Goal: Task Accomplishment & Management: Manage account settings

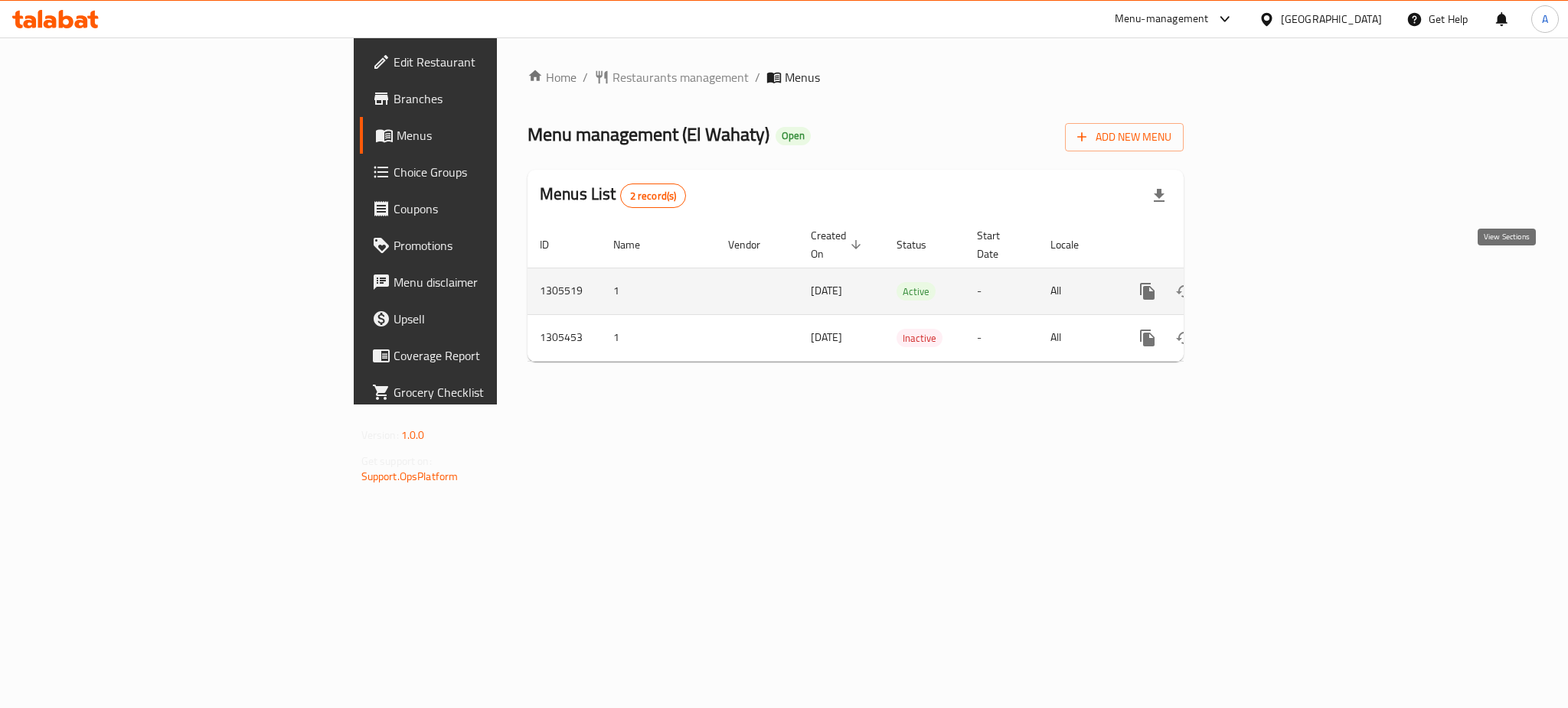
click at [1267, 282] on icon "enhanced table" at bounding box center [1257, 291] width 18 height 18
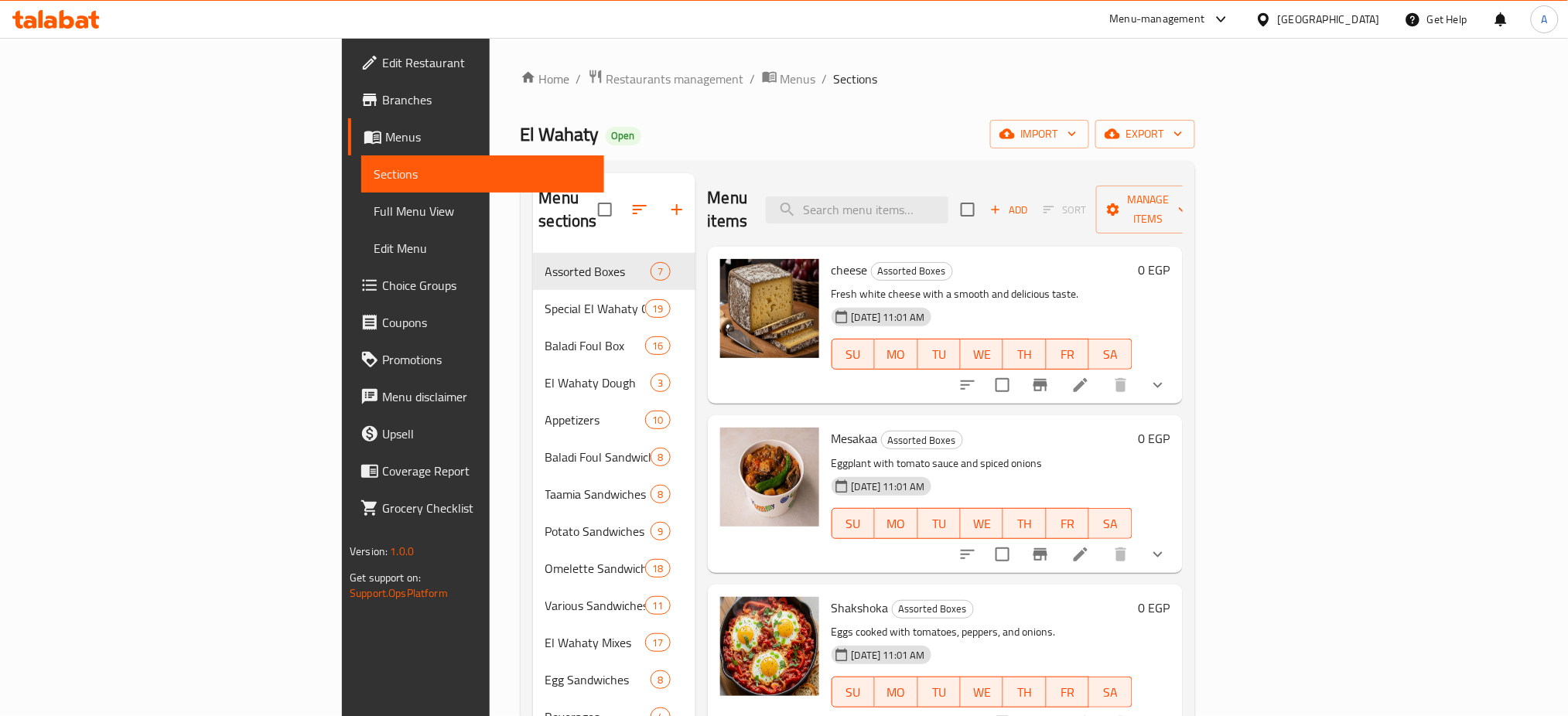
click at [382, 289] on span "Choice Groups" at bounding box center [487, 285] width 210 height 18
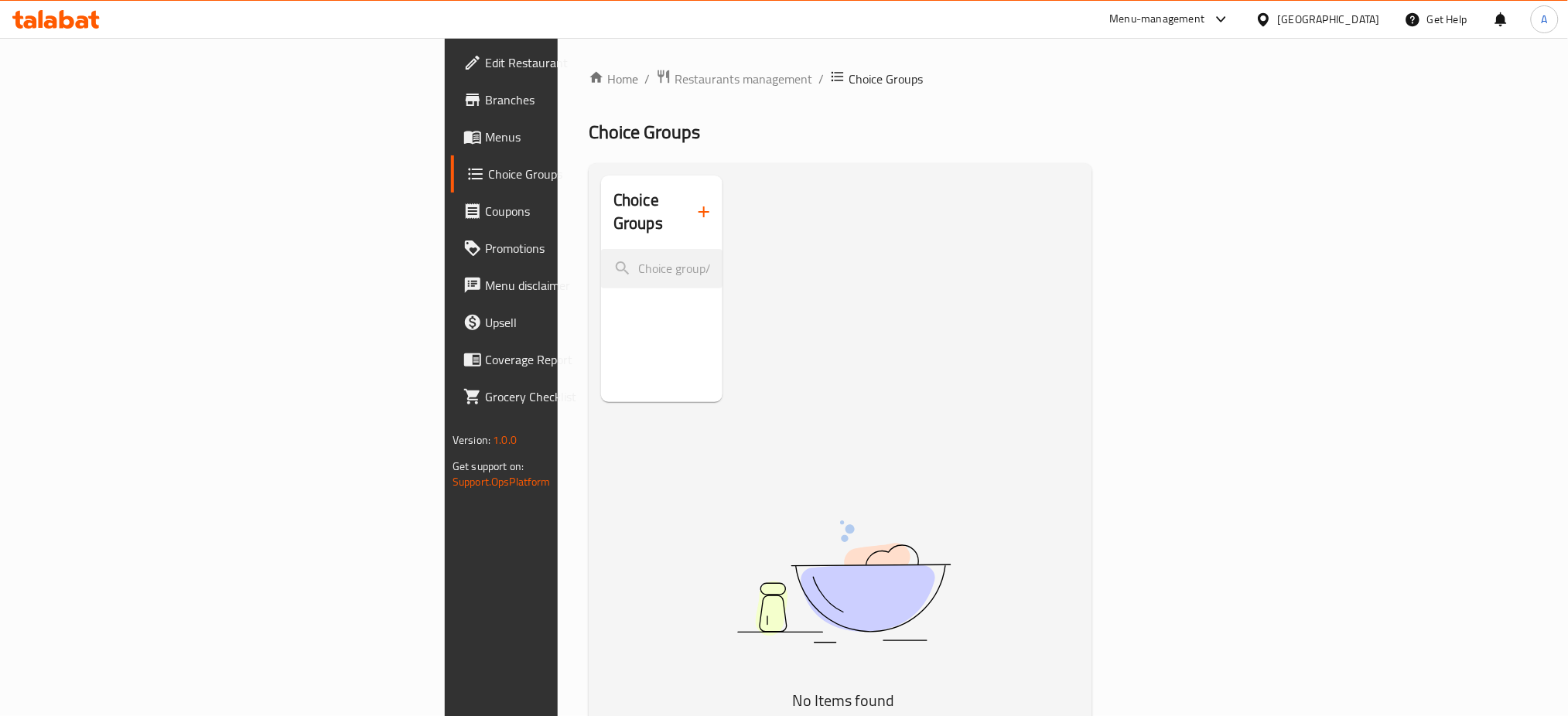
click at [601, 301] on div "Choice Groups" at bounding box center [661, 289] width 122 height 227
click at [695, 210] on icon "button" at bounding box center [703, 211] width 18 height 18
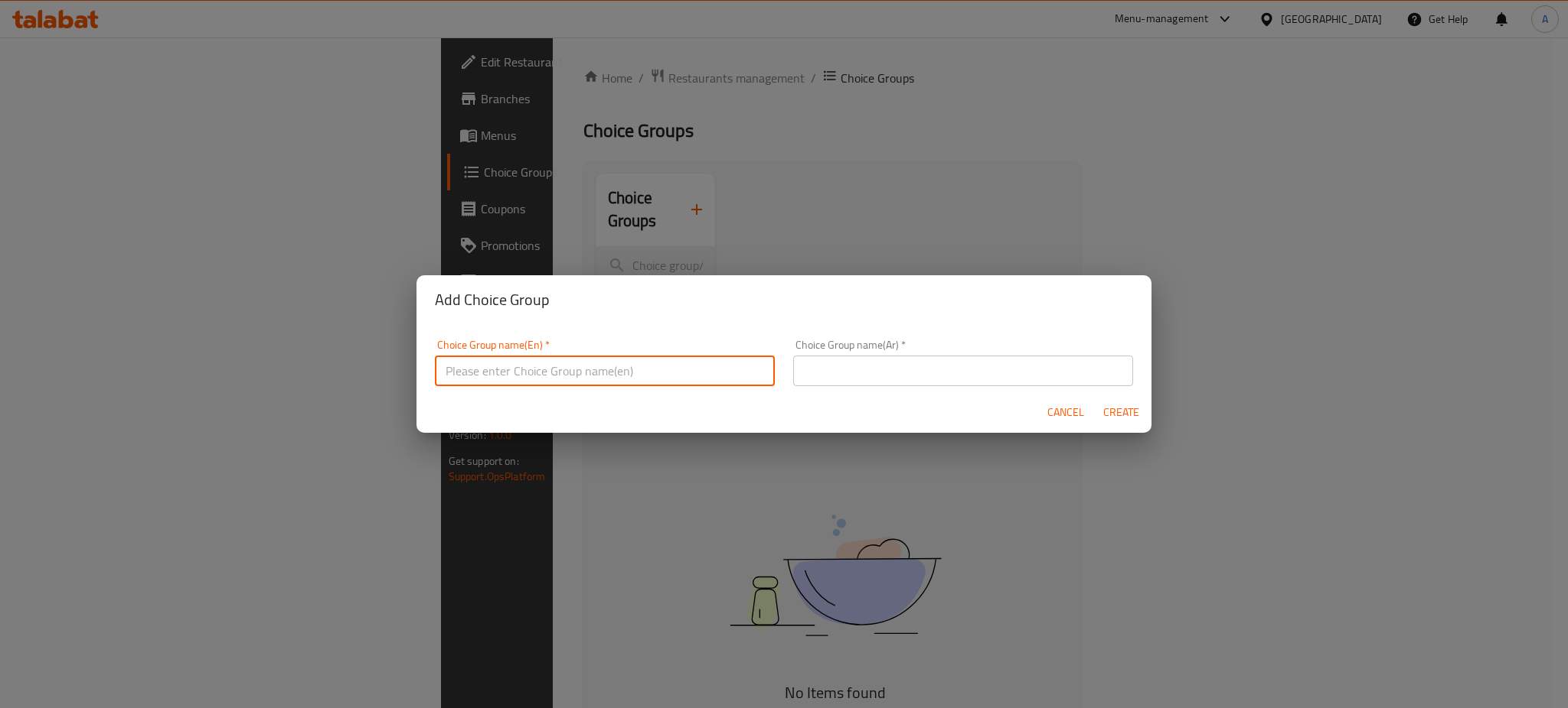
click at [499, 376] on input "text" at bounding box center [604, 371] width 340 height 31
type input "Your Choice Of Bread:"
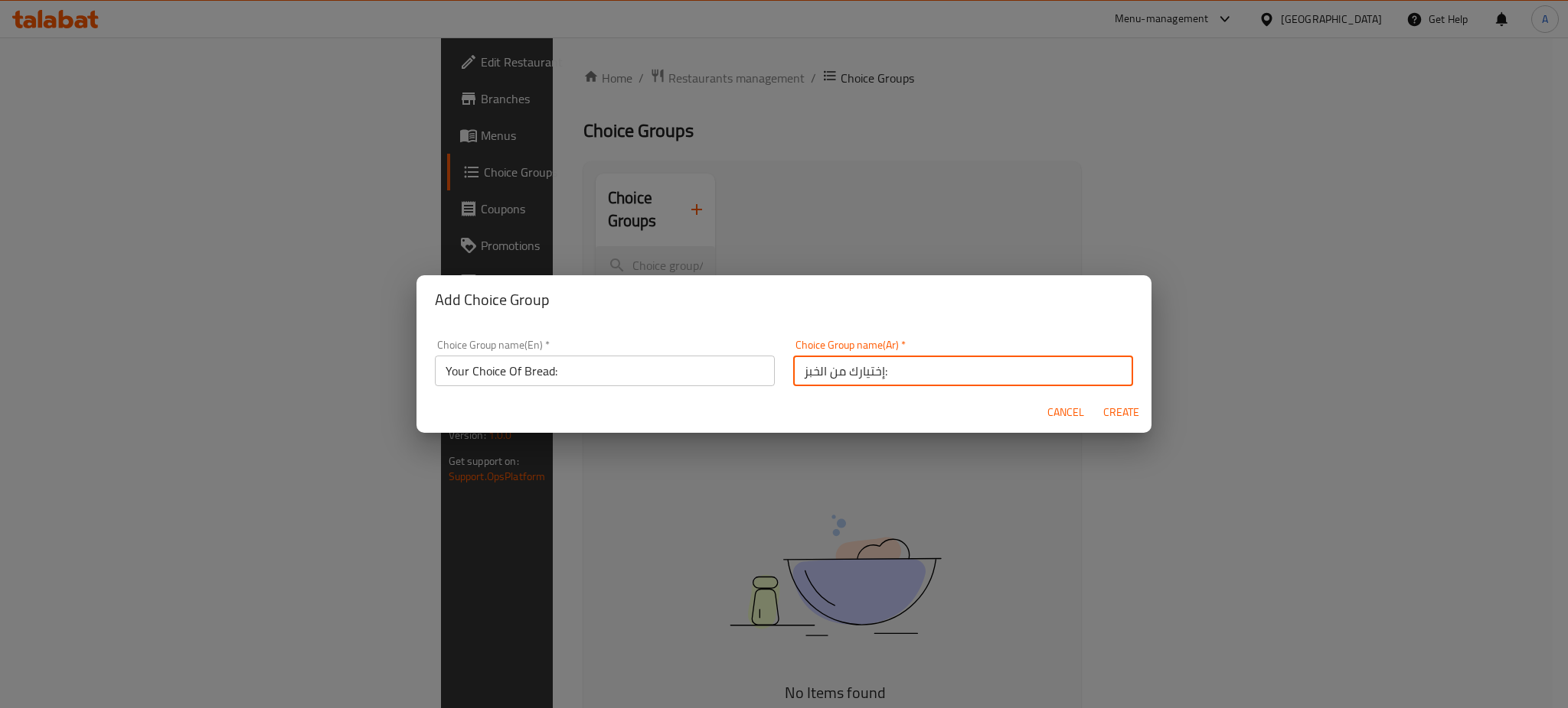
type input "إختيارك من الخبز:"
click at [1113, 410] on span "Create" at bounding box center [1120, 413] width 37 height 19
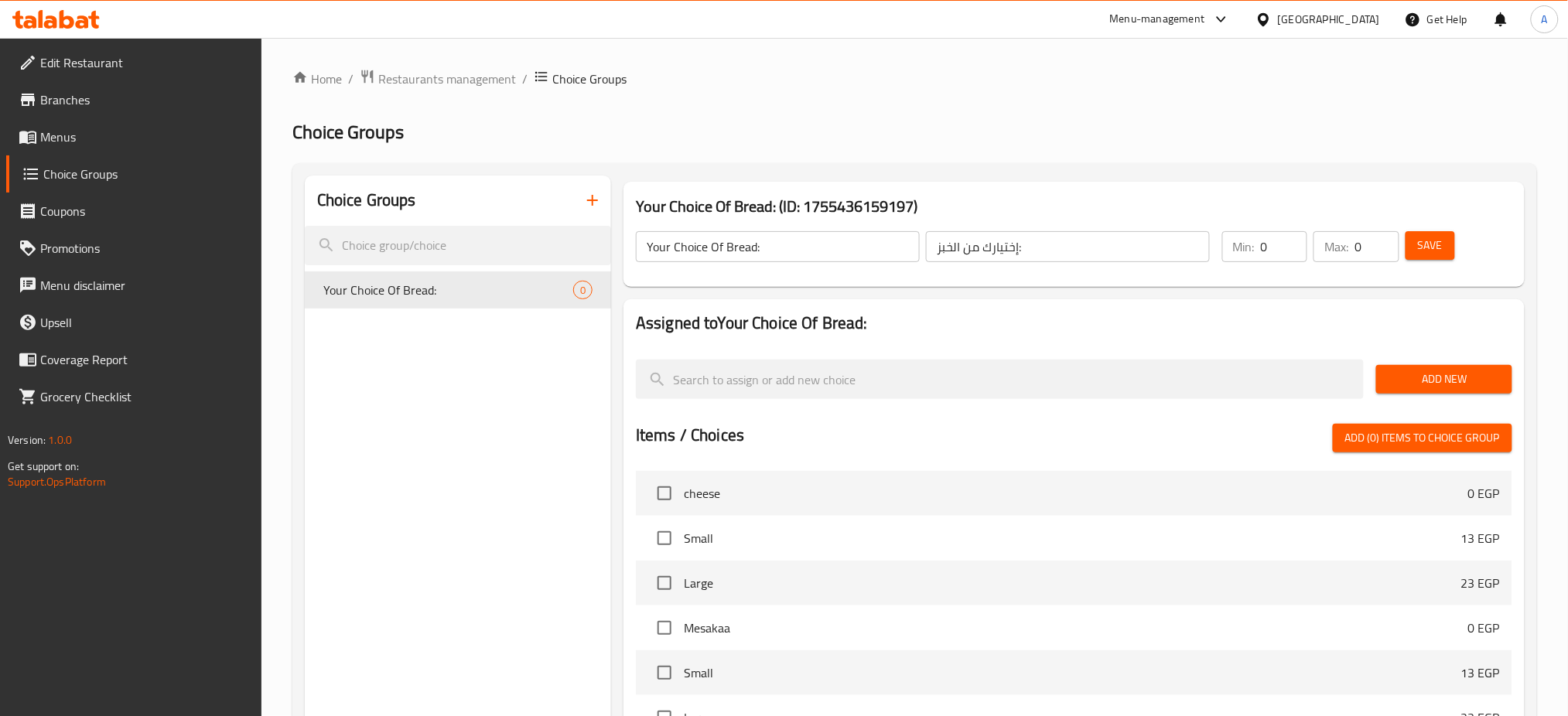
click at [1272, 246] on input "0" at bounding box center [1284, 247] width 47 height 31
type input "1"
click at [1369, 246] on input "0" at bounding box center [1376, 247] width 44 height 31
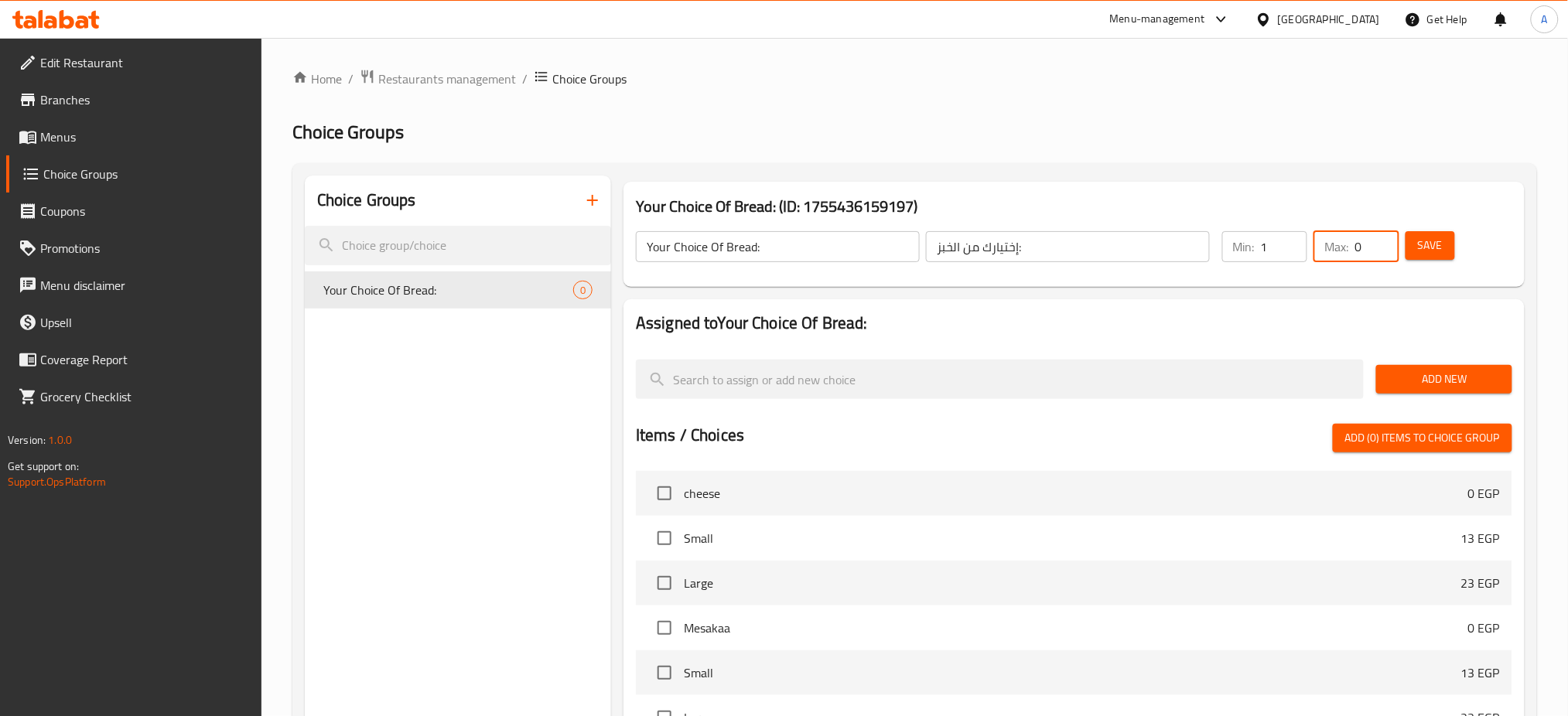
click at [1369, 246] on input "0" at bounding box center [1376, 247] width 44 height 31
type input "1"
click at [1465, 384] on span "Add New" at bounding box center [1444, 379] width 111 height 19
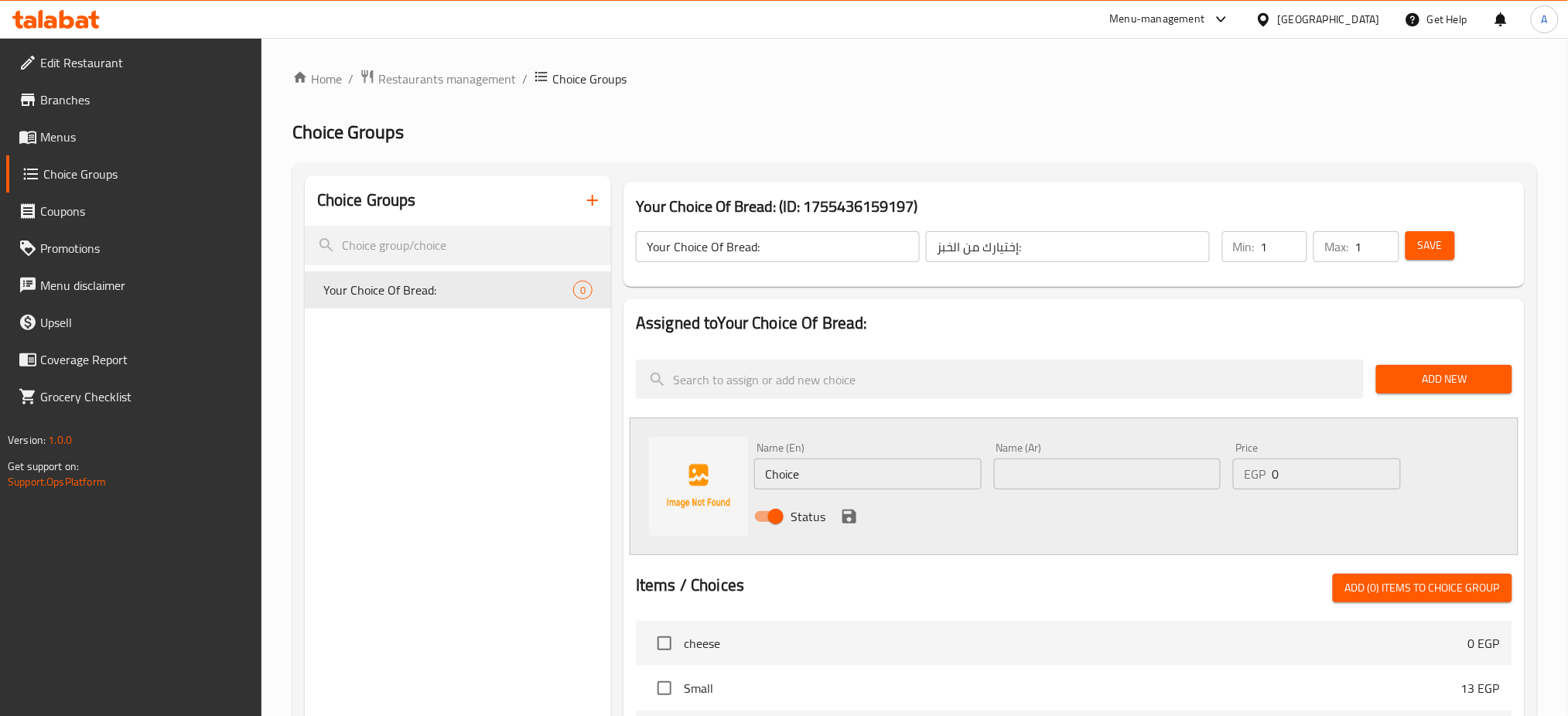
click at [843, 464] on input "Choice" at bounding box center [868, 475] width 228 height 31
type input "ٍ"
type input "[PERSON_NAME]"
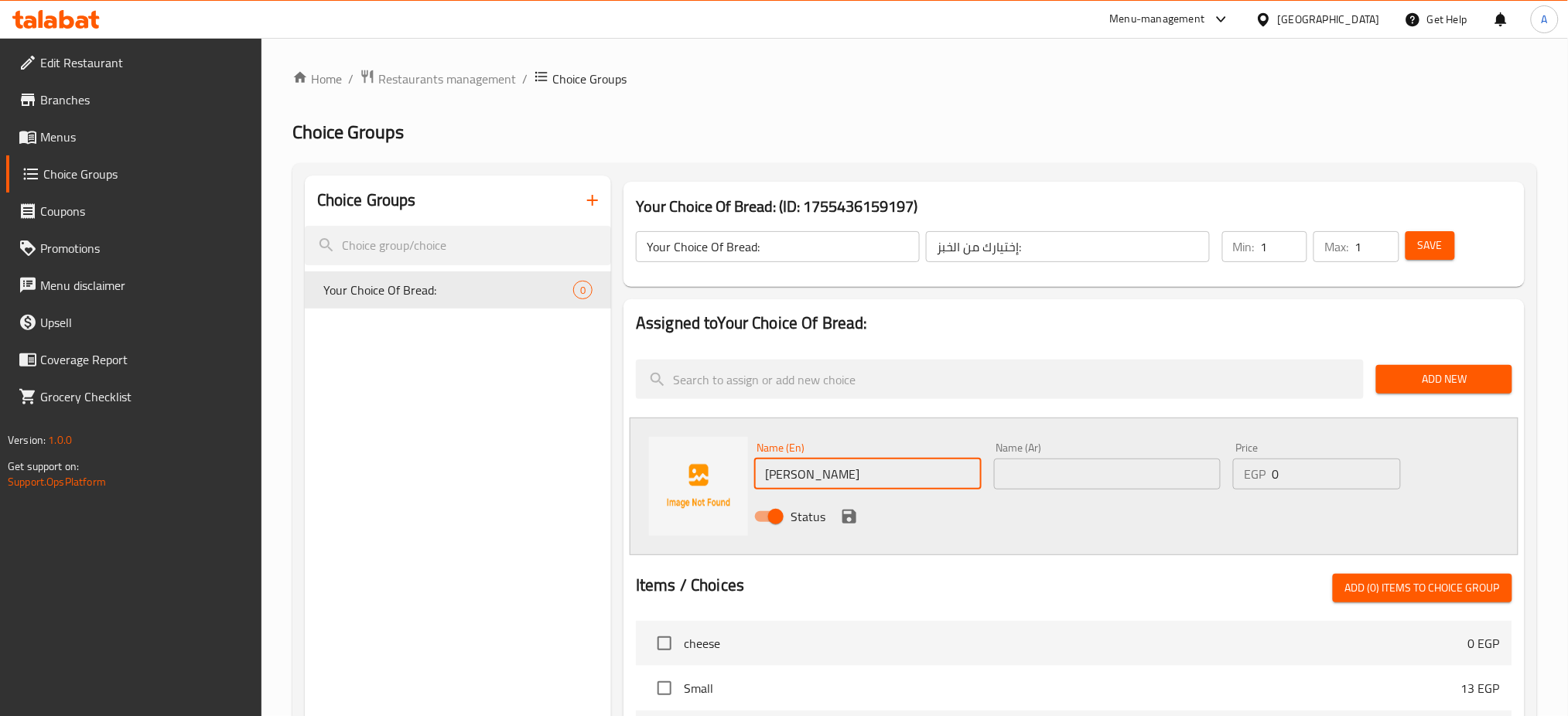
click at [1144, 471] on input "text" at bounding box center [1108, 475] width 228 height 31
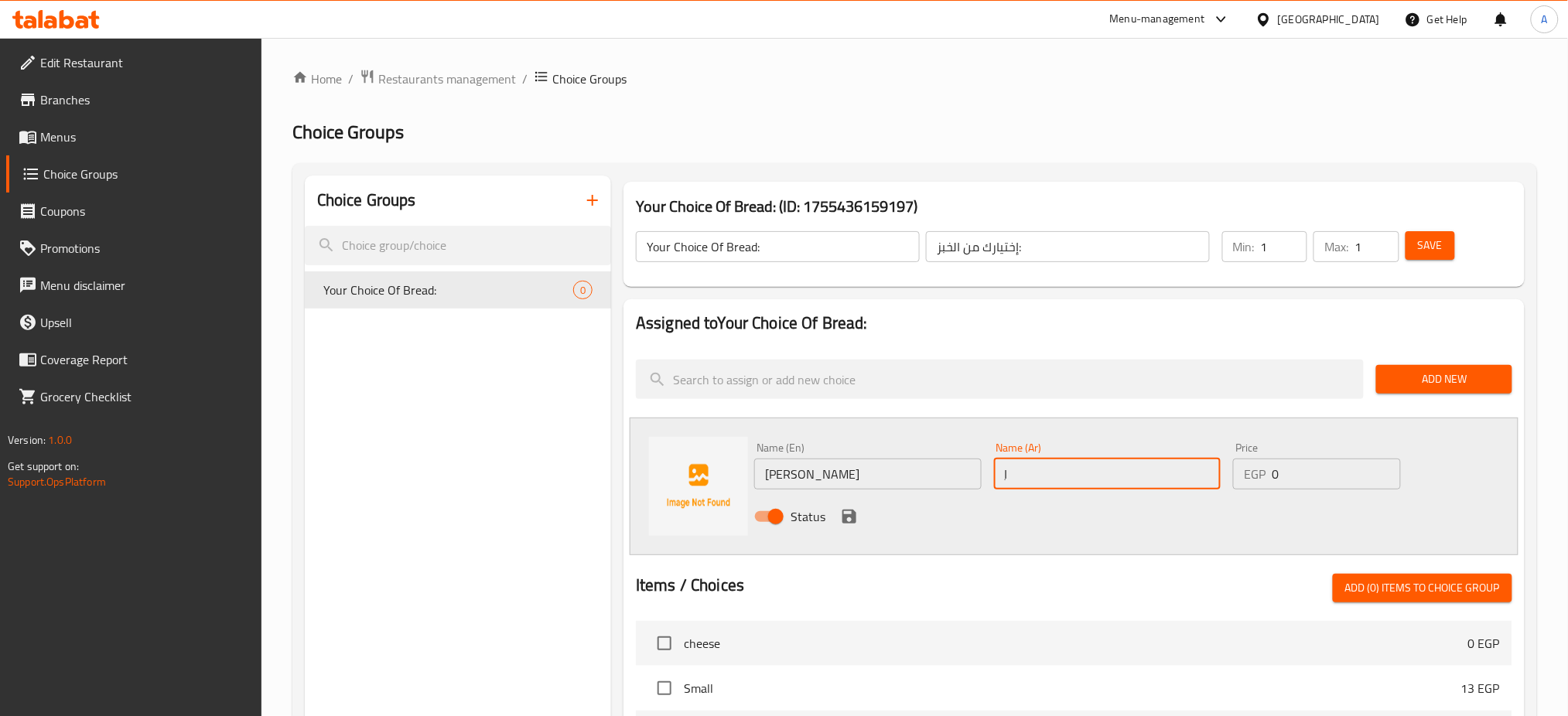
type input "ِ"
type input "شامى"
click at [845, 516] on icon "save" at bounding box center [849, 517] width 14 height 14
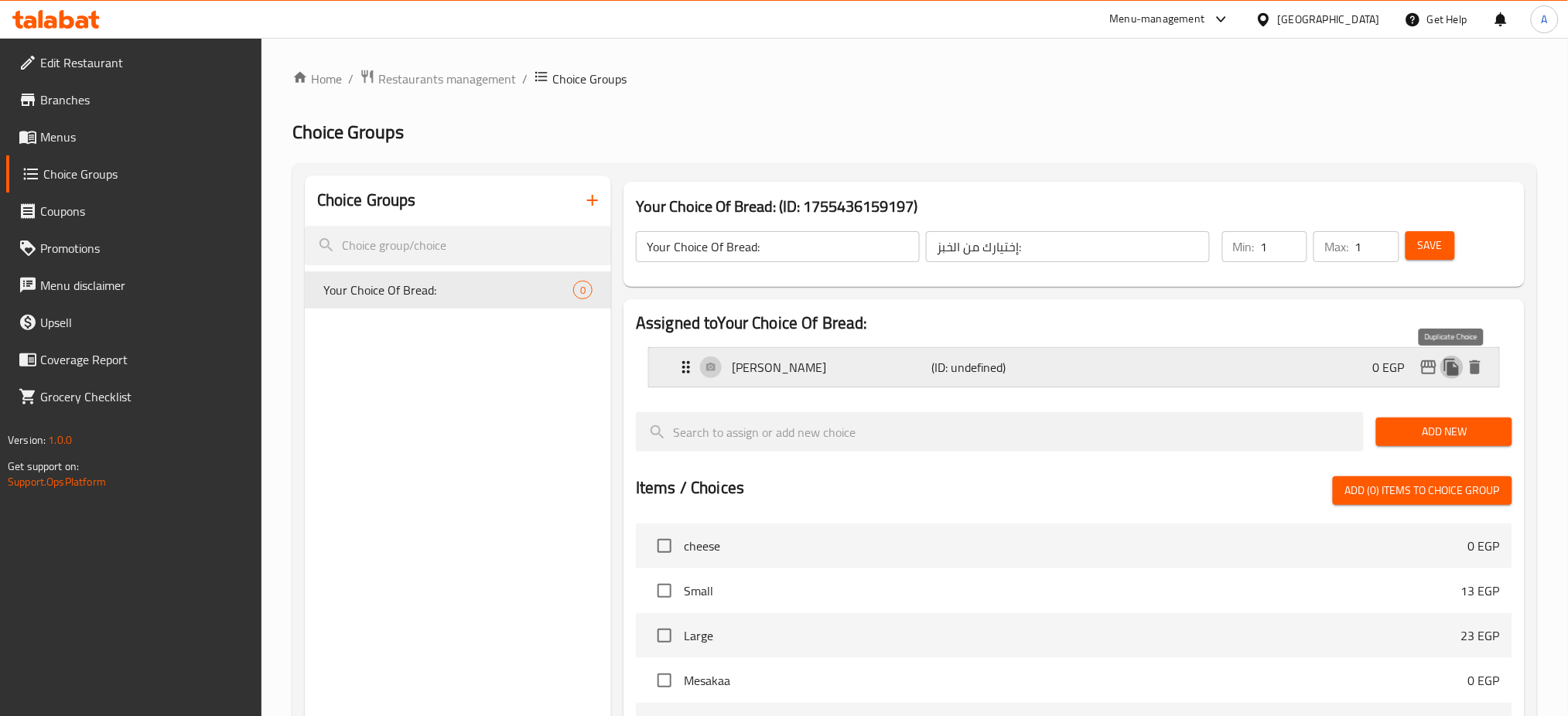
click at [1442, 370] on button "duplicate" at bounding box center [1452, 368] width 23 height 23
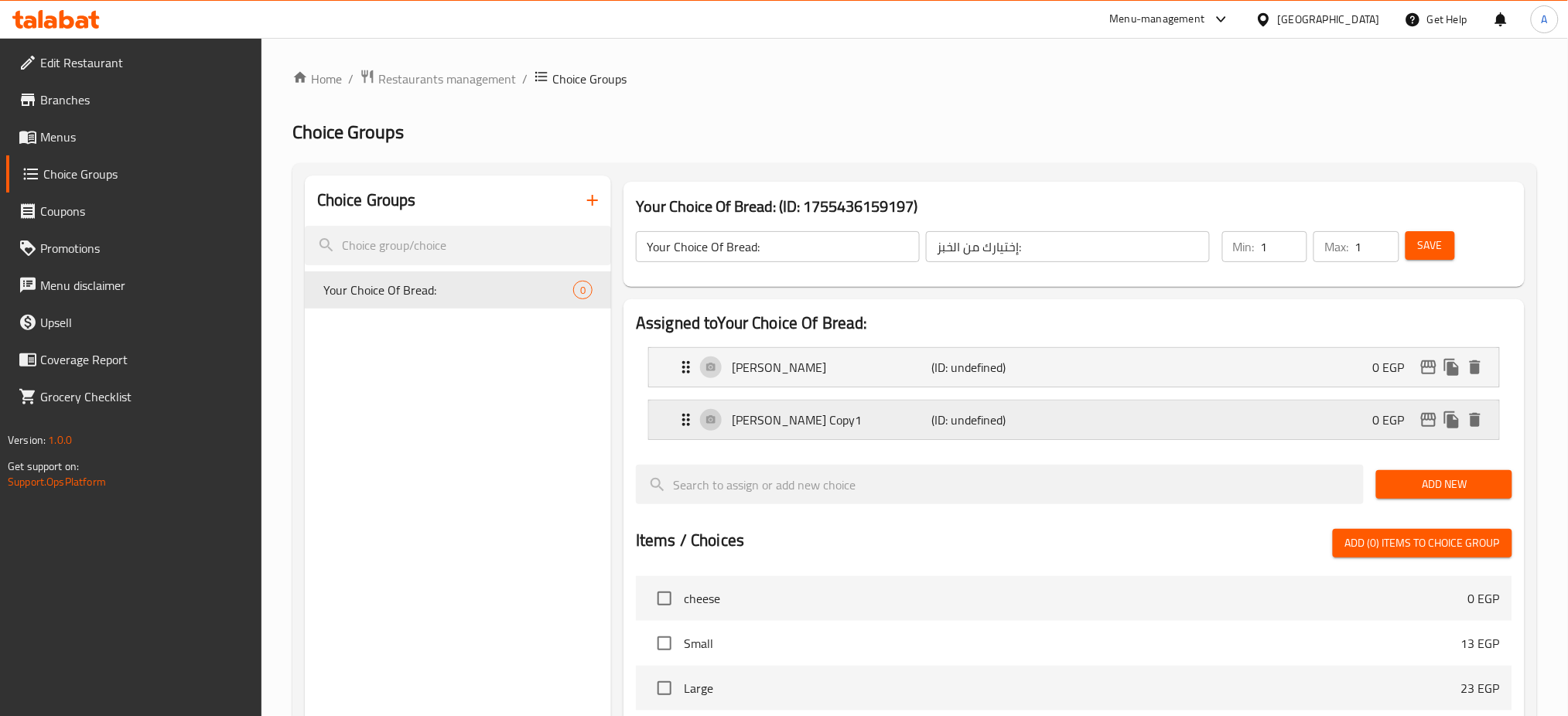
click at [1211, 431] on div "[PERSON_NAME] Copy1 (ID: undefined) 0 EGP" at bounding box center [1079, 420] width 803 height 39
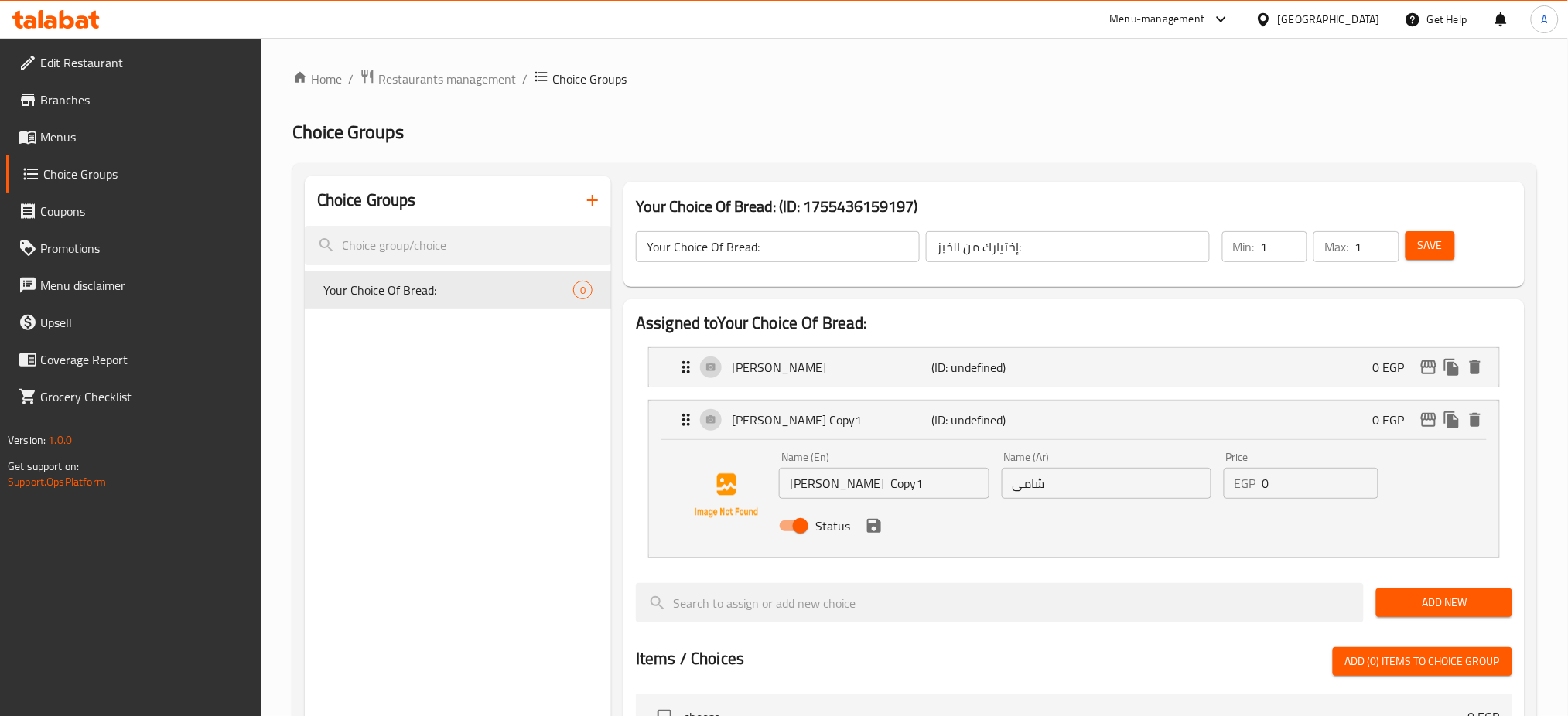
click at [837, 496] on input "[PERSON_NAME] Copy1" at bounding box center [884, 483] width 210 height 31
type input "Balady"
click at [1083, 482] on input "شامى" at bounding box center [1107, 483] width 210 height 31
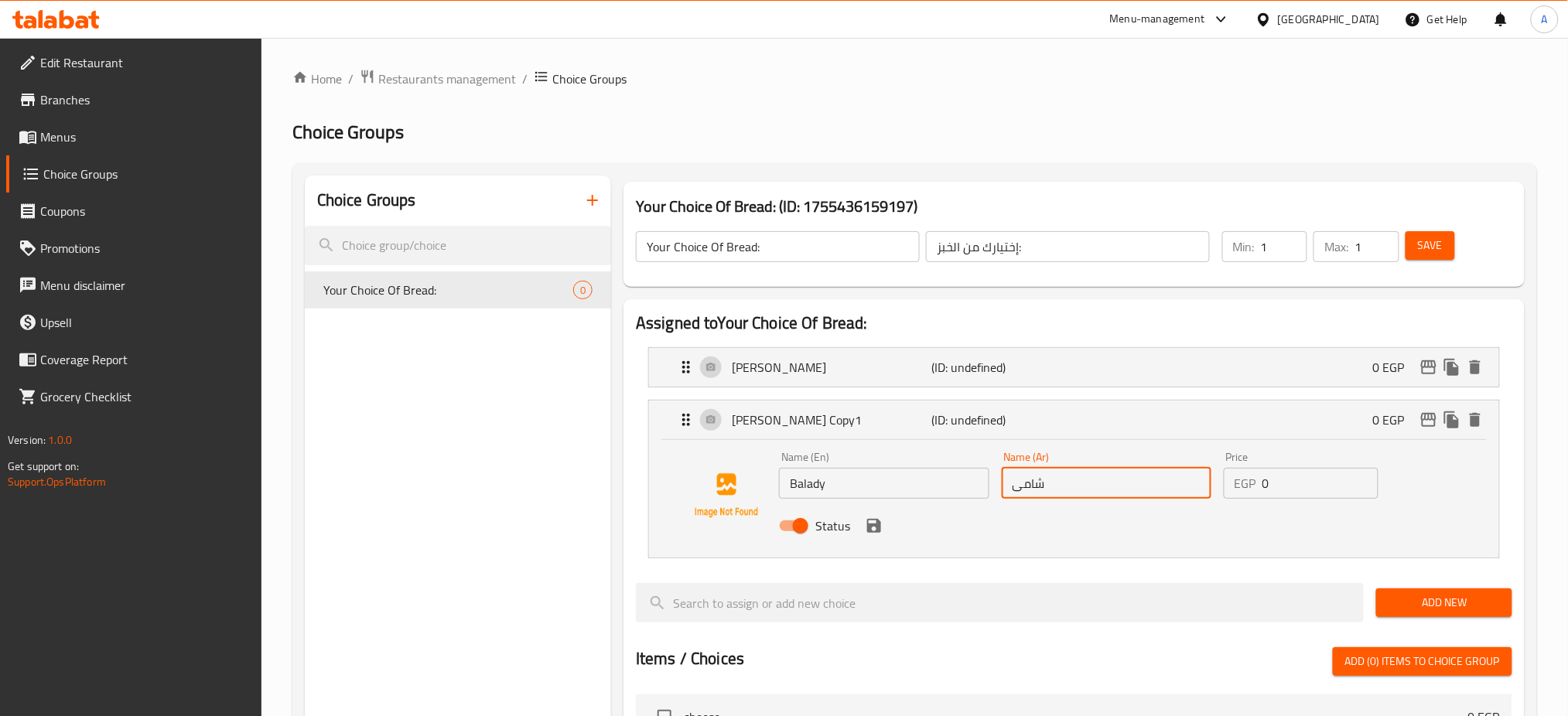
click at [1083, 482] on input "شامى" at bounding box center [1107, 483] width 210 height 31
click at [879, 533] on icon "save" at bounding box center [873, 525] width 18 height 18
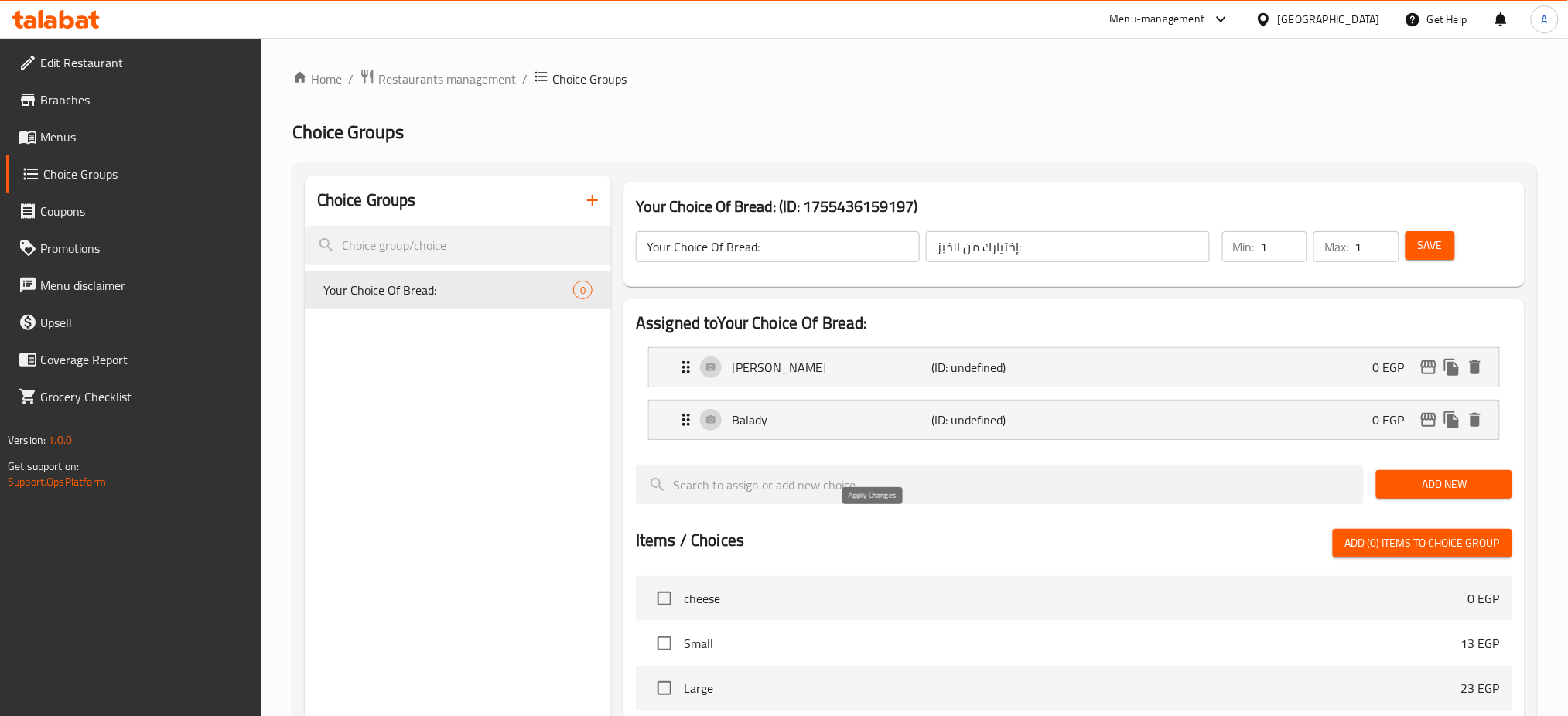
type input "بلدى"
click at [1430, 240] on span "Save" at bounding box center [1430, 246] width 24 height 19
click at [66, 139] on span "Menus" at bounding box center [145, 136] width 210 height 18
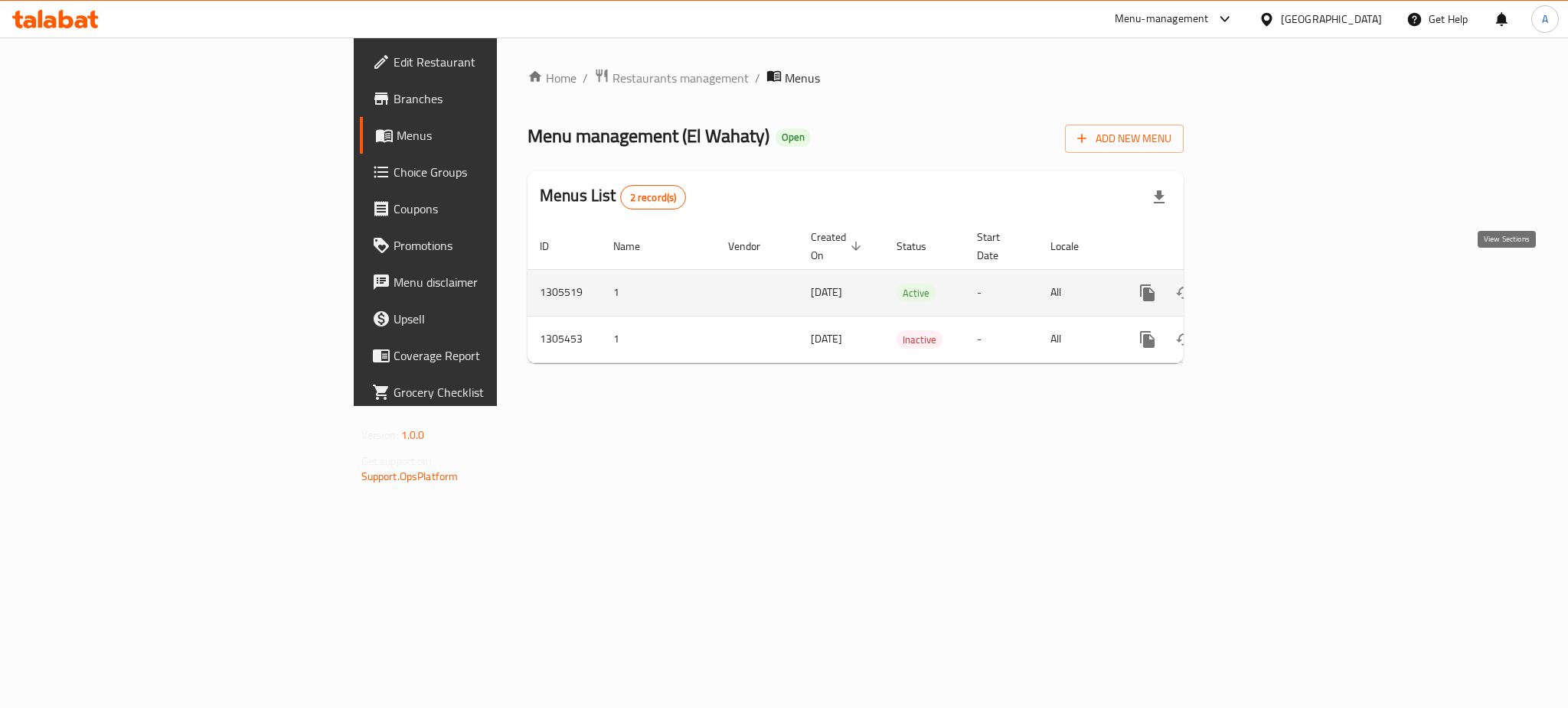
click at [1267, 284] on icon "enhanced table" at bounding box center [1257, 292] width 18 height 18
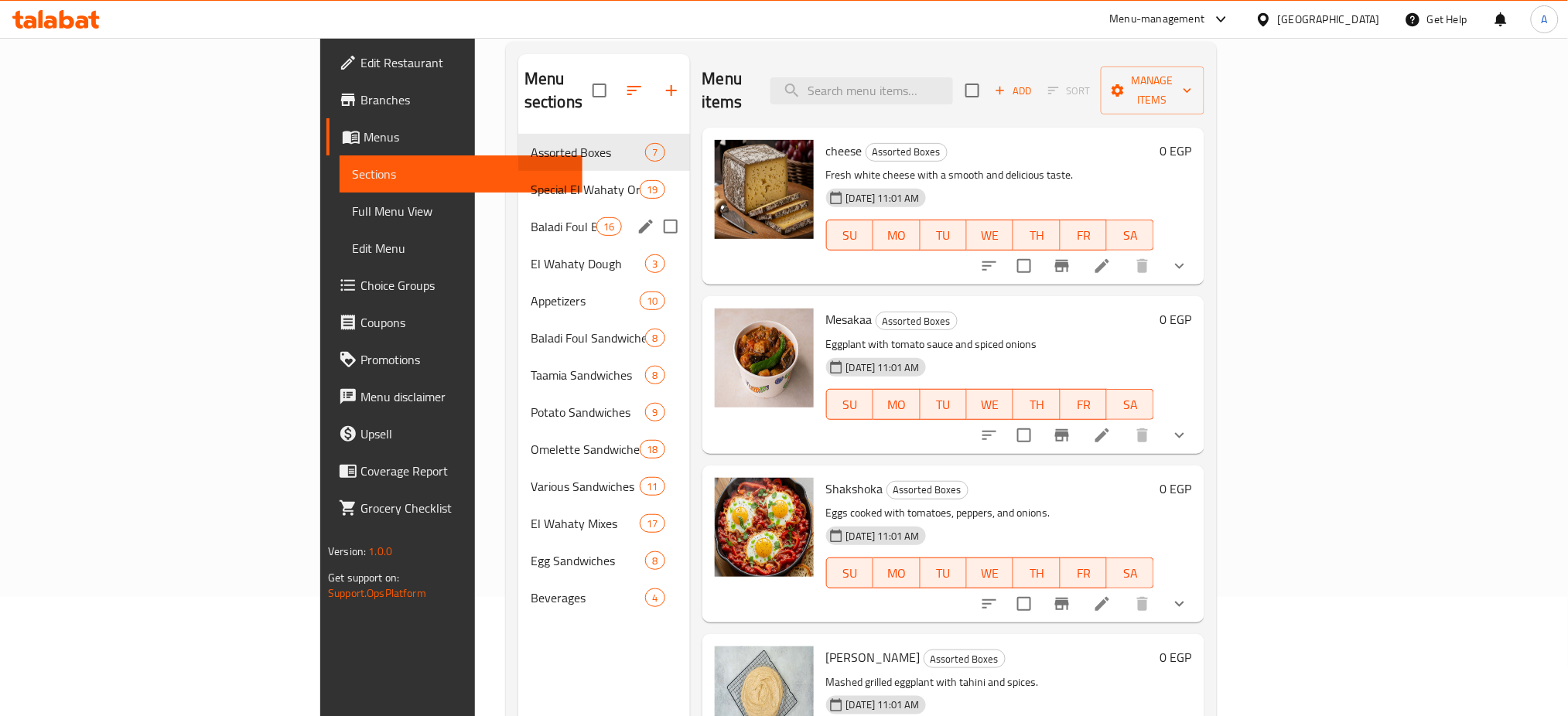
scroll to position [124, 0]
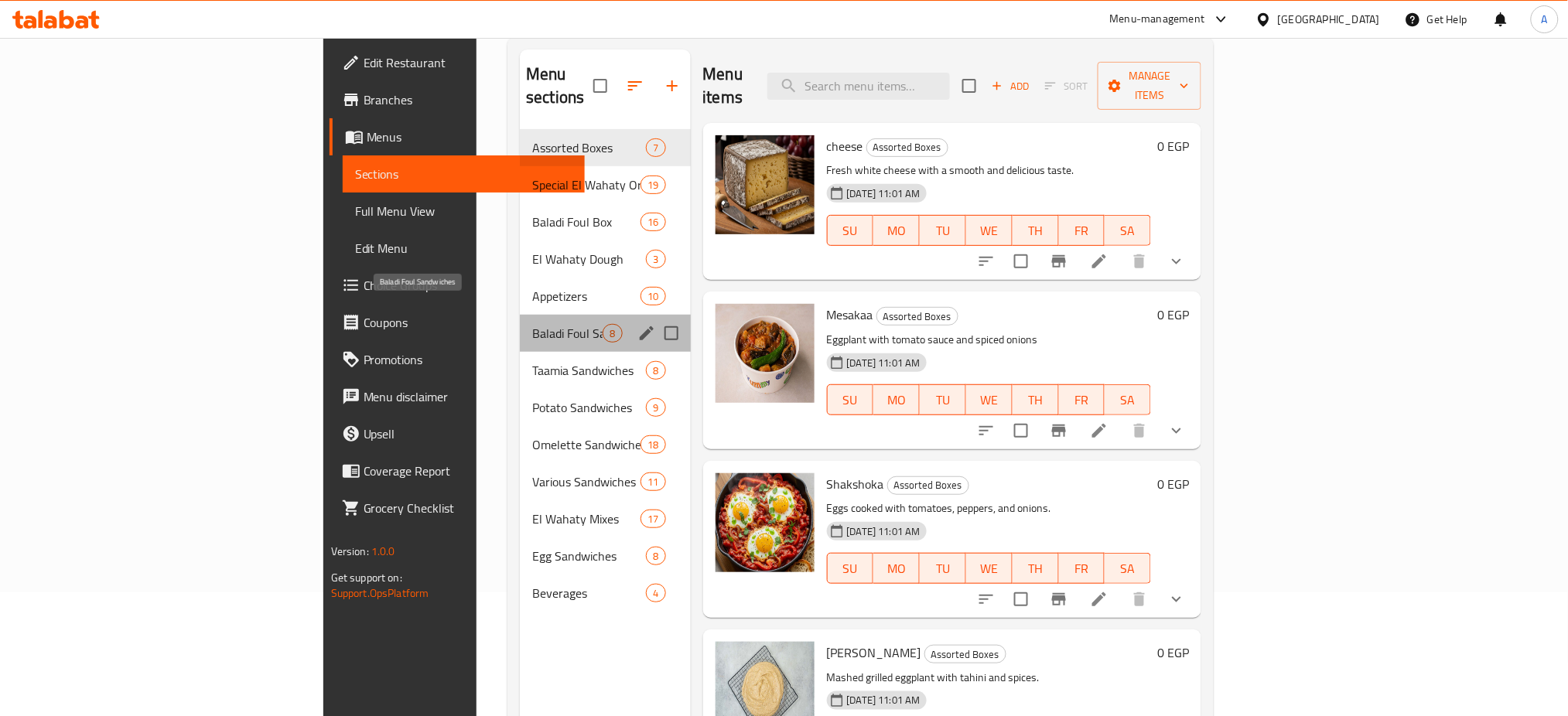
click at [532, 324] on span "Baladi Foul Sandwiches" at bounding box center [567, 333] width 70 height 18
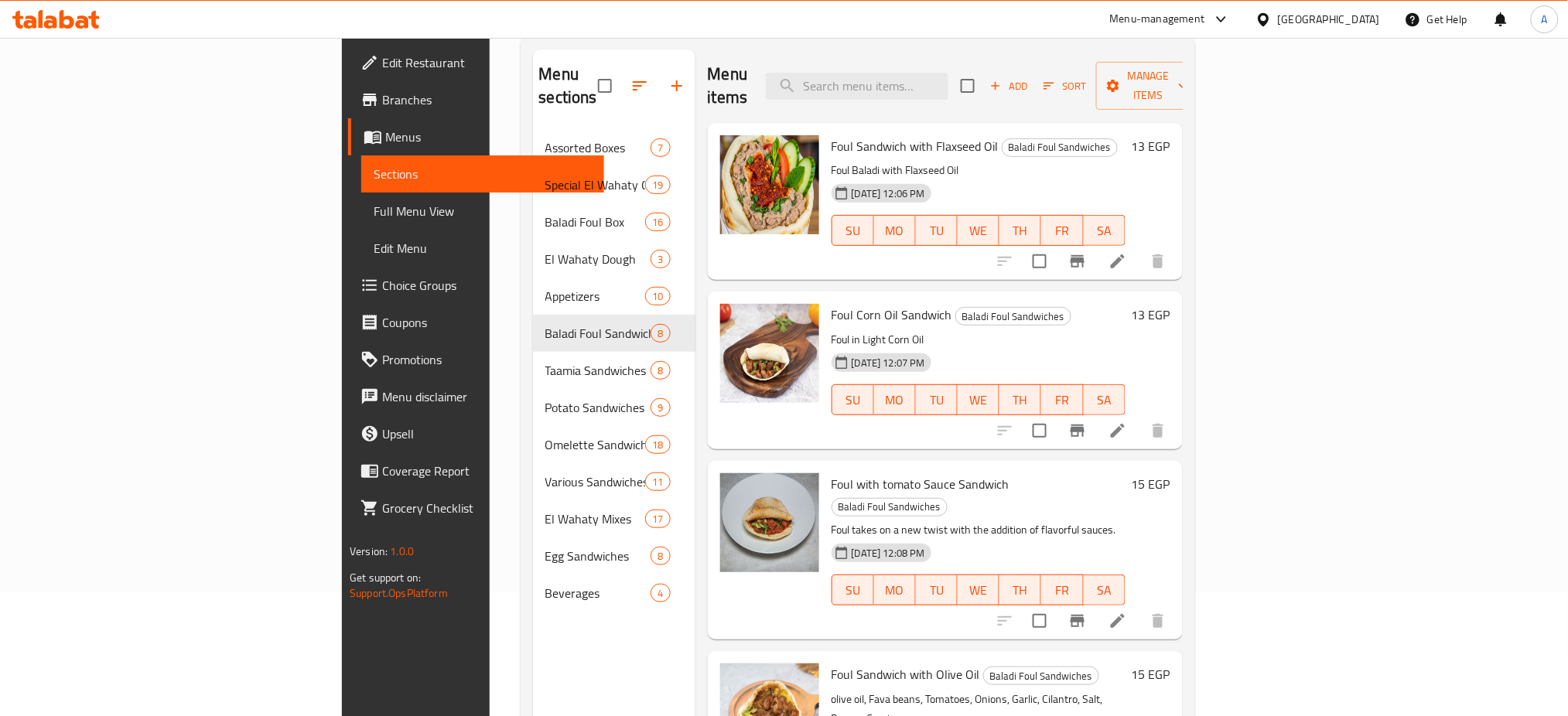
scroll to position [72, 0]
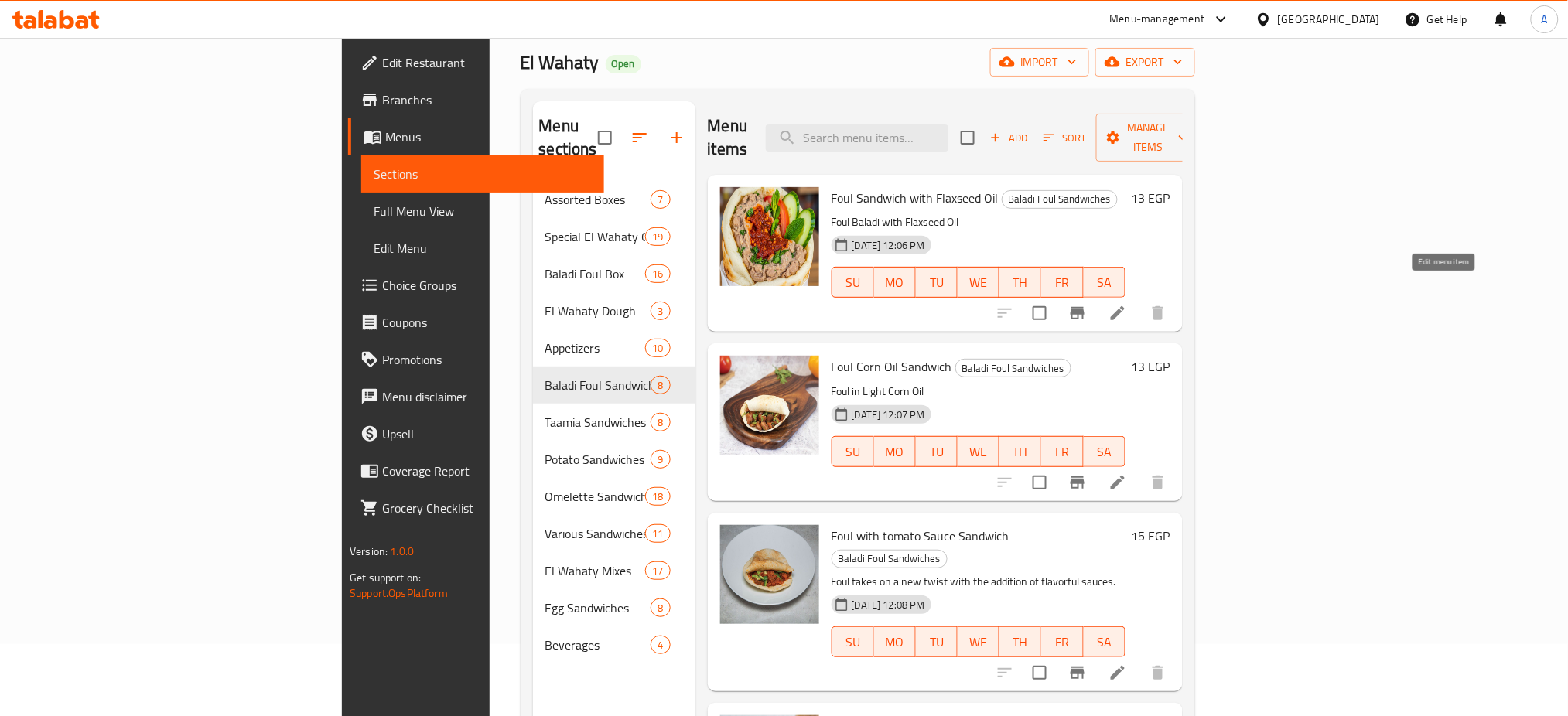
click at [1127, 304] on icon at bounding box center [1118, 313] width 18 height 18
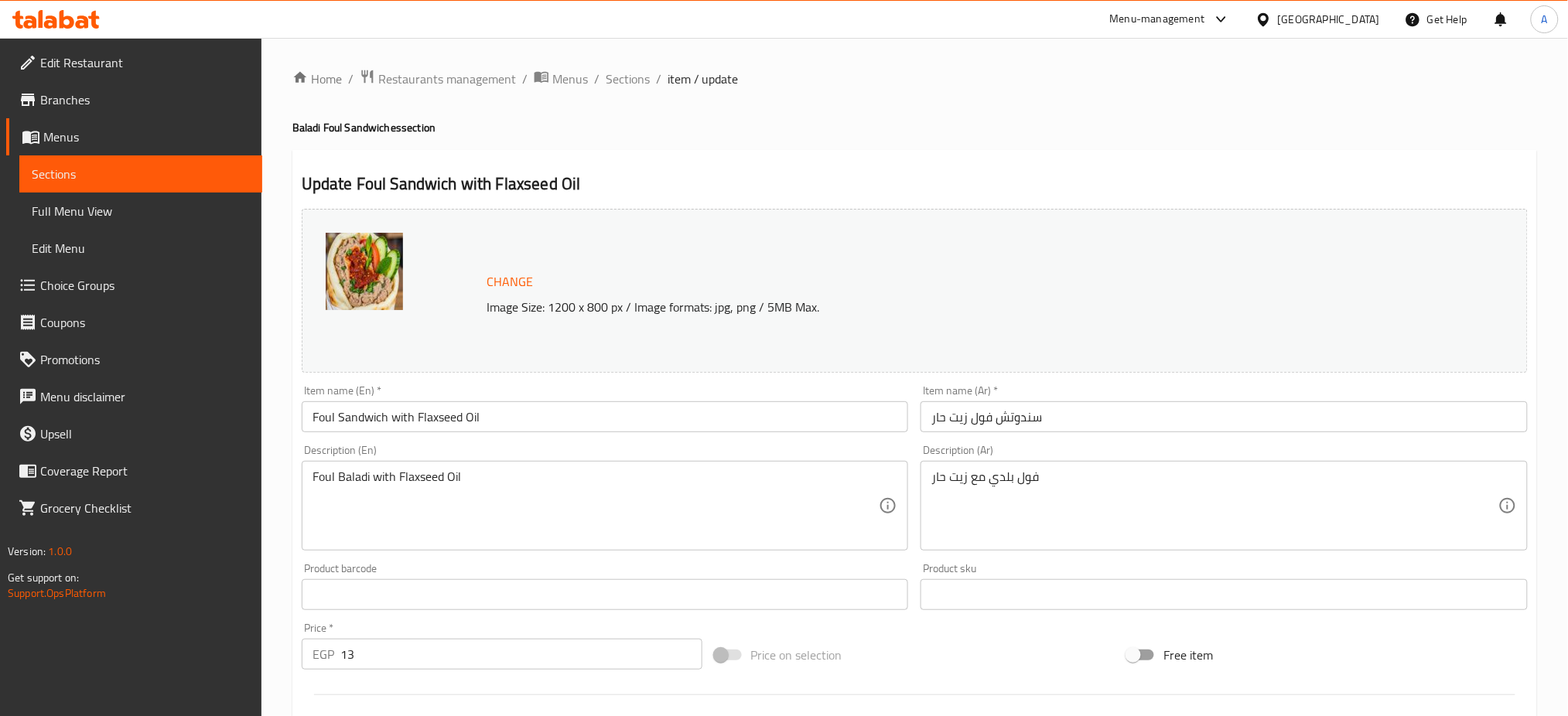
scroll to position [397, 0]
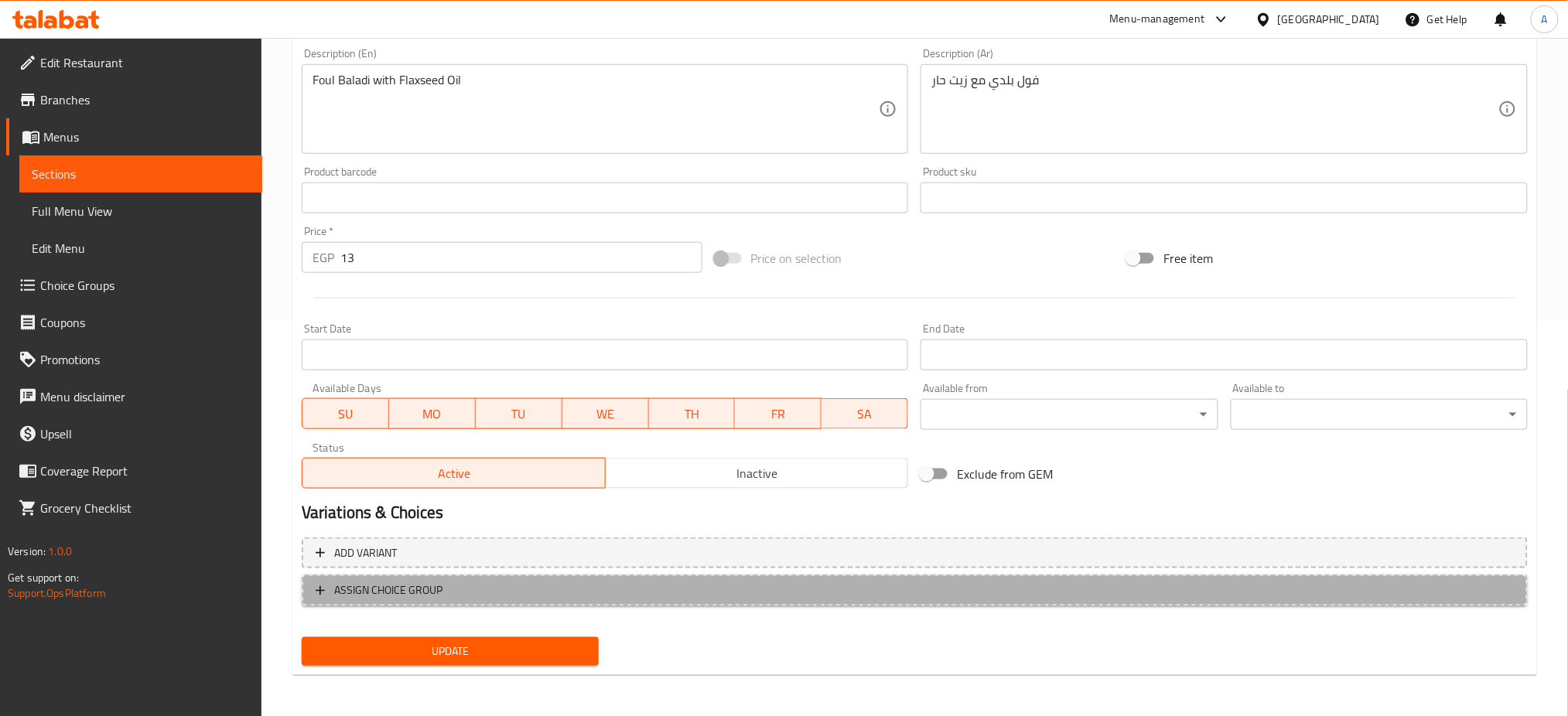
click at [355, 588] on span "ASSIGN CHOICE GROUP" at bounding box center [388, 591] width 108 height 19
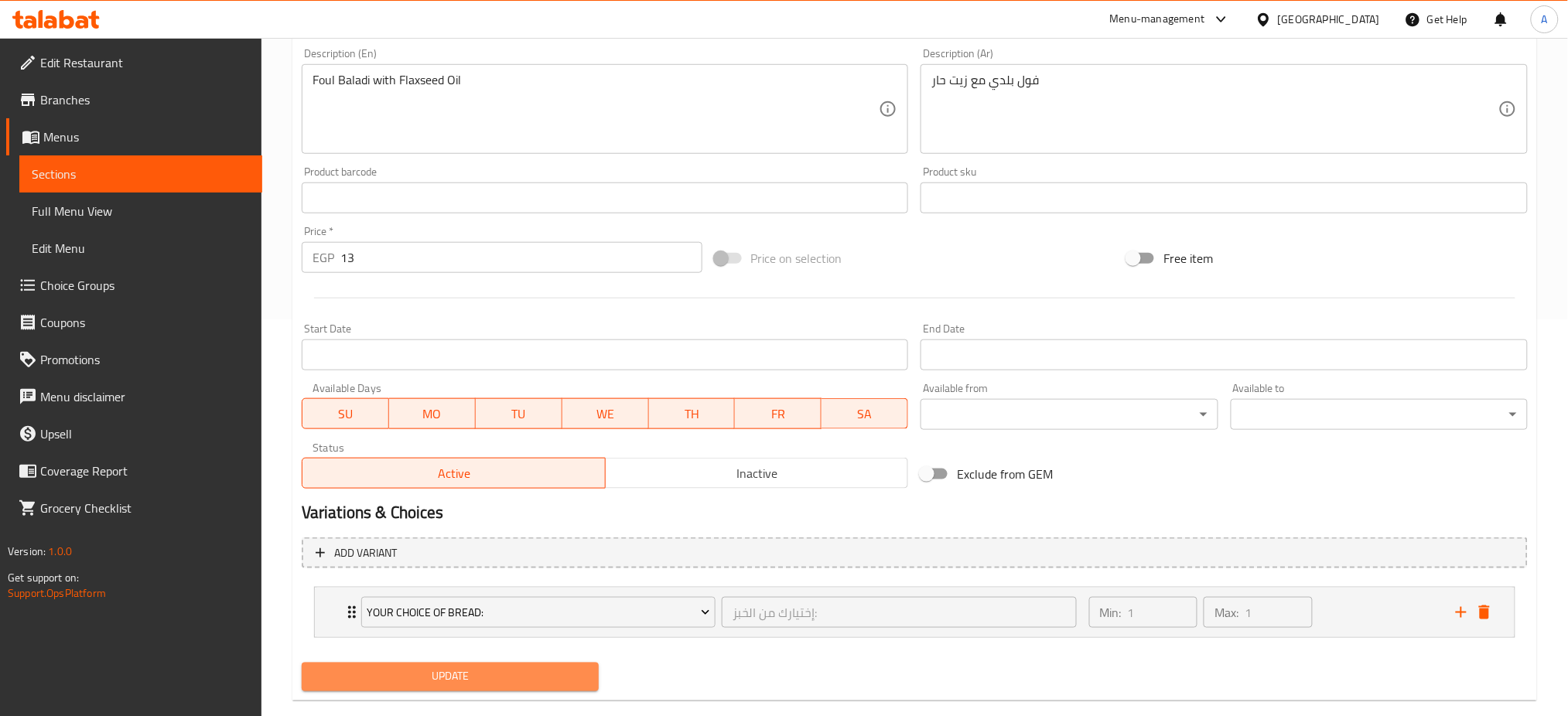
click at [404, 670] on span "Update" at bounding box center [450, 677] width 272 height 19
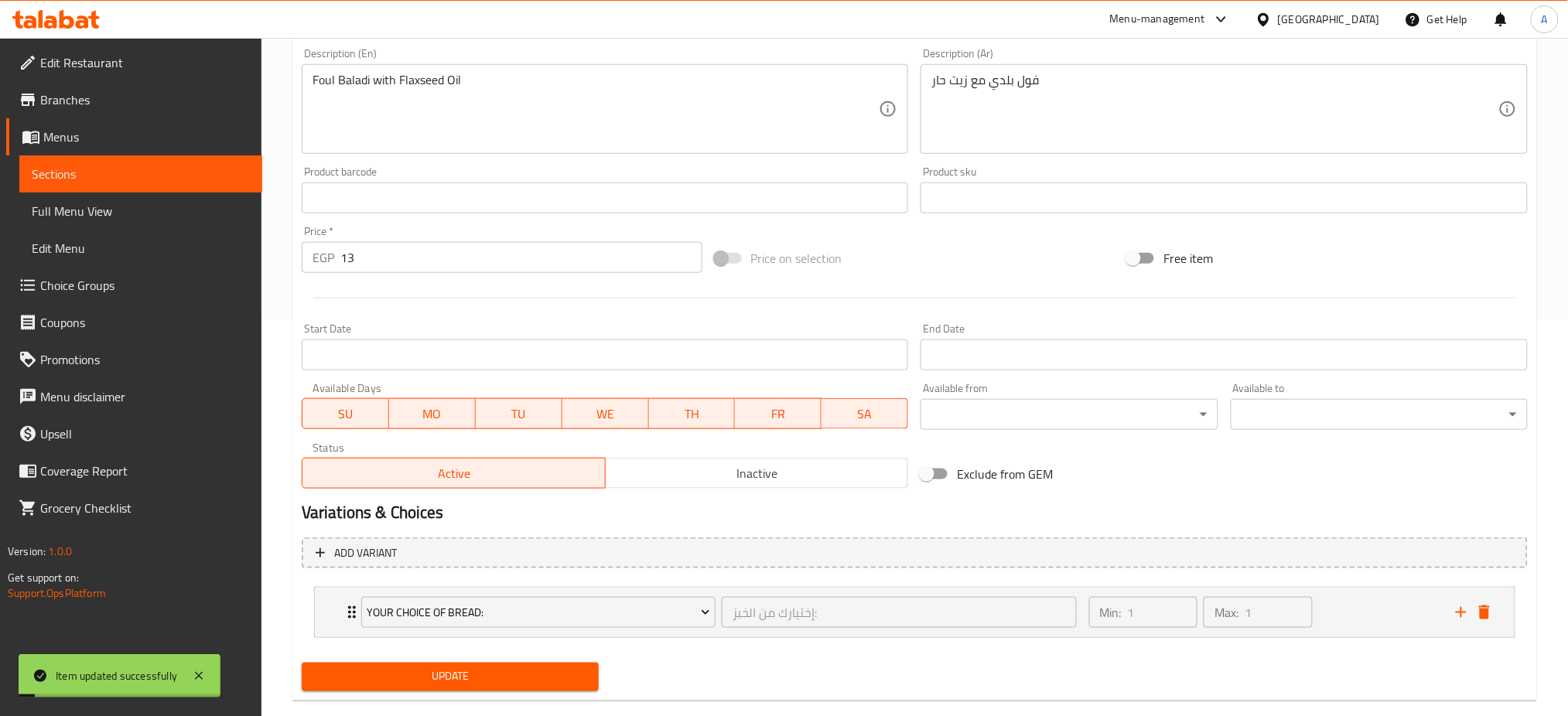
scroll to position [0, 0]
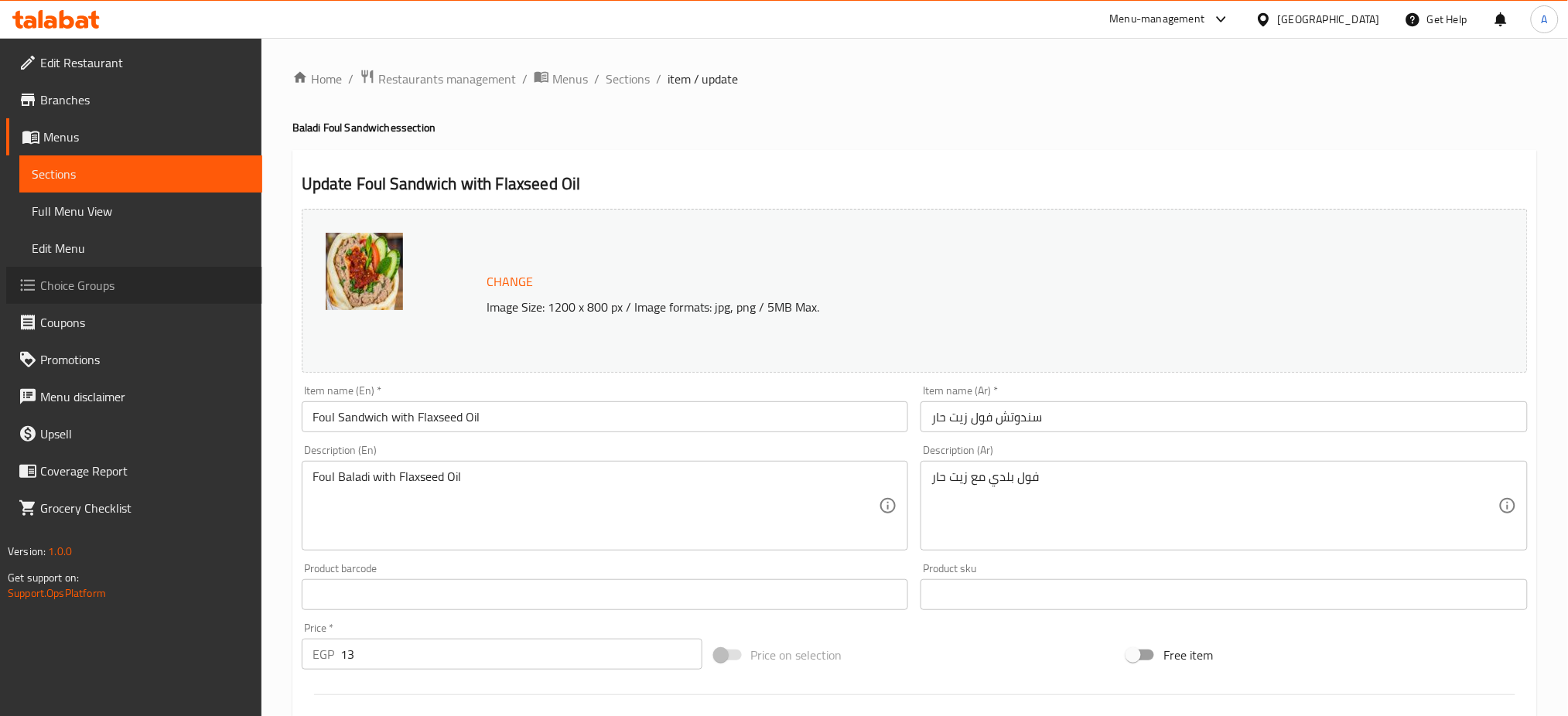
click at [105, 288] on span "Choice Groups" at bounding box center [145, 285] width 210 height 18
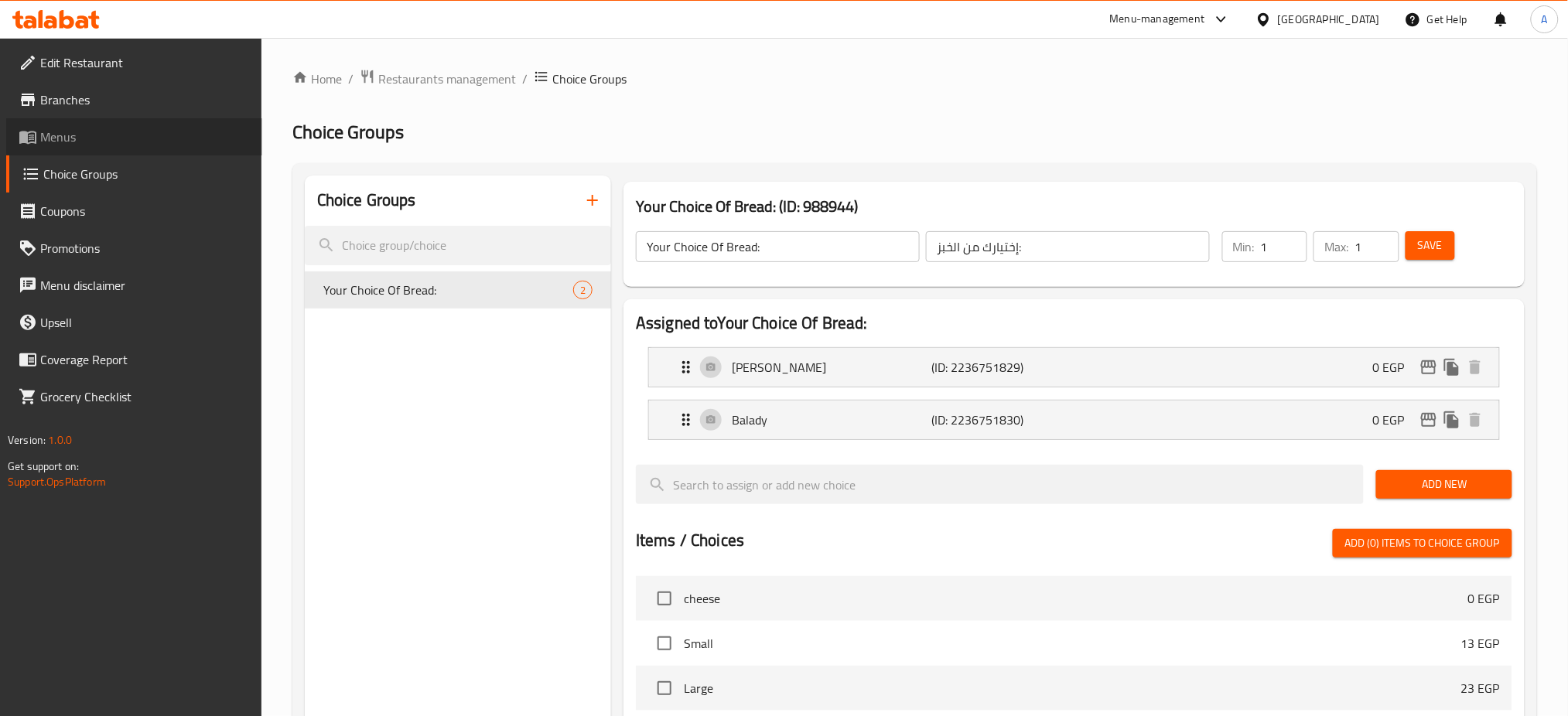
click at [70, 141] on span "Menus" at bounding box center [145, 136] width 210 height 18
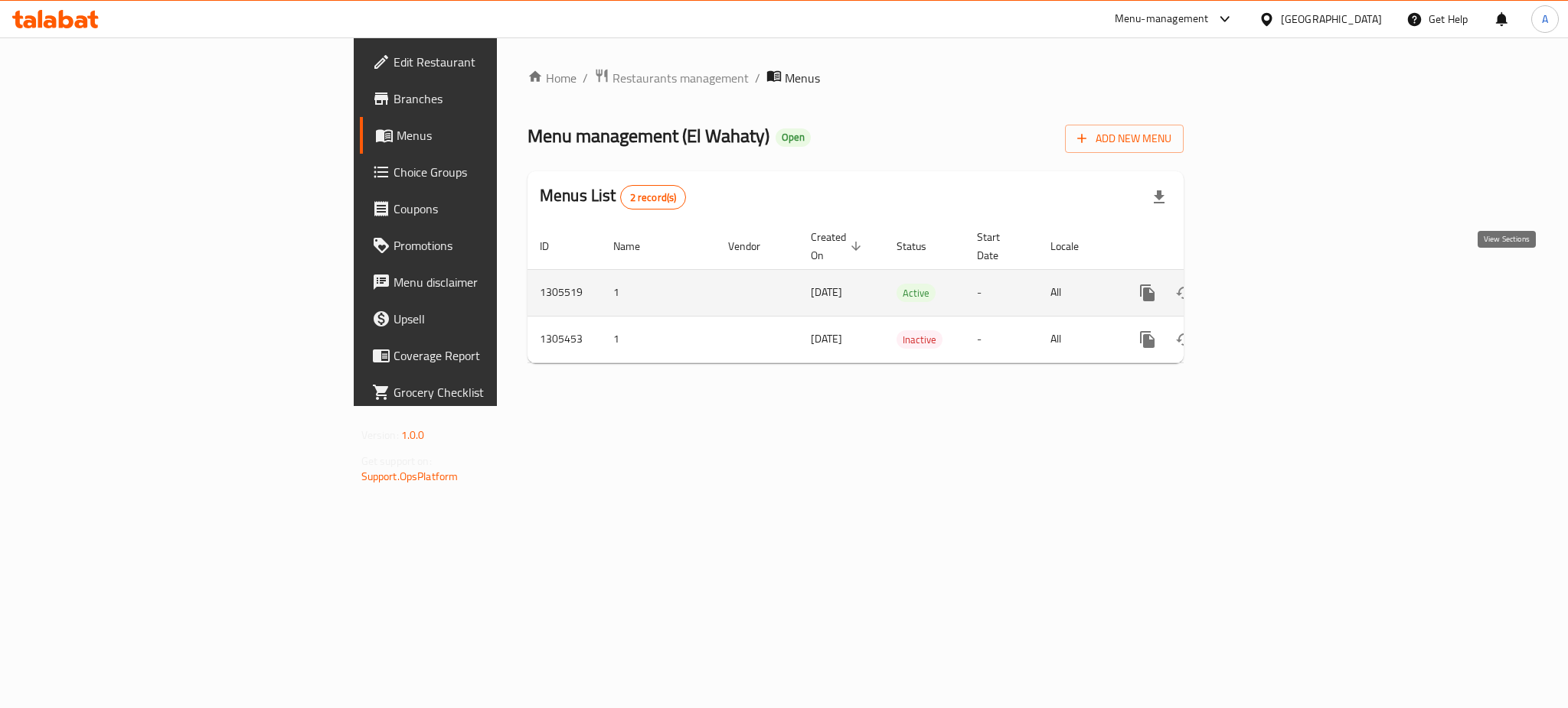
click at [1267, 284] on icon "enhanced table" at bounding box center [1257, 292] width 18 height 18
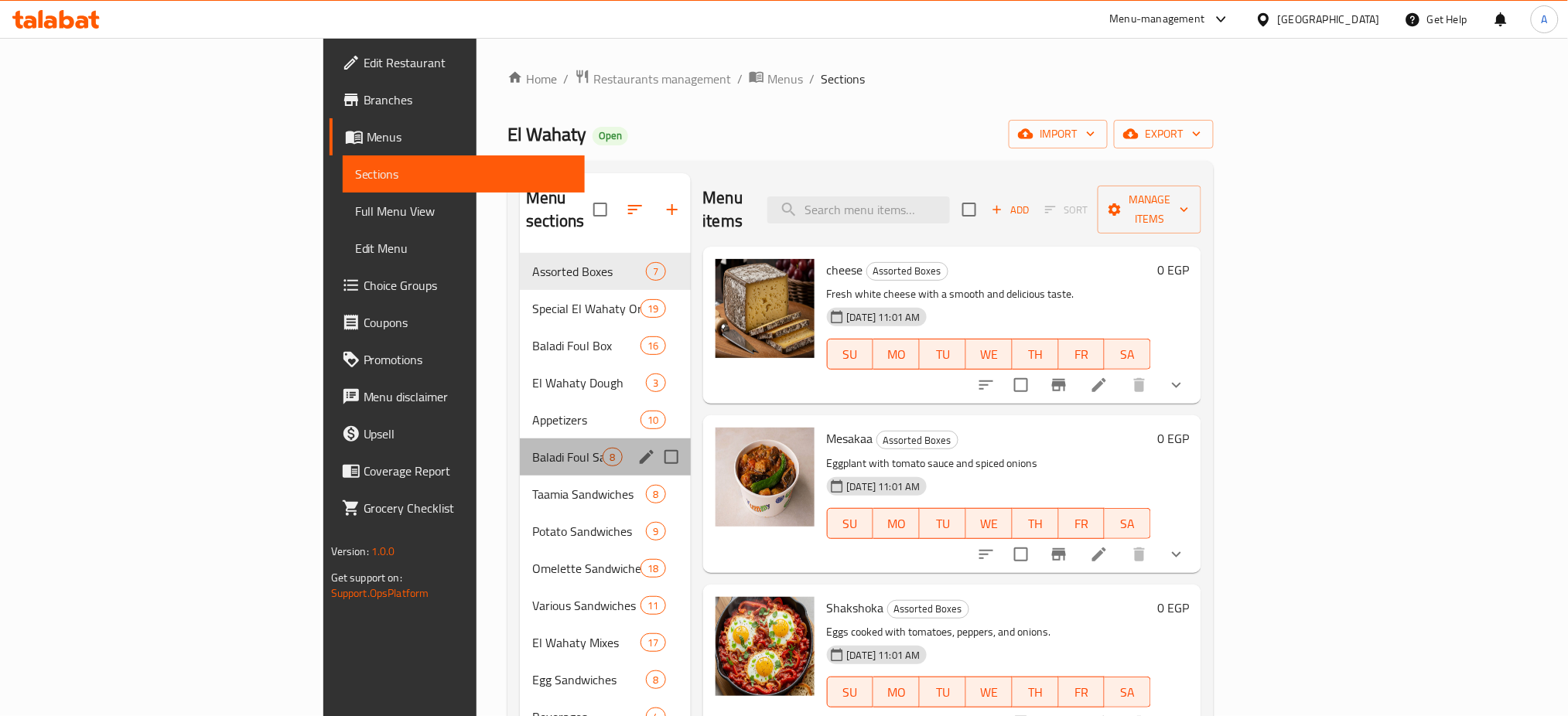
click at [519, 439] on div "Baladi Foul Sandwiches 8" at bounding box center [604, 457] width 170 height 37
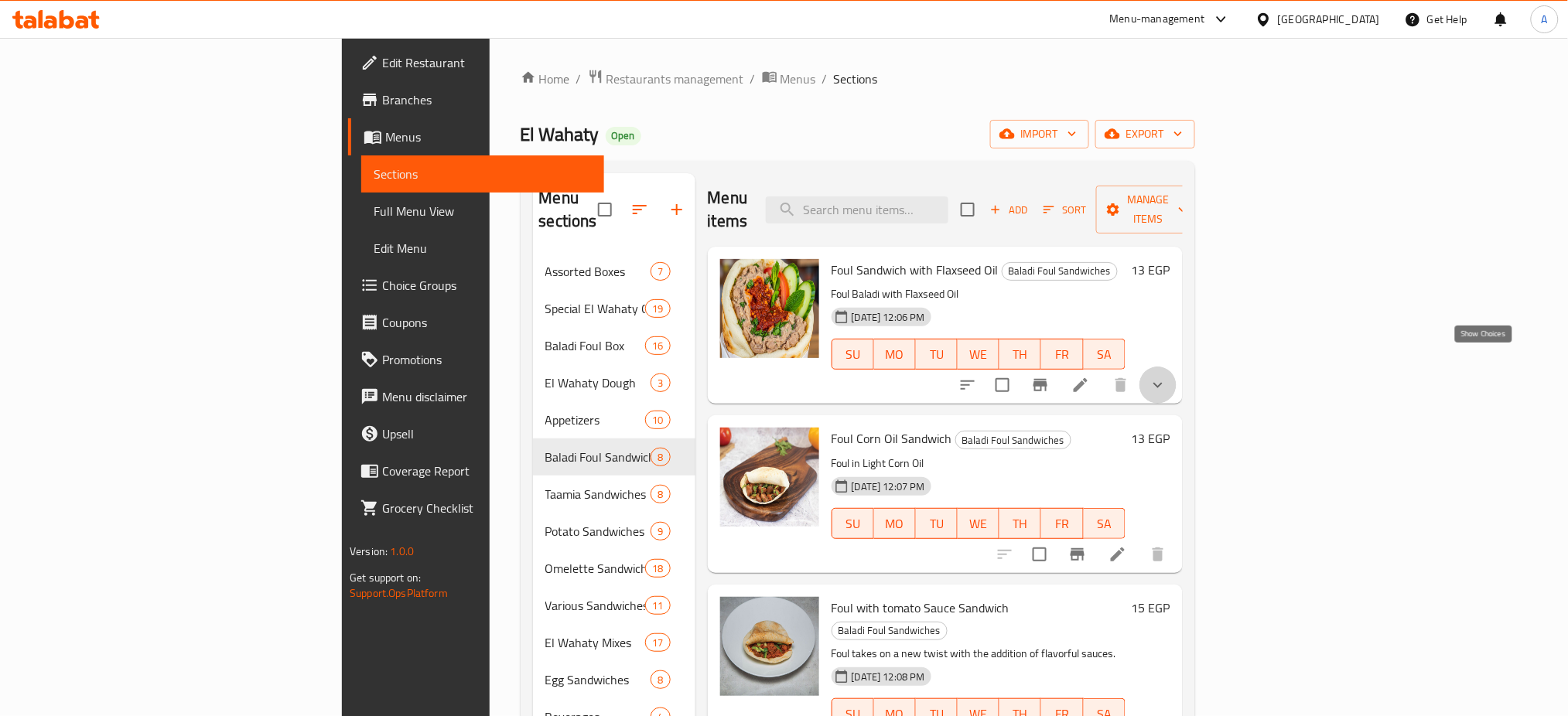
click at [1167, 376] on icon "show more" at bounding box center [1158, 385] width 18 height 18
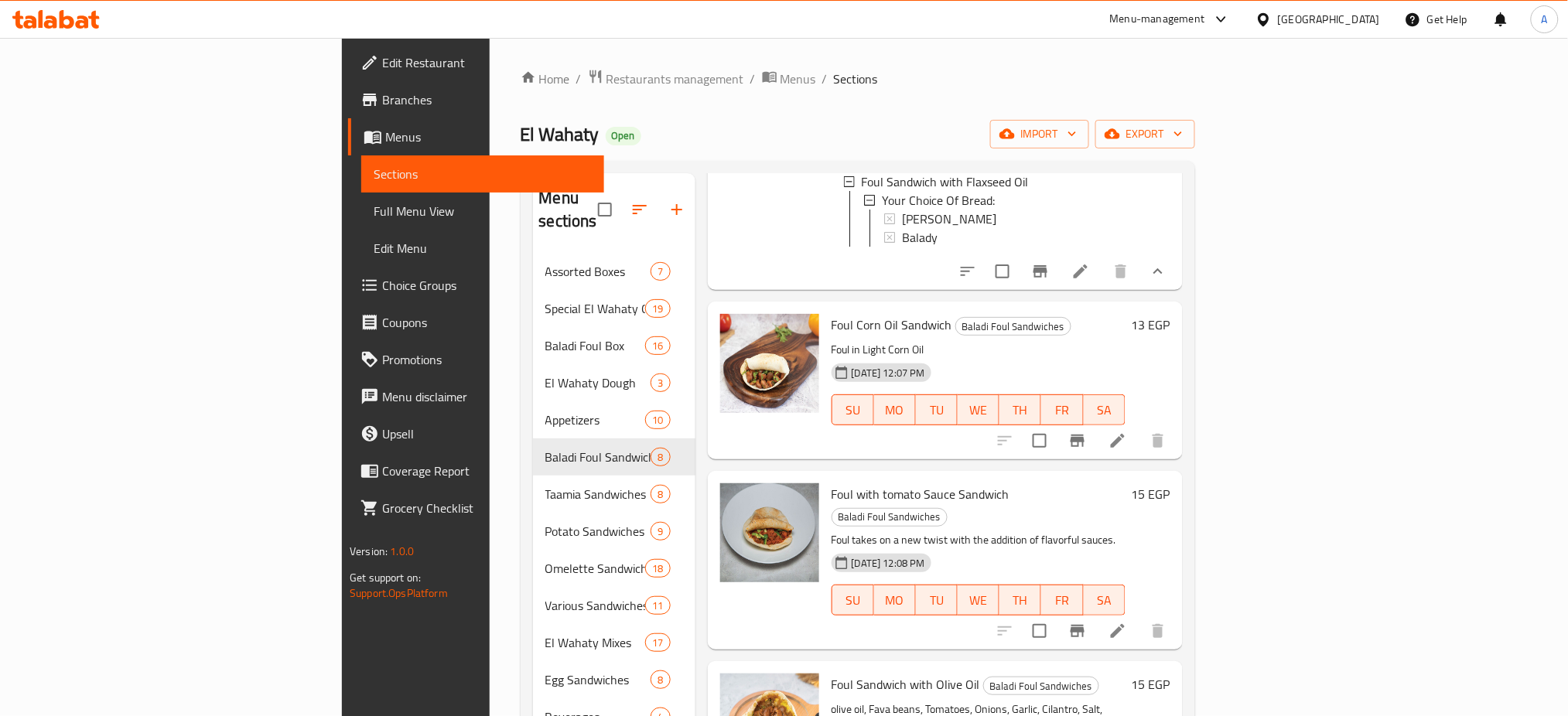
scroll to position [254, 0]
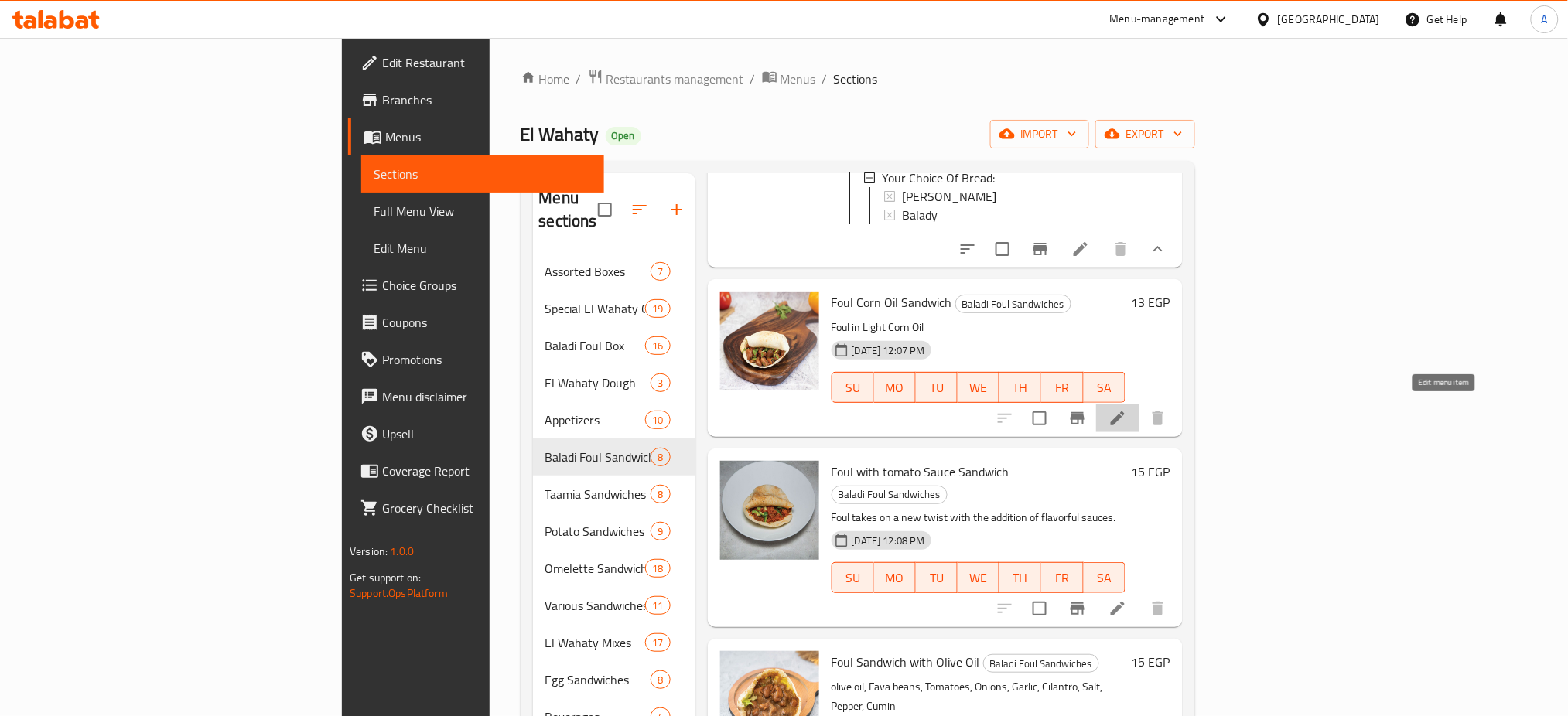
click at [1127, 414] on icon at bounding box center [1118, 418] width 18 height 18
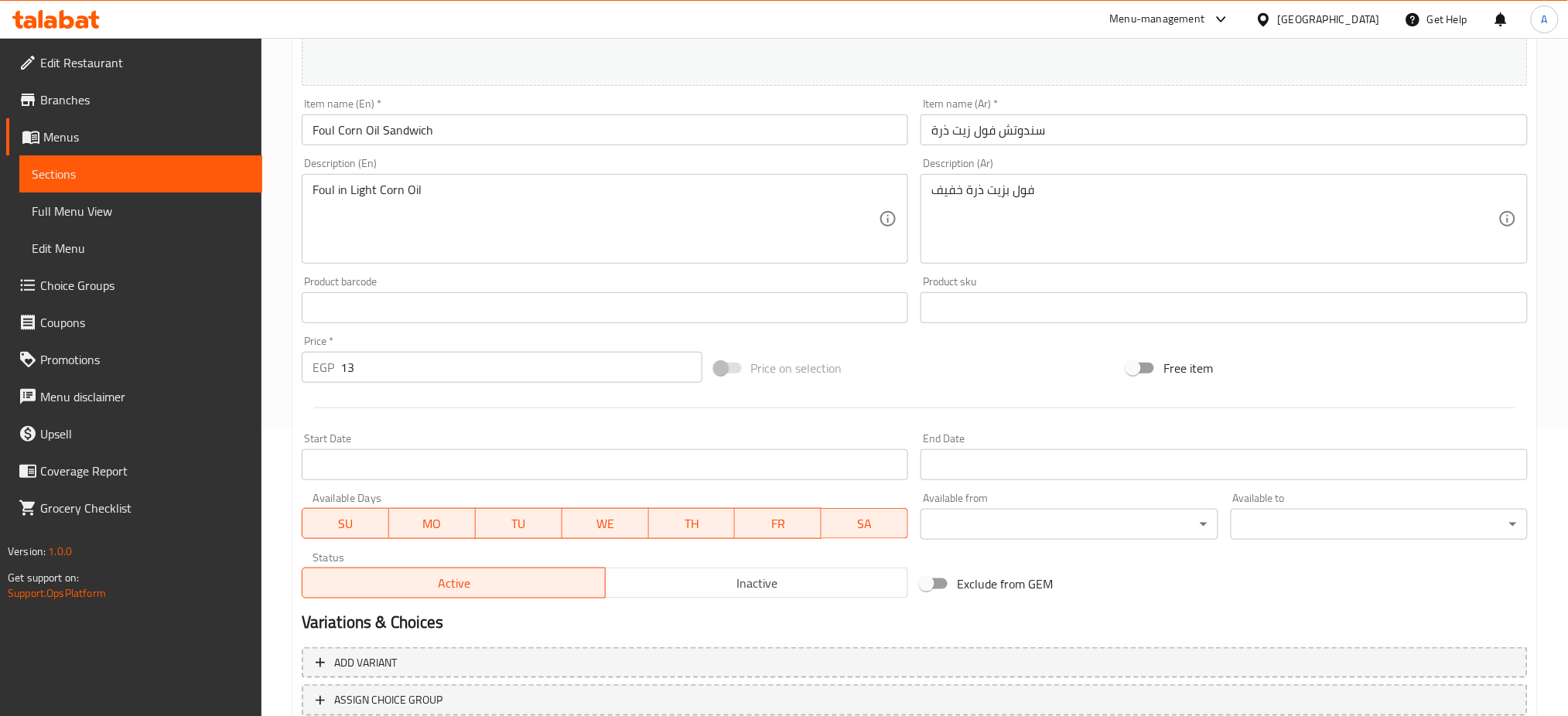
scroll to position [397, 0]
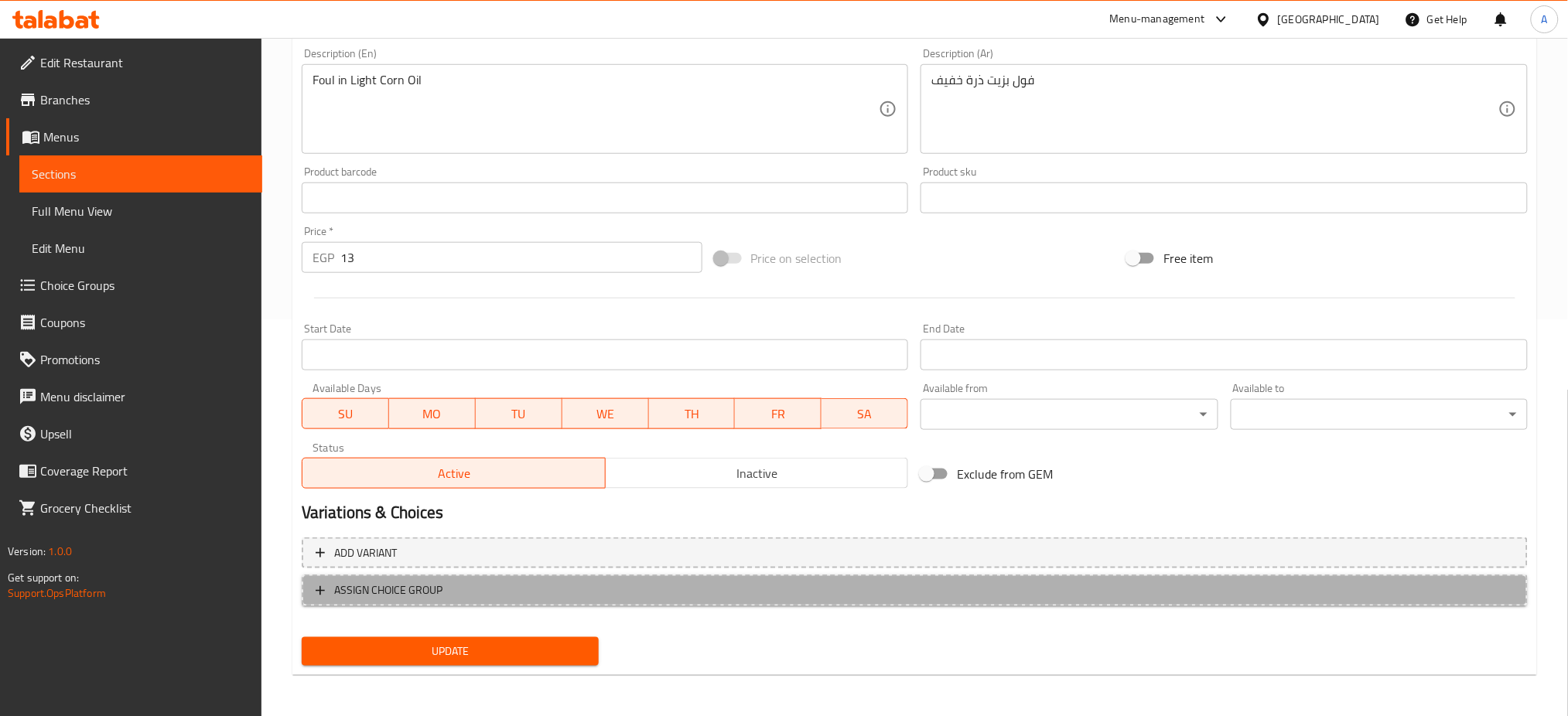
click at [414, 595] on span "ASSIGN CHOICE GROUP" at bounding box center [388, 591] width 108 height 19
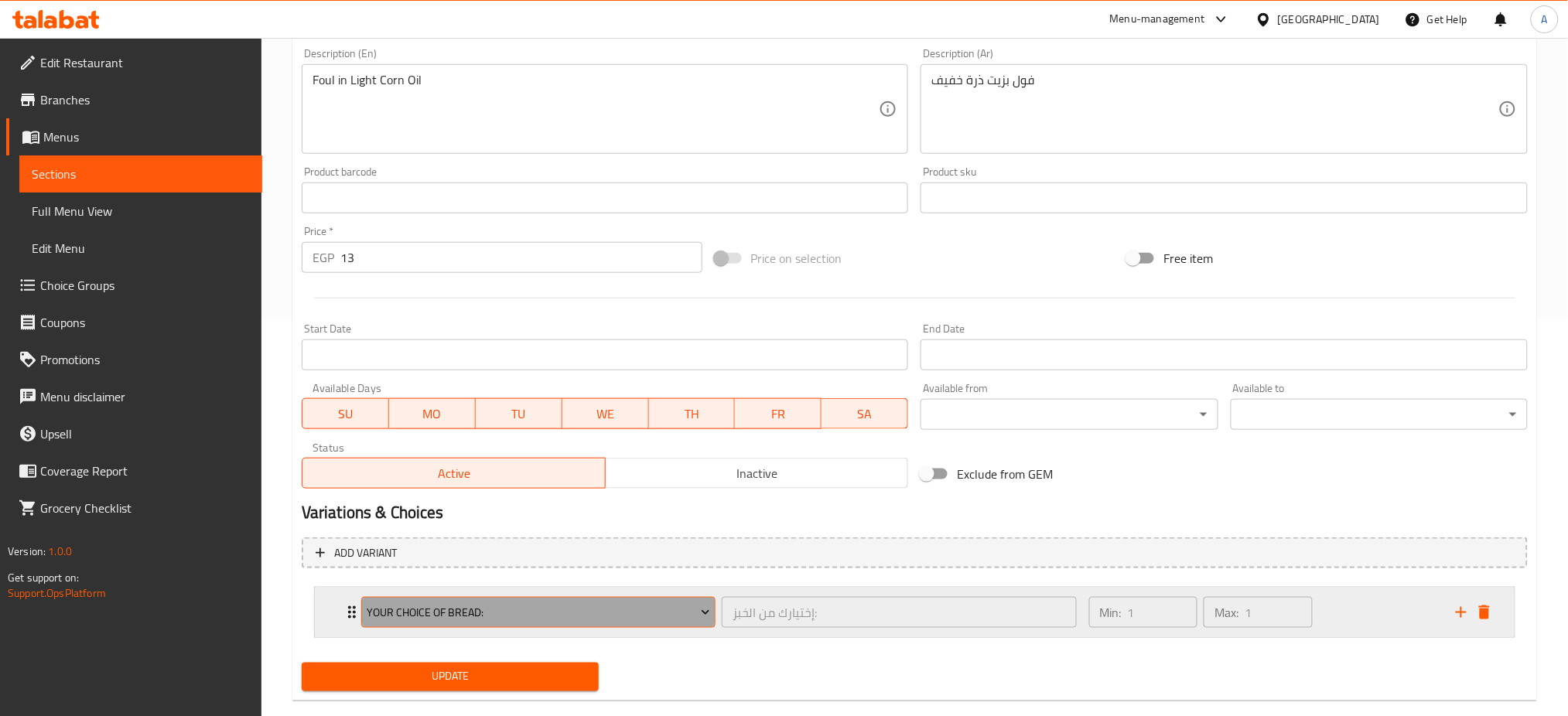
click at [548, 611] on span "Your Choice Of Bread:" at bounding box center [538, 613] width 343 height 19
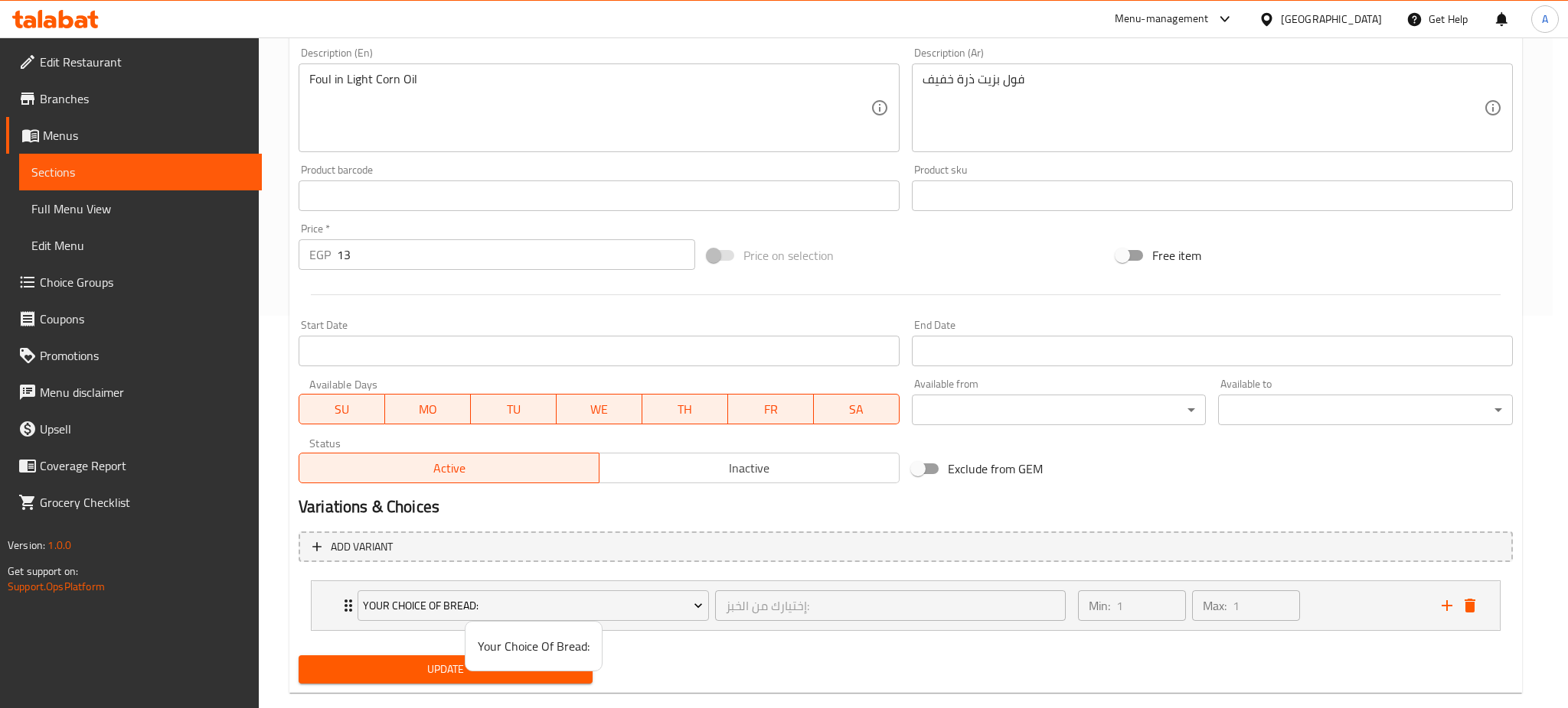
click at [664, 645] on div at bounding box center [784, 354] width 1568 height 708
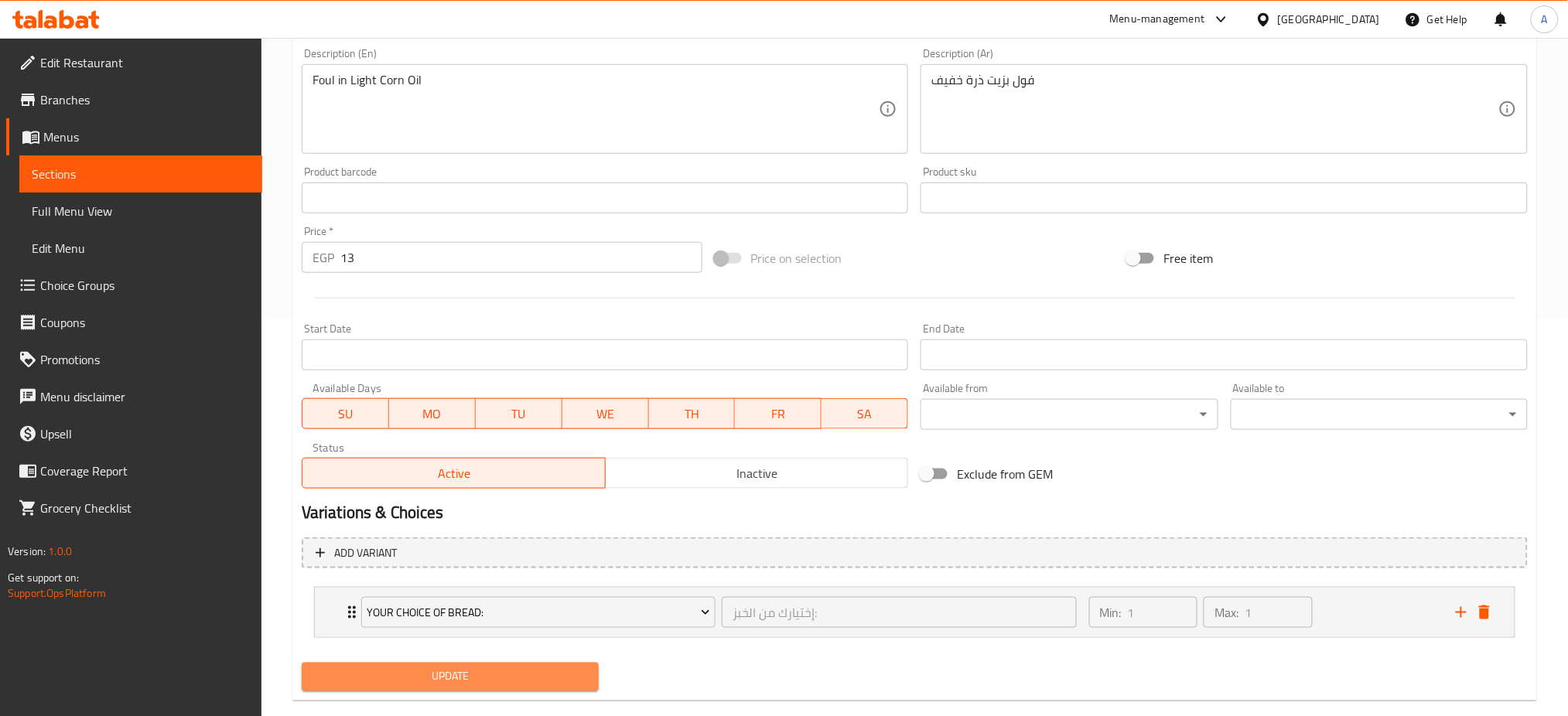
click at [402, 674] on span "Update" at bounding box center [450, 677] width 272 height 19
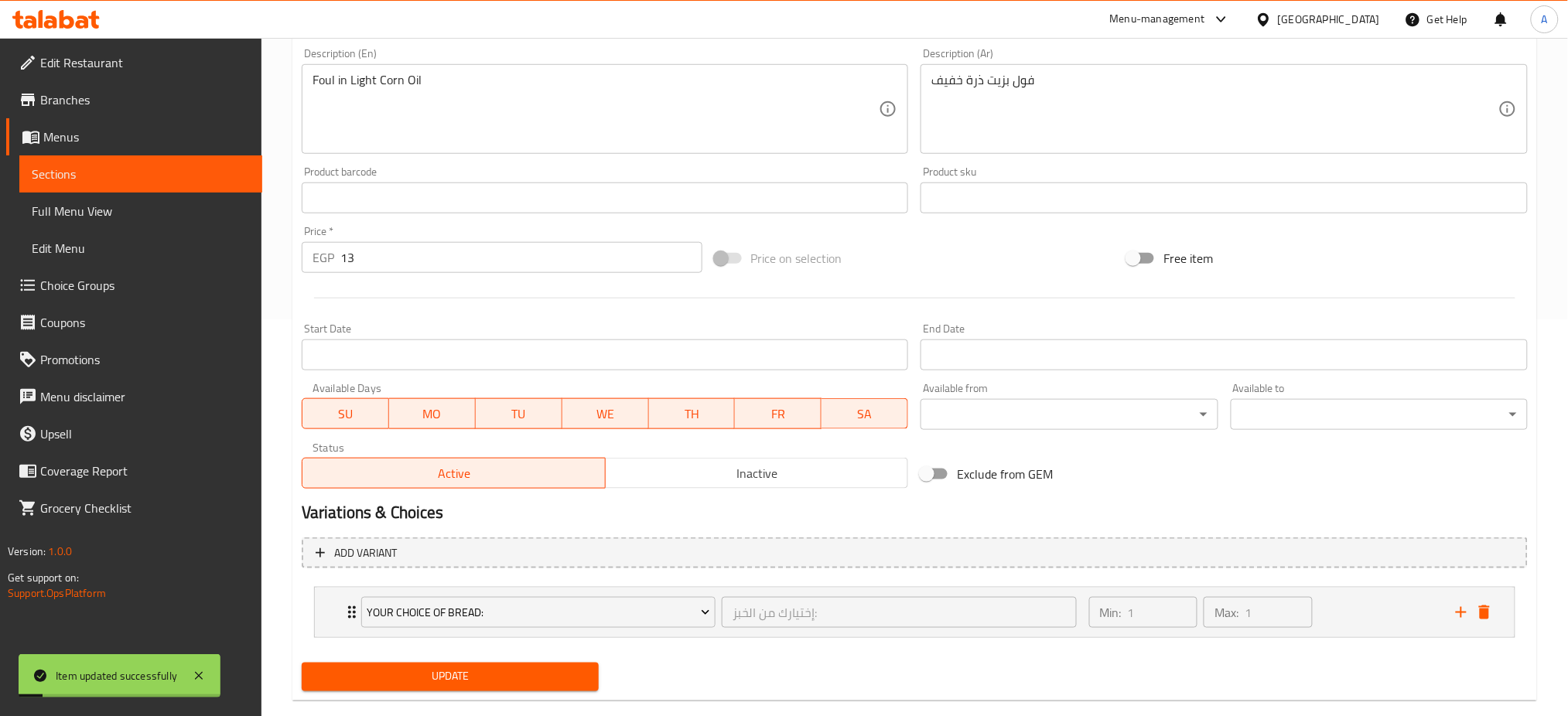
scroll to position [0, 0]
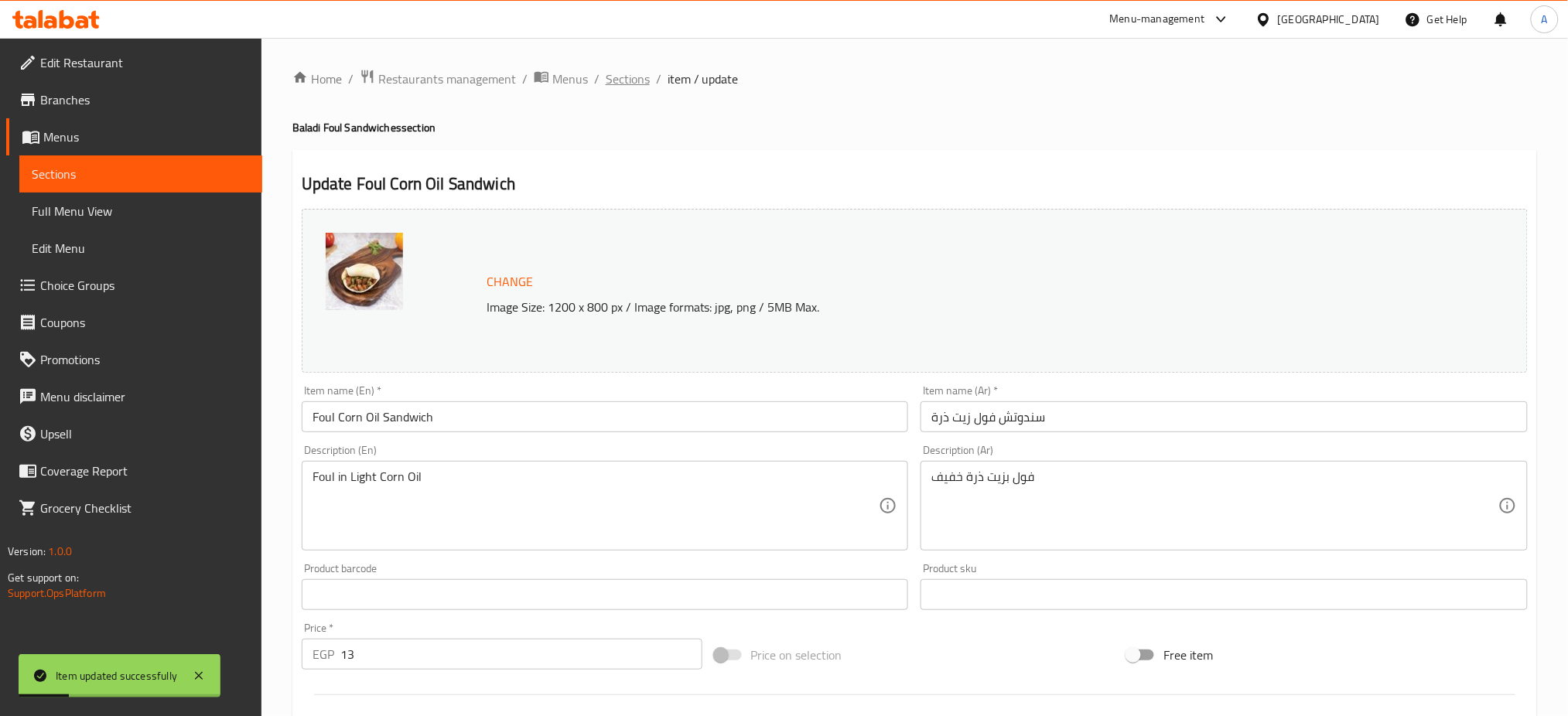
click at [625, 89] on span "Sections" at bounding box center [627, 79] width 44 height 18
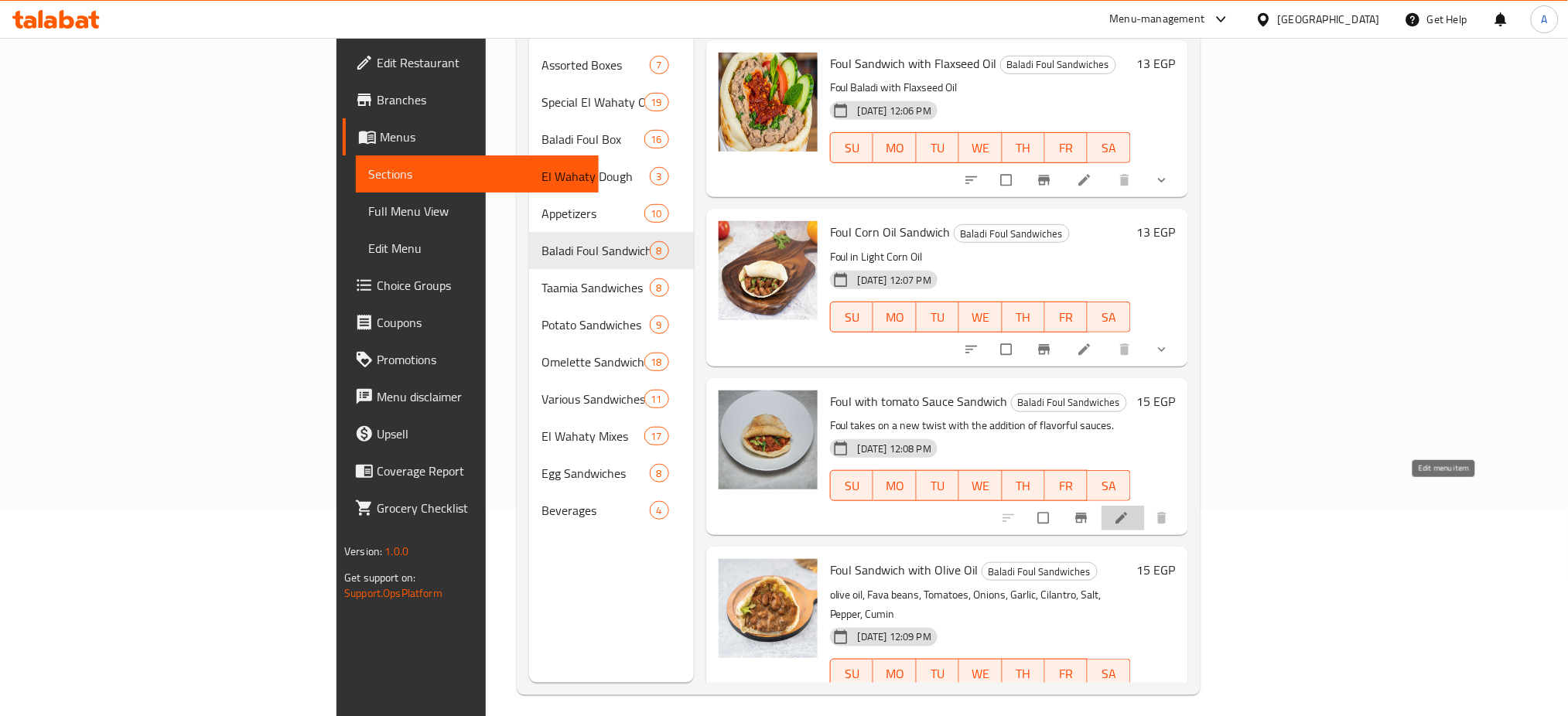
click at [1129, 511] on icon at bounding box center [1122, 519] width 16 height 16
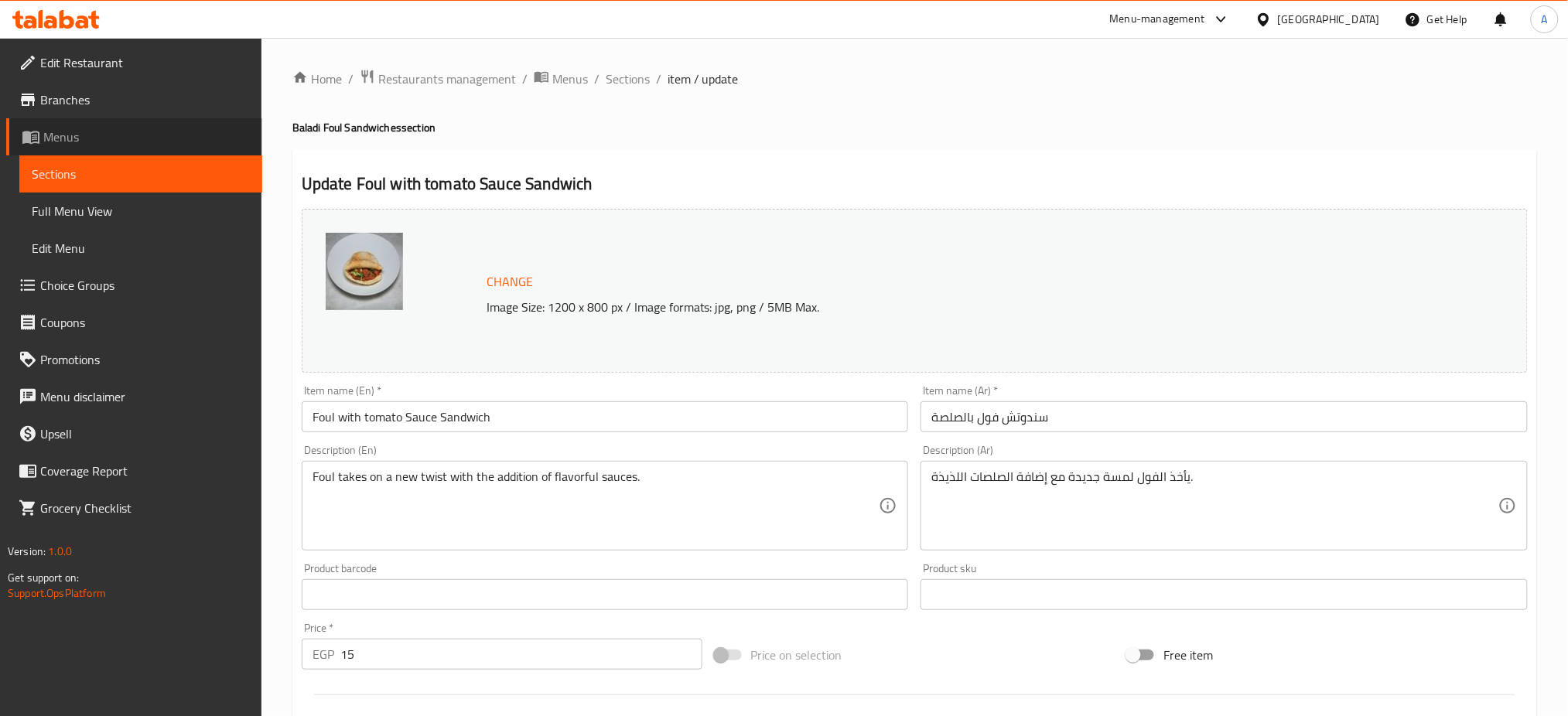
click at [60, 128] on span "Menus" at bounding box center [147, 136] width 206 height 18
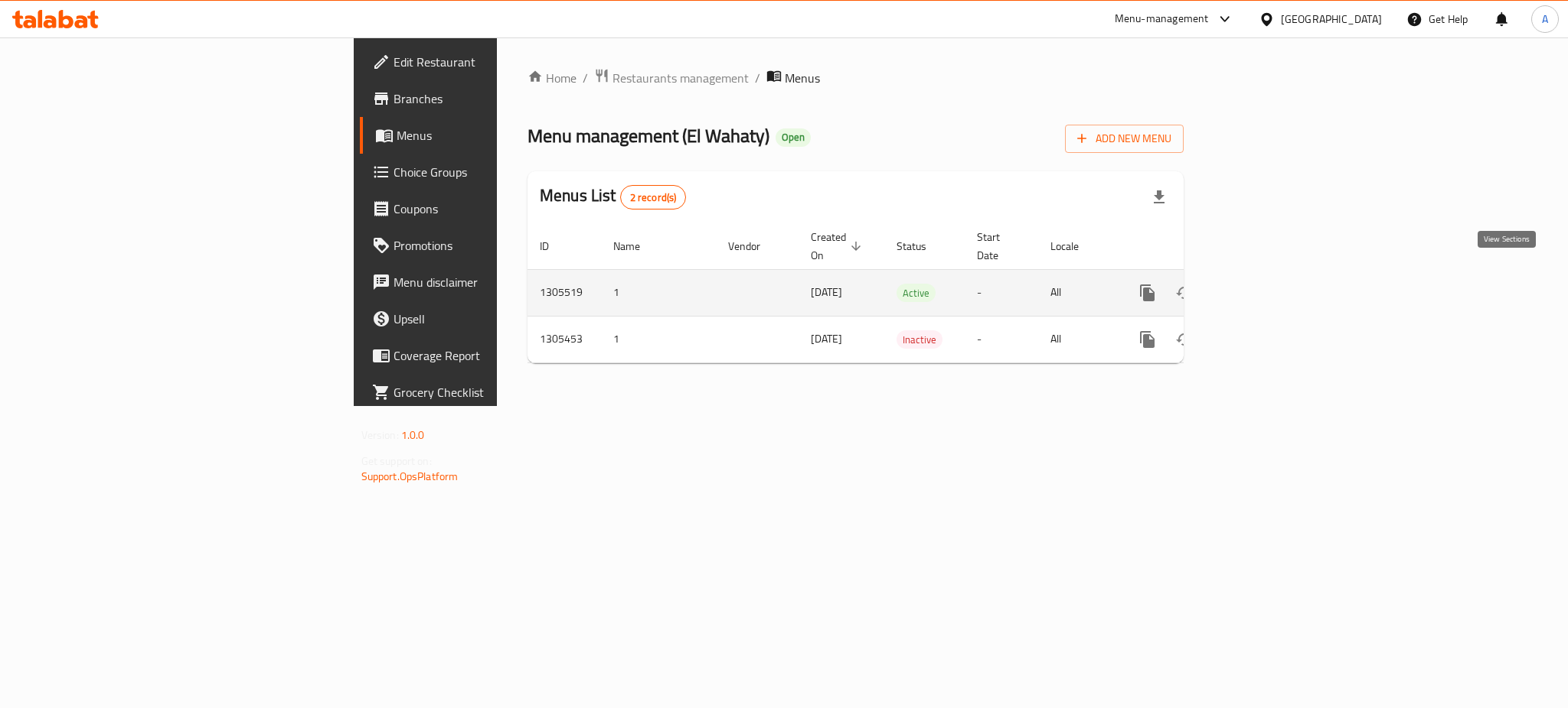
click at [1267, 284] on icon "enhanced table" at bounding box center [1257, 292] width 18 height 18
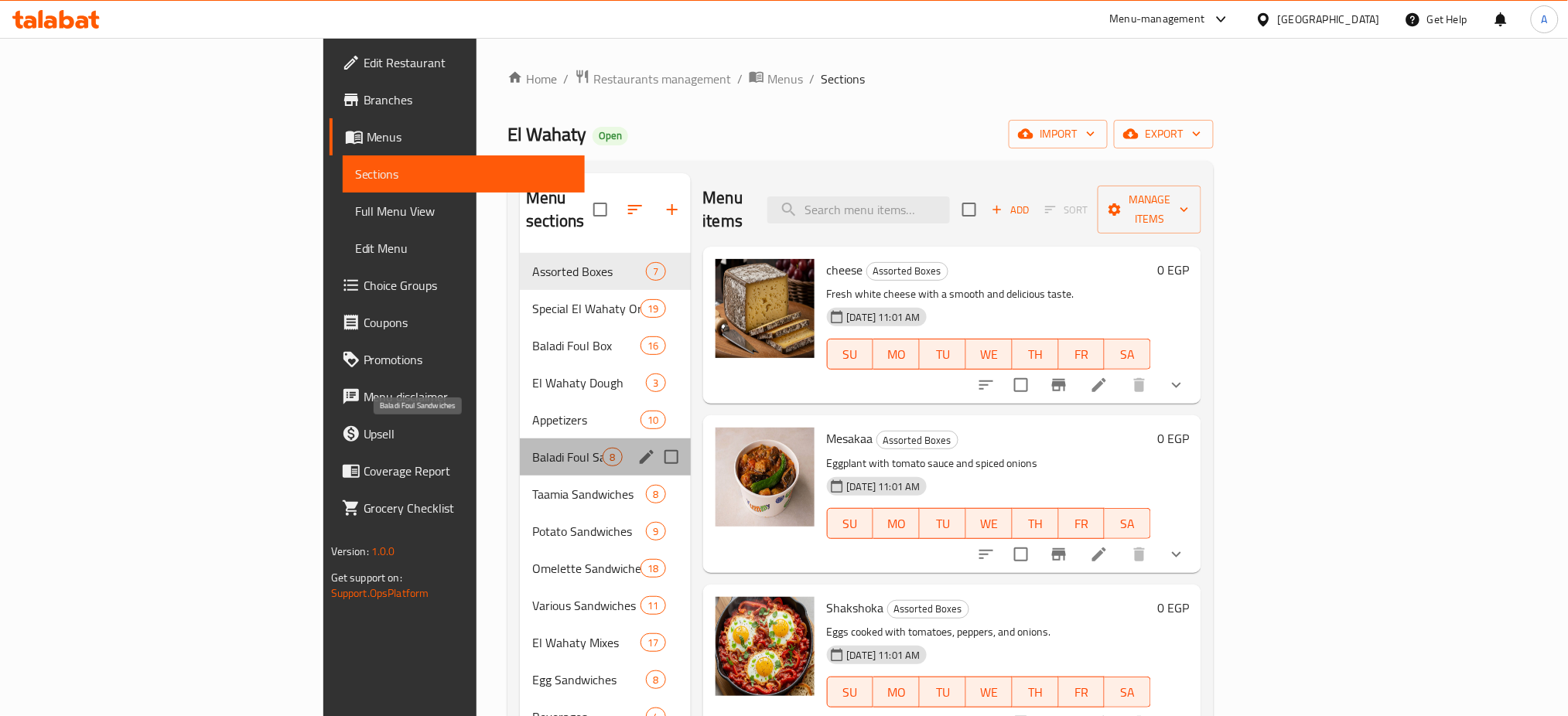
click at [532, 448] on span "Baladi Foul Sandwiches" at bounding box center [567, 456] width 70 height 18
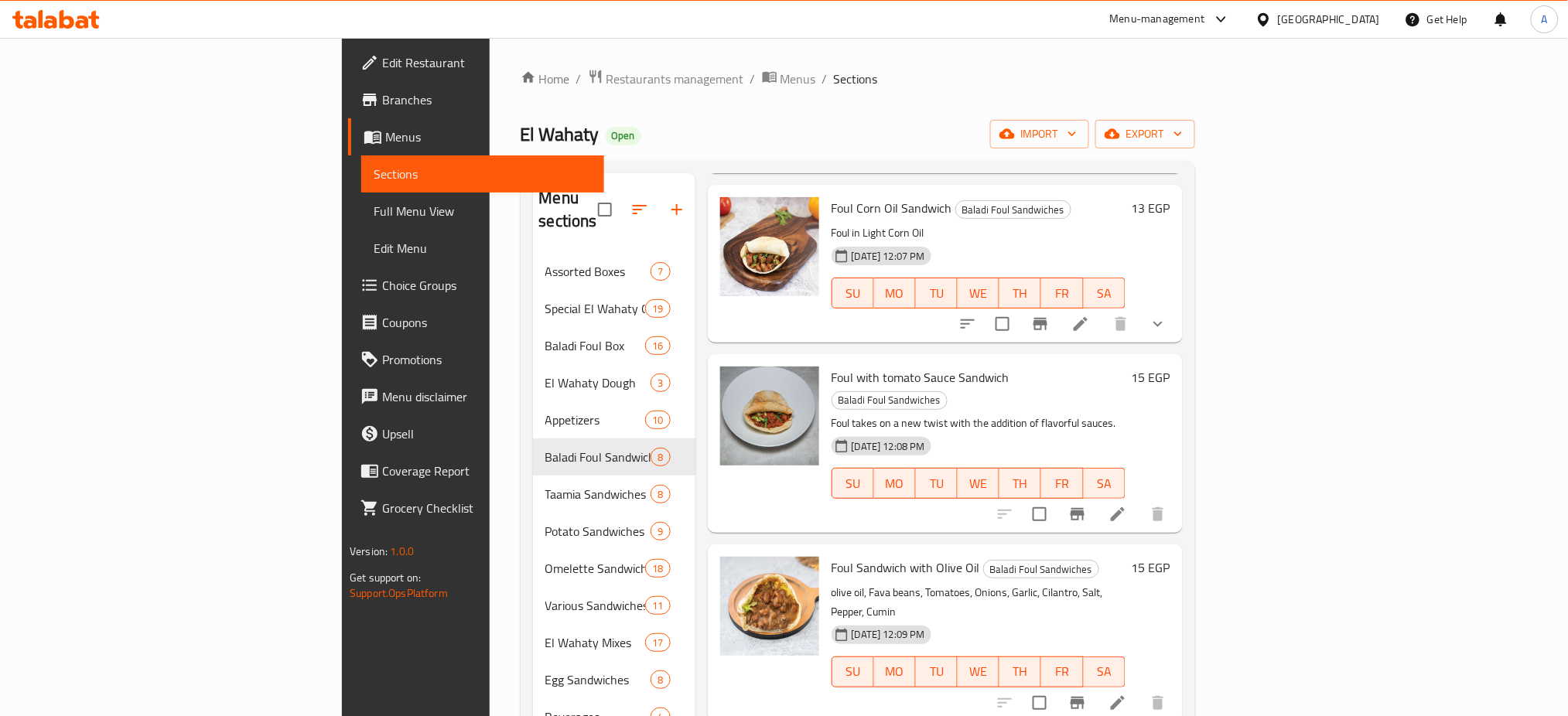
scroll to position [232, 0]
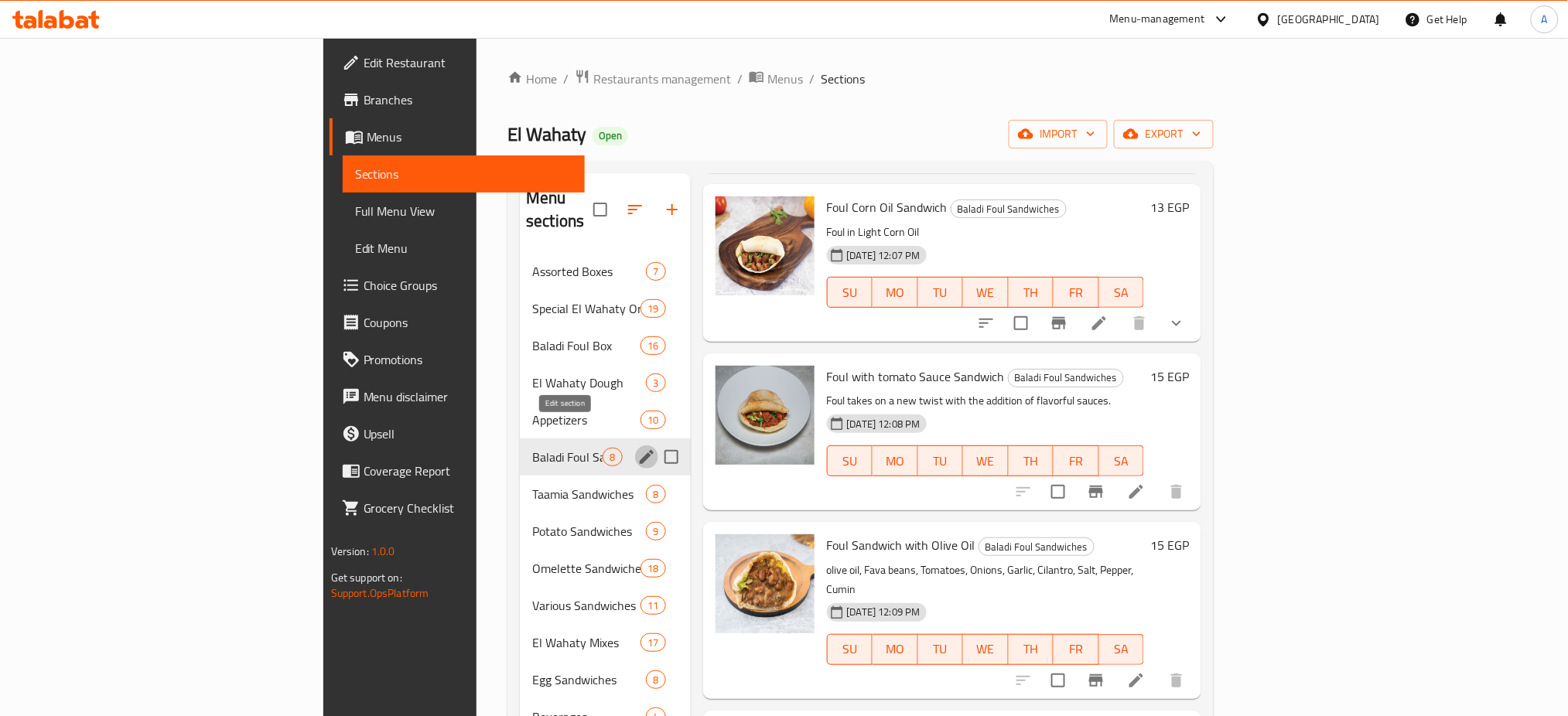
click at [640, 450] on icon "edit" at bounding box center [647, 457] width 14 height 14
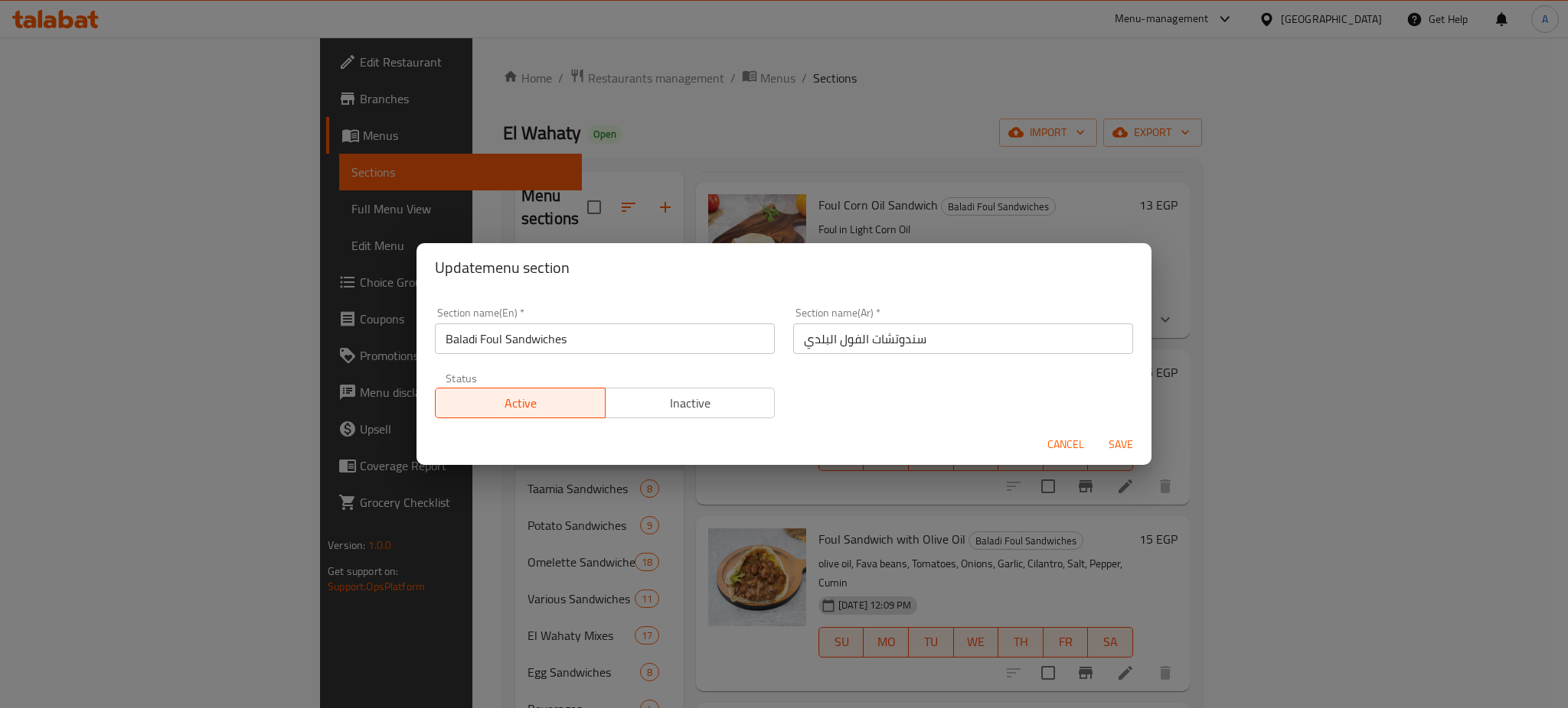
click at [462, 332] on input "Baladi Foul Sandwiches" at bounding box center [604, 339] width 340 height 31
type input "Foul Sandwiches"
click at [812, 343] on input "سندوتشات الفول البلدي" at bounding box center [963, 339] width 340 height 31
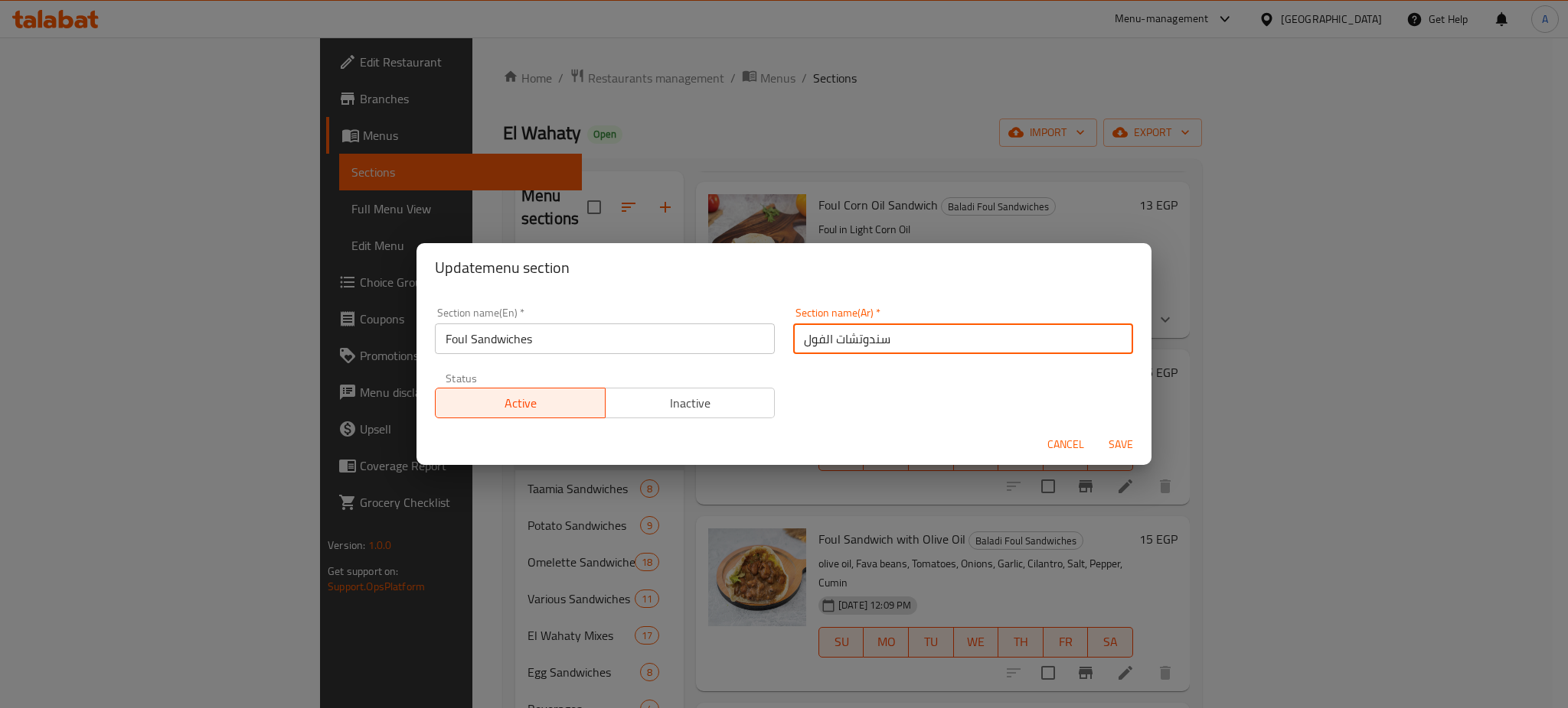
type input "سندوتشات الفول"
click at [1130, 446] on span "Save" at bounding box center [1120, 445] width 37 height 19
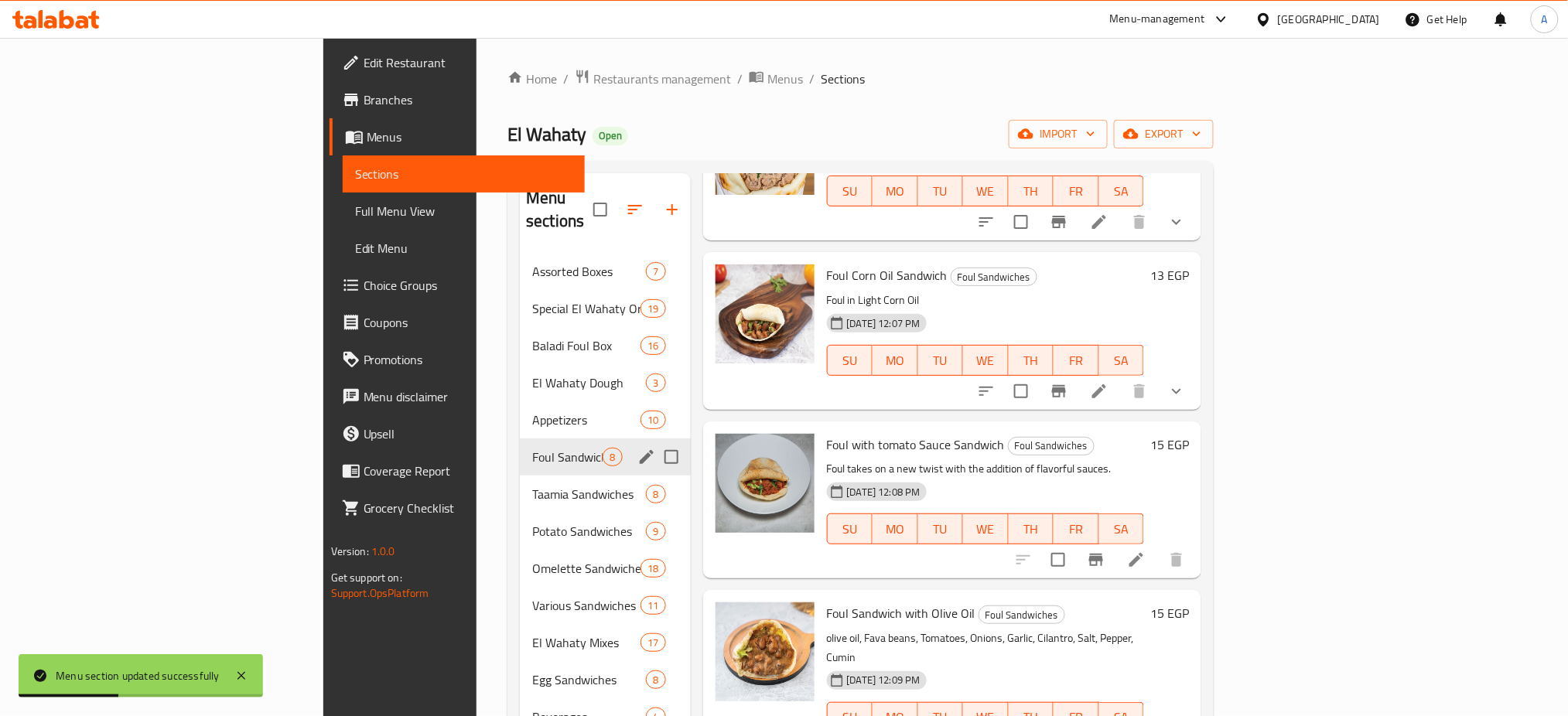
scroll to position [181, 0]
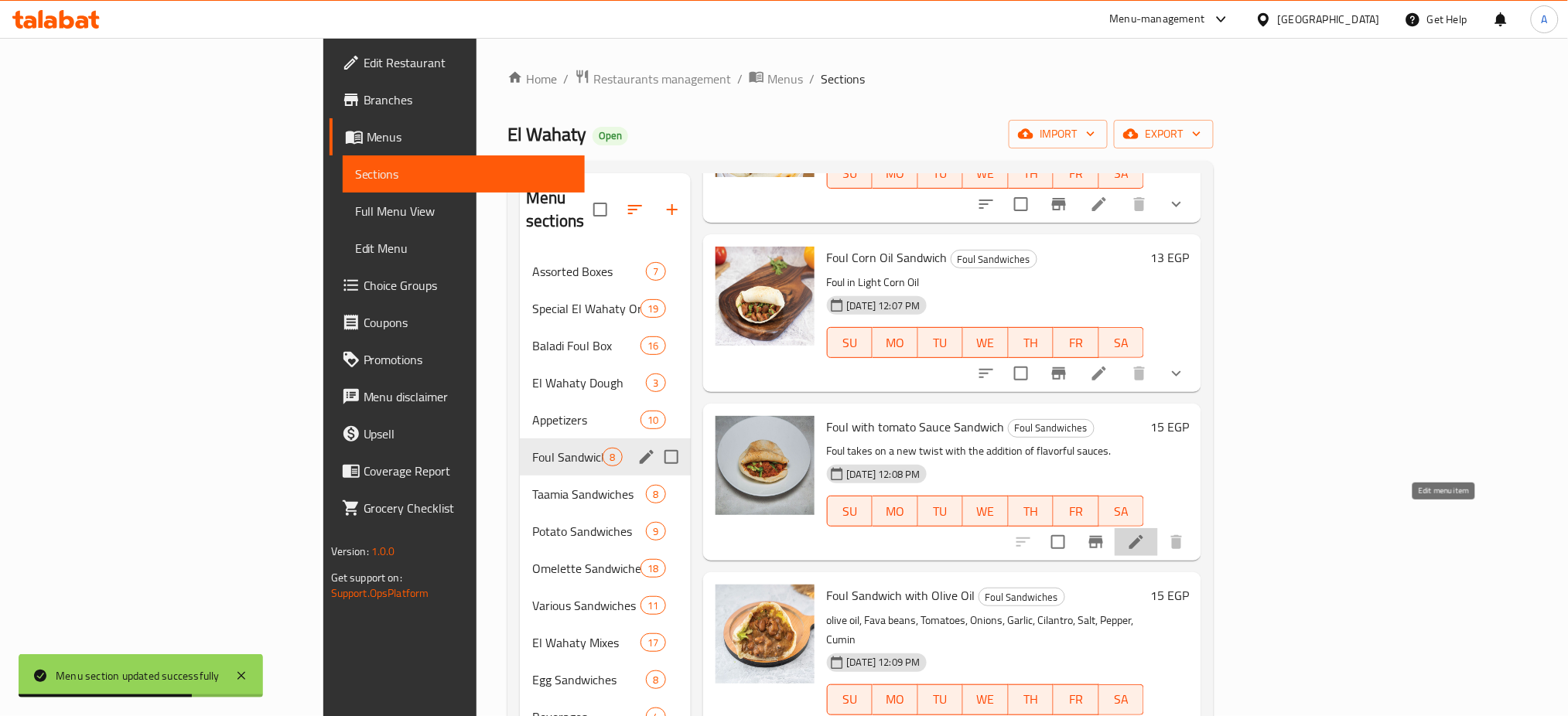
click at [1146, 533] on icon at bounding box center [1136, 542] width 18 height 18
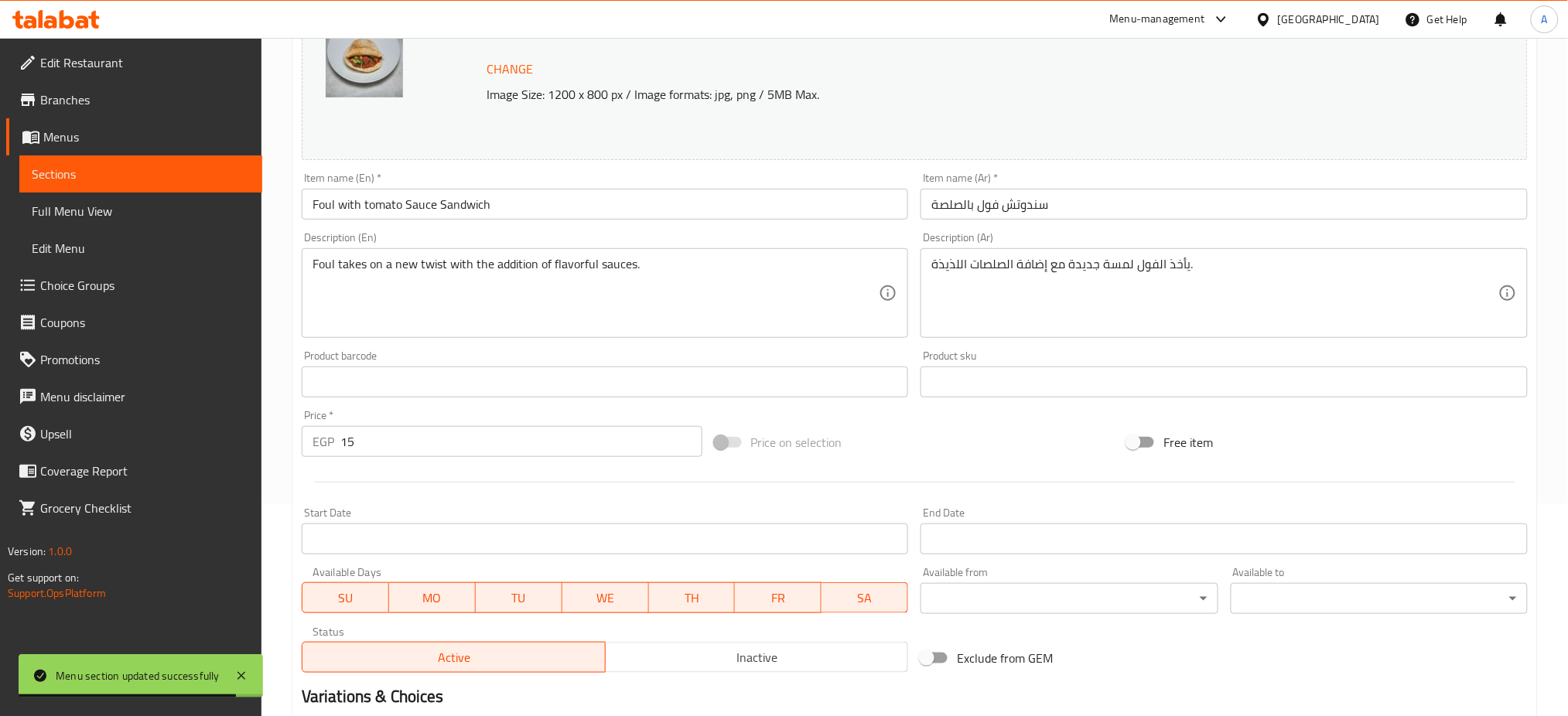
scroll to position [397, 0]
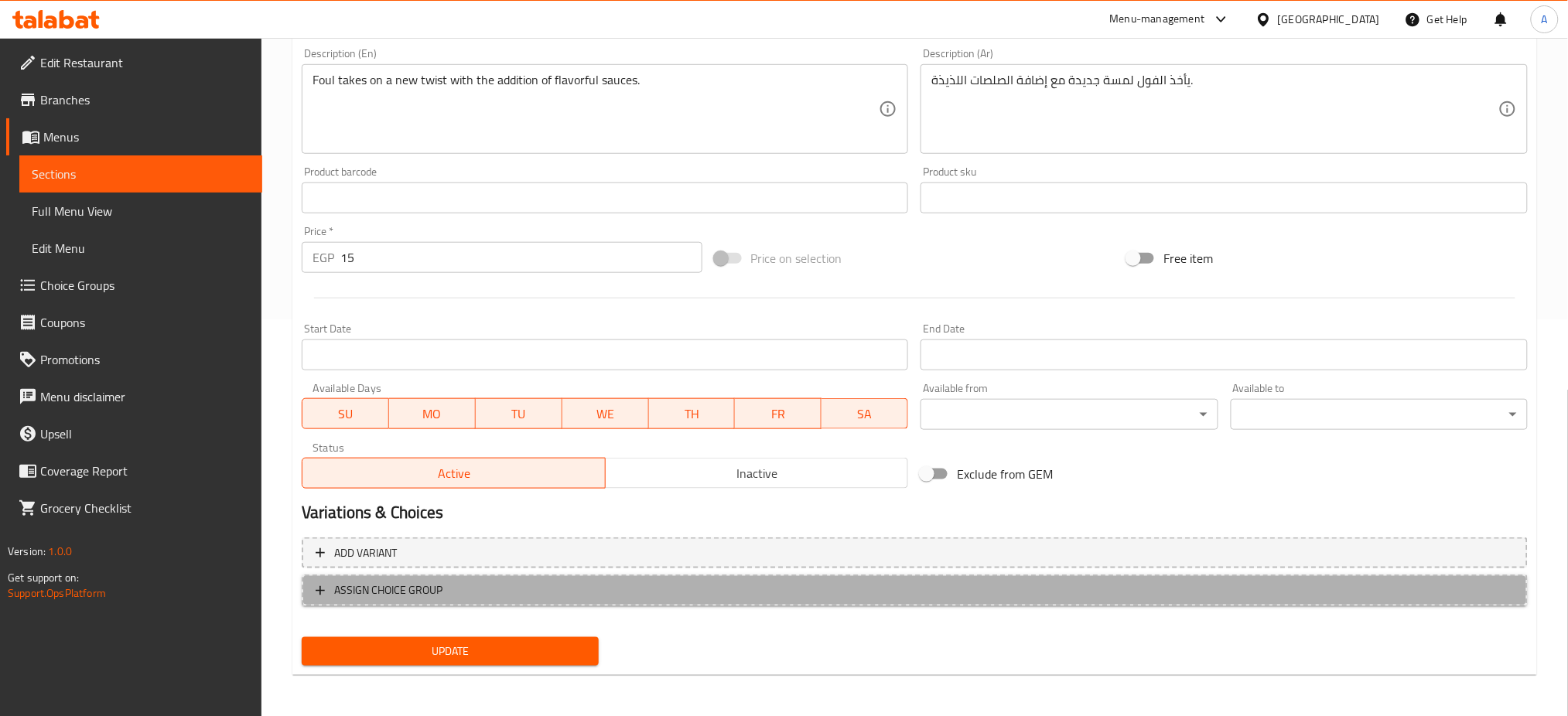
click at [378, 597] on span "ASSIGN CHOICE GROUP" at bounding box center [388, 591] width 108 height 19
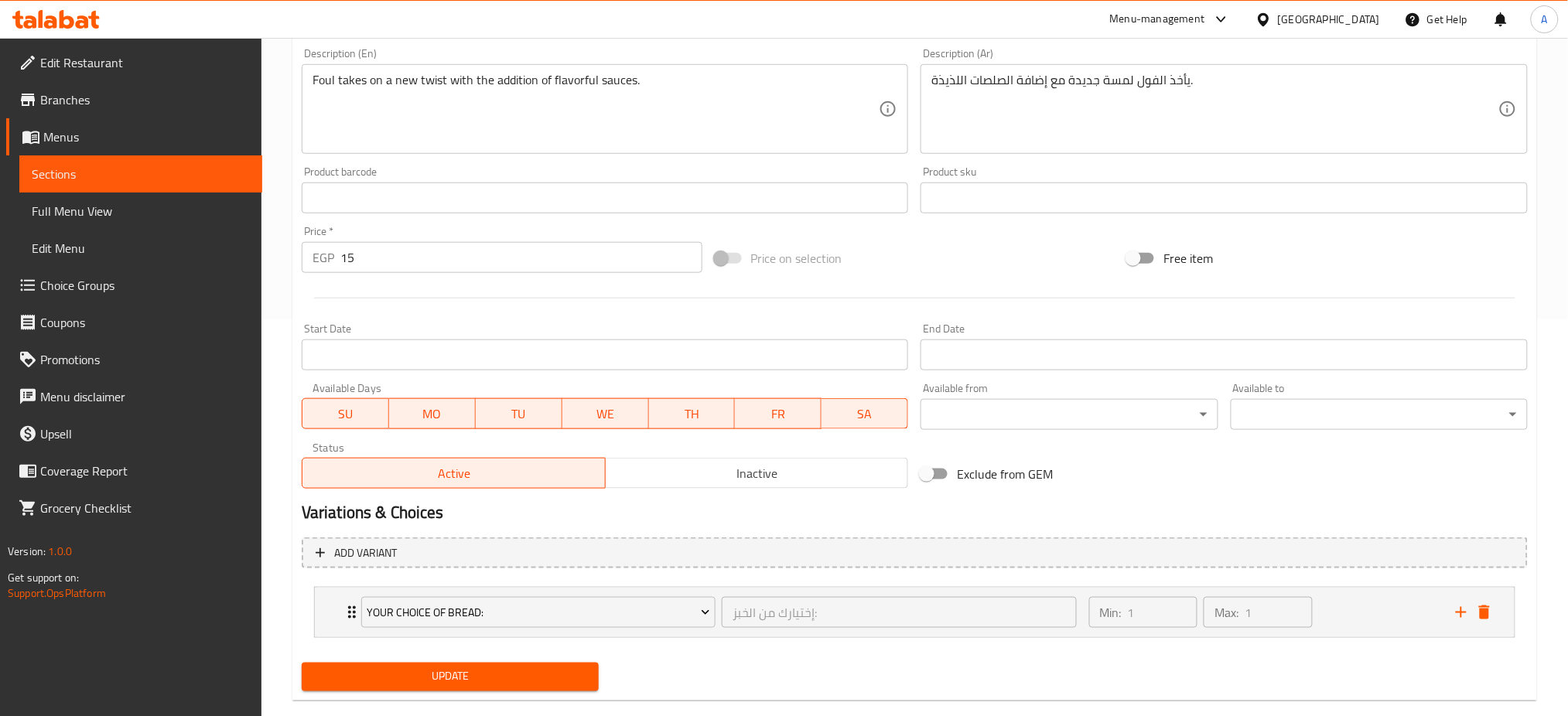
click at [775, 675] on div "Update" at bounding box center [914, 677] width 1238 height 41
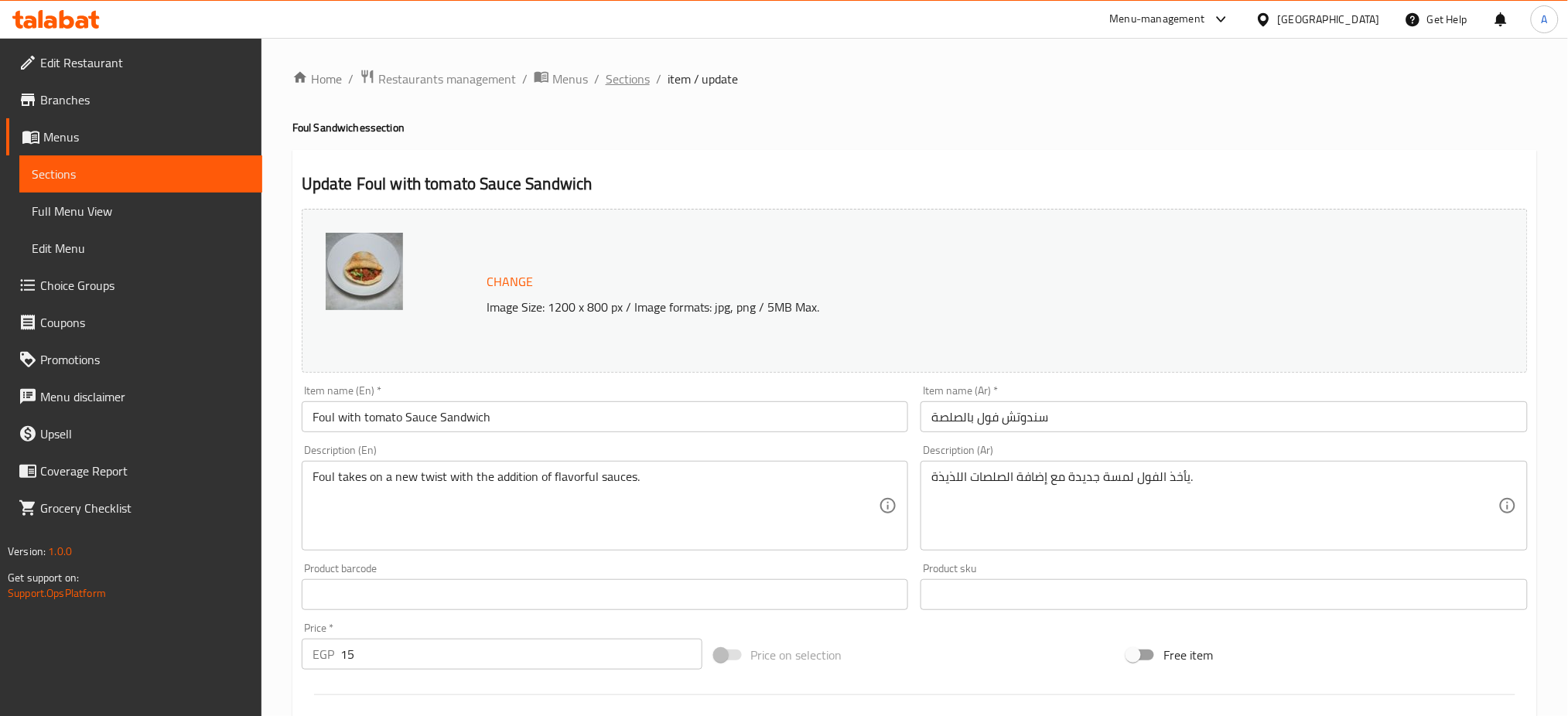
click at [616, 78] on span "Sections" at bounding box center [627, 79] width 44 height 18
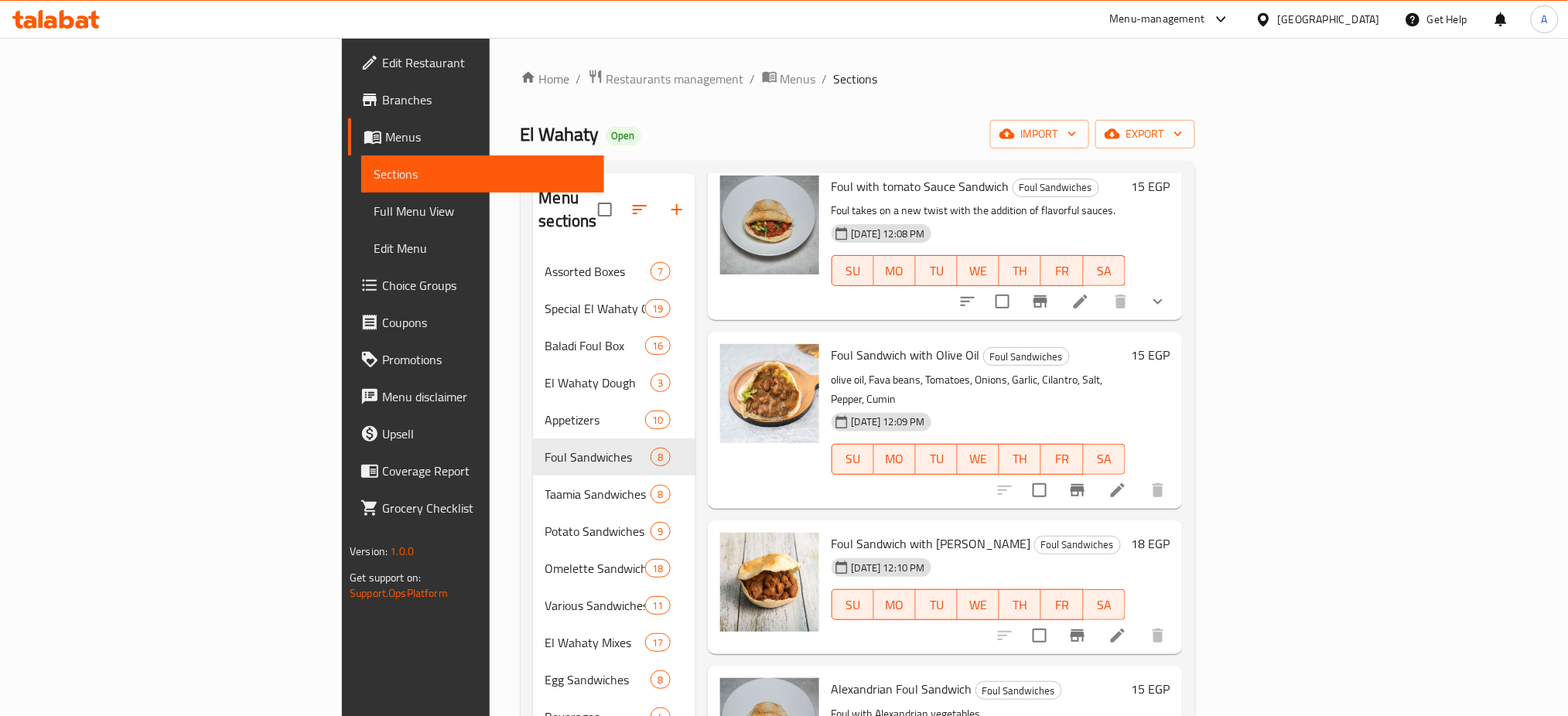
scroll to position [423, 0]
click at [1127, 480] on icon at bounding box center [1118, 488] width 18 height 18
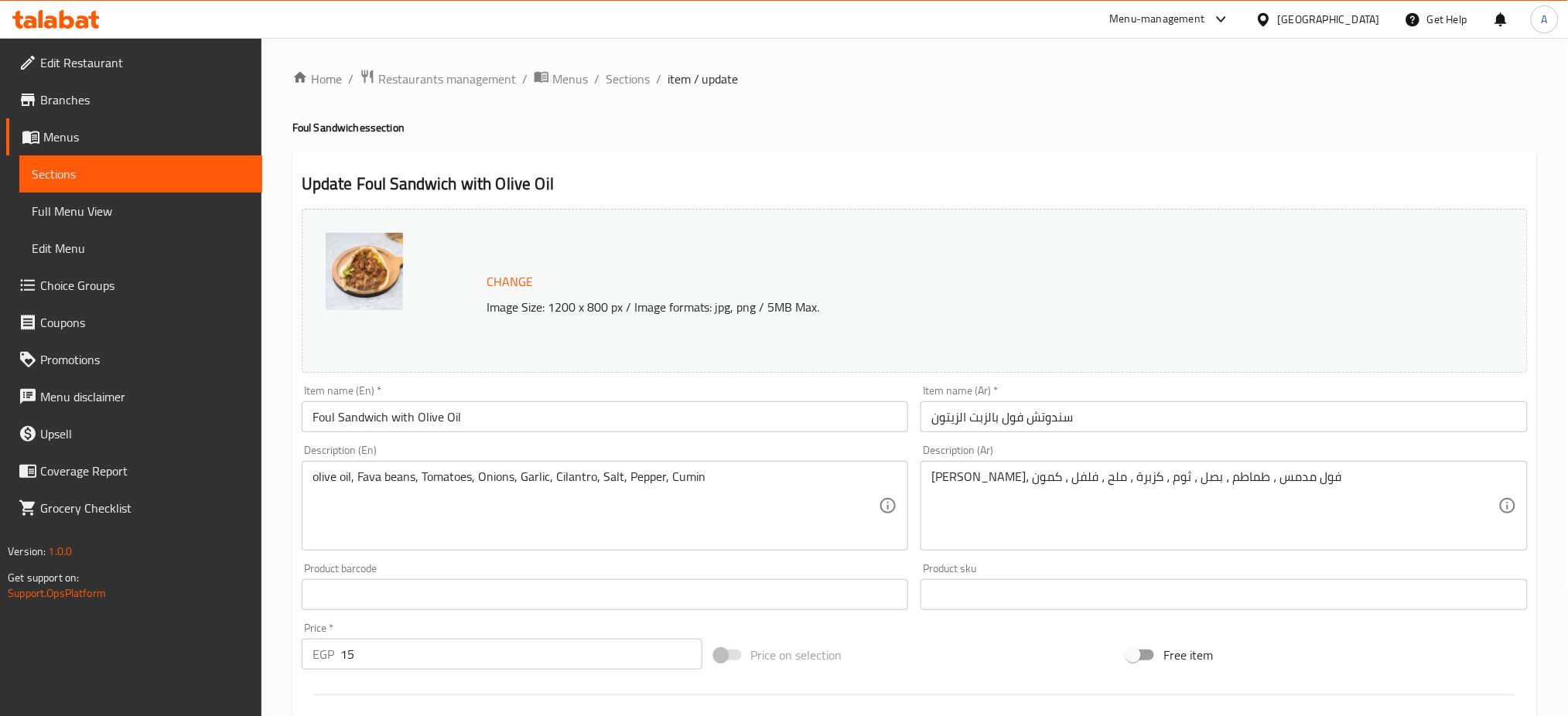
scroll to position [397, 0]
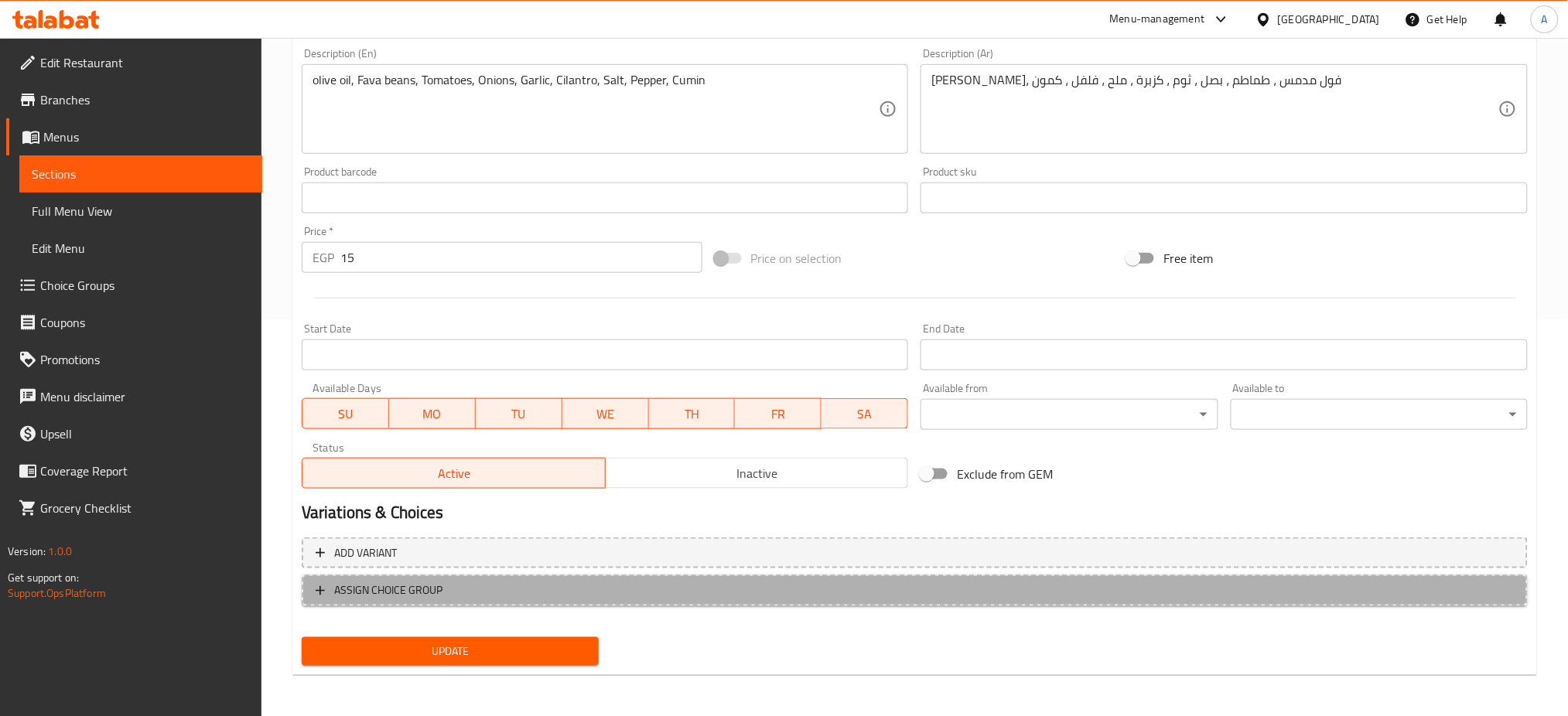
click at [445, 593] on span "ASSIGN CHOICE GROUP" at bounding box center [914, 591] width 1198 height 19
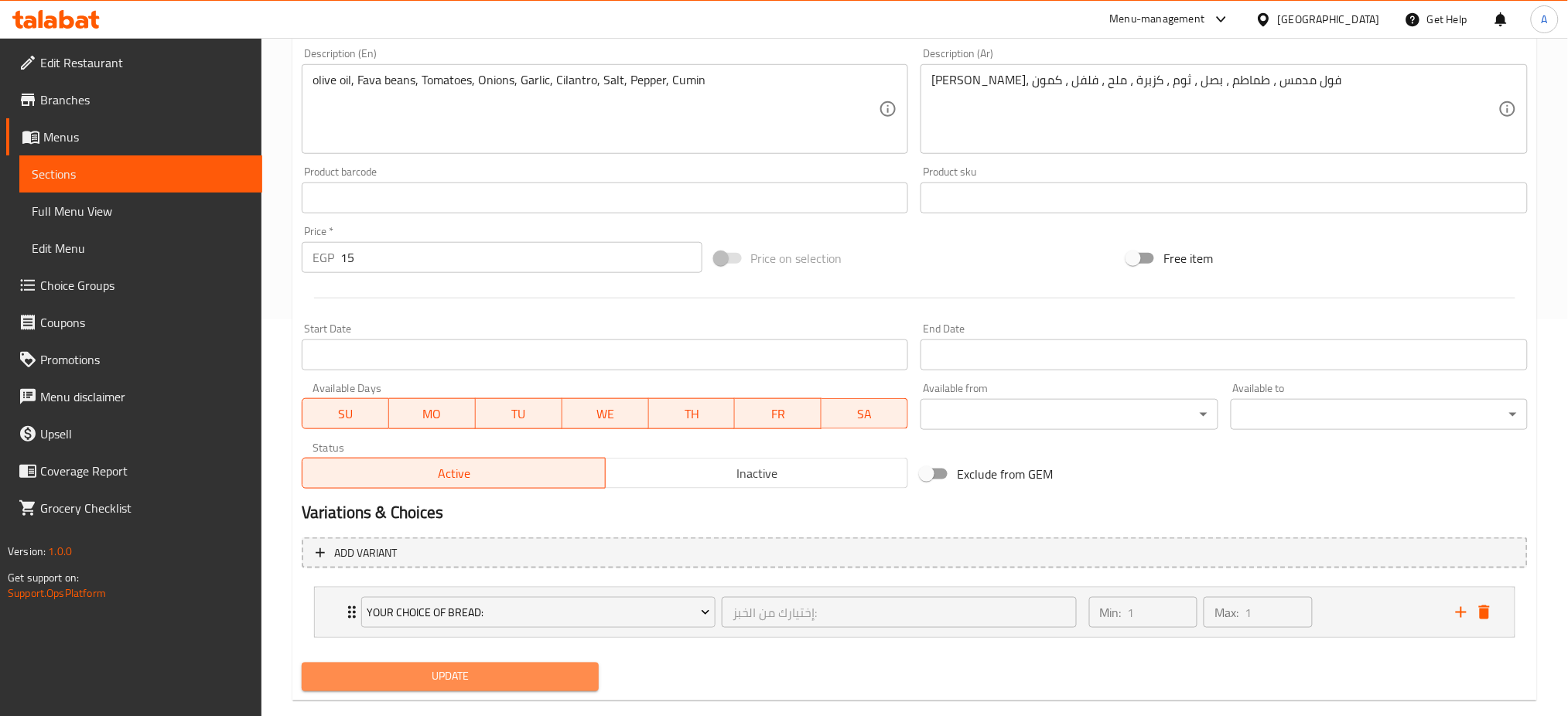
click at [433, 679] on span "Update" at bounding box center [450, 677] width 272 height 19
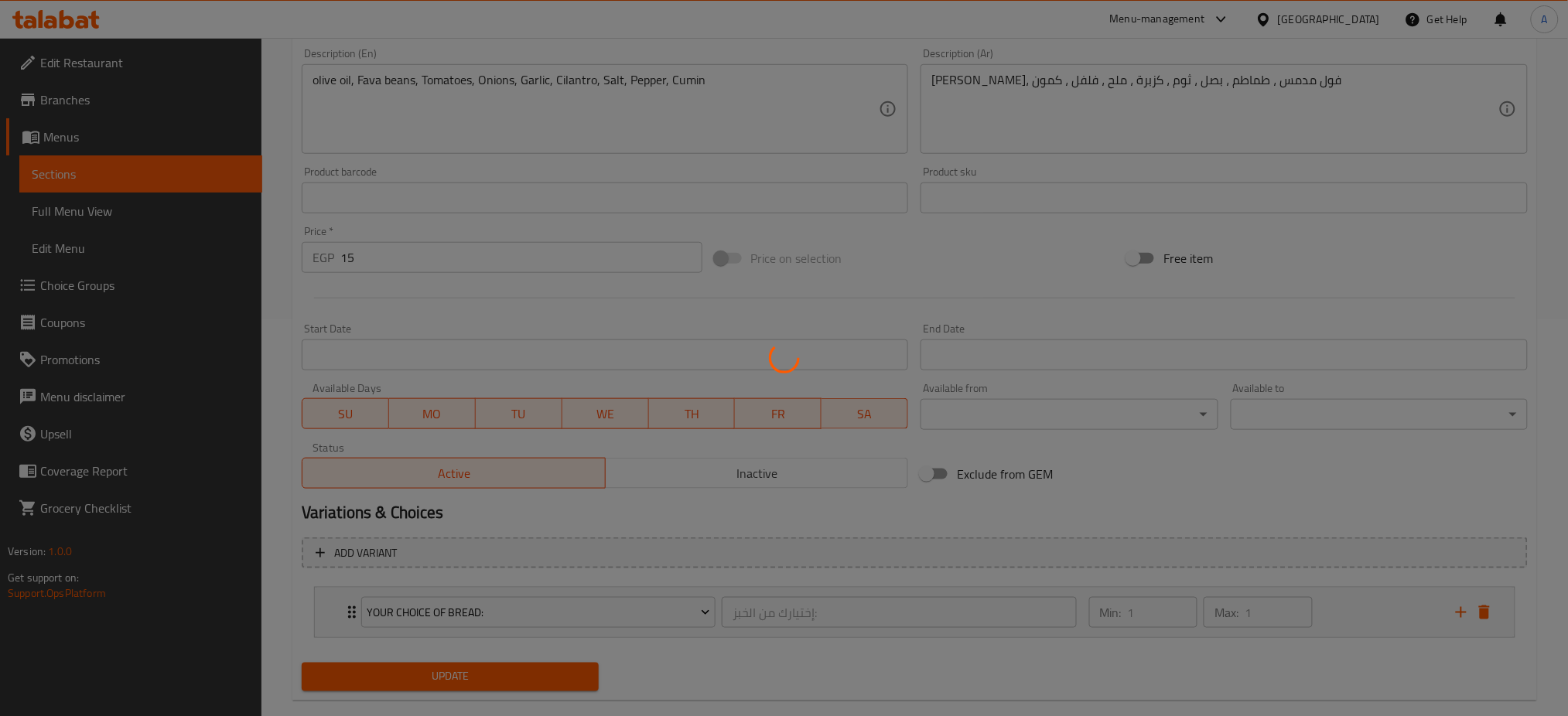
scroll to position [0, 0]
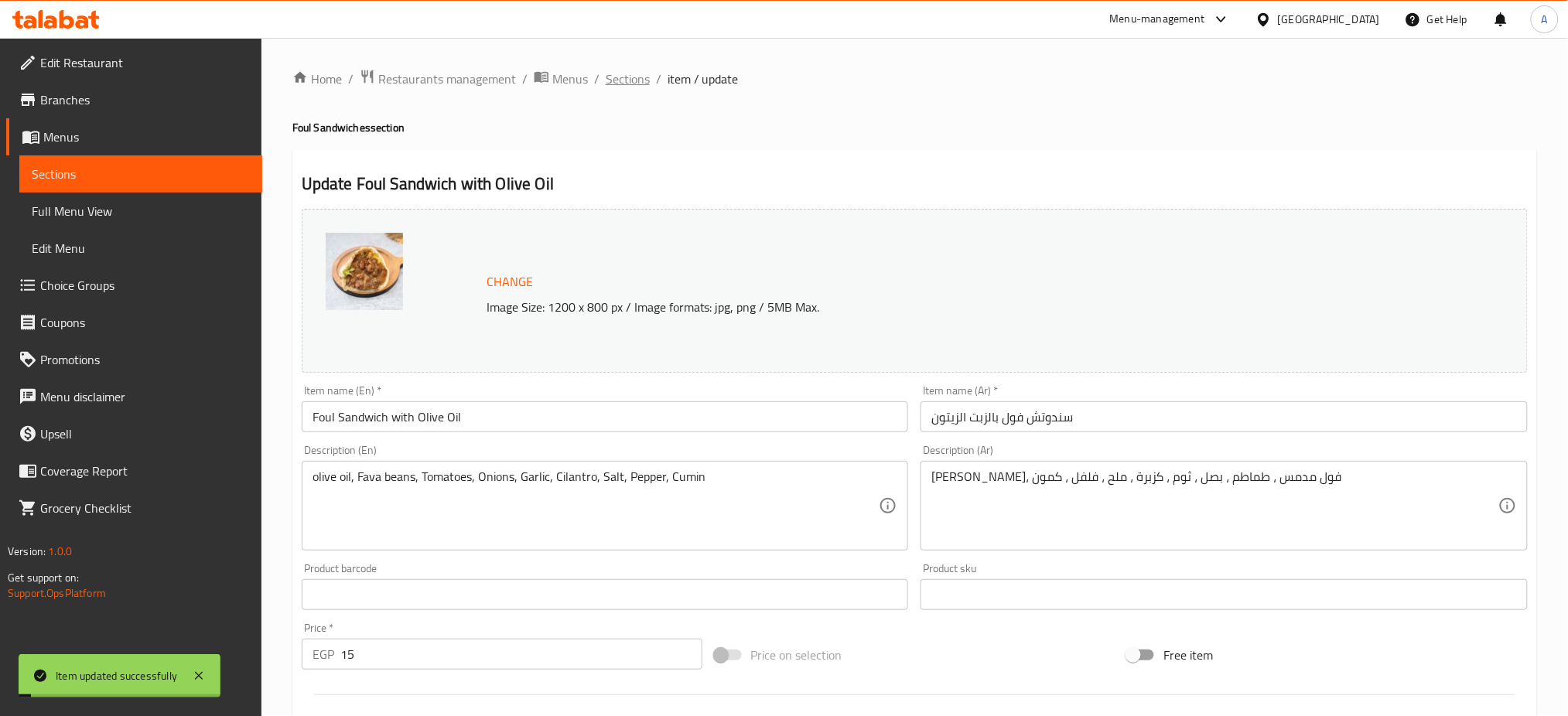
click at [628, 70] on span "Sections" at bounding box center [627, 79] width 44 height 18
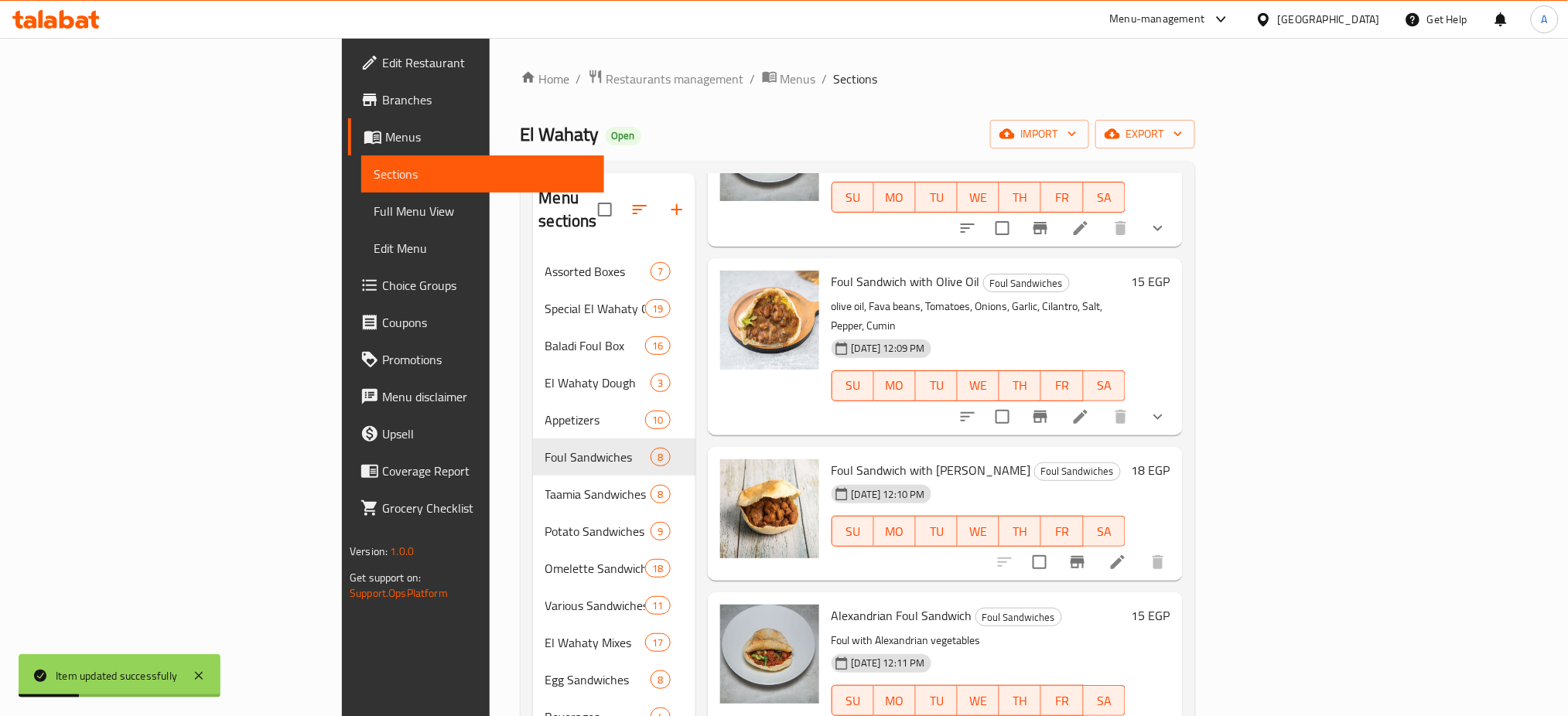
scroll to position [424, 0]
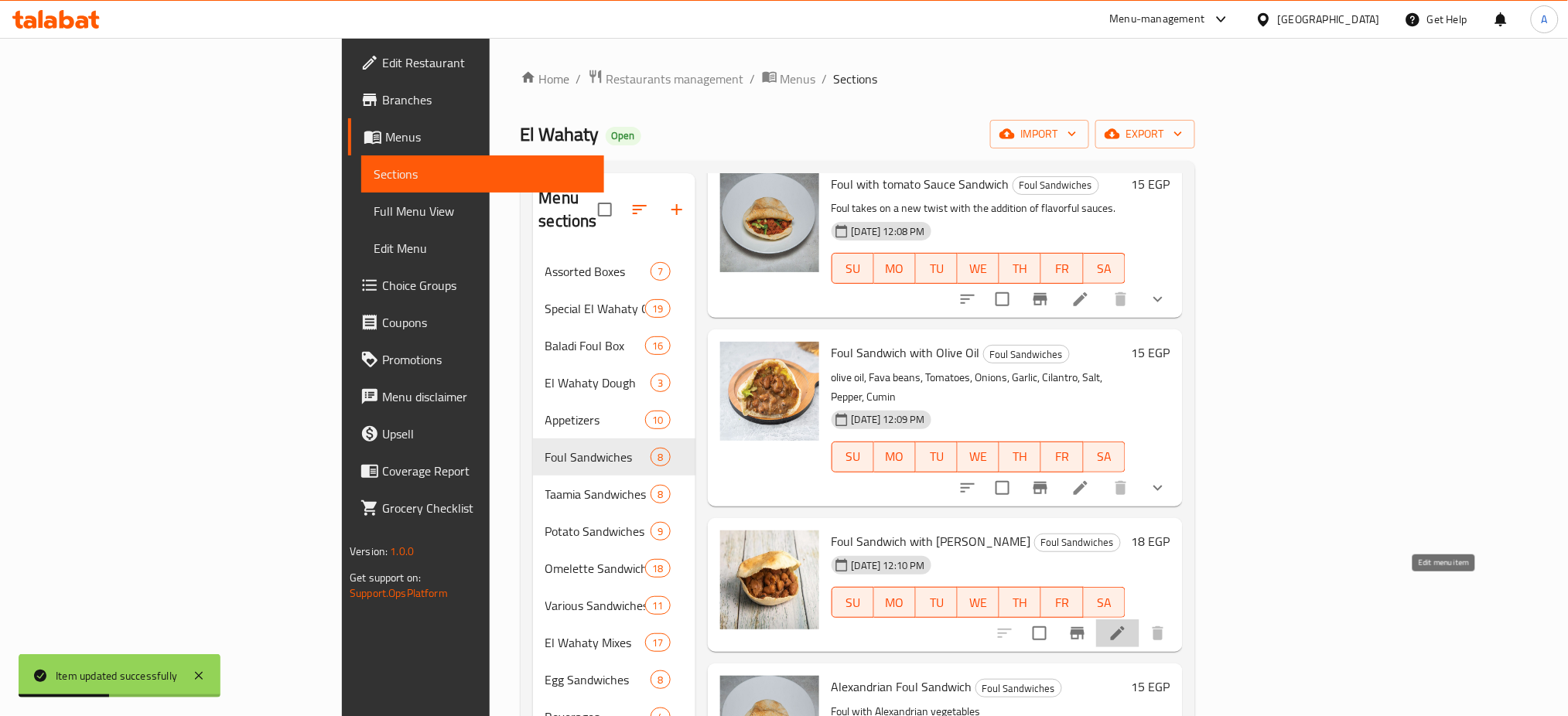
click at [1127, 625] on icon at bounding box center [1118, 633] width 18 height 18
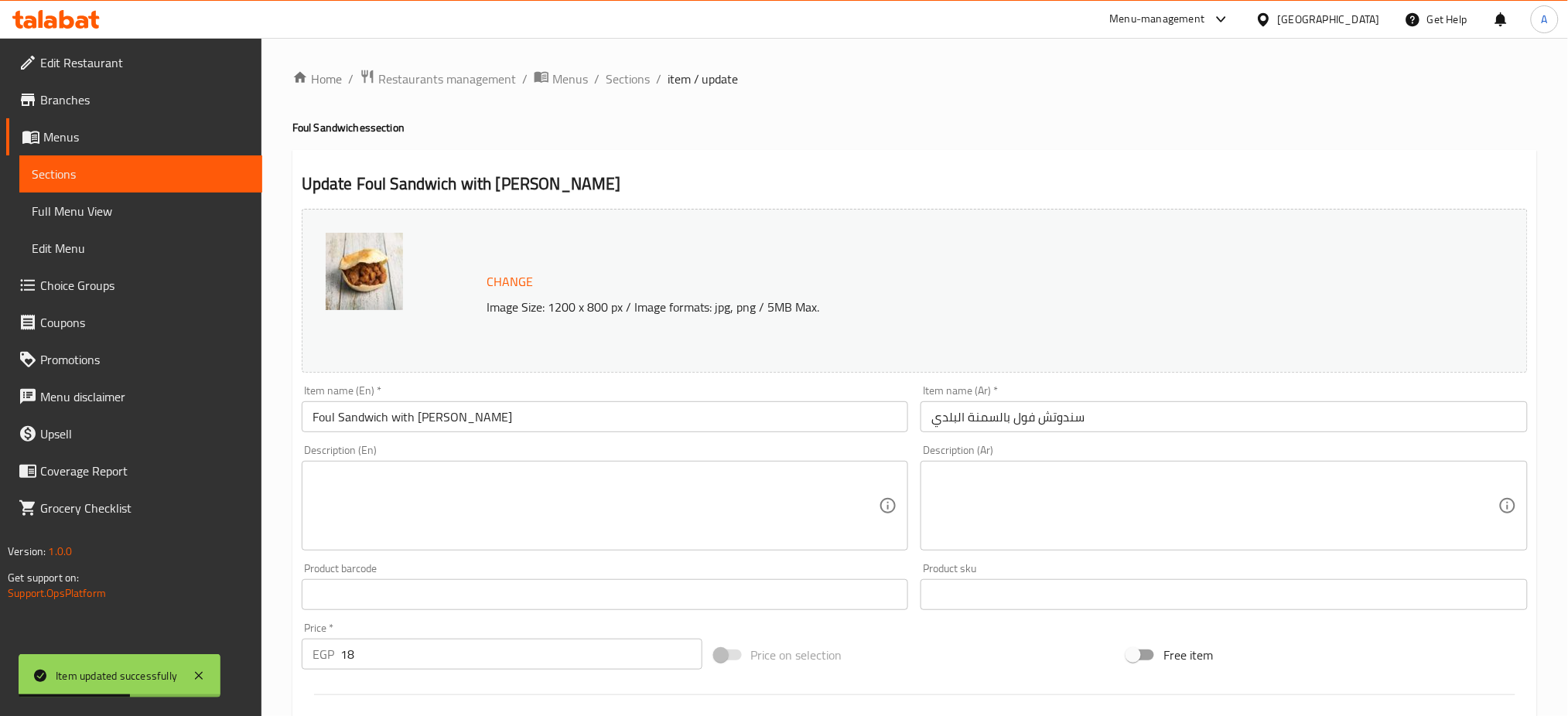
scroll to position [397, 0]
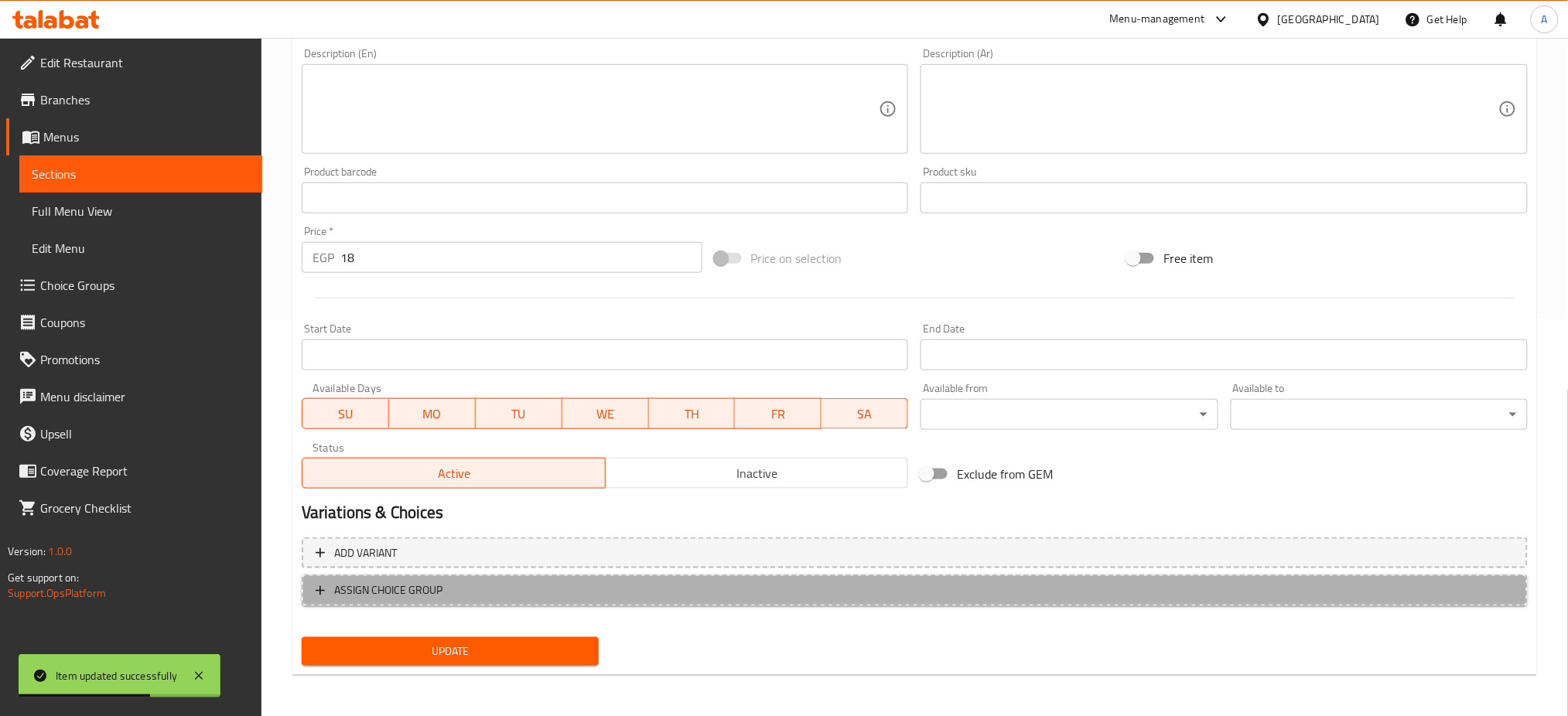
click at [493, 585] on span "ASSIGN CHOICE GROUP" at bounding box center [914, 591] width 1198 height 19
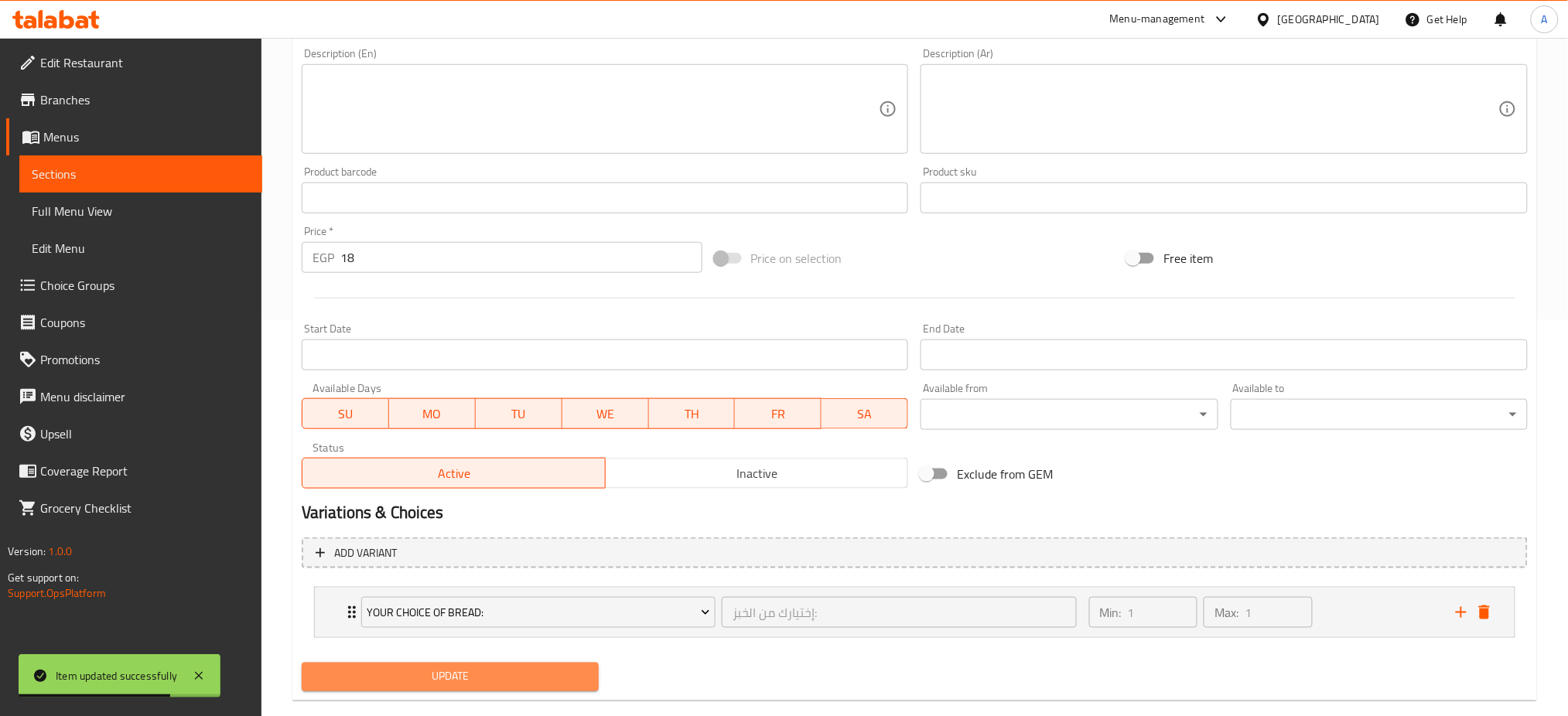
click at [425, 675] on span "Update" at bounding box center [450, 677] width 272 height 19
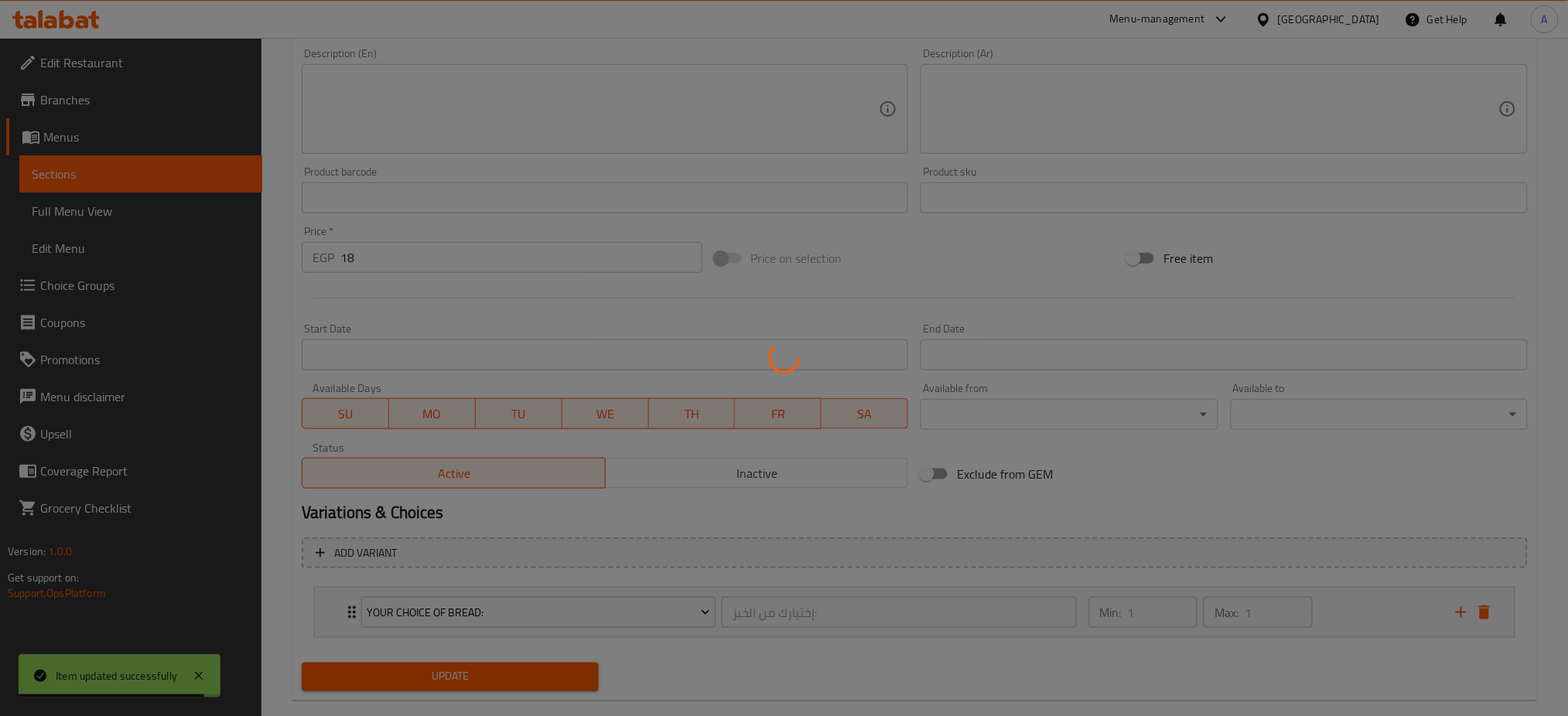
scroll to position [0, 0]
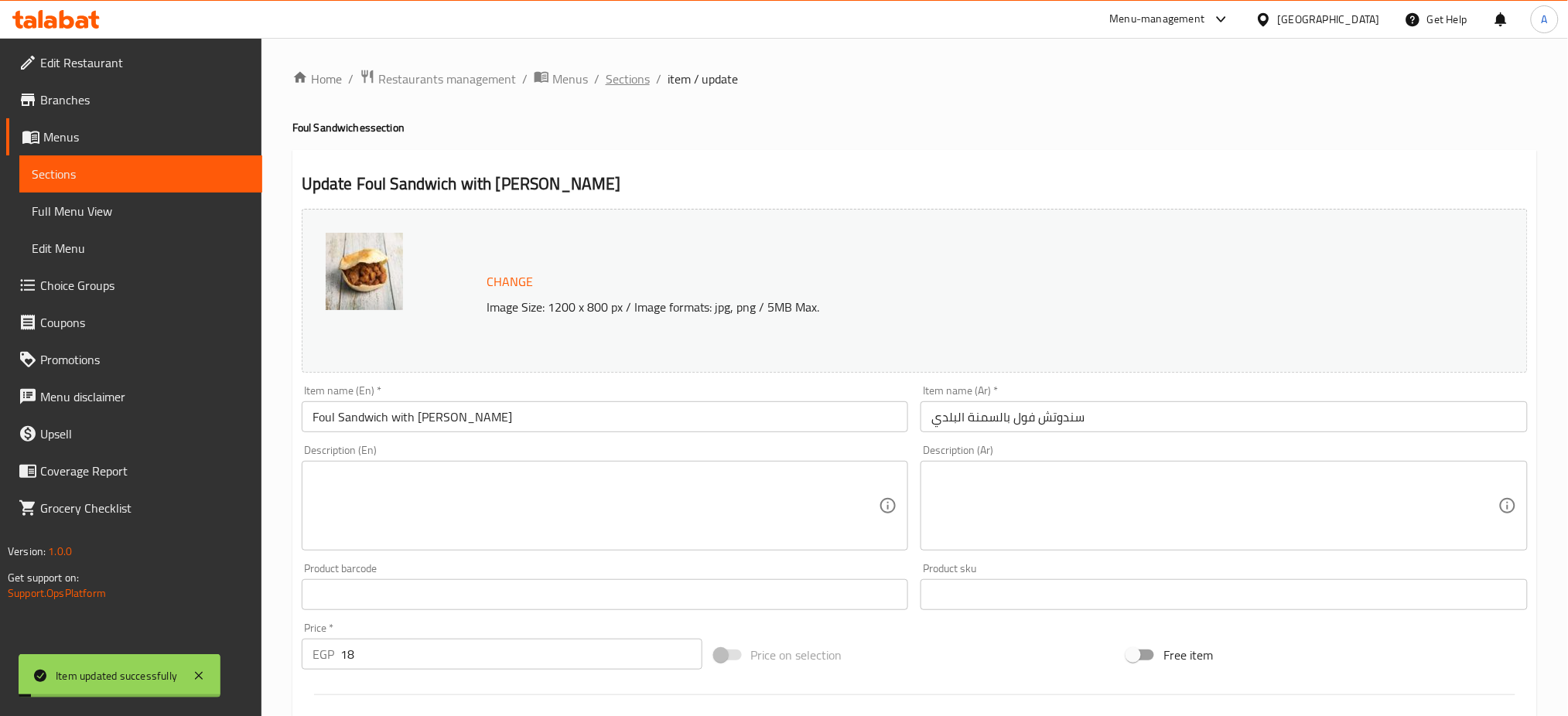
click at [627, 80] on span "Sections" at bounding box center [627, 79] width 44 height 18
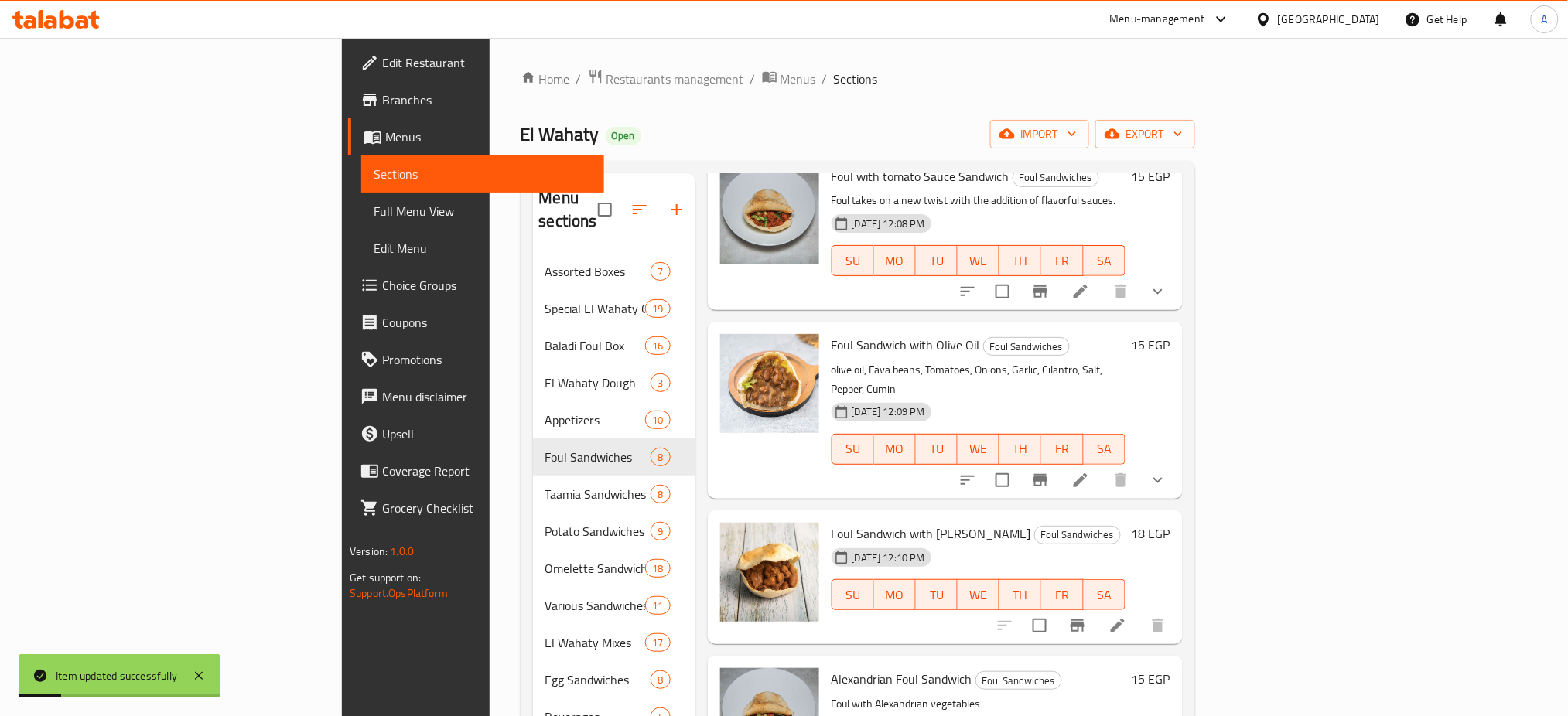
scroll to position [626, 0]
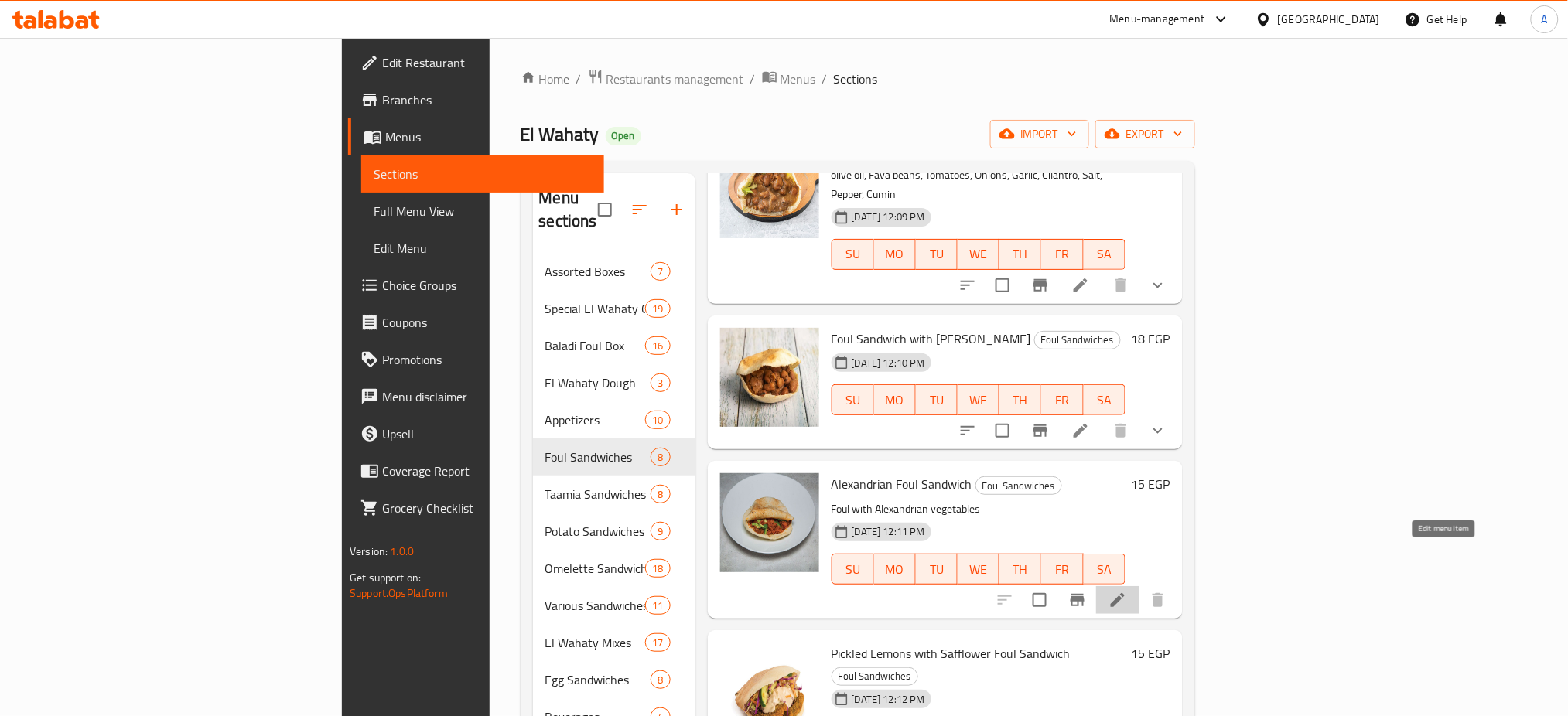
click at [1124, 593] on icon at bounding box center [1118, 600] width 14 height 14
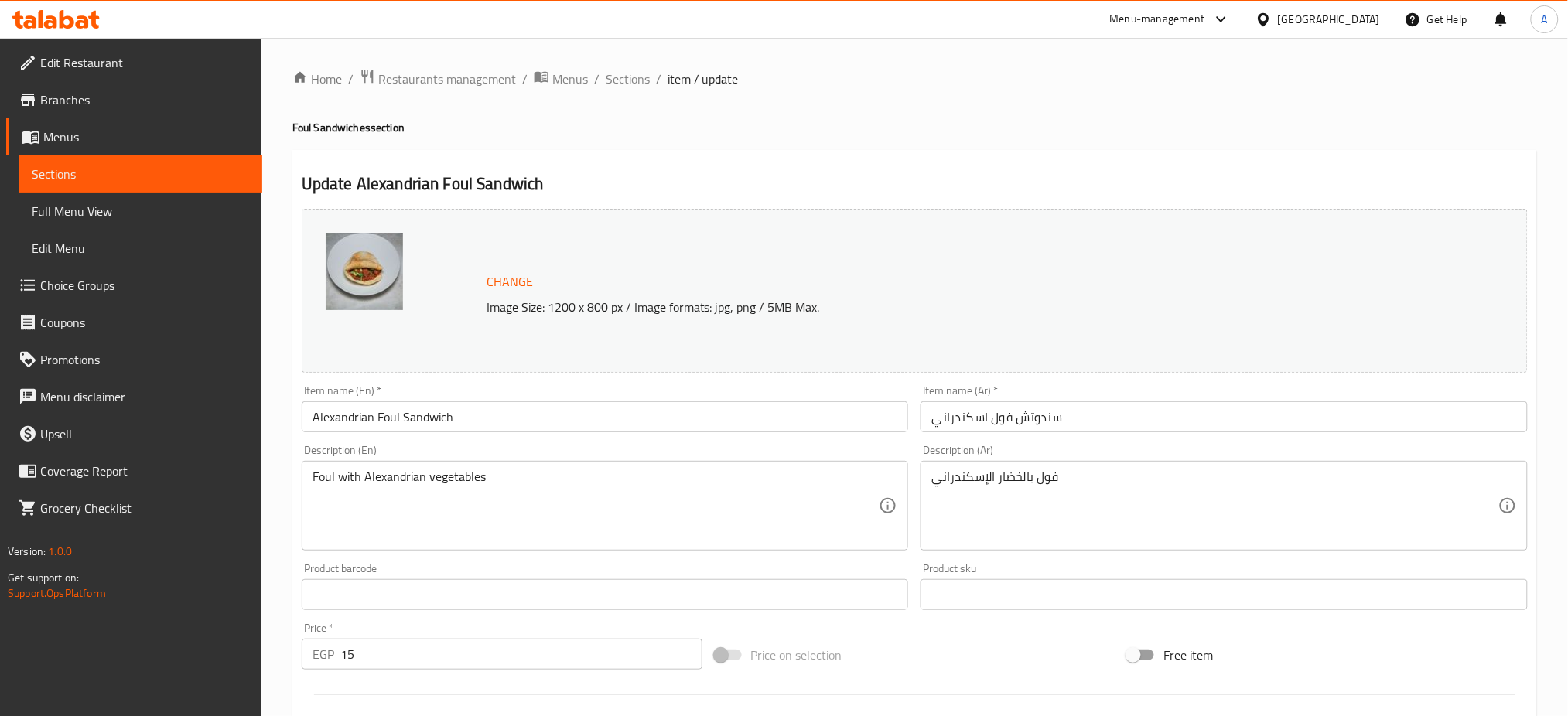
scroll to position [397, 0]
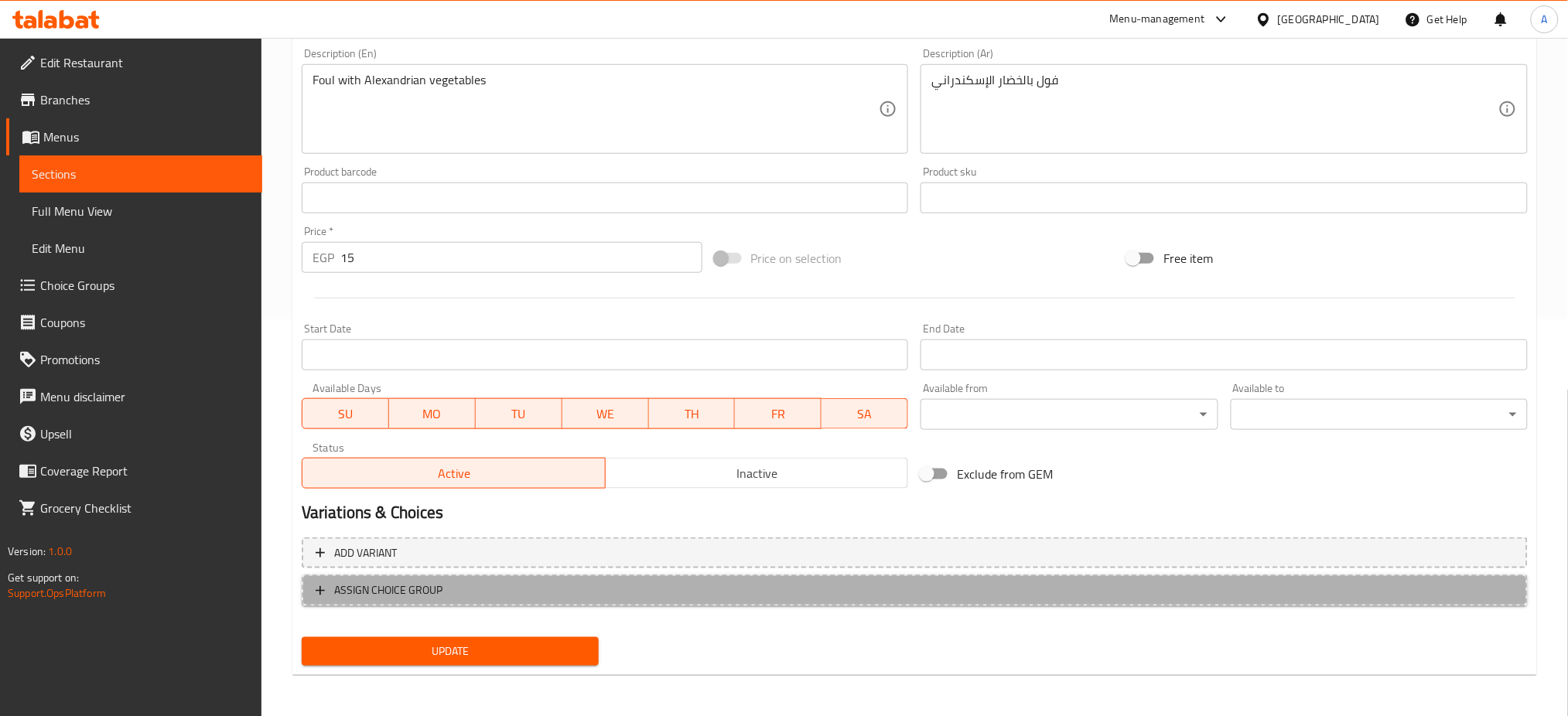
click at [374, 582] on span "ASSIGN CHOICE GROUP" at bounding box center [388, 591] width 108 height 19
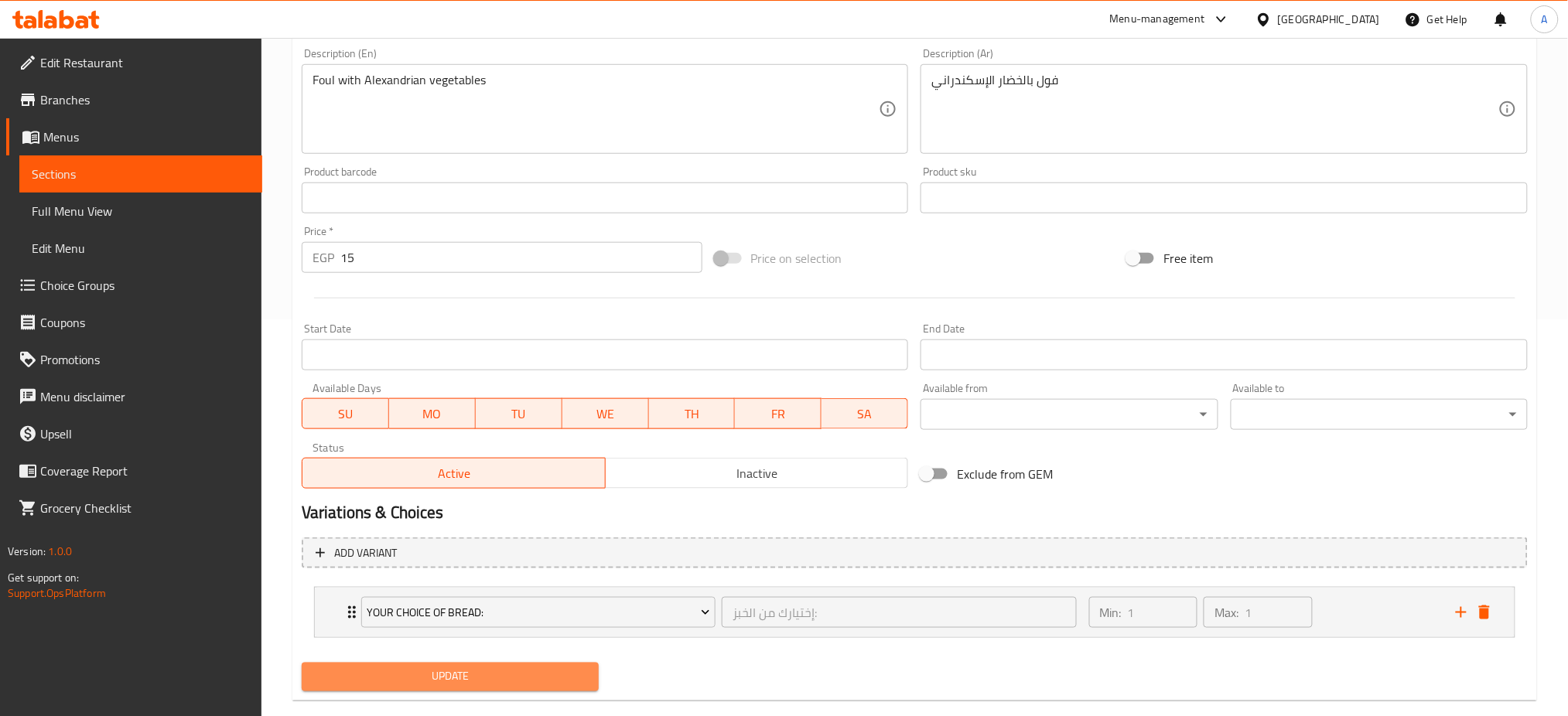
click at [399, 679] on span "Update" at bounding box center [450, 677] width 272 height 19
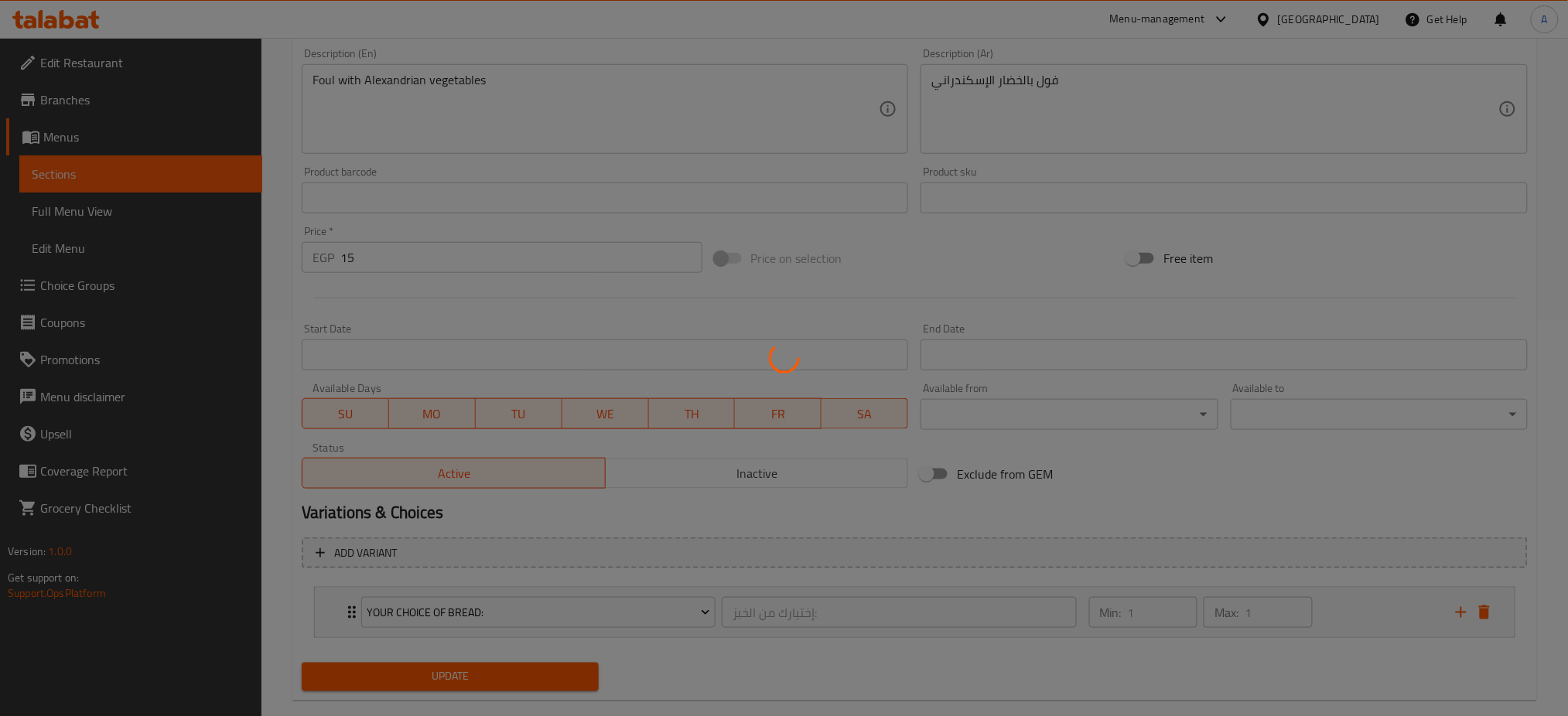
scroll to position [0, 0]
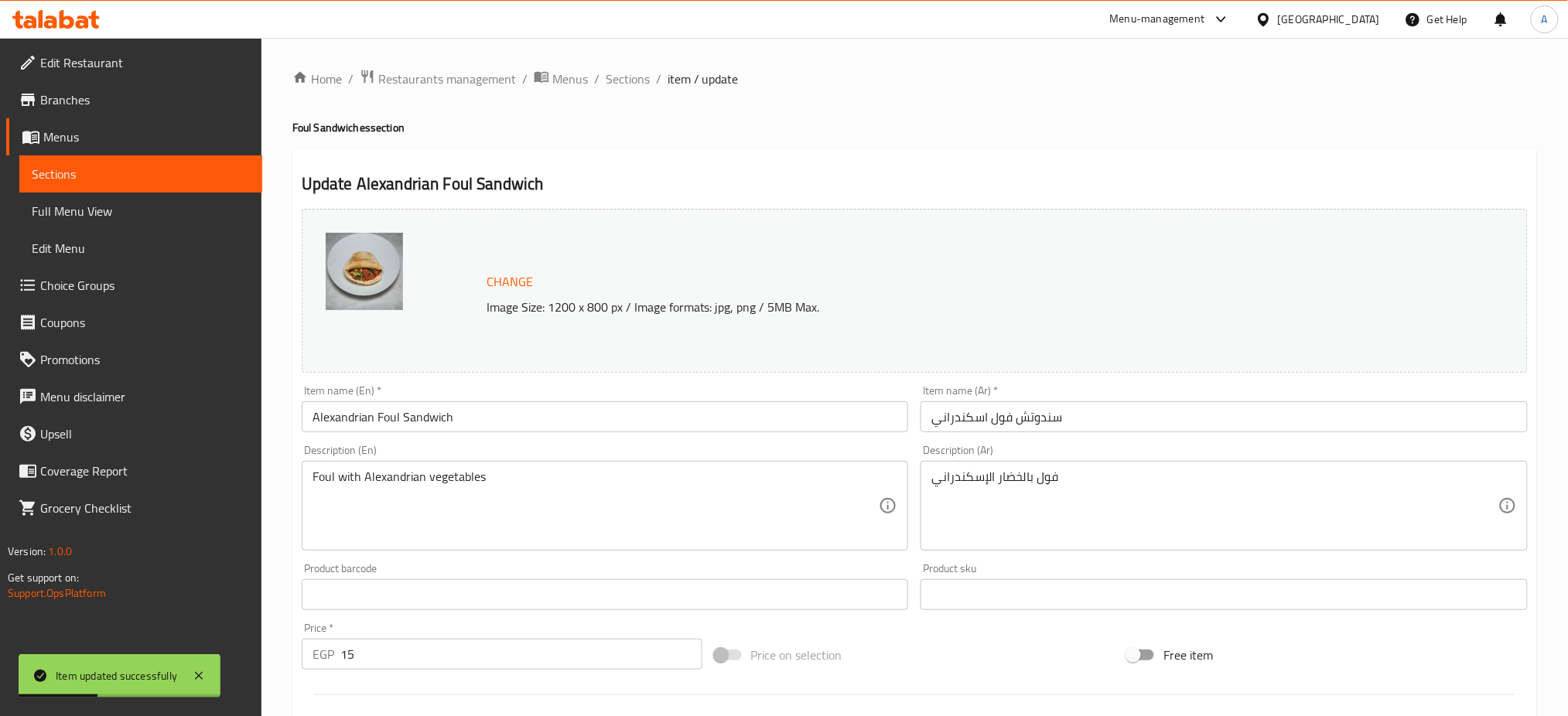
click at [620, 83] on span "Sections" at bounding box center [627, 79] width 44 height 18
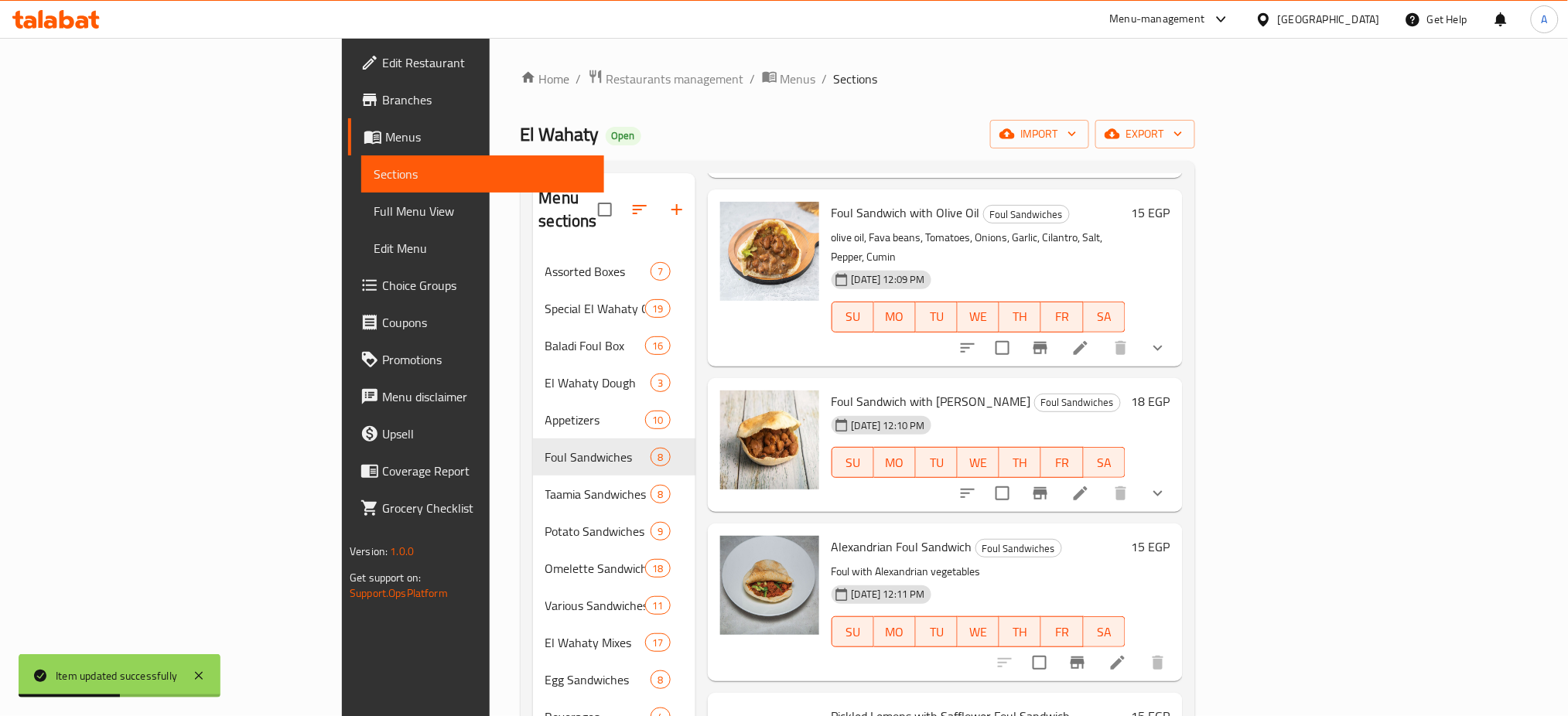
scroll to position [626, 0]
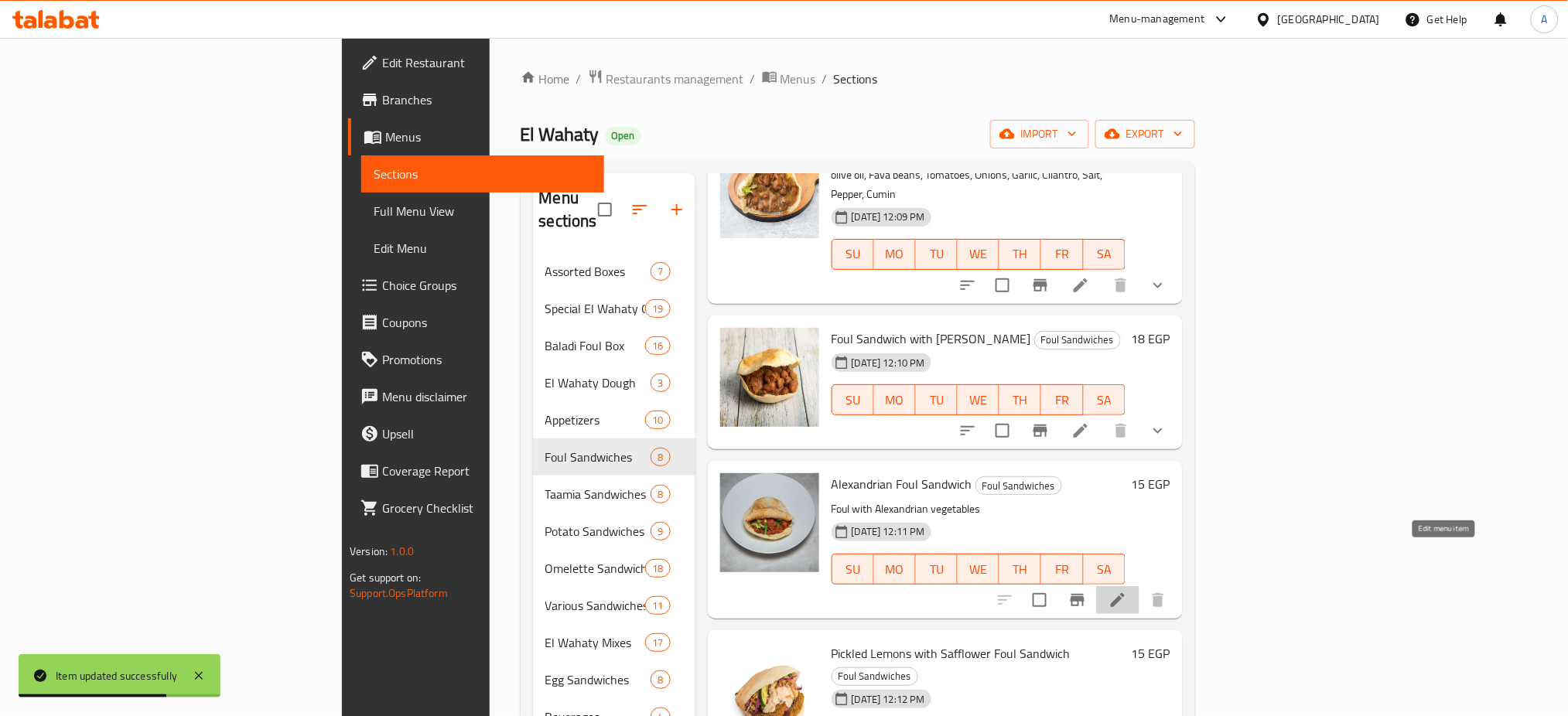
click at [1127, 591] on icon at bounding box center [1118, 600] width 18 height 18
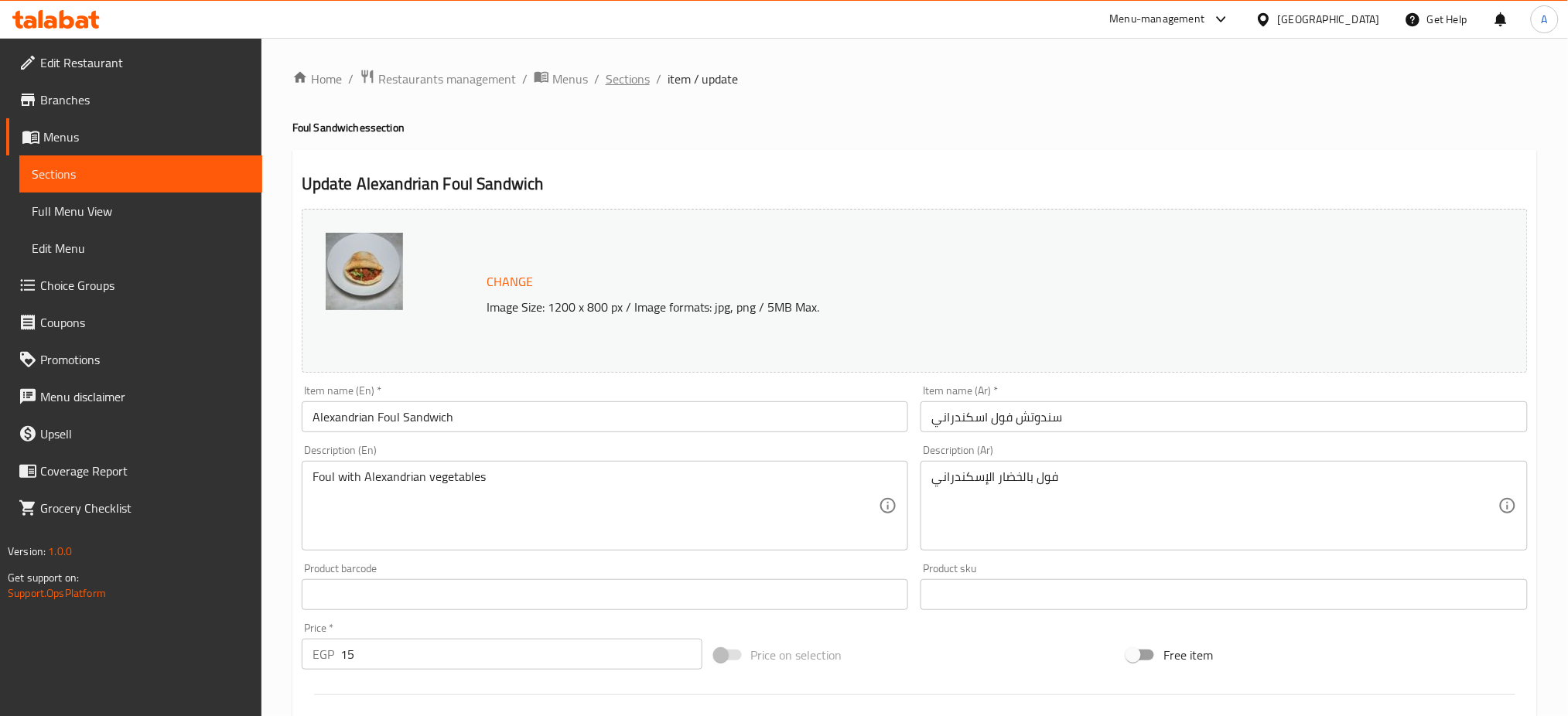
click at [624, 76] on span "Sections" at bounding box center [627, 79] width 44 height 18
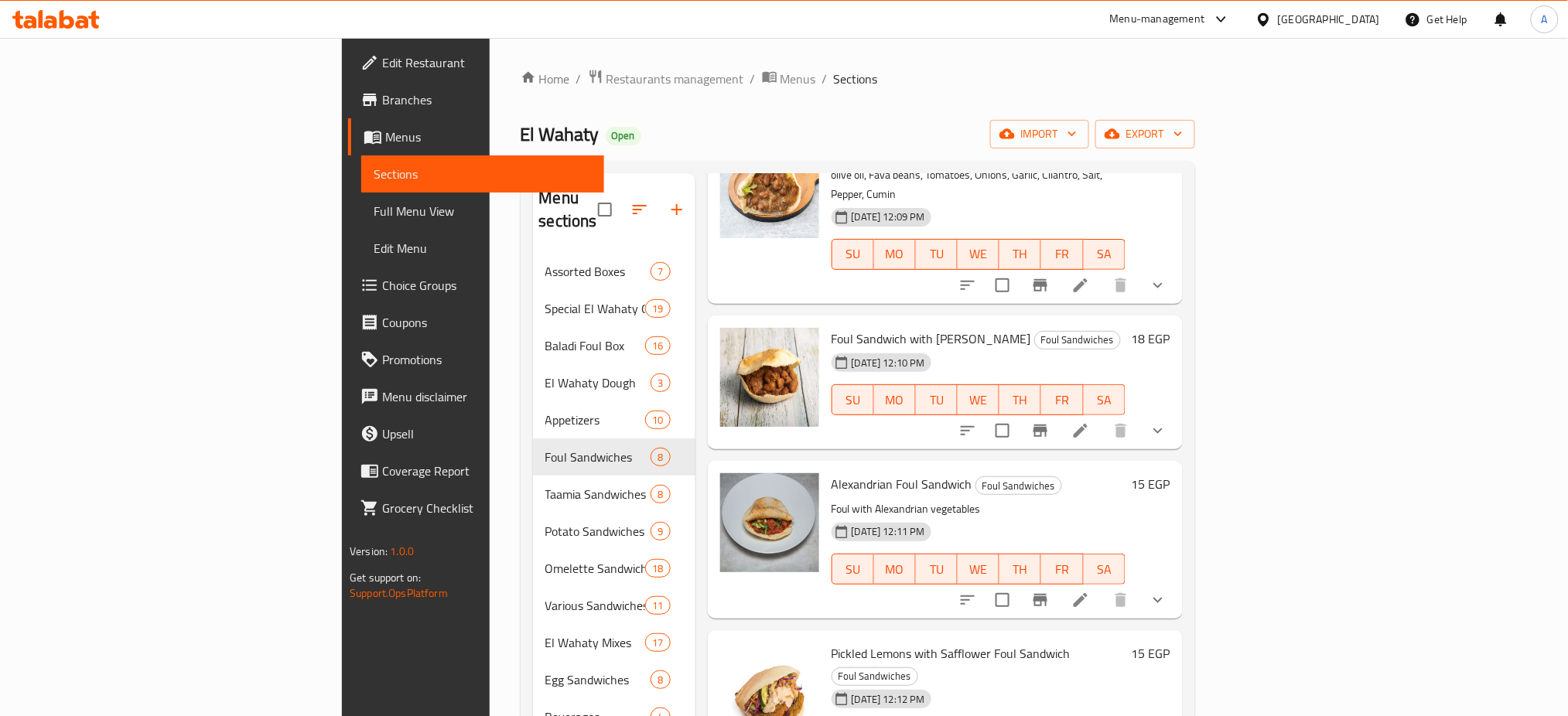
scroll to position [217, 0]
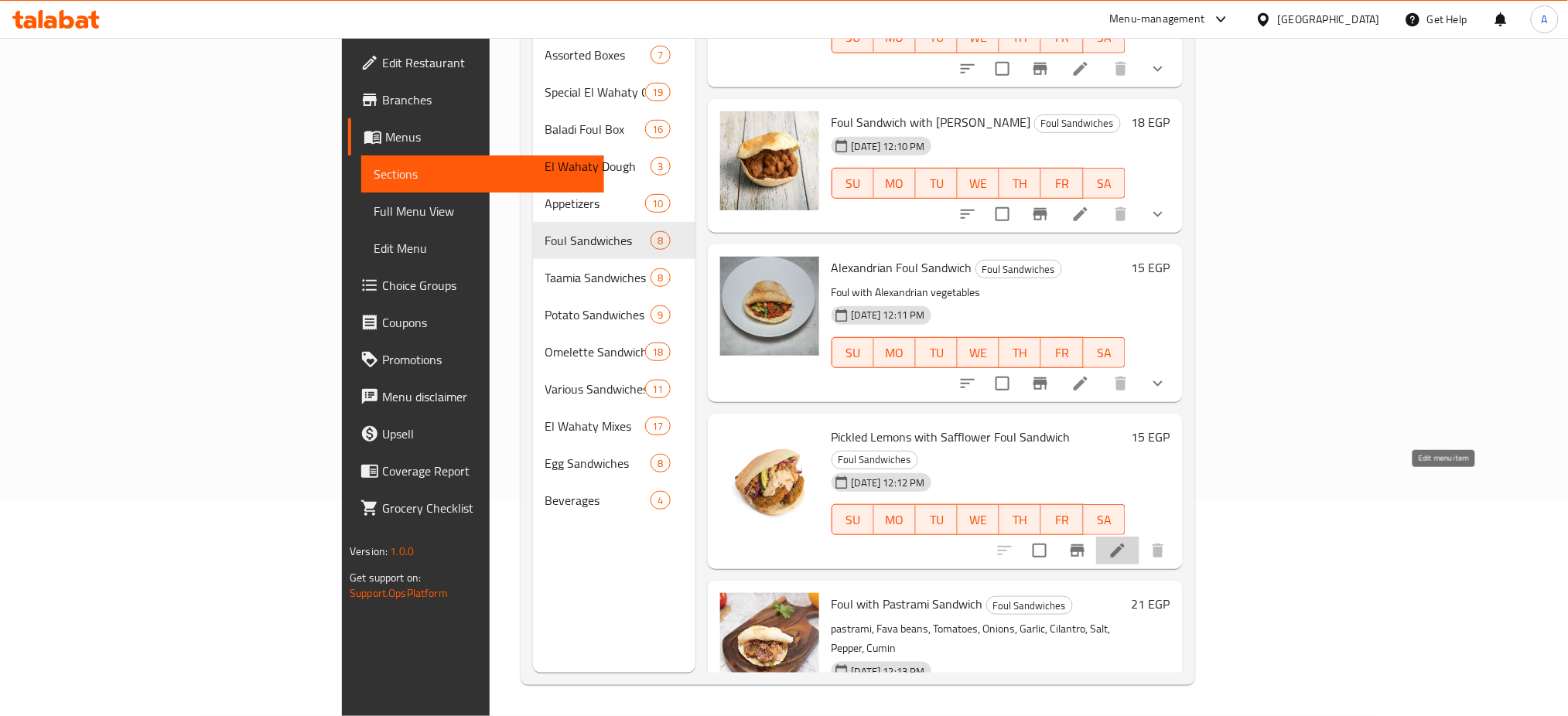
click at [1127, 542] on icon at bounding box center [1118, 551] width 18 height 18
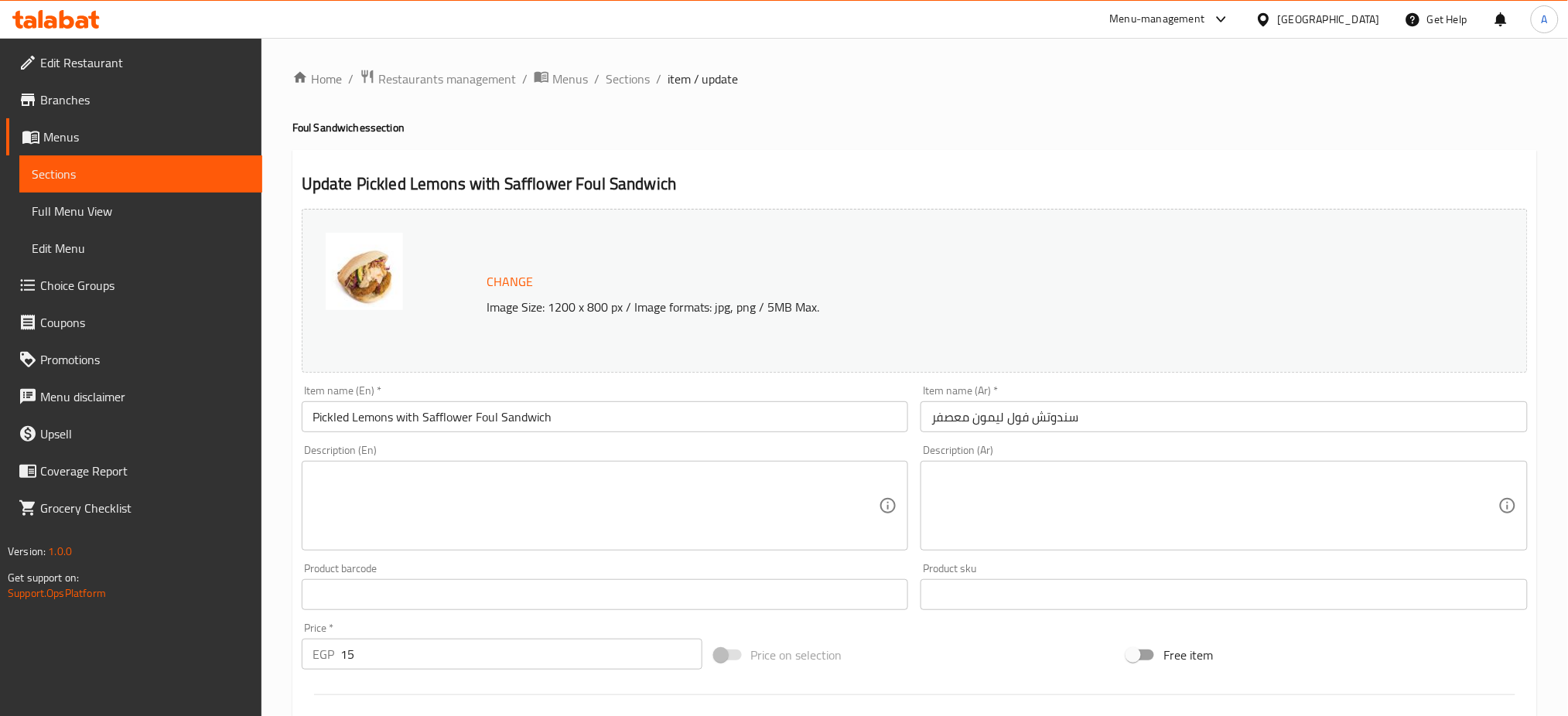
scroll to position [397, 0]
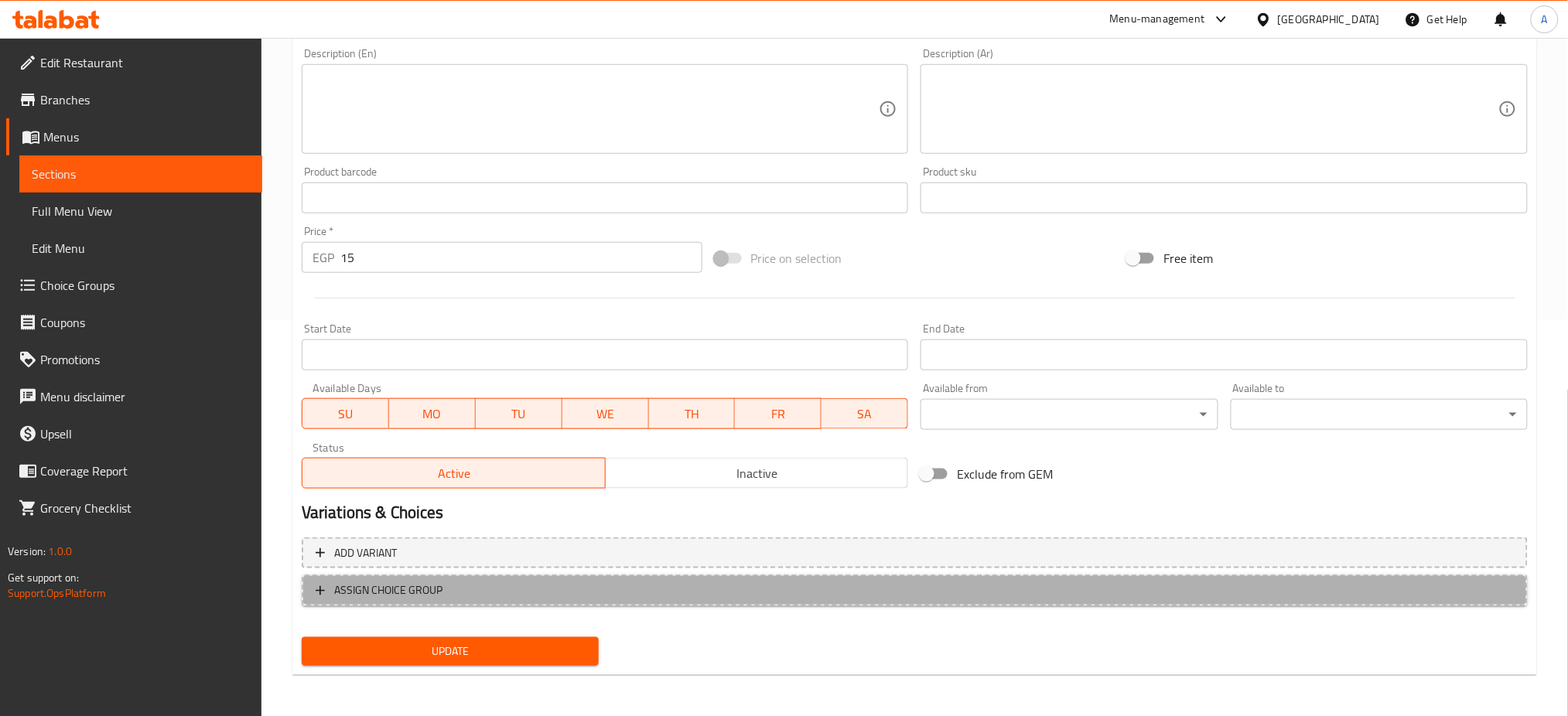
click at [363, 594] on span "ASSIGN CHOICE GROUP" at bounding box center [388, 591] width 108 height 19
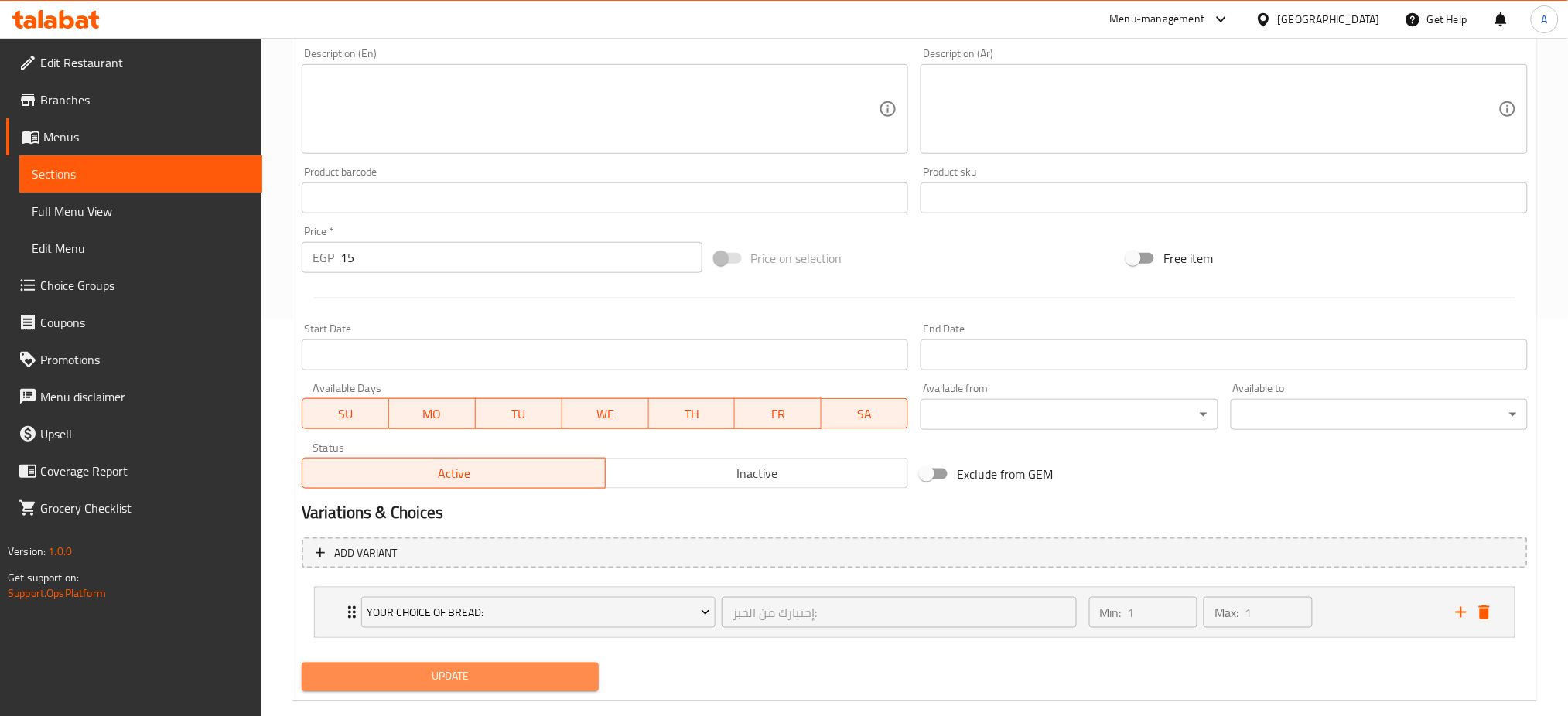
click at [414, 680] on span "Update" at bounding box center [450, 677] width 272 height 19
click at [432, 671] on span "Update" at bounding box center [450, 677] width 272 height 19
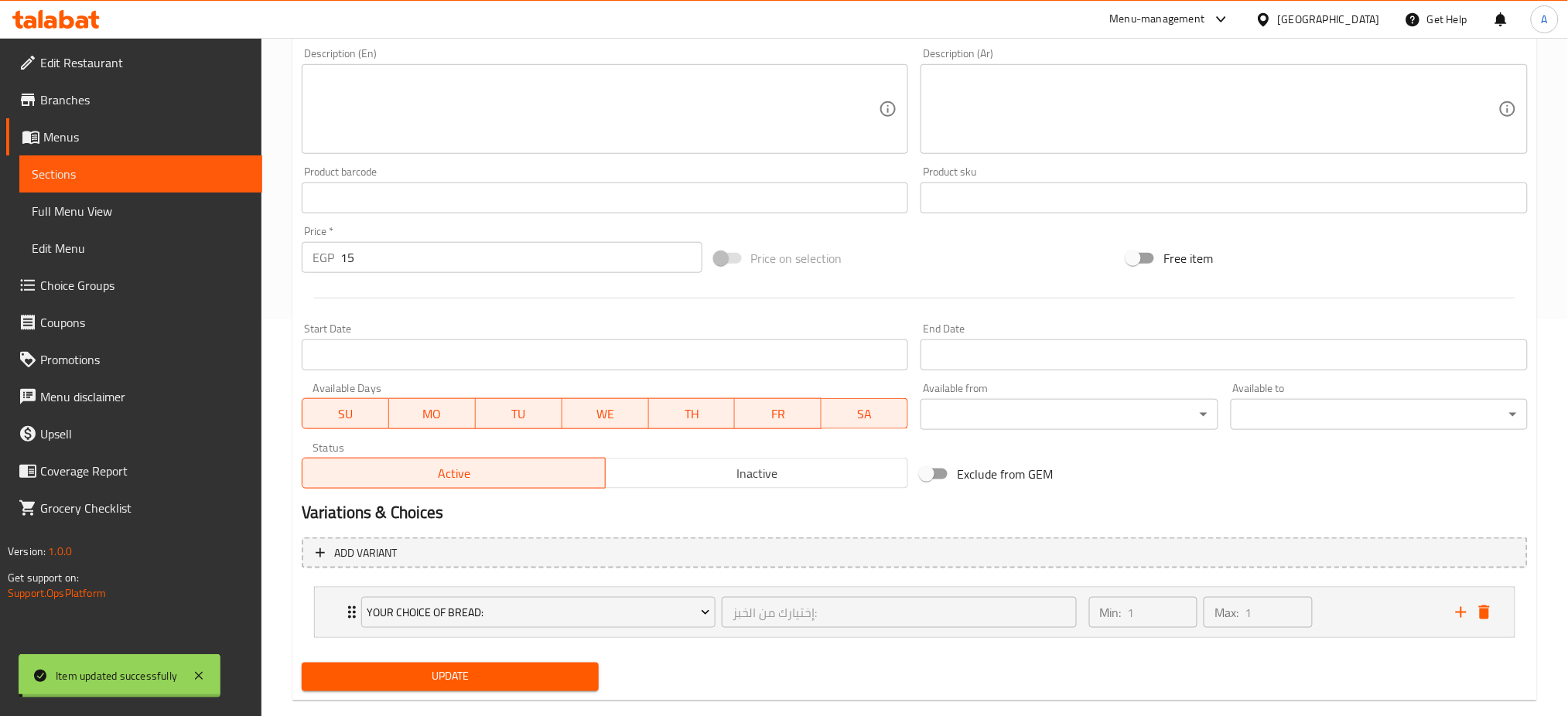
scroll to position [0, 0]
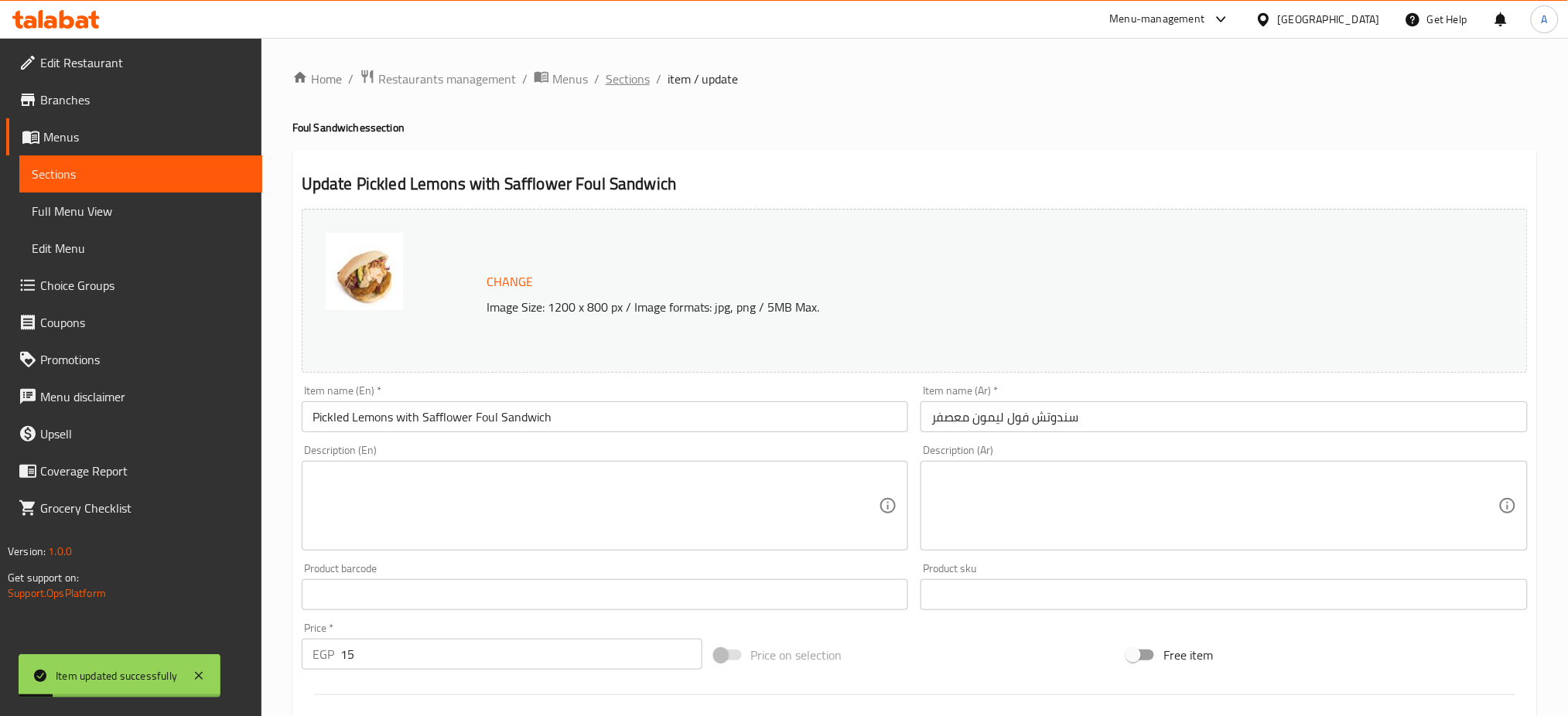
click at [627, 89] on span "Sections" at bounding box center [627, 79] width 44 height 18
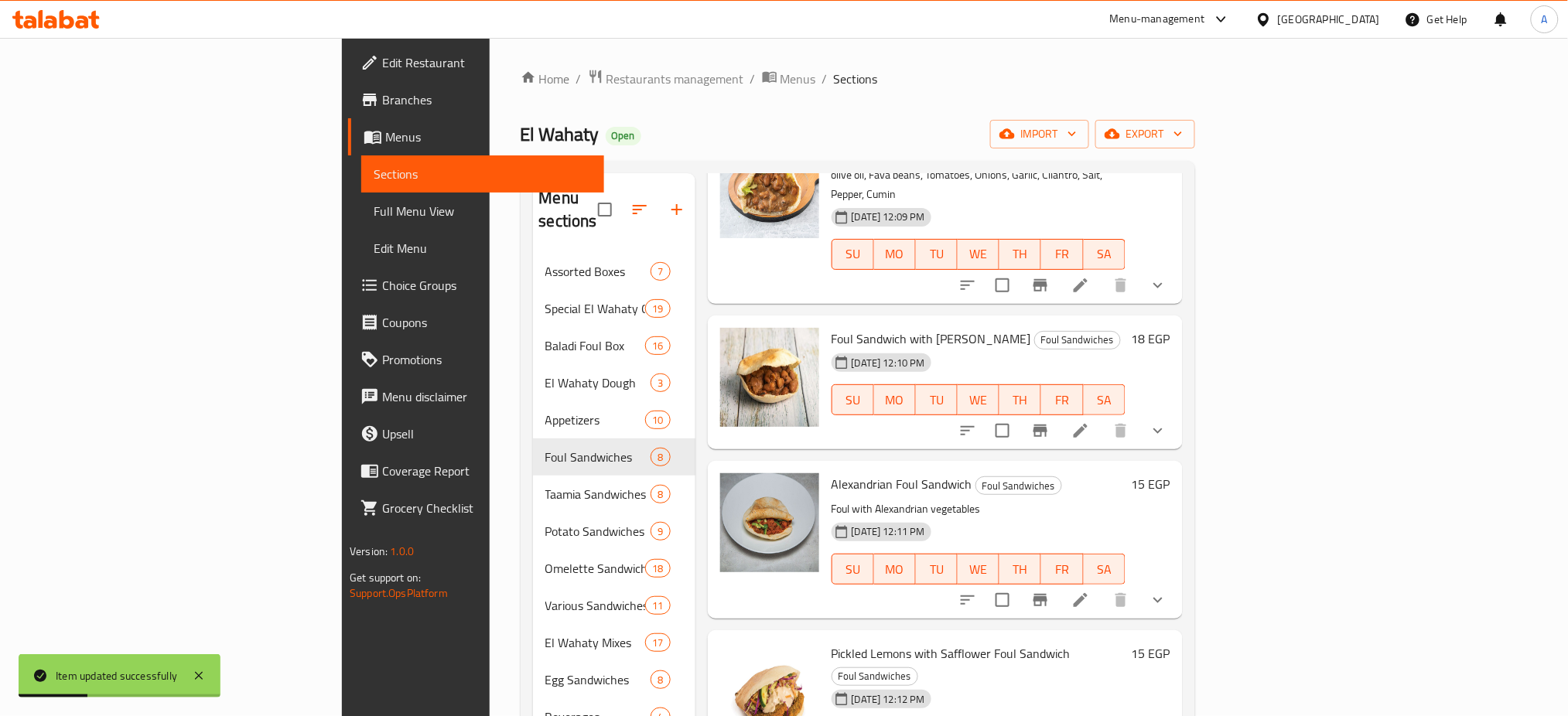
scroll to position [217, 0]
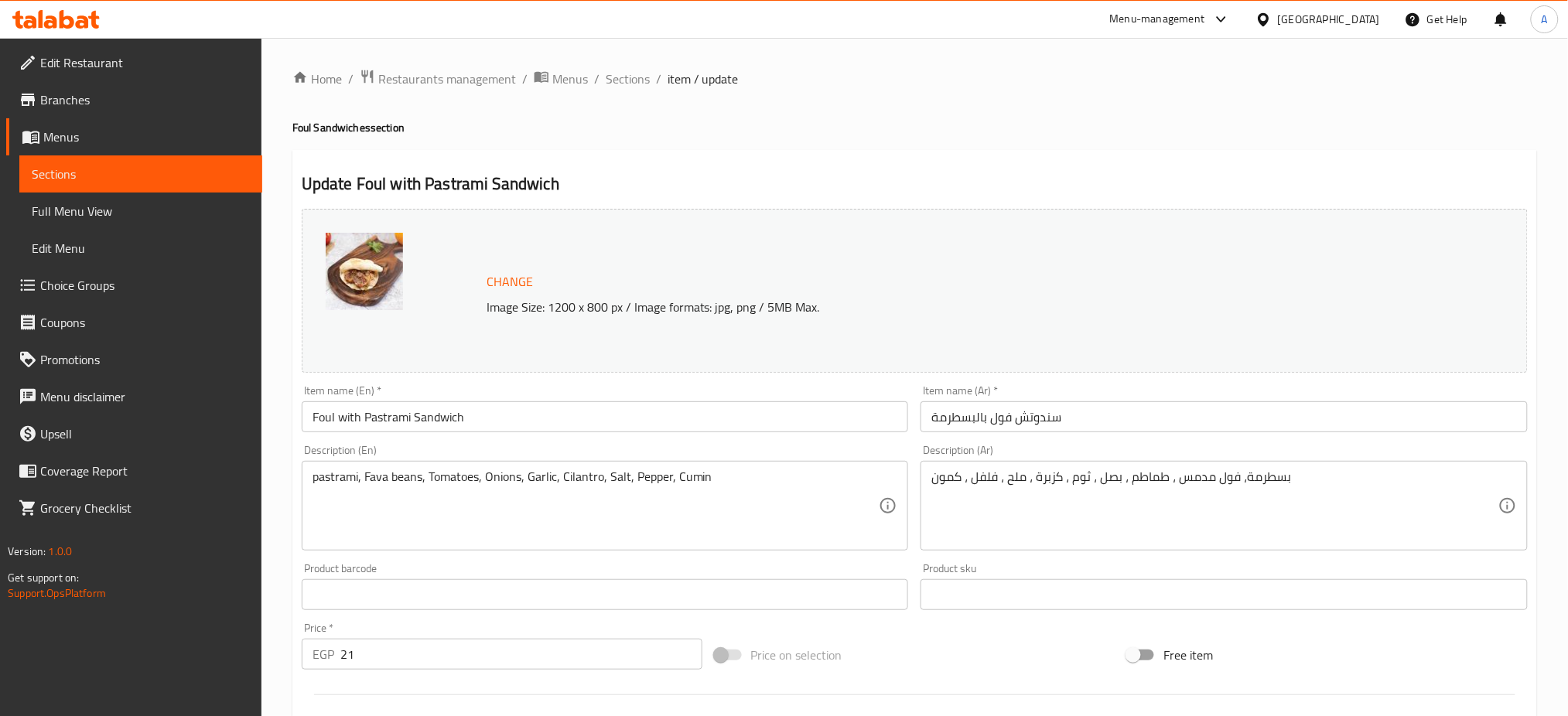
scroll to position [397, 0]
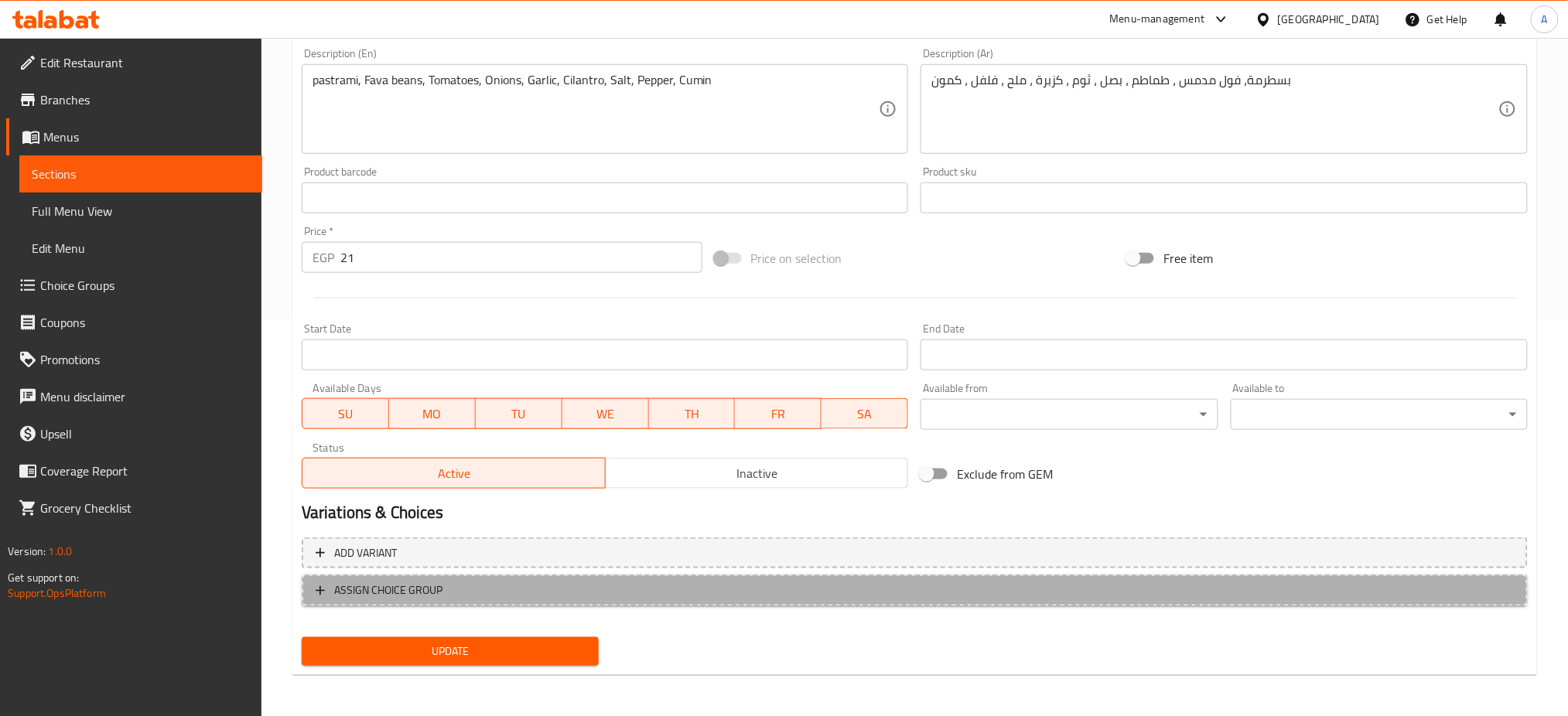
click at [429, 583] on span "ASSIGN CHOICE GROUP" at bounding box center [388, 591] width 108 height 19
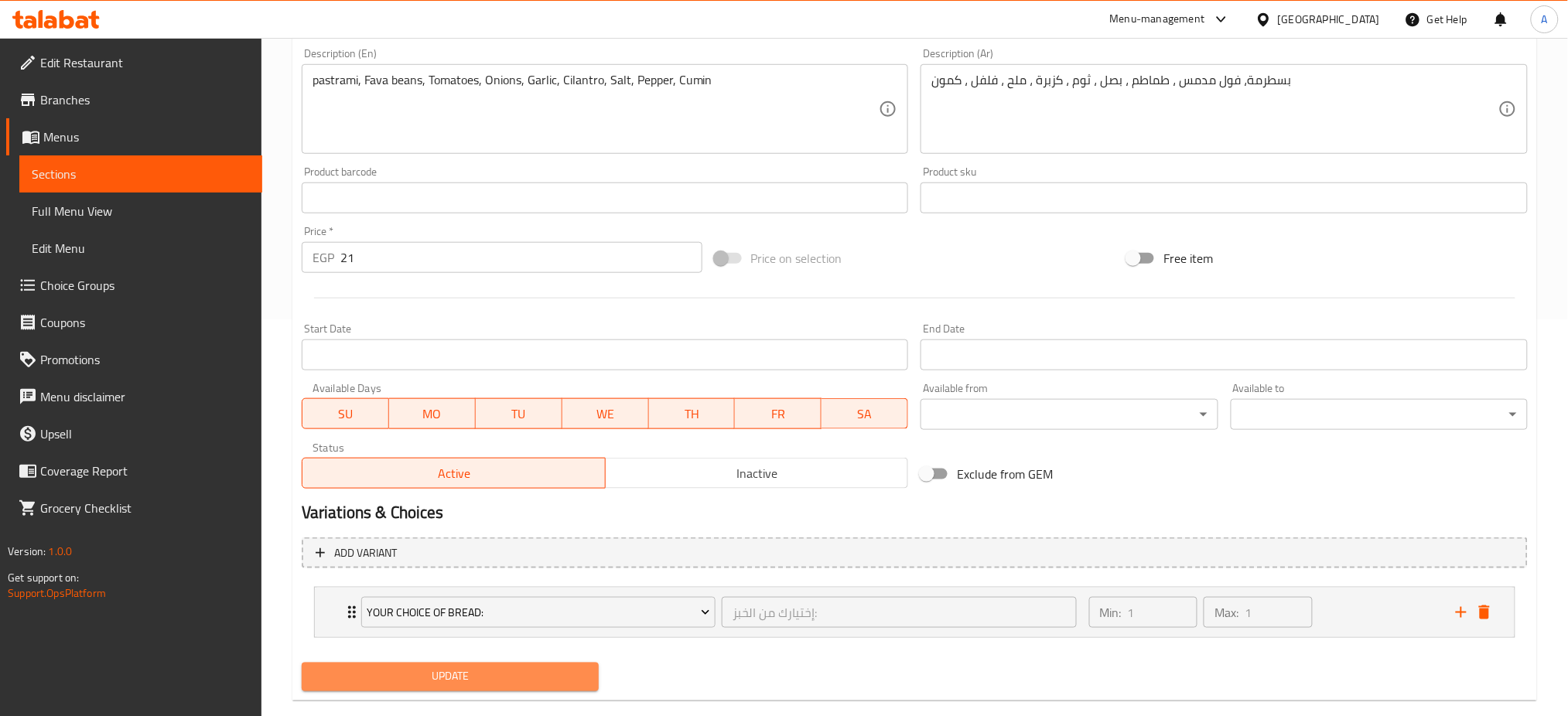
click at [382, 670] on span "Update" at bounding box center [450, 677] width 272 height 19
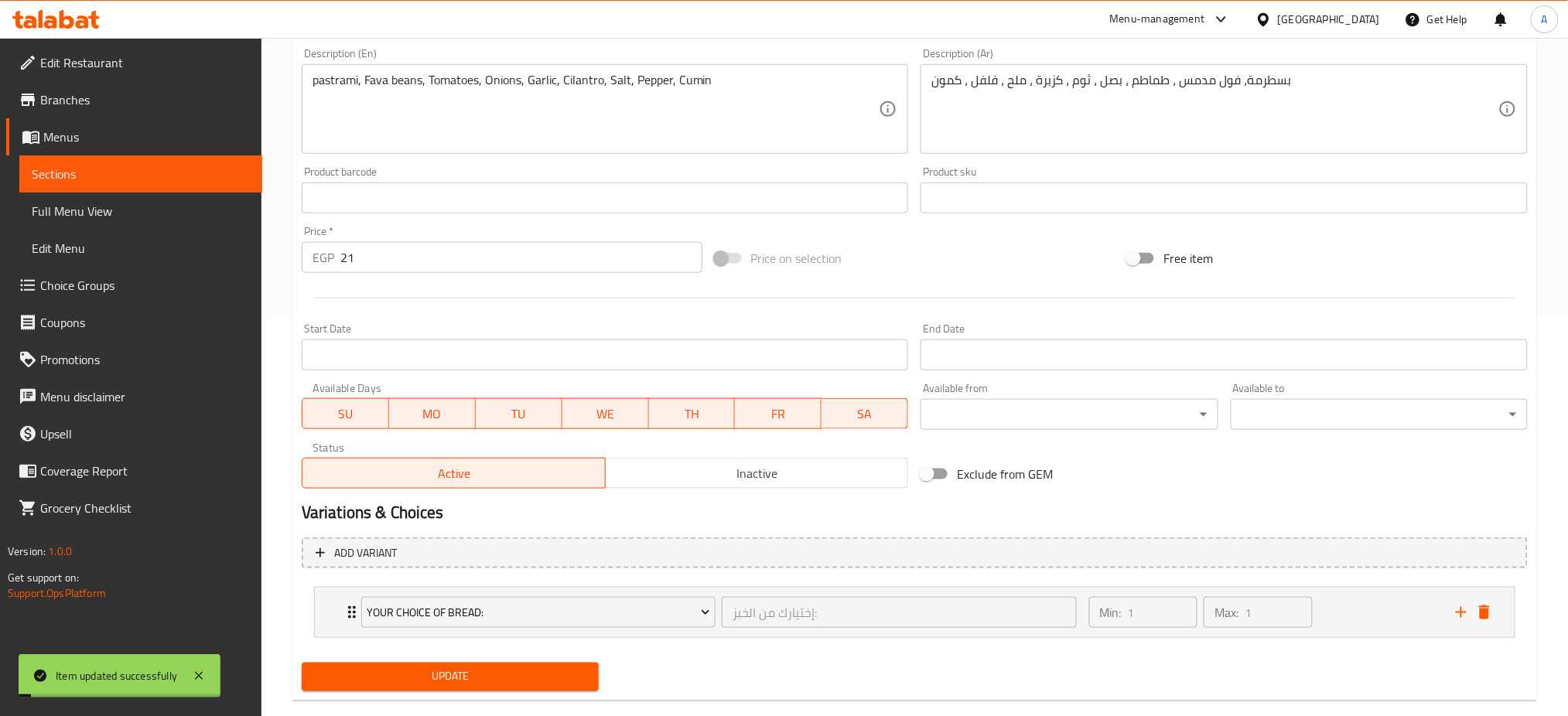
scroll to position [0, 0]
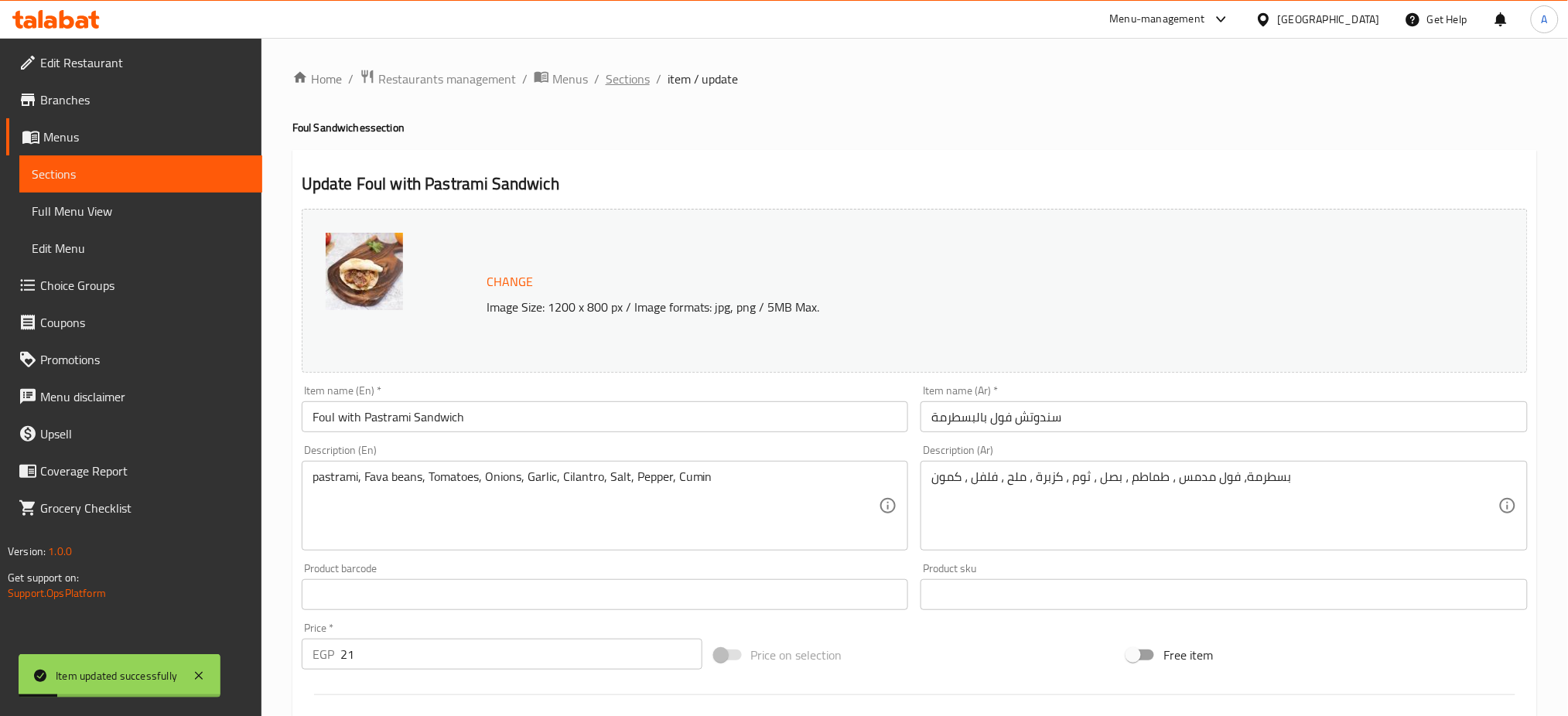
click at [624, 76] on span "Sections" at bounding box center [627, 79] width 44 height 18
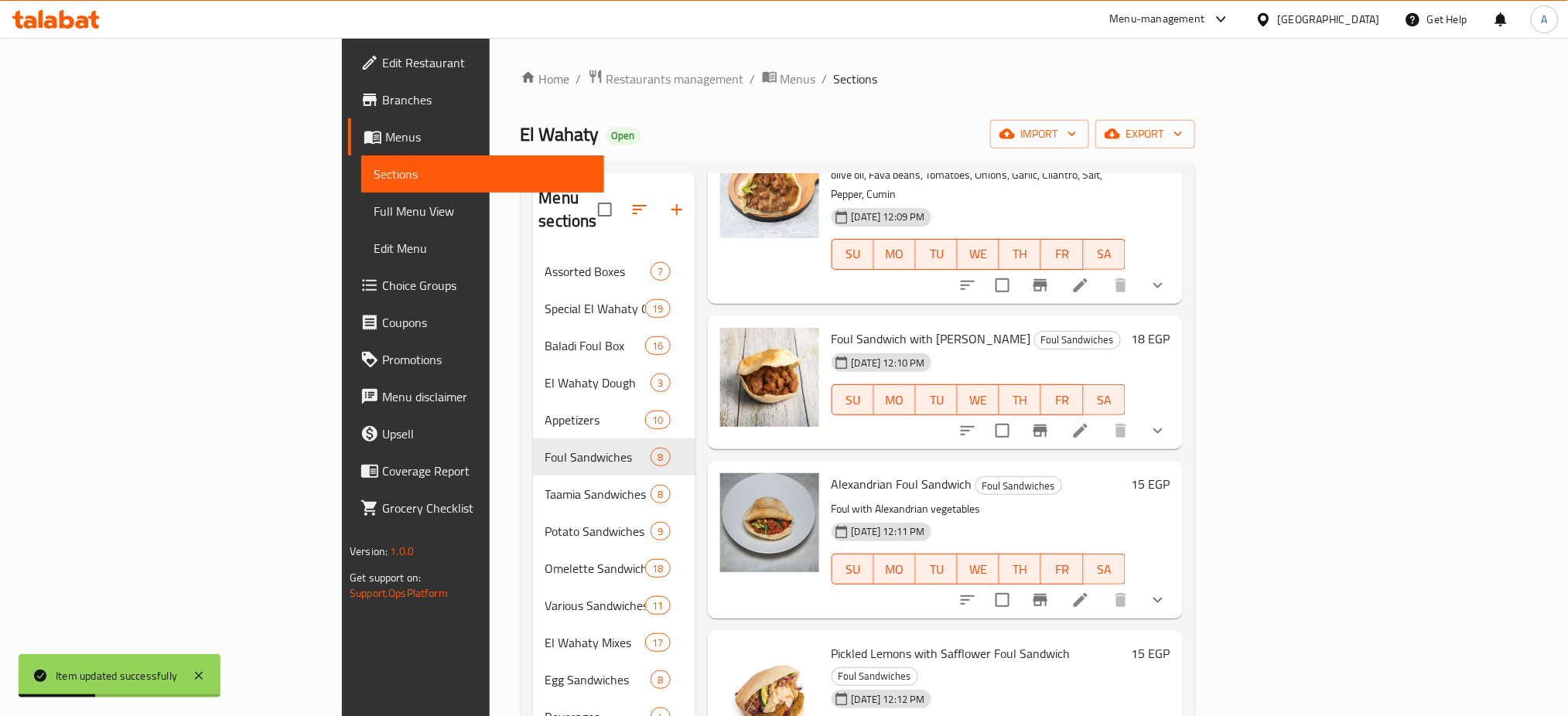
scroll to position [217, 0]
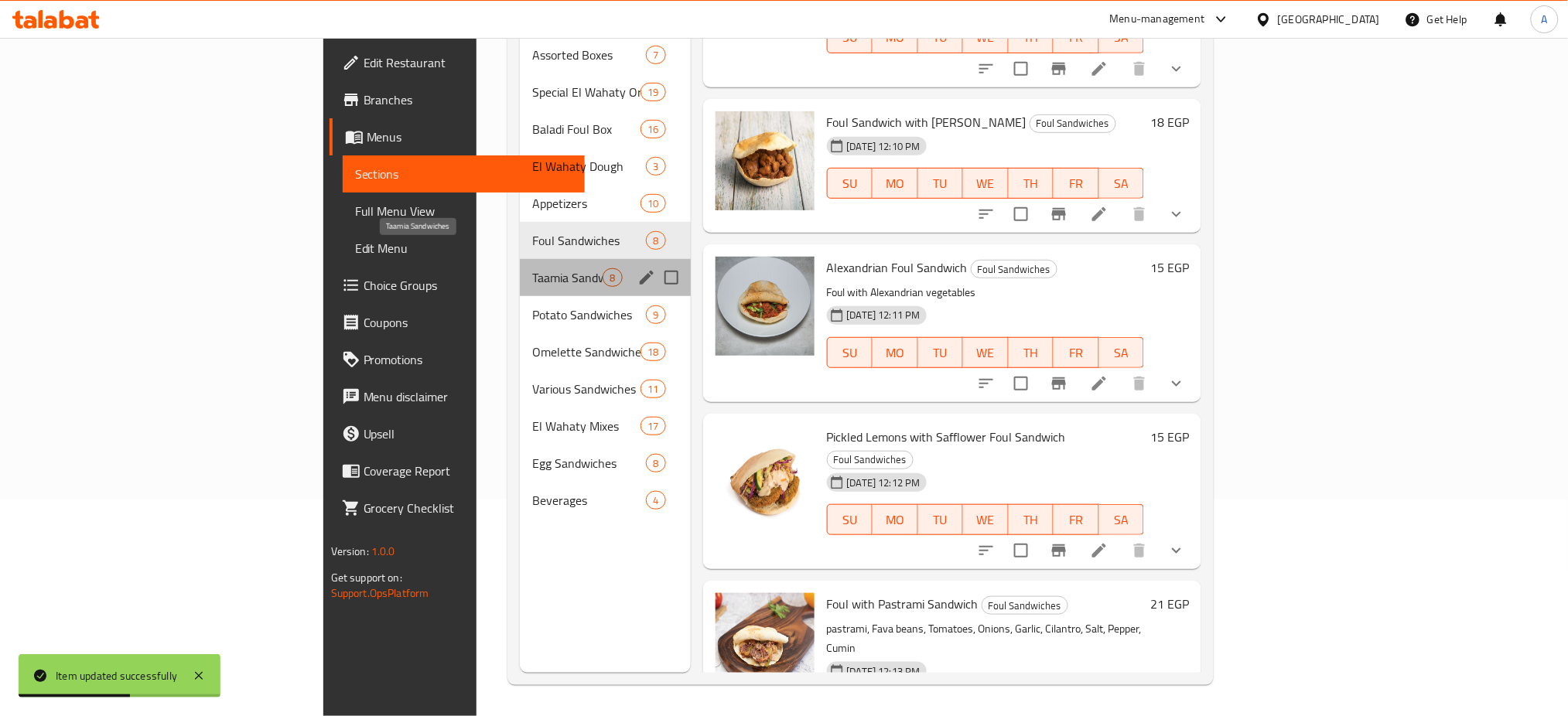
click at [532, 268] on span "Taamia Sandwiches" at bounding box center [567, 277] width 70 height 18
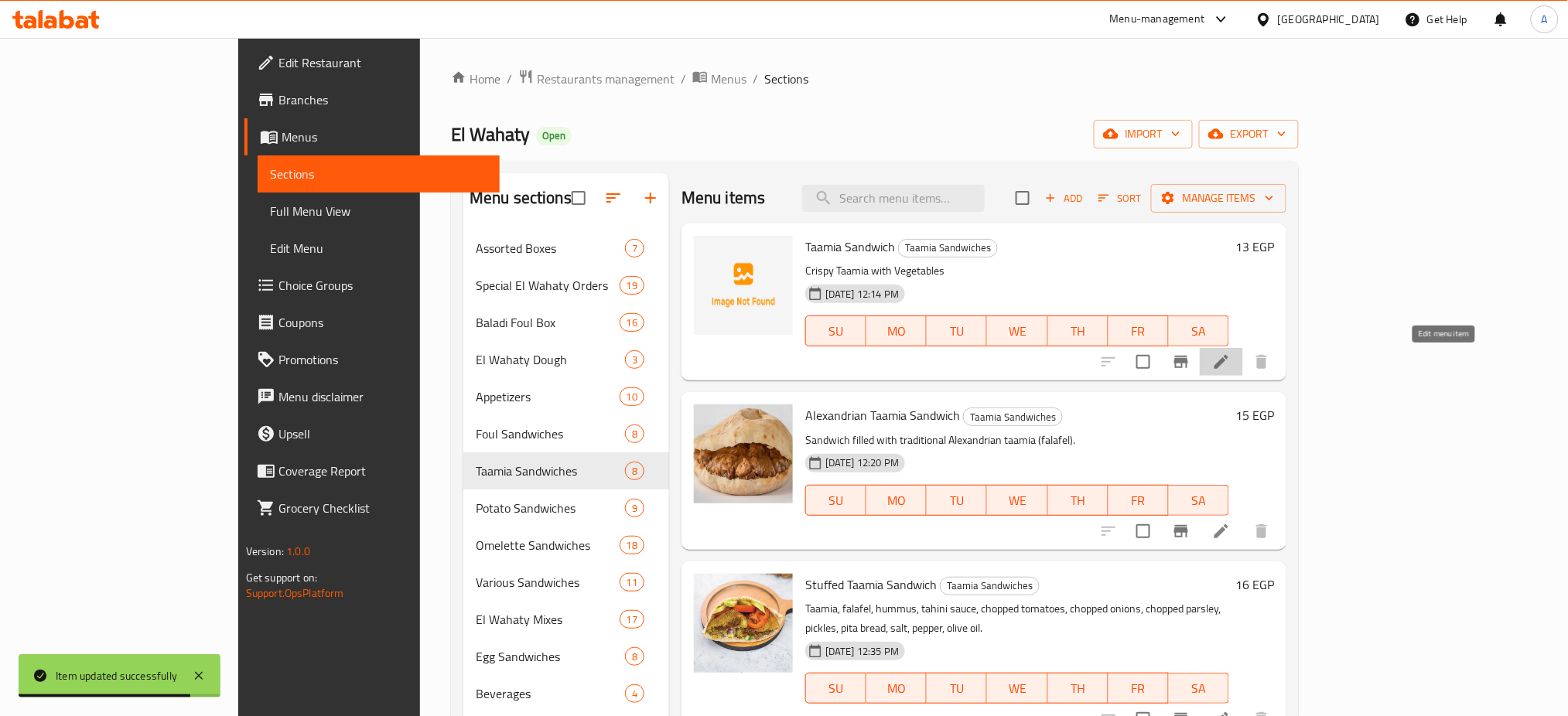
click at [1230, 355] on icon at bounding box center [1221, 362] width 18 height 18
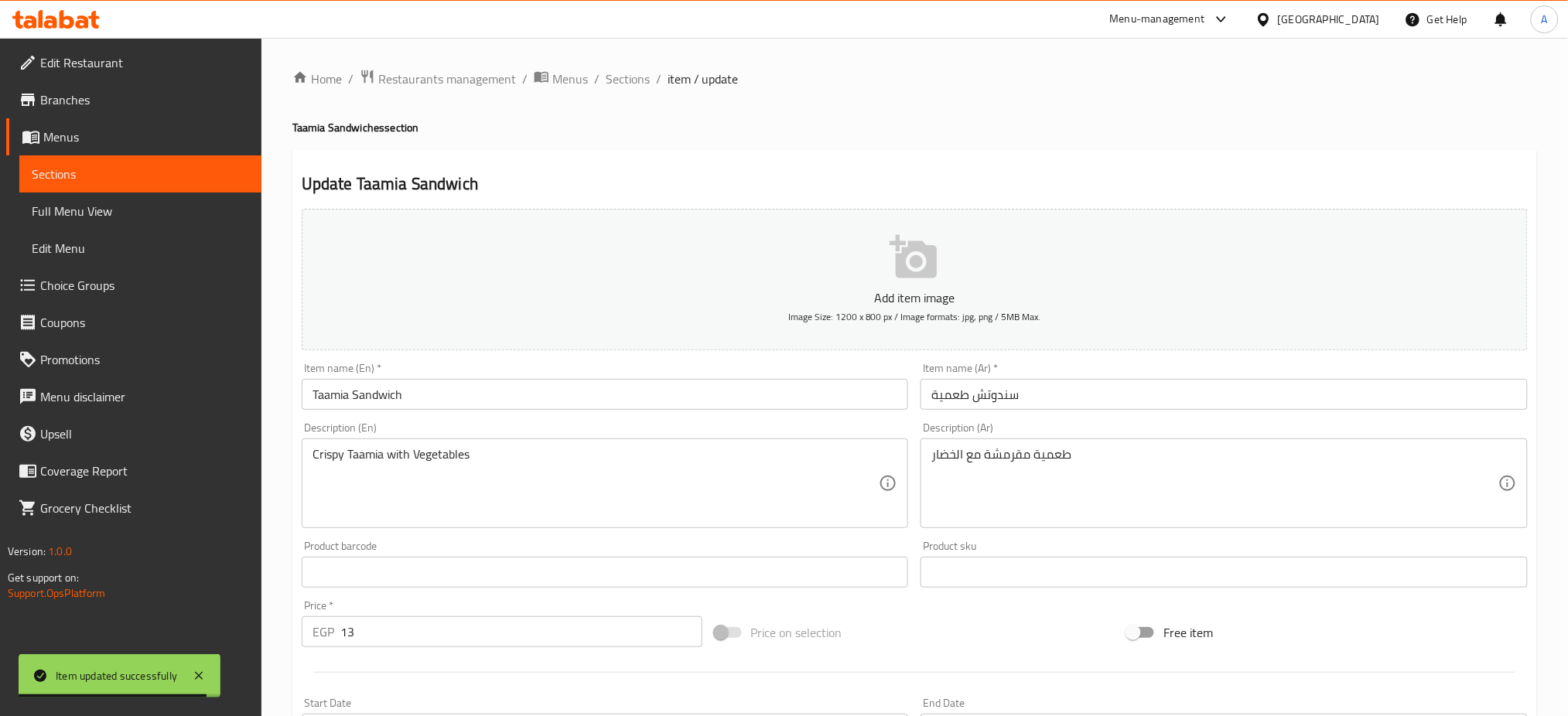
scroll to position [374, 0]
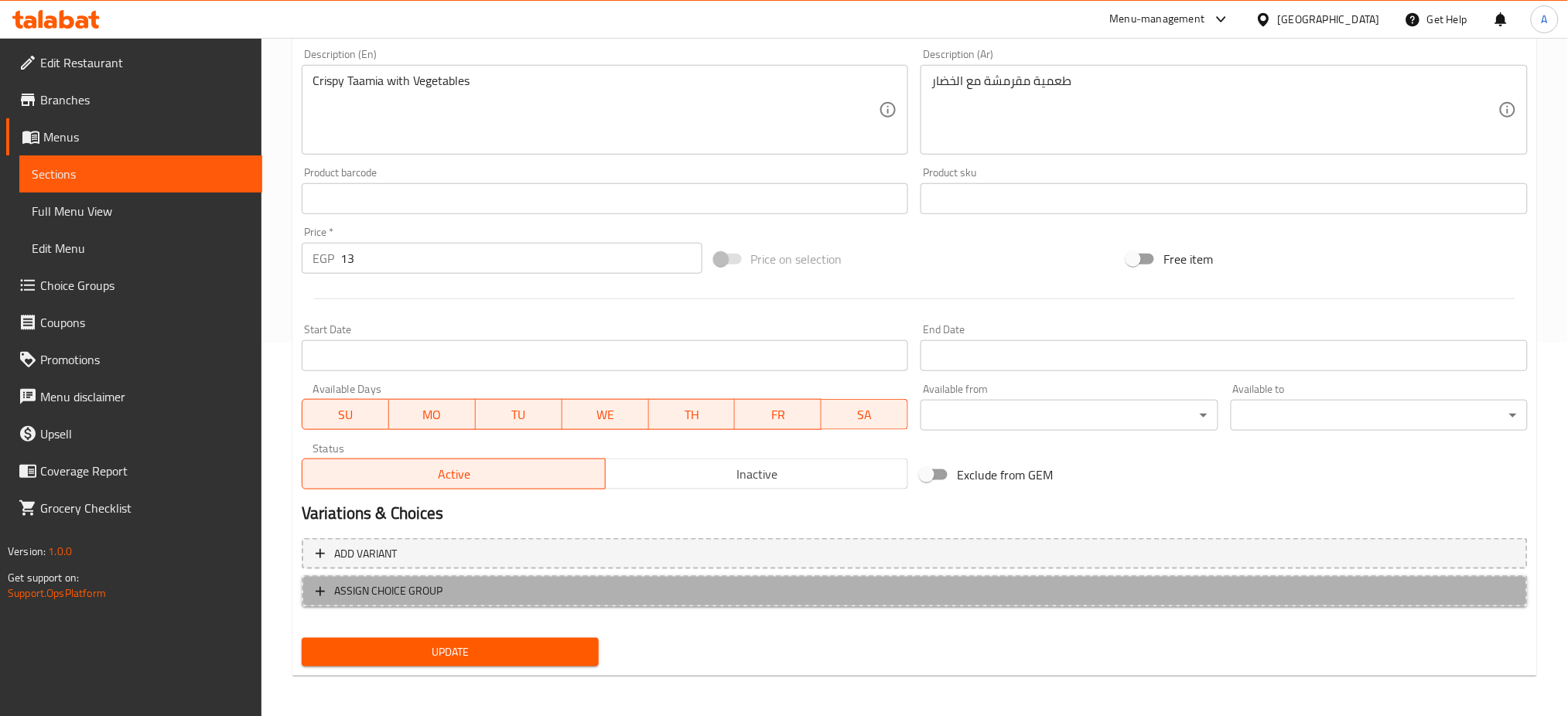
click at [403, 588] on span "ASSIGN CHOICE GROUP" at bounding box center [388, 591] width 108 height 19
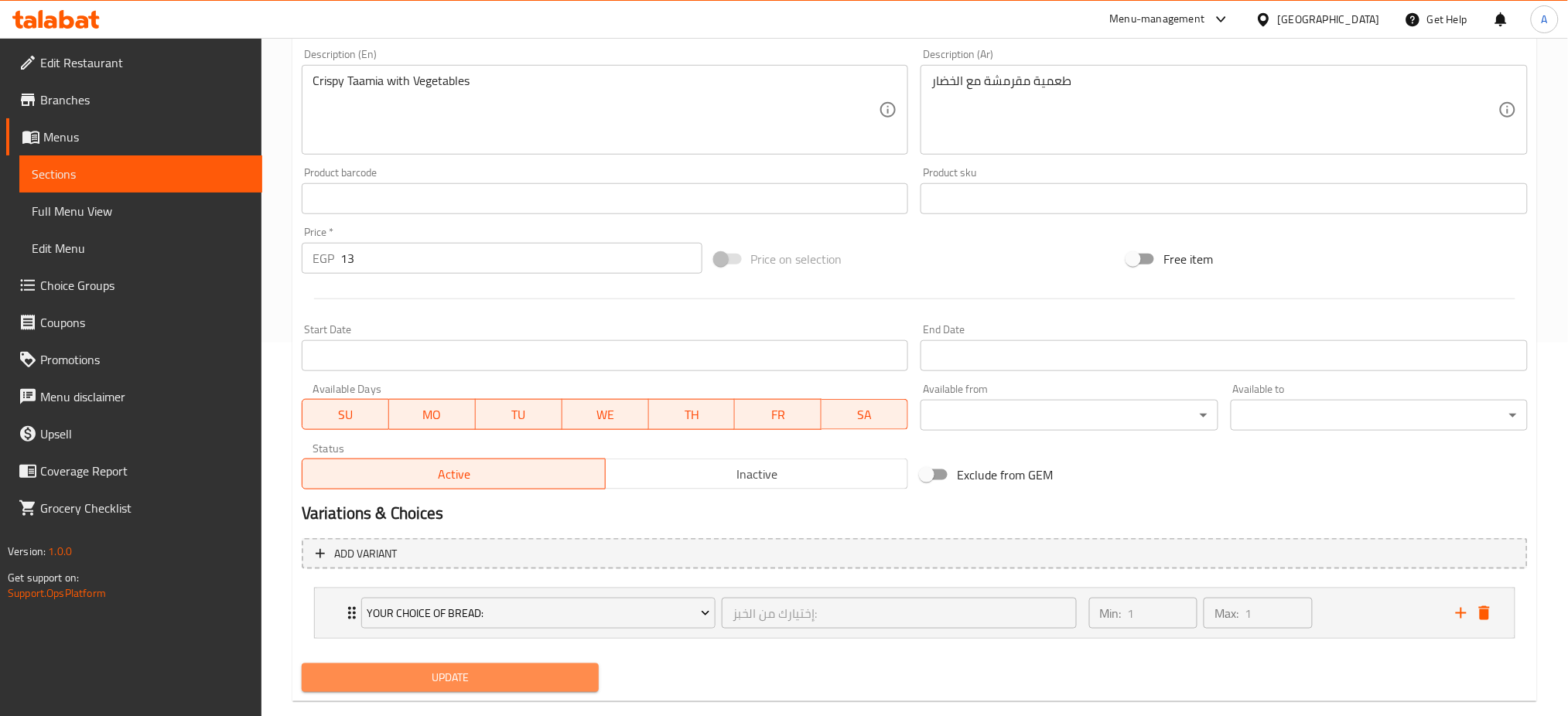
click at [369, 676] on span "Update" at bounding box center [450, 678] width 272 height 19
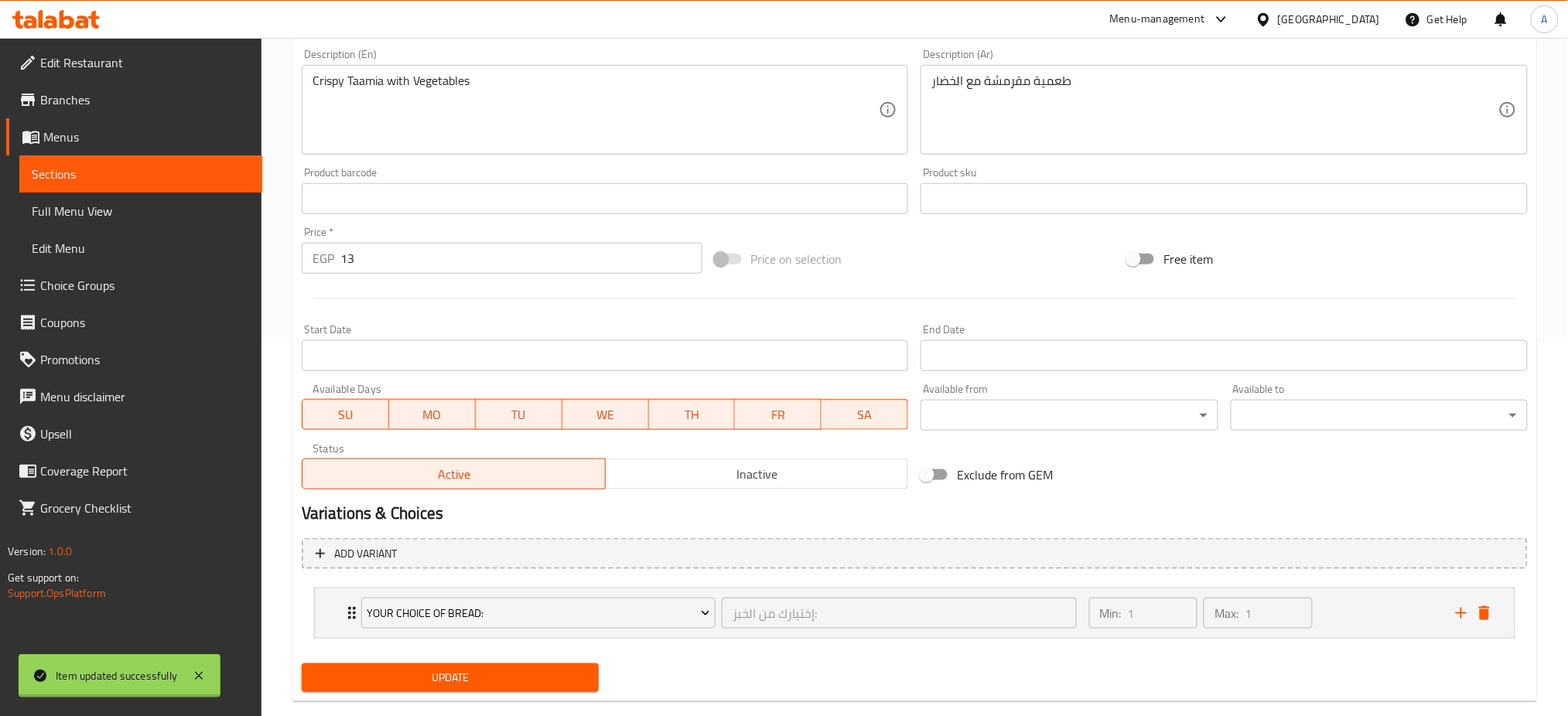
scroll to position [0, 0]
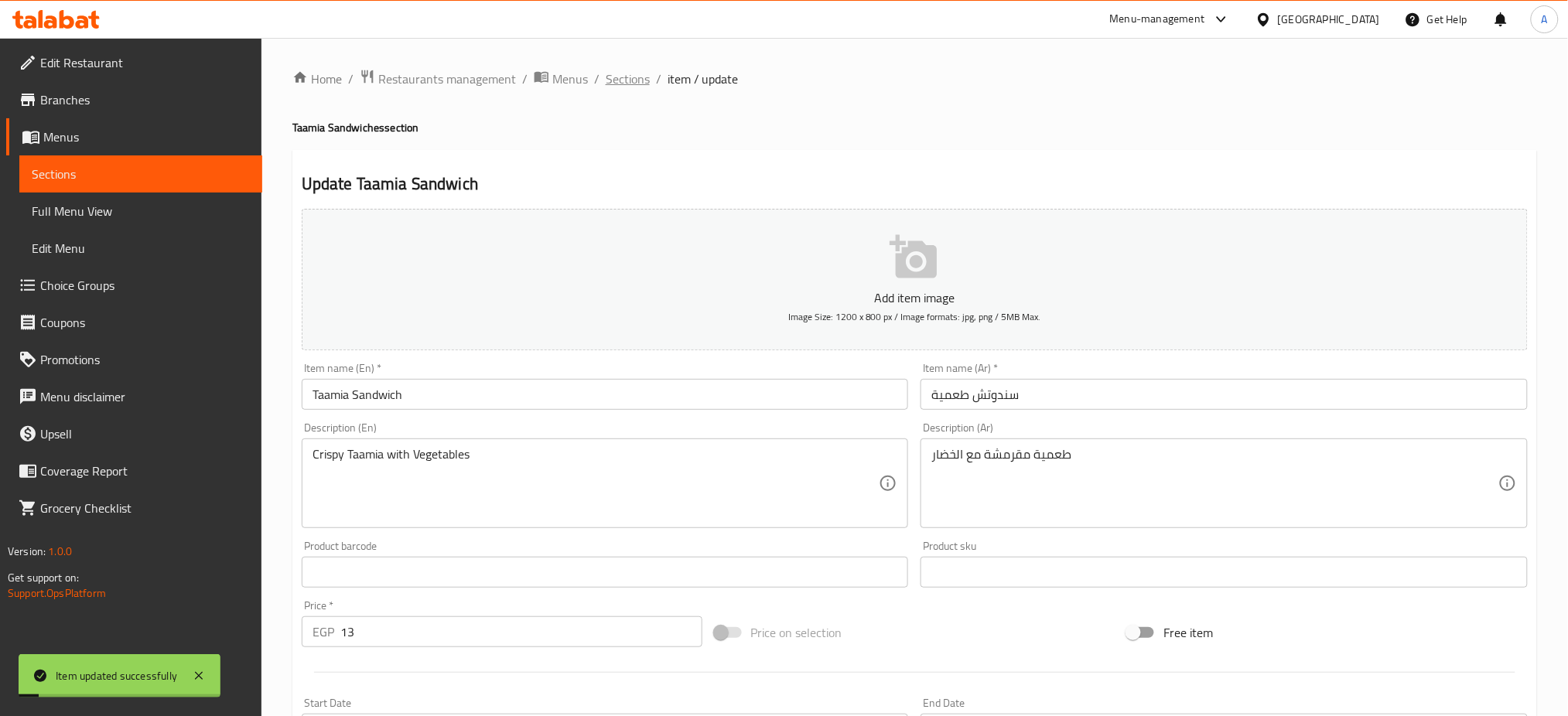
click at [624, 73] on span "Sections" at bounding box center [627, 79] width 44 height 18
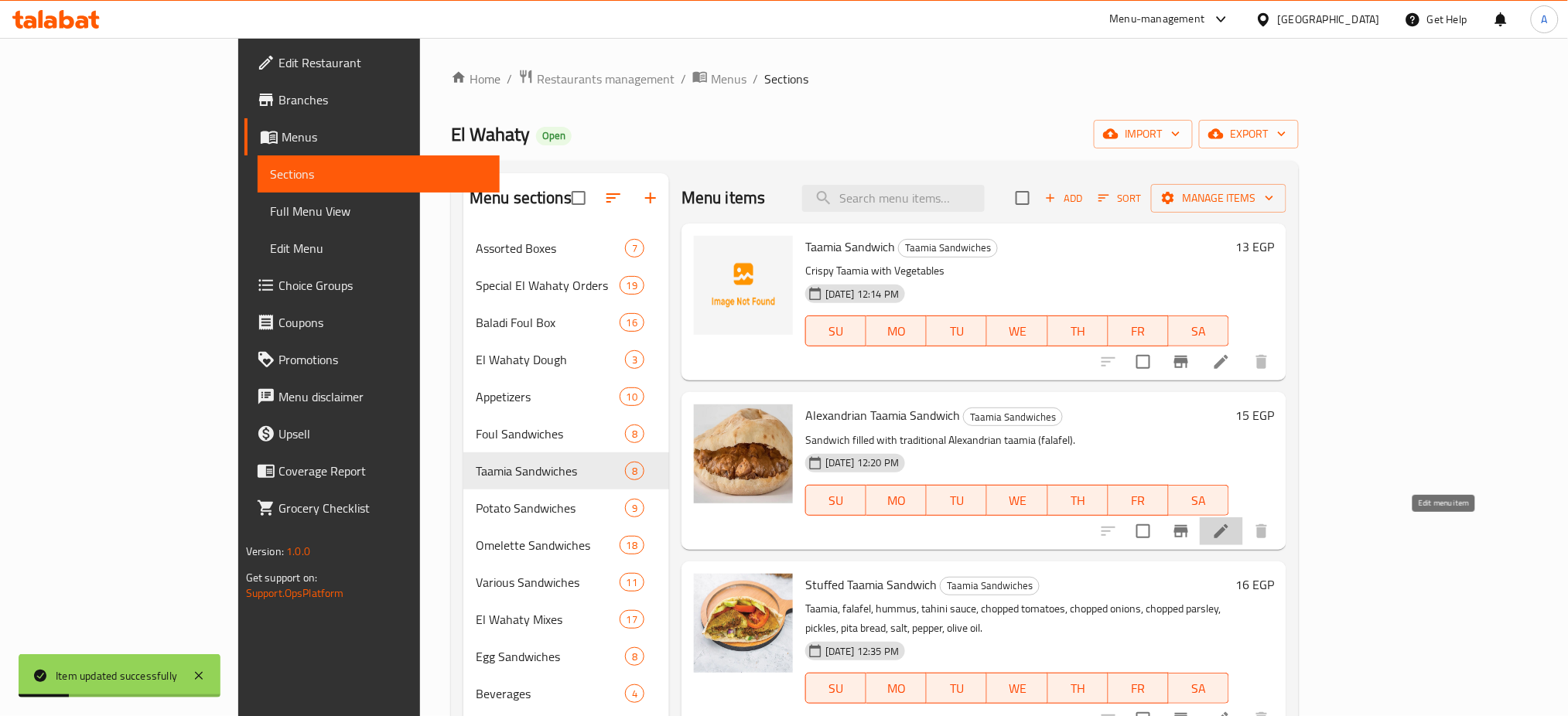
click at [1230, 528] on icon at bounding box center [1221, 531] width 18 height 18
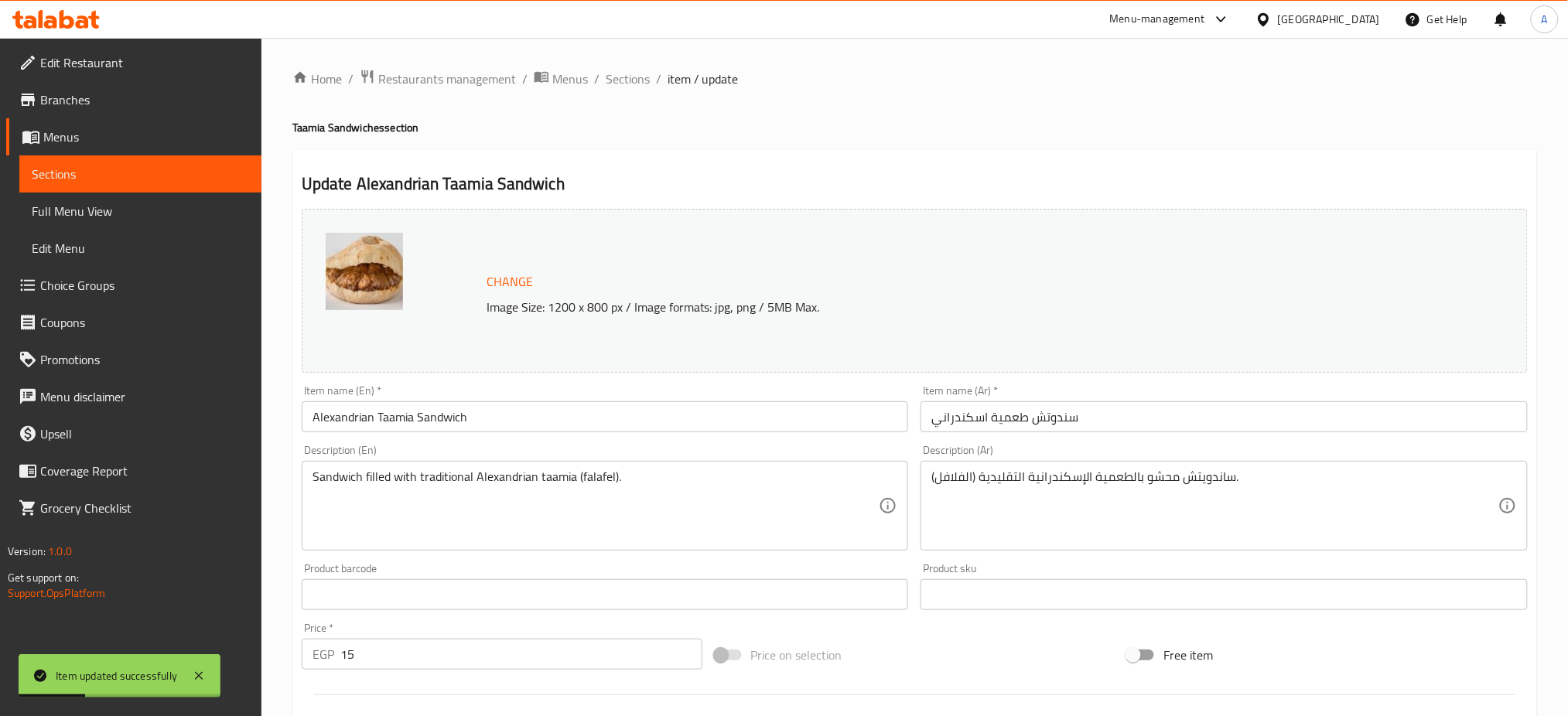
scroll to position [397, 0]
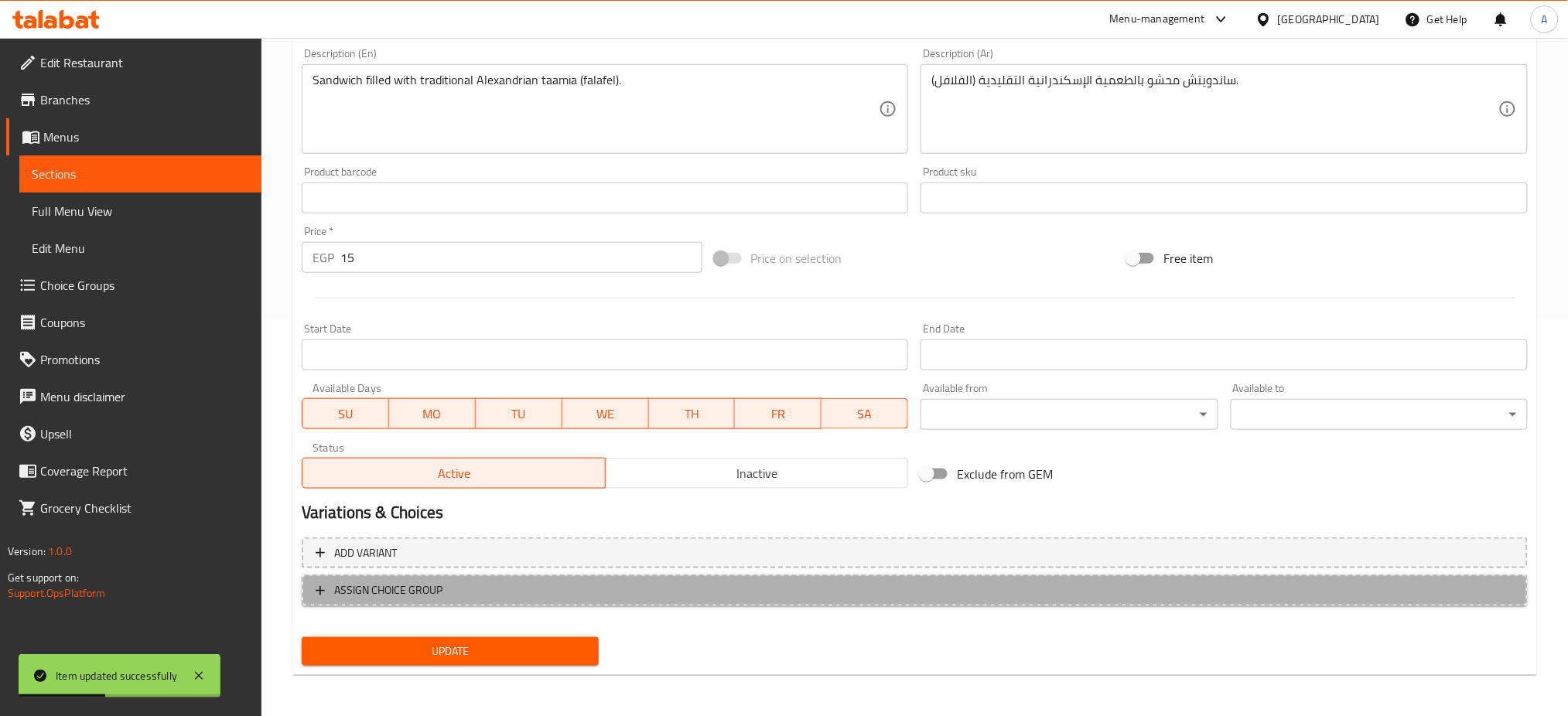
click at [404, 584] on span "ASSIGN CHOICE GROUP" at bounding box center [388, 591] width 108 height 19
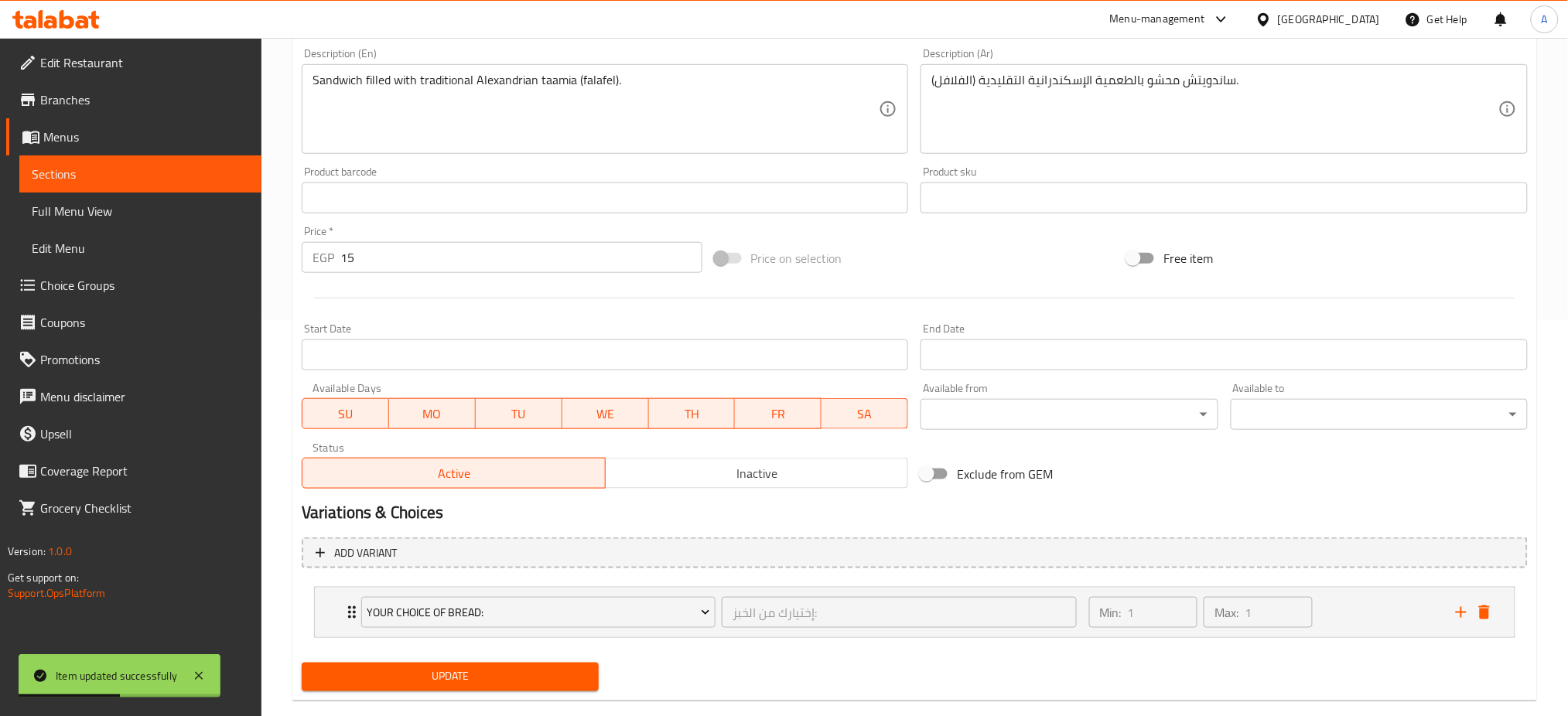
click at [385, 663] on button "Update" at bounding box center [449, 677] width 297 height 28
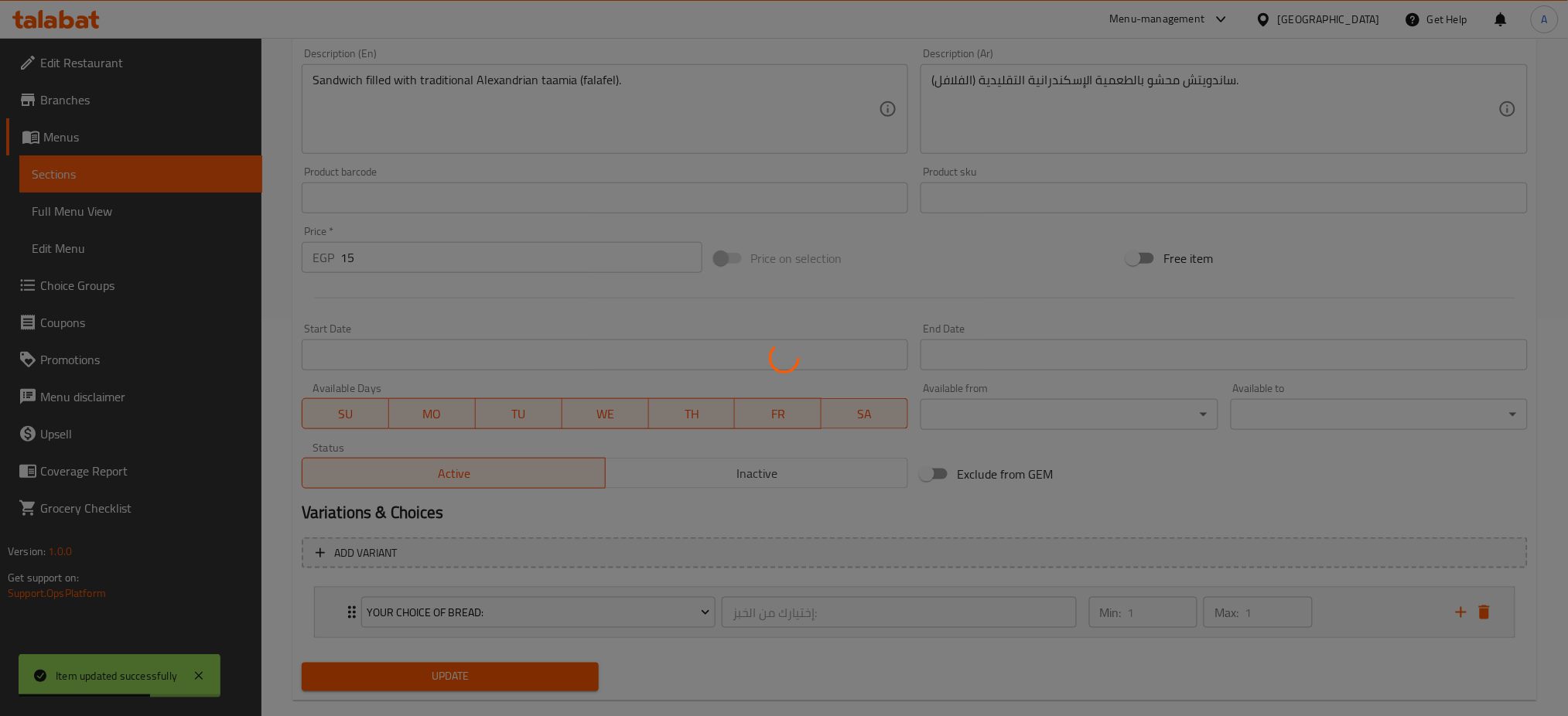
scroll to position [0, 0]
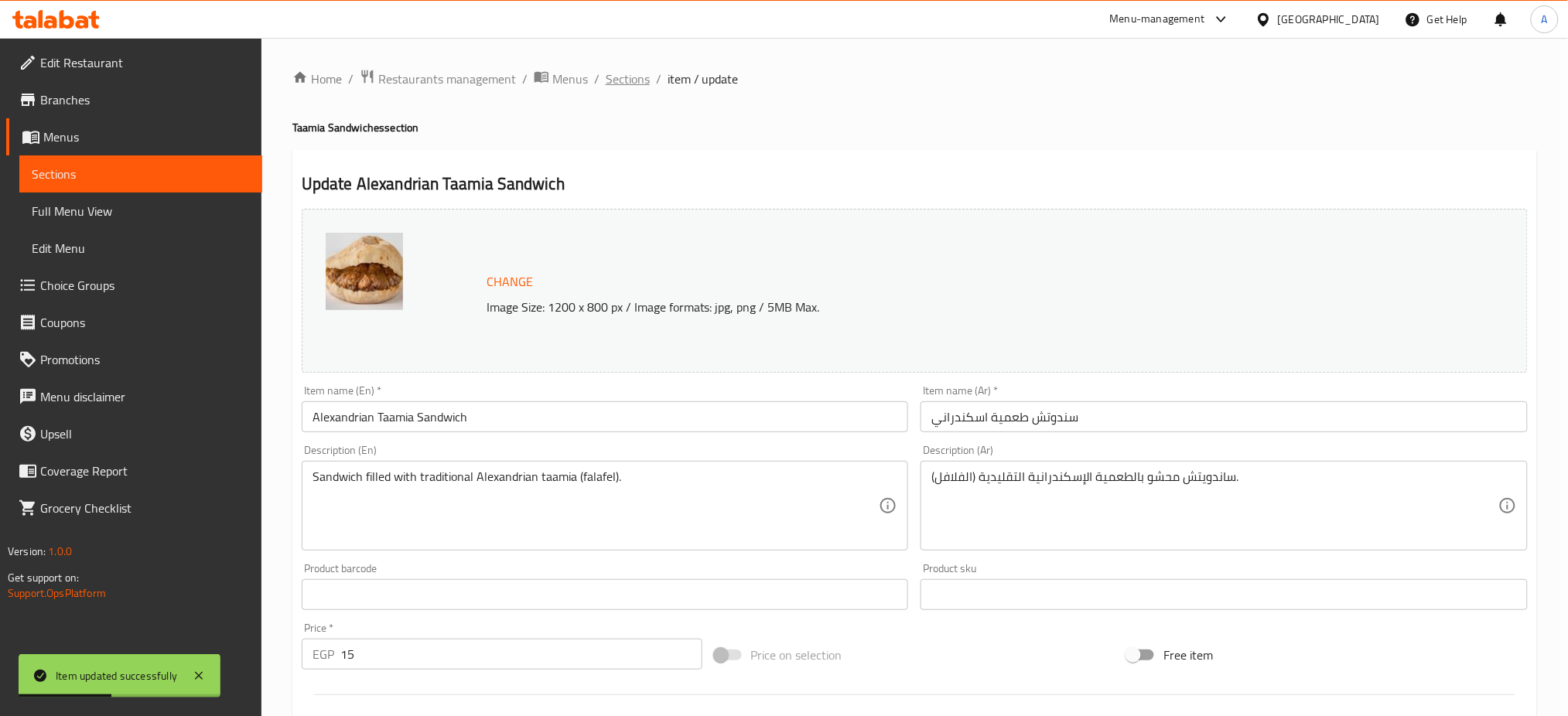
click at [625, 82] on span "Sections" at bounding box center [627, 79] width 44 height 18
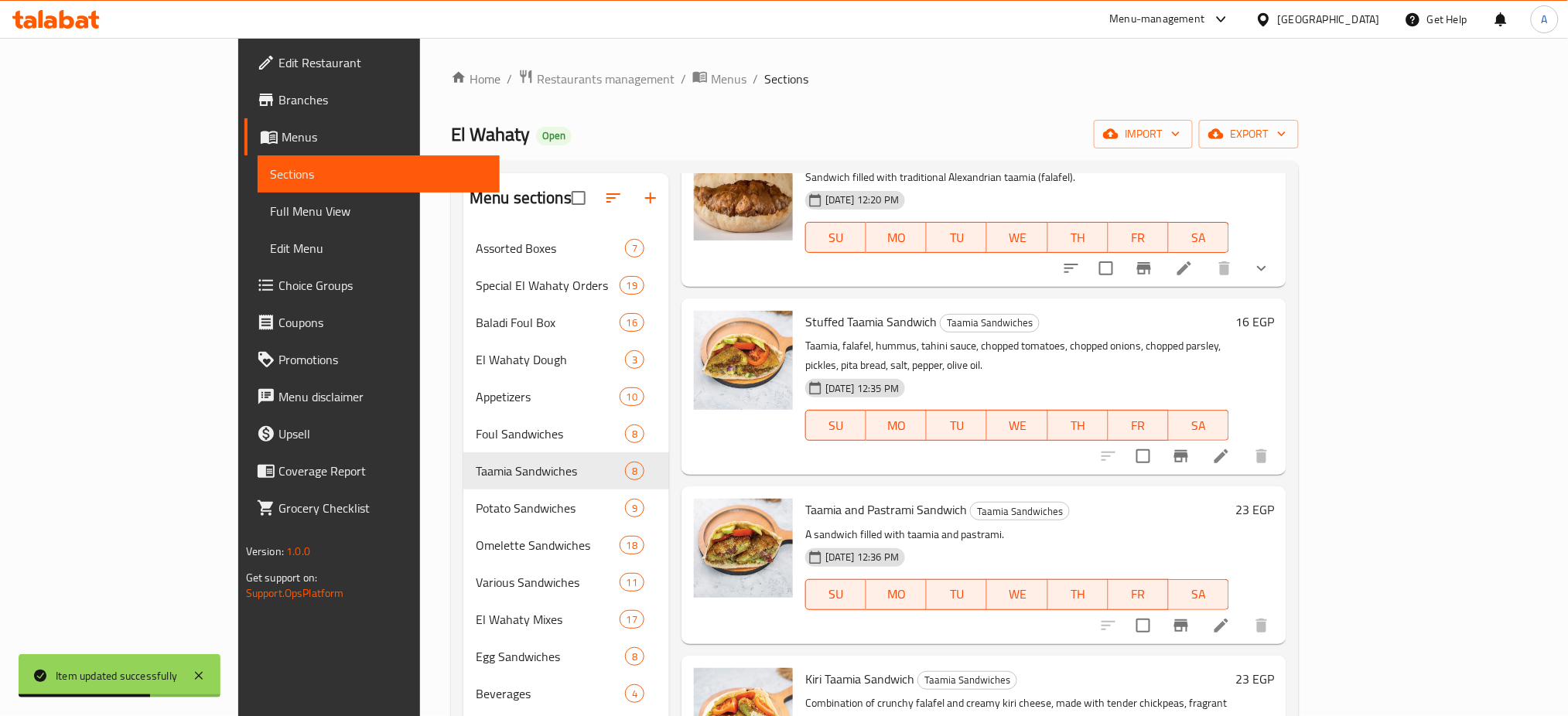
scroll to position [267, 0]
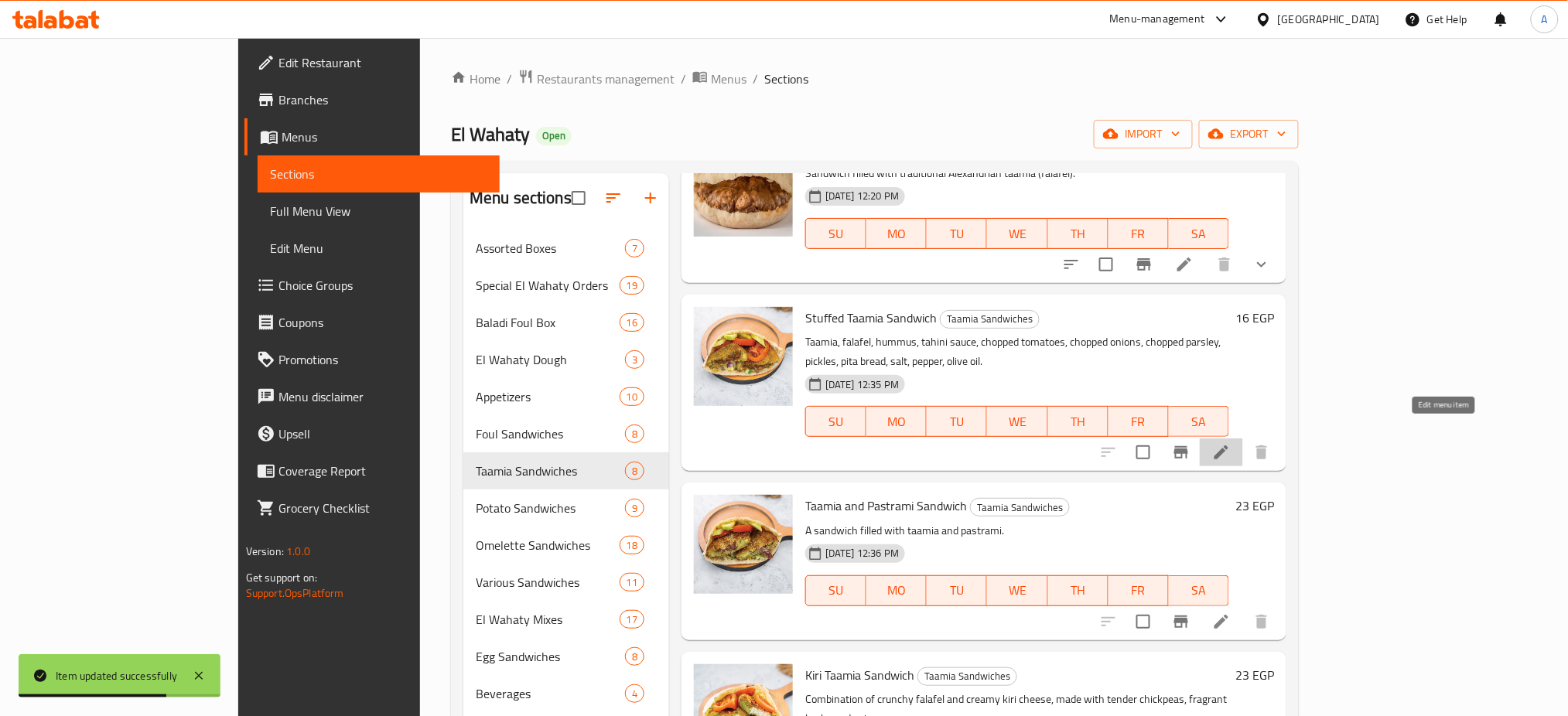
click at [1230, 444] on icon at bounding box center [1221, 452] width 18 height 18
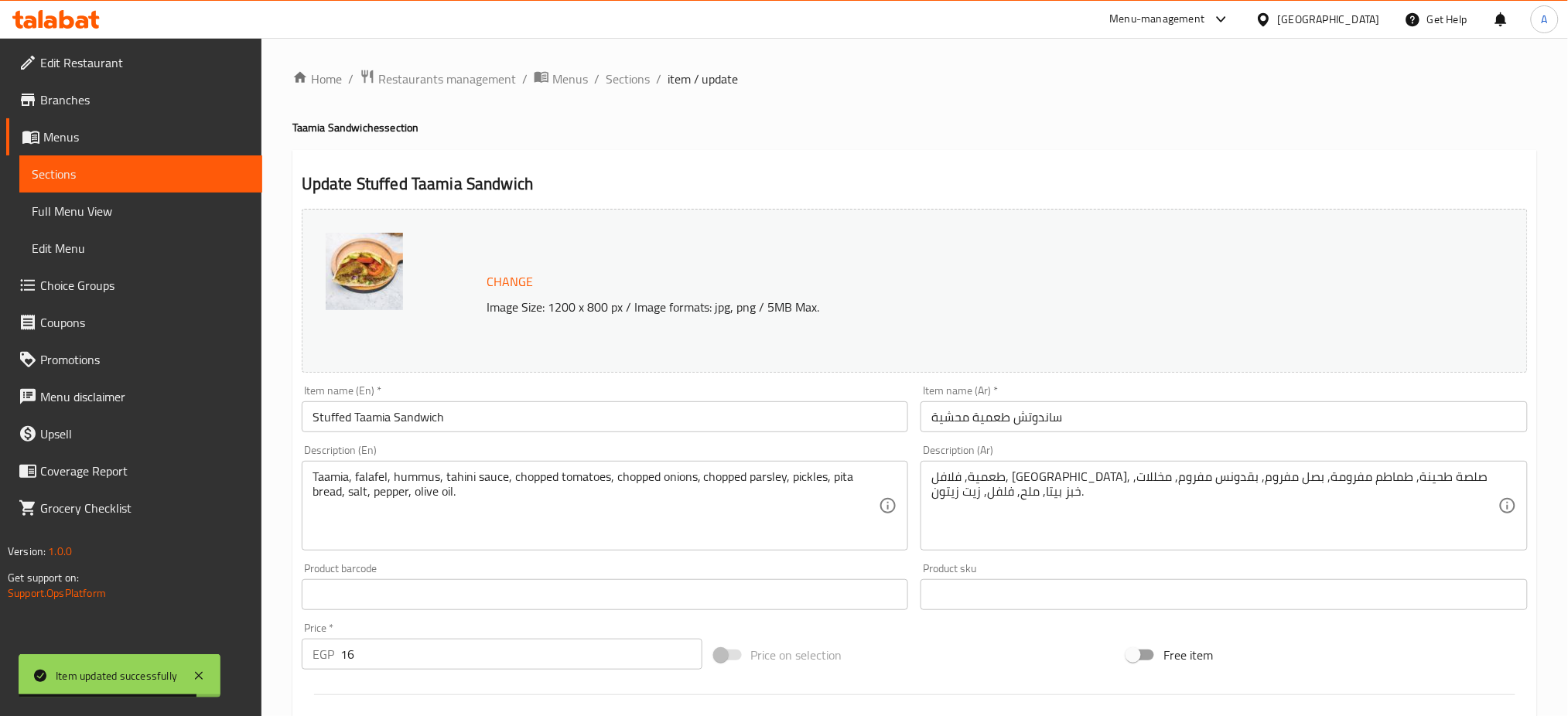
scroll to position [397, 0]
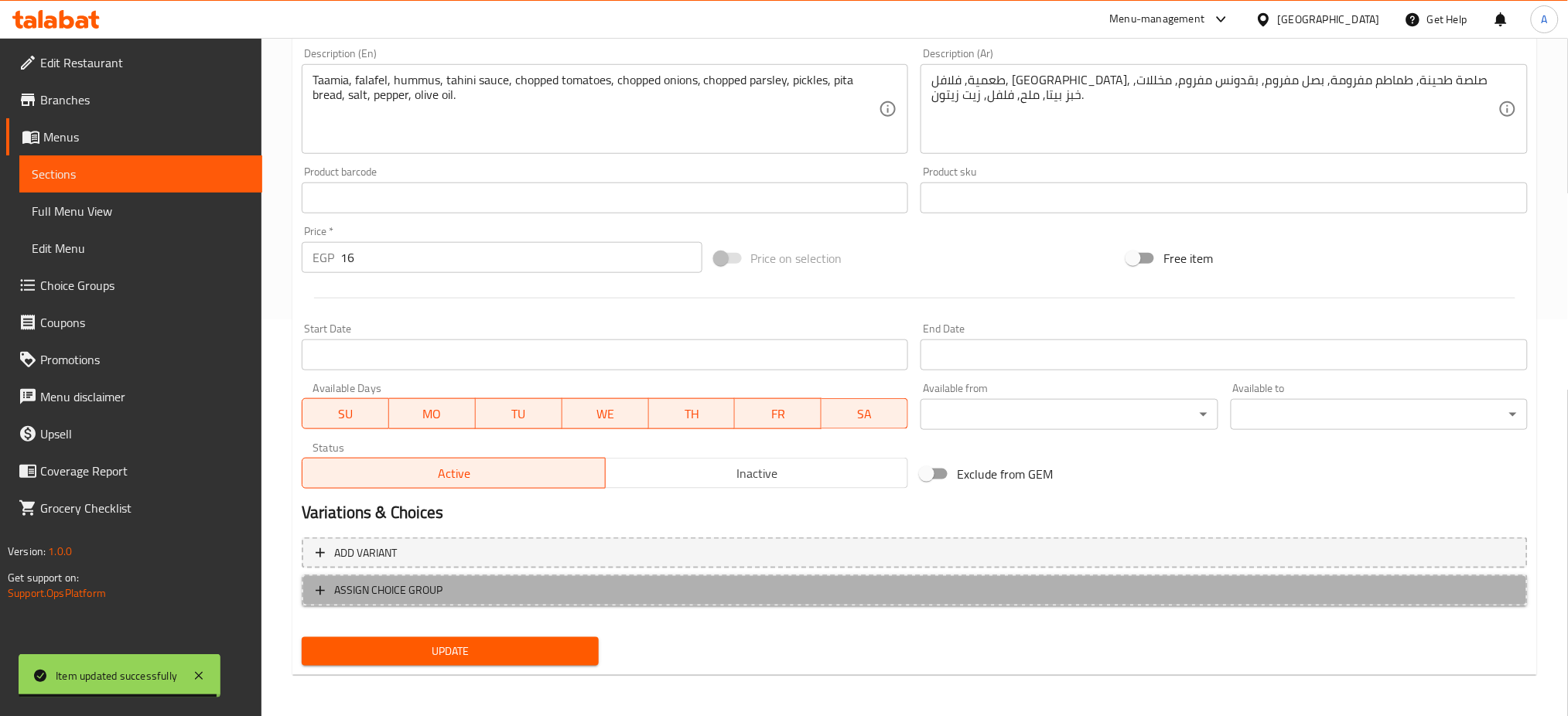
click at [437, 577] on button "ASSIGN CHOICE GROUP" at bounding box center [914, 591] width 1227 height 32
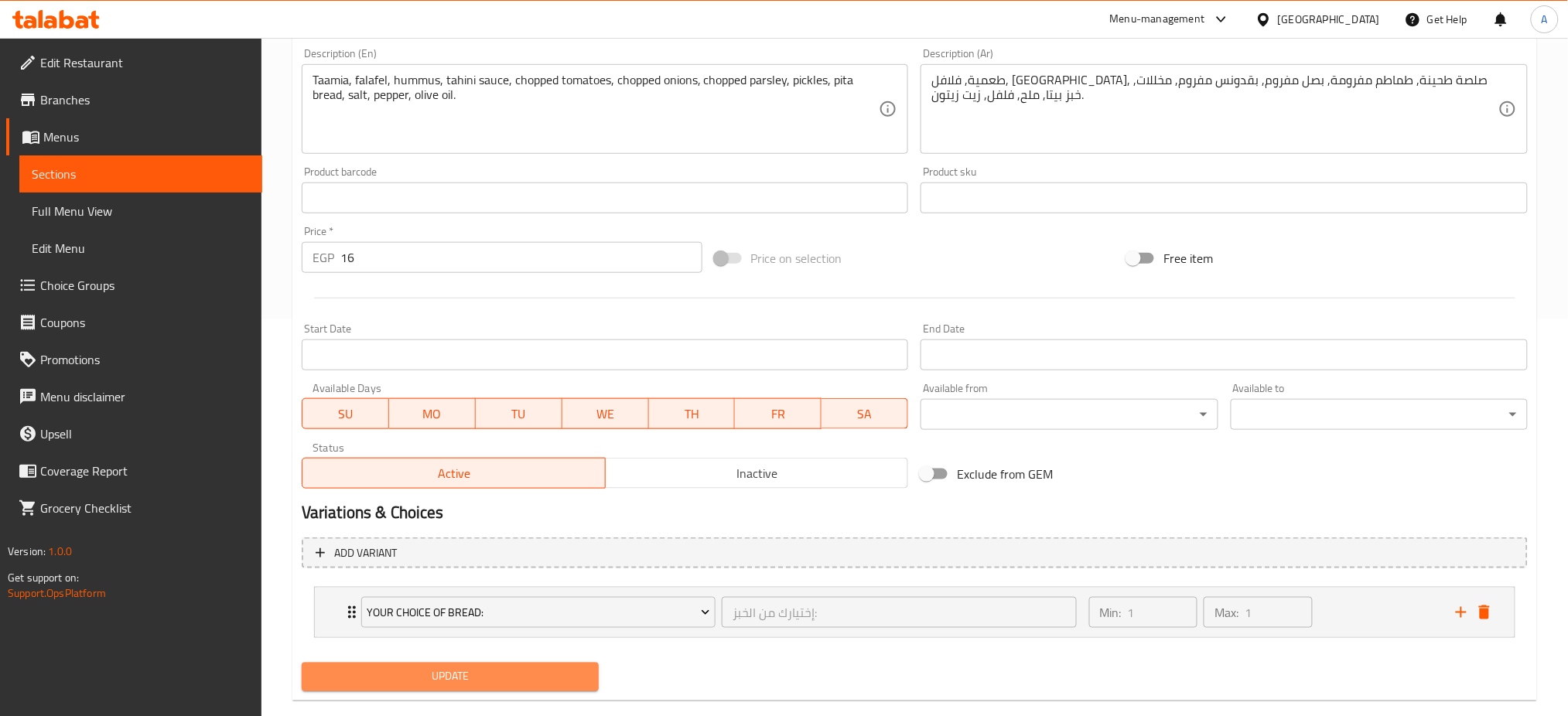
click at [376, 670] on span "Update" at bounding box center [450, 677] width 272 height 19
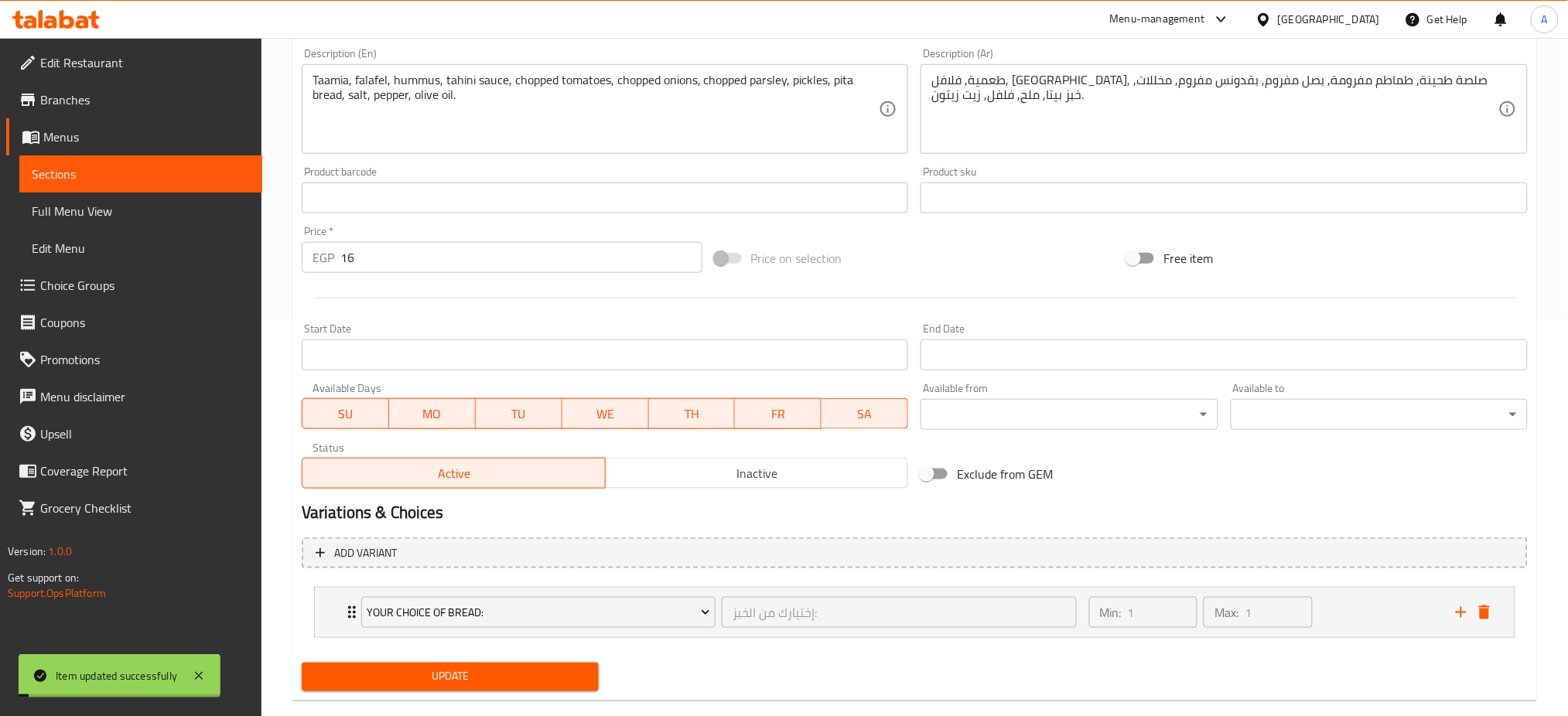
scroll to position [0, 0]
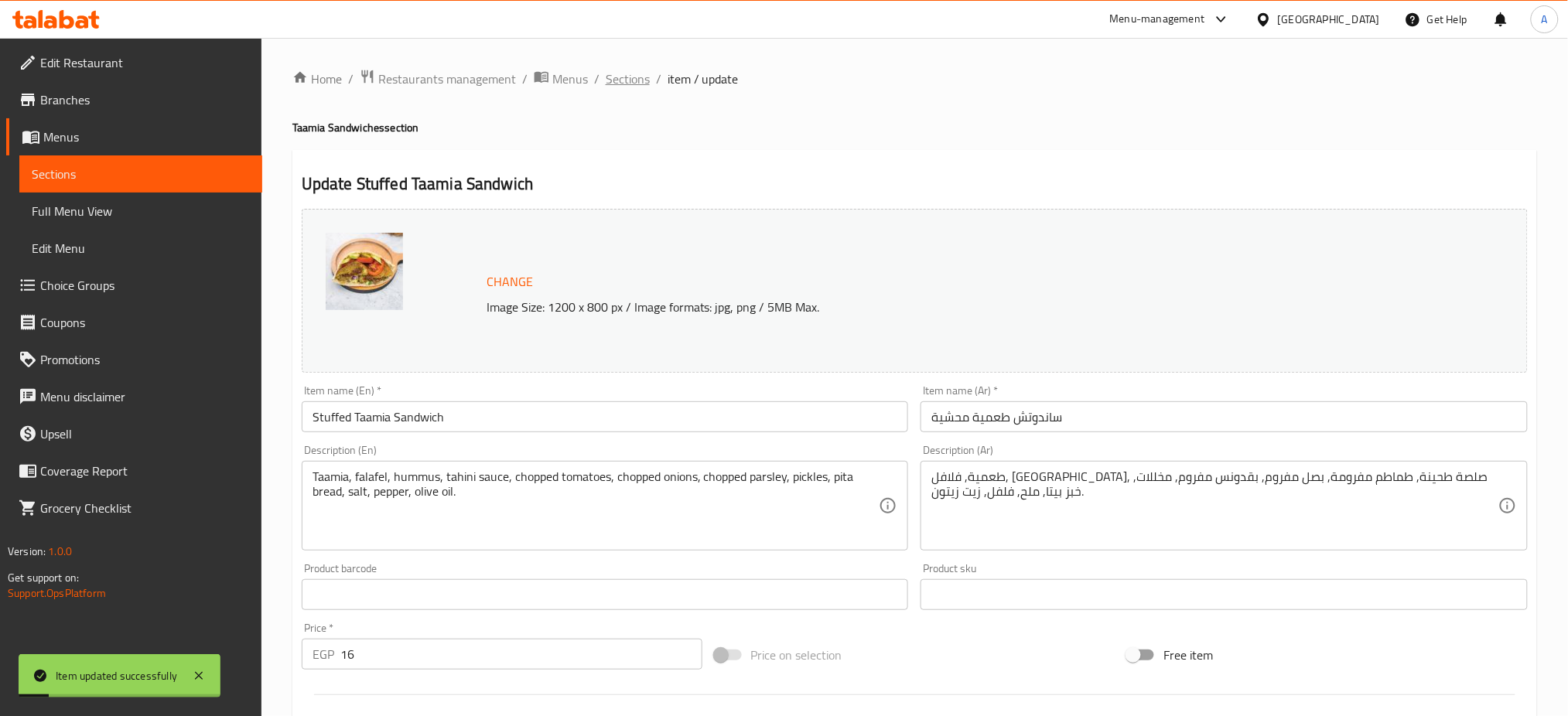
click at [623, 72] on span "Sections" at bounding box center [627, 79] width 44 height 18
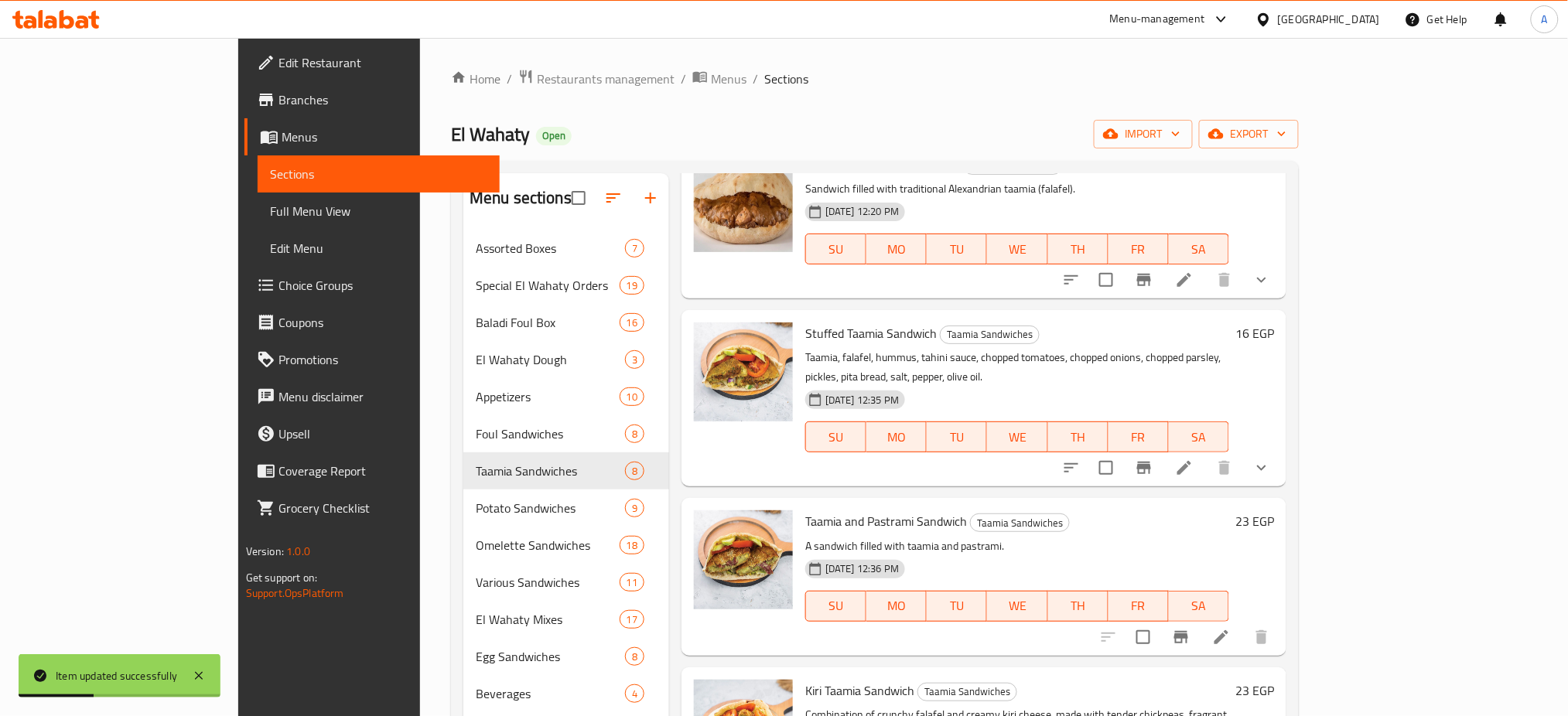
scroll to position [362, 0]
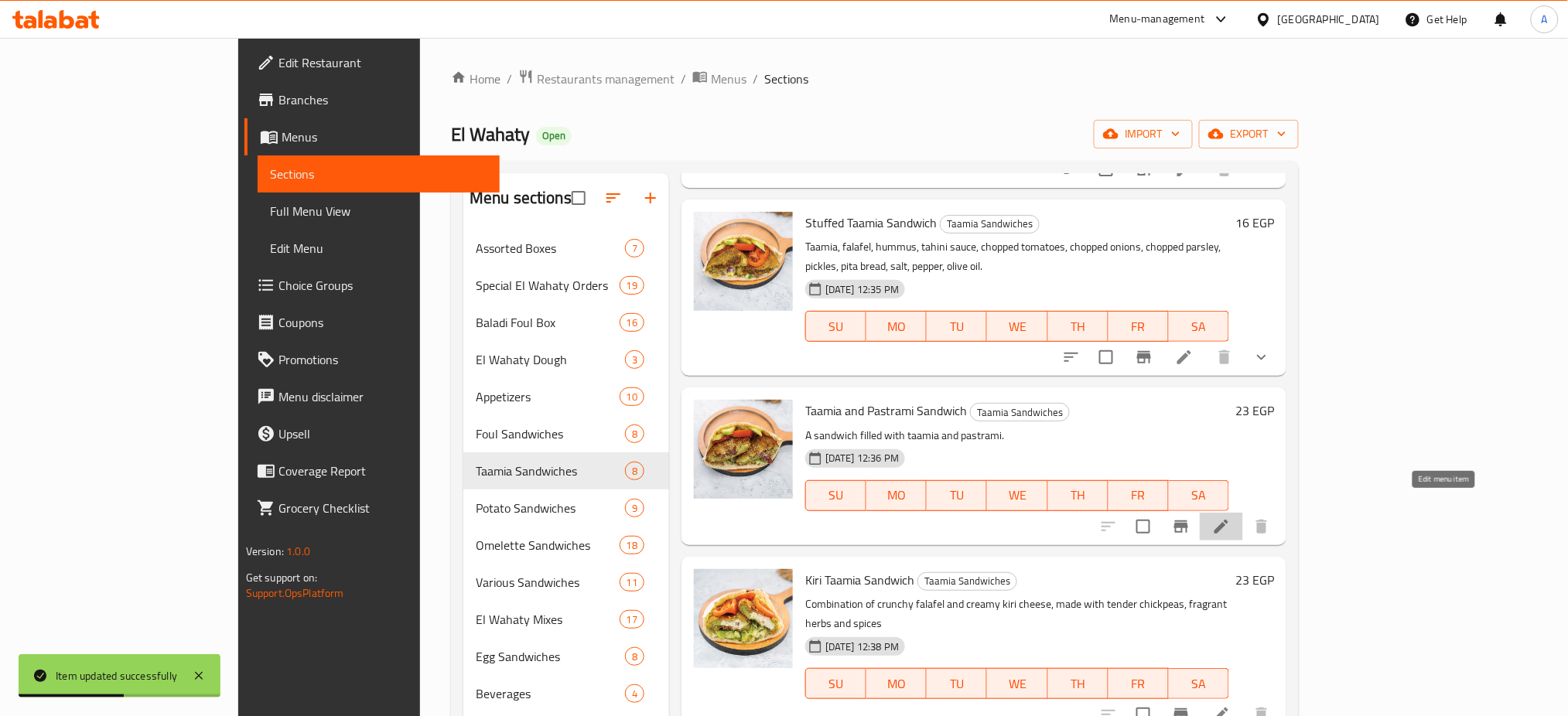
click at [1229, 519] on icon at bounding box center [1222, 526] width 14 height 14
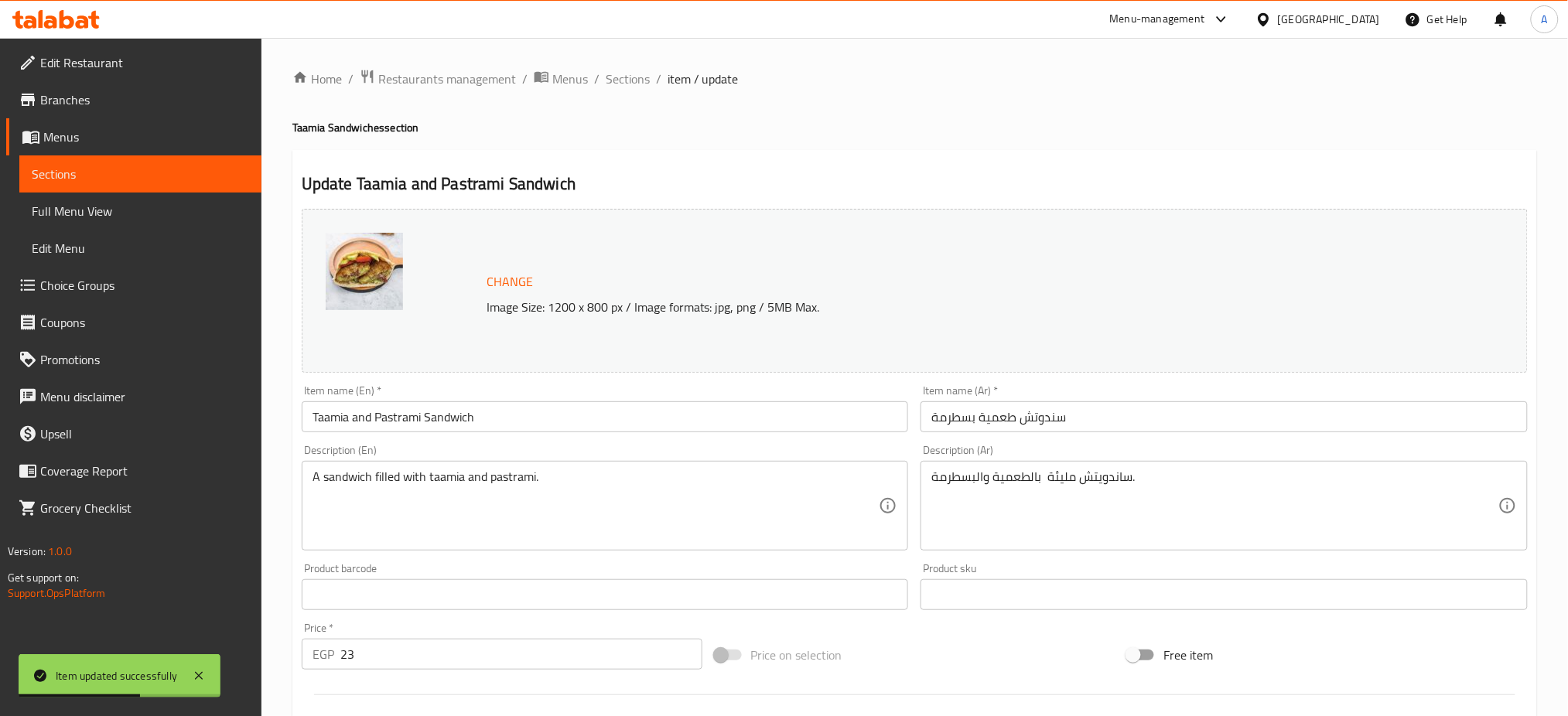
scroll to position [397, 0]
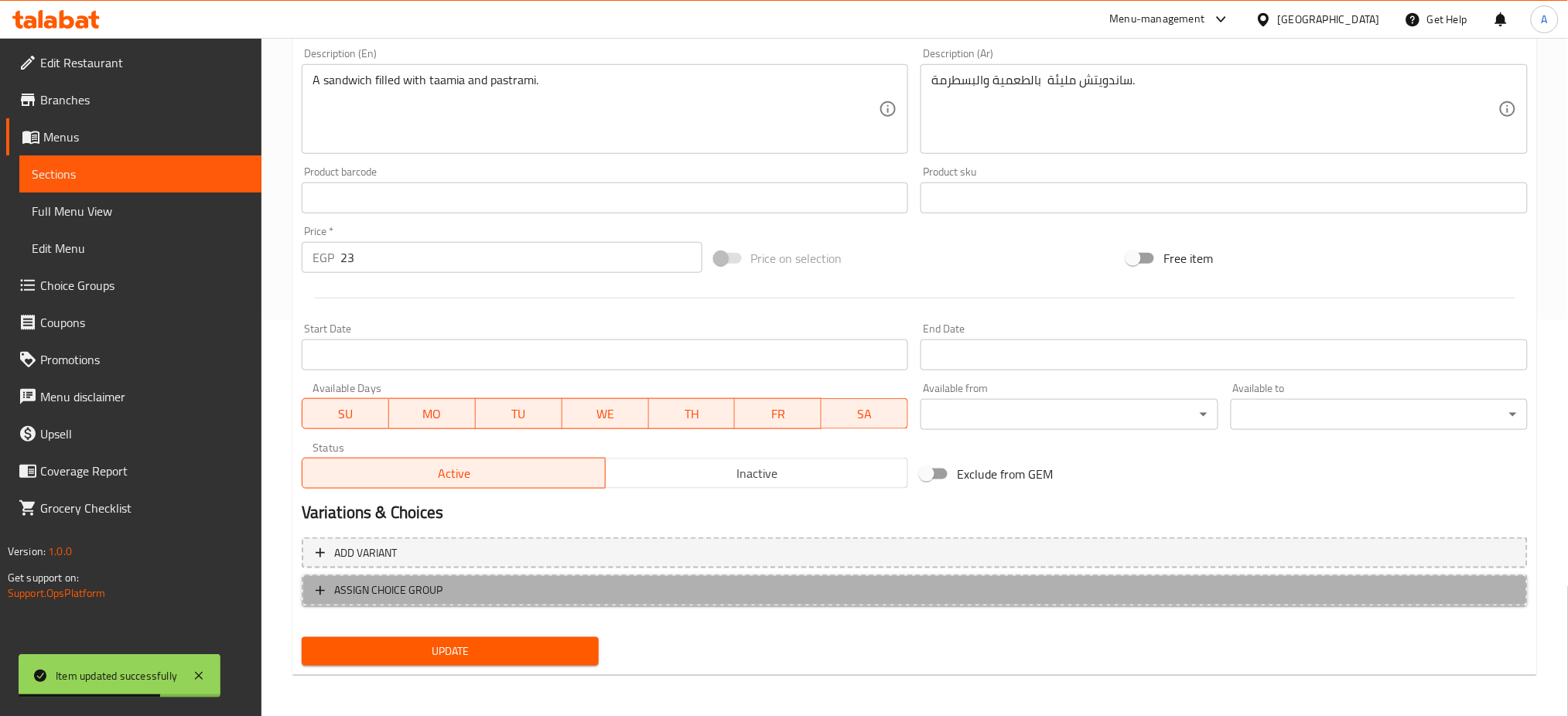
click at [361, 591] on span "ASSIGN CHOICE GROUP" at bounding box center [388, 591] width 108 height 19
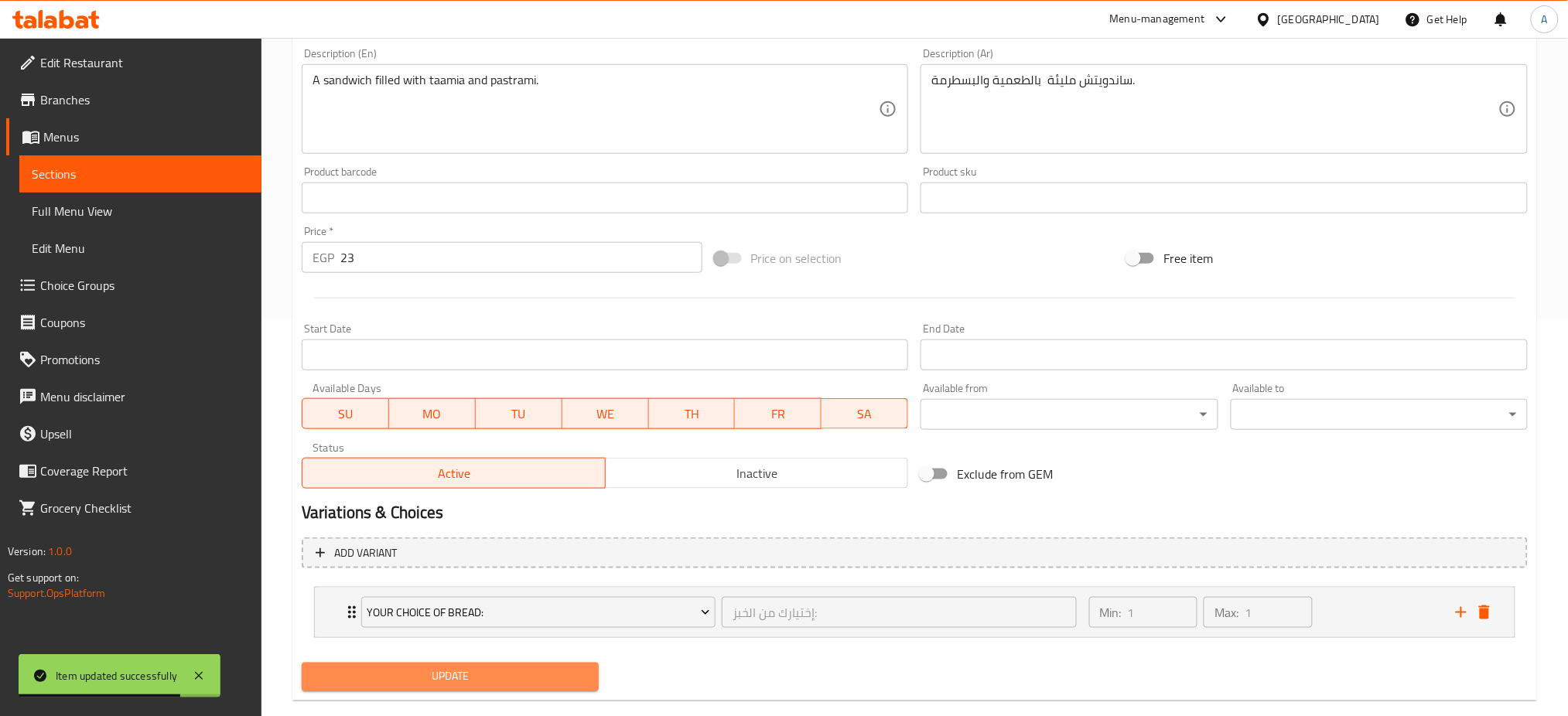
click at [378, 670] on span "Update" at bounding box center [450, 677] width 272 height 19
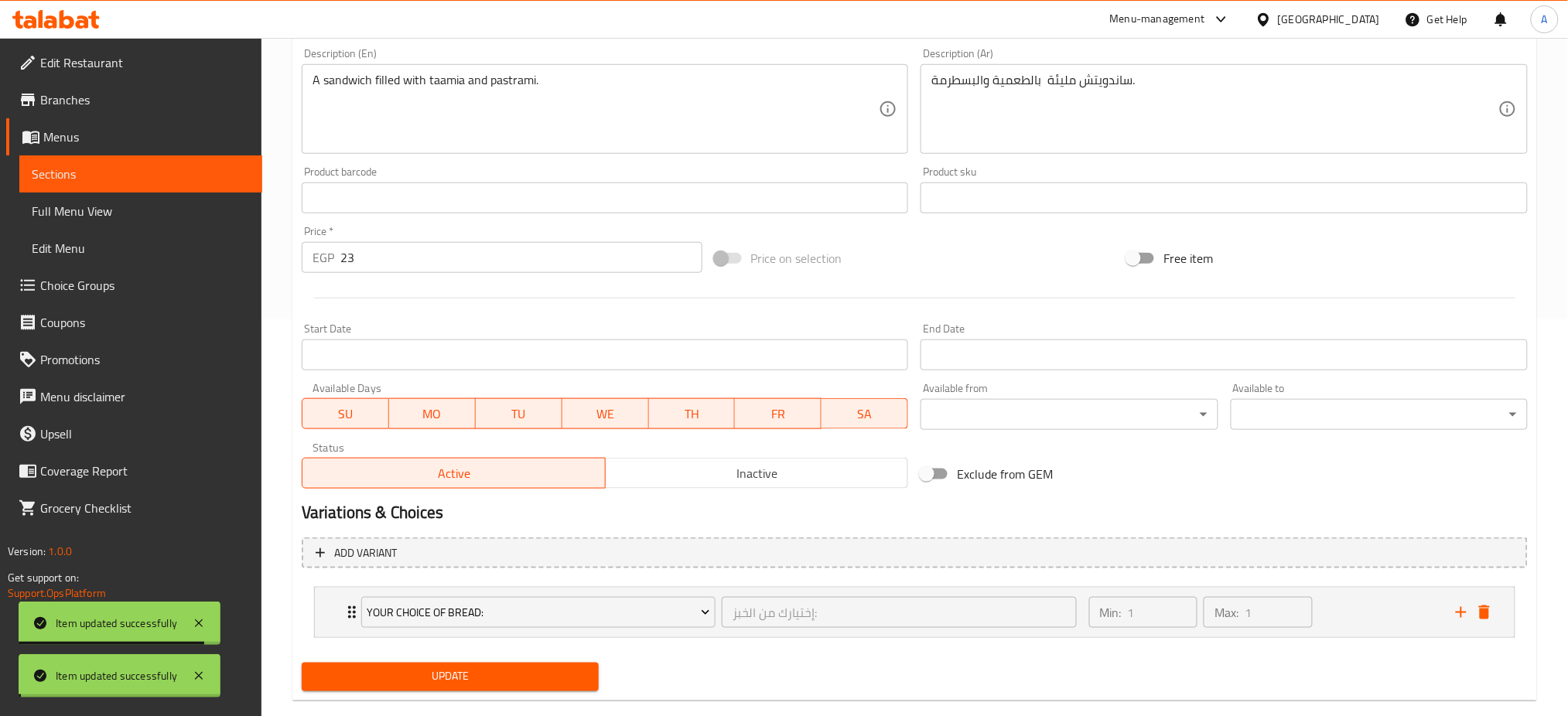
scroll to position [0, 0]
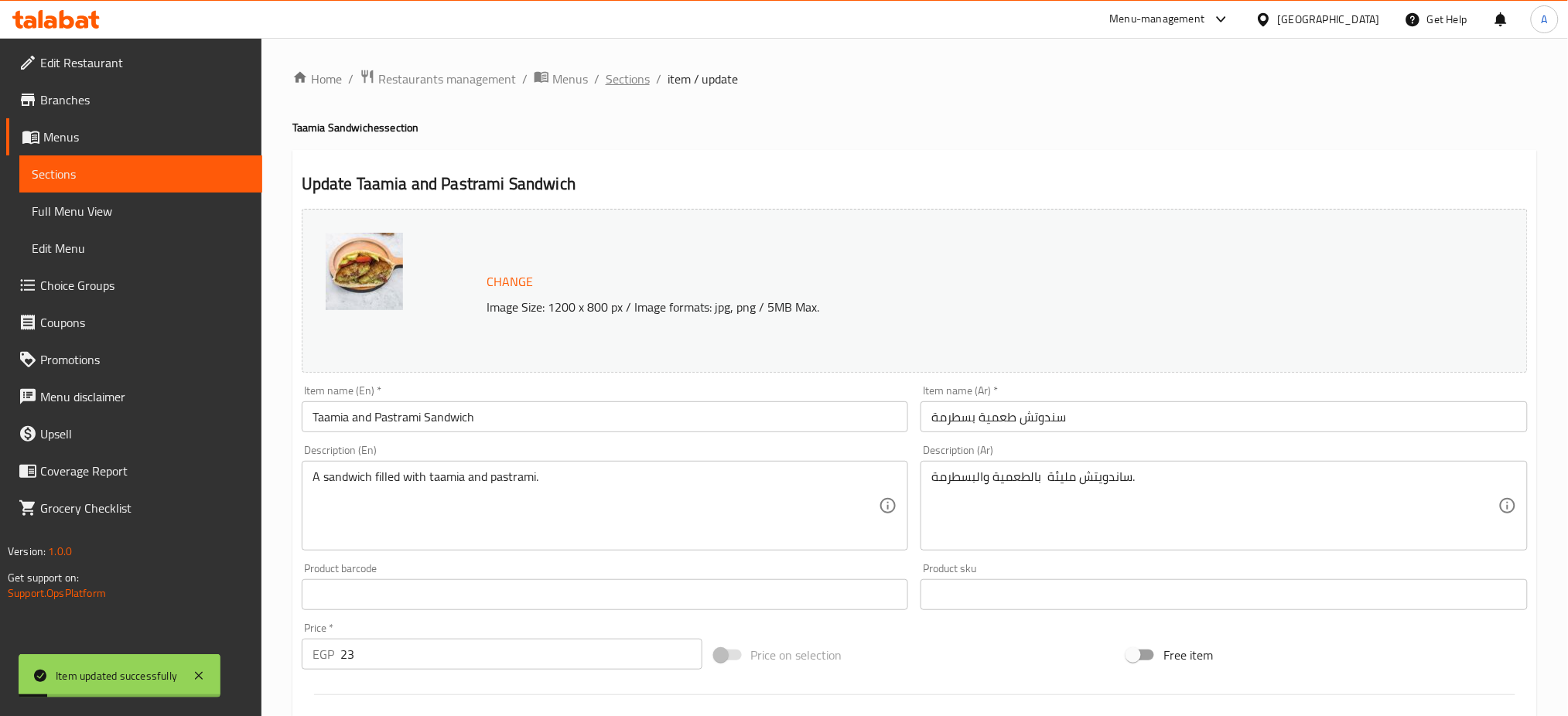
click at [624, 87] on span "Sections" at bounding box center [627, 79] width 44 height 18
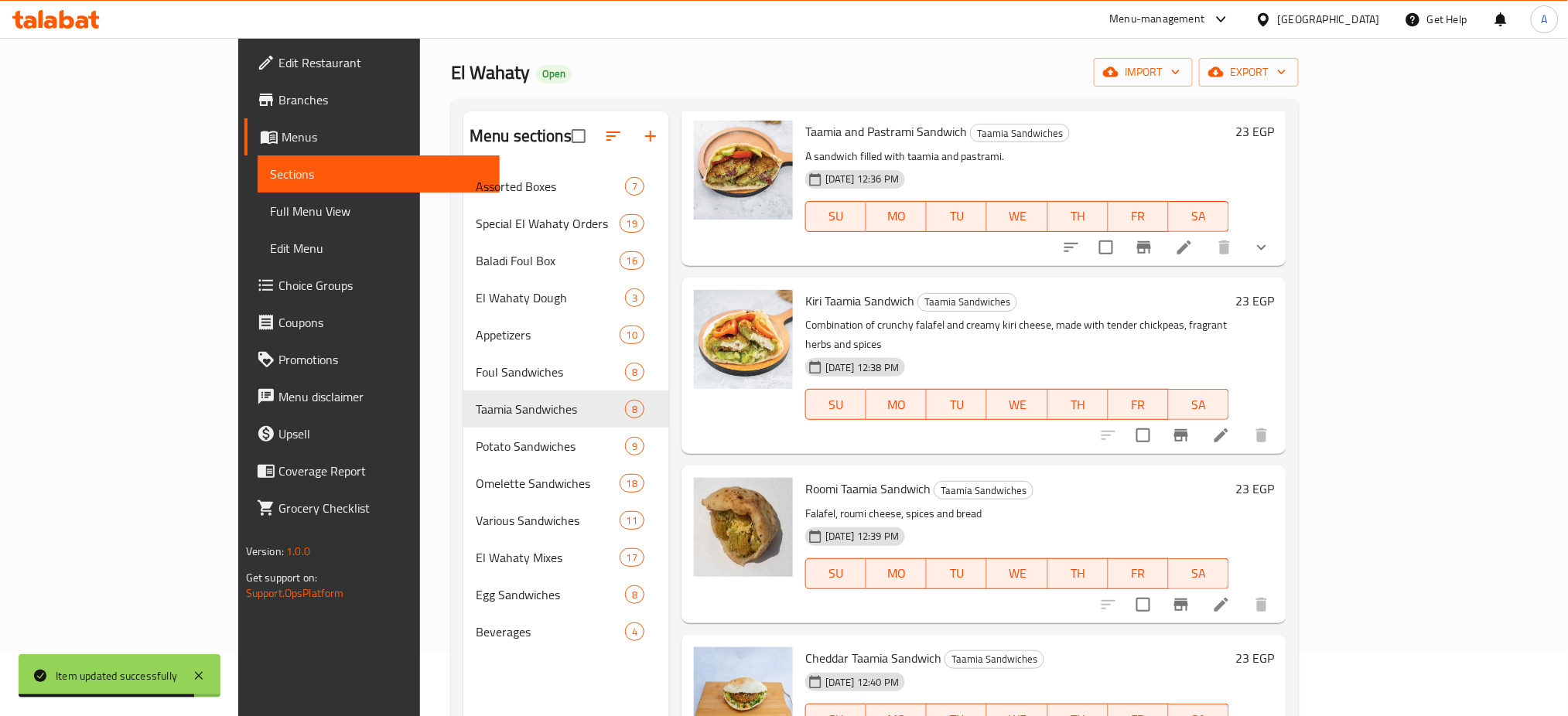
scroll to position [583, 0]
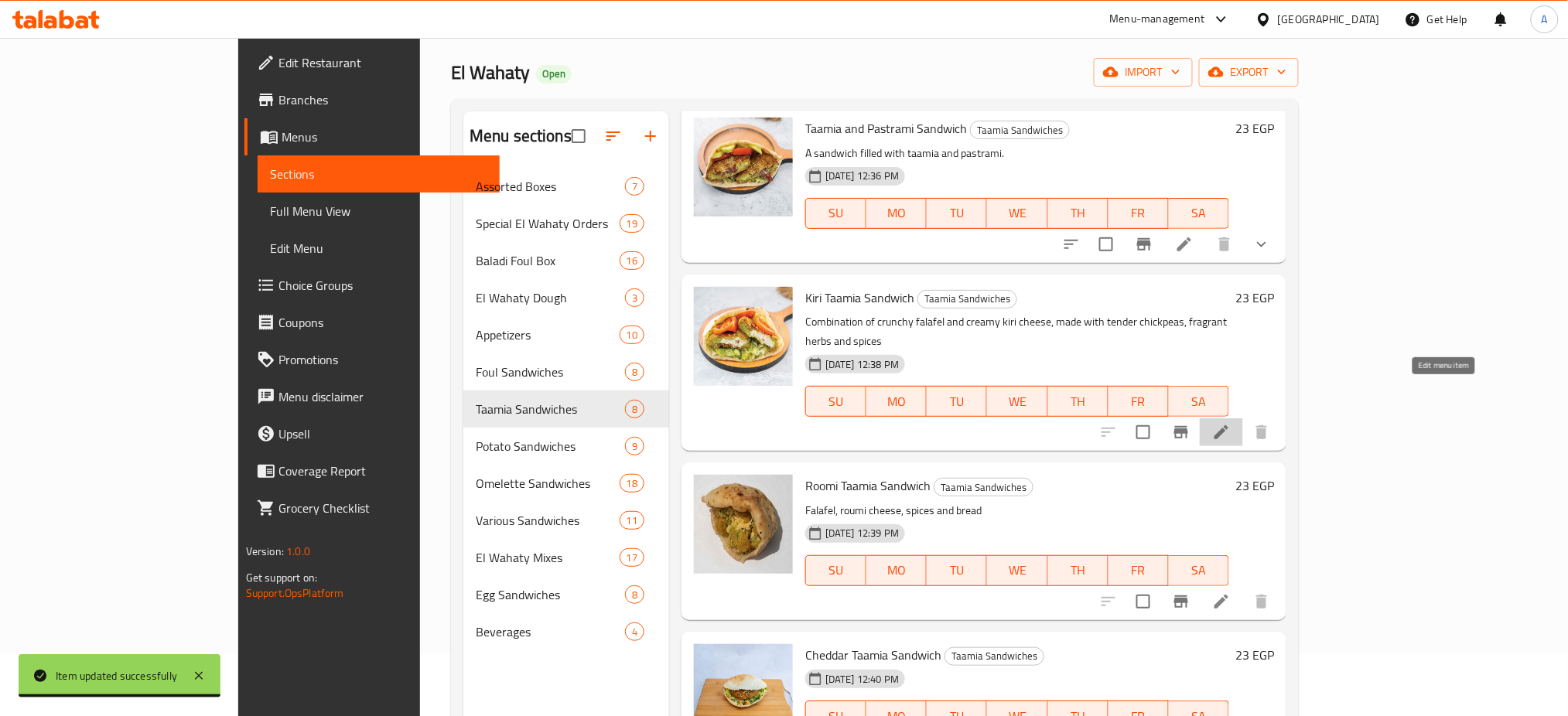
click at [1230, 423] on icon at bounding box center [1221, 432] width 18 height 18
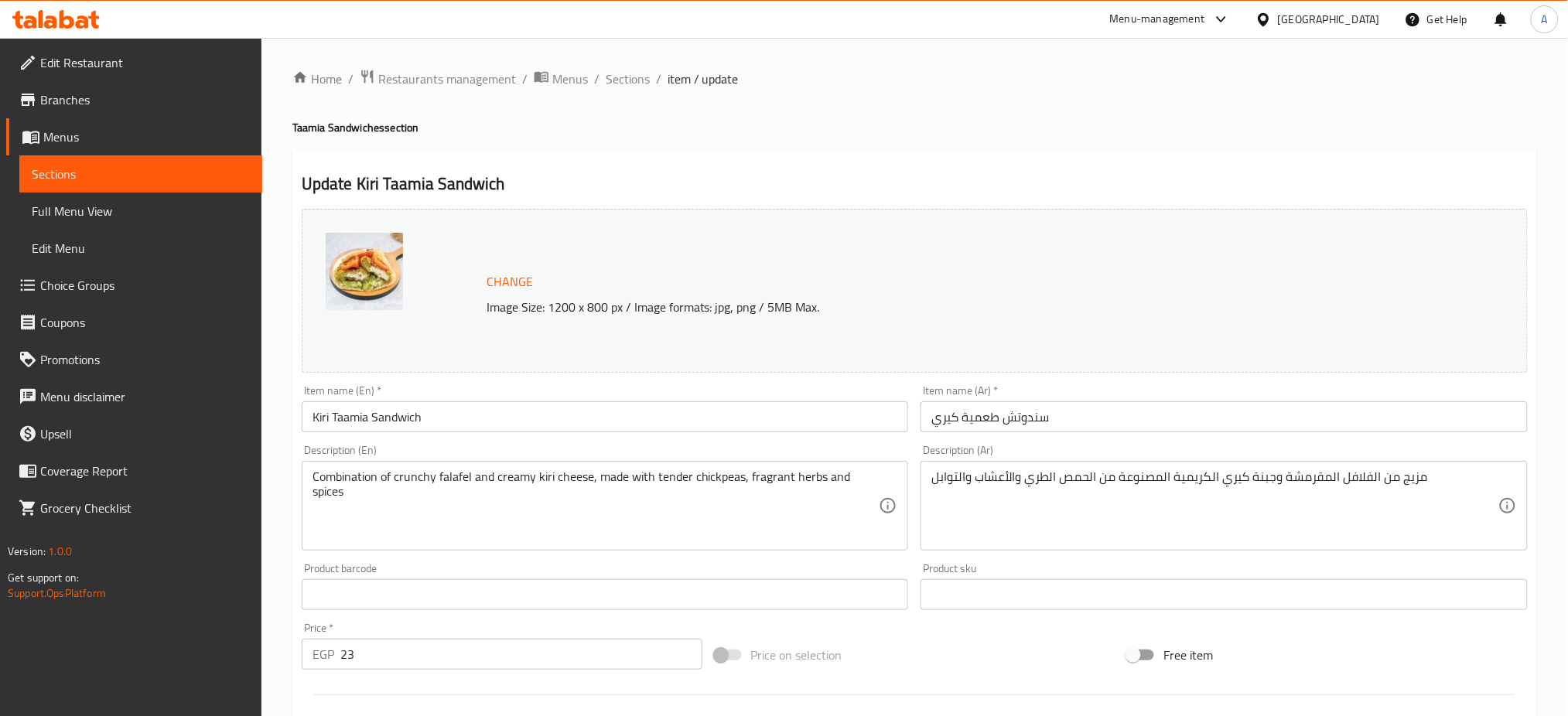
scroll to position [397, 0]
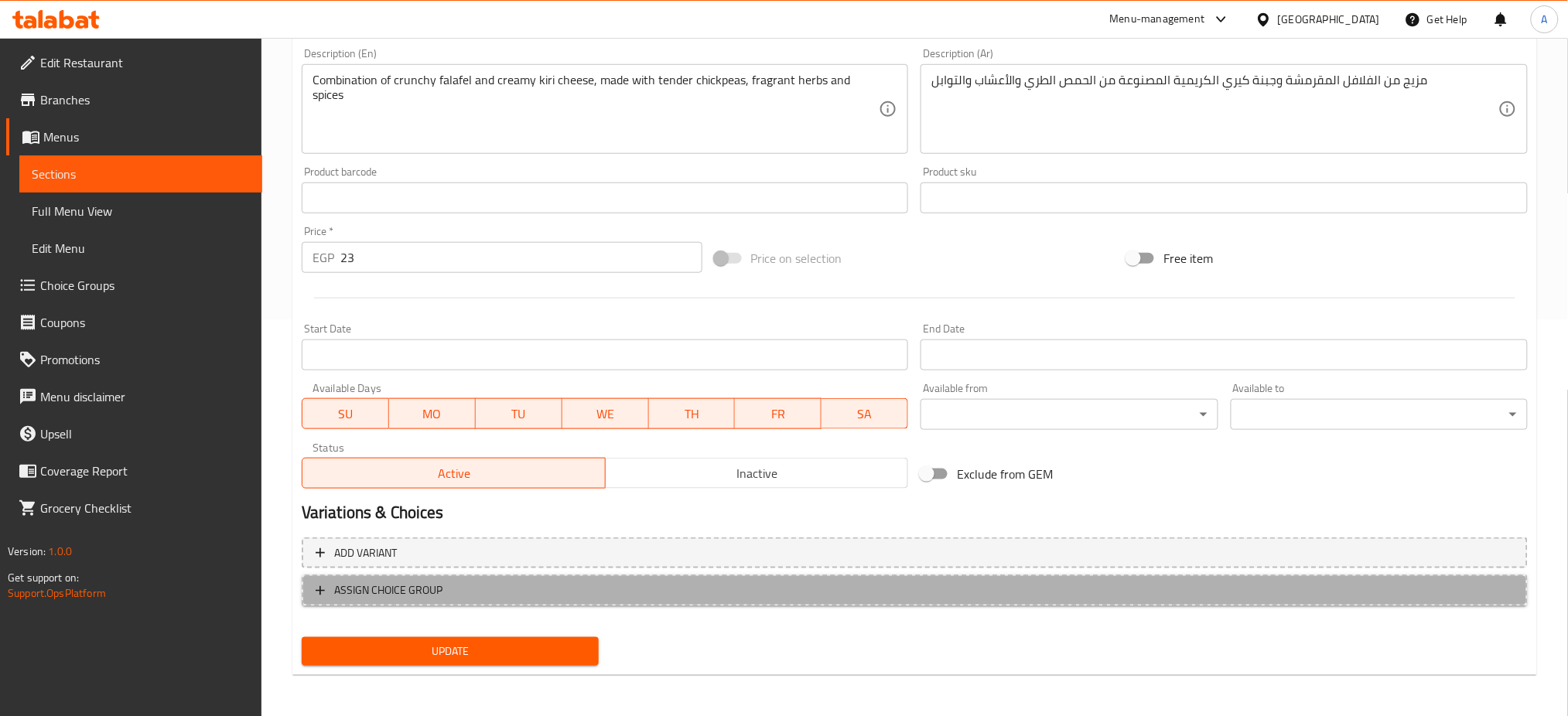
click at [384, 588] on span "ASSIGN CHOICE GROUP" at bounding box center [388, 591] width 108 height 19
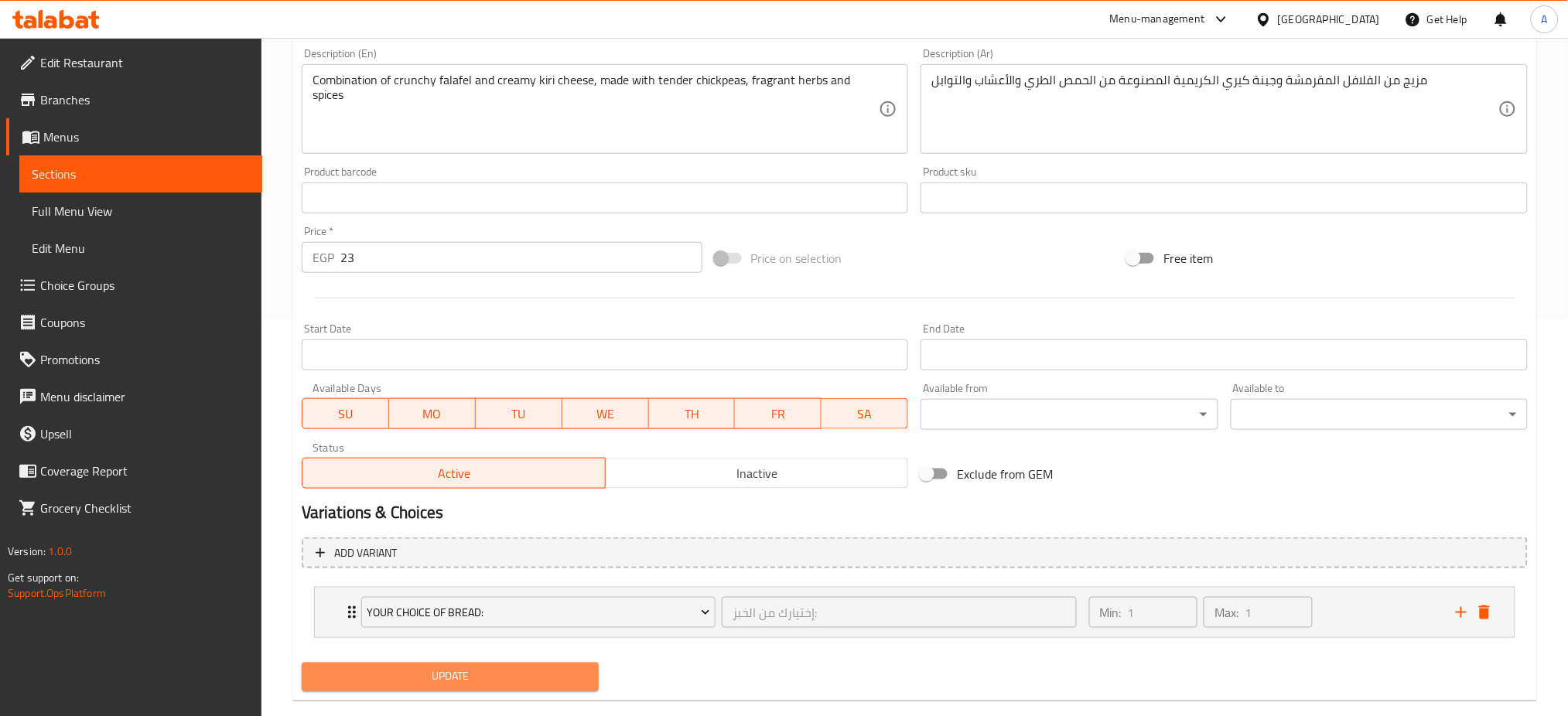
click at [372, 679] on span "Update" at bounding box center [450, 677] width 272 height 19
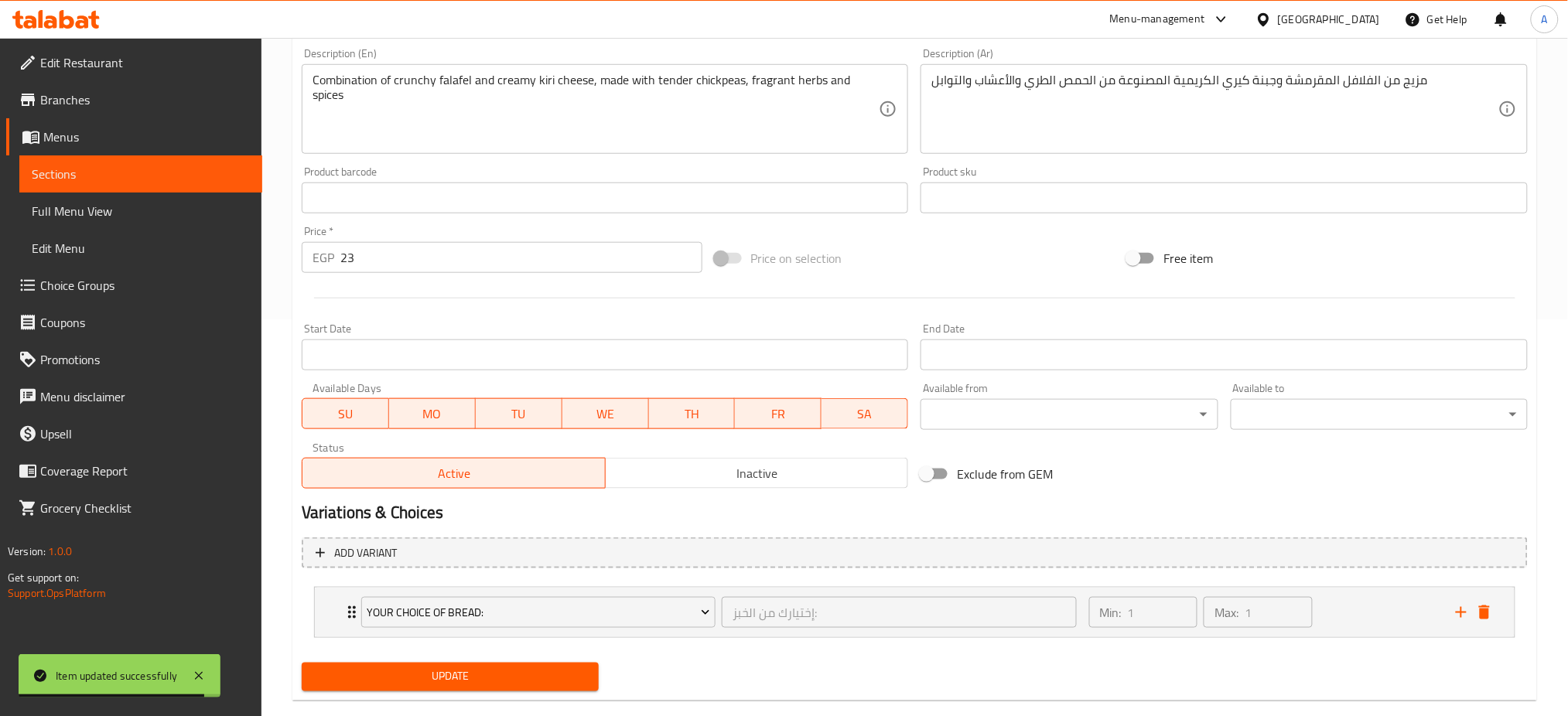
scroll to position [0, 0]
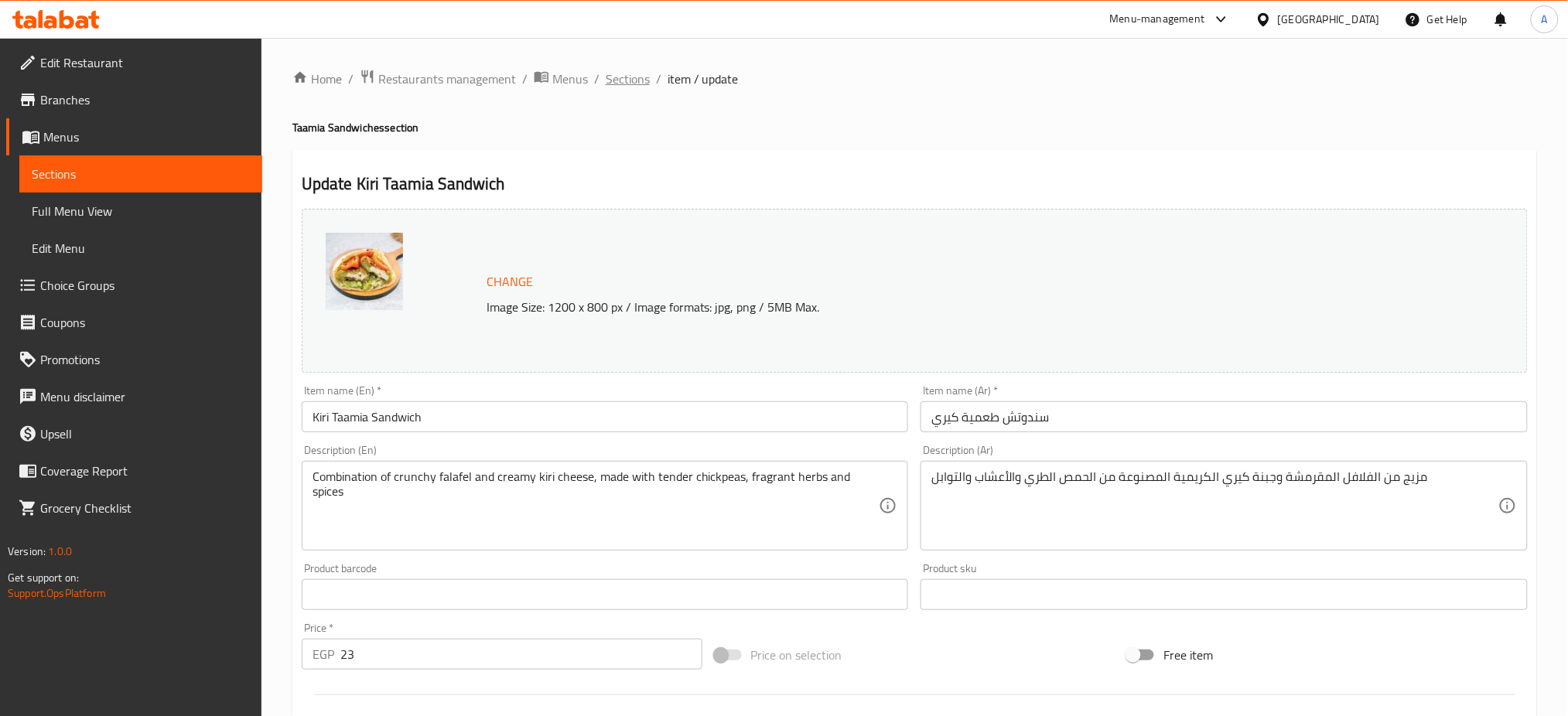
click at [623, 82] on span "Sections" at bounding box center [627, 79] width 44 height 18
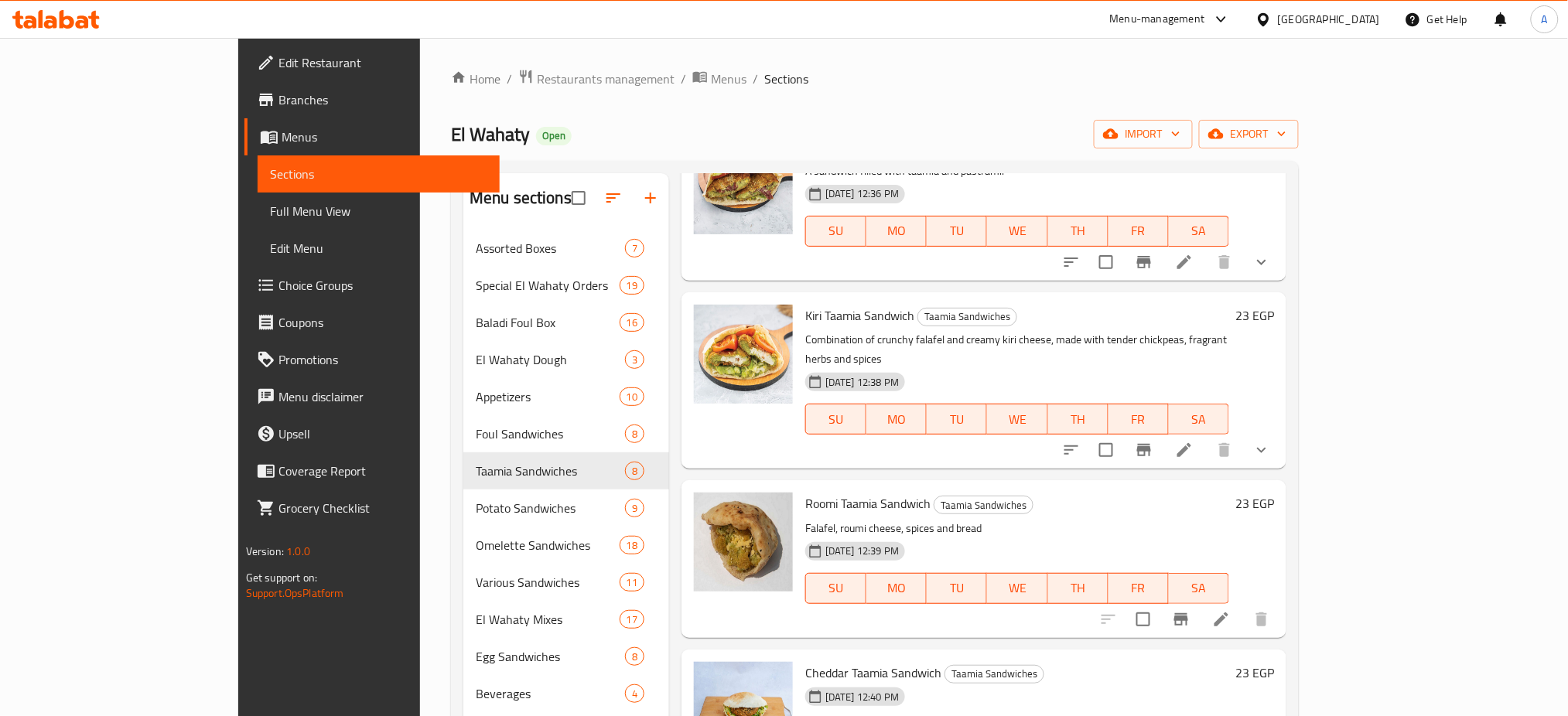
scroll to position [217, 0]
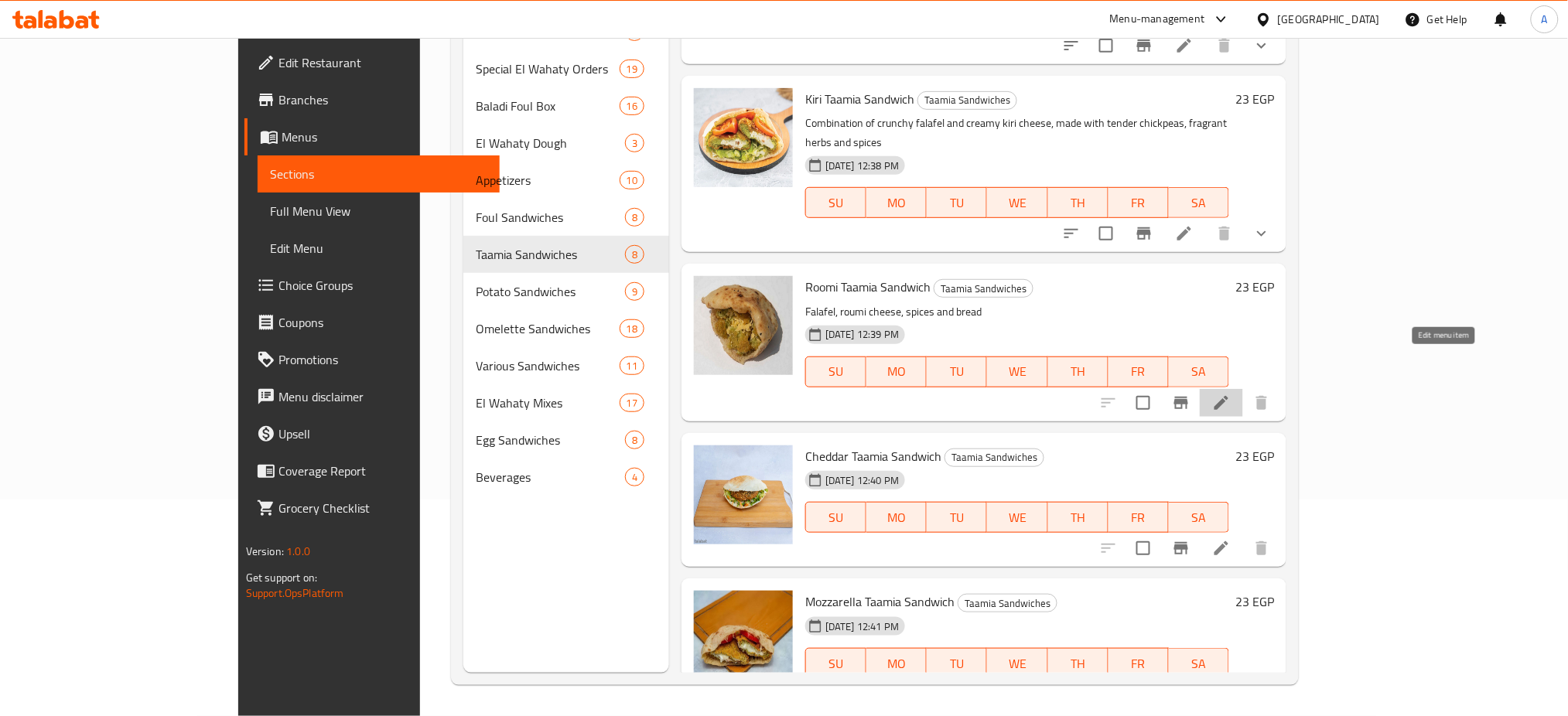
click at [1230, 394] on icon at bounding box center [1221, 403] width 18 height 18
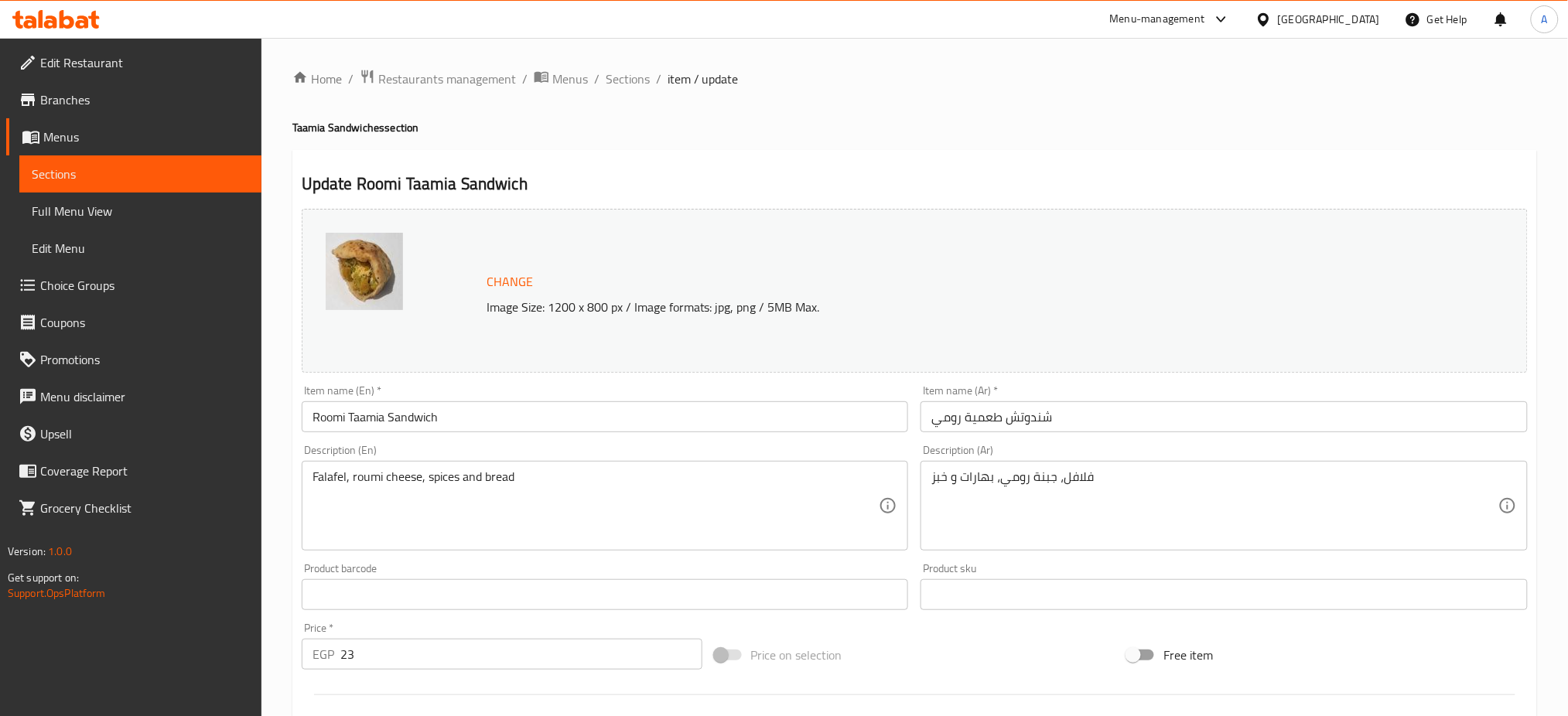
scroll to position [397, 0]
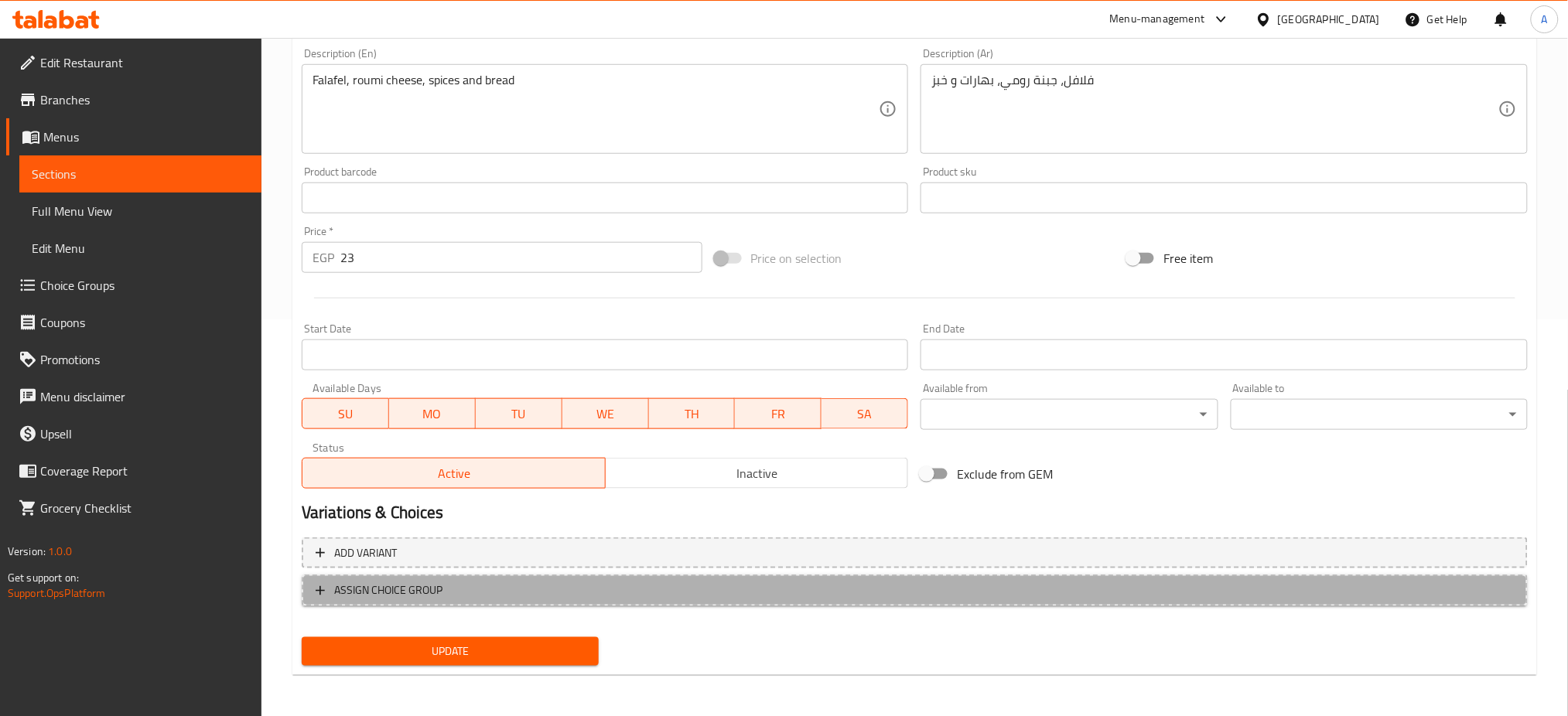
click at [380, 581] on span "ASSIGN CHOICE GROUP" at bounding box center [388, 591] width 108 height 19
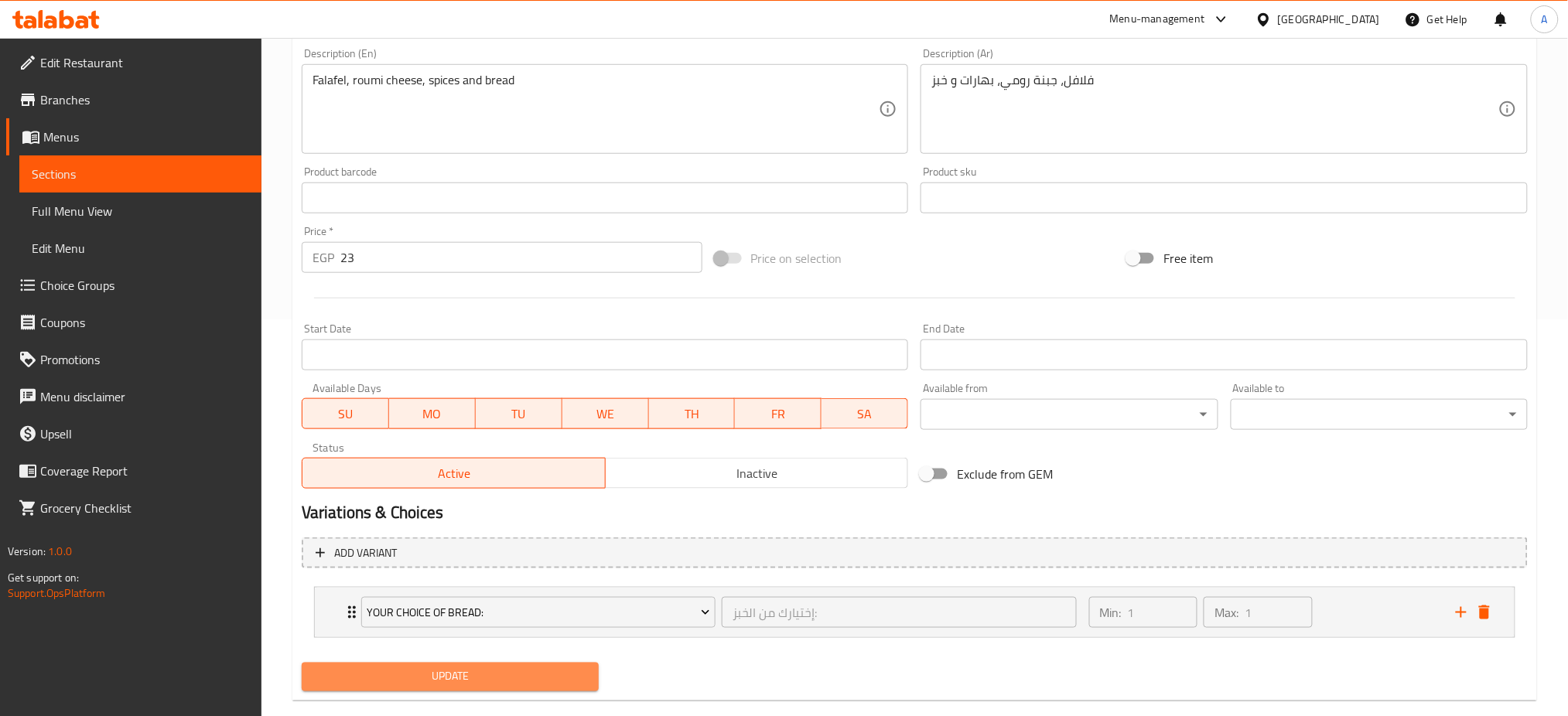
click at [383, 680] on span "Update" at bounding box center [450, 677] width 272 height 19
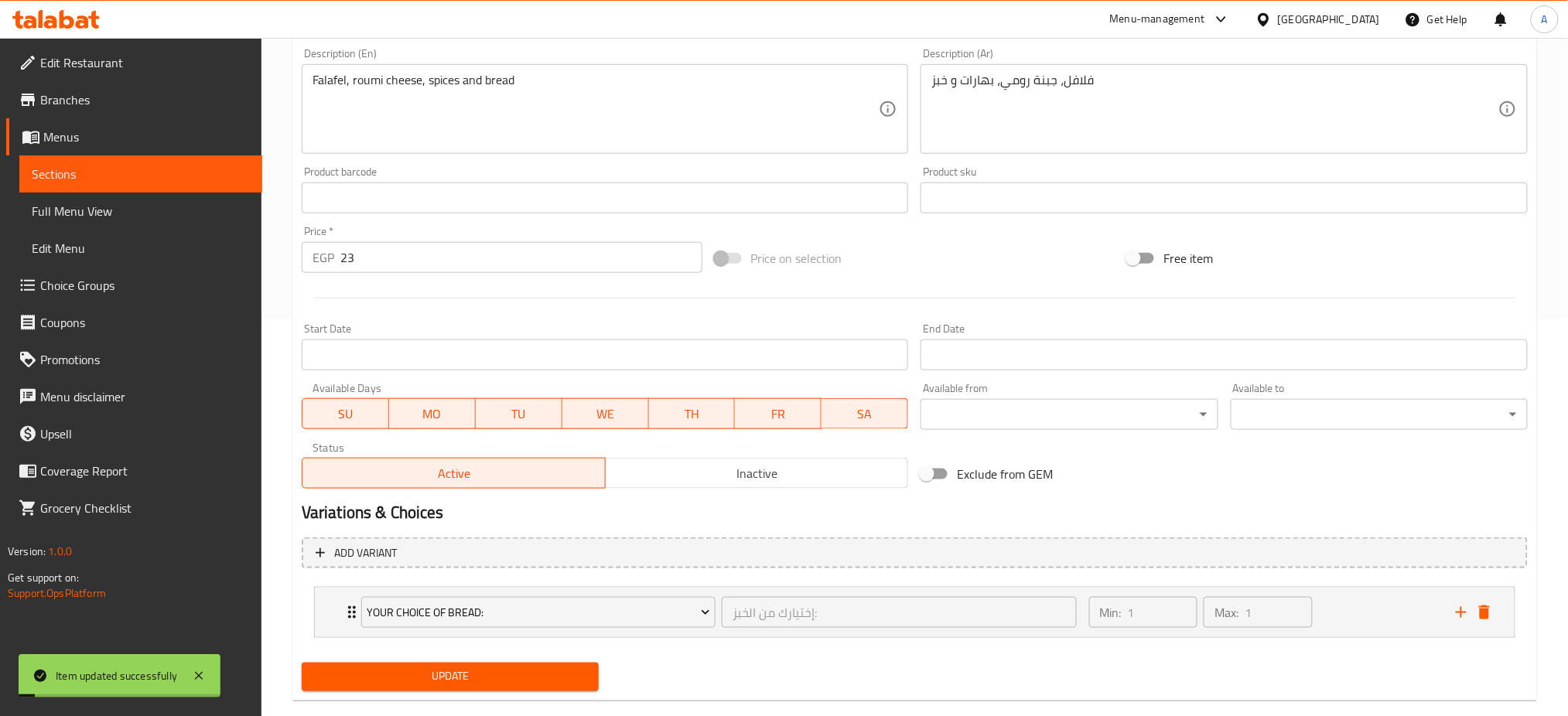
scroll to position [0, 0]
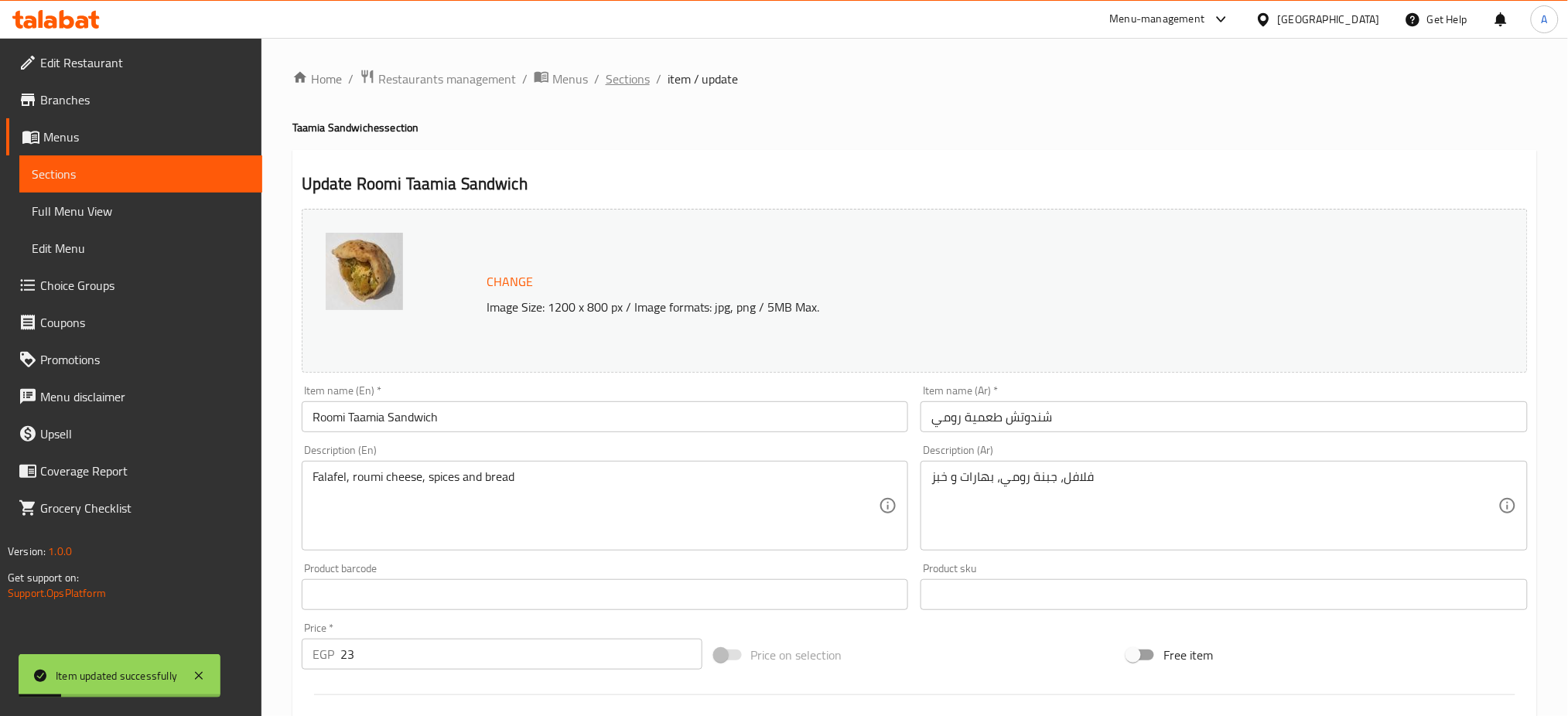
click at [624, 70] on span "Sections" at bounding box center [627, 79] width 44 height 18
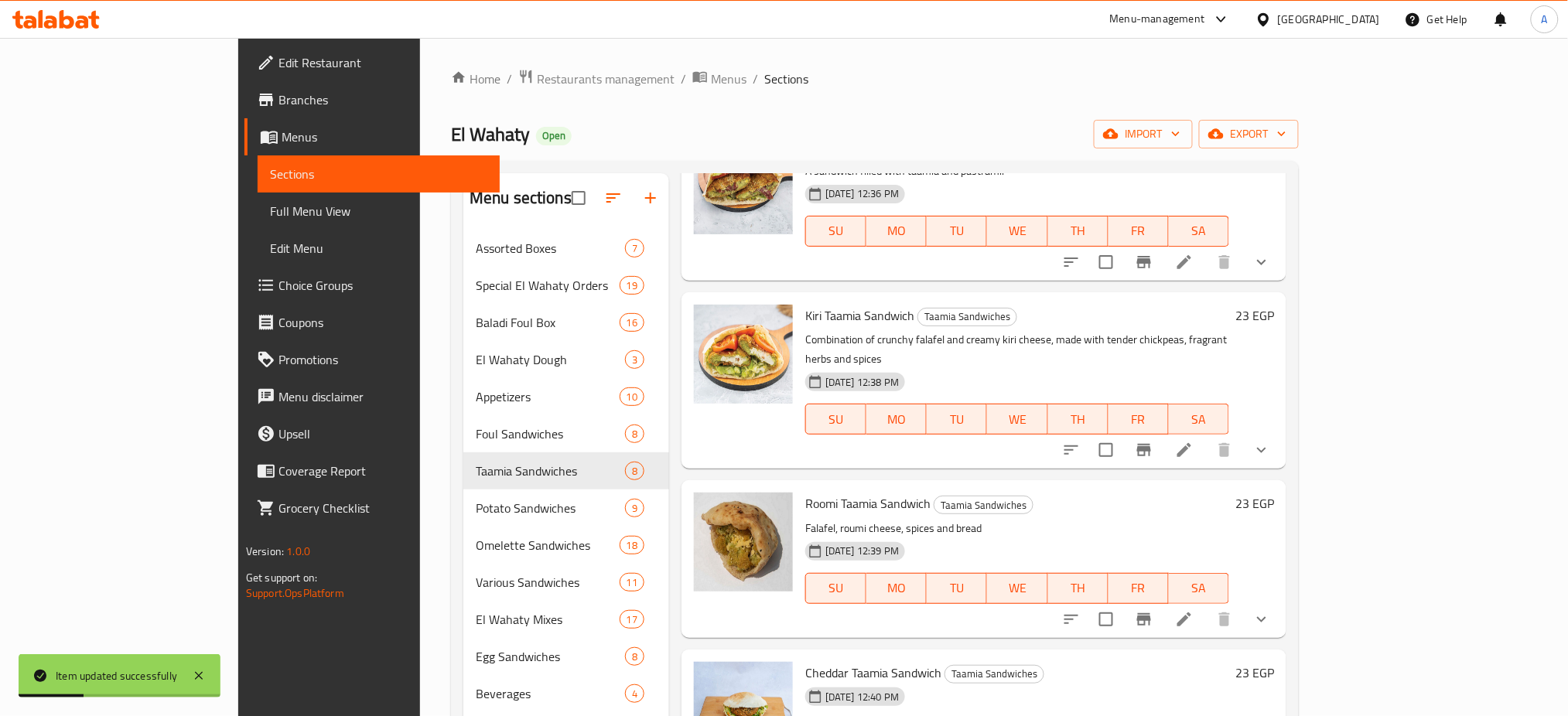
scroll to position [217, 0]
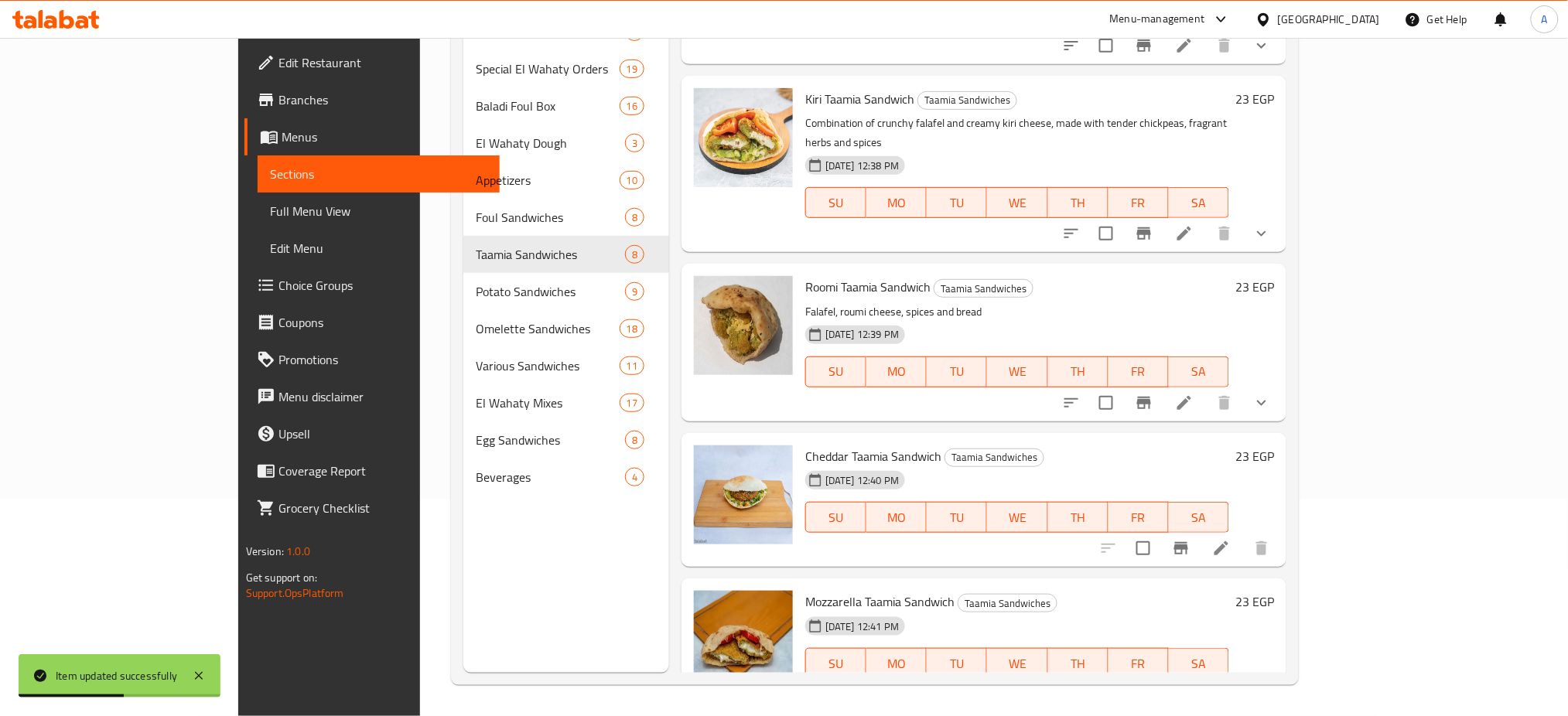
click at [1243, 535] on li at bounding box center [1222, 549] width 44 height 28
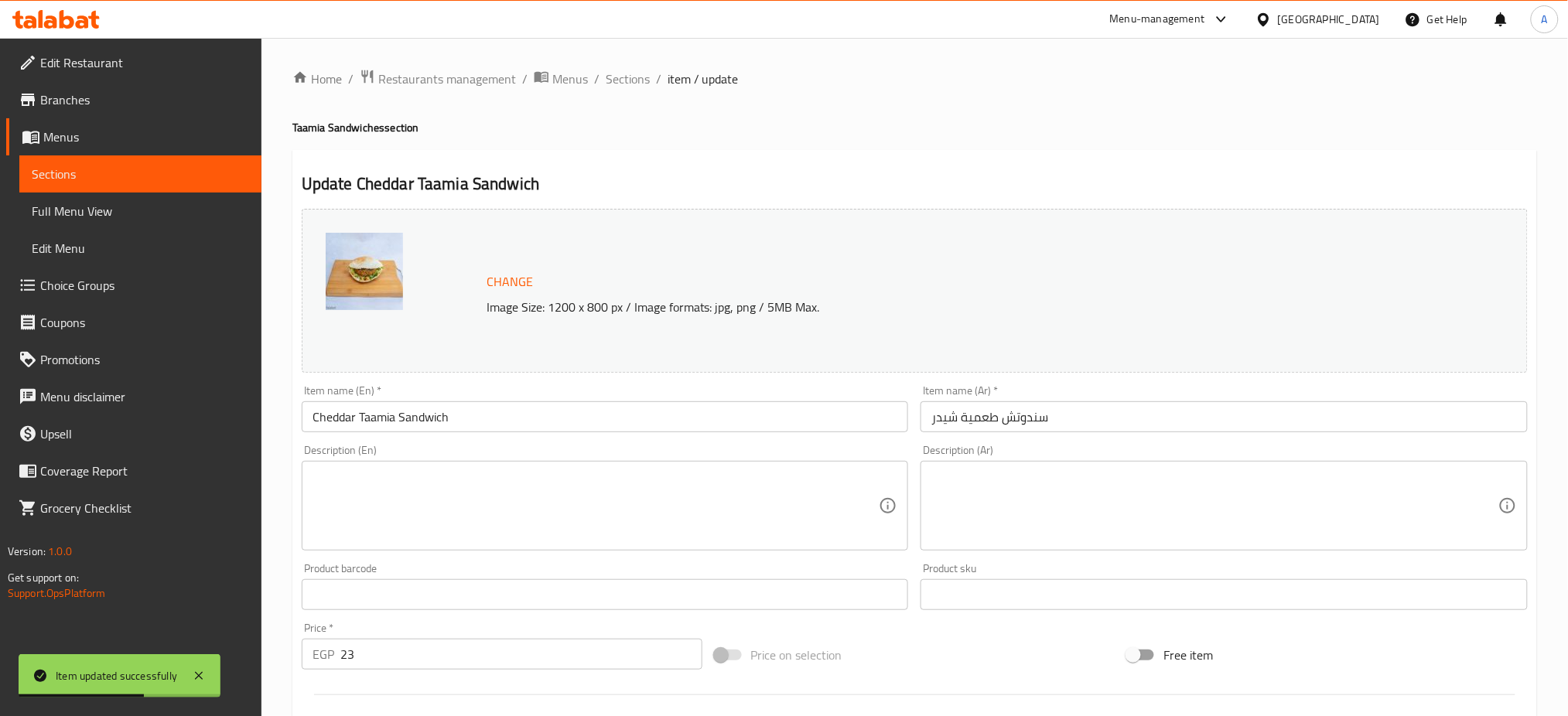
scroll to position [397, 0]
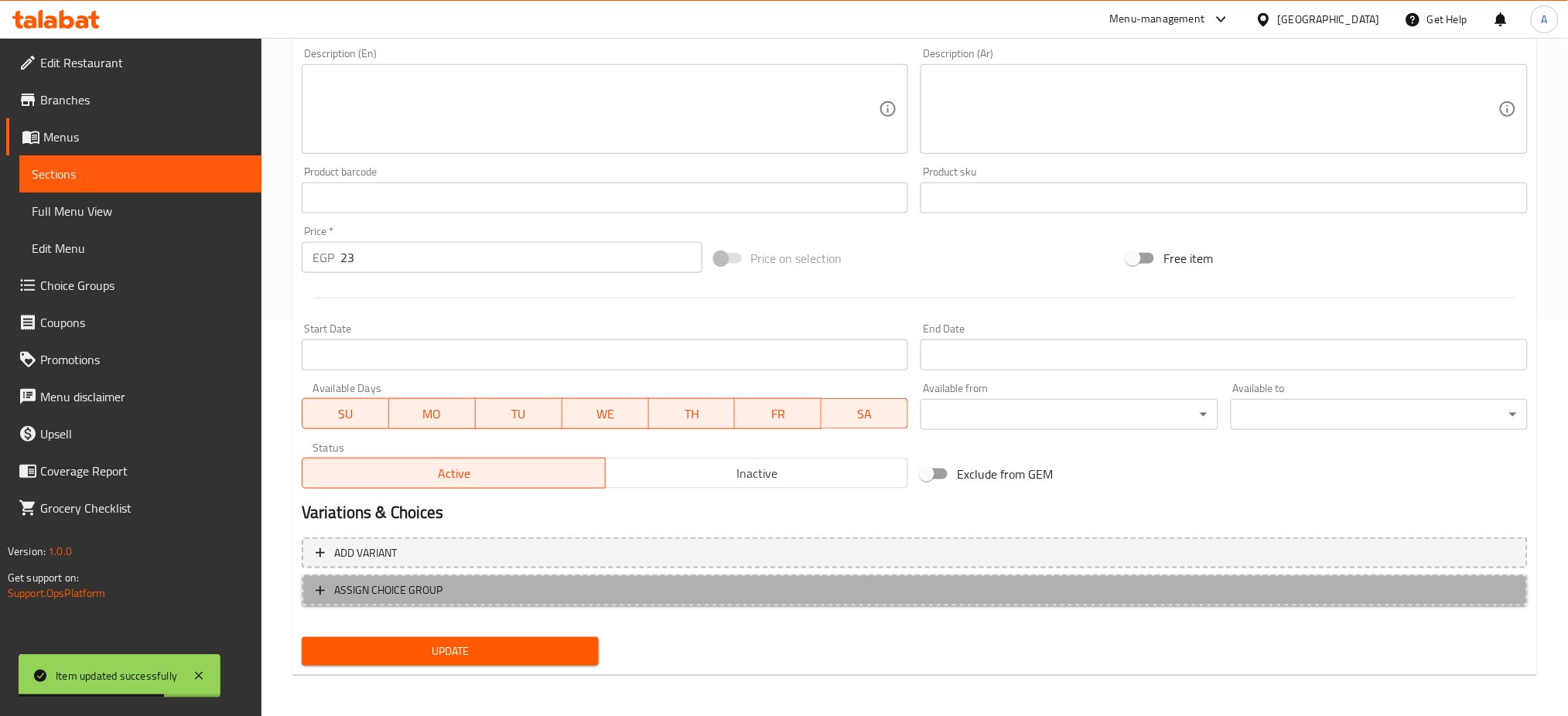
click at [407, 586] on span "ASSIGN CHOICE GROUP" at bounding box center [388, 591] width 108 height 19
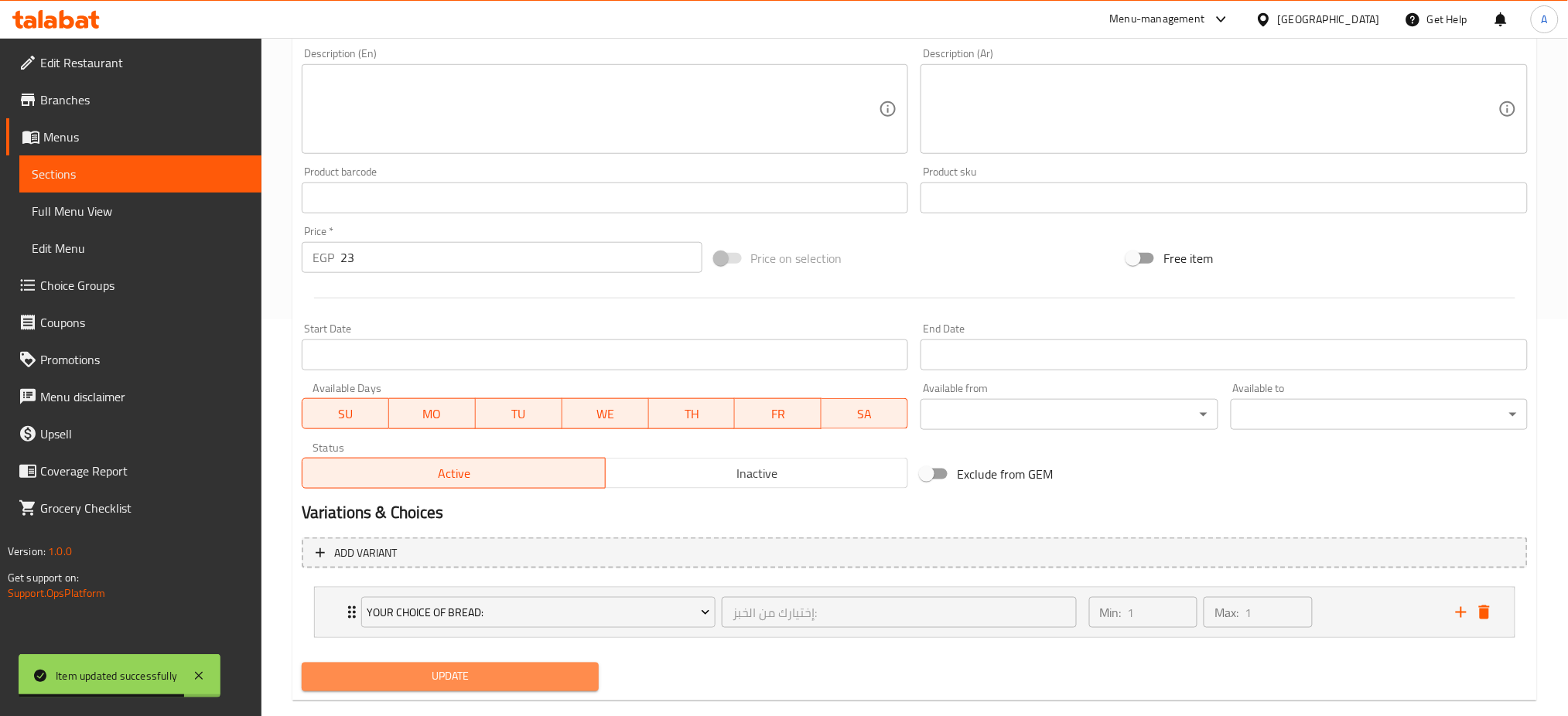
click at [374, 679] on span "Update" at bounding box center [450, 677] width 272 height 19
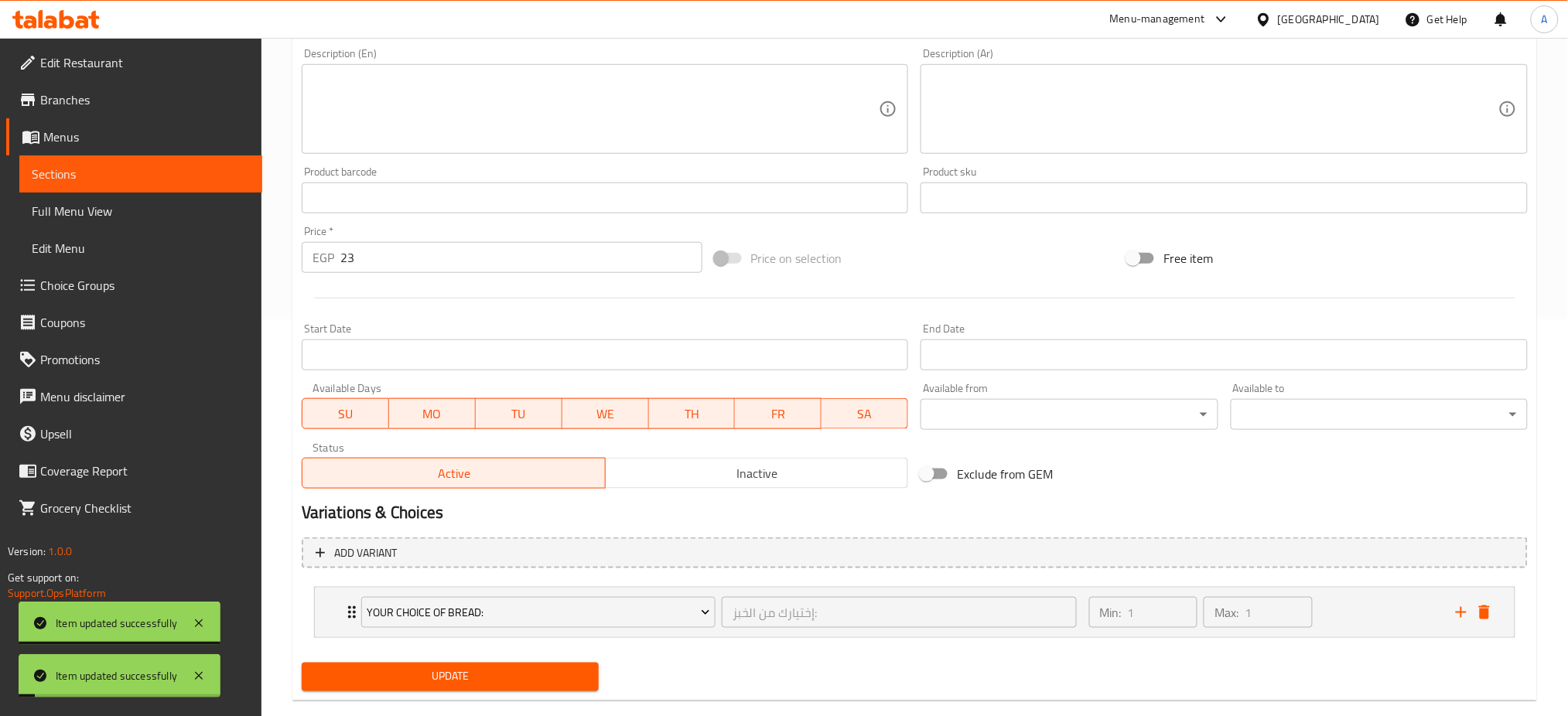
scroll to position [0, 0]
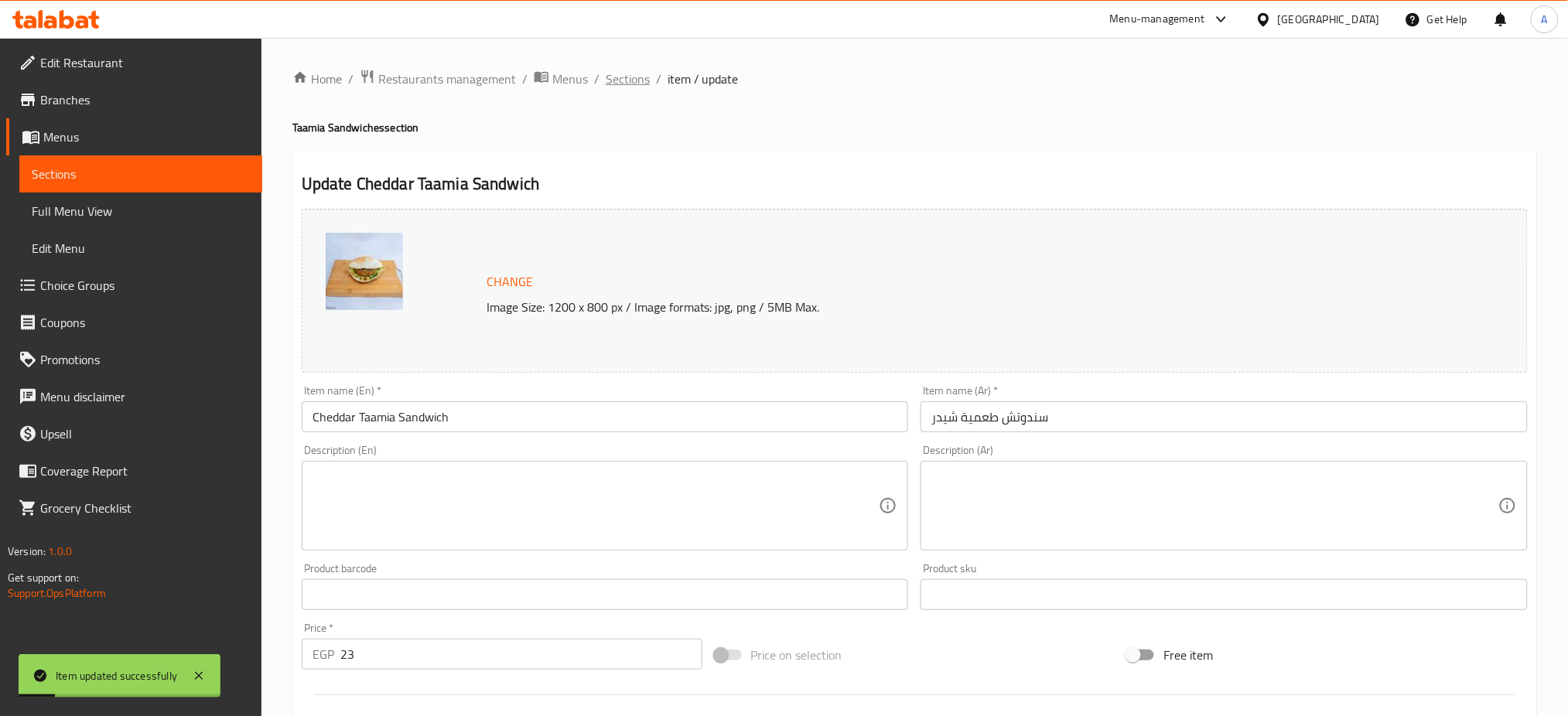
click at [606, 72] on span "Sections" at bounding box center [627, 79] width 44 height 18
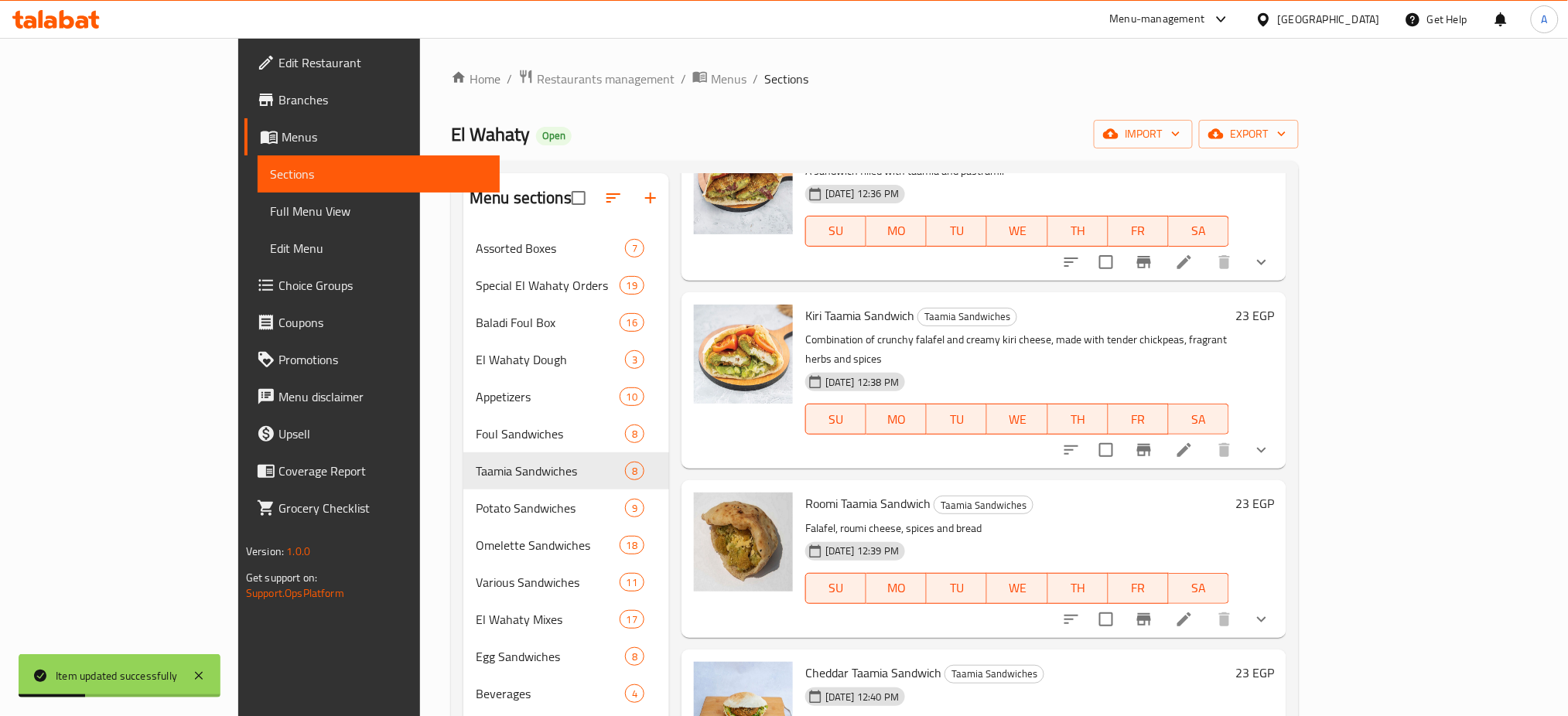
scroll to position [217, 0]
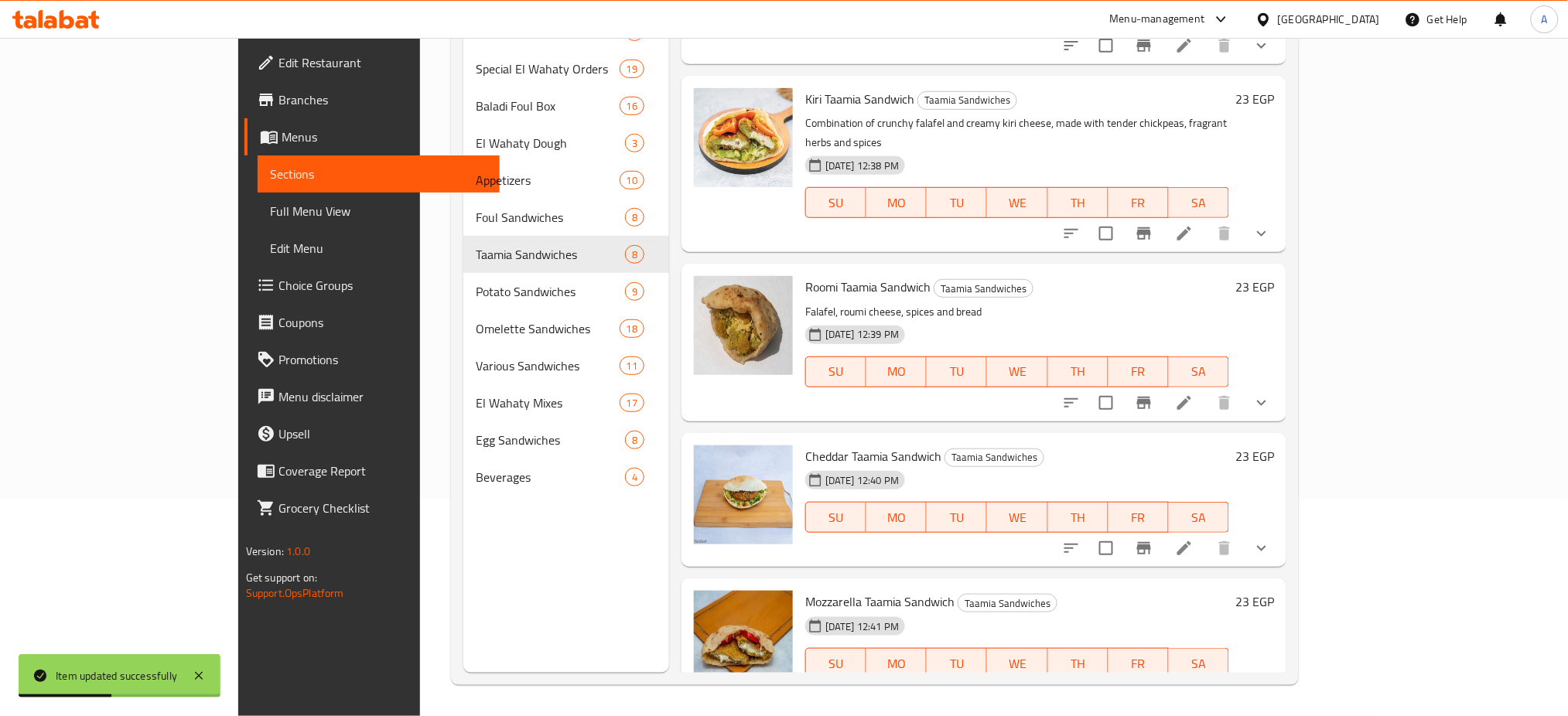
click at [1243, 681] on li at bounding box center [1222, 695] width 44 height 28
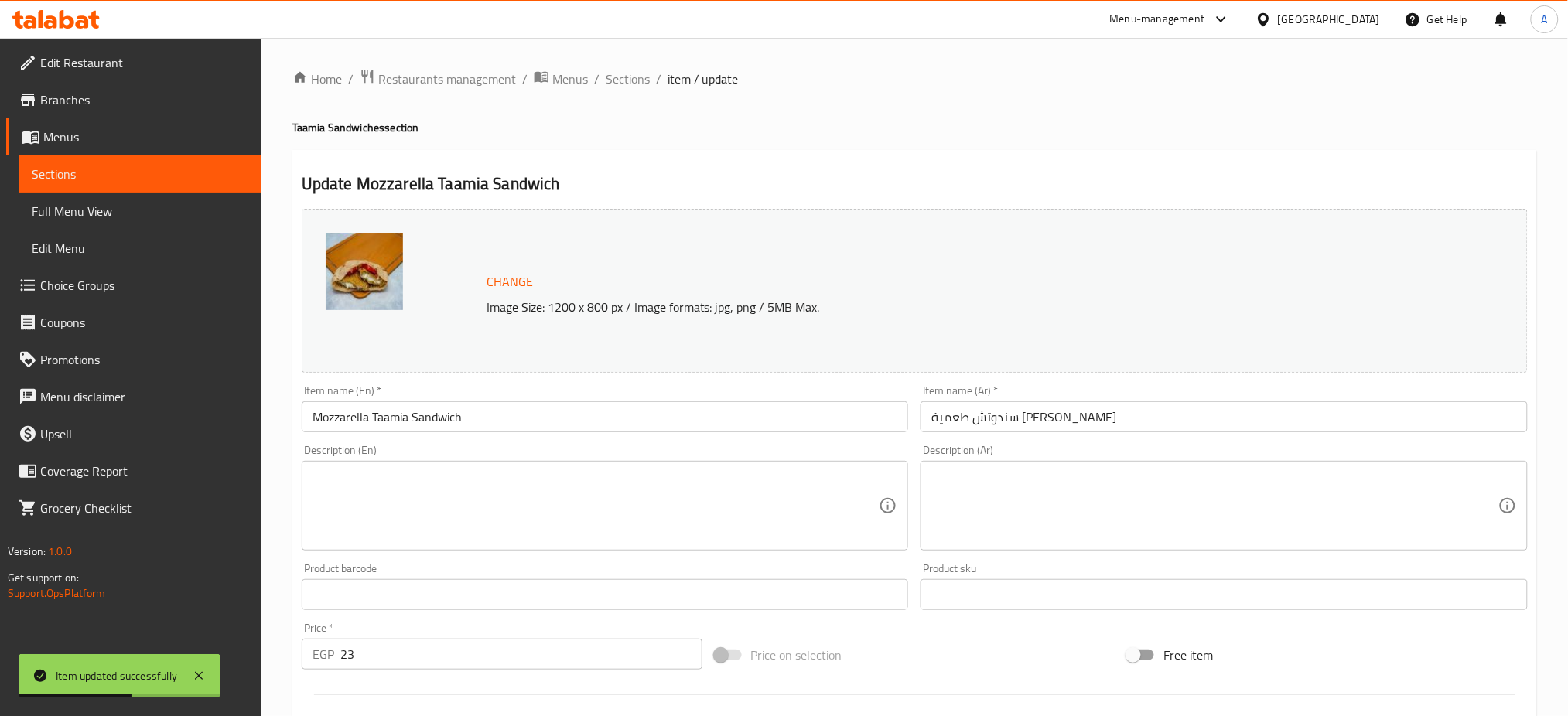
scroll to position [397, 0]
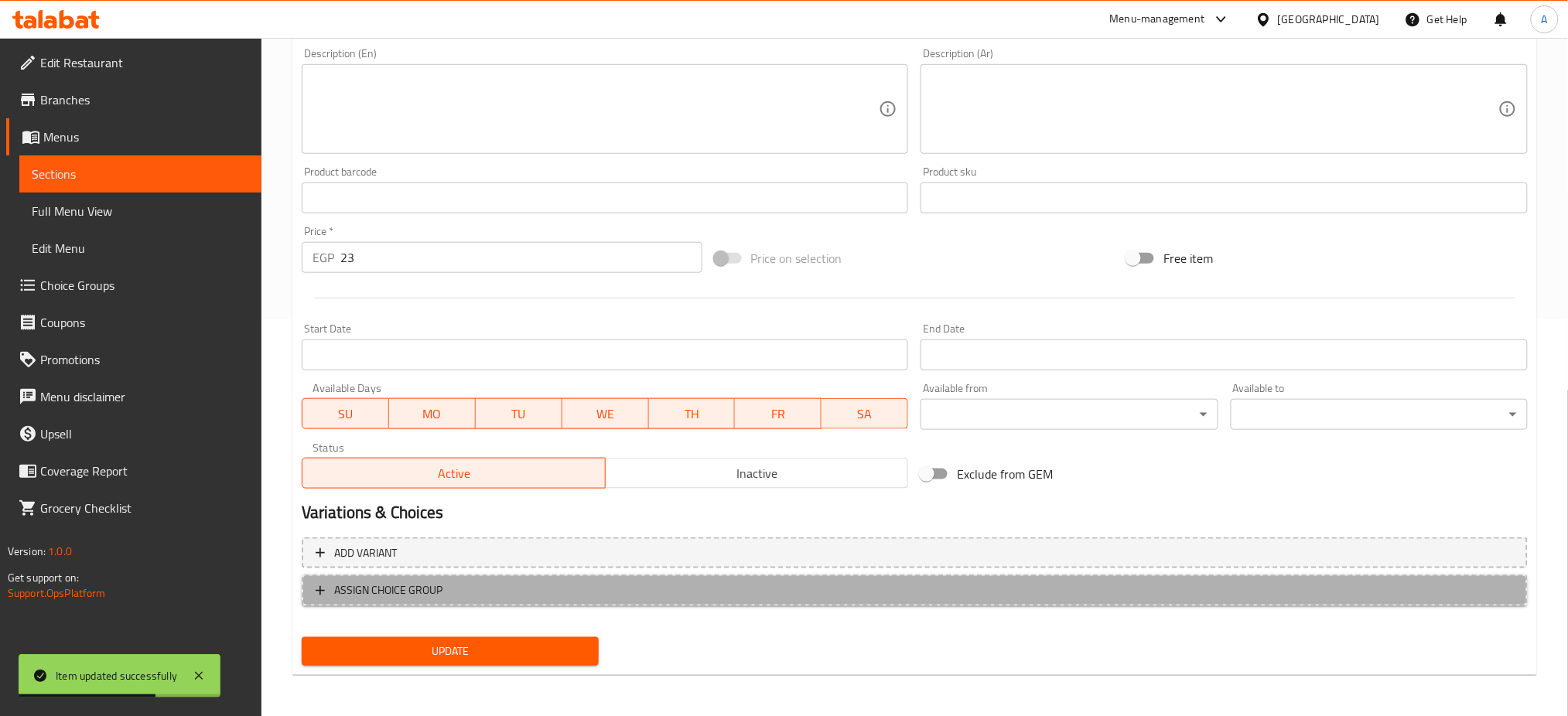
click at [400, 577] on button "ASSIGN CHOICE GROUP" at bounding box center [914, 591] width 1227 height 32
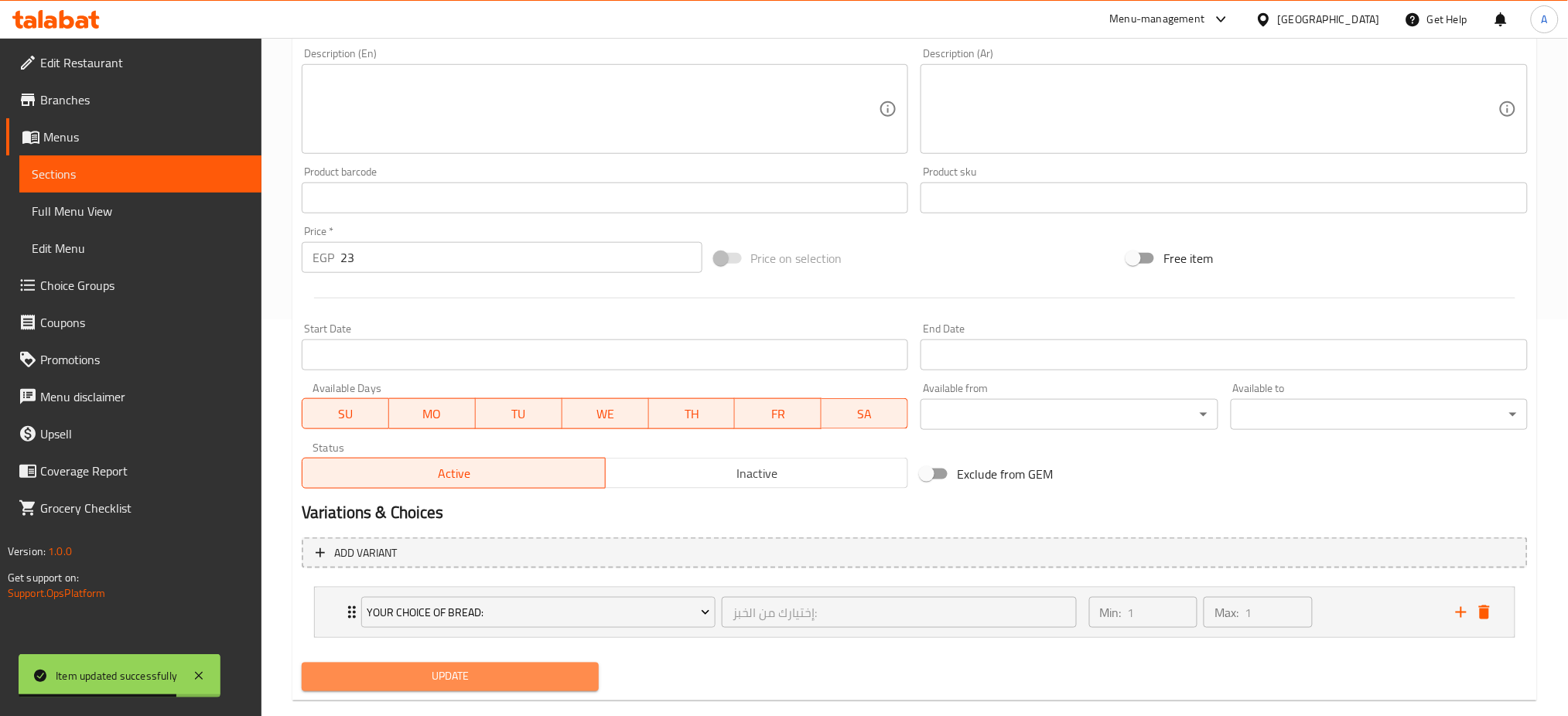
click at [368, 671] on span "Update" at bounding box center [450, 677] width 272 height 19
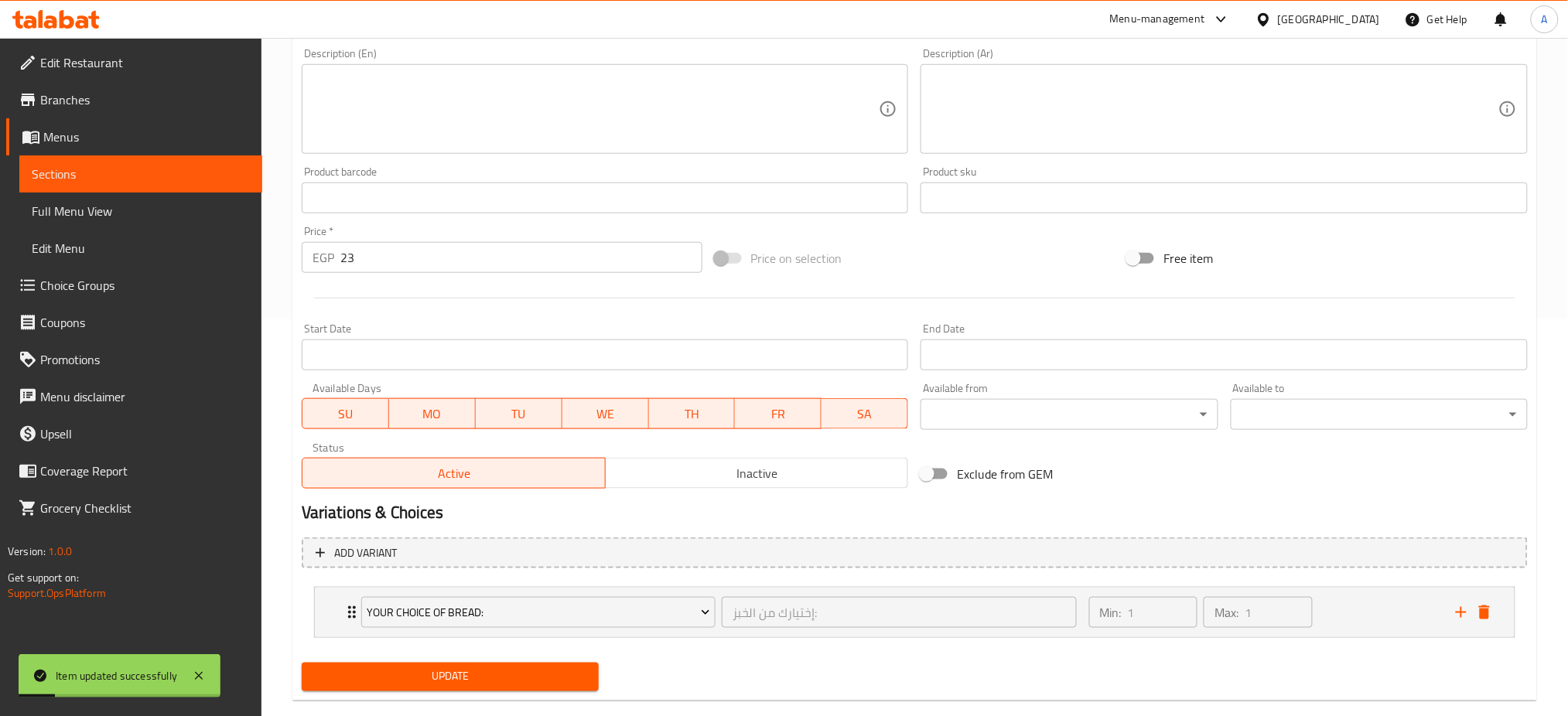
scroll to position [0, 0]
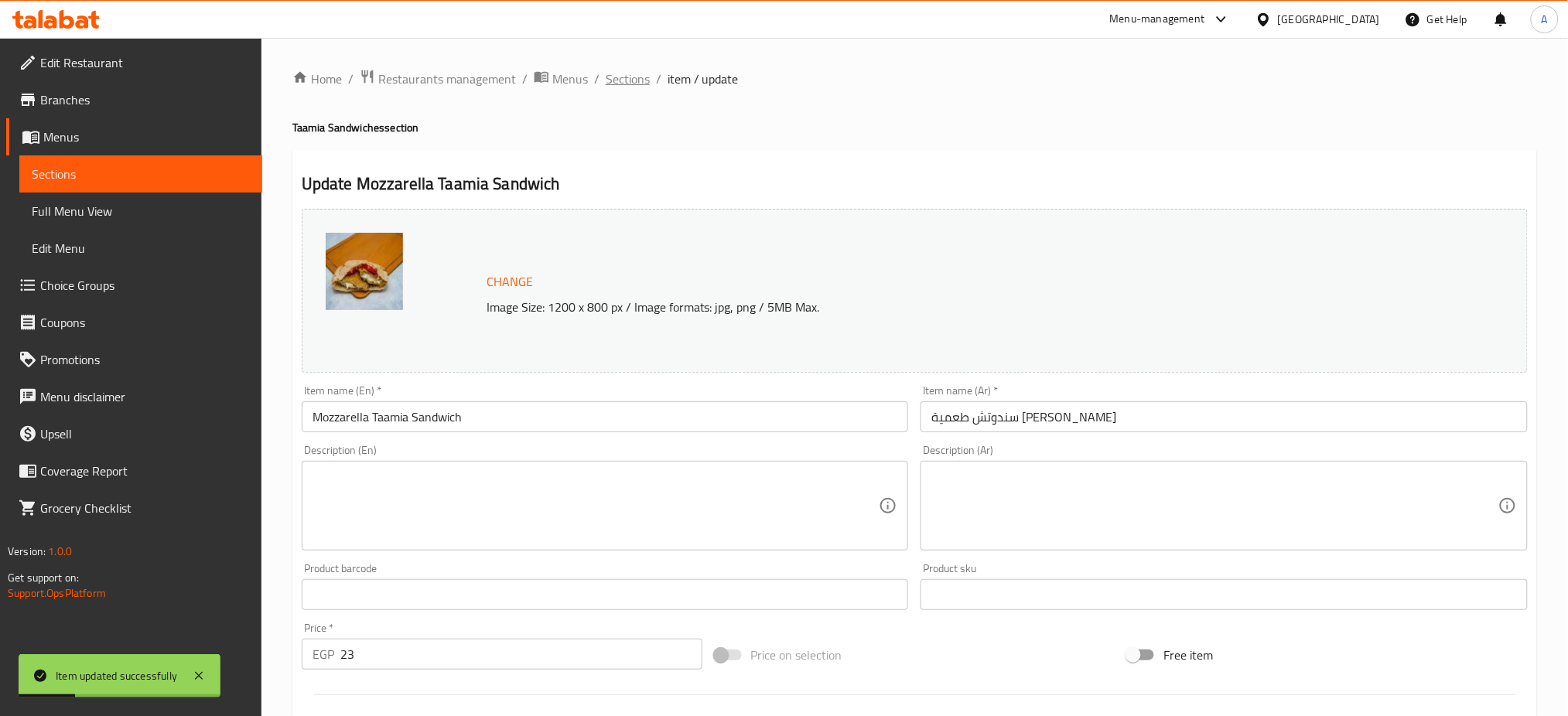
click at [625, 89] on span "Sections" at bounding box center [627, 79] width 44 height 18
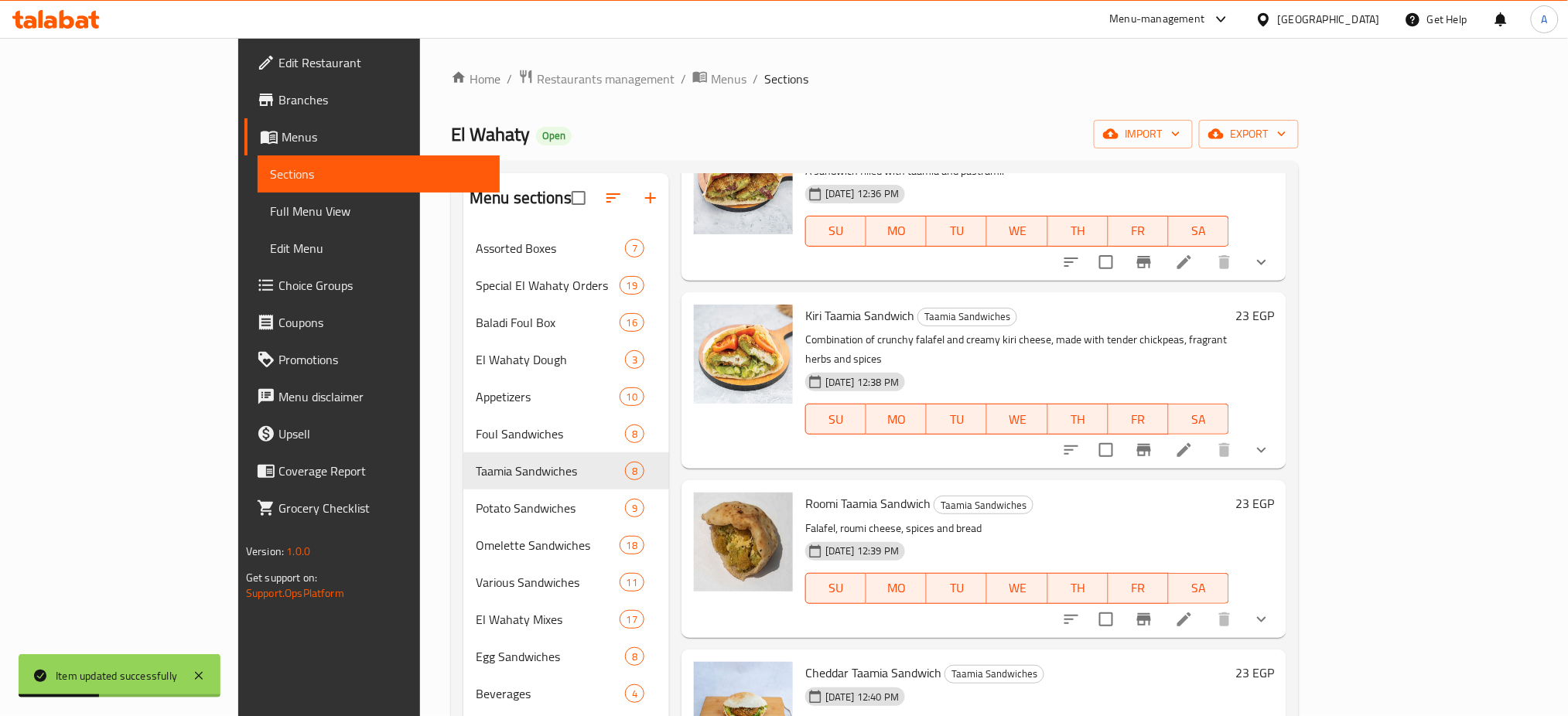
scroll to position [217, 0]
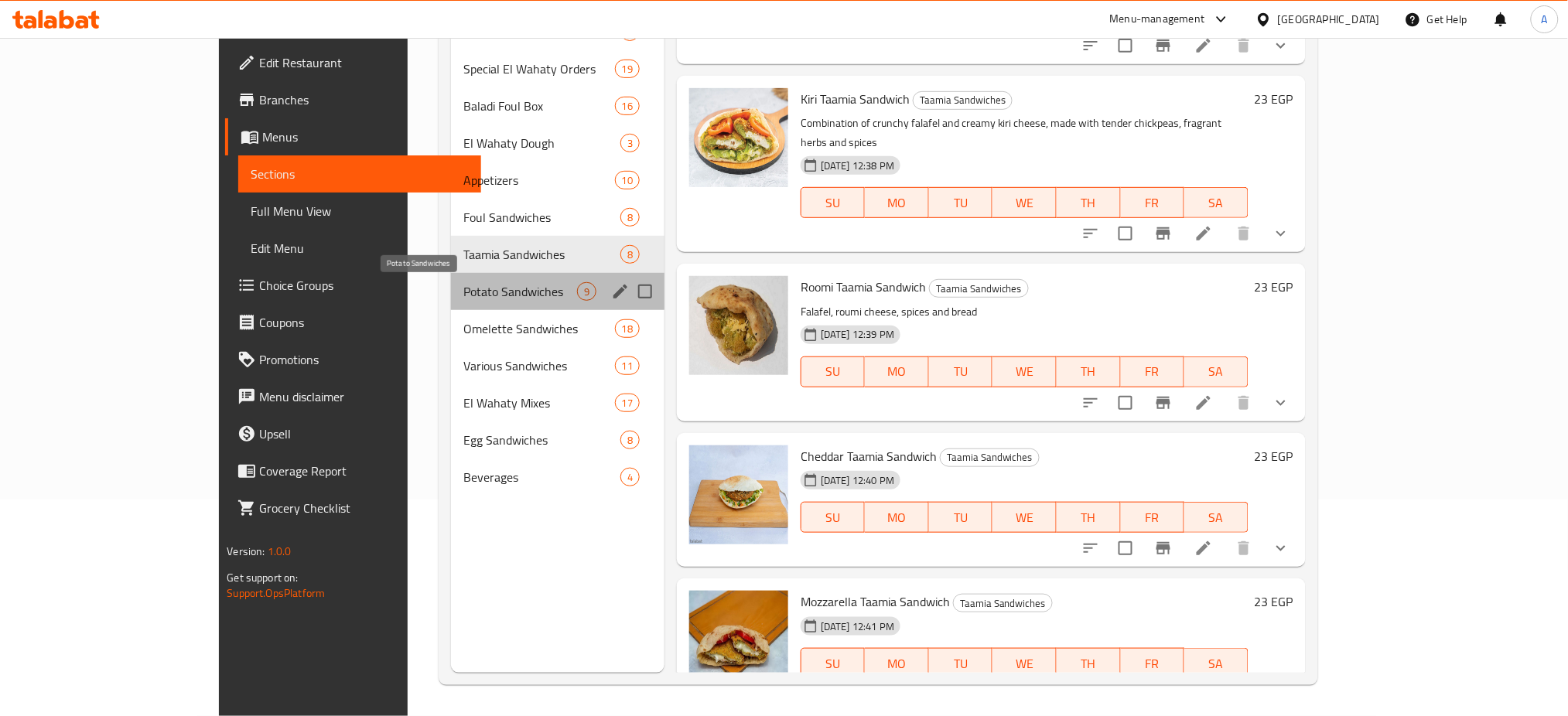
click at [463, 291] on span "Potato Sandwiches" at bounding box center [519, 291] width 114 height 18
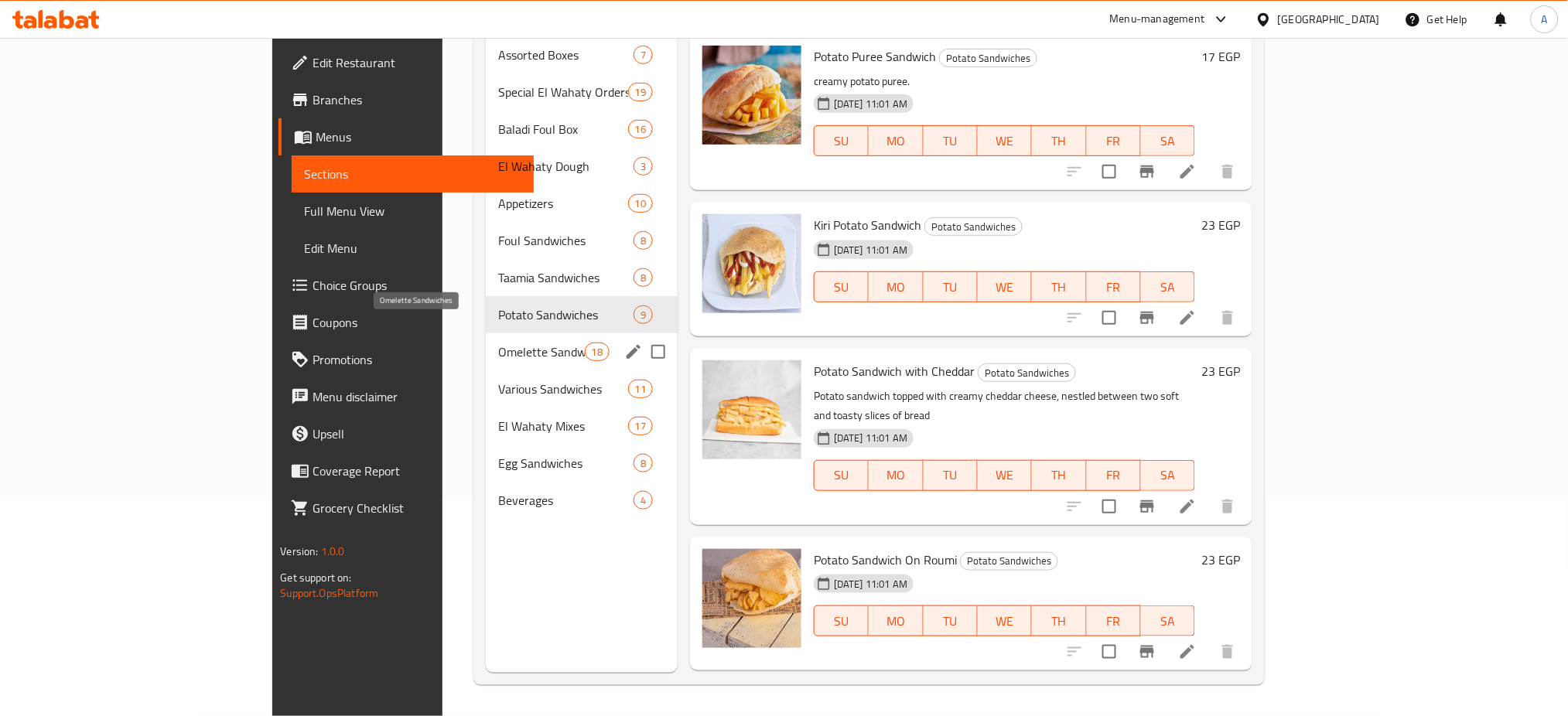
click at [498, 342] on span "Omelette Sandwiches" at bounding box center [541, 351] width 86 height 18
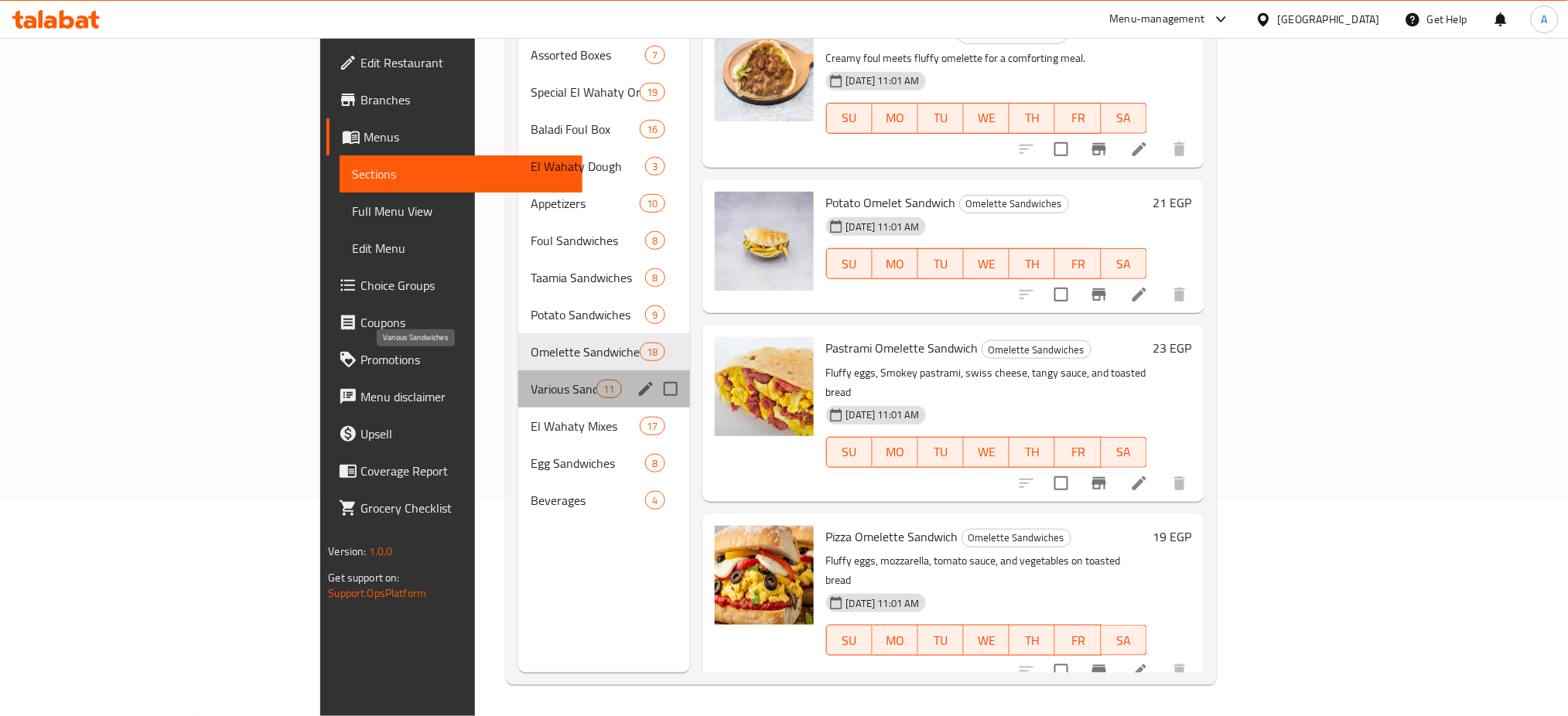
click at [531, 380] on span "Various Sandwiches" at bounding box center [564, 389] width 66 height 18
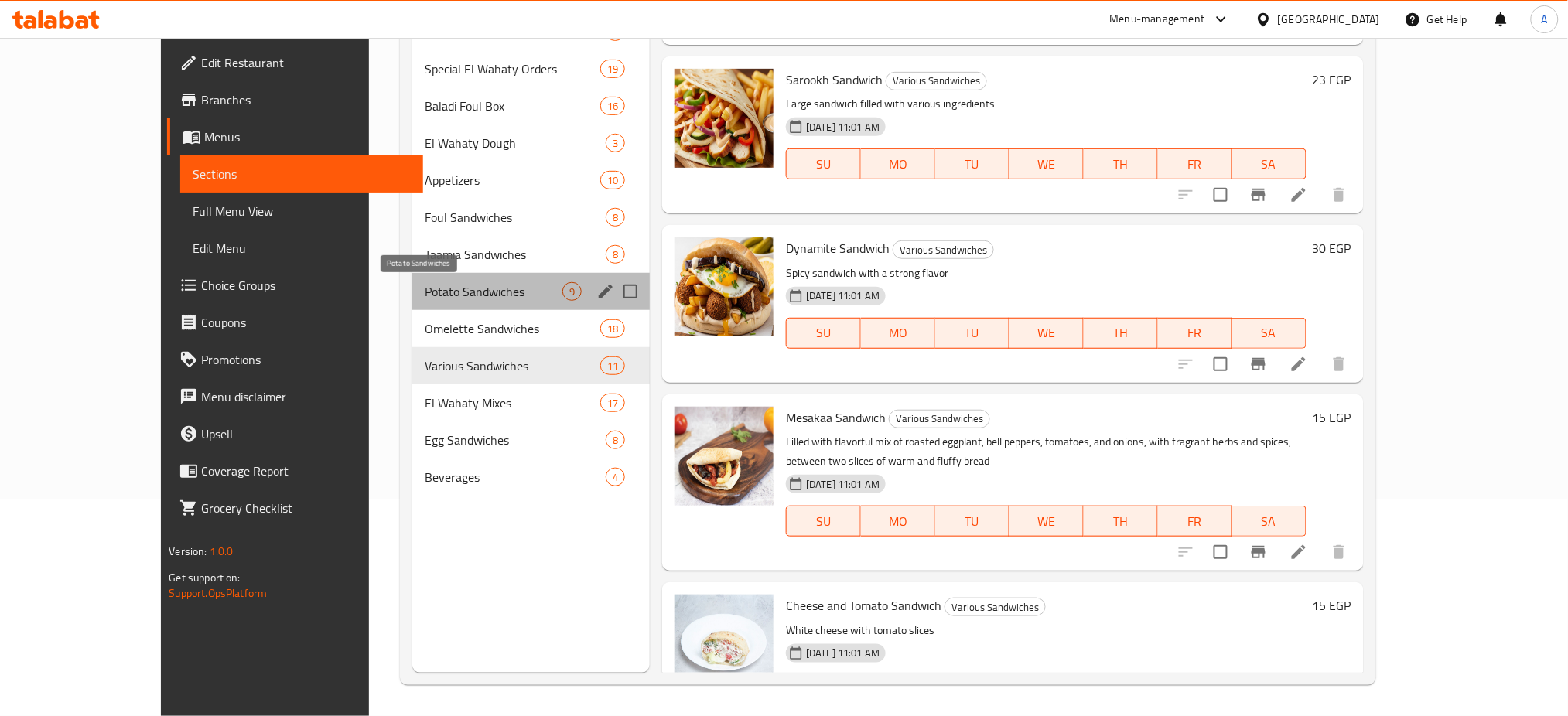
click at [425, 285] on span "Potato Sandwiches" at bounding box center [494, 291] width 138 height 18
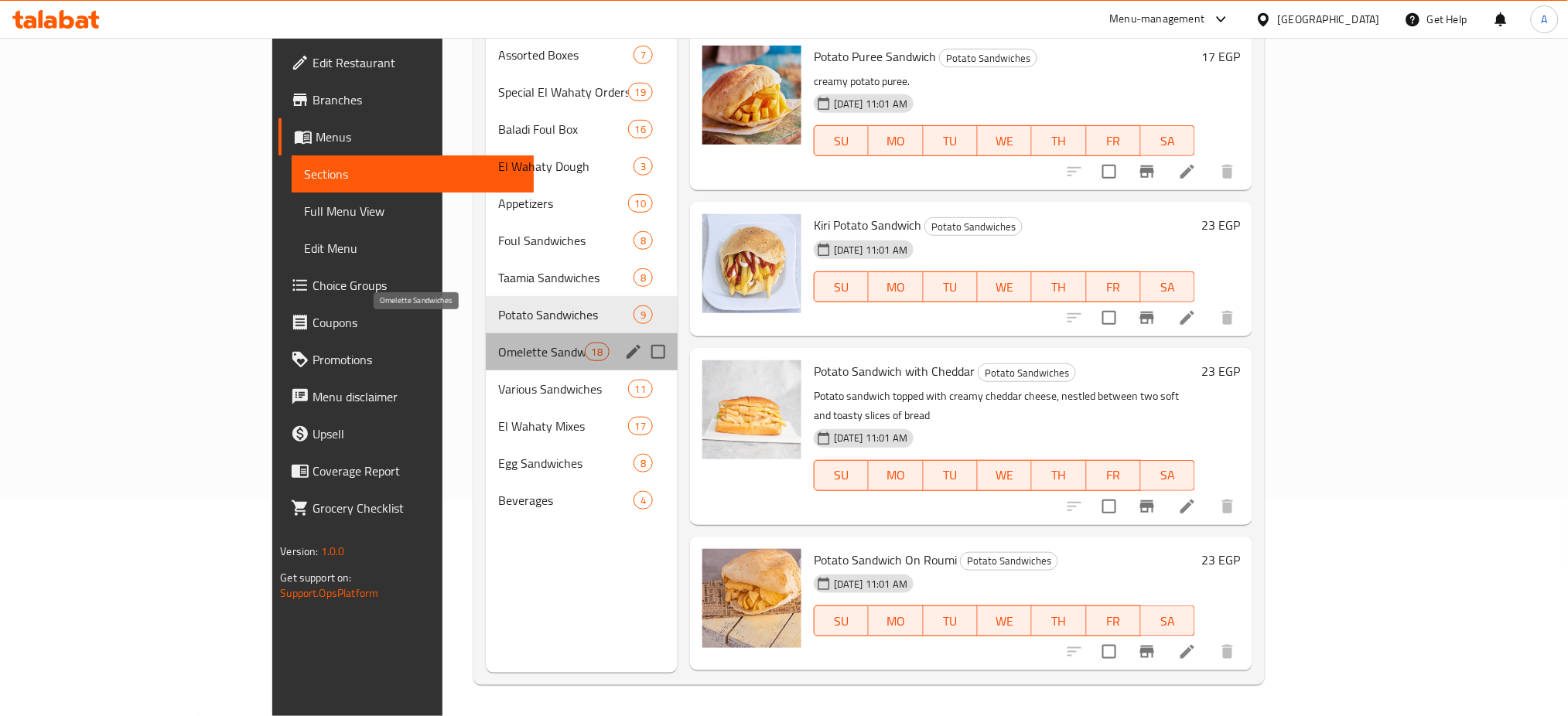
click at [498, 342] on span "Omelette Sandwiches" at bounding box center [541, 351] width 86 height 18
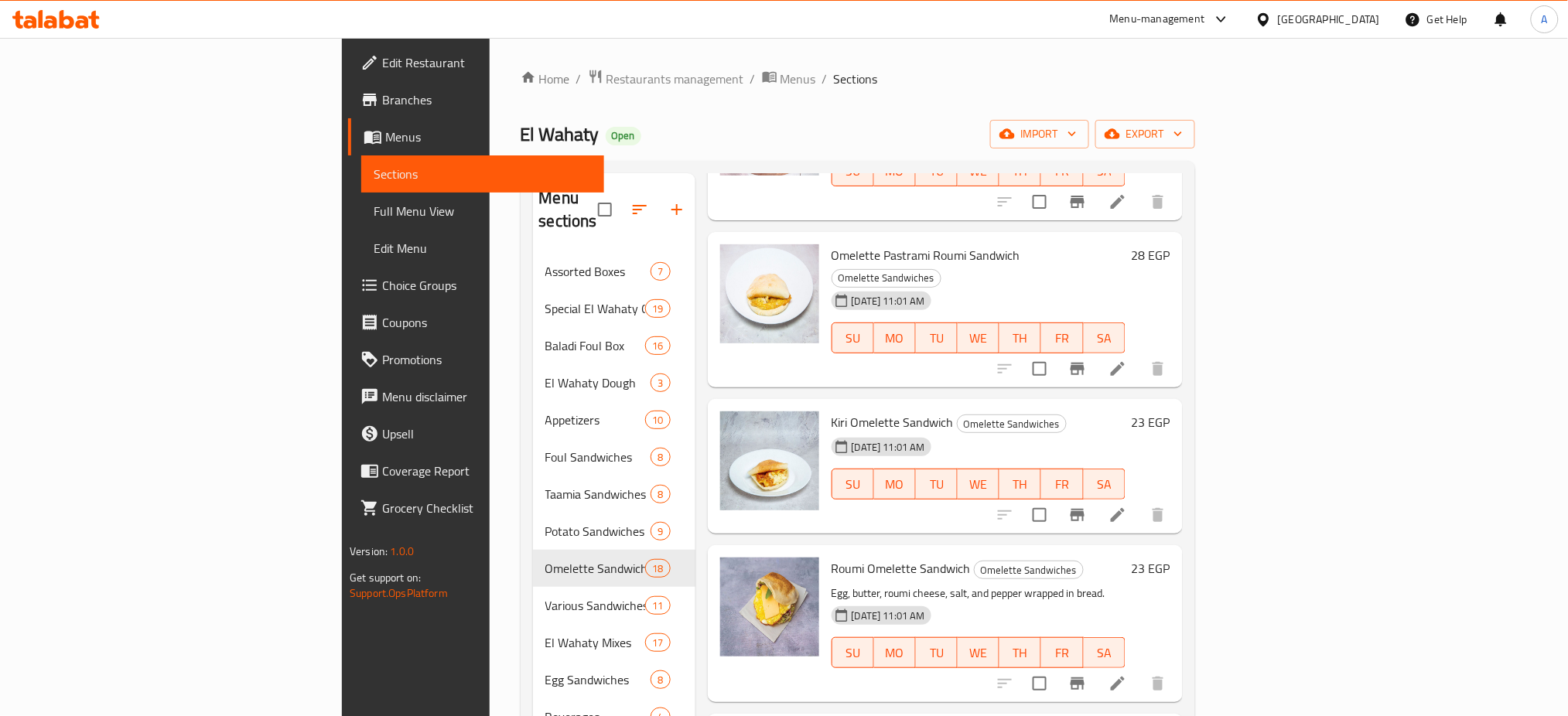
scroll to position [217, 0]
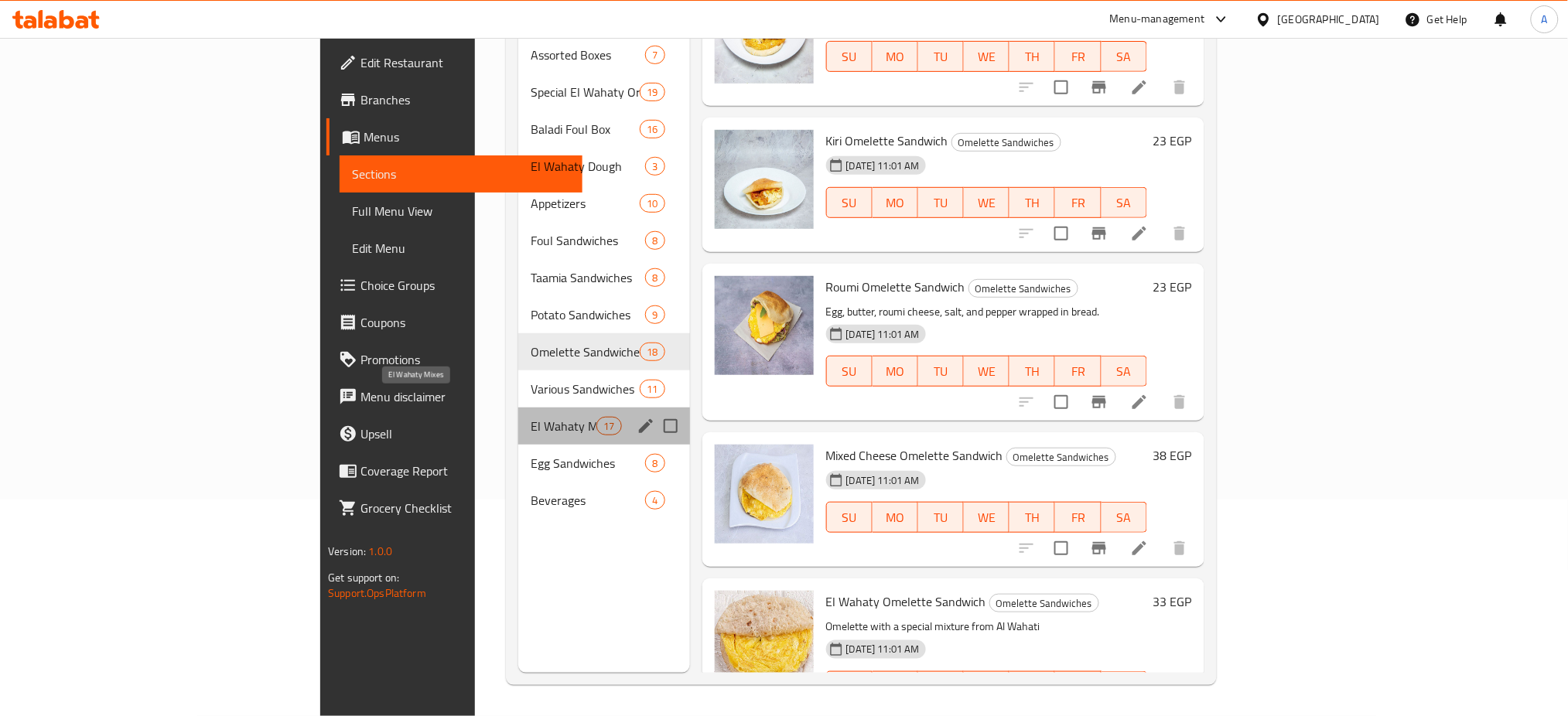
click at [531, 417] on span "El Wahaty Mixes" at bounding box center [564, 426] width 66 height 18
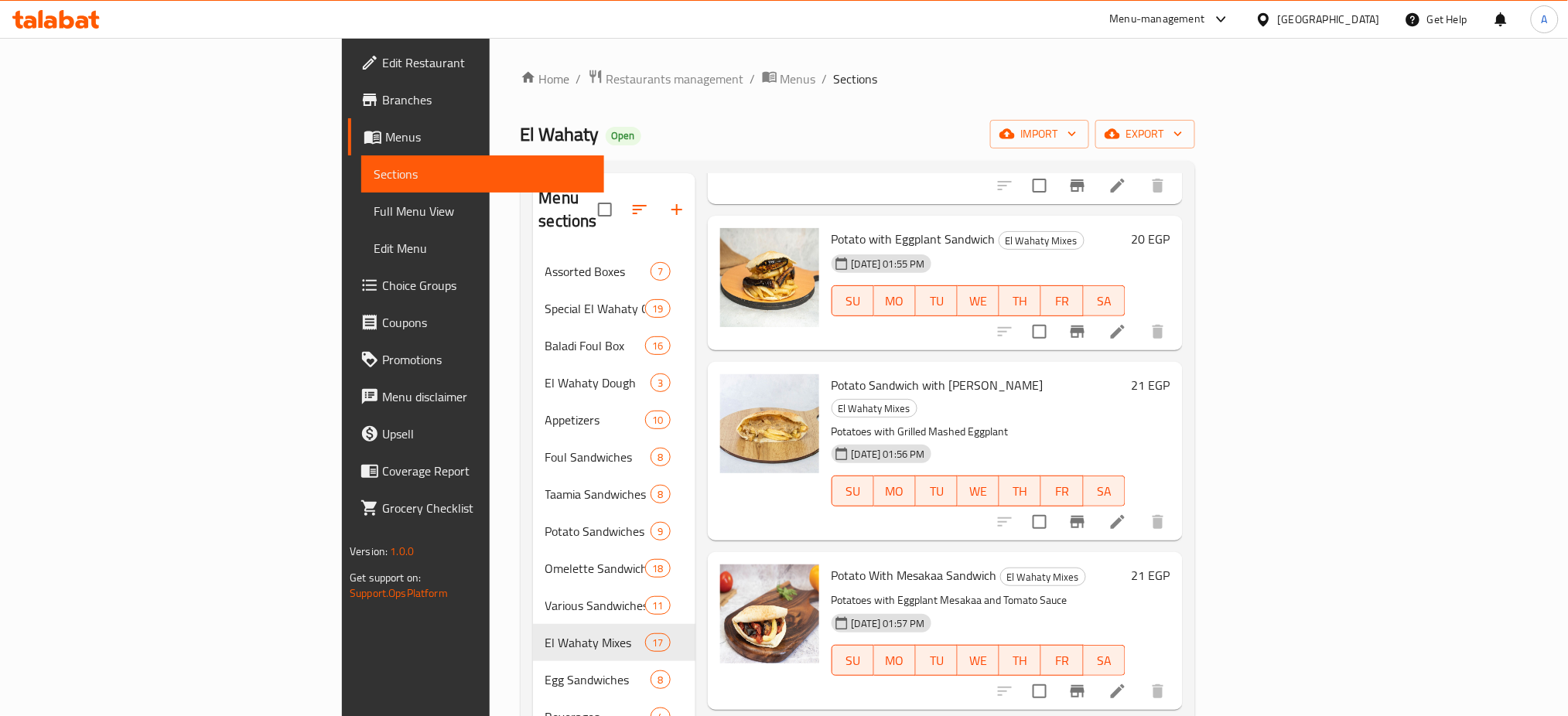
scroll to position [1822, 0]
click at [607, 80] on span "Restaurants management" at bounding box center [676, 79] width 138 height 18
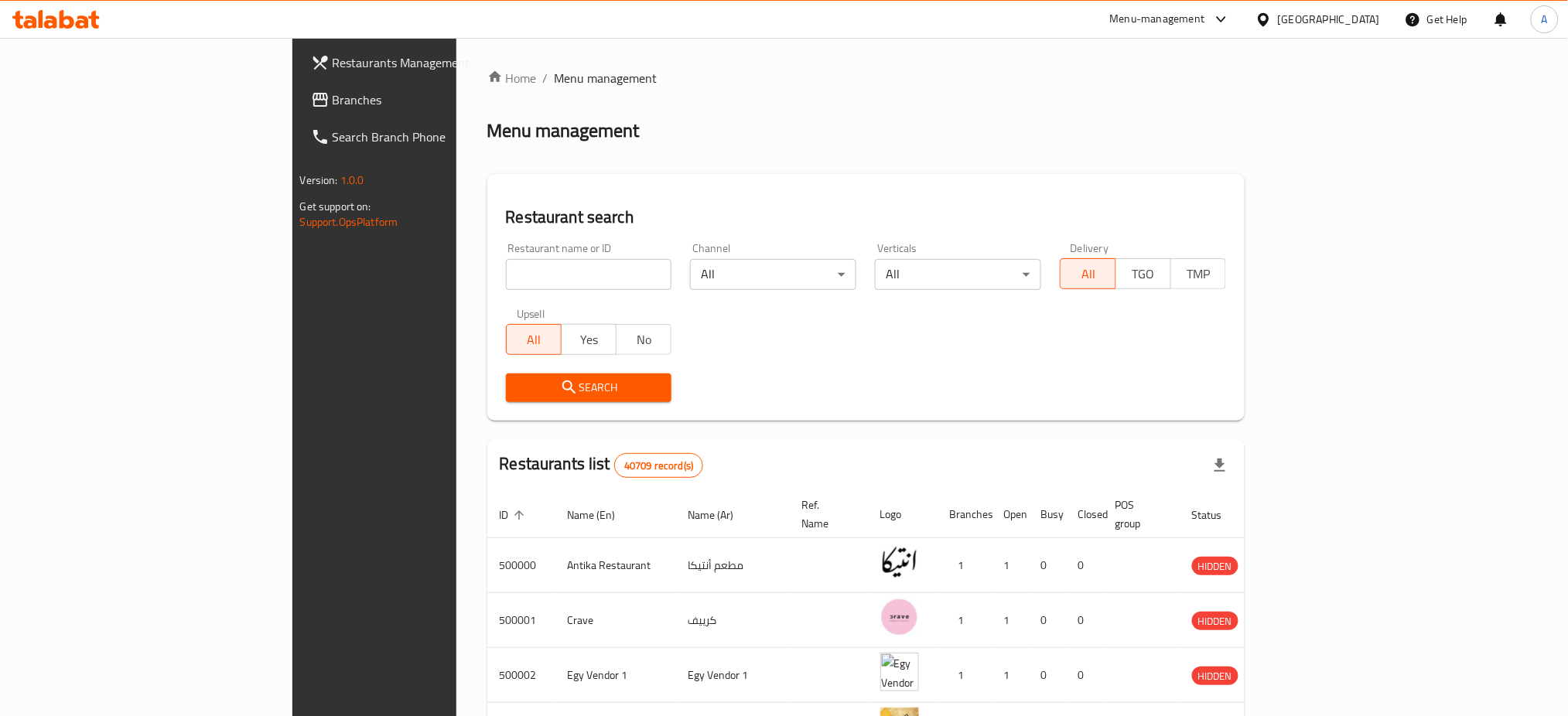
click at [506, 270] on input "search" at bounding box center [588, 274] width 166 height 31
type input "703286"
click button "Search" at bounding box center [588, 387] width 166 height 28
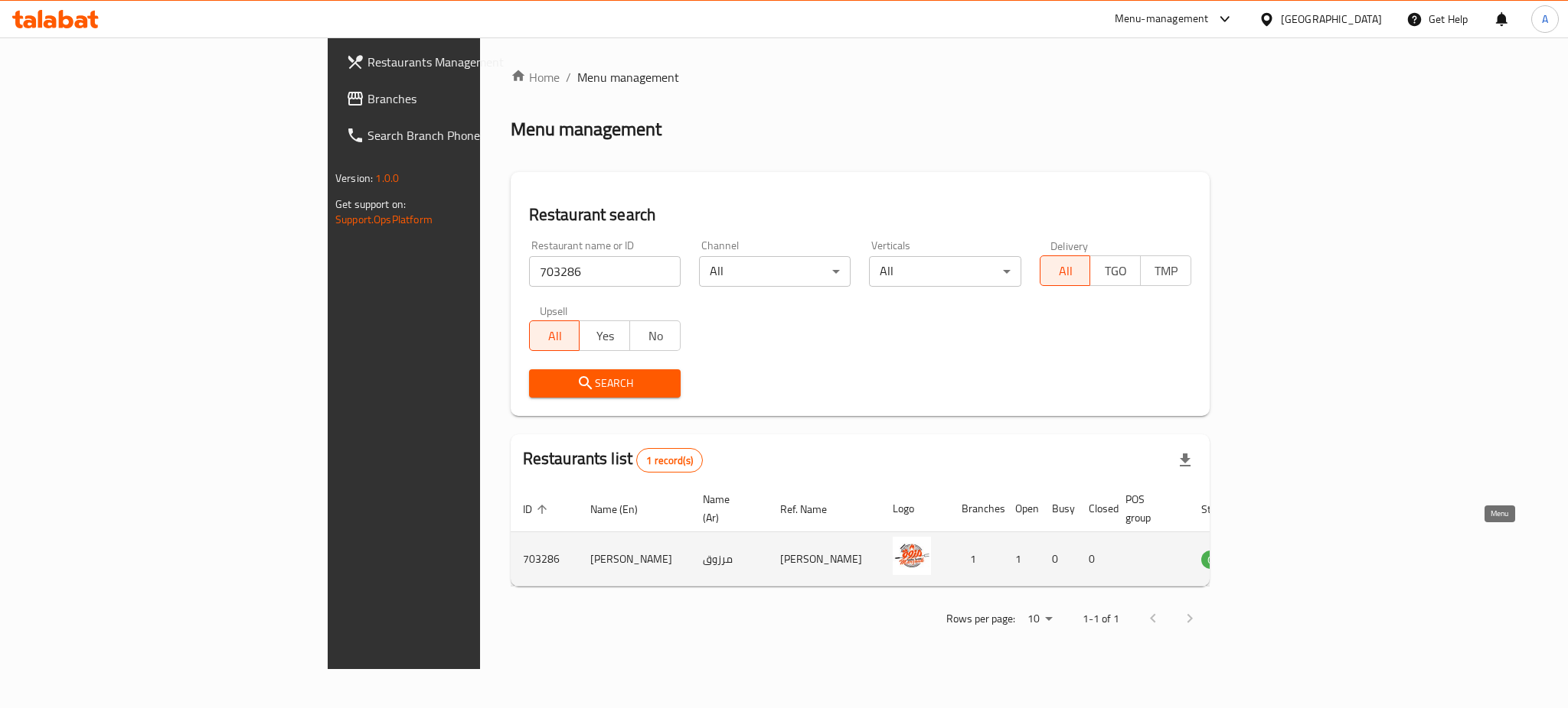
click at [1299, 554] on icon "enhanced table" at bounding box center [1290, 561] width 16 height 13
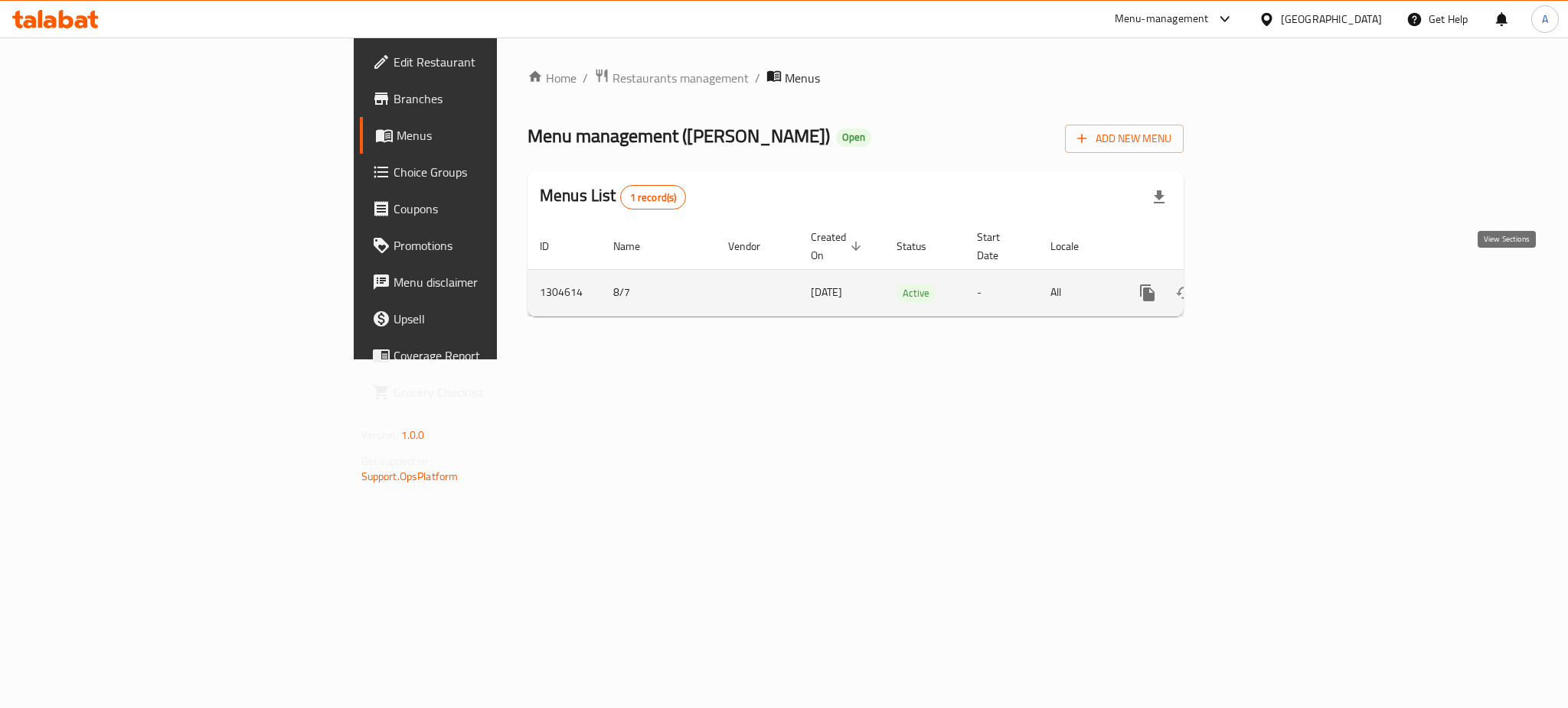
click at [1267, 284] on icon "enhanced table" at bounding box center [1257, 292] width 18 height 18
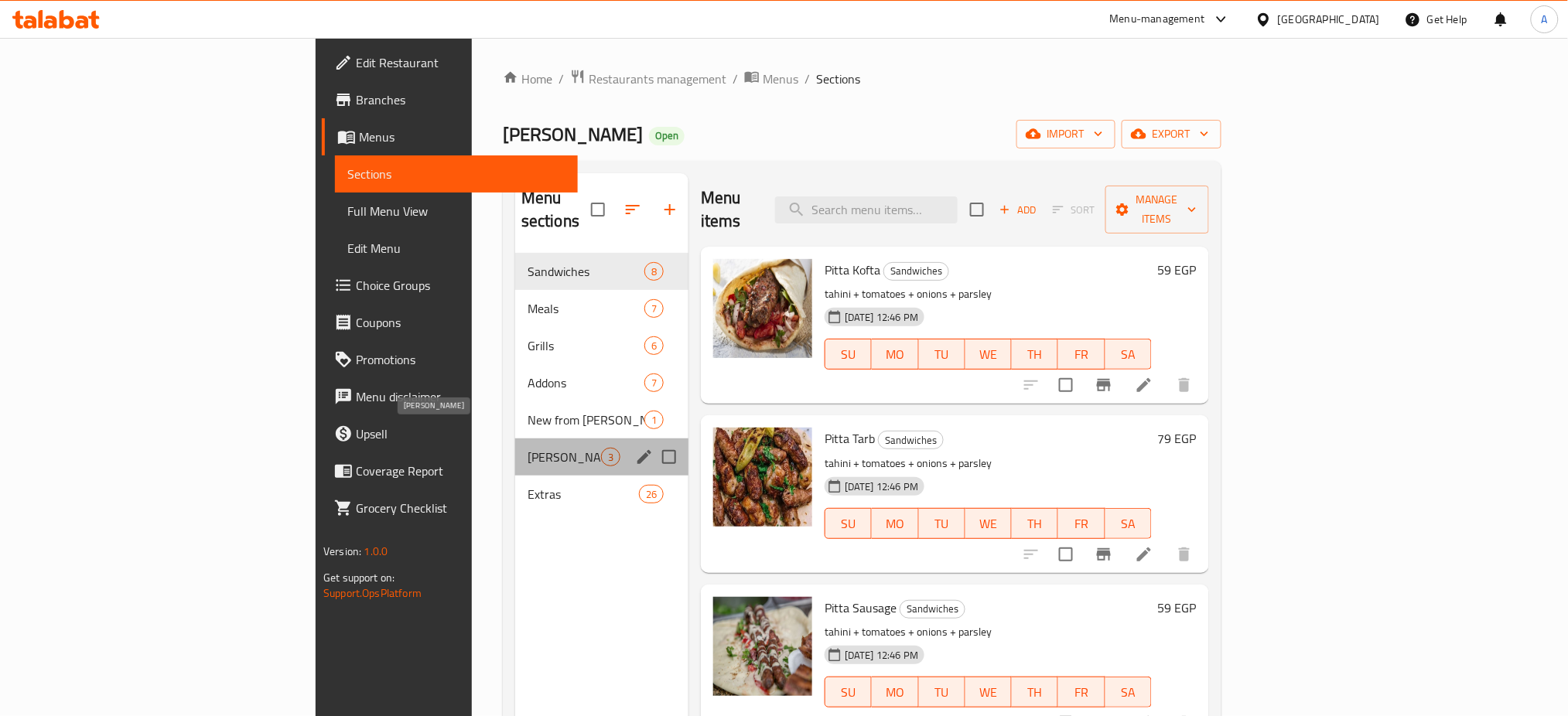
click at [527, 448] on span "Mr . Dola" at bounding box center [564, 456] width 74 height 18
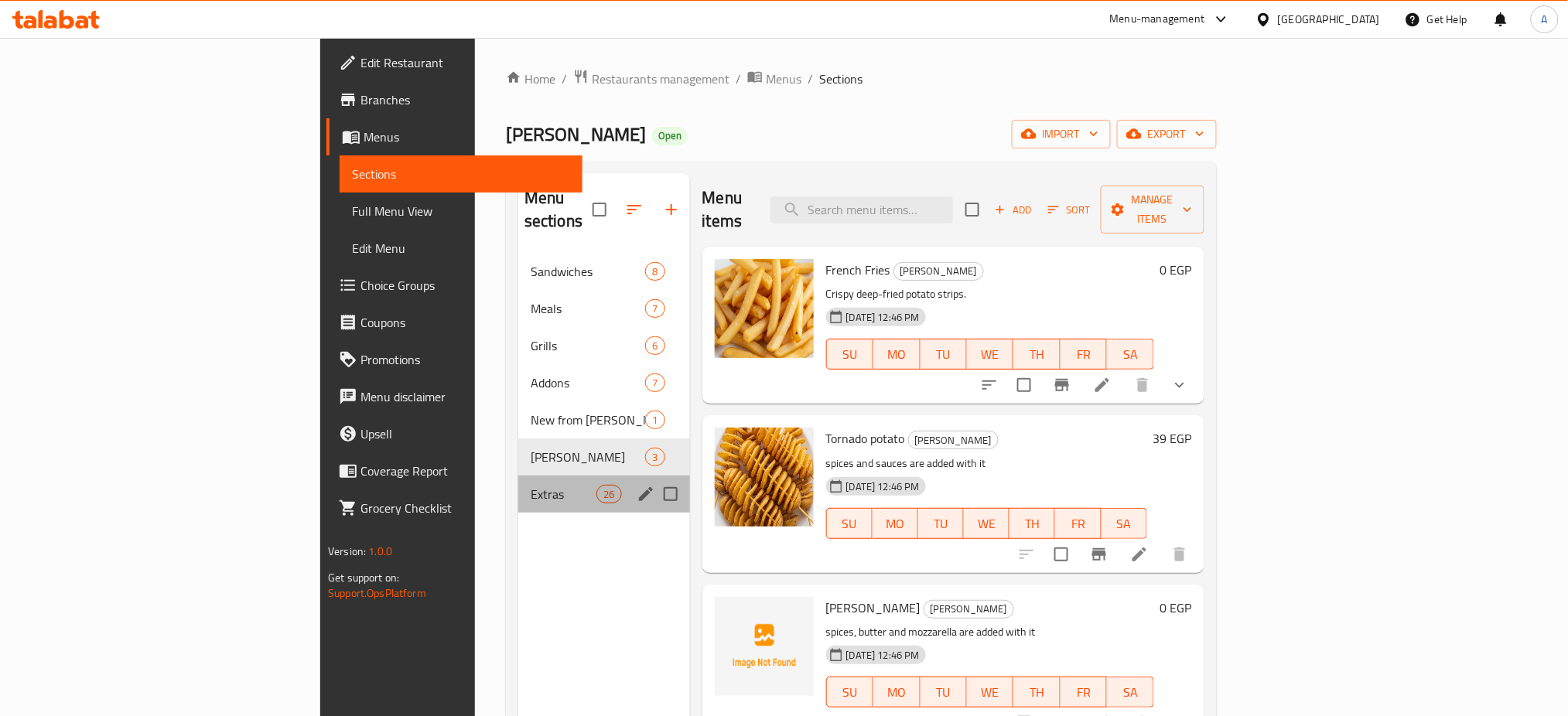
click at [518, 483] on div "Extras 26" at bounding box center [604, 494] width 172 height 37
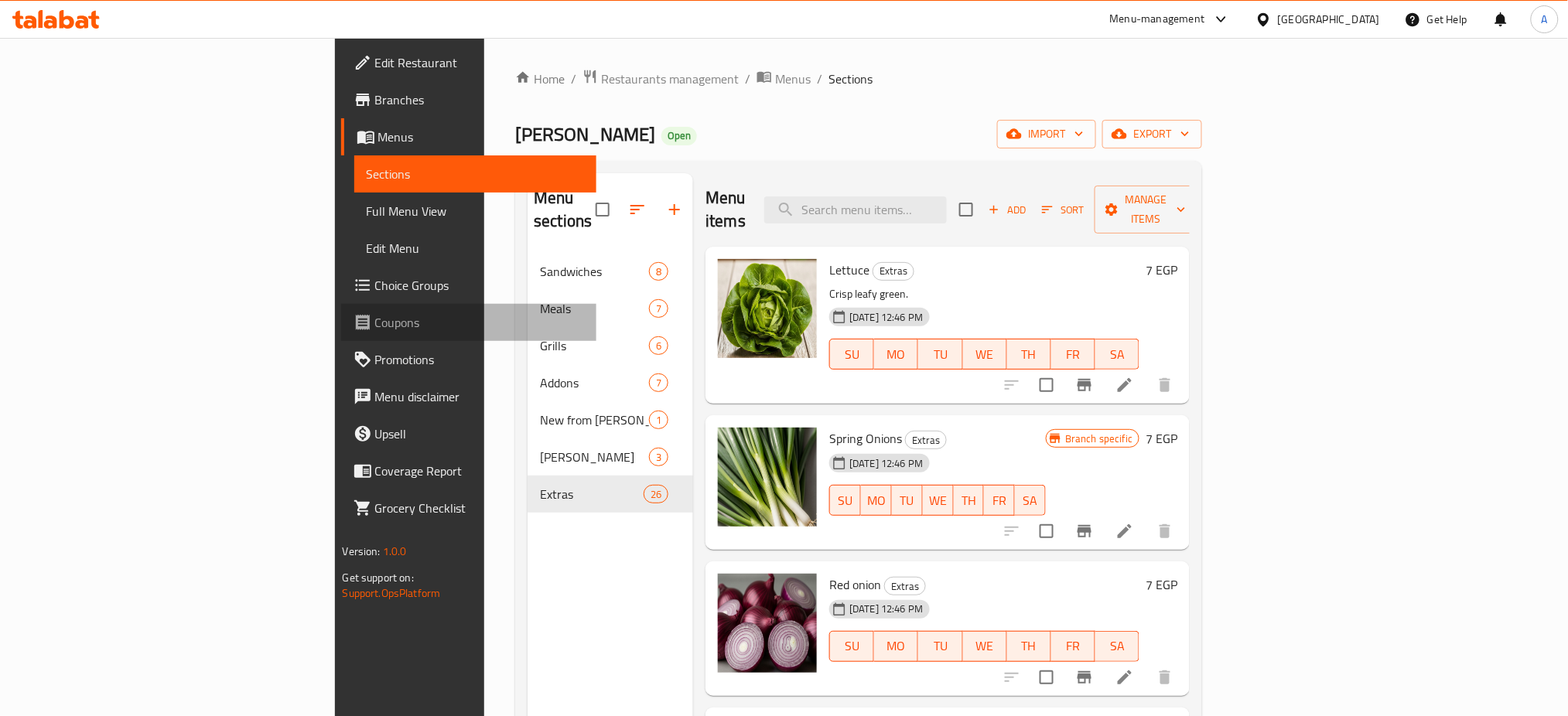
click at [341, 304] on link "Coupons" at bounding box center [469, 323] width 256 height 37
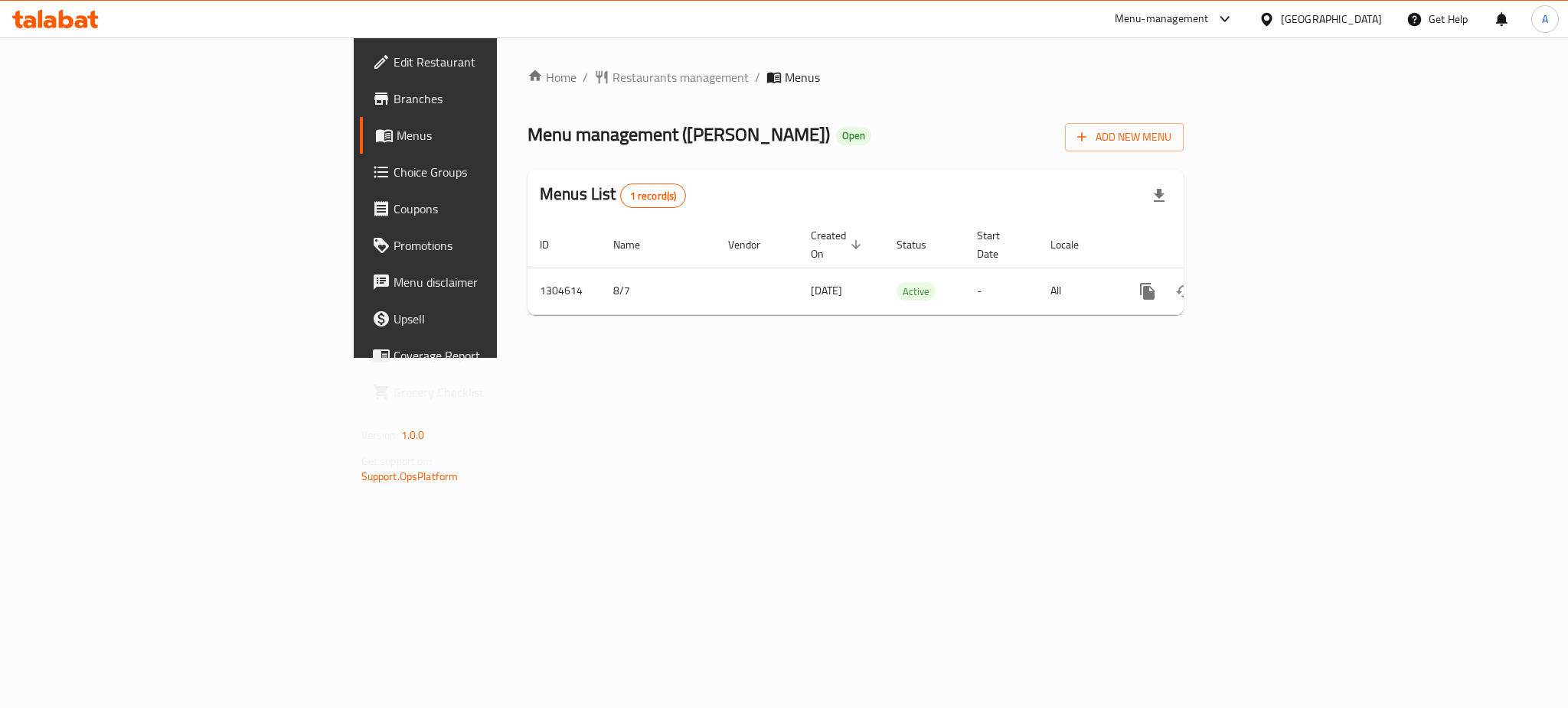
click at [394, 174] on span "Choice Groups" at bounding box center [499, 171] width 210 height 18
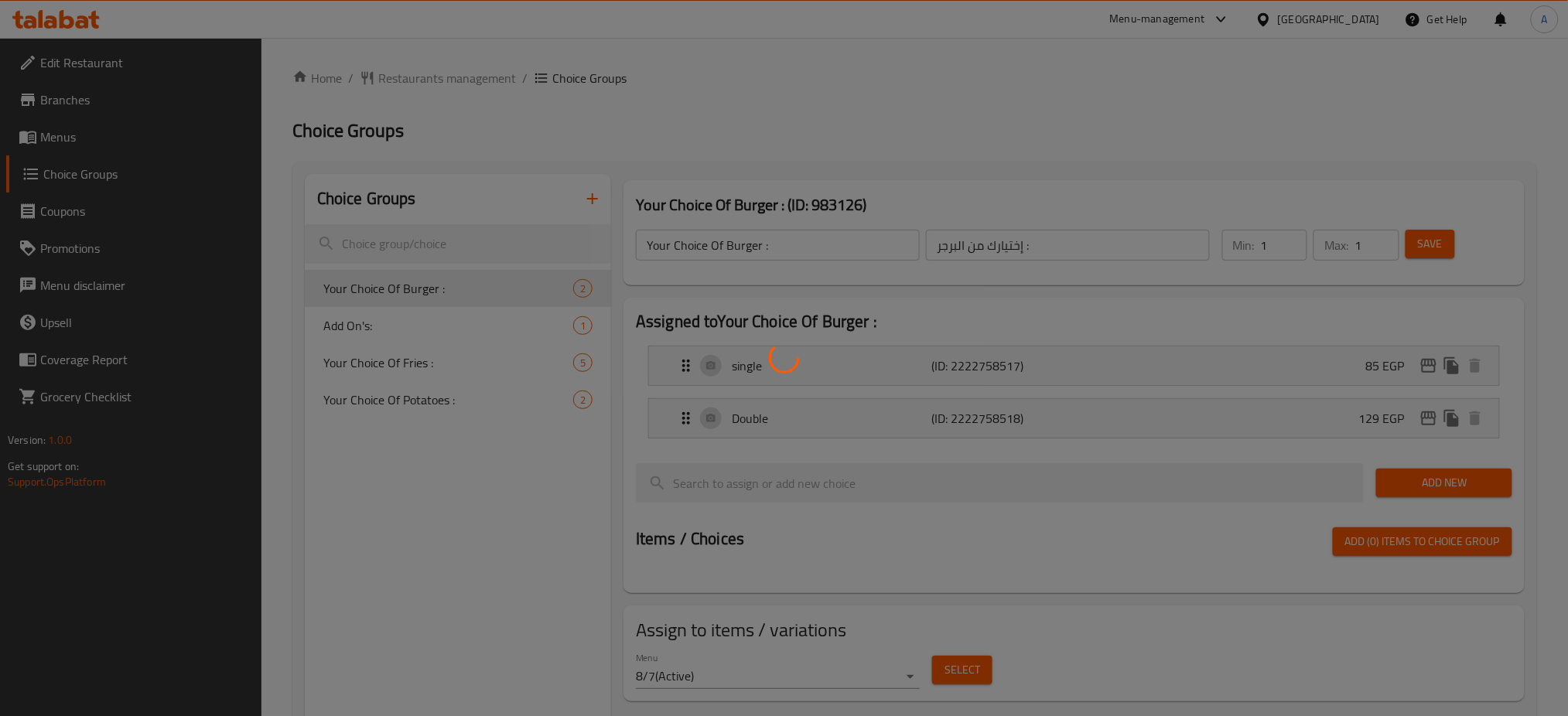
click at [527, 463] on div at bounding box center [784, 358] width 1568 height 716
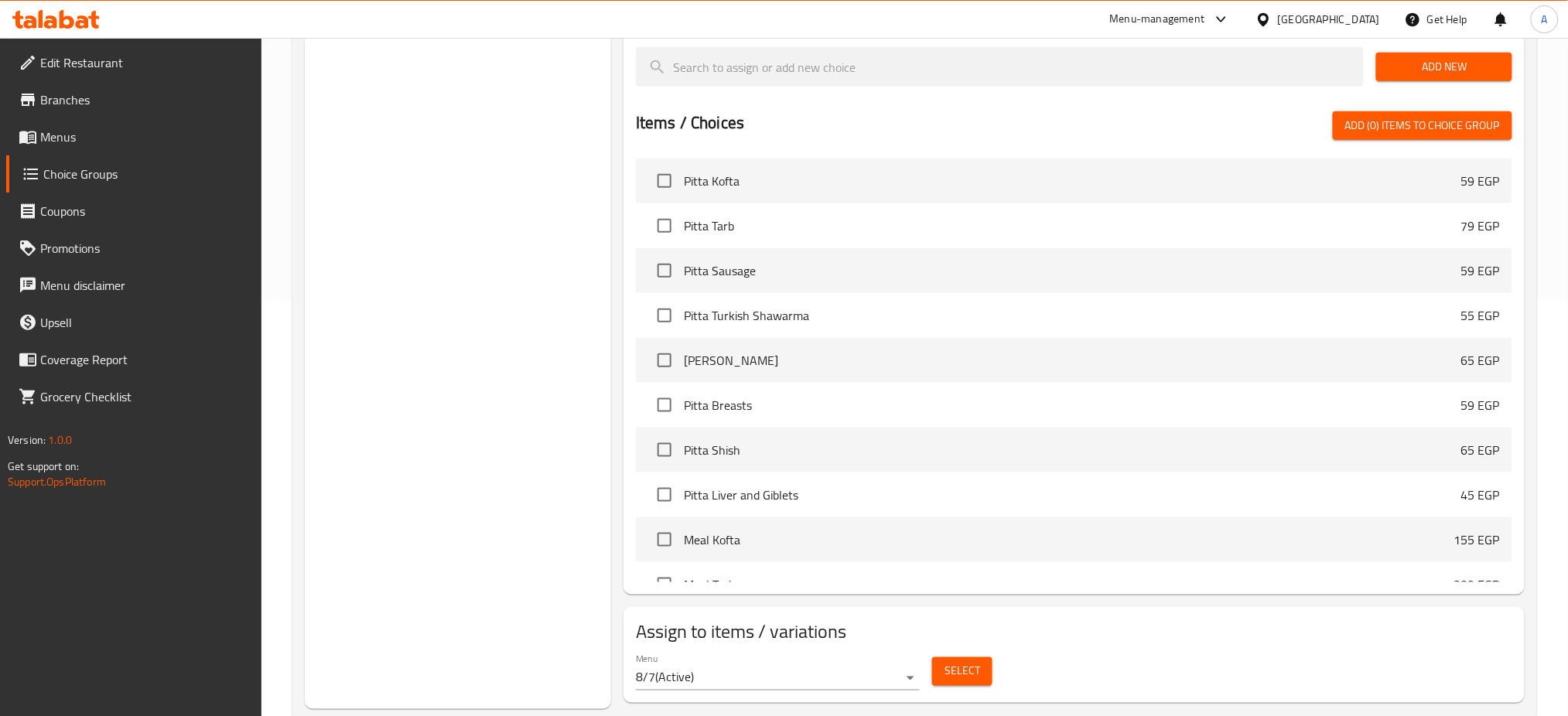
scroll to position [451, 0]
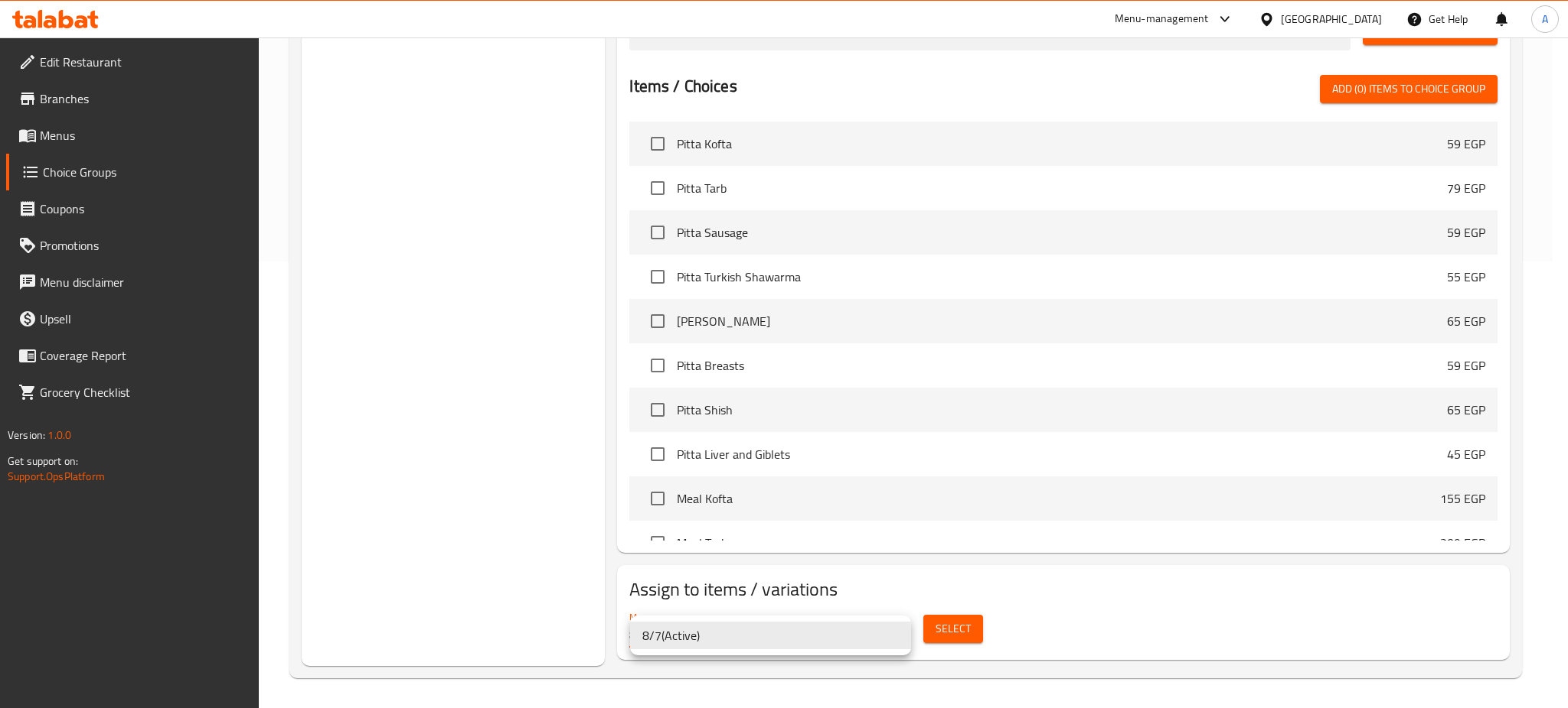
click at [895, 640] on li "8/7 ( Active )" at bounding box center [771, 636] width 281 height 28
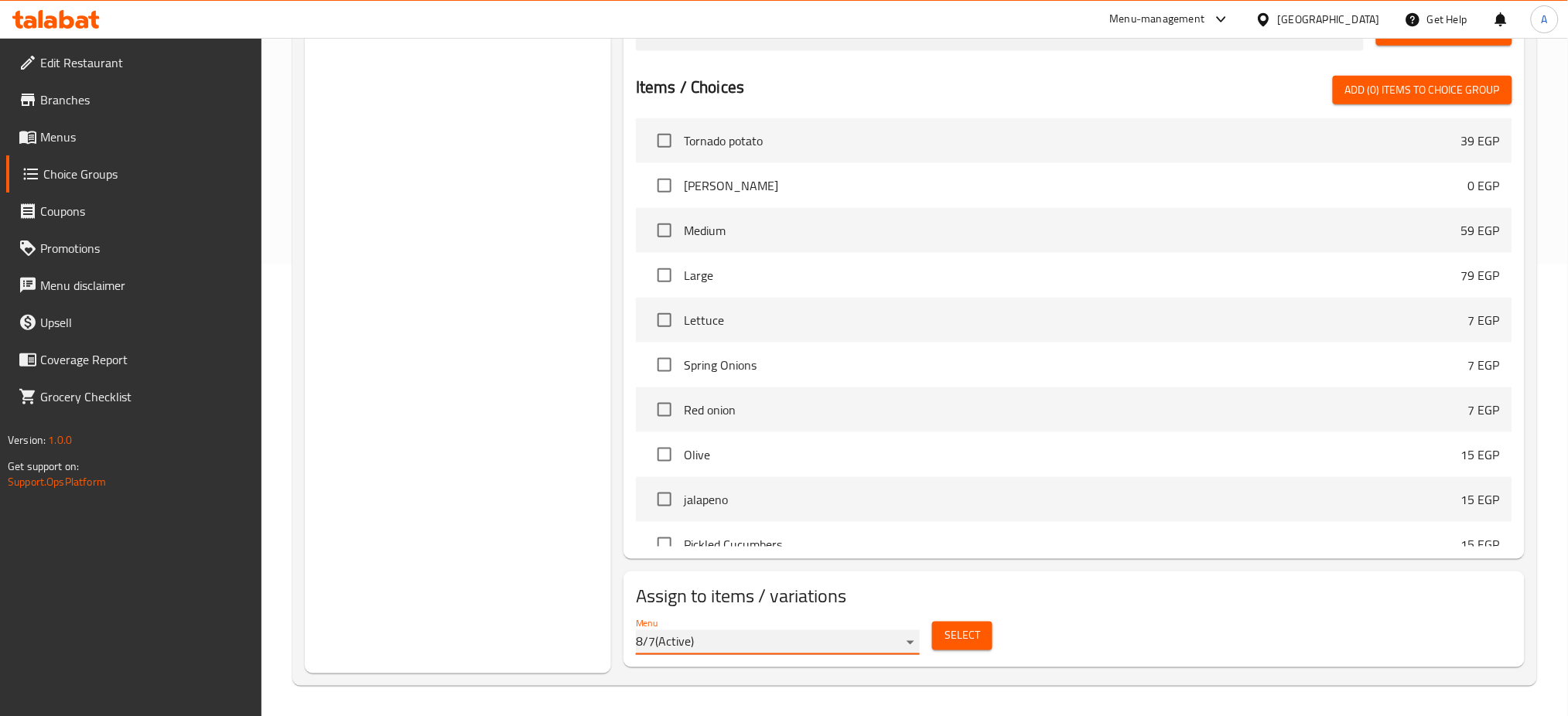
scroll to position [1711, 0]
click at [663, 310] on input "checkbox" at bounding box center [663, 318] width 32 height 32
checkbox input "true"
click at [663, 360] on input "checkbox" at bounding box center [663, 363] width 32 height 32
checkbox input "true"
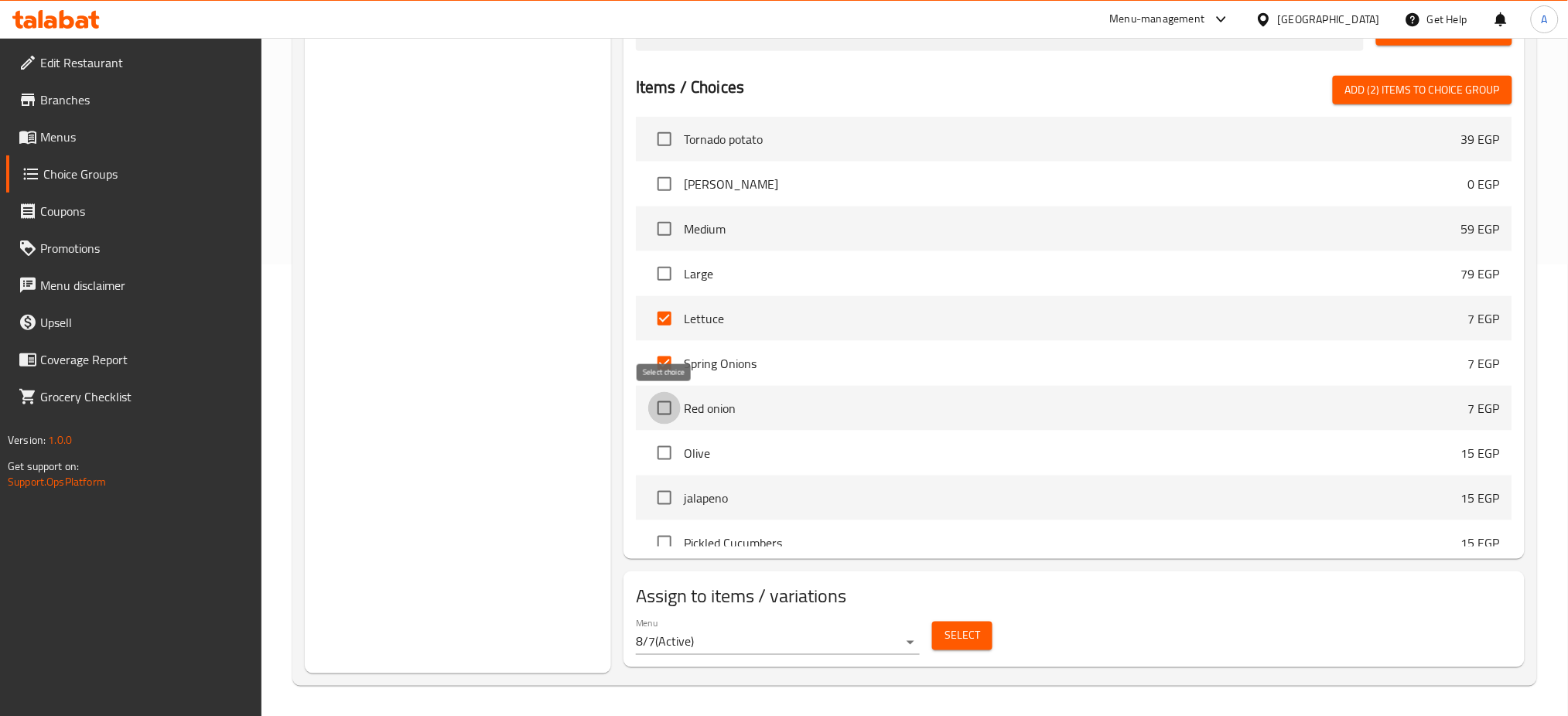
click at [664, 403] on input "checkbox" at bounding box center [663, 408] width 32 height 32
checkbox input "true"
click at [666, 446] on input "checkbox" at bounding box center [663, 452] width 32 height 32
checkbox input "true"
click at [659, 499] on input "checkbox" at bounding box center [663, 497] width 32 height 32
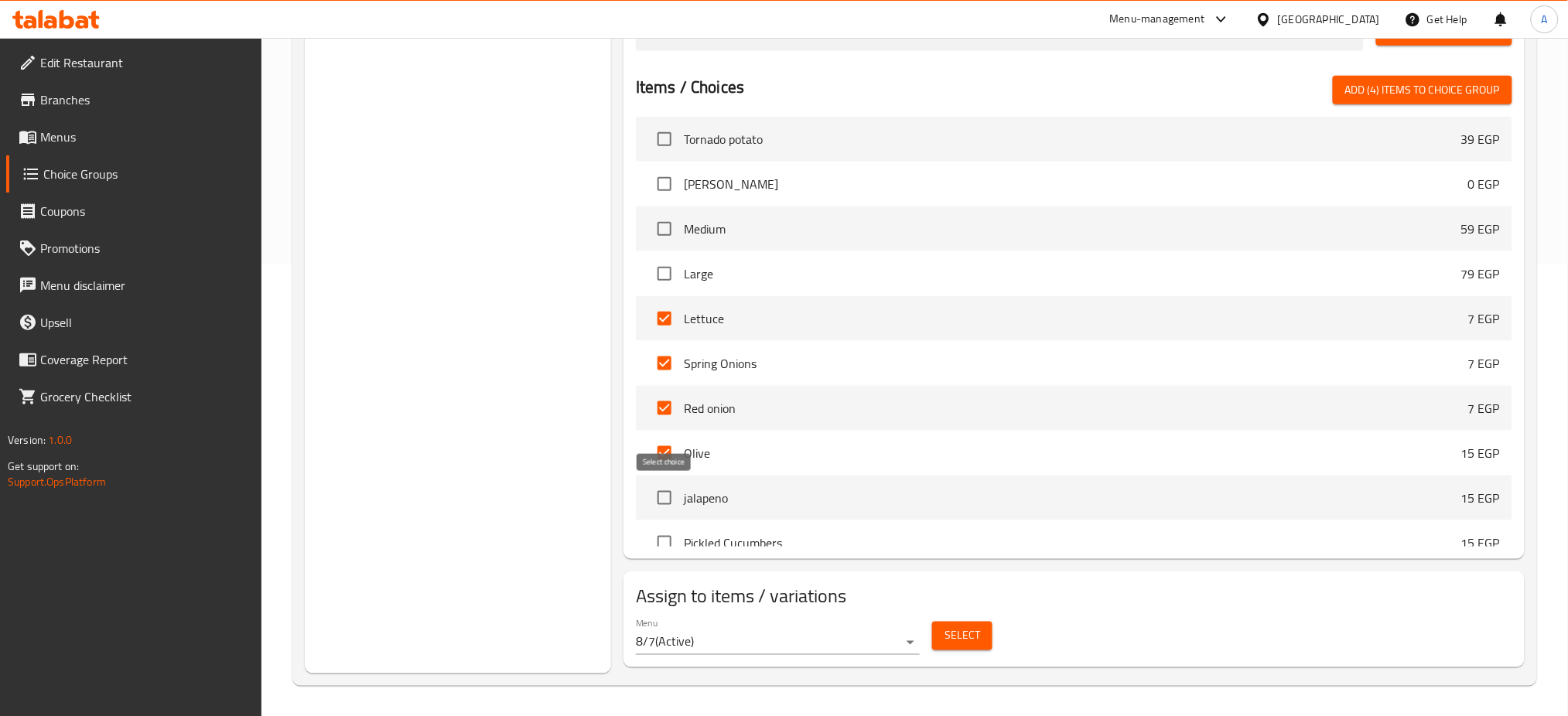
checkbox input "true"
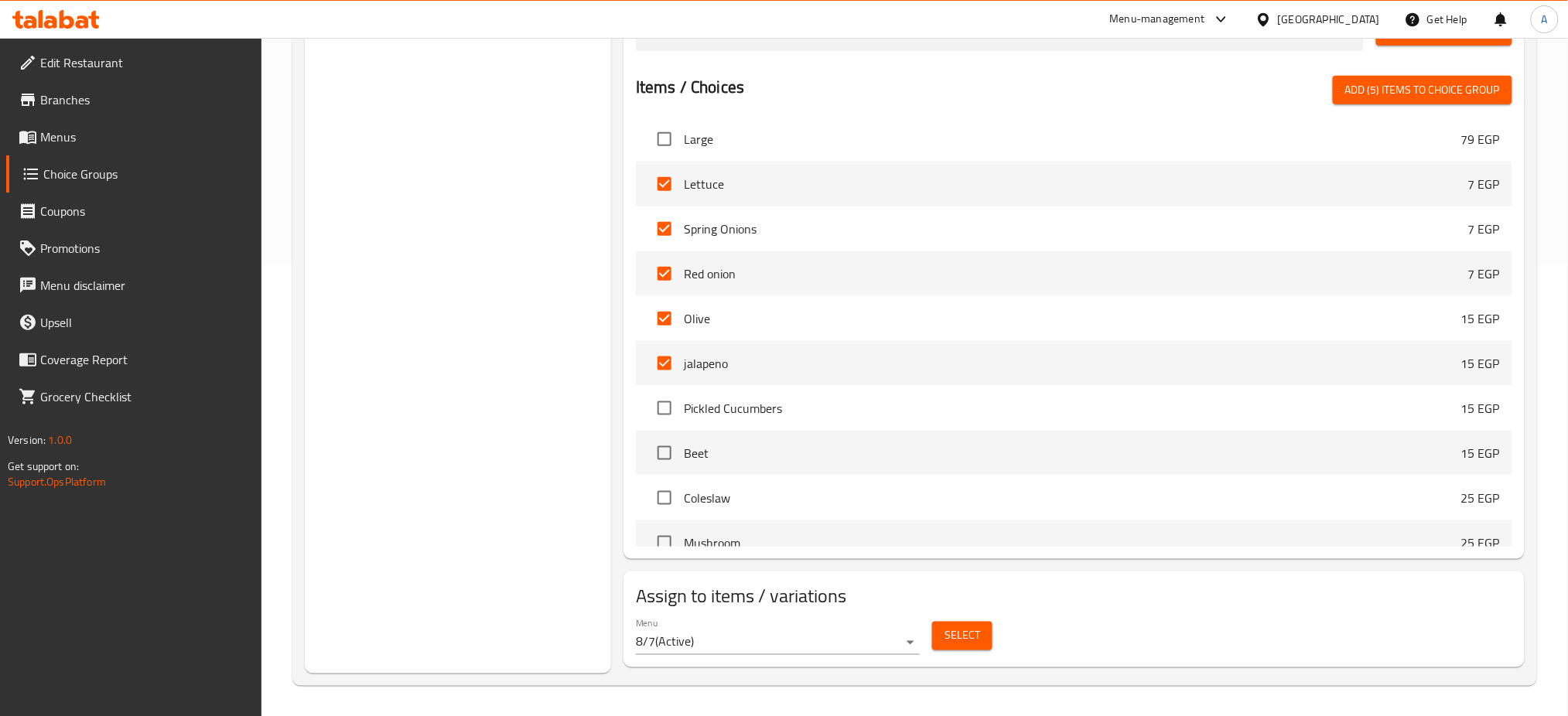
scroll to position [1852, 0]
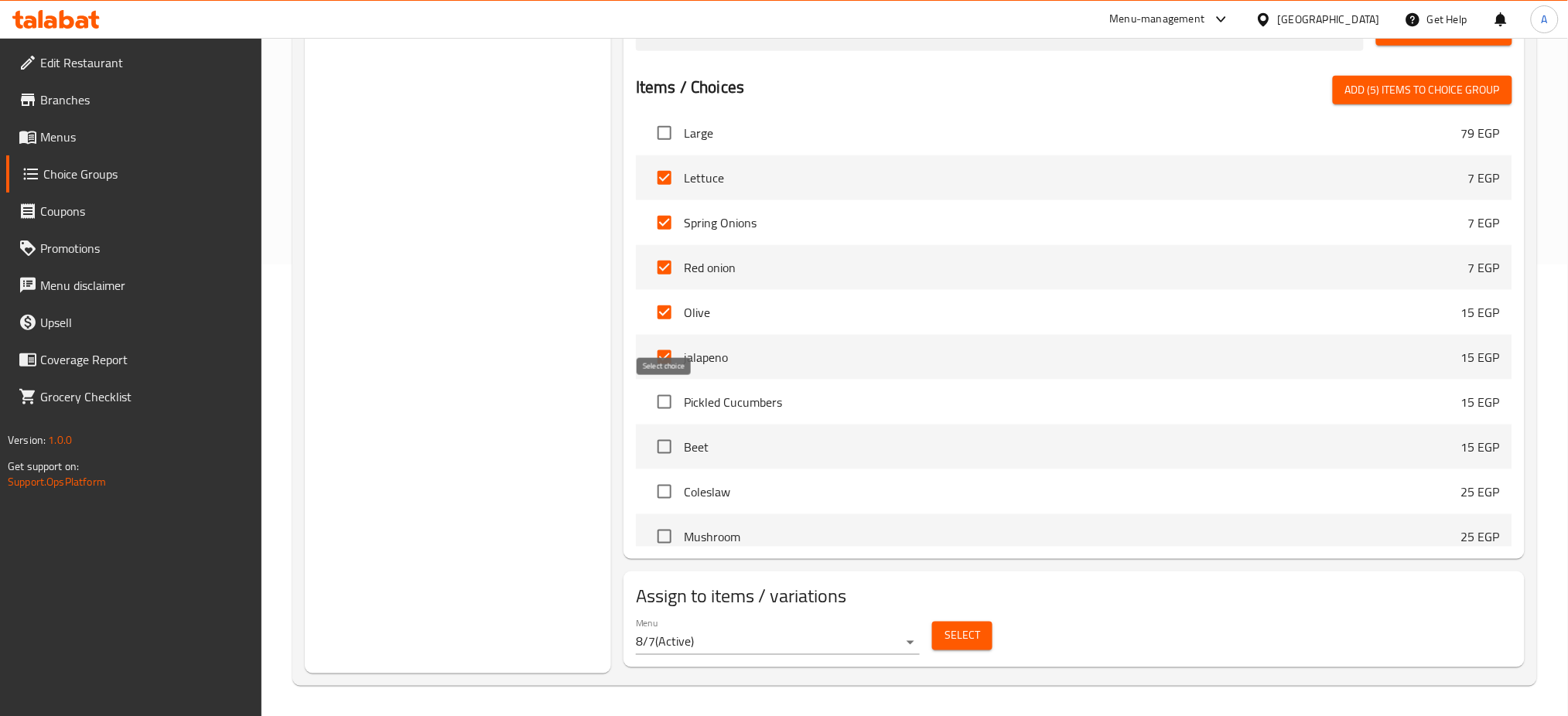
click at [664, 401] on input "checkbox" at bounding box center [663, 402] width 32 height 32
checkbox input "true"
click at [661, 438] on input "checkbox" at bounding box center [663, 447] width 32 height 32
checkbox input "true"
click at [663, 483] on input "checkbox" at bounding box center [663, 491] width 32 height 32
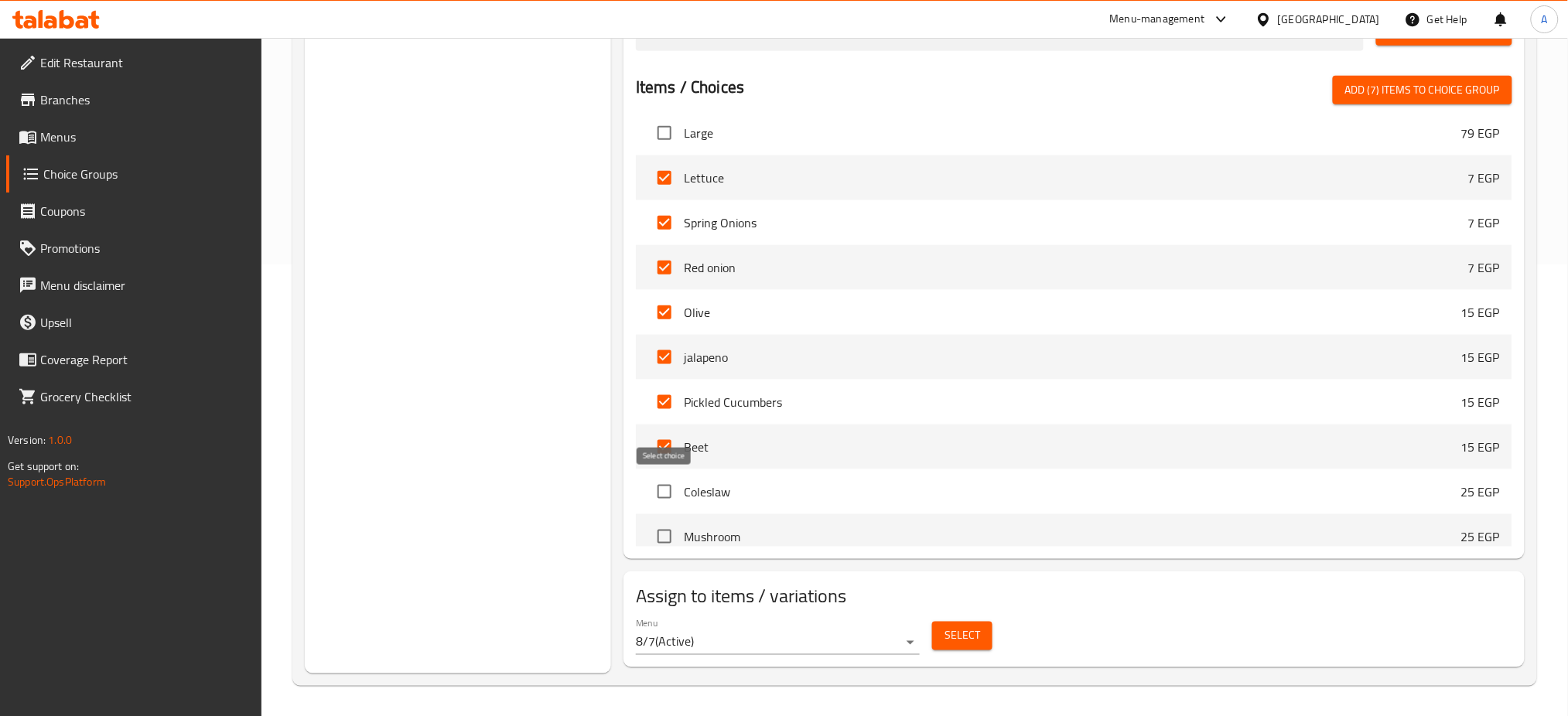
checkbox input "true"
click at [663, 535] on input "checkbox" at bounding box center [663, 536] width 32 height 32
checkbox input "true"
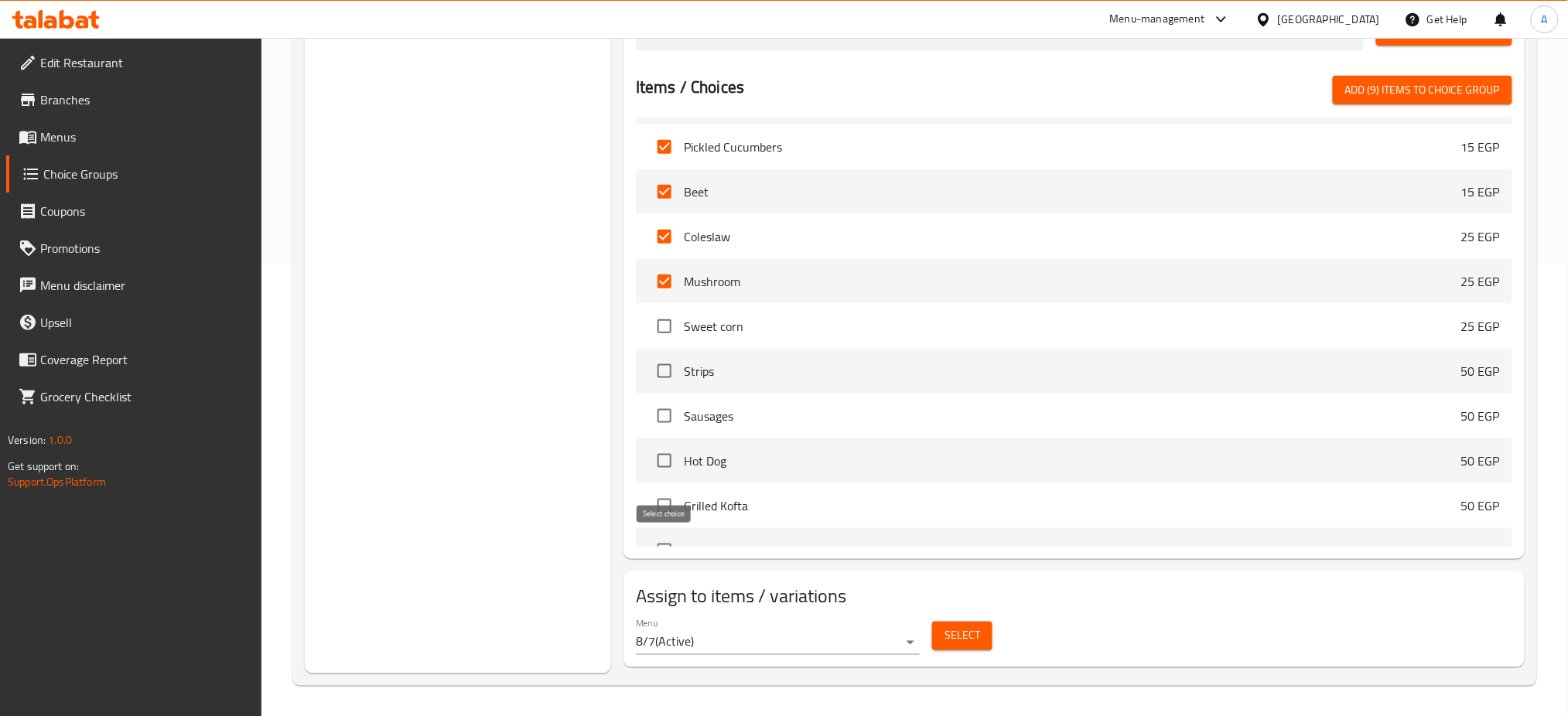
scroll to position [2108, 0]
click at [662, 320] on input "checkbox" at bounding box center [663, 325] width 32 height 32
checkbox input "true"
click at [663, 361] on input "checkbox" at bounding box center [663, 370] width 32 height 32
checkbox input "true"
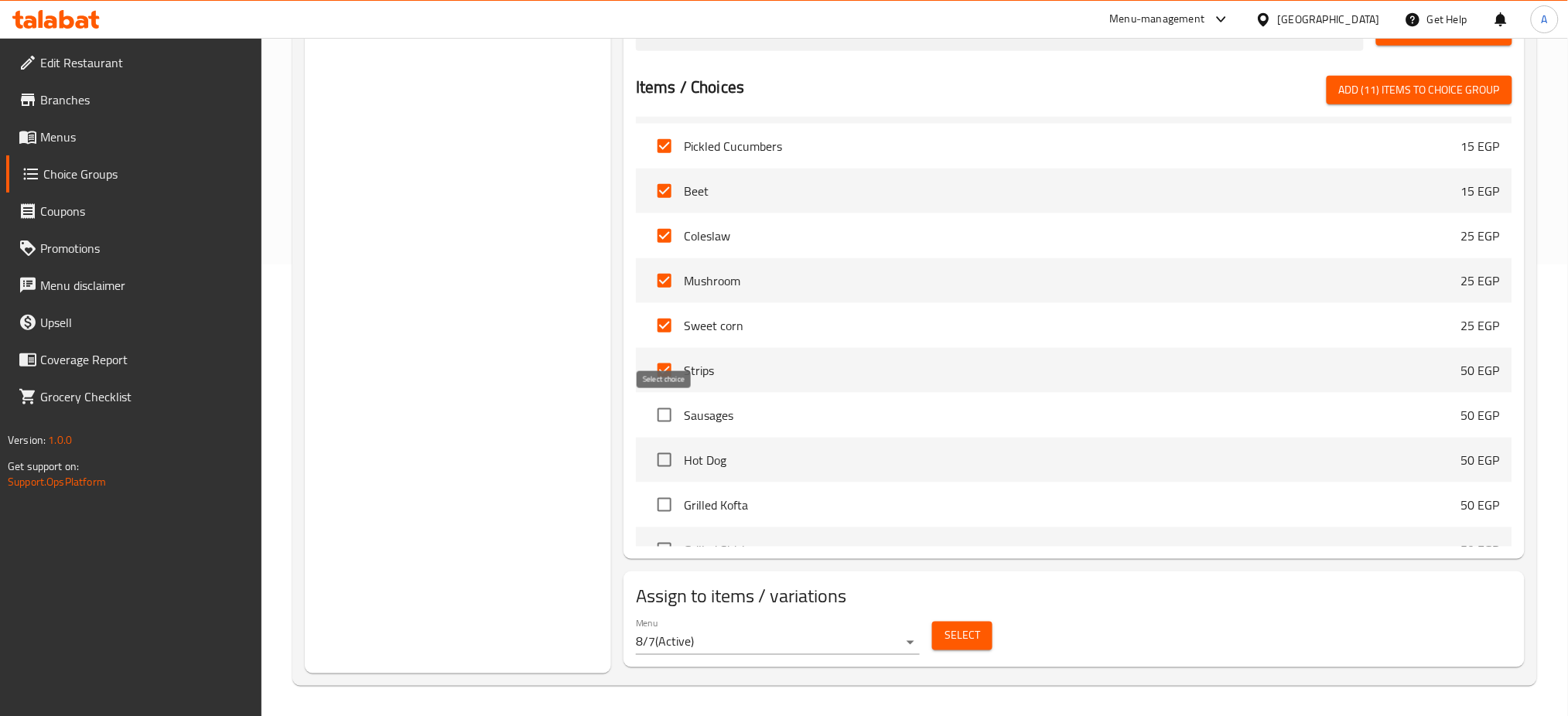
click at [665, 410] on input "checkbox" at bounding box center [663, 414] width 32 height 32
checkbox input "true"
click at [663, 464] on input "checkbox" at bounding box center [663, 460] width 32 height 32
checkbox input "true"
click at [663, 498] on input "checkbox" at bounding box center [663, 505] width 32 height 32
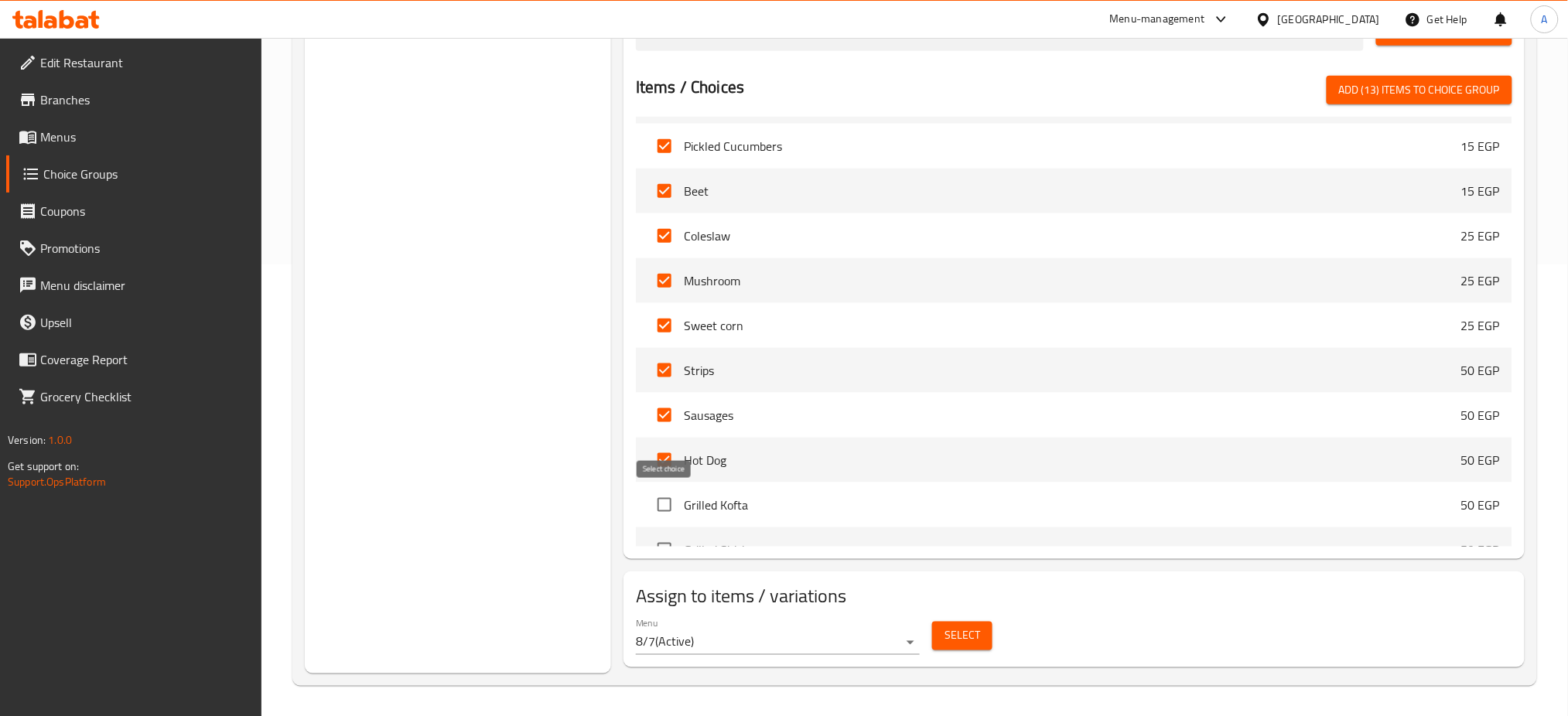
checkbox input "true"
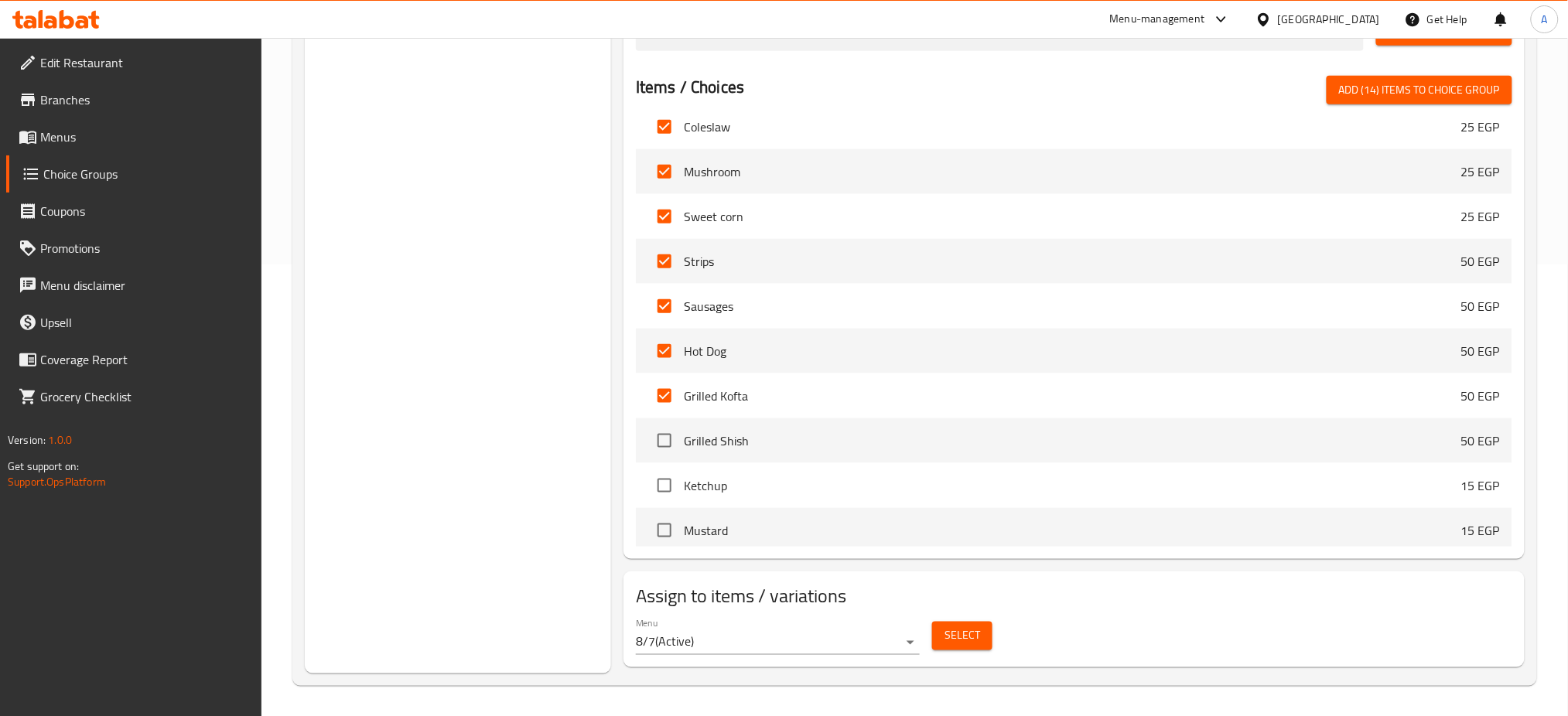
scroll to position [2220, 0]
click at [668, 433] on input "checkbox" at bounding box center [663, 438] width 32 height 32
checkbox input "true"
click at [671, 483] on input "checkbox" at bounding box center [663, 483] width 32 height 32
checkbox input "true"
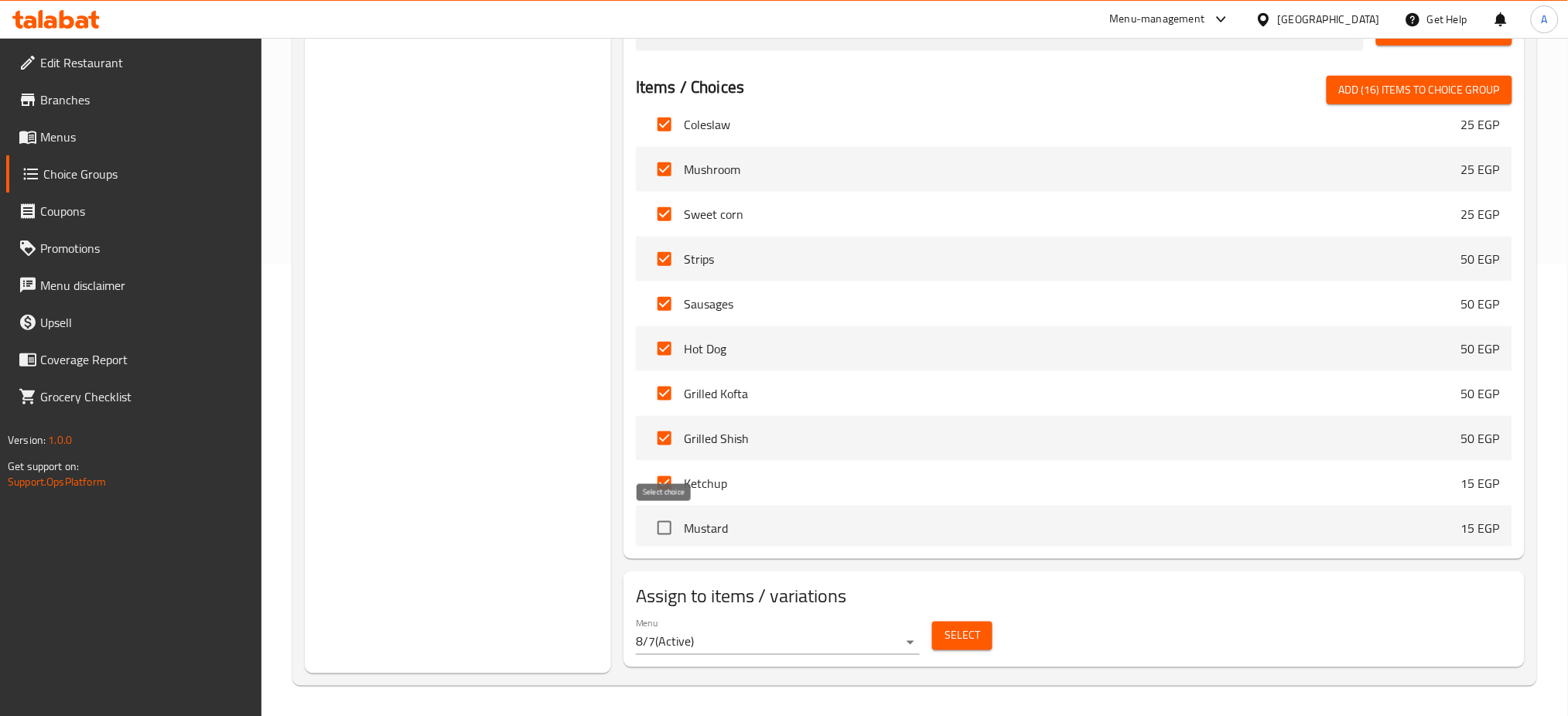
click at [671, 536] on input "checkbox" at bounding box center [663, 528] width 32 height 32
checkbox input "true"
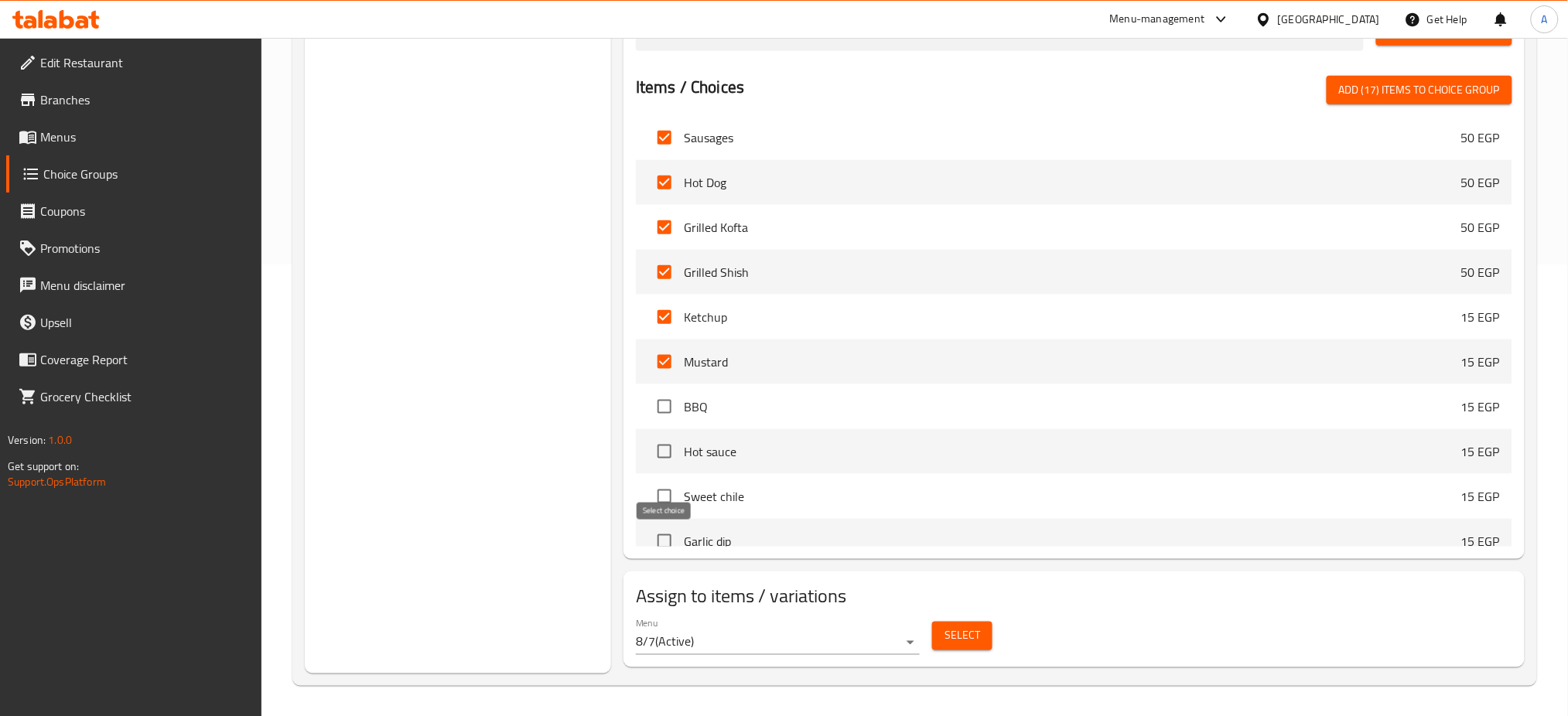
scroll to position [2389, 0]
click at [664, 407] on input "checkbox" at bounding box center [663, 403] width 32 height 32
checkbox input "true"
click at [664, 448] on input "checkbox" at bounding box center [663, 448] width 32 height 32
checkbox input "true"
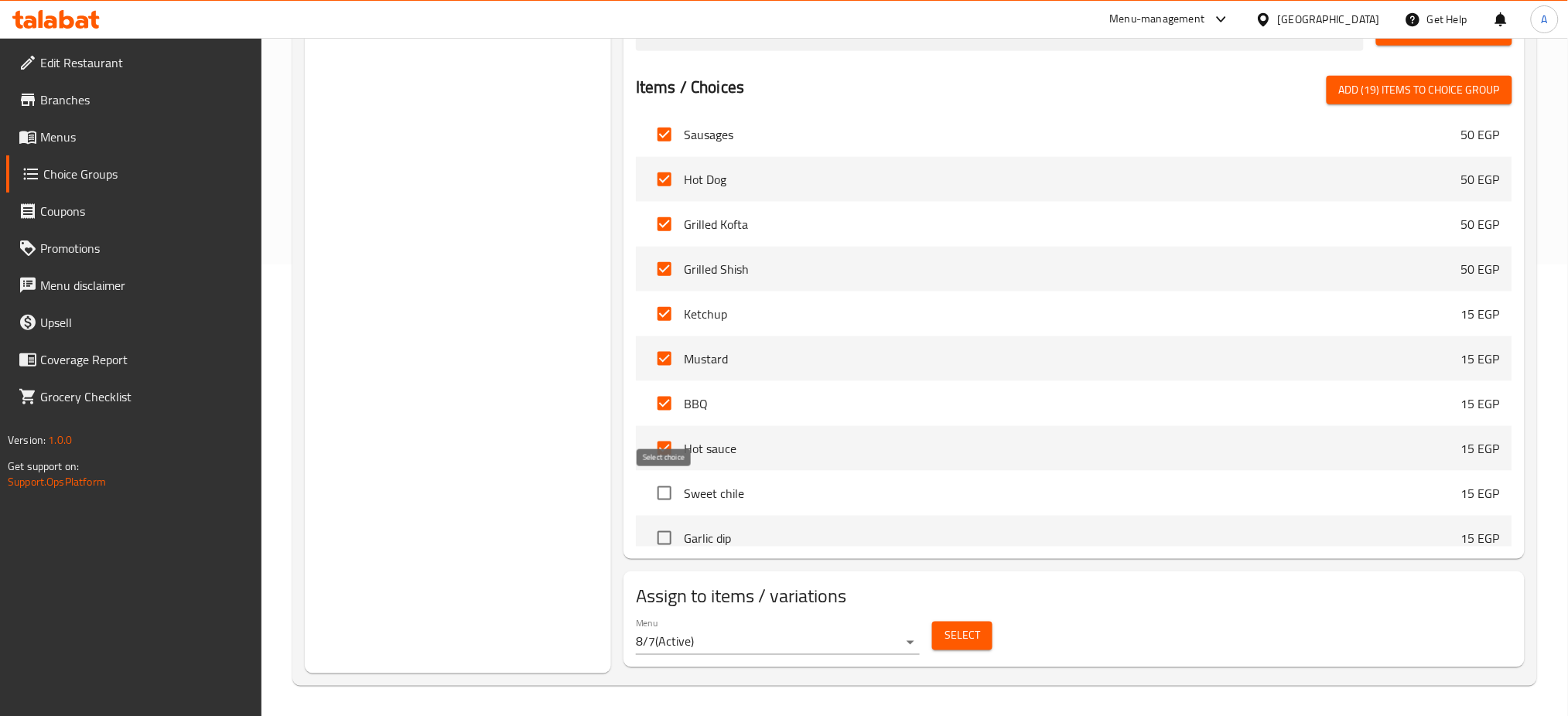
click at [663, 493] on input "checkbox" at bounding box center [663, 493] width 32 height 32
checkbox input "true"
click at [664, 538] on input "checkbox" at bounding box center [663, 538] width 32 height 32
checkbox input "true"
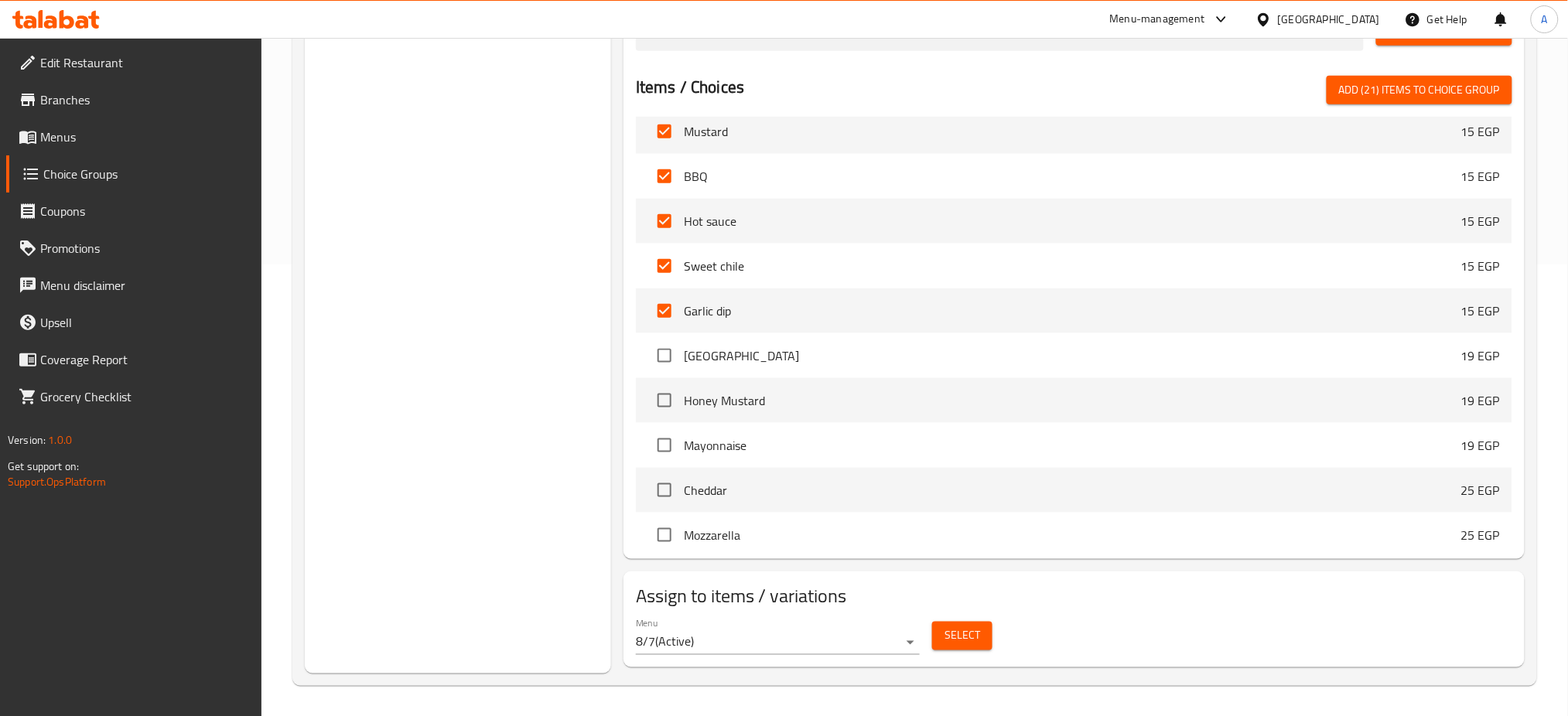
scroll to position [2633, 0]
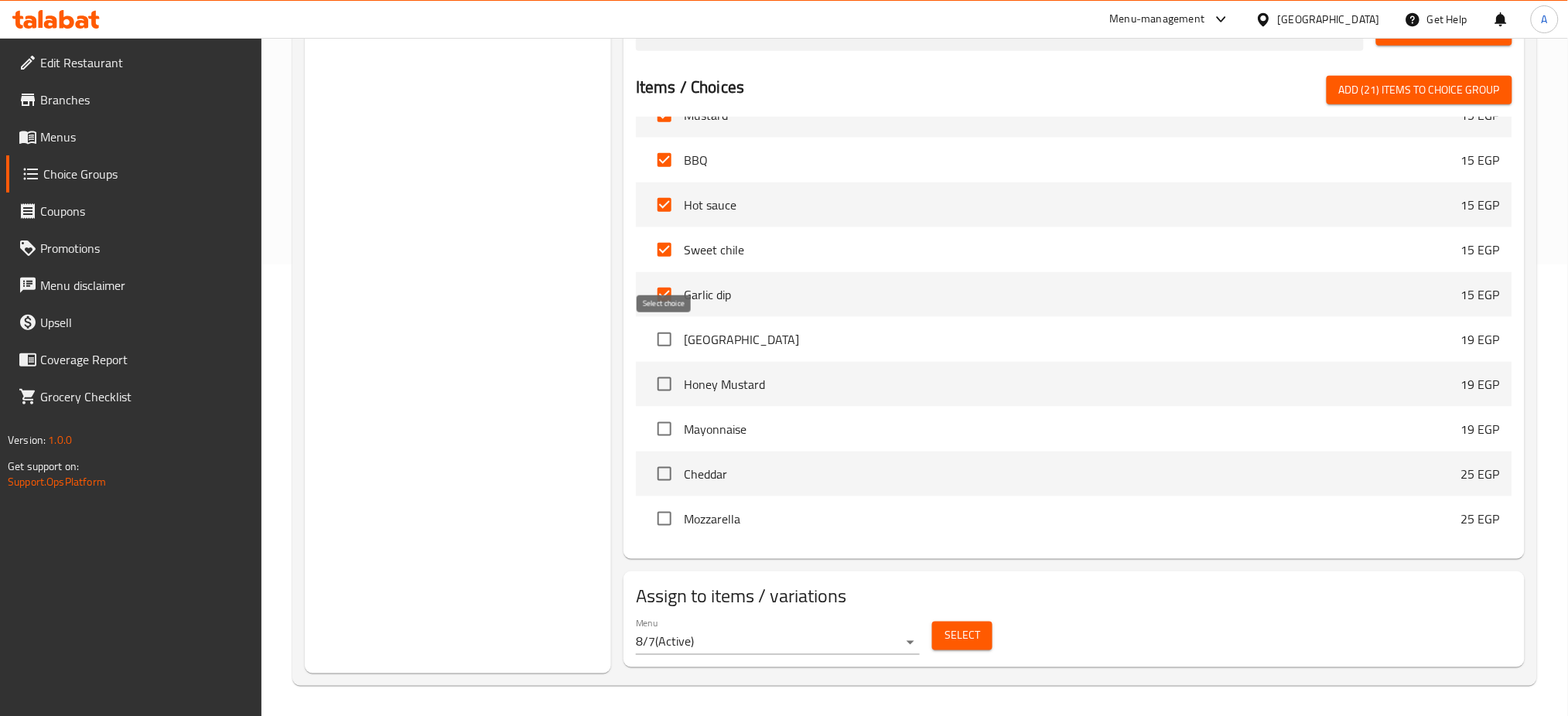
click at [669, 325] on input "checkbox" at bounding box center [663, 339] width 32 height 32
checkbox input "true"
click at [660, 391] on input "checkbox" at bounding box center [663, 384] width 32 height 32
checkbox input "true"
click at [661, 429] on input "checkbox" at bounding box center [663, 429] width 32 height 32
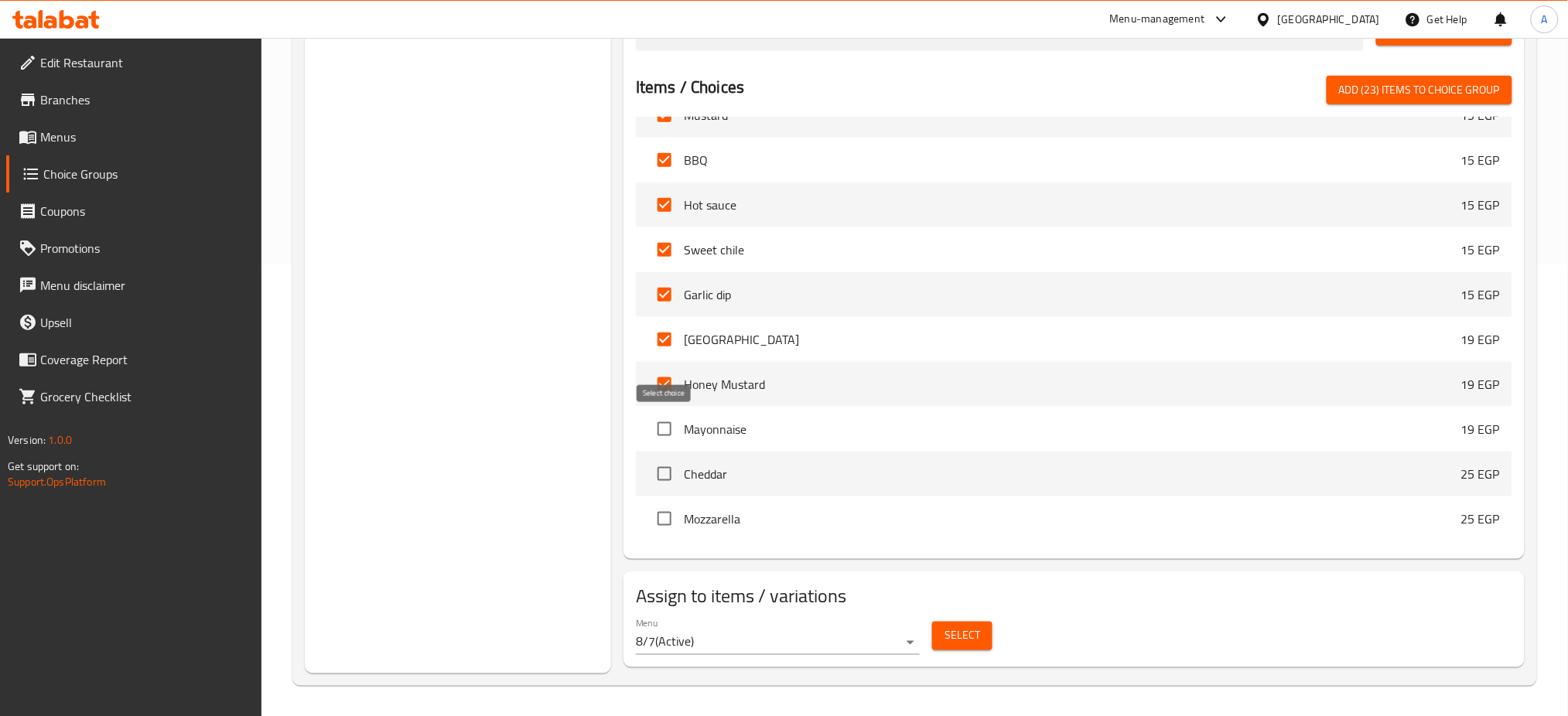
checkbox input "true"
click at [672, 482] on input "checkbox" at bounding box center [663, 474] width 32 height 32
checkbox input "true"
click at [663, 521] on input "checkbox" at bounding box center [663, 519] width 32 height 32
checkbox input "true"
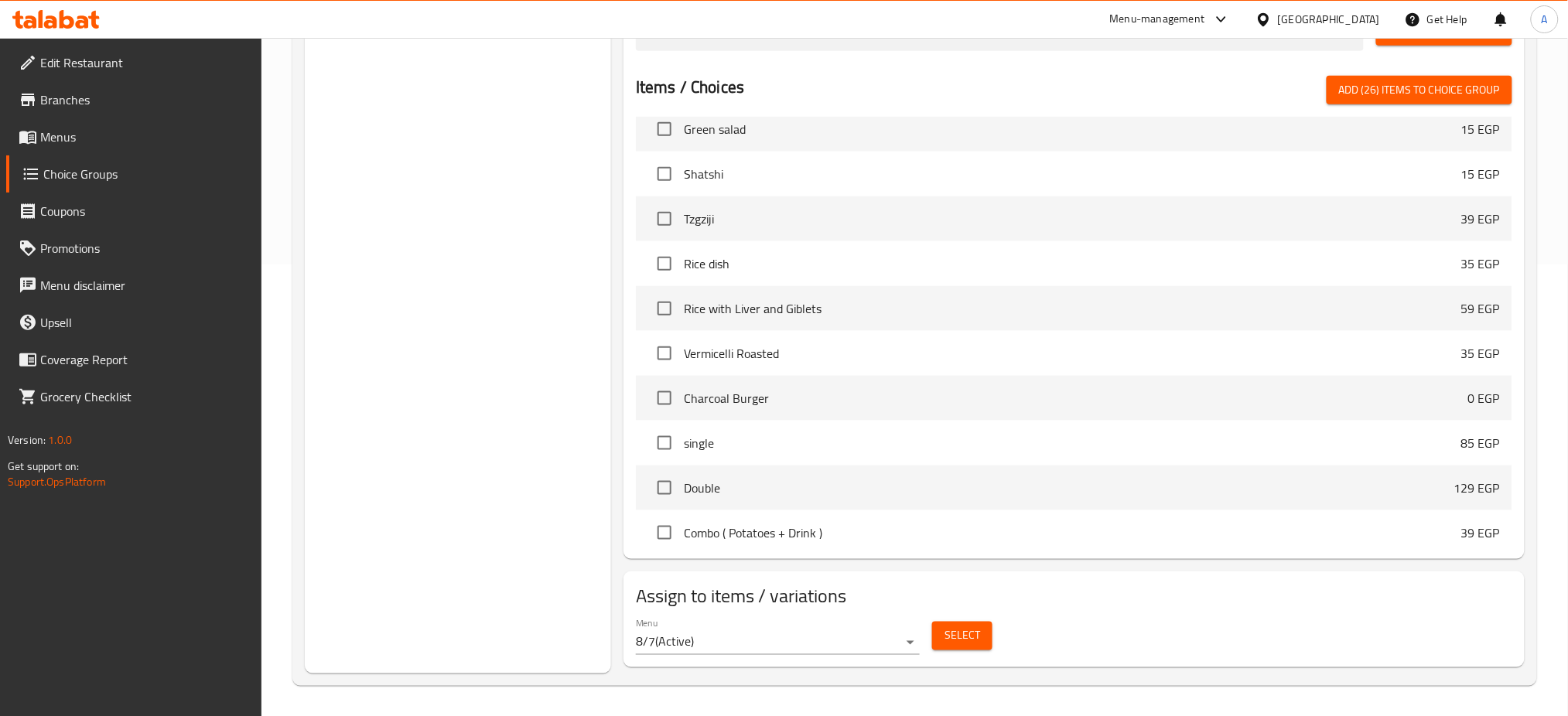
scroll to position [0, 0]
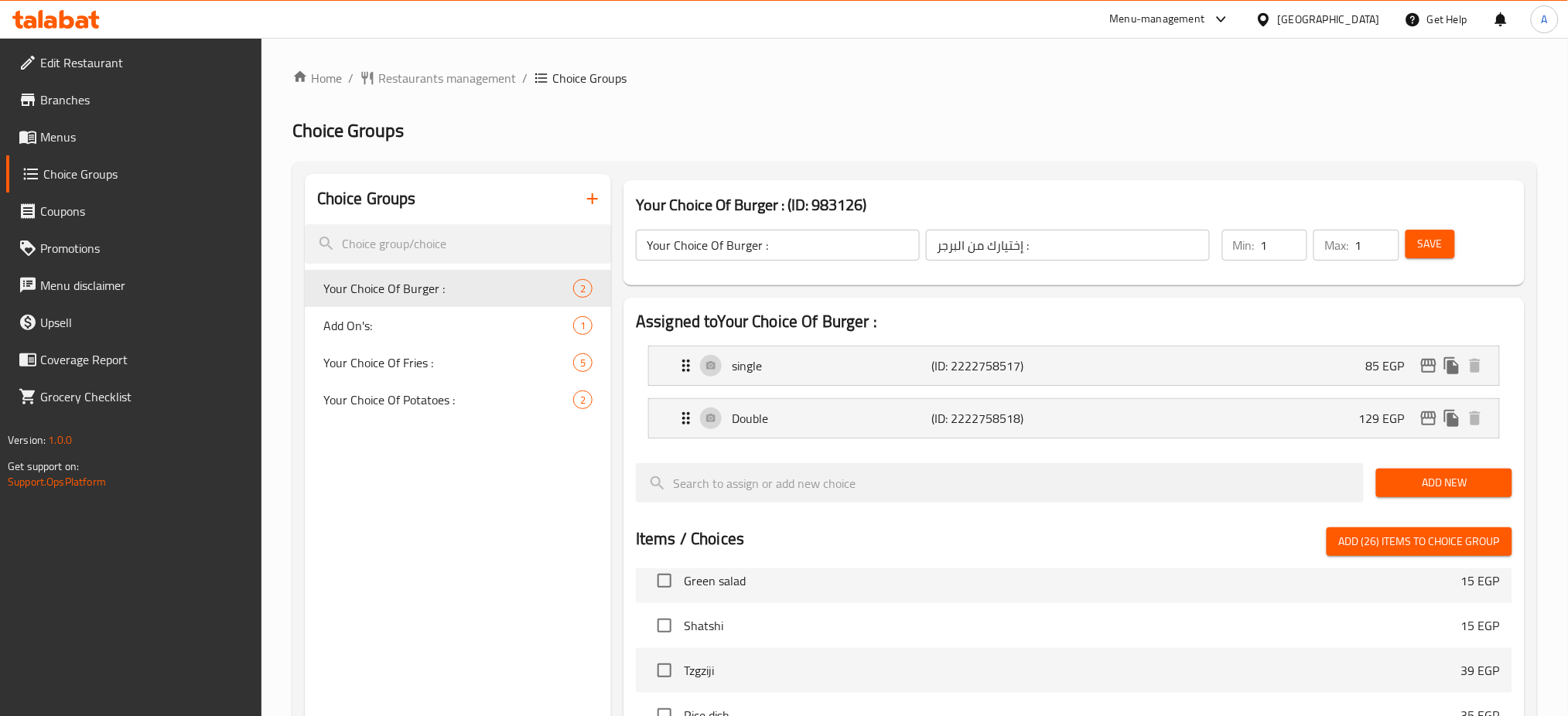
click at [1401, 540] on span "Add (26) items to choice group" at bounding box center [1419, 542] width 160 height 19
checkbox input "false"
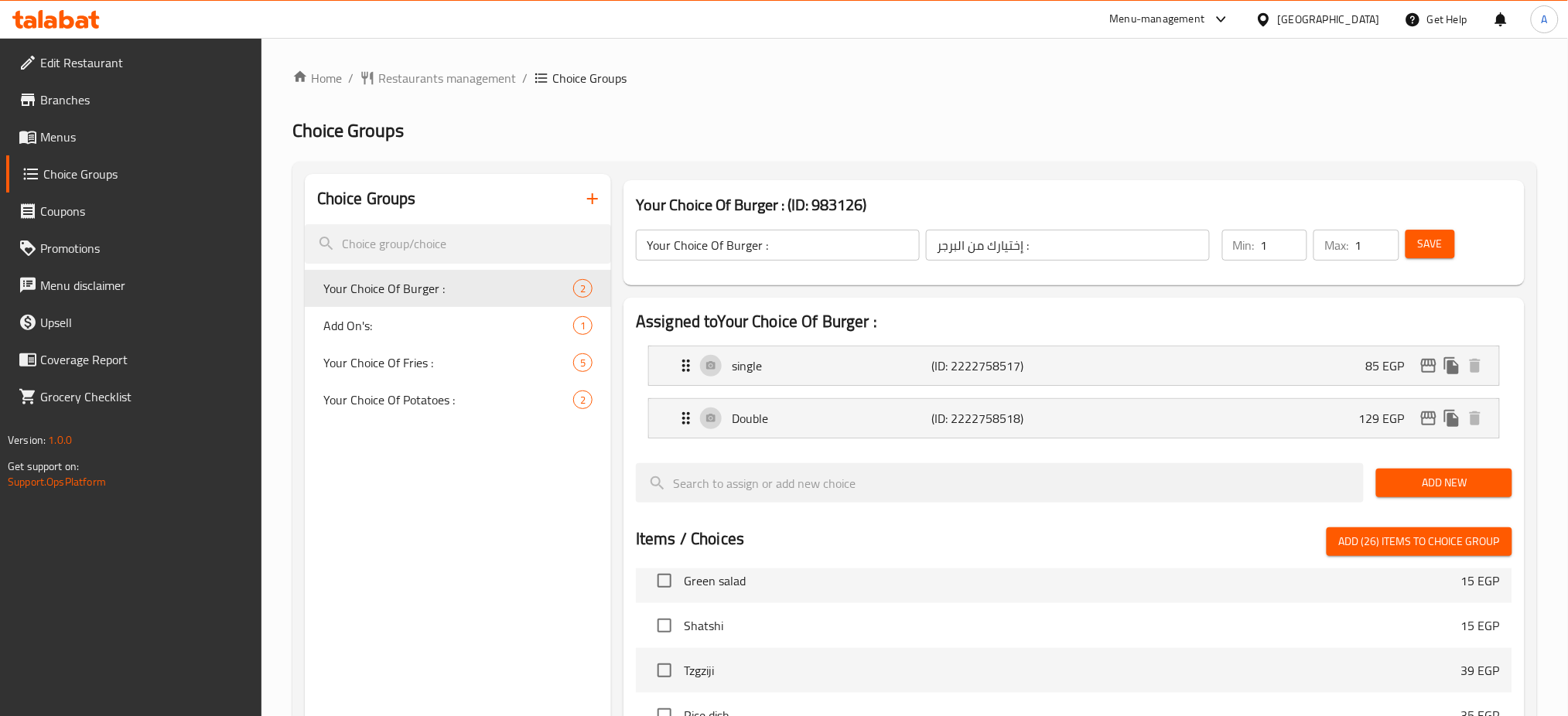
checkbox input "false"
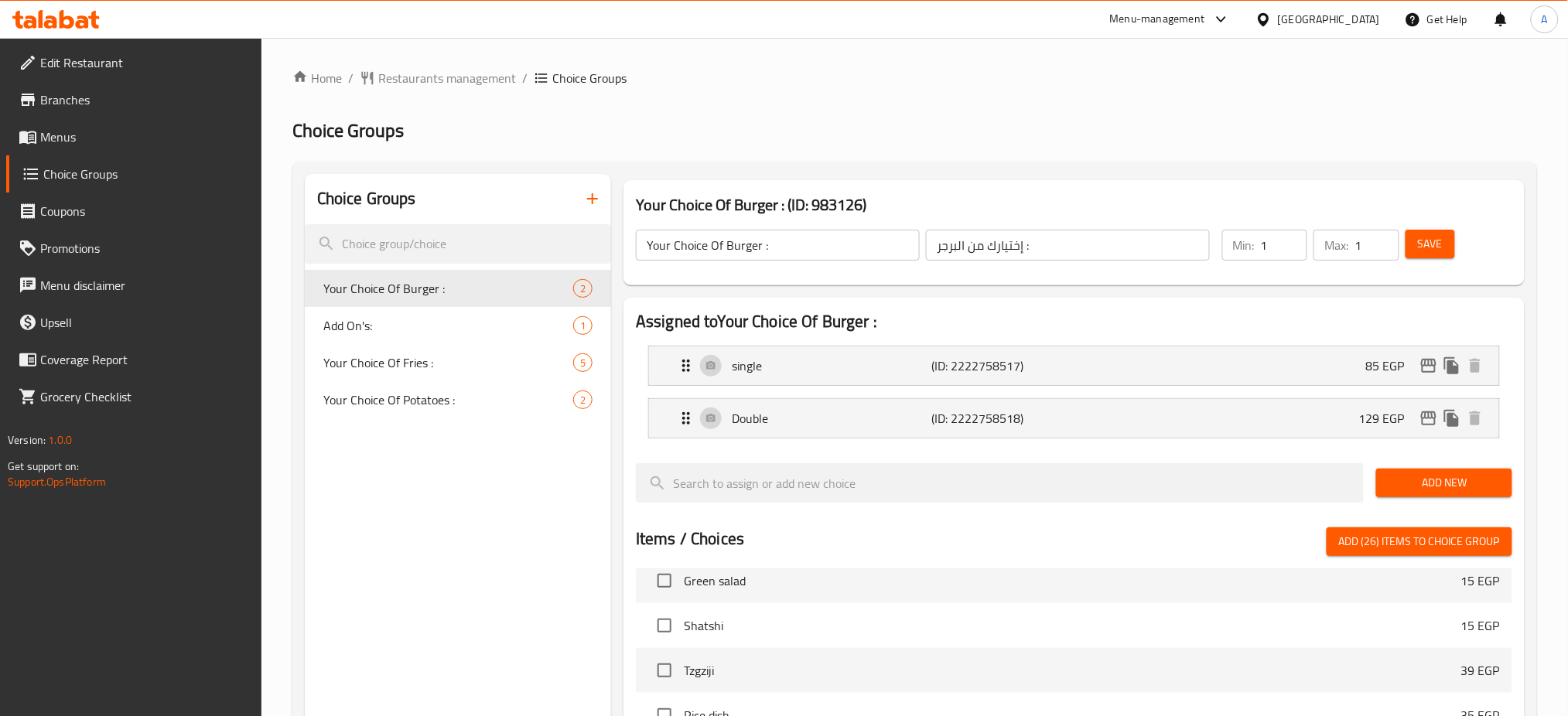
checkbox input "false"
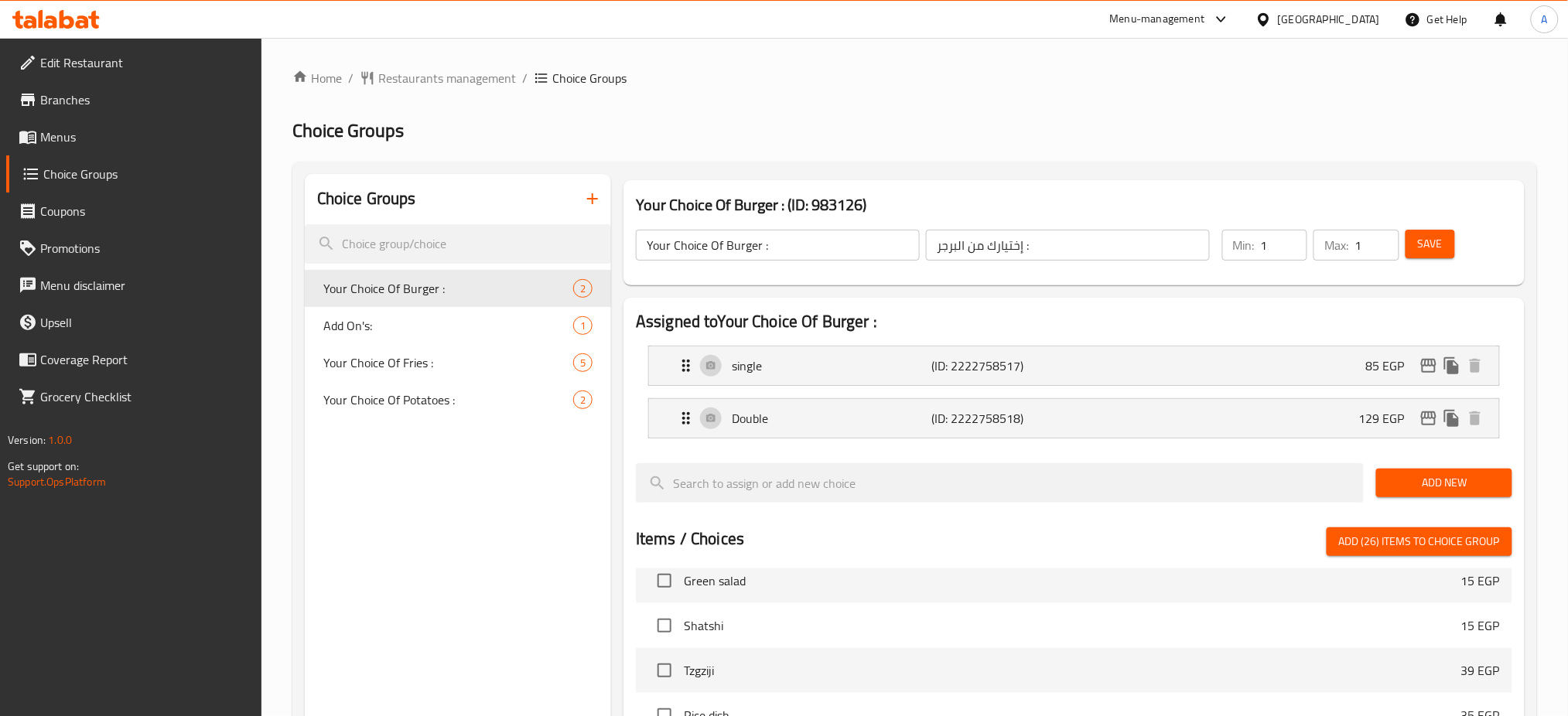
checkbox input "false"
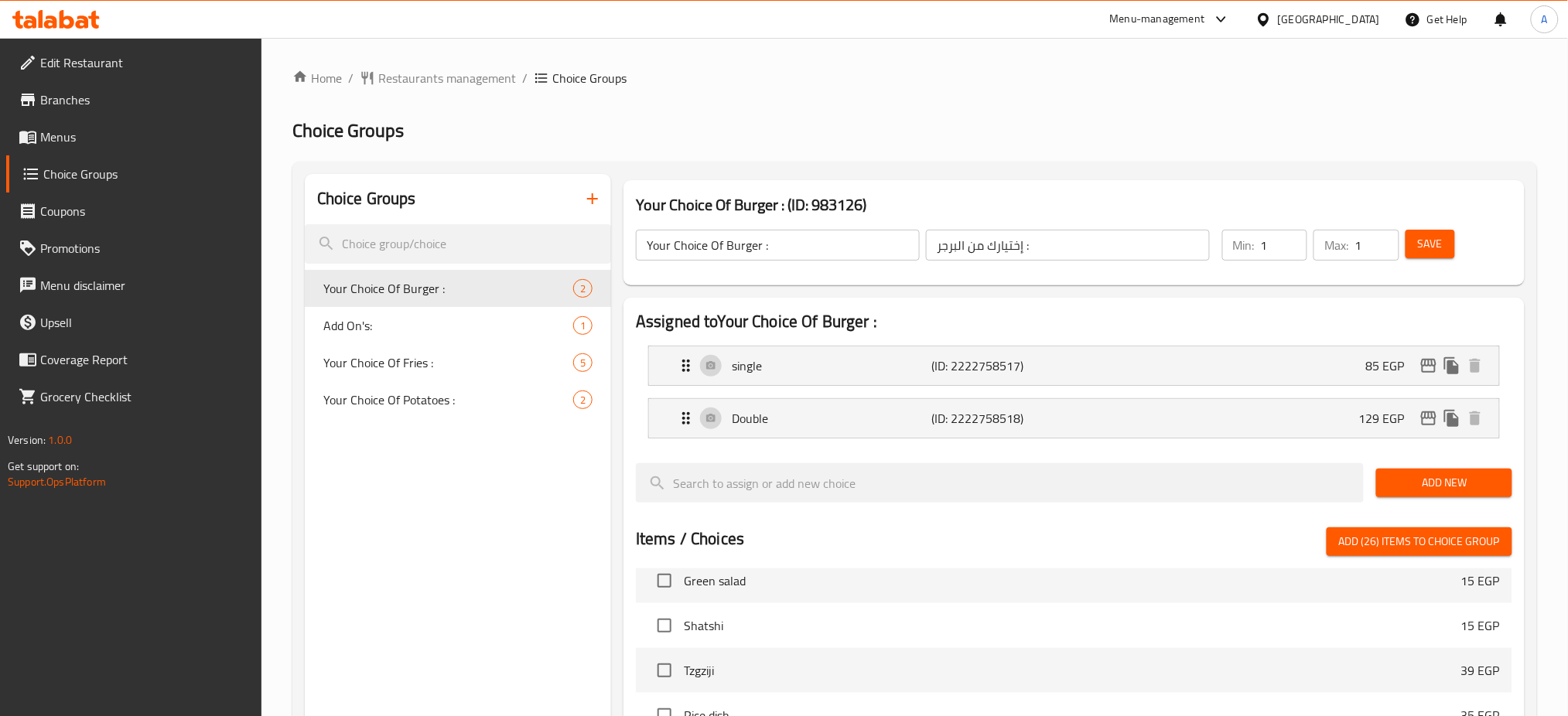
checkbox input "false"
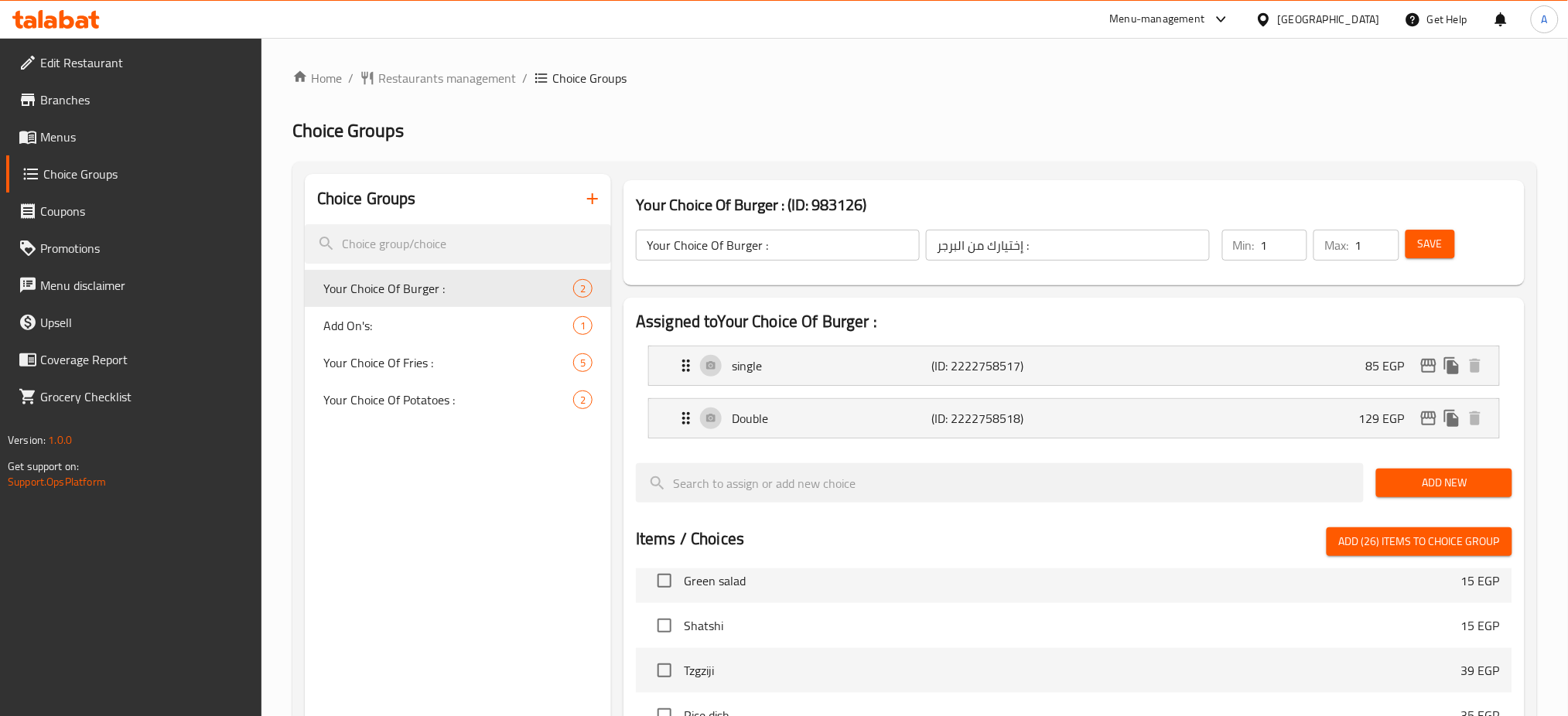
checkbox input "false"
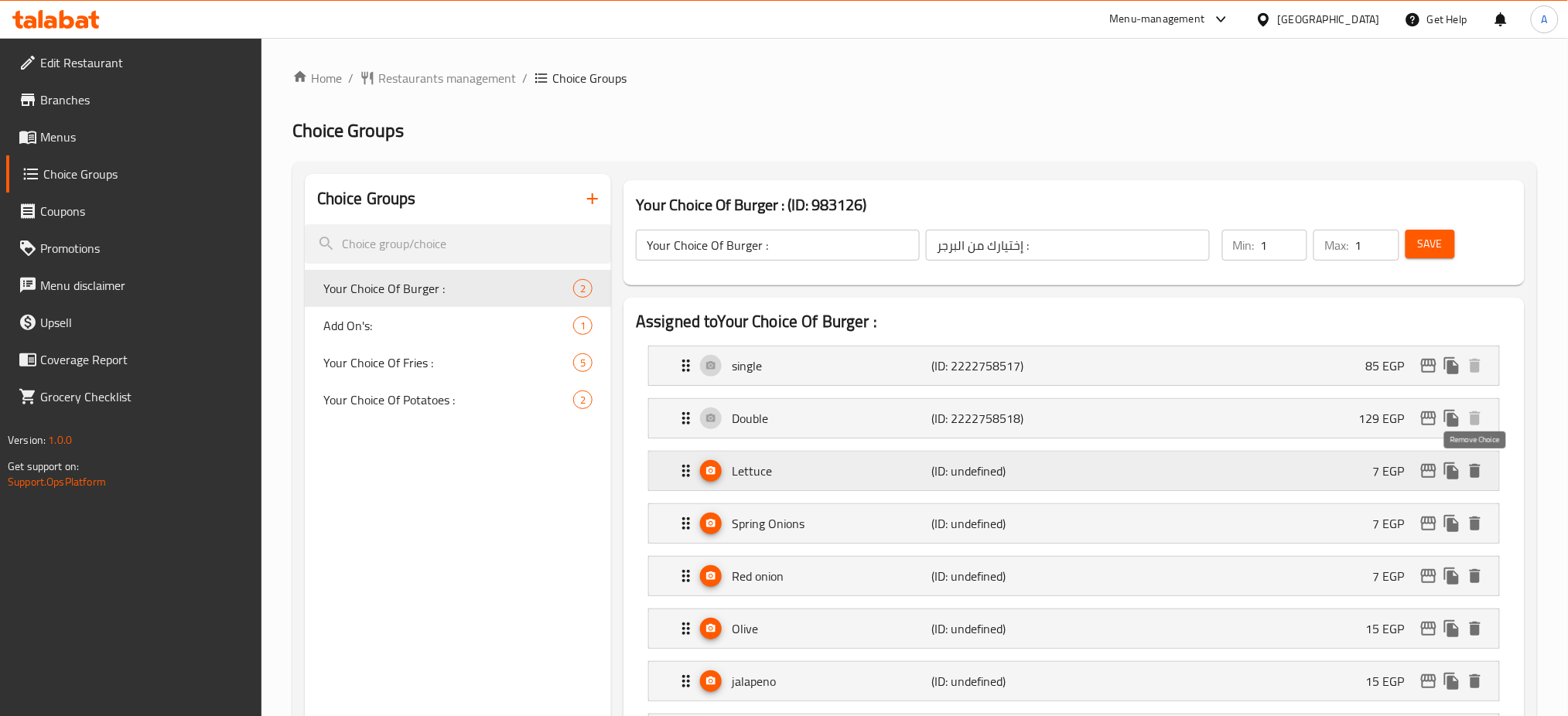
click at [1479, 475] on icon "delete" at bounding box center [1475, 471] width 11 height 14
click at [1479, 517] on icon "delete" at bounding box center [1475, 523] width 11 height 14
click at [1479, 569] on icon "delete" at bounding box center [1475, 576] width 11 height 14
click at [1479, 622] on icon "delete" at bounding box center [1475, 628] width 11 height 14
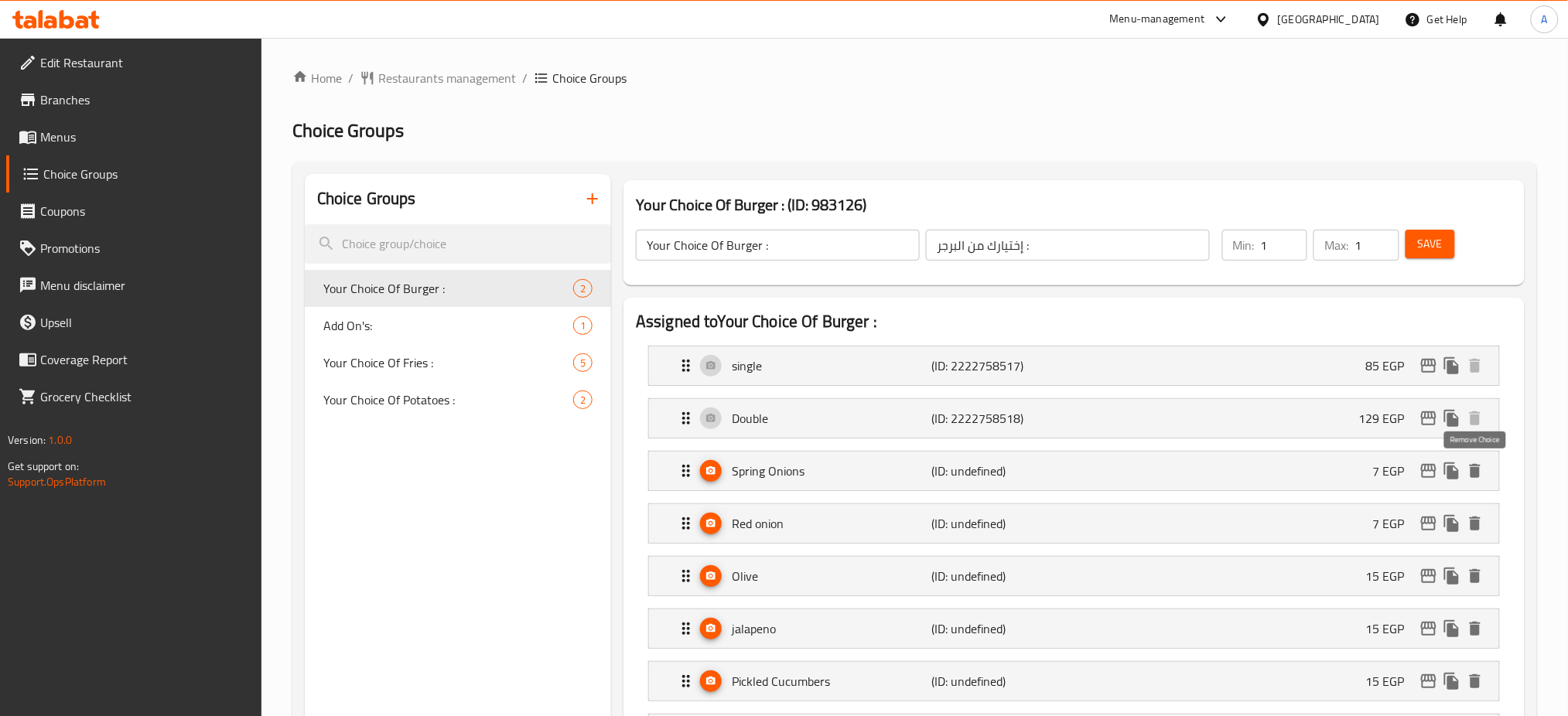
click at [1479, 675] on icon "delete" at bounding box center [1475, 682] width 11 height 14
click at [1479, 475] on icon "delete" at bounding box center [1475, 471] width 11 height 14
click at [1479, 517] on icon "delete" at bounding box center [1475, 523] width 11 height 14
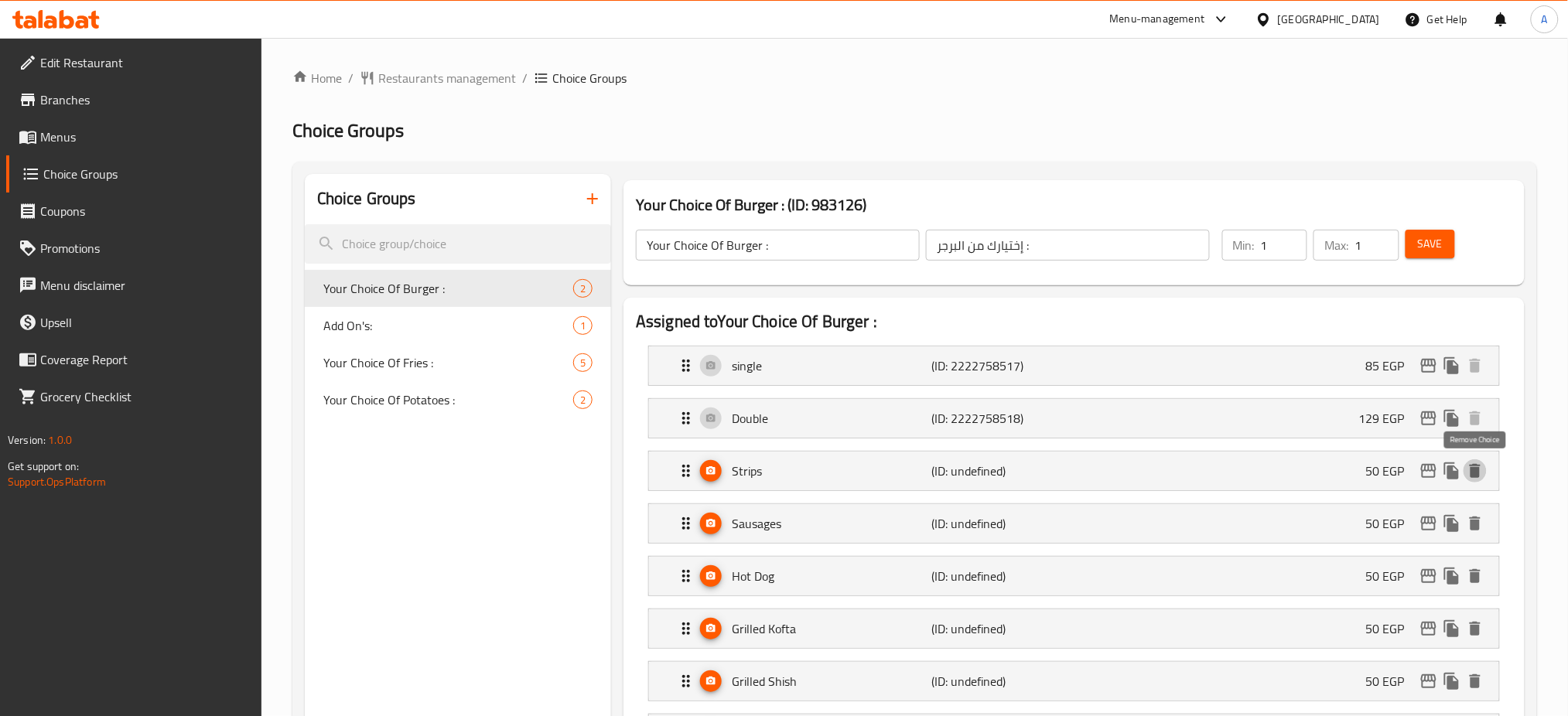
click at [1479, 475] on icon "delete" at bounding box center [1475, 471] width 11 height 14
click at [1479, 517] on icon "delete" at bounding box center [1475, 523] width 11 height 14
click at [1479, 475] on icon "delete" at bounding box center [1475, 471] width 11 height 14
click at [1479, 517] on icon "delete" at bounding box center [1475, 523] width 11 height 14
click at [1479, 475] on icon "delete" at bounding box center [1475, 471] width 11 height 14
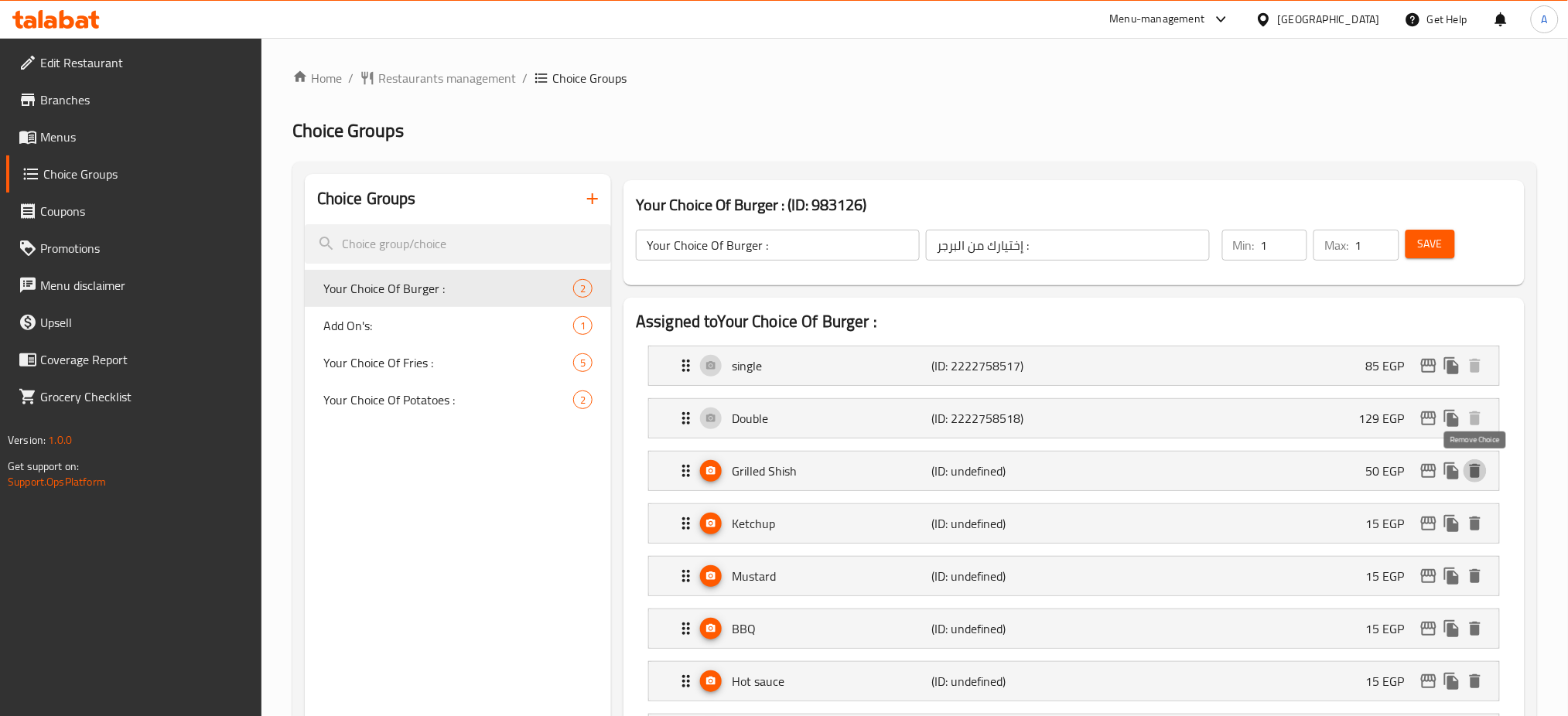
click at [1479, 517] on icon "delete" at bounding box center [1475, 523] width 11 height 14
click at [1479, 569] on icon "delete" at bounding box center [1475, 576] width 11 height 14
click at [1479, 475] on icon "delete" at bounding box center [1475, 471] width 11 height 14
click at [1479, 517] on icon "delete" at bounding box center [1475, 523] width 11 height 14
click at [1479, 475] on icon "delete" at bounding box center [1475, 471] width 11 height 14
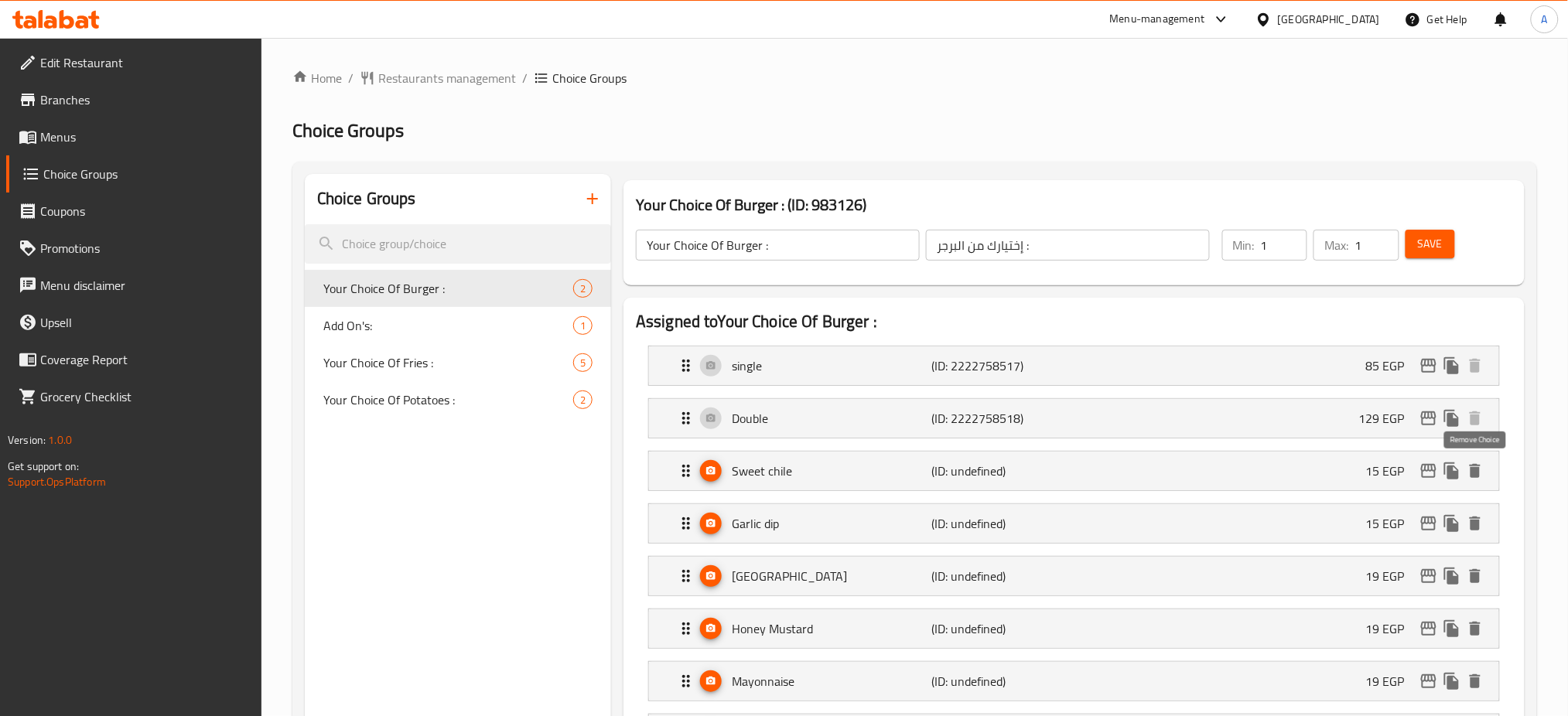
click at [1479, 517] on icon "delete" at bounding box center [1475, 523] width 11 height 14
click at [1479, 475] on icon "delete" at bounding box center [1475, 471] width 11 height 14
click at [1479, 517] on icon "delete" at bounding box center [1475, 523] width 11 height 14
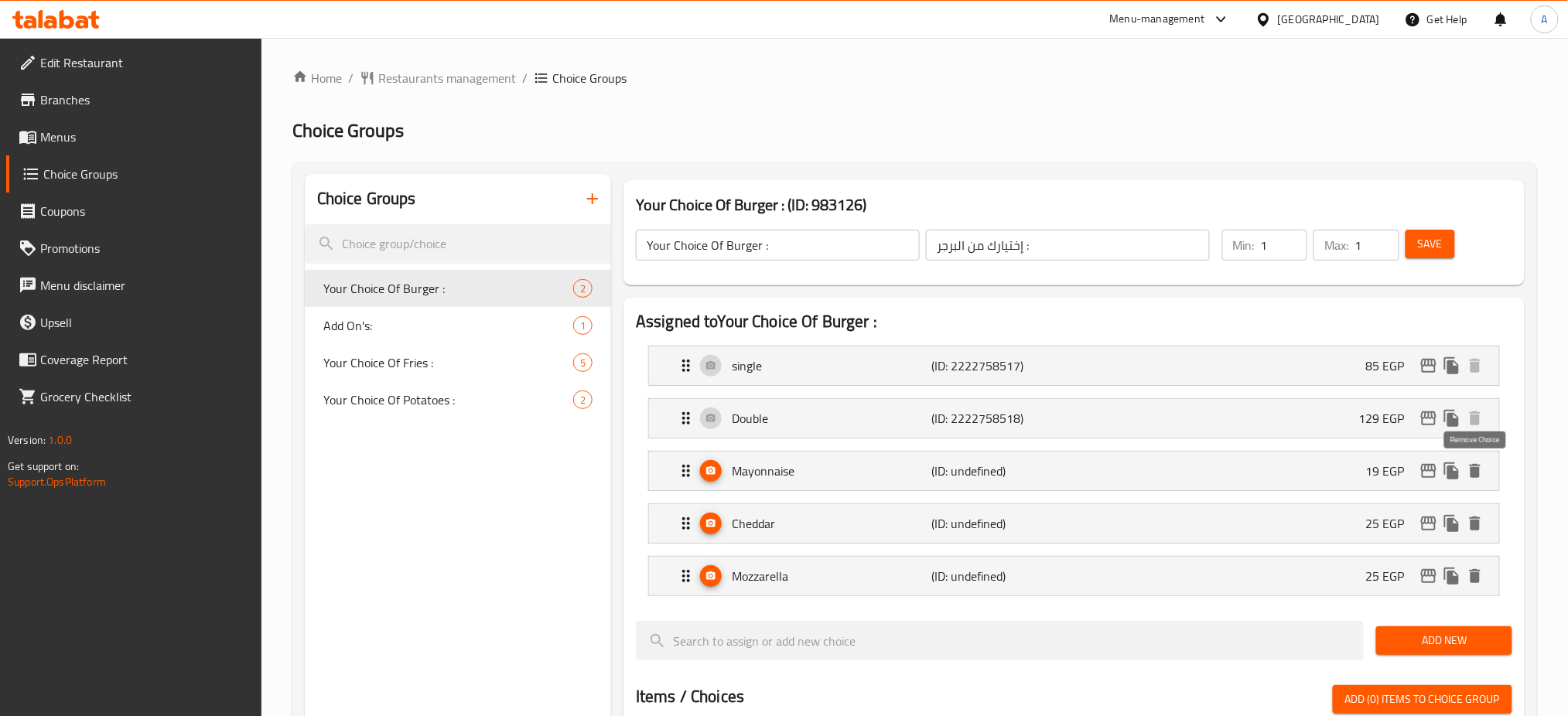
click at [1479, 475] on icon "delete" at bounding box center [1475, 471] width 11 height 14
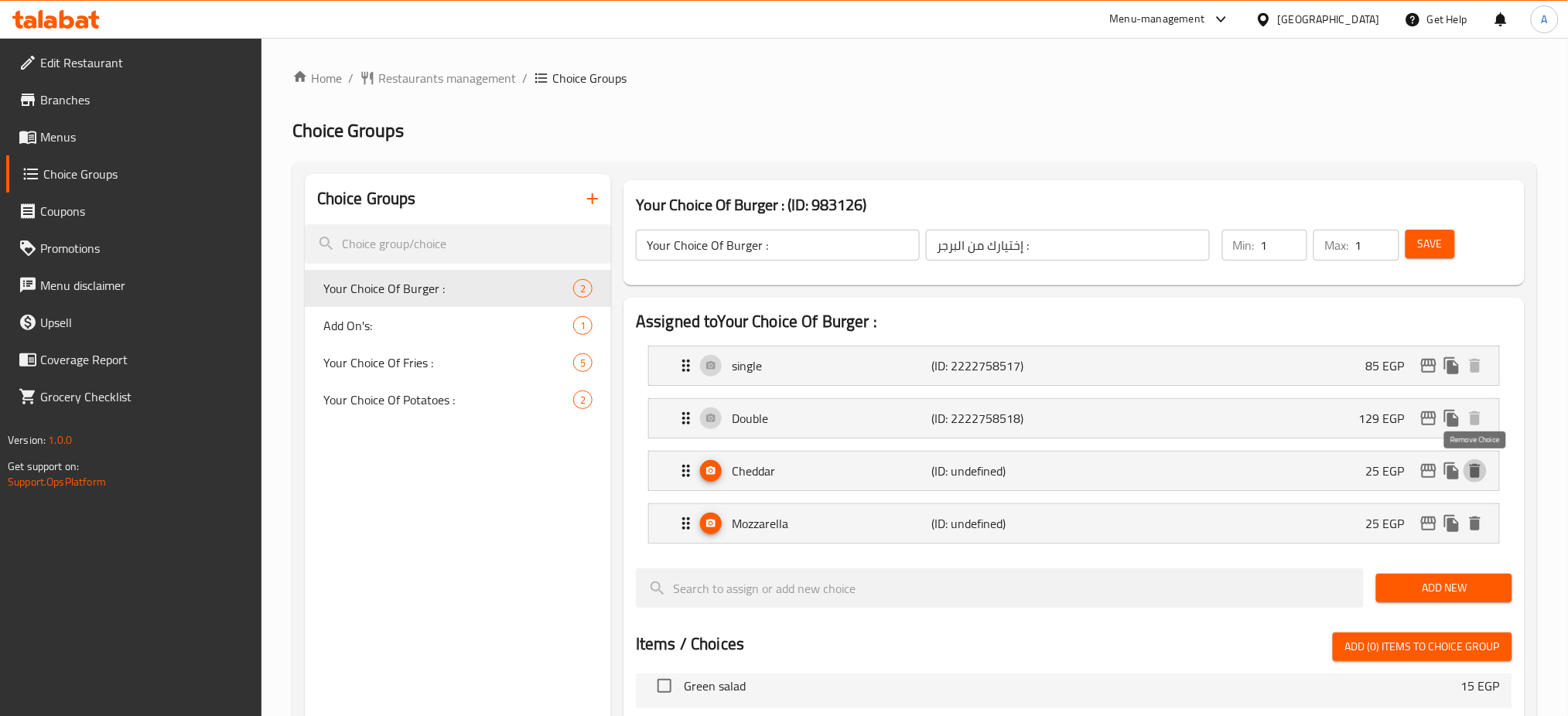
click at [1479, 475] on icon "delete" at bounding box center [1475, 471] width 11 height 14
click at [1479, 517] on icon "delete" at bounding box center [1475, 523] width 11 height 14
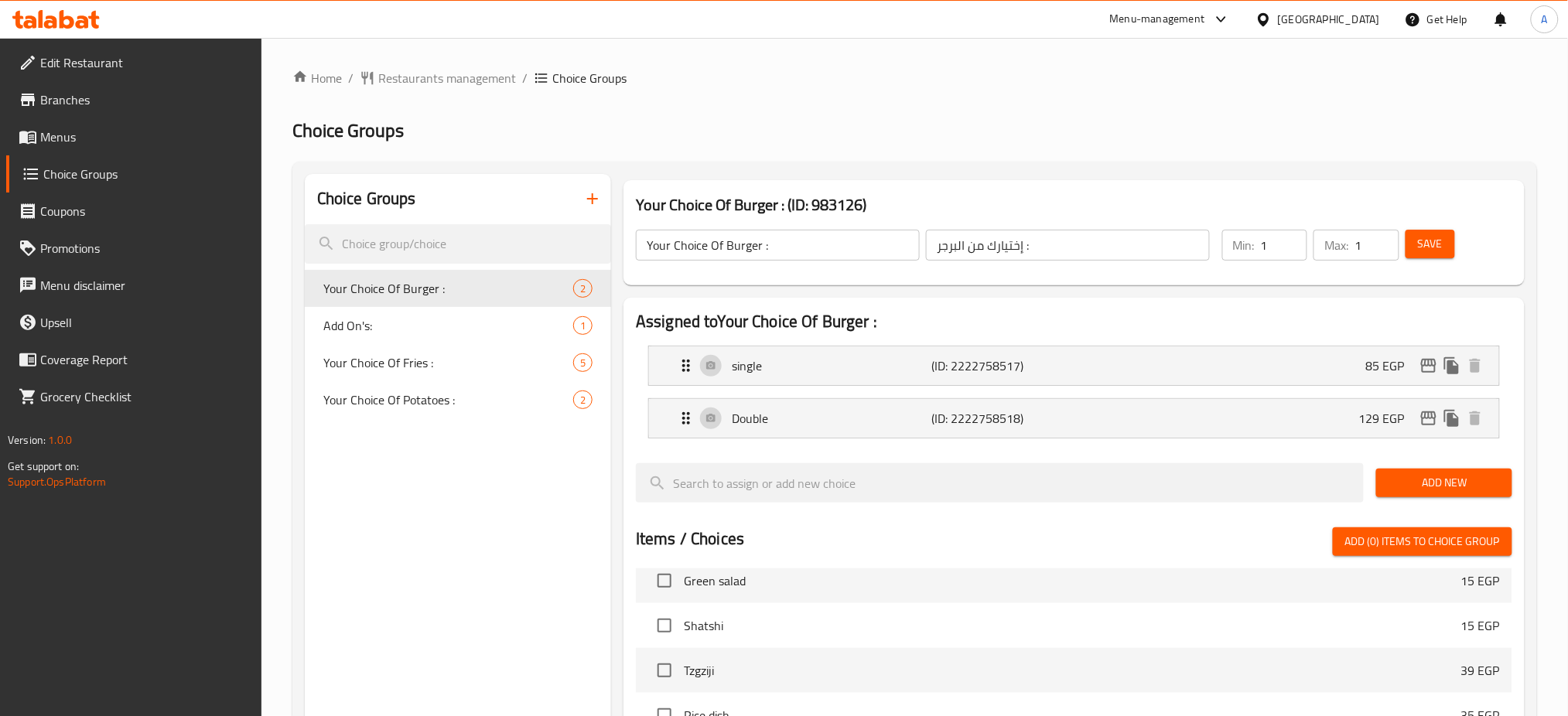
click at [597, 207] on button "button" at bounding box center [592, 198] width 37 height 37
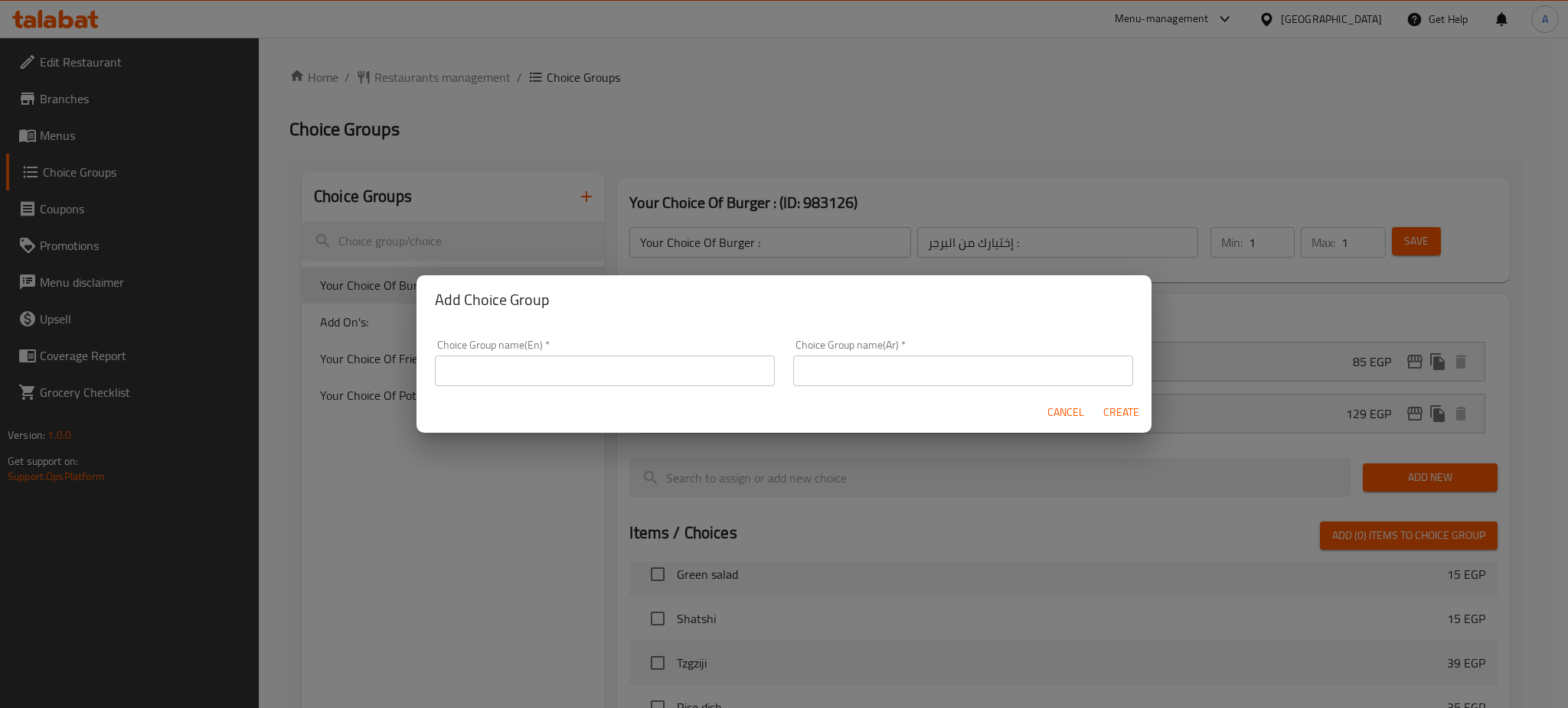
click at [537, 381] on input "text" at bounding box center [604, 371] width 340 height 31
type input "Your Choice Of:"
type input "إختيارك من:"
click at [1118, 409] on span "Create" at bounding box center [1120, 413] width 37 height 19
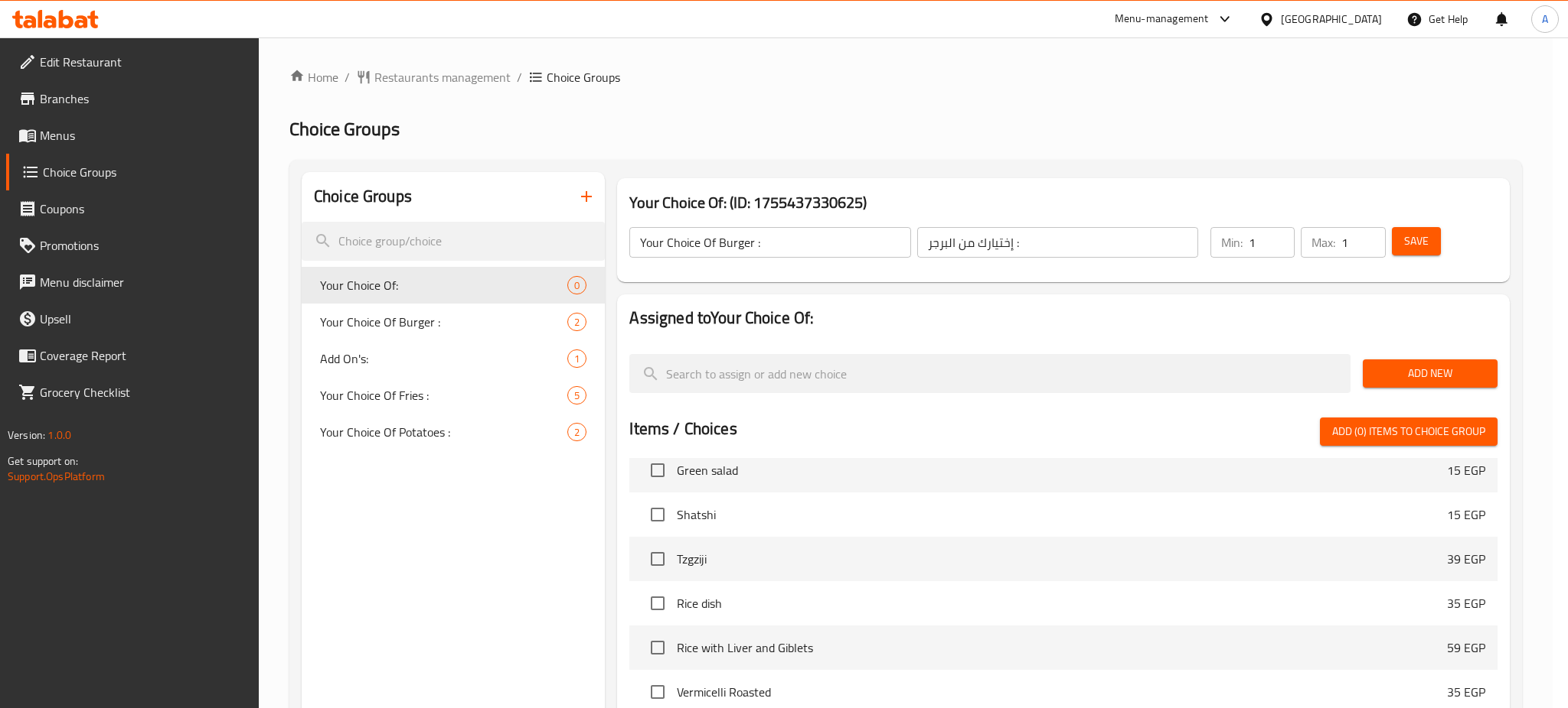
type input "Your Choice Of:"
type input "إختيارك من:"
type input "0"
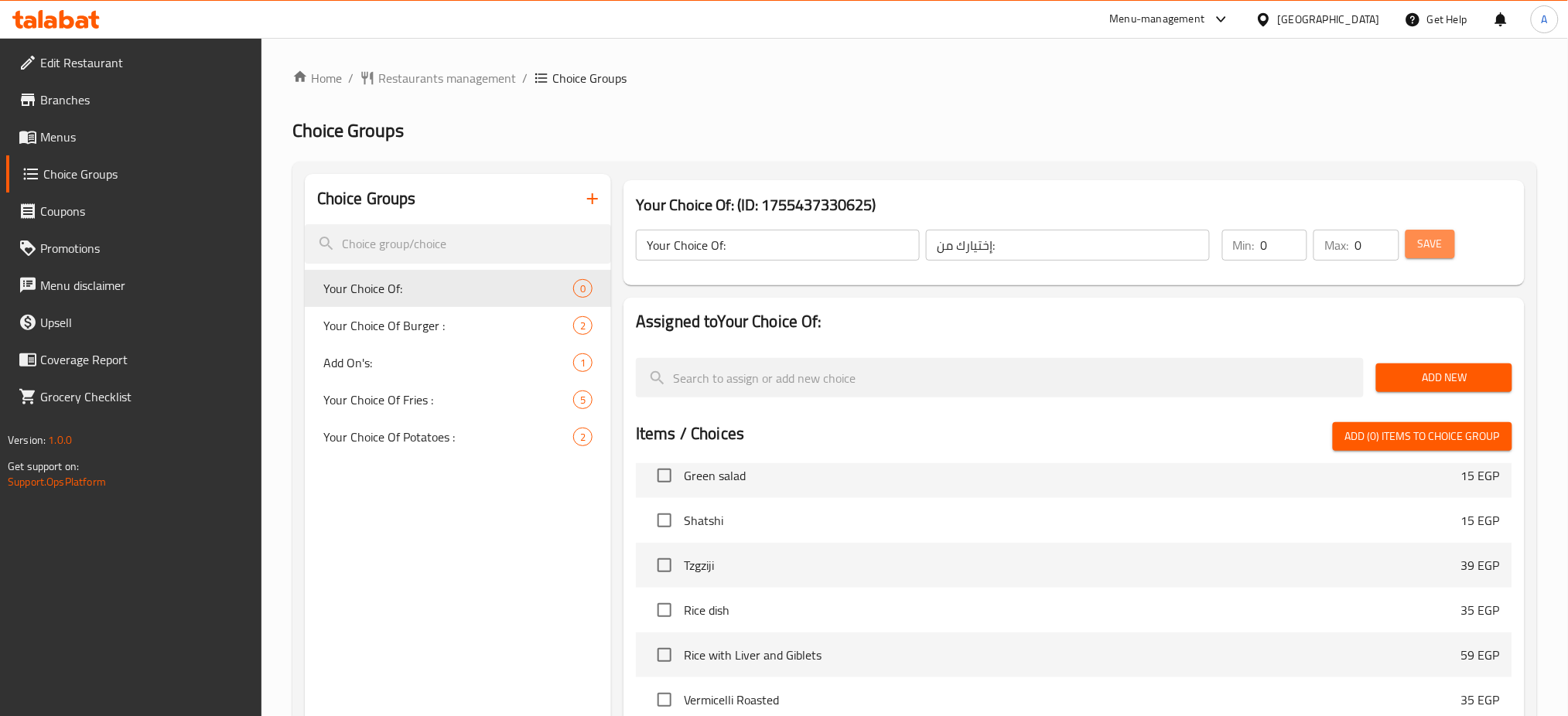
click at [1446, 244] on button "Save" at bounding box center [1430, 243] width 50 height 28
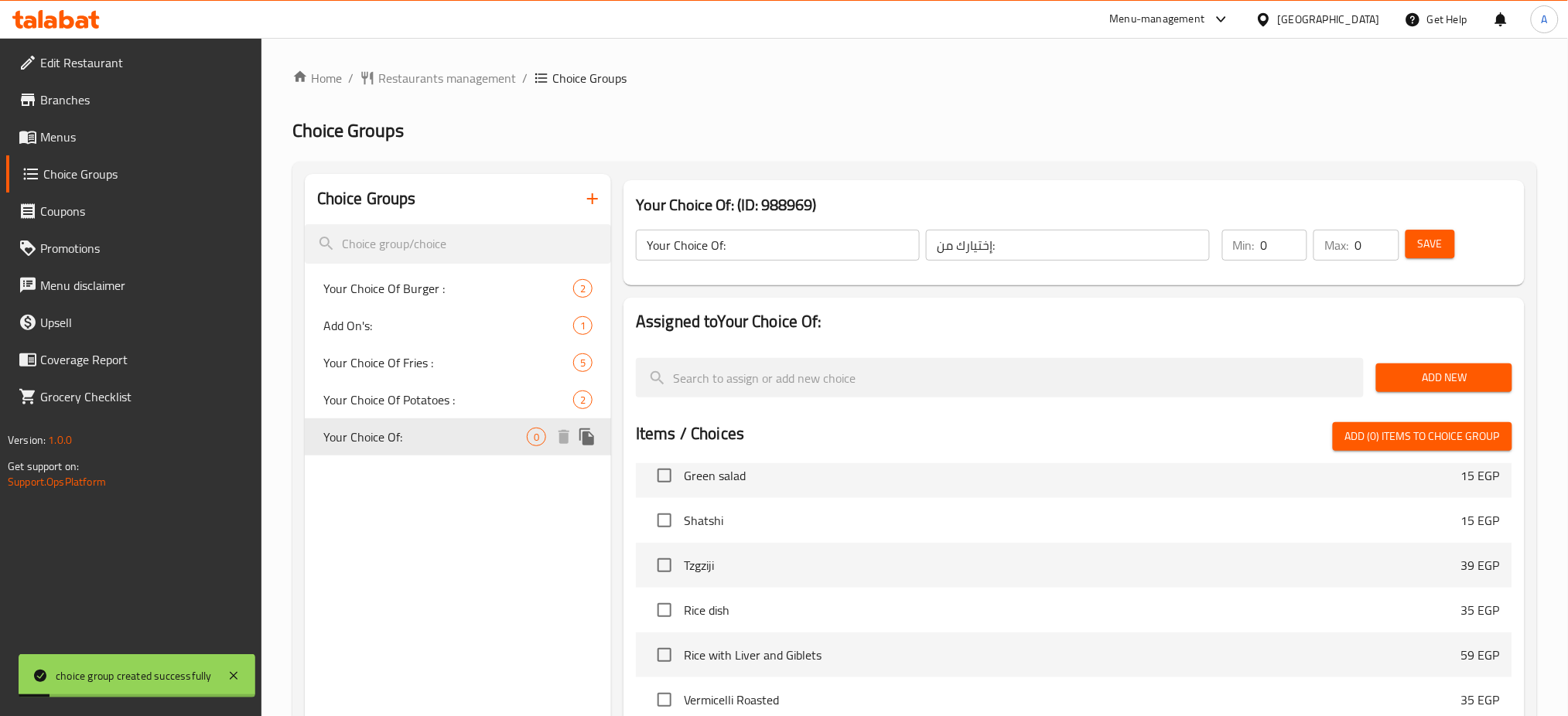
click at [461, 431] on span "Your Choice Of:" at bounding box center [424, 437] width 203 height 18
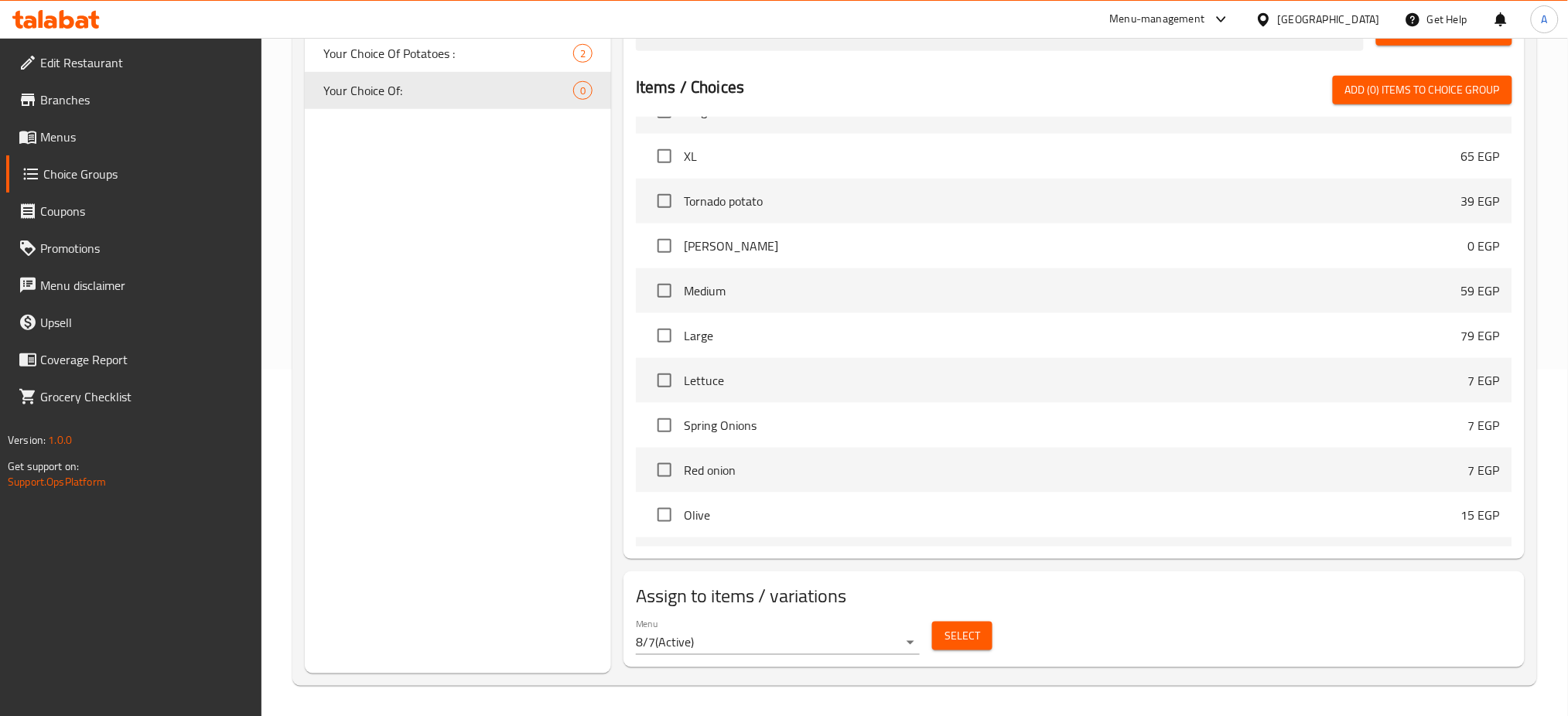
scroll to position [1642, 0]
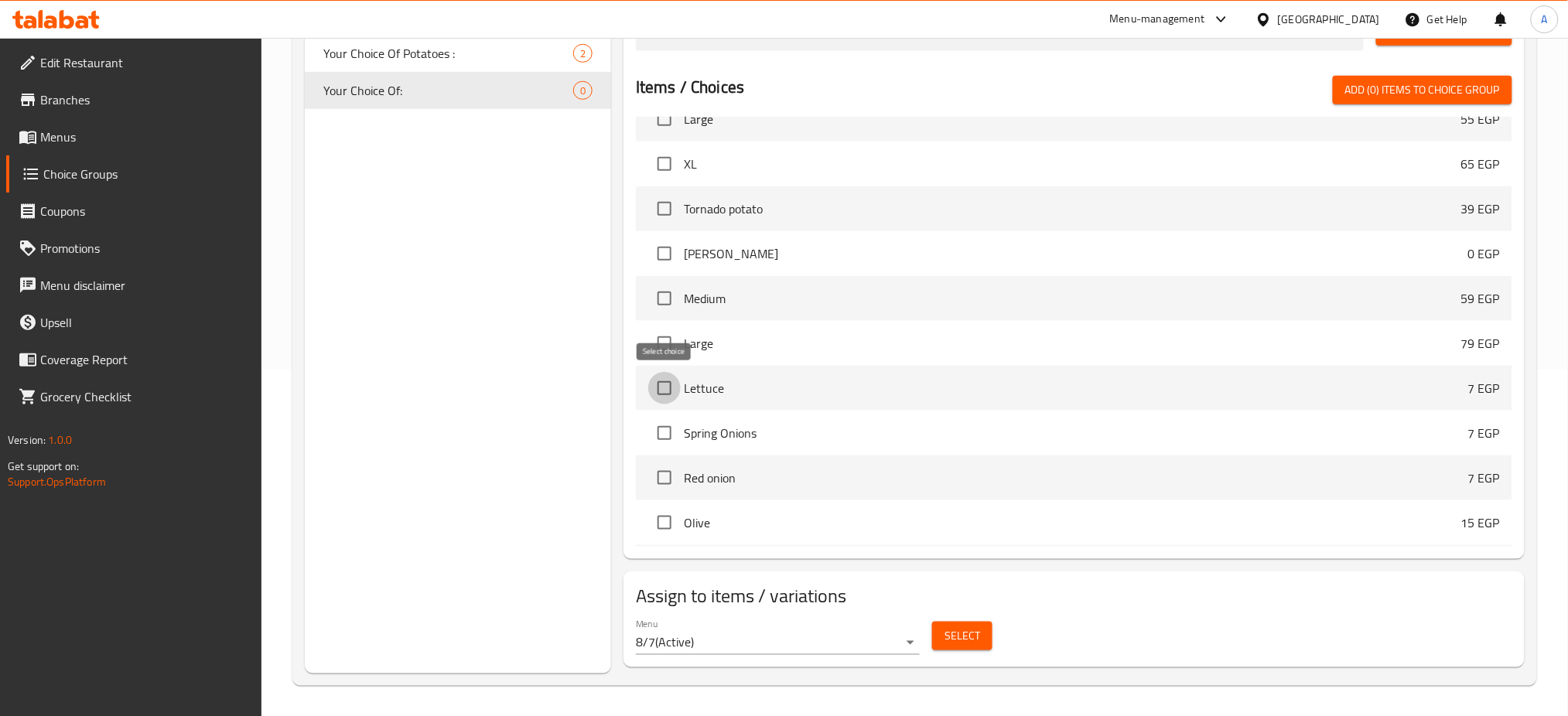
click at [672, 391] on input "checkbox" at bounding box center [663, 388] width 32 height 32
checkbox input "true"
click at [667, 437] on input "checkbox" at bounding box center [663, 433] width 32 height 32
checkbox input "true"
click at [665, 474] on input "checkbox" at bounding box center [663, 478] width 32 height 32
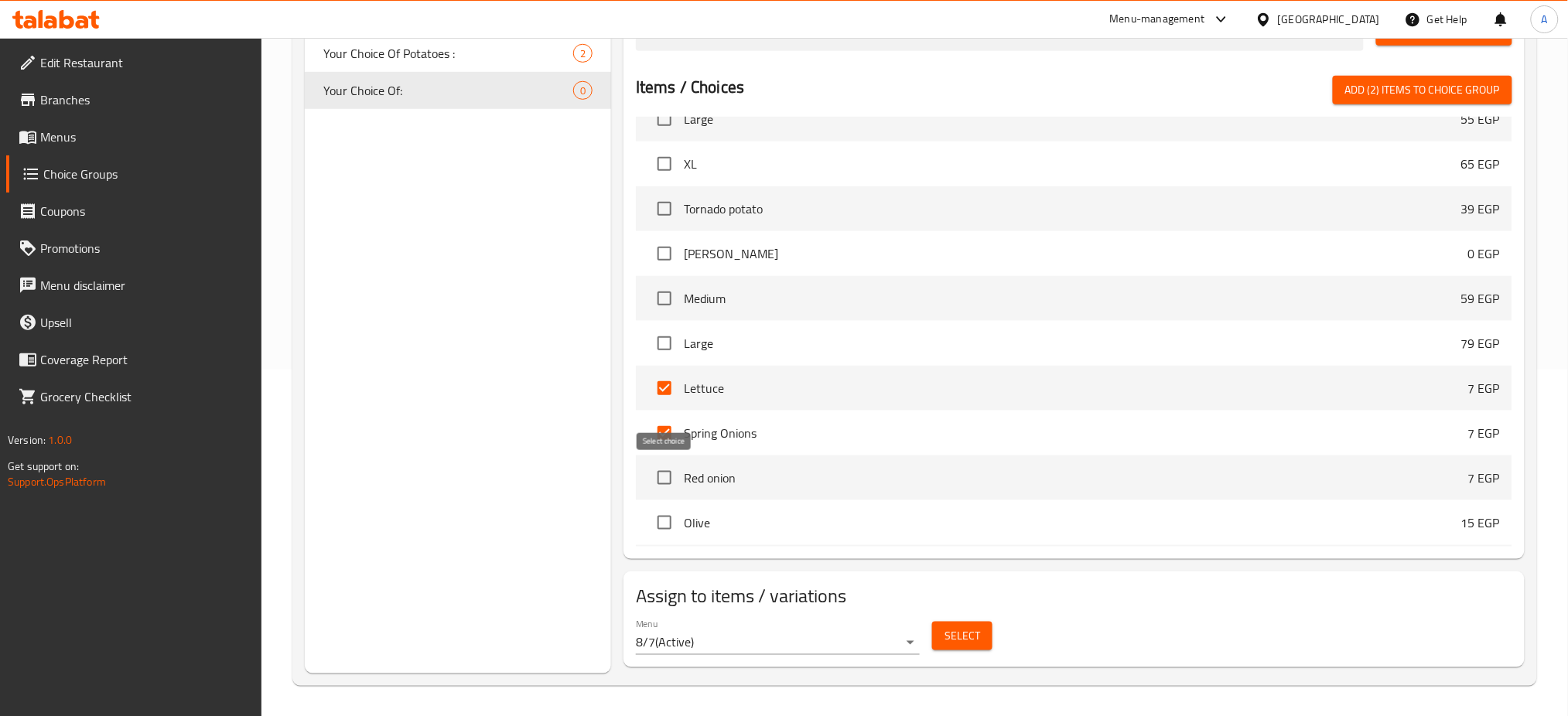
checkbox input "true"
click at [663, 509] on input "checkbox" at bounding box center [663, 522] width 32 height 32
checkbox input "true"
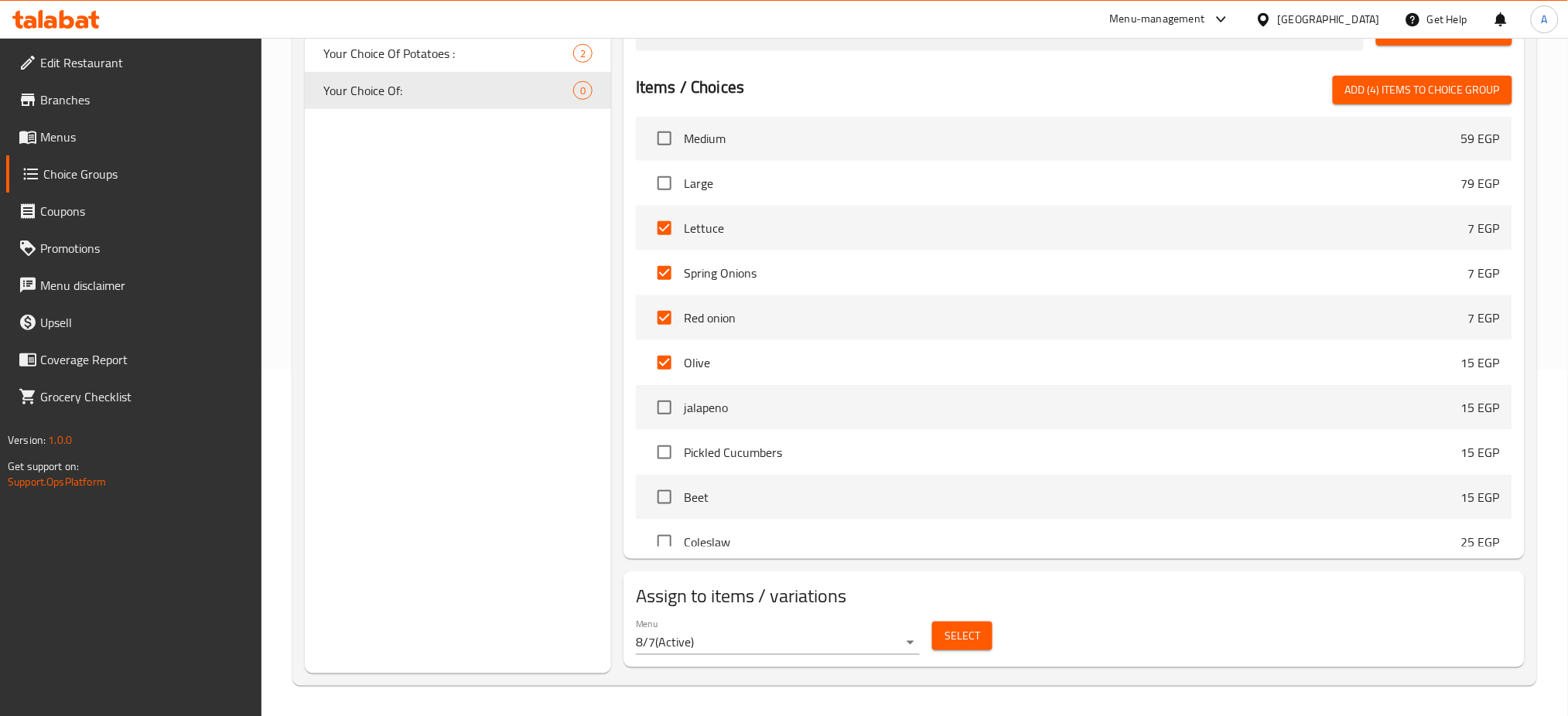
scroll to position [1816, 0]
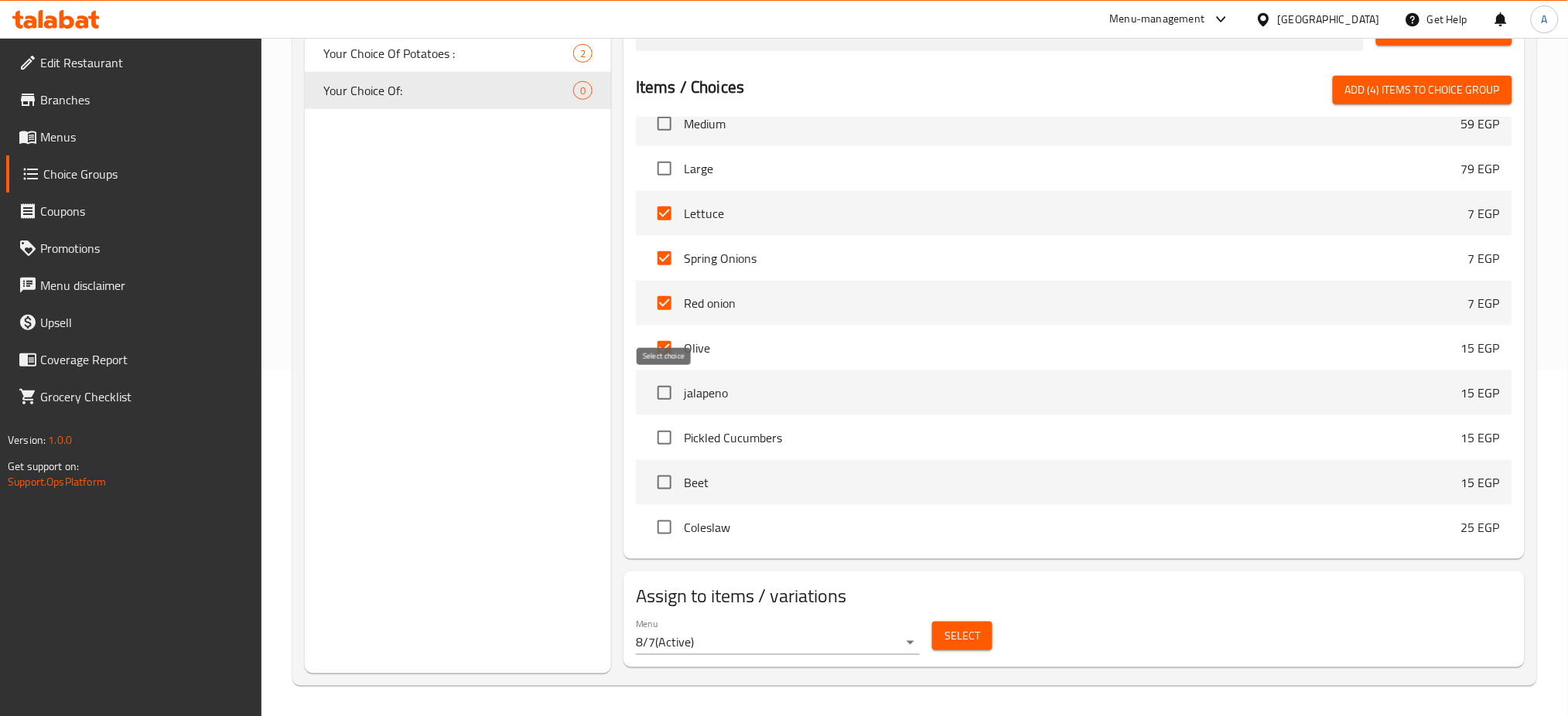
click at [666, 395] on input "checkbox" at bounding box center [663, 392] width 32 height 32
checkbox input "true"
click at [662, 444] on input "checkbox" at bounding box center [663, 437] width 32 height 32
checkbox input "true"
click at [668, 485] on input "checkbox" at bounding box center [663, 483] width 32 height 32
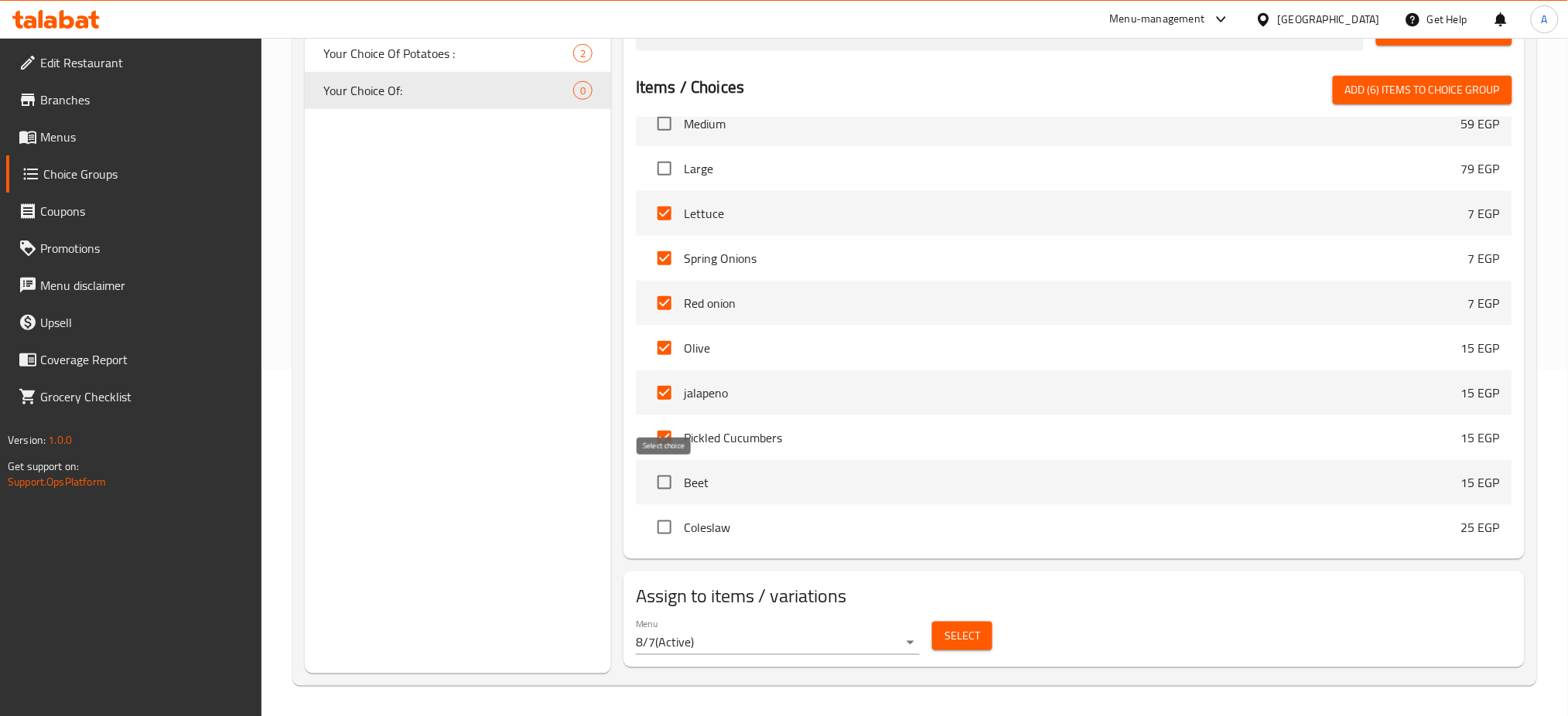
checkbox input "true"
click at [663, 530] on input "checkbox" at bounding box center [663, 527] width 32 height 32
checkbox input "true"
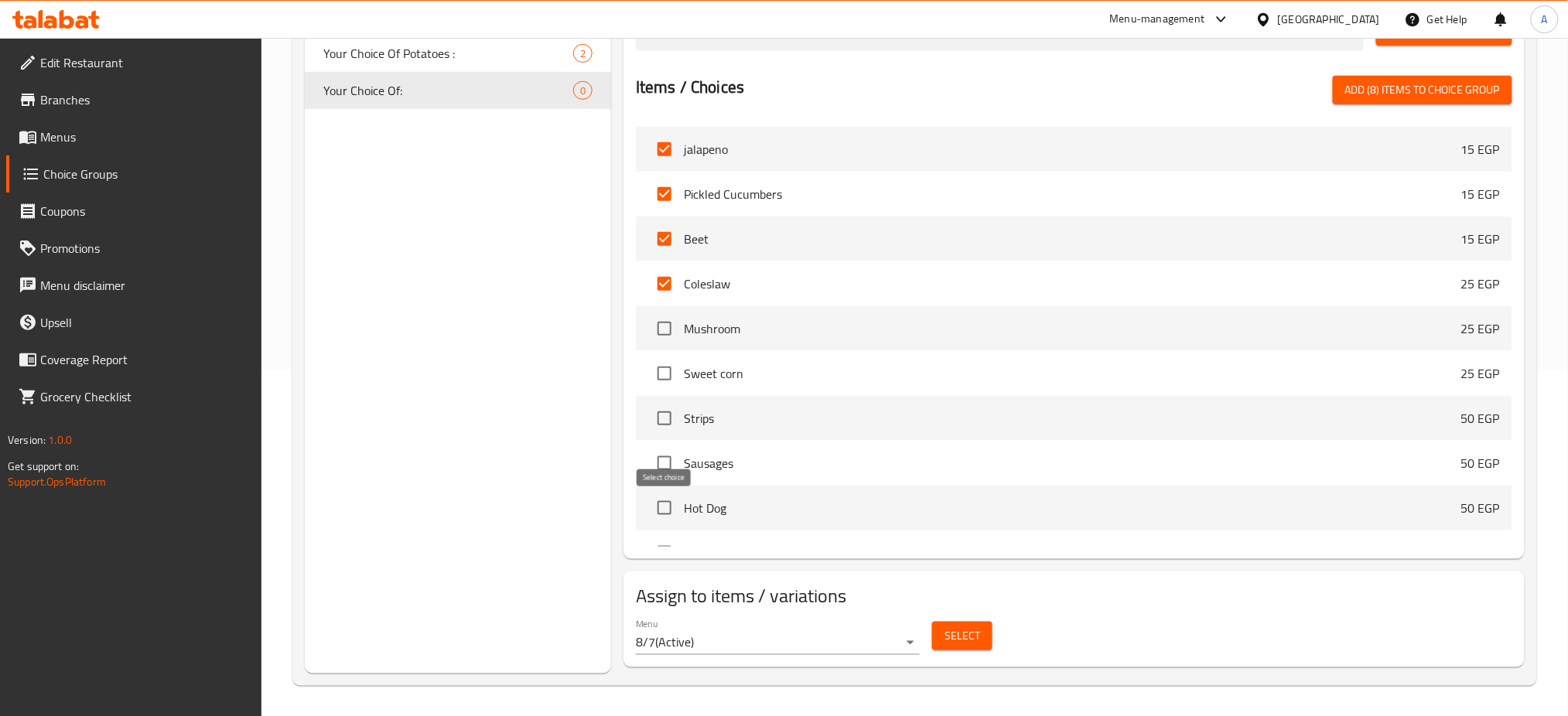
scroll to position [2077, 0]
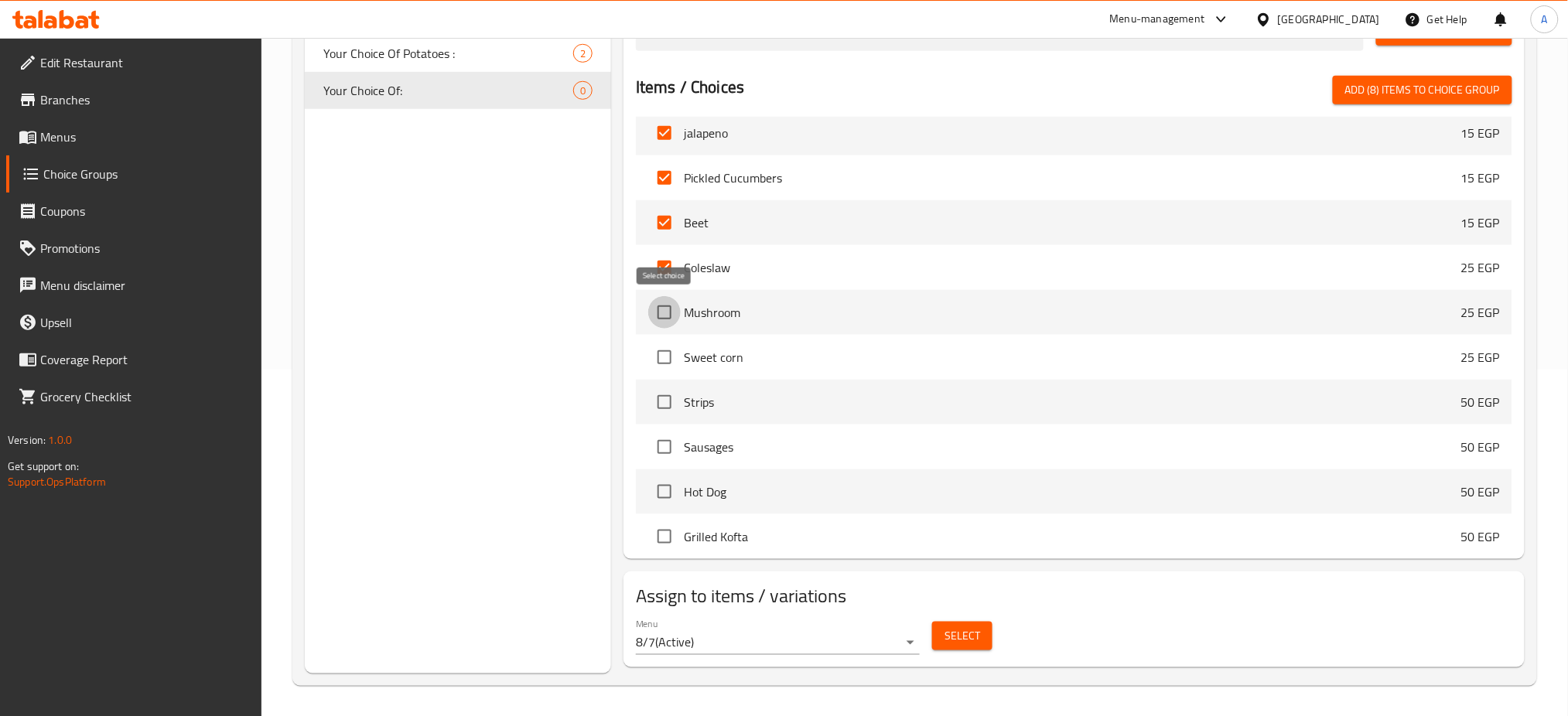
click at [671, 325] on input "checkbox" at bounding box center [663, 312] width 32 height 32
checkbox input "true"
click at [669, 346] on input "checkbox" at bounding box center [663, 357] width 32 height 32
checkbox input "true"
click at [661, 411] on input "checkbox" at bounding box center [663, 402] width 32 height 32
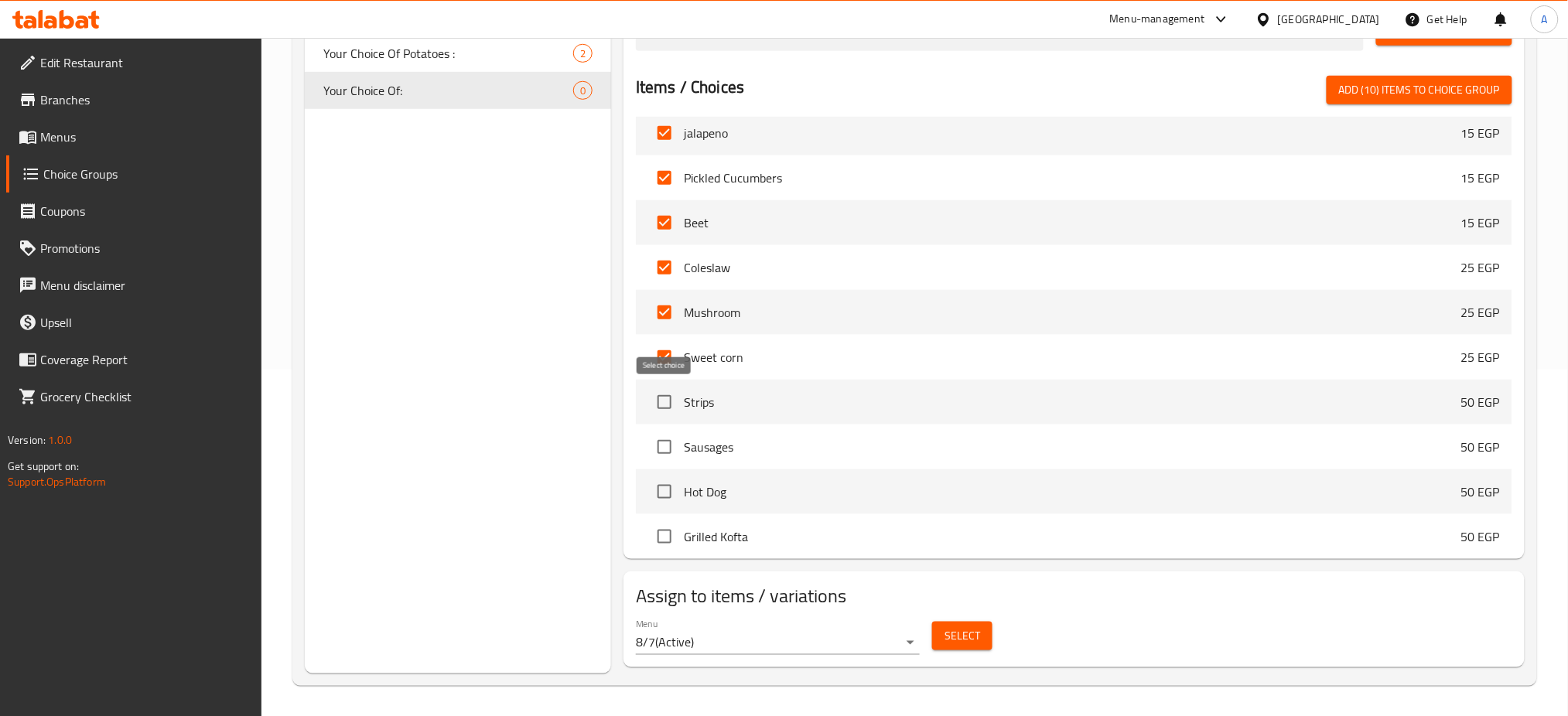
checkbox input "true"
click at [664, 442] on input "checkbox" at bounding box center [663, 447] width 32 height 32
checkbox input "true"
click at [666, 478] on input "checkbox" at bounding box center [663, 491] width 32 height 32
checkbox input "true"
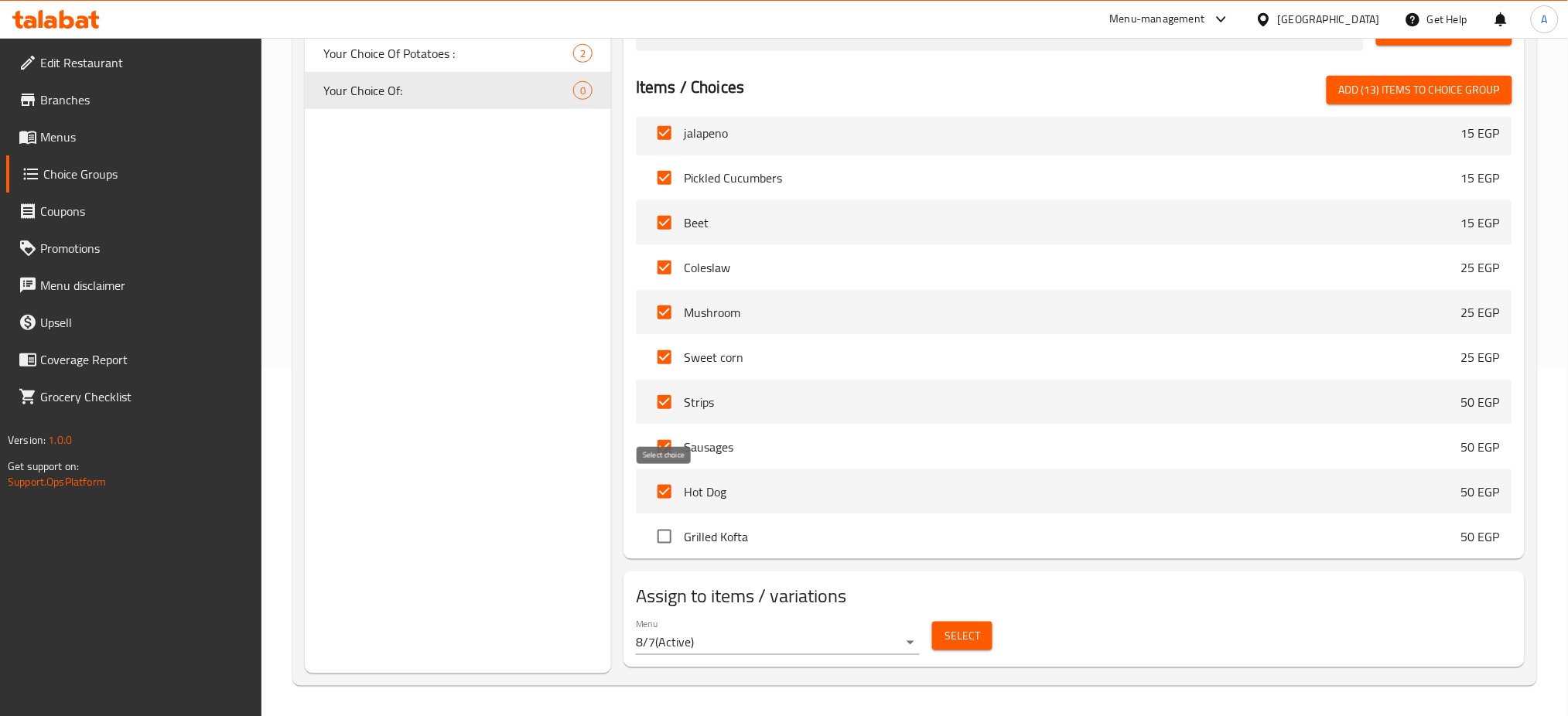
click at [666, 523] on input "checkbox" at bounding box center [663, 536] width 32 height 32
checkbox input "true"
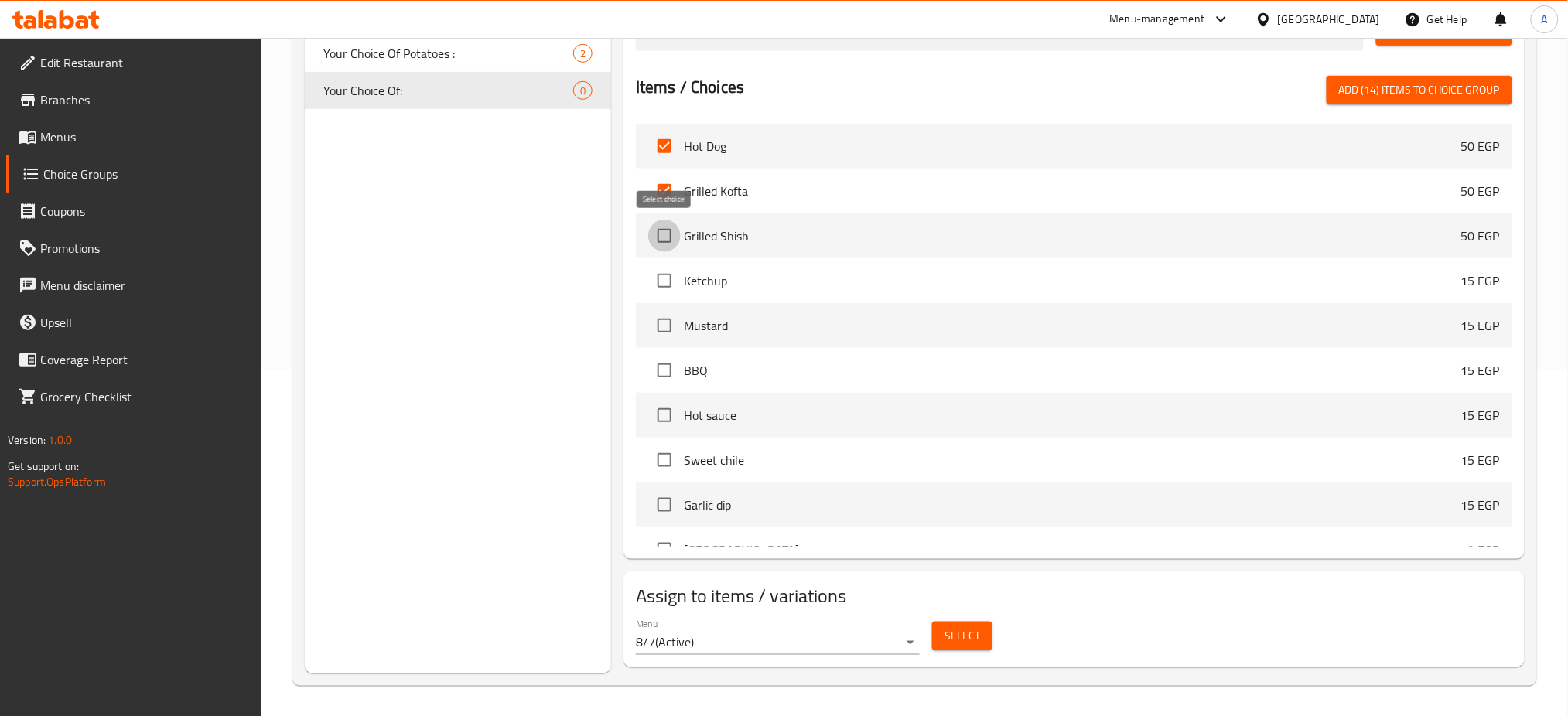
click at [671, 233] on input "checkbox" at bounding box center [663, 235] width 32 height 32
checkbox input "true"
click at [666, 277] on input "checkbox" at bounding box center [663, 280] width 32 height 32
checkbox input "true"
click at [669, 339] on input "checkbox" at bounding box center [663, 325] width 32 height 32
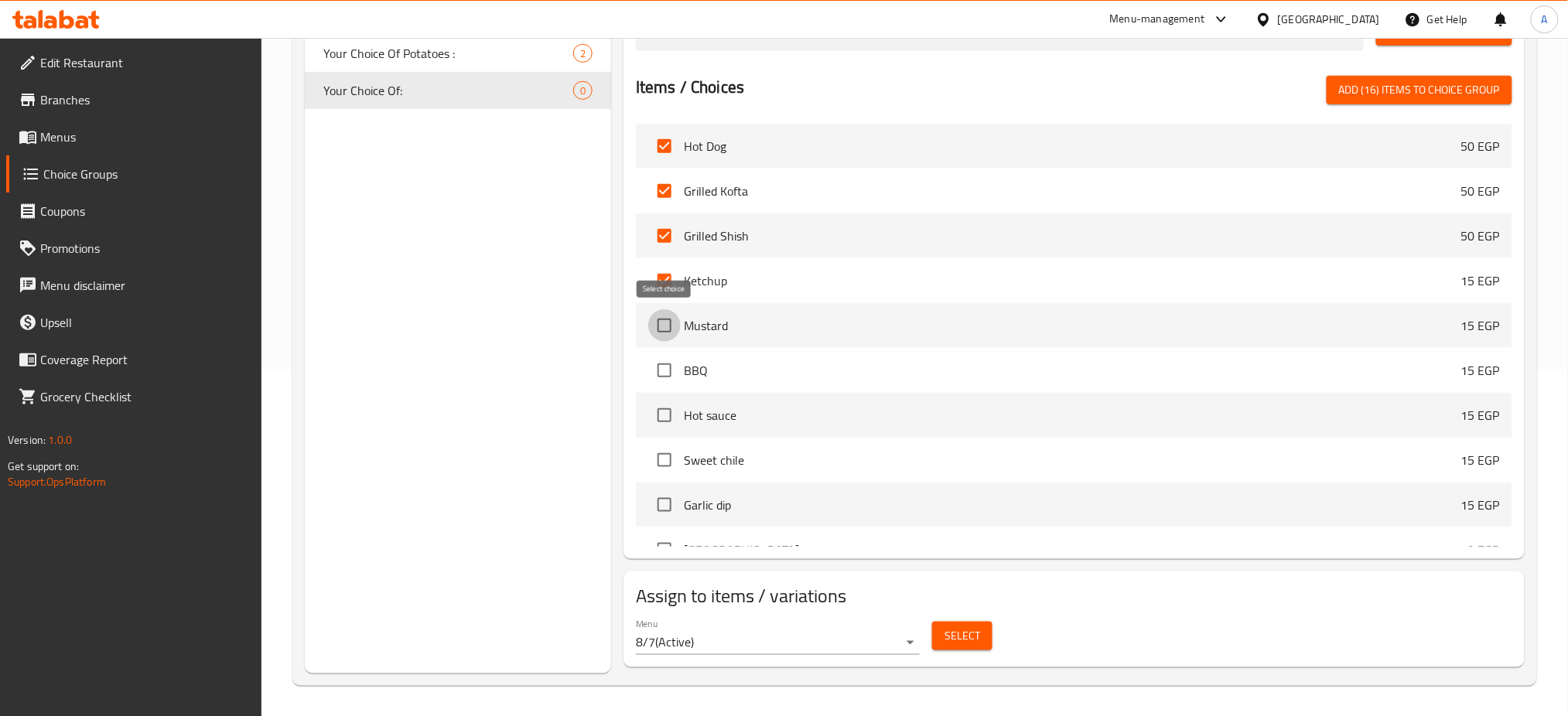
checkbox input "true"
click at [666, 379] on input "checkbox" at bounding box center [663, 370] width 32 height 32
checkbox input "true"
click at [666, 405] on input "checkbox" at bounding box center [663, 414] width 32 height 32
checkbox input "true"
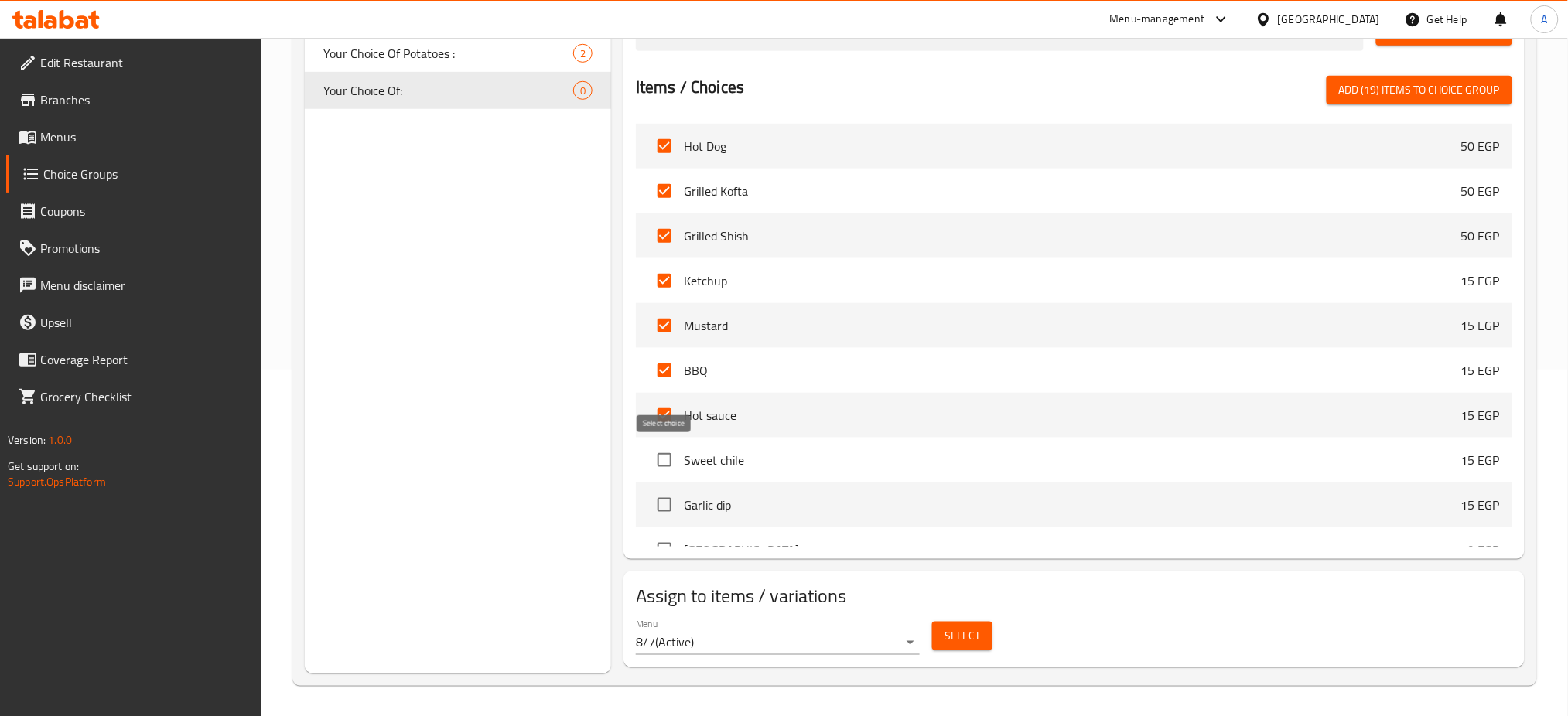
click at [665, 459] on input "checkbox" at bounding box center [663, 460] width 32 height 32
checkbox input "true"
click at [665, 499] on input "checkbox" at bounding box center [663, 505] width 32 height 32
checkbox input "true"
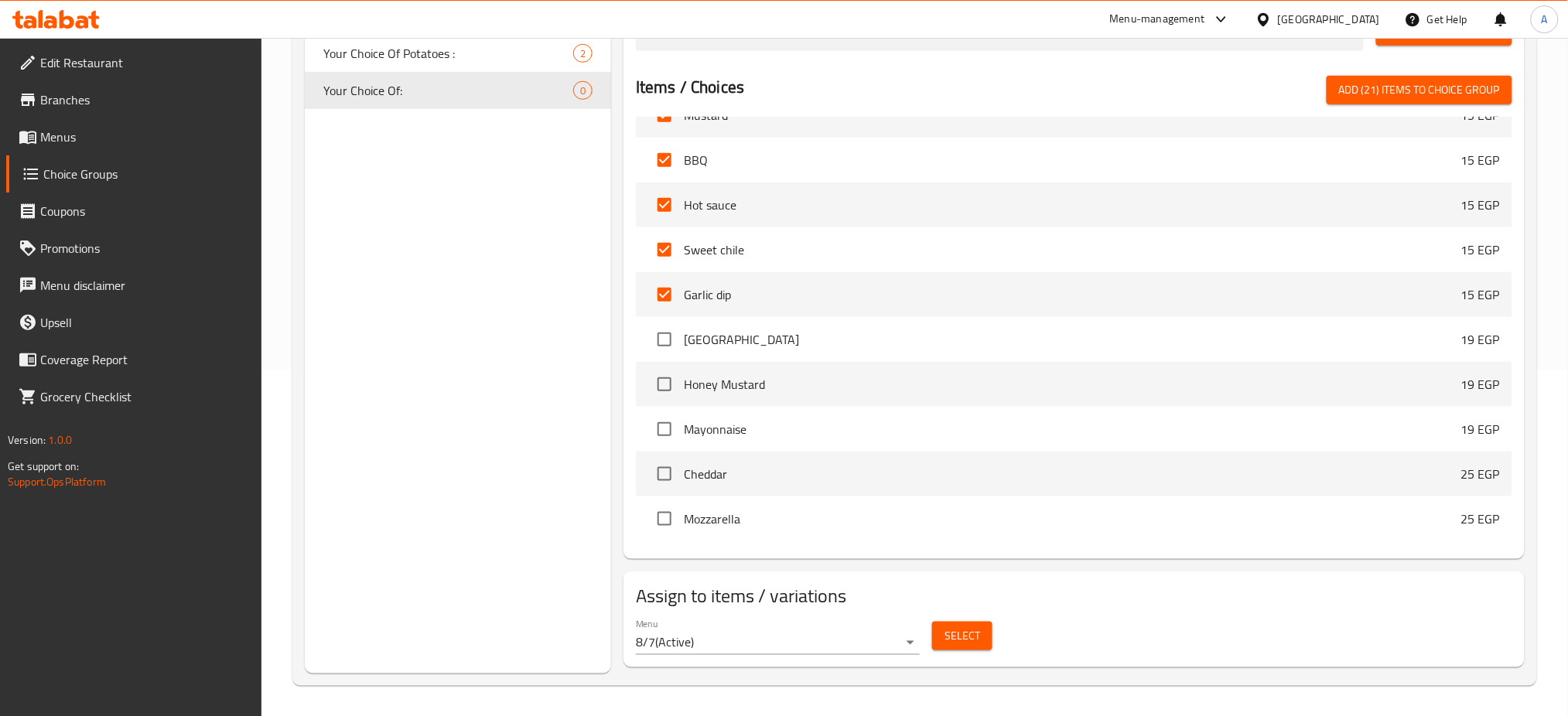
click at [682, 346] on li "Thousand Island 19 EGP" at bounding box center [1074, 340] width 876 height 45
click at [675, 344] on input "checkbox" at bounding box center [663, 339] width 32 height 32
checkbox input "true"
click at [659, 394] on input "checkbox" at bounding box center [663, 384] width 32 height 32
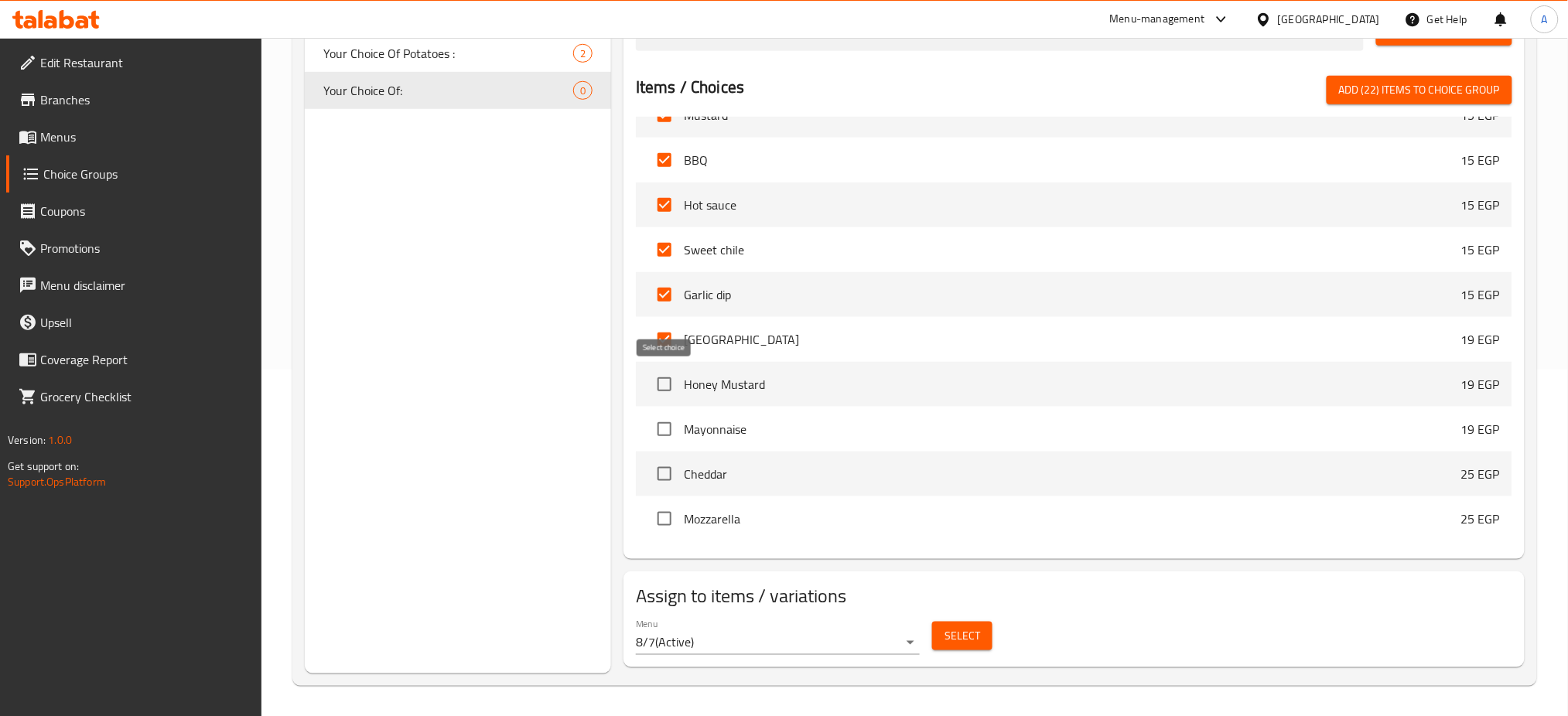
checkbox input "true"
click at [675, 432] on input "checkbox" at bounding box center [663, 429] width 32 height 32
checkbox input "true"
click at [667, 466] on input "checkbox" at bounding box center [663, 474] width 32 height 32
checkbox input "true"
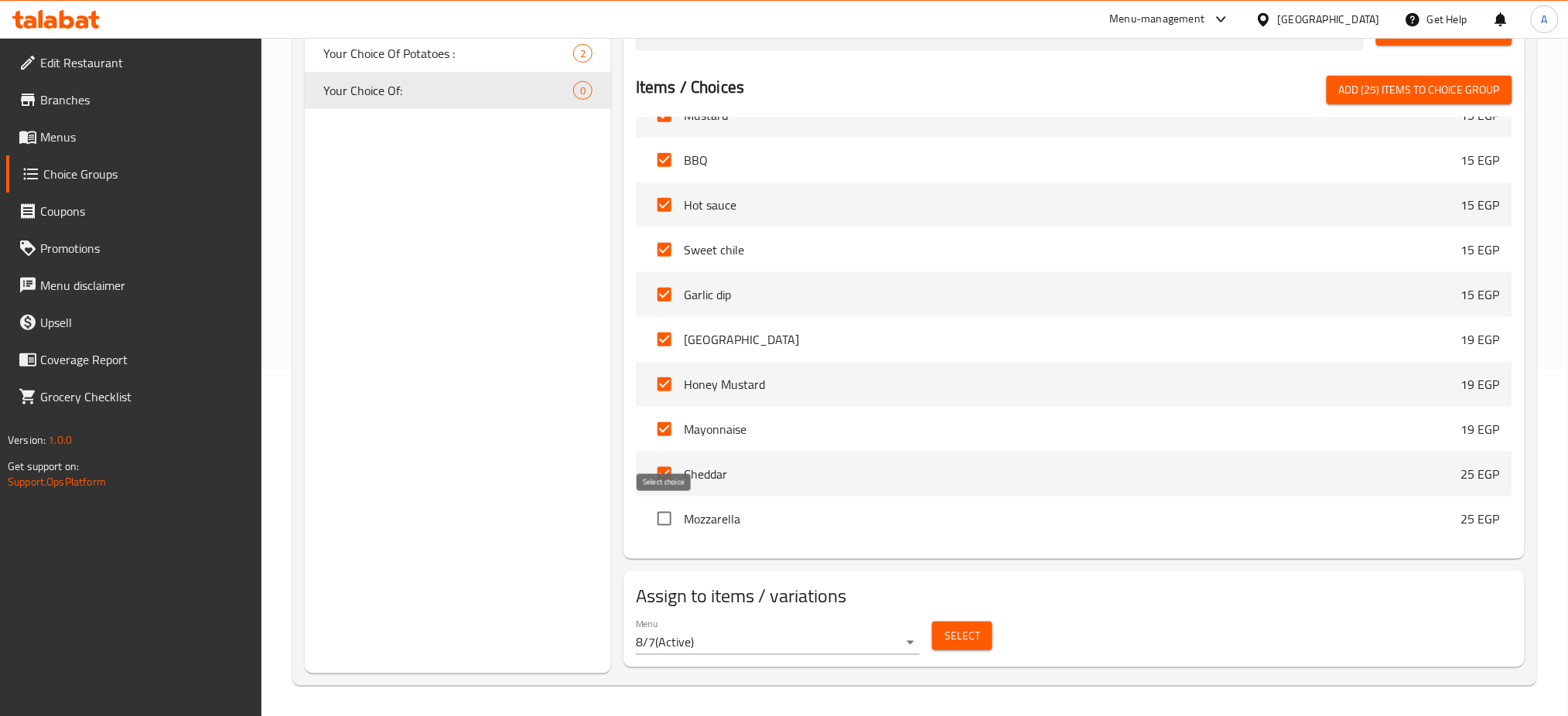
click at [663, 528] on input "checkbox" at bounding box center [663, 519] width 32 height 32
checkbox input "true"
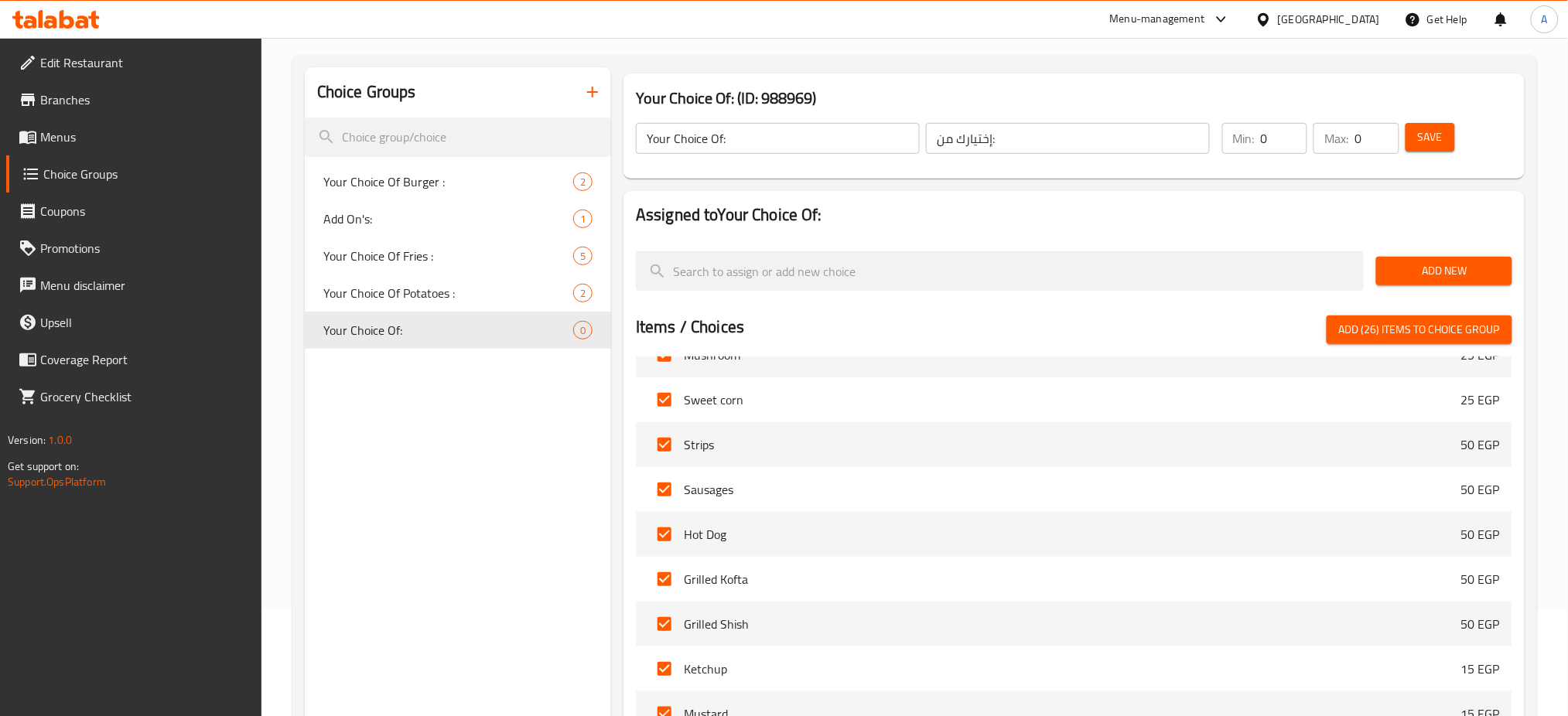
scroll to position [0, 0]
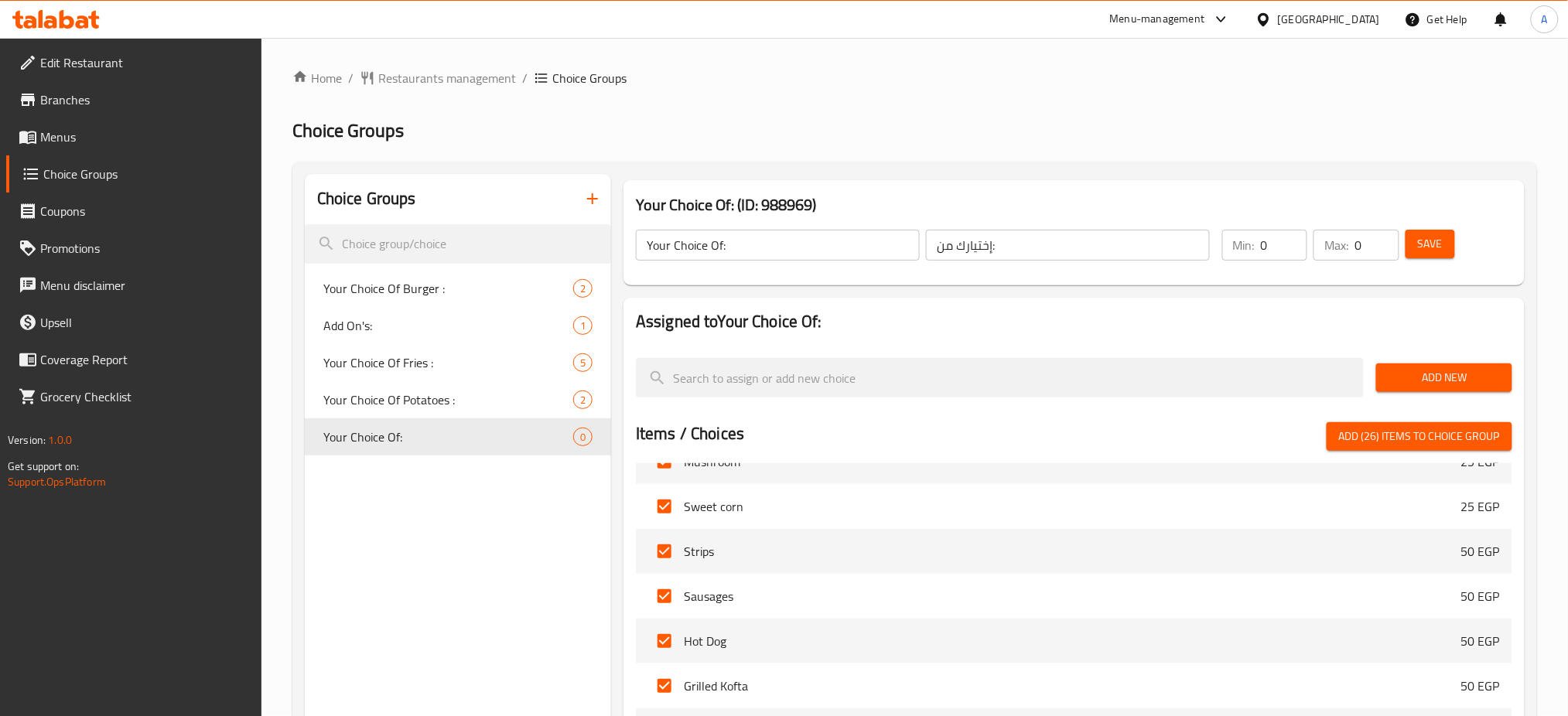
click at [1439, 434] on span "Add (26) items to choice group" at bounding box center [1419, 437] width 160 height 19
checkbox input "false"
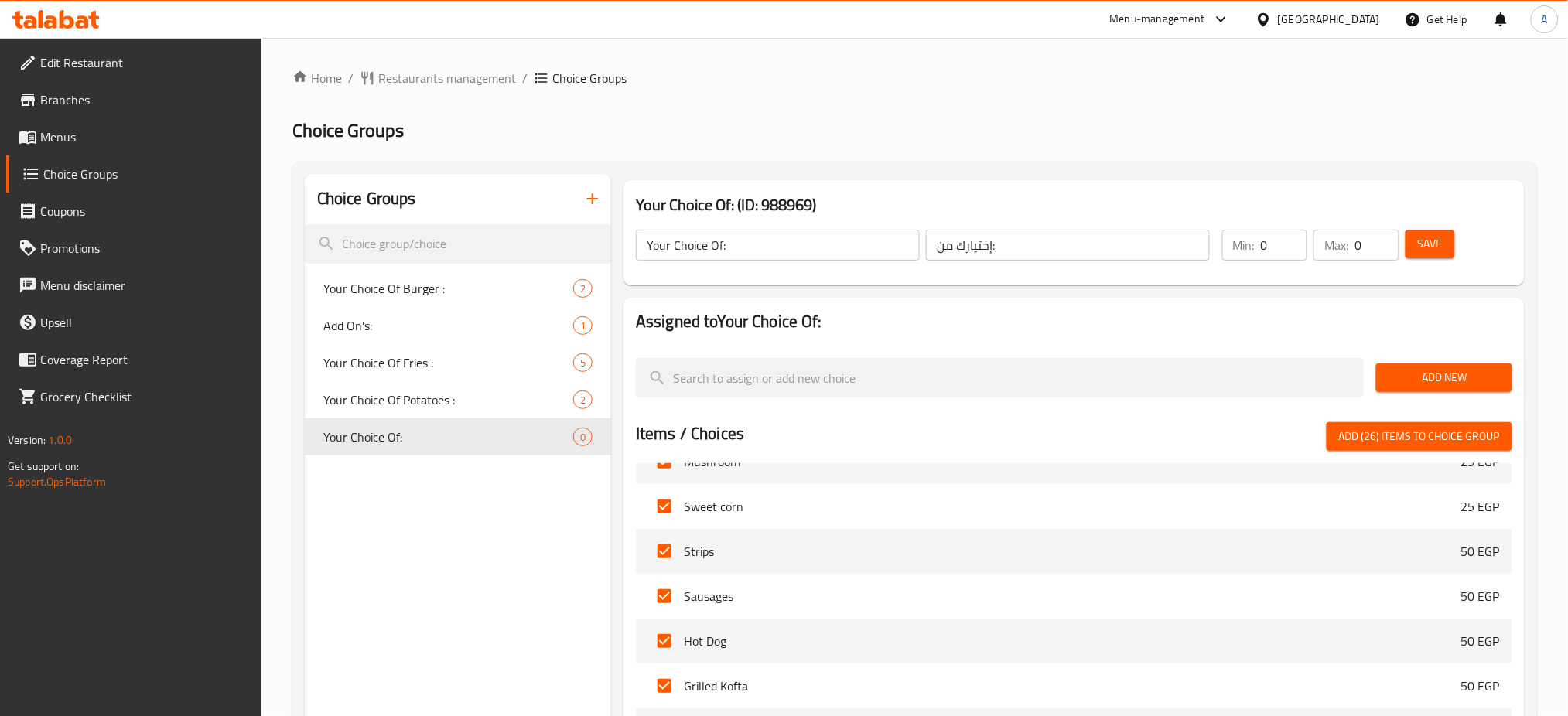
checkbox input "false"
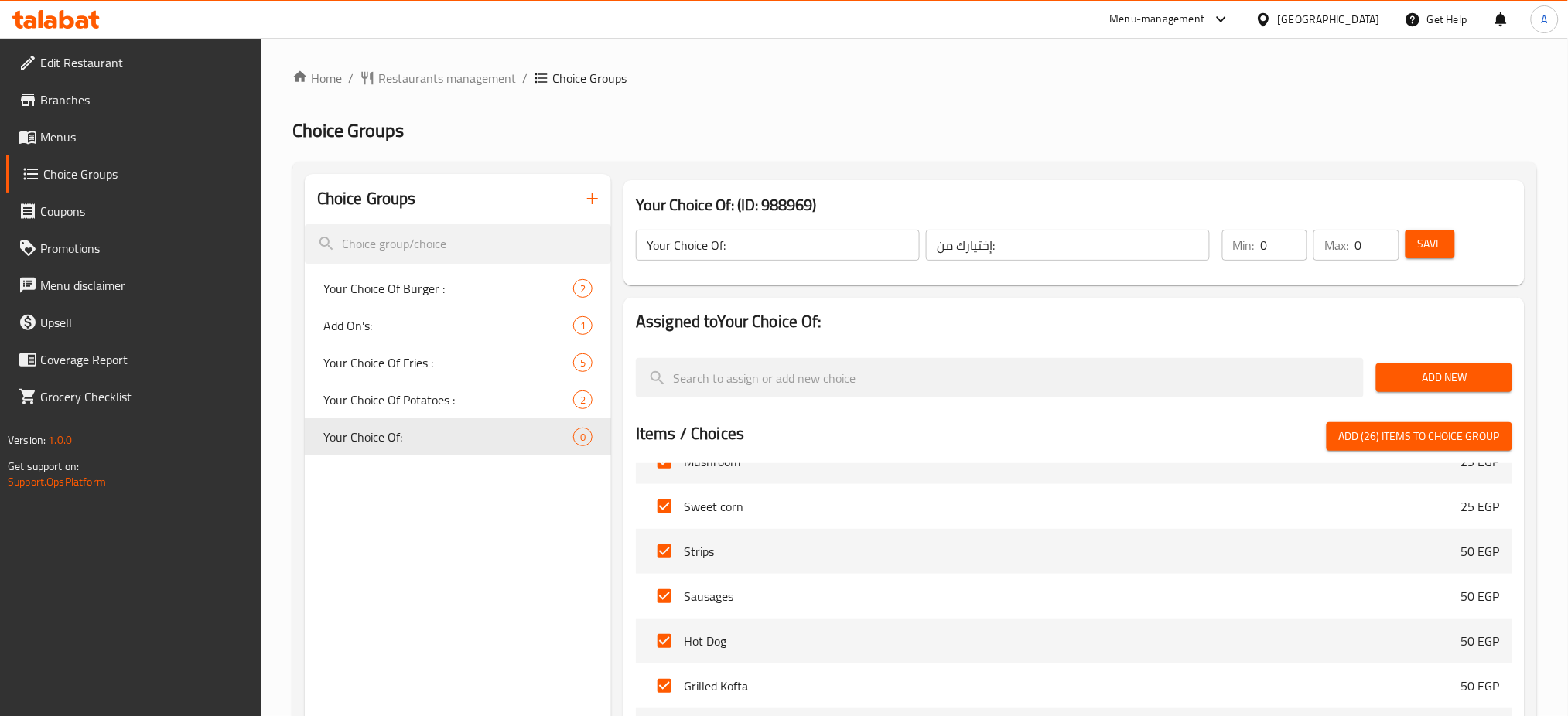
checkbox input "false"
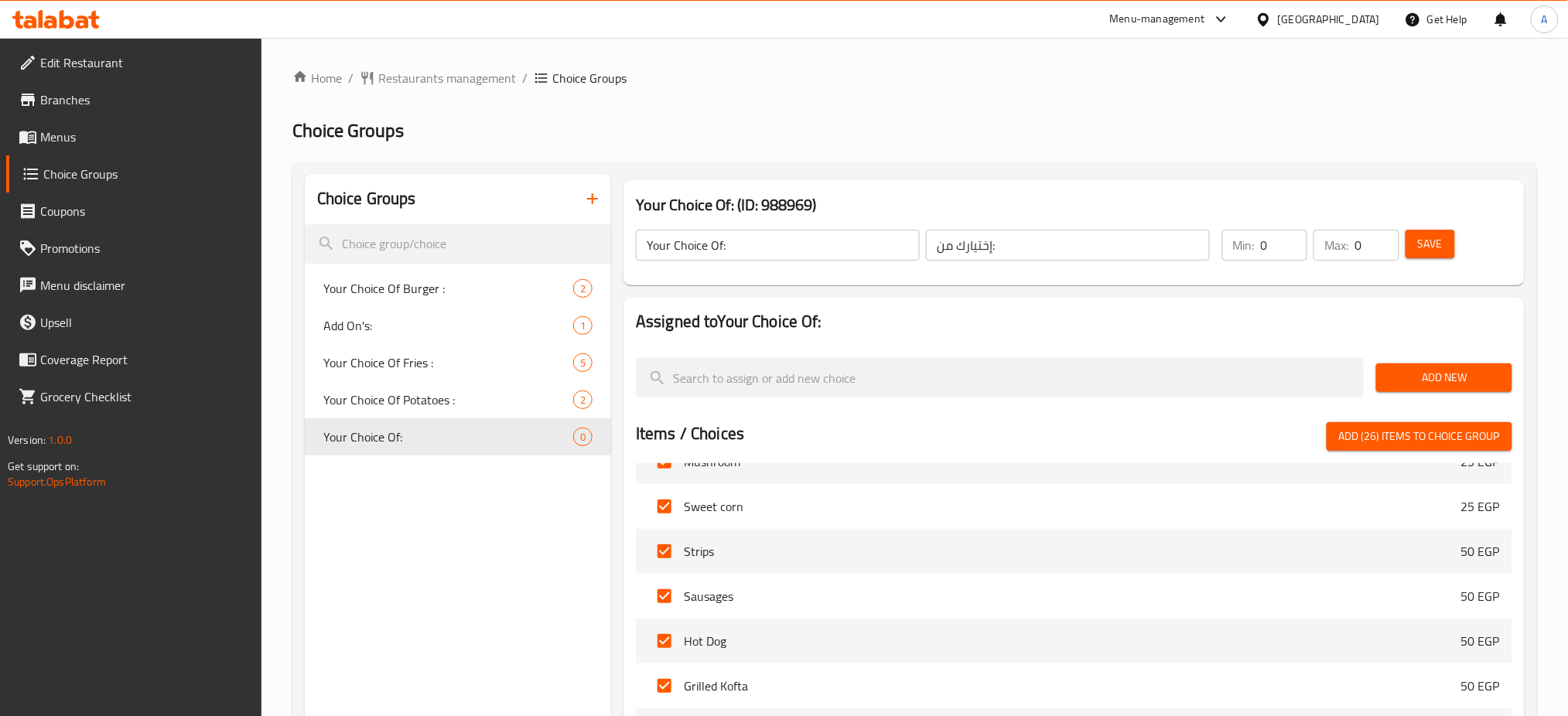
checkbox input "false"
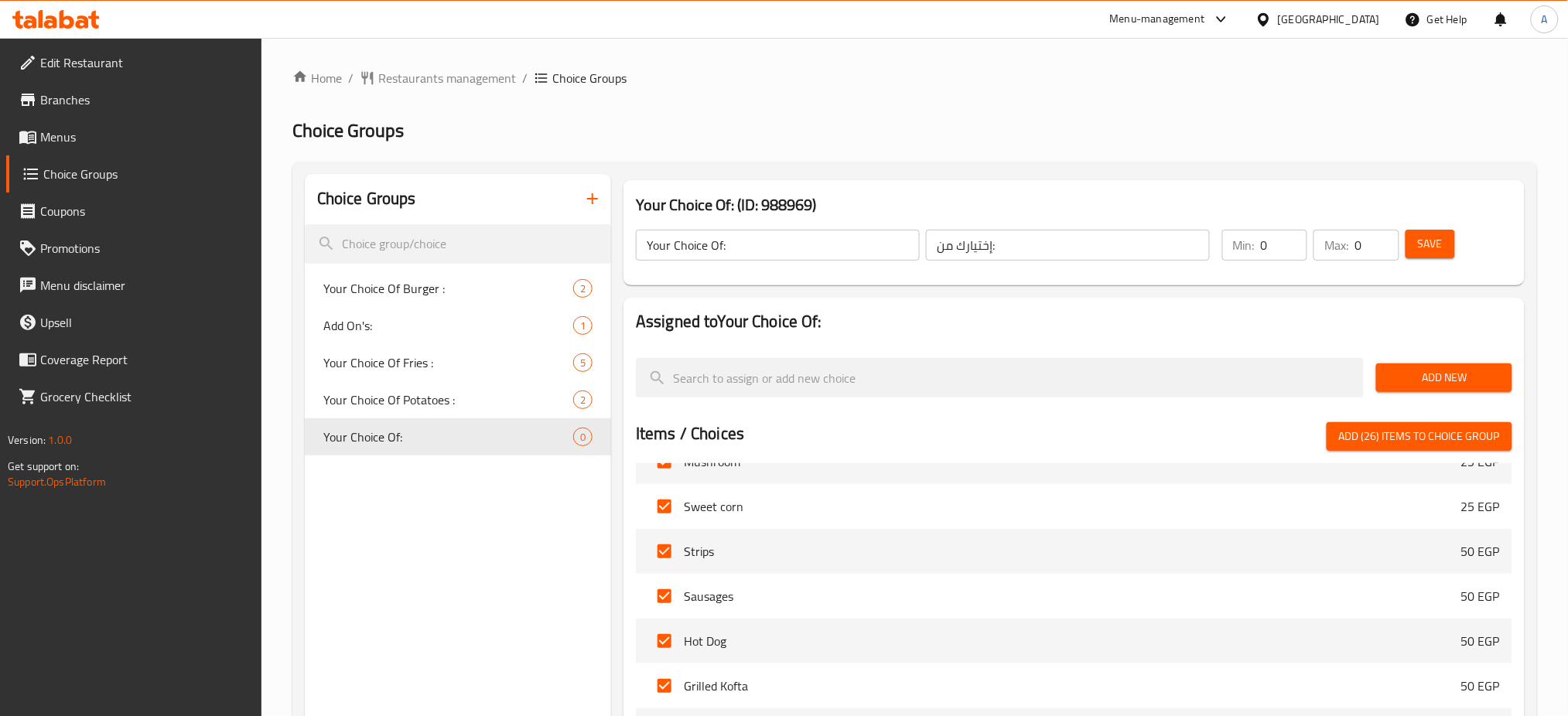
checkbox input "false"
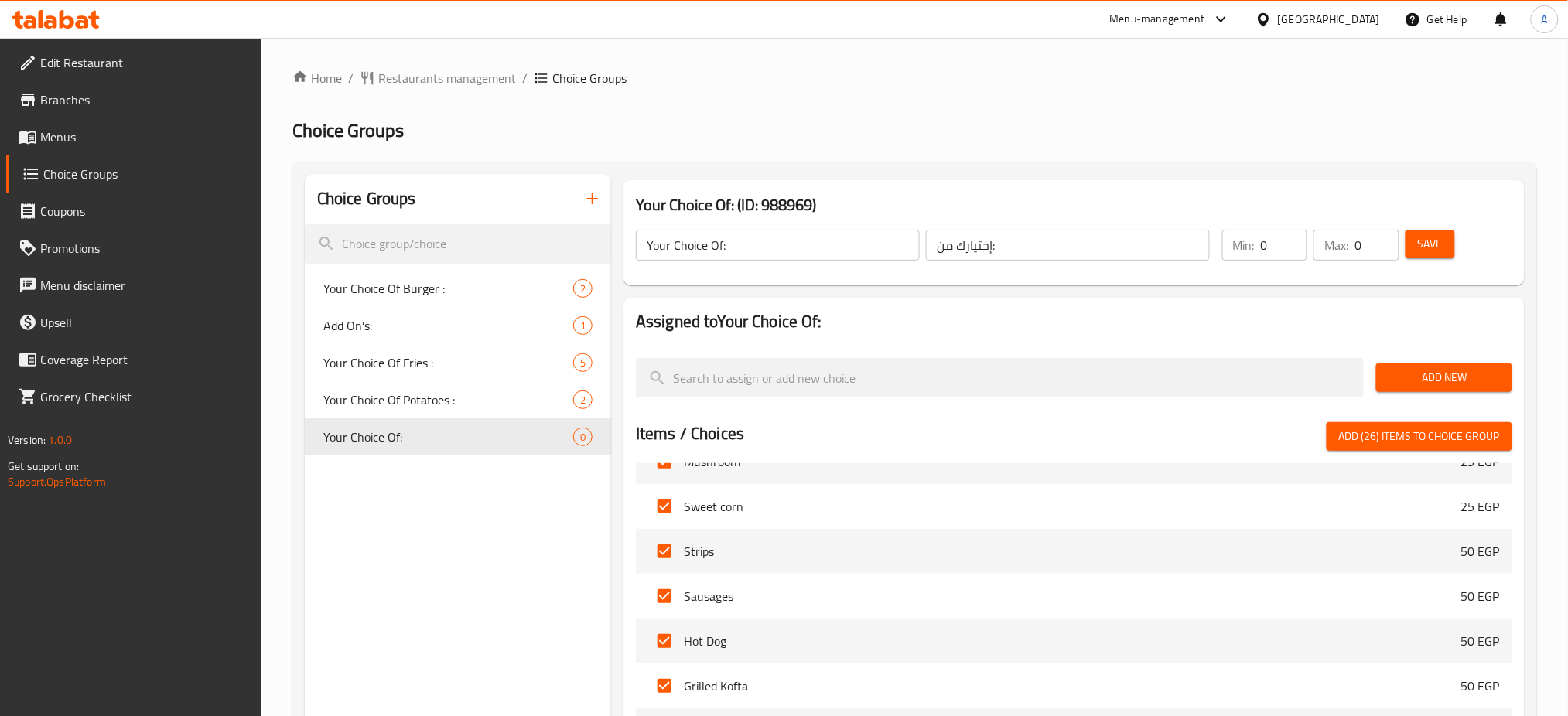
checkbox input "false"
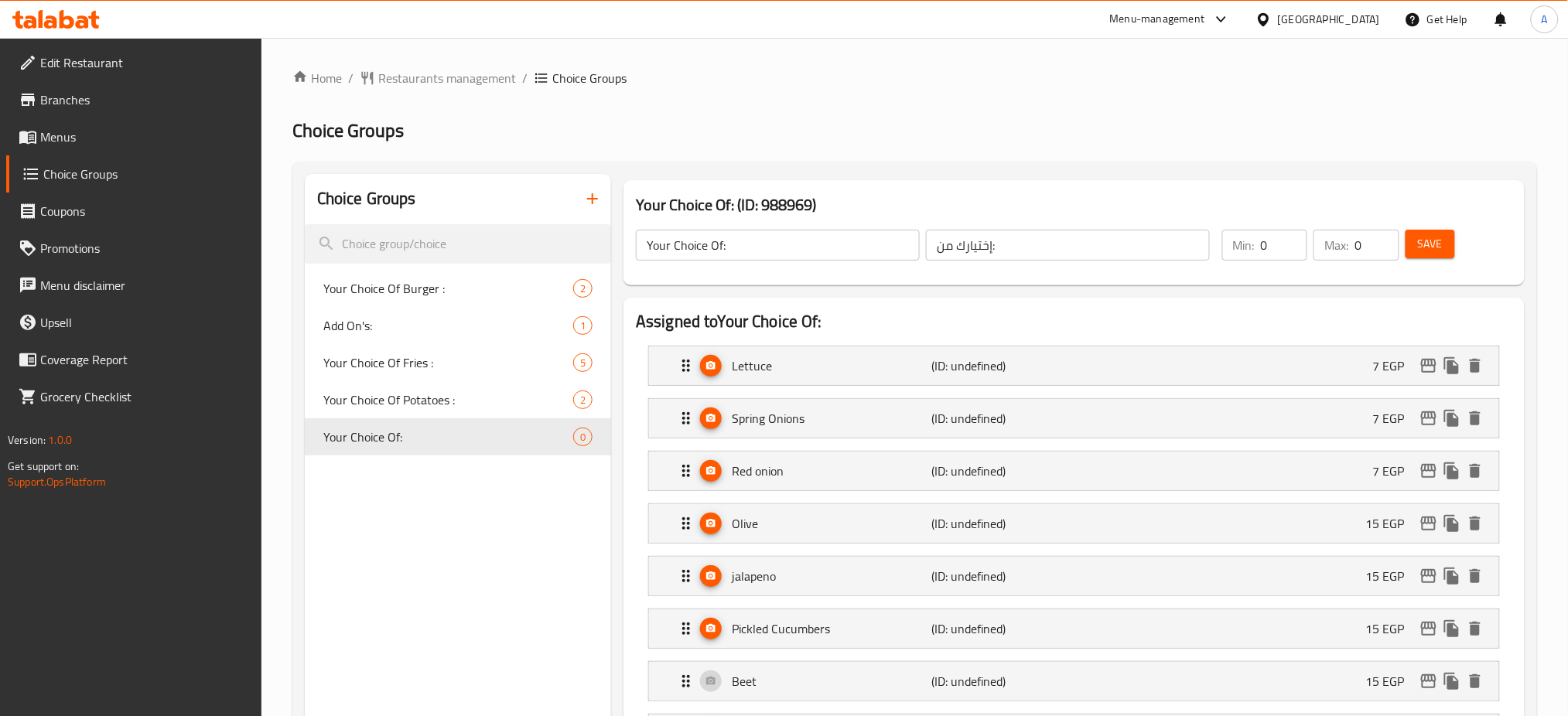
click at [1431, 229] on div "Save" at bounding box center [1449, 245] width 94 height 37
click at [1428, 244] on span "Save" at bounding box center [1430, 244] width 24 height 19
click at [85, 136] on span "Menus" at bounding box center [145, 136] width 210 height 18
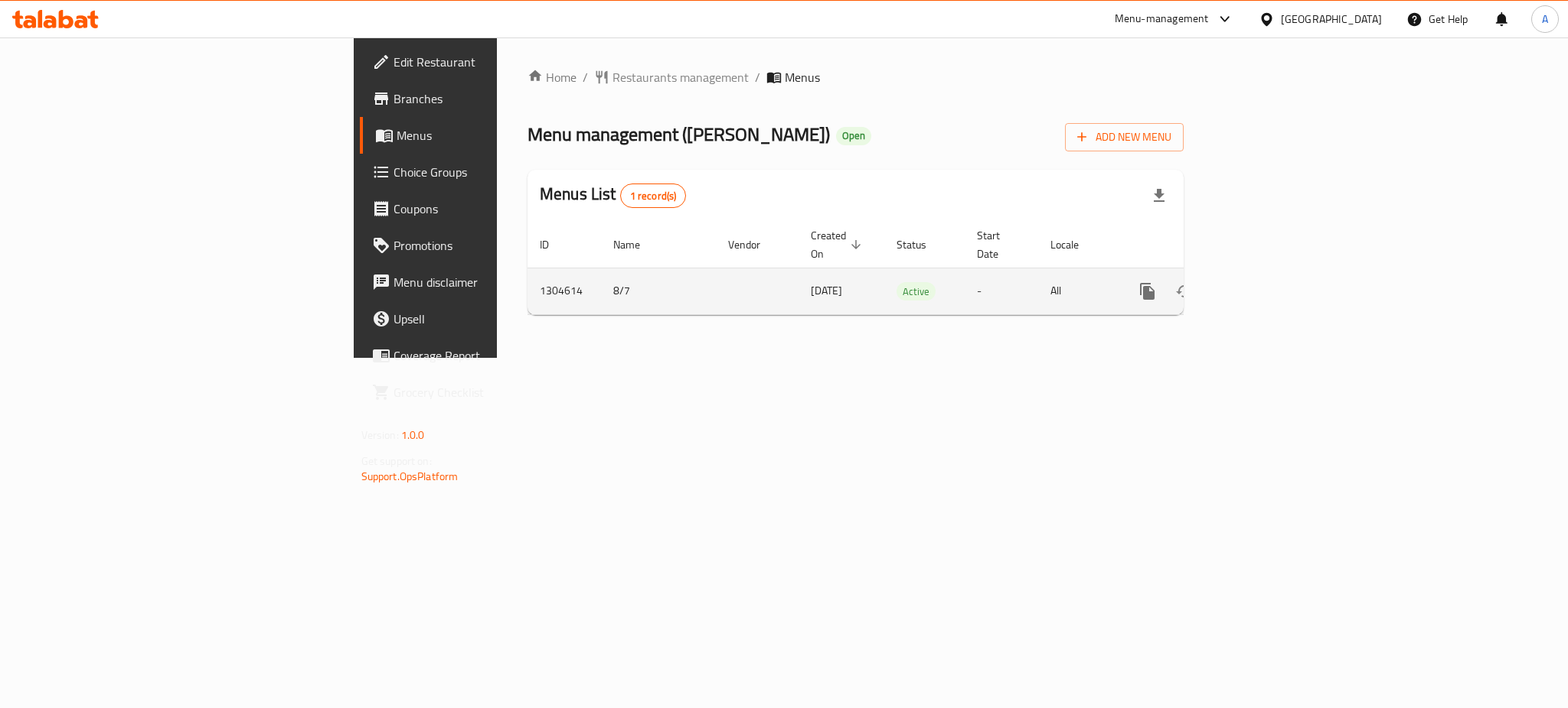
click at [1267, 282] on icon "enhanced table" at bounding box center [1257, 291] width 18 height 18
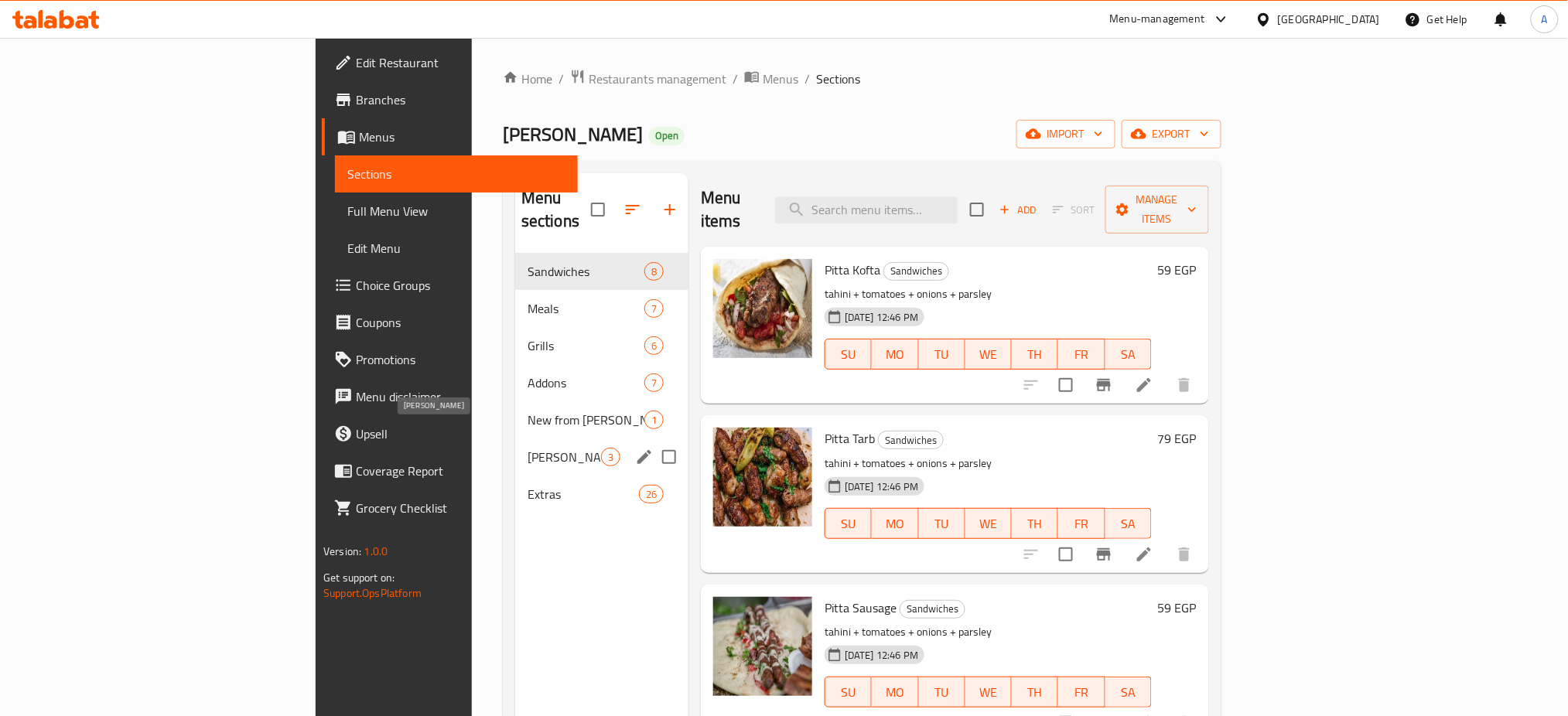
click at [527, 448] on span "Mr . Dola" at bounding box center [564, 456] width 74 height 18
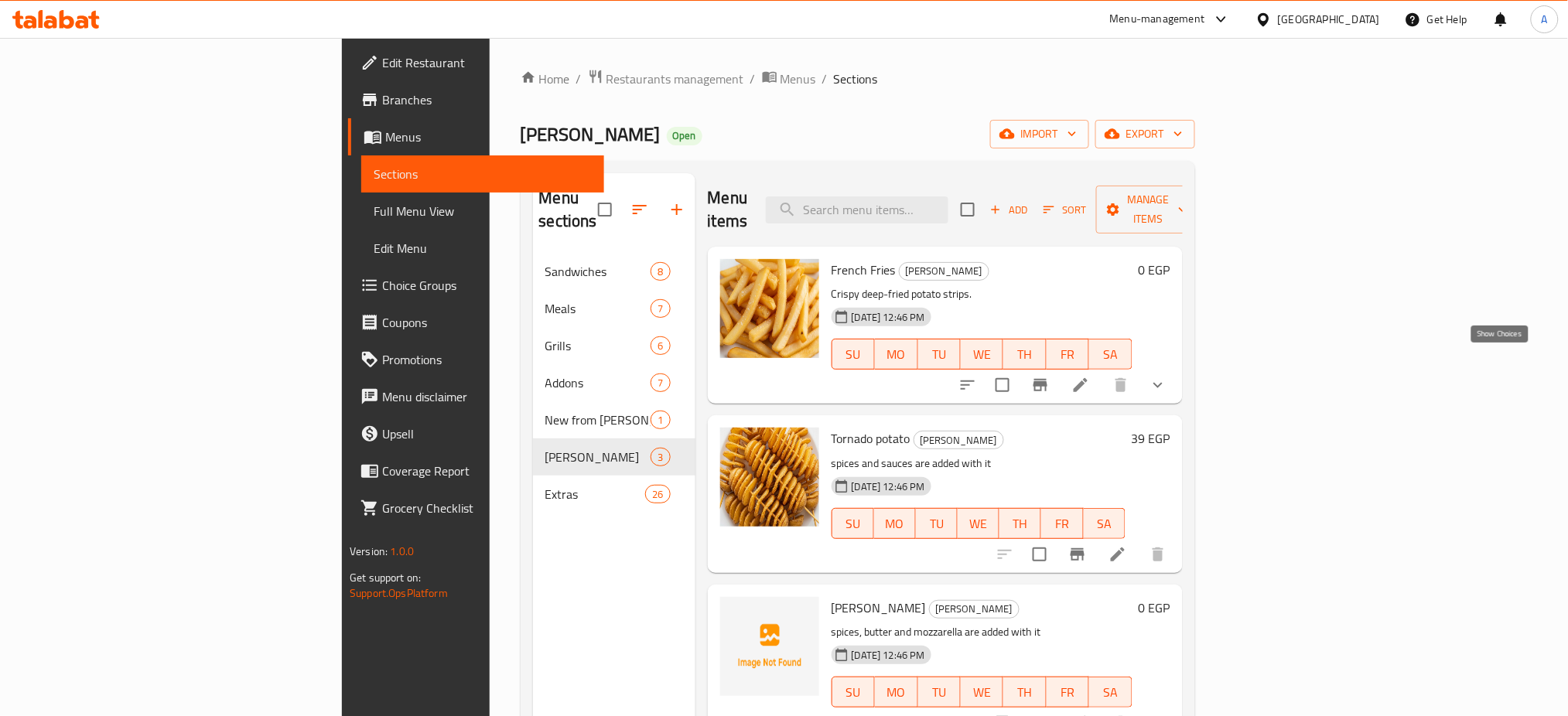
click at [1167, 376] on icon "show more" at bounding box center [1158, 385] width 18 height 18
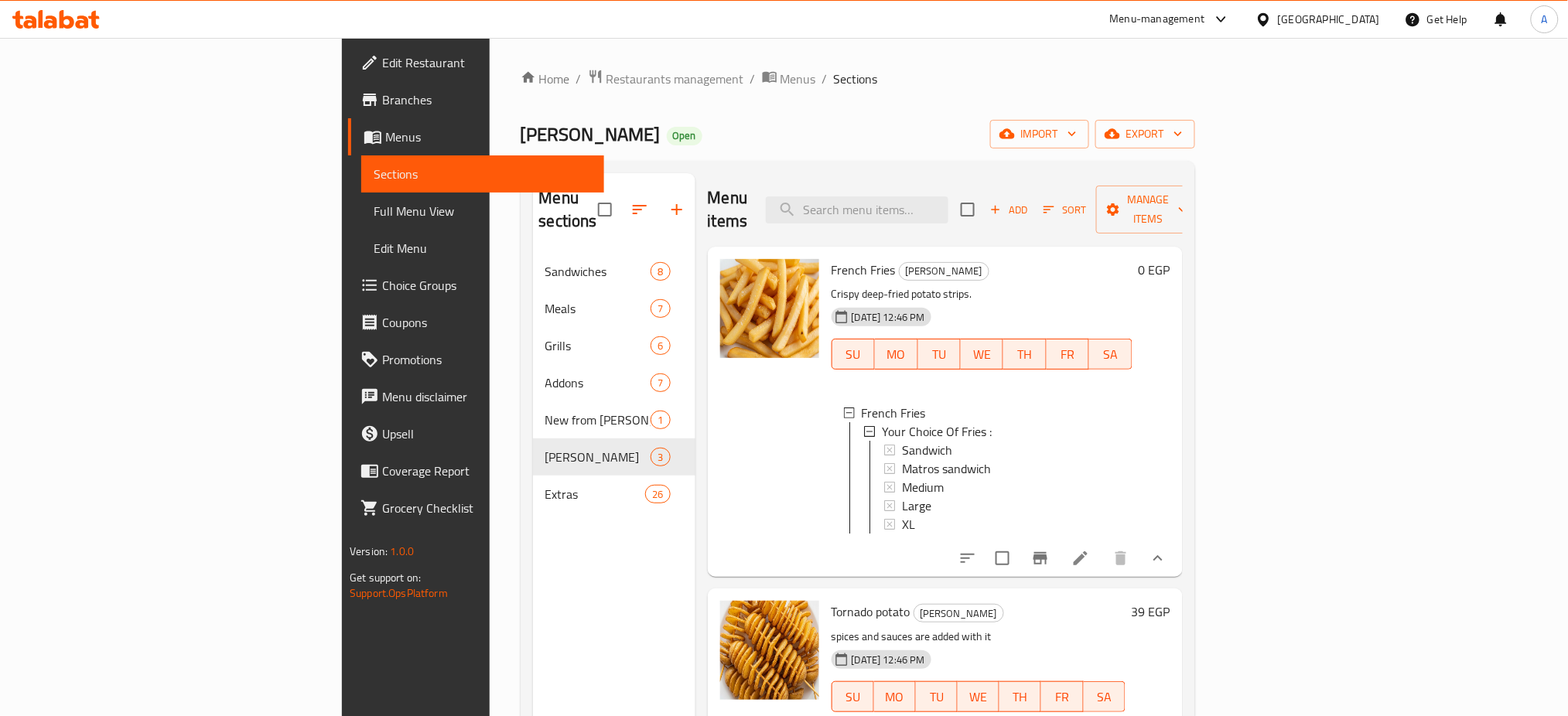
click at [1090, 550] on icon at bounding box center [1081, 558] width 18 height 18
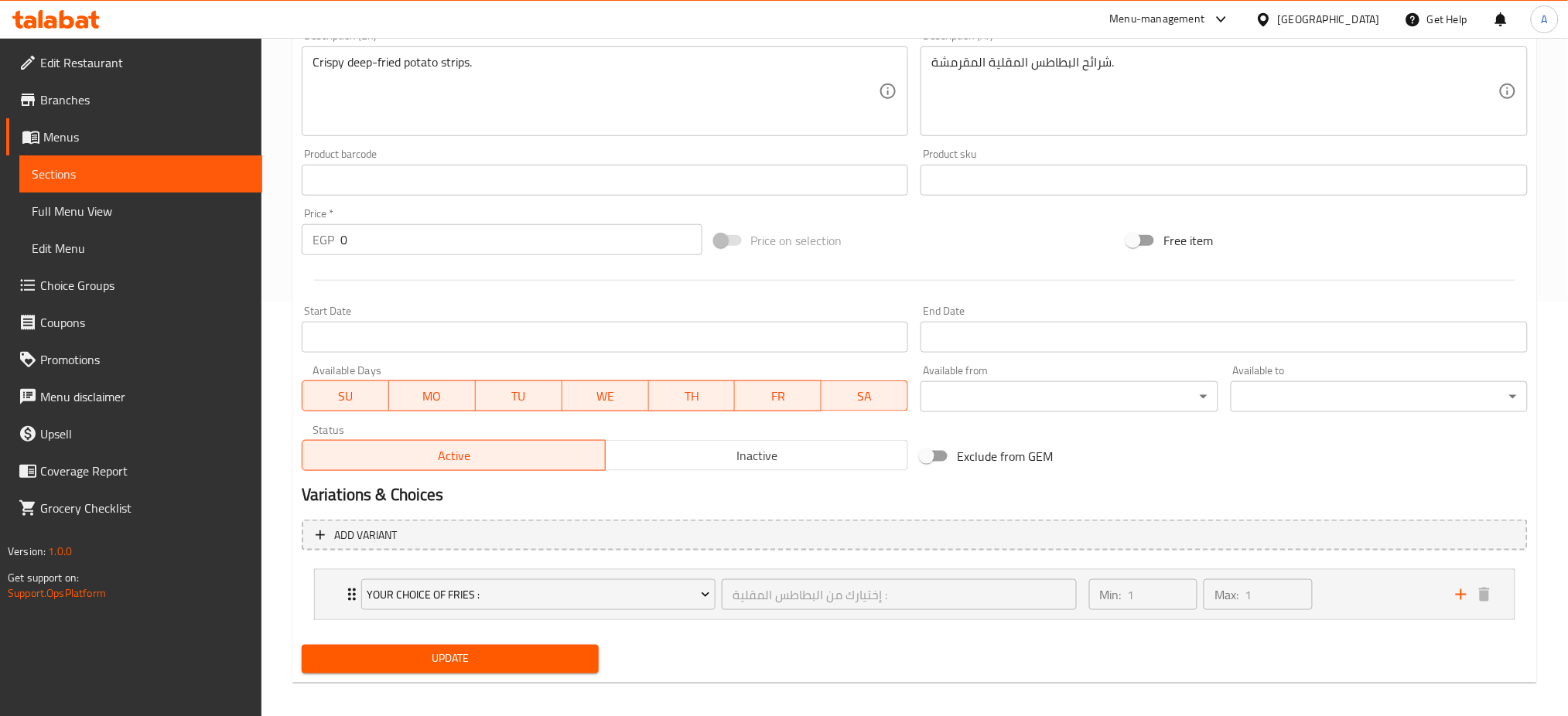
scroll to position [424, 0]
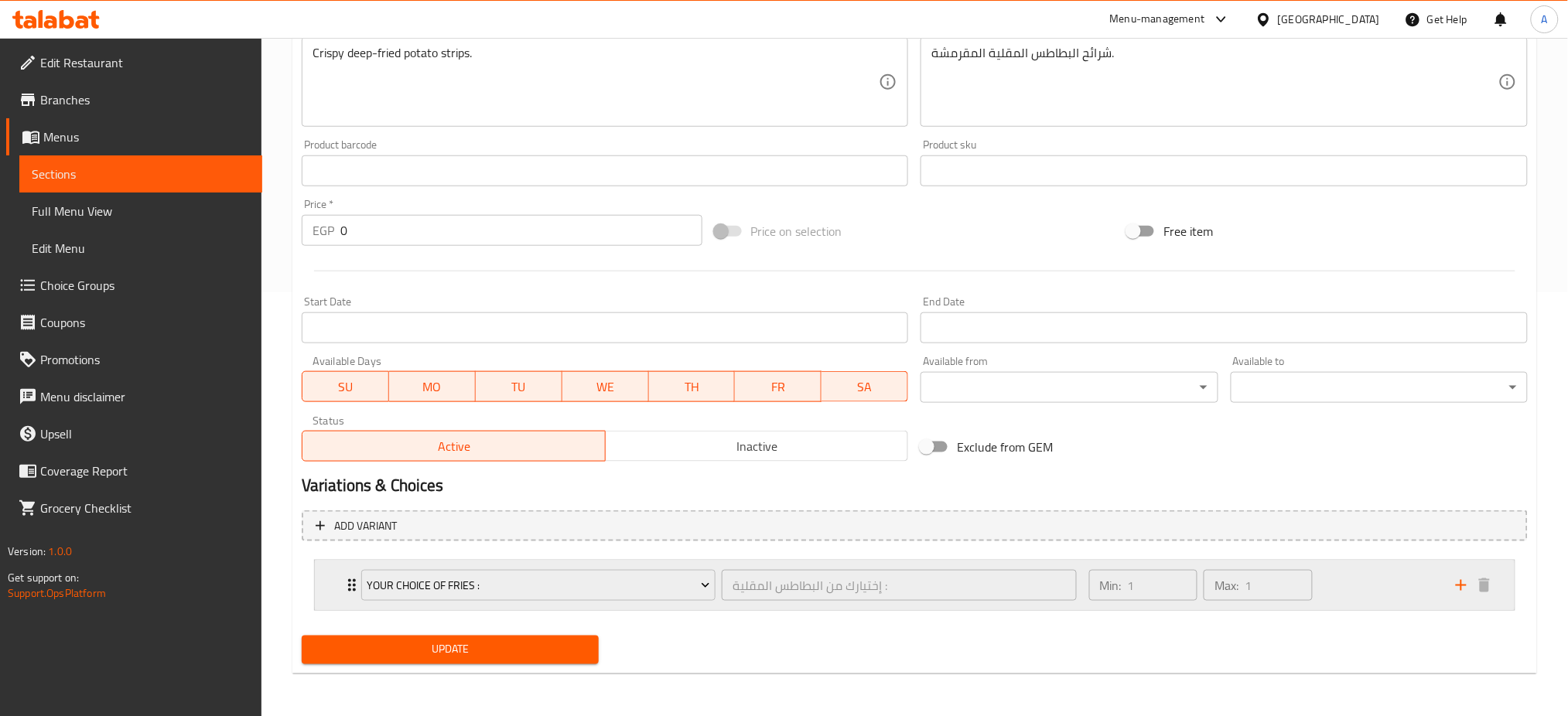
click at [349, 588] on icon "Expand" at bounding box center [351, 586] width 18 height 18
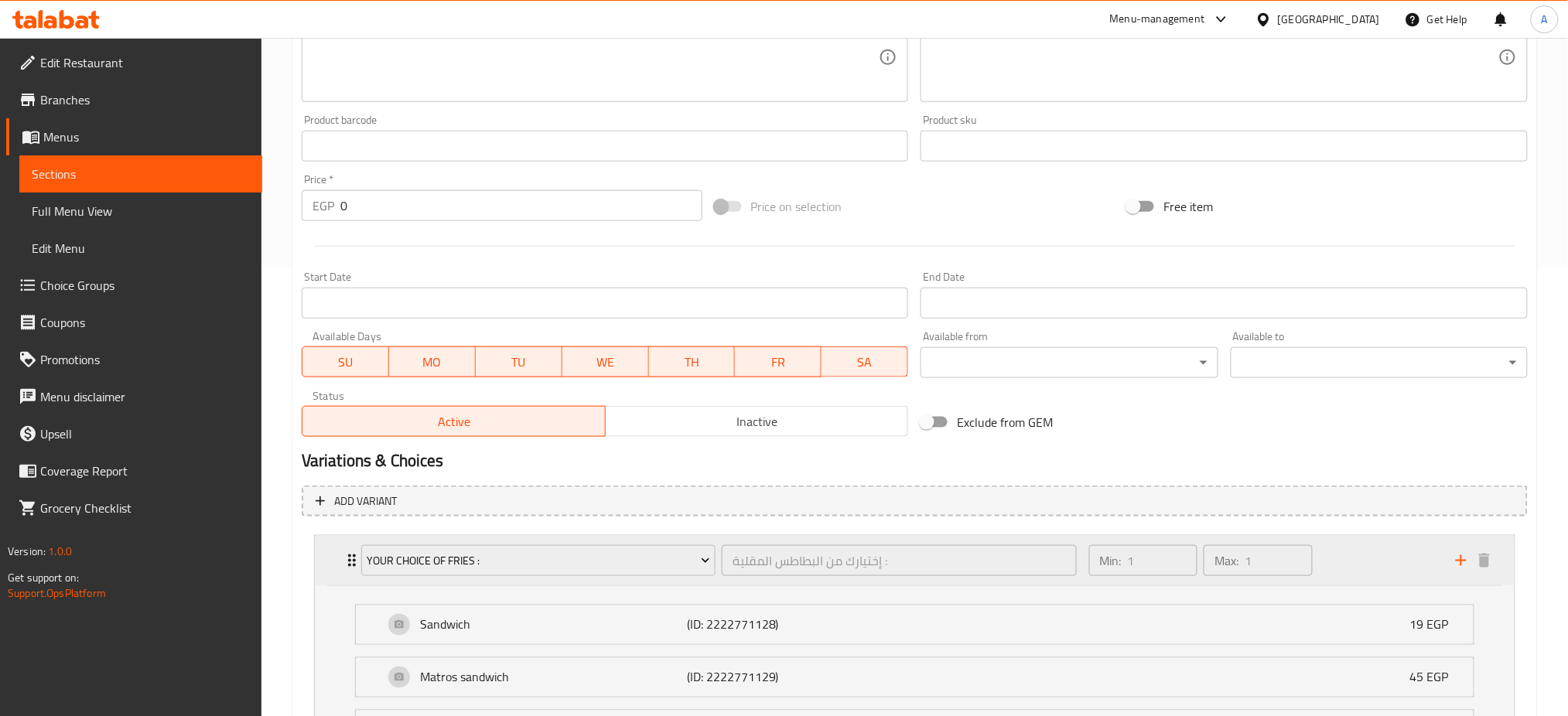
scroll to position [445, 0]
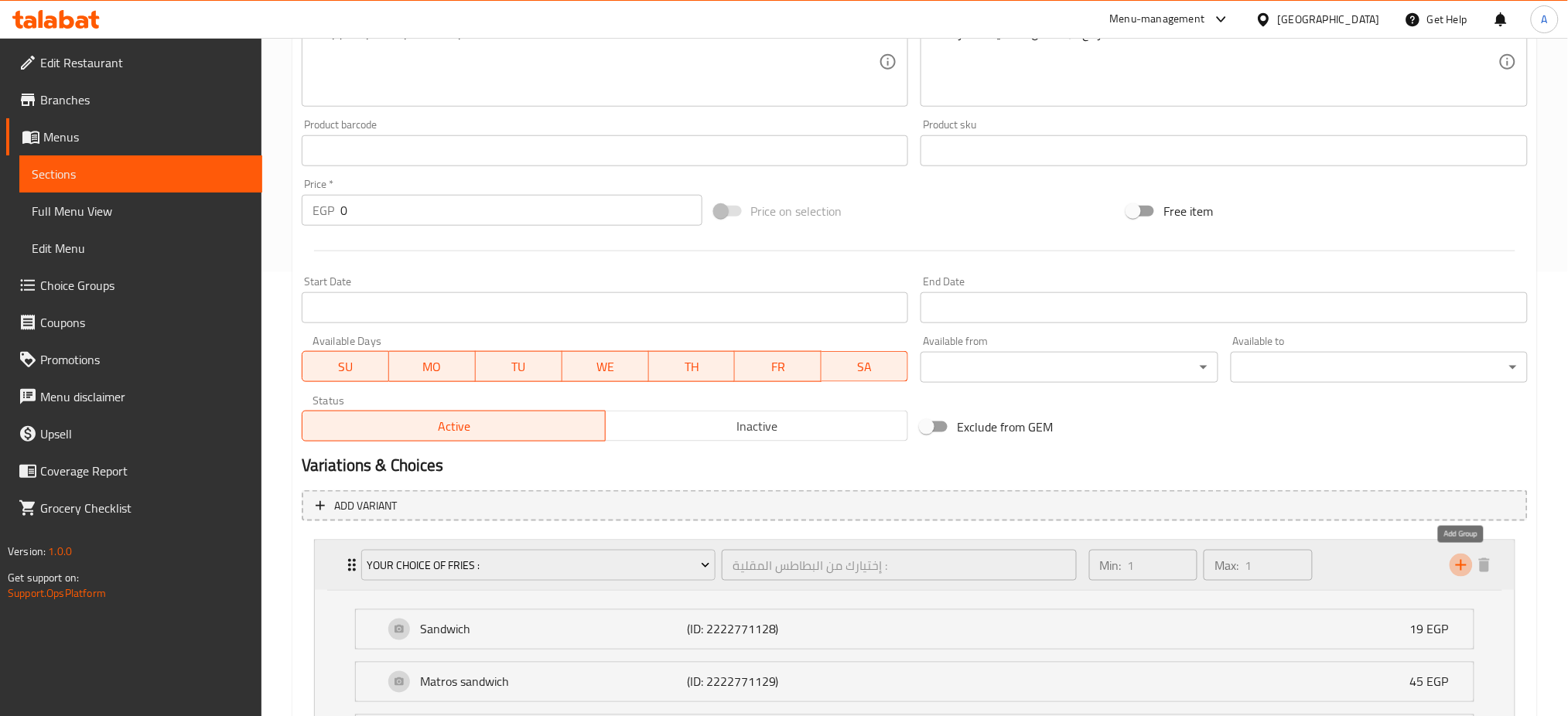
click at [1458, 567] on icon "add" at bounding box center [1461, 565] width 18 height 18
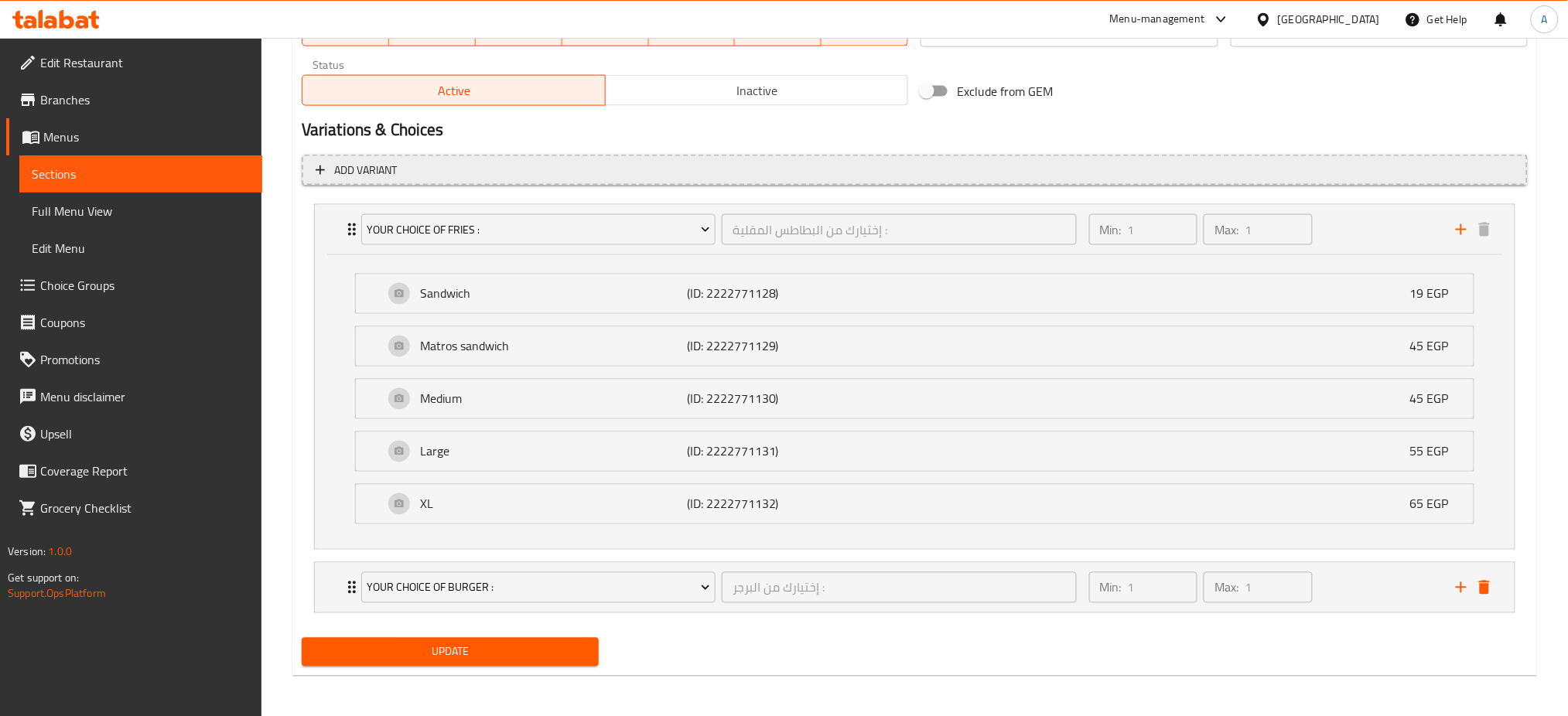
scroll to position [782, 0]
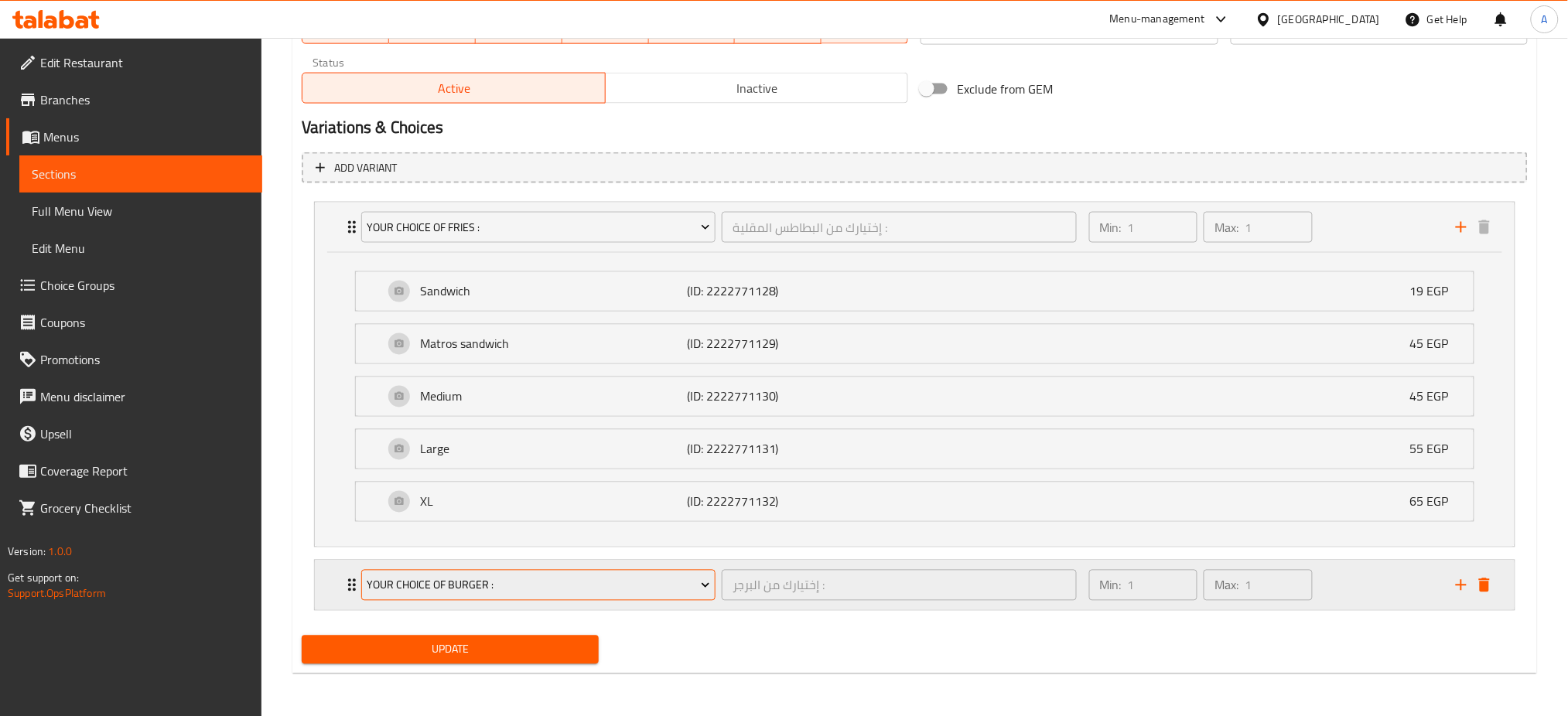
click at [497, 580] on span "Your Choice Of Burger :" at bounding box center [538, 587] width 343 height 19
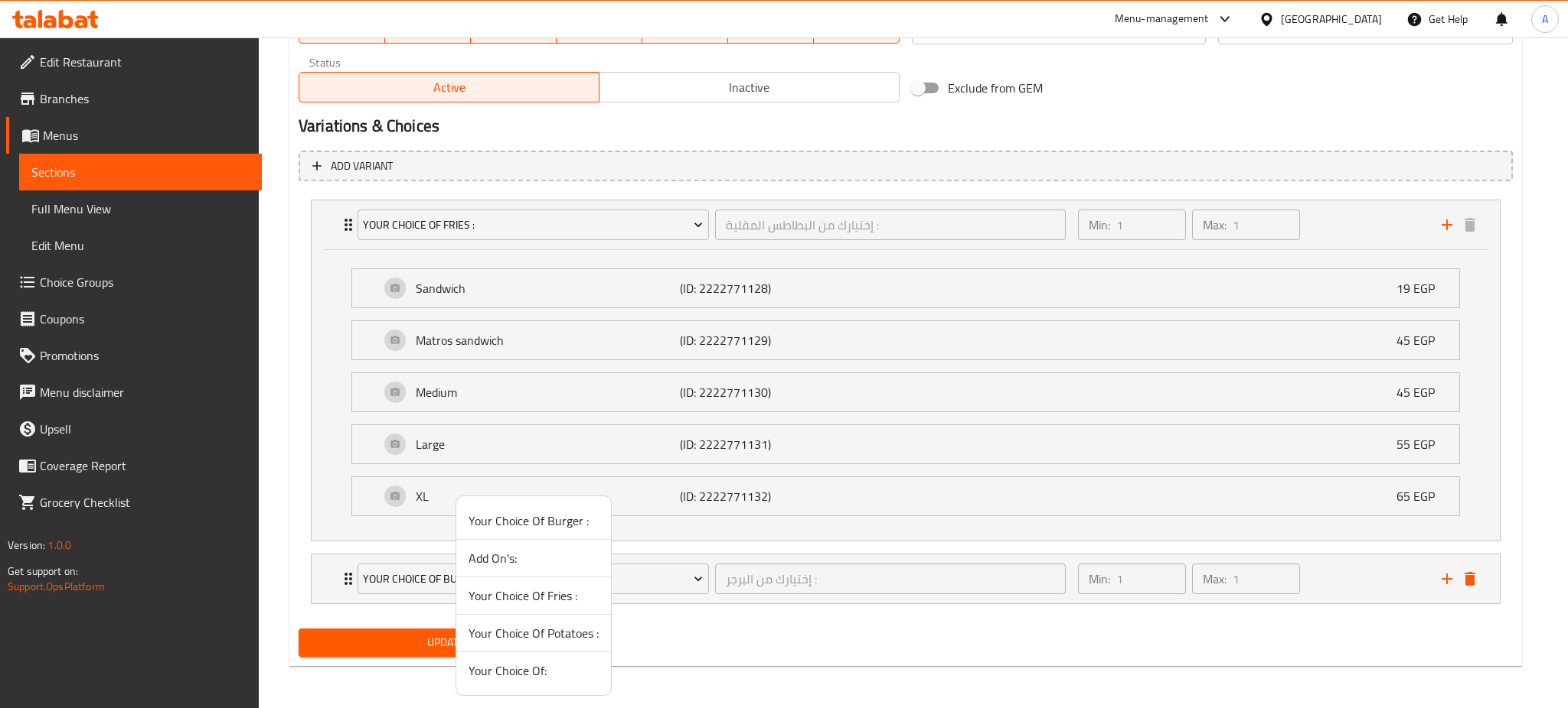
click at [516, 673] on span "Your Choice Of:" at bounding box center [533, 670] width 130 height 18
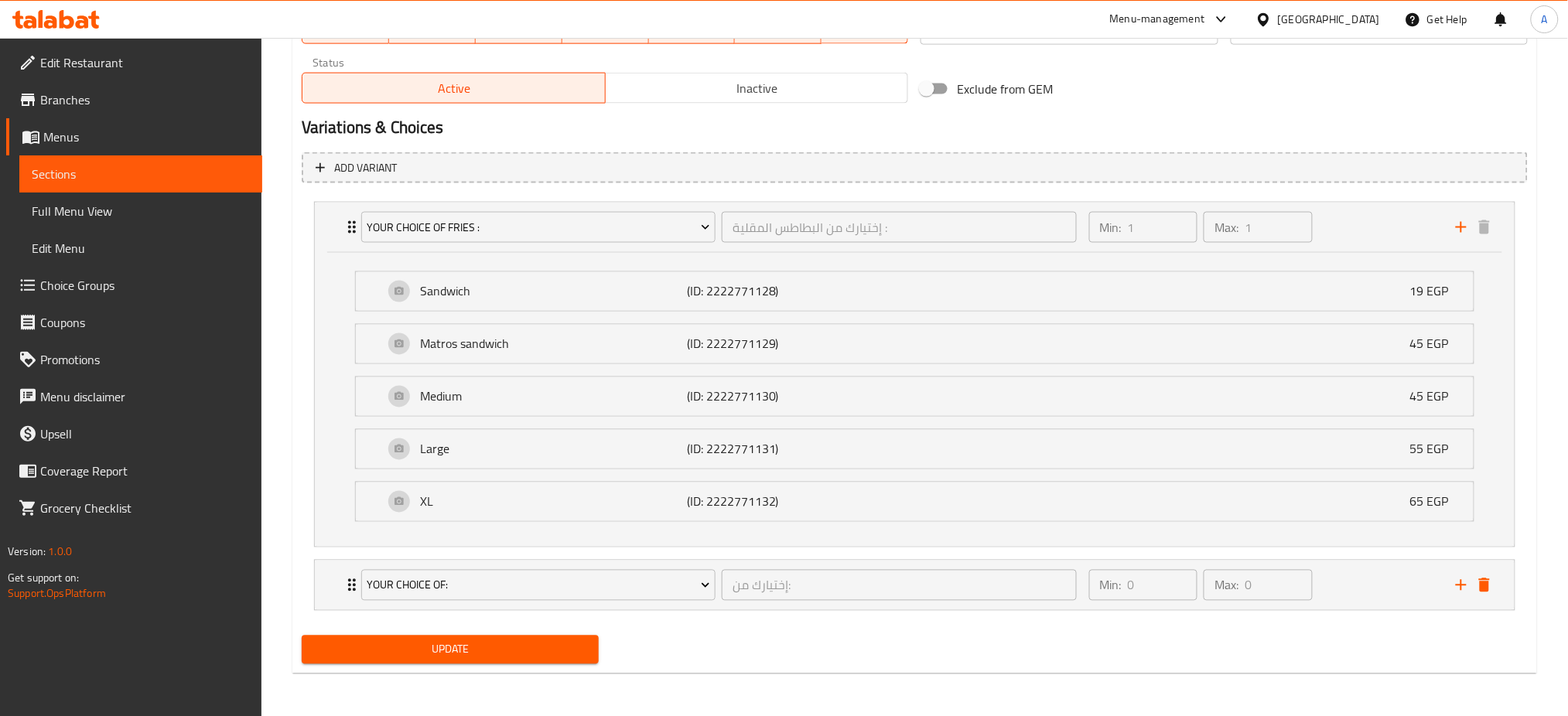
click at [410, 648] on span "Update" at bounding box center [450, 651] width 272 height 19
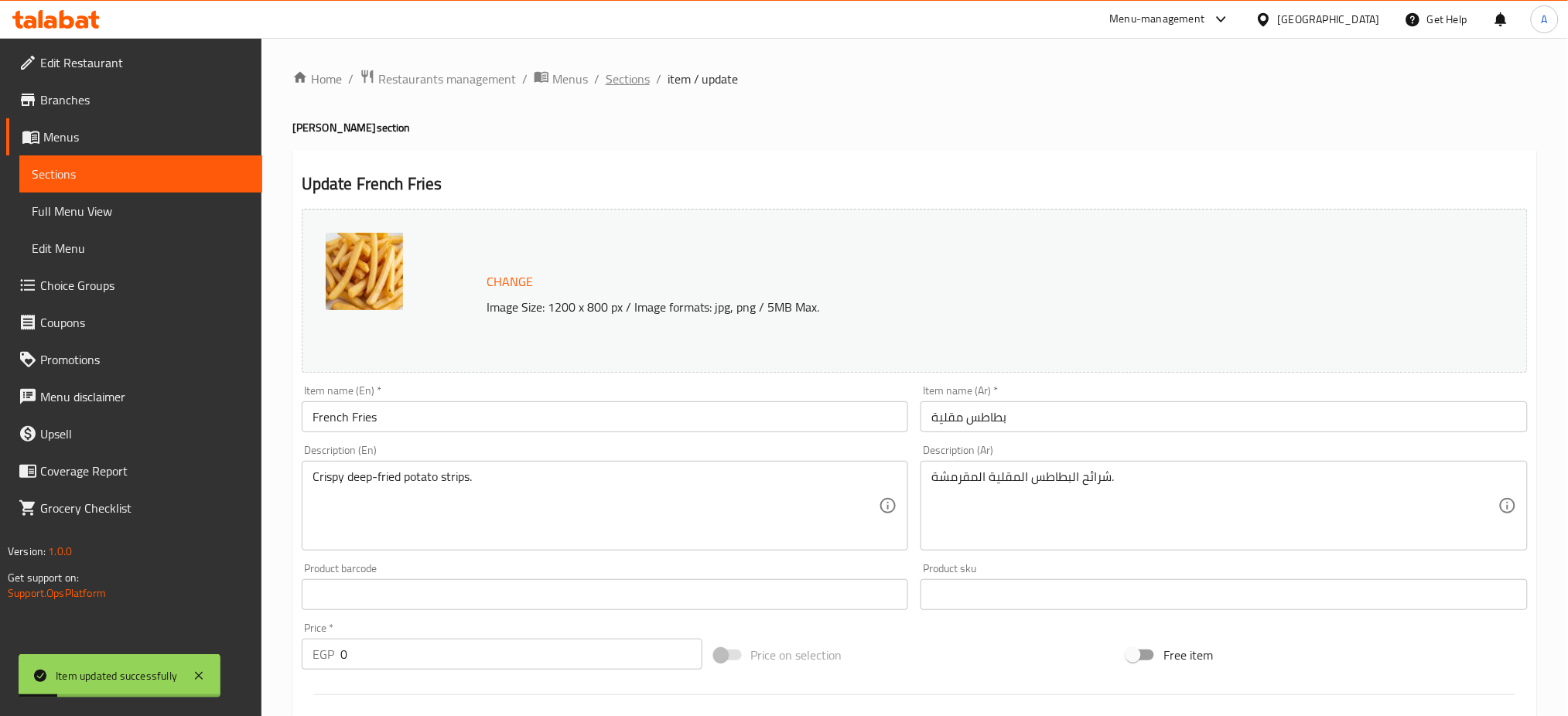
click at [635, 86] on span "Sections" at bounding box center [627, 79] width 44 height 18
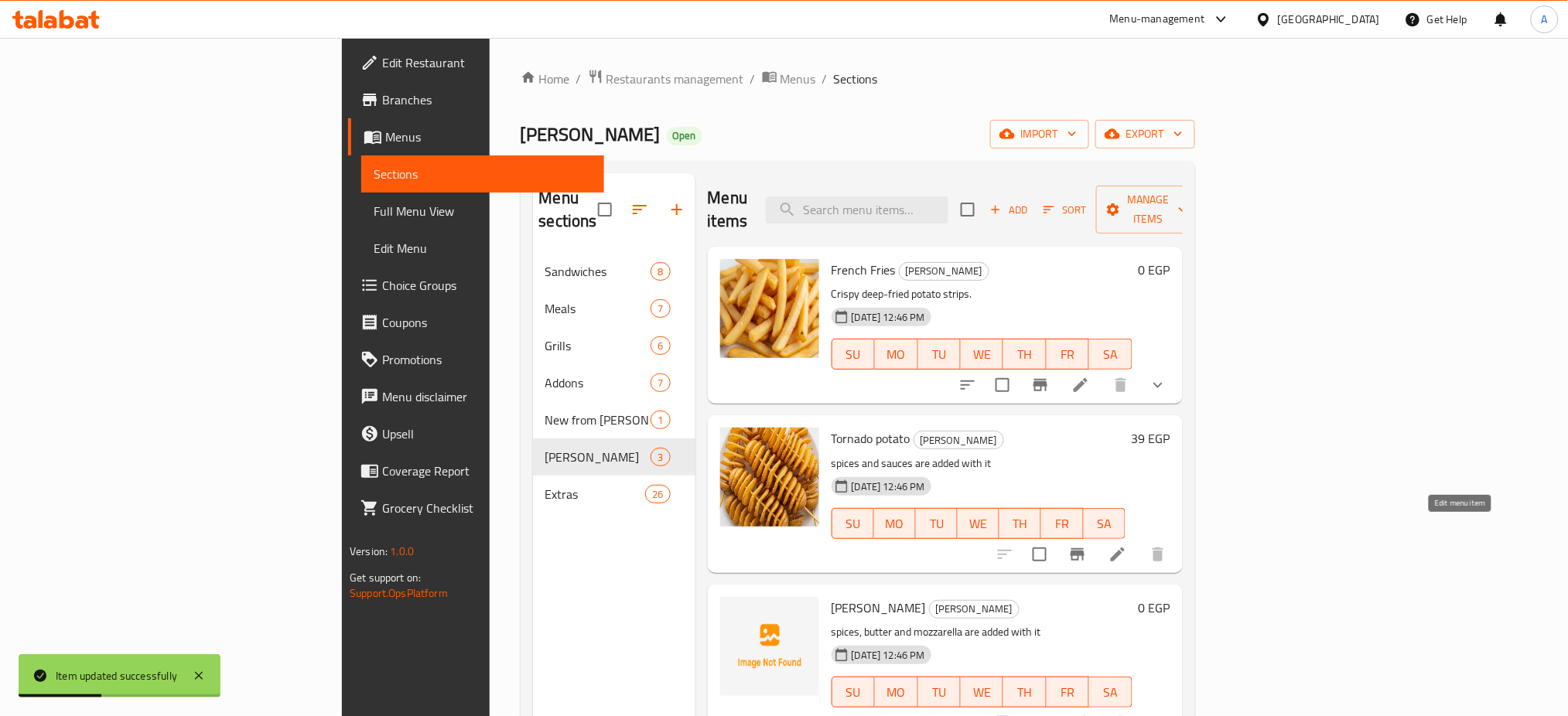
click at [1127, 546] on icon at bounding box center [1118, 555] width 18 height 18
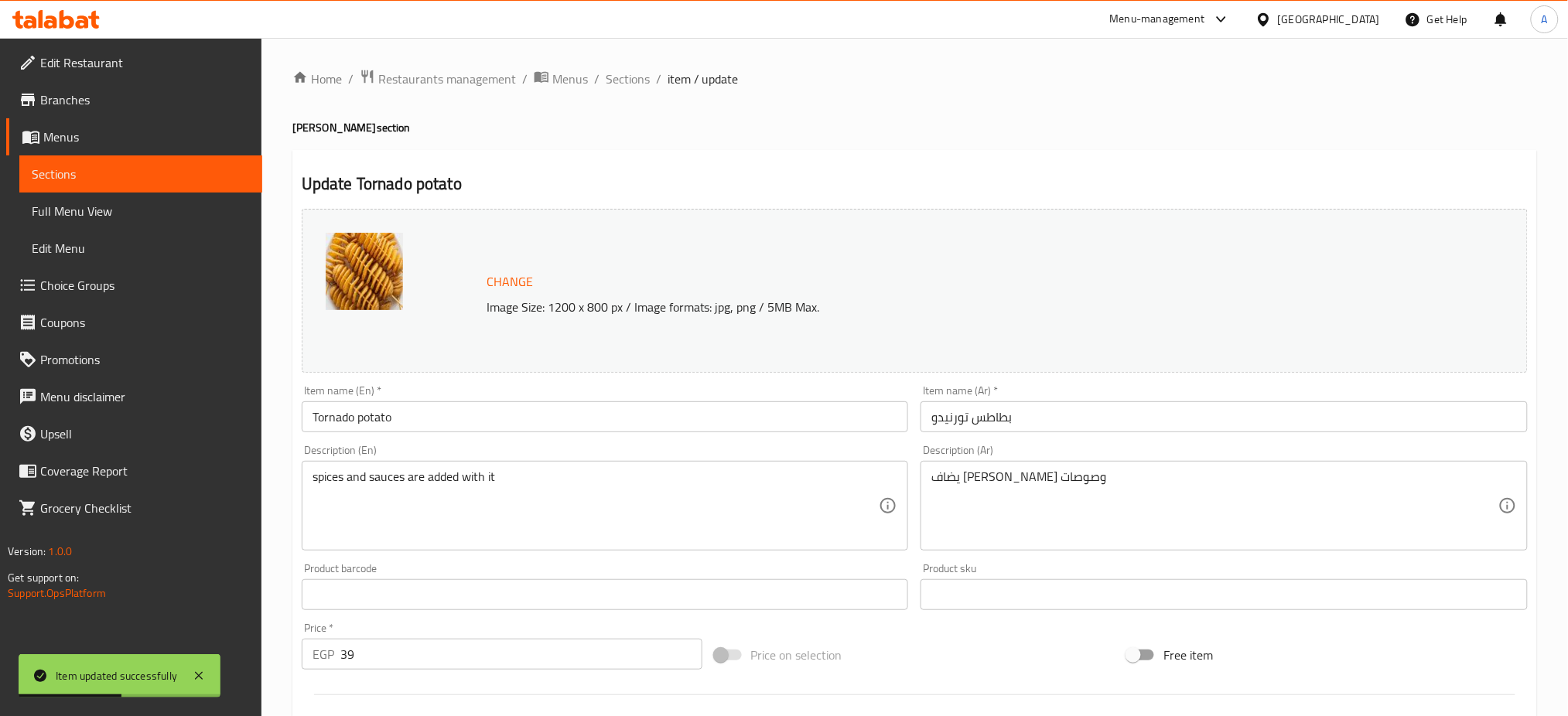
scroll to position [397, 0]
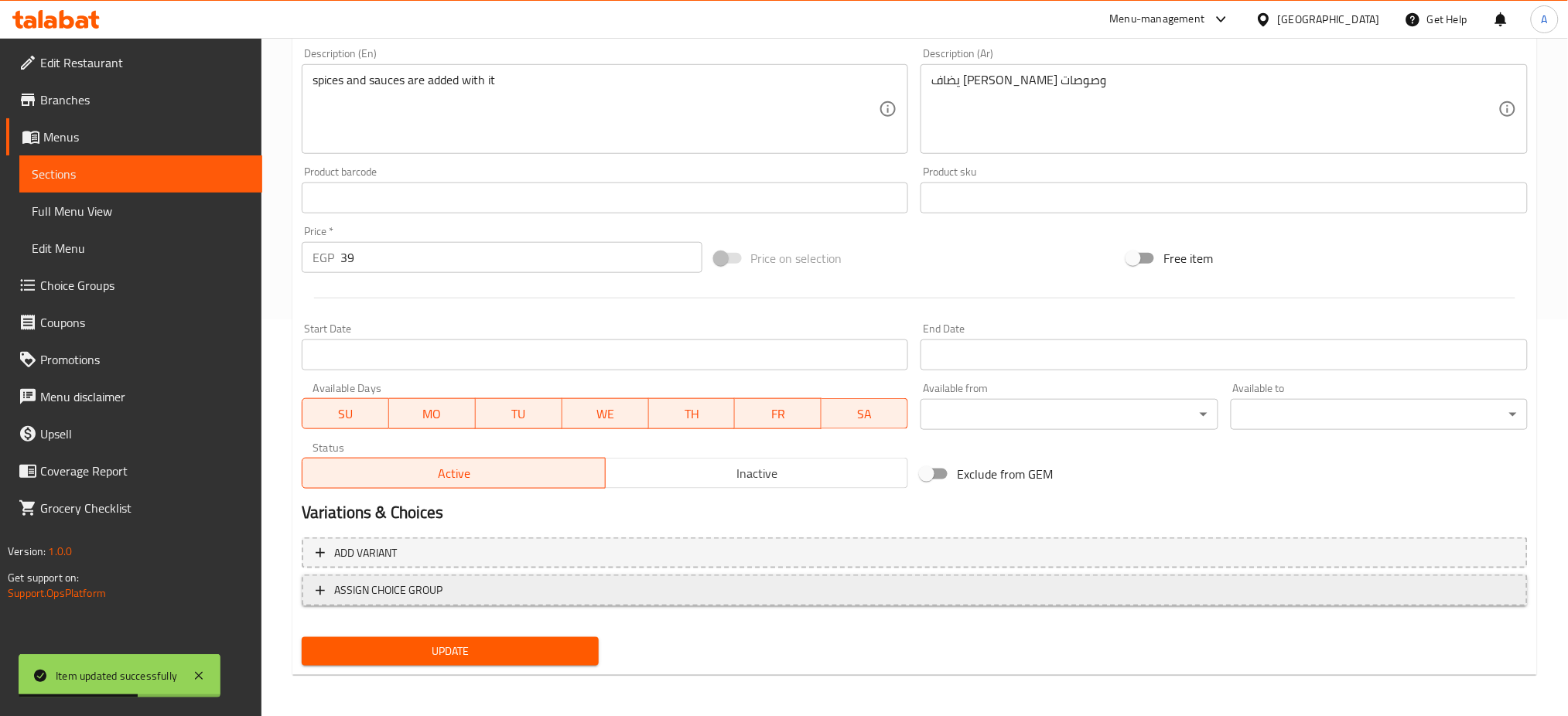
click at [440, 600] on button "ASSIGN CHOICE GROUP" at bounding box center [914, 591] width 1227 height 32
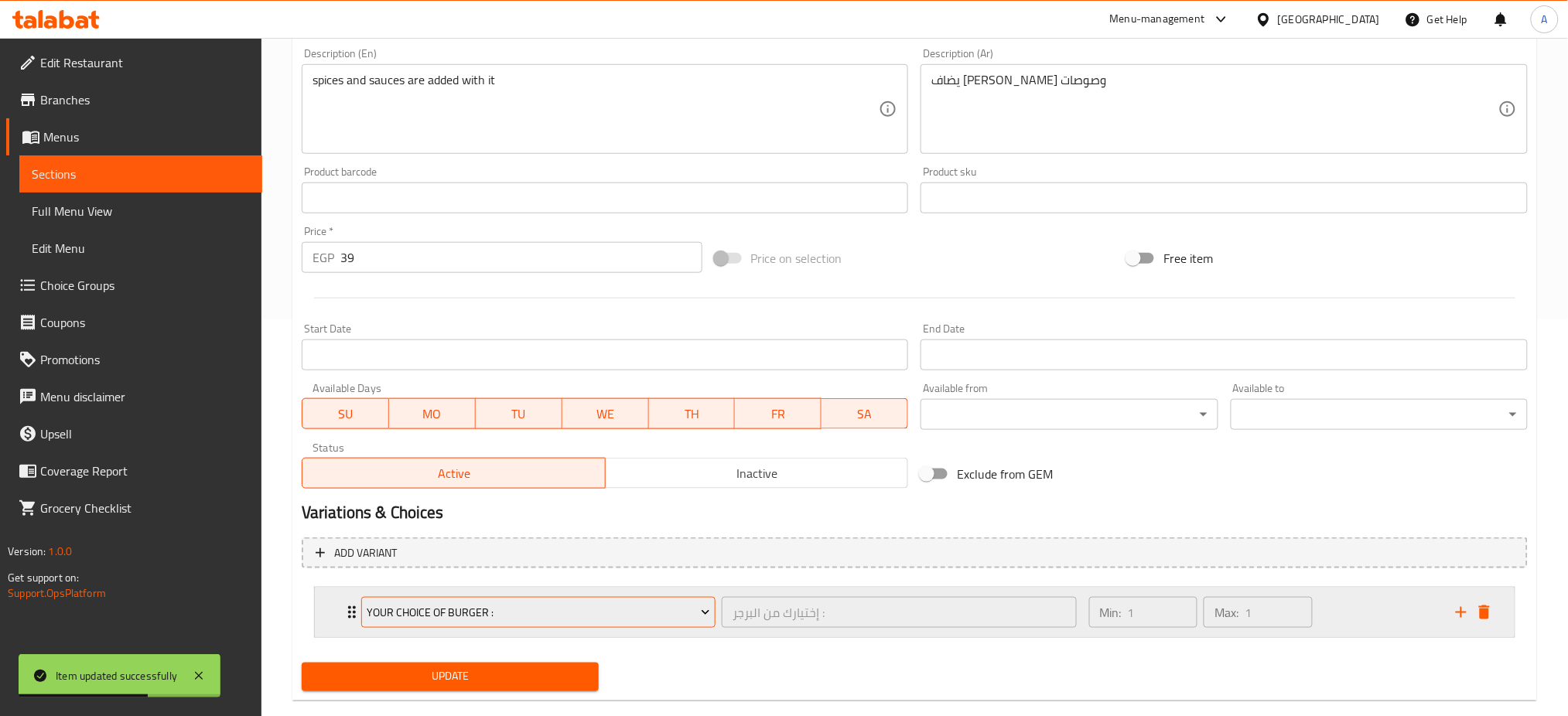
click at [466, 603] on span "Your Choice Of Burger :" at bounding box center [538, 613] width 343 height 19
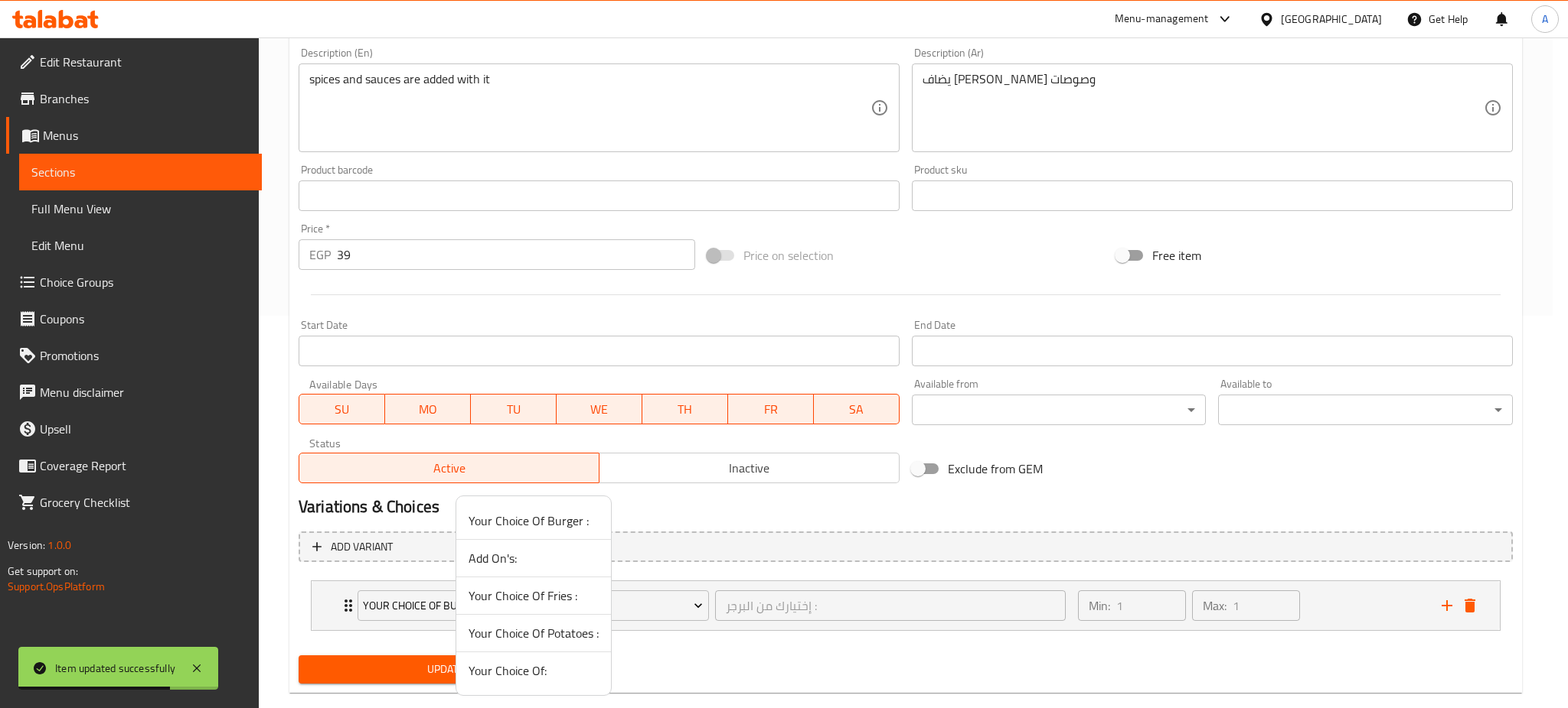
click at [519, 670] on span "Your Choice Of:" at bounding box center [533, 670] width 130 height 18
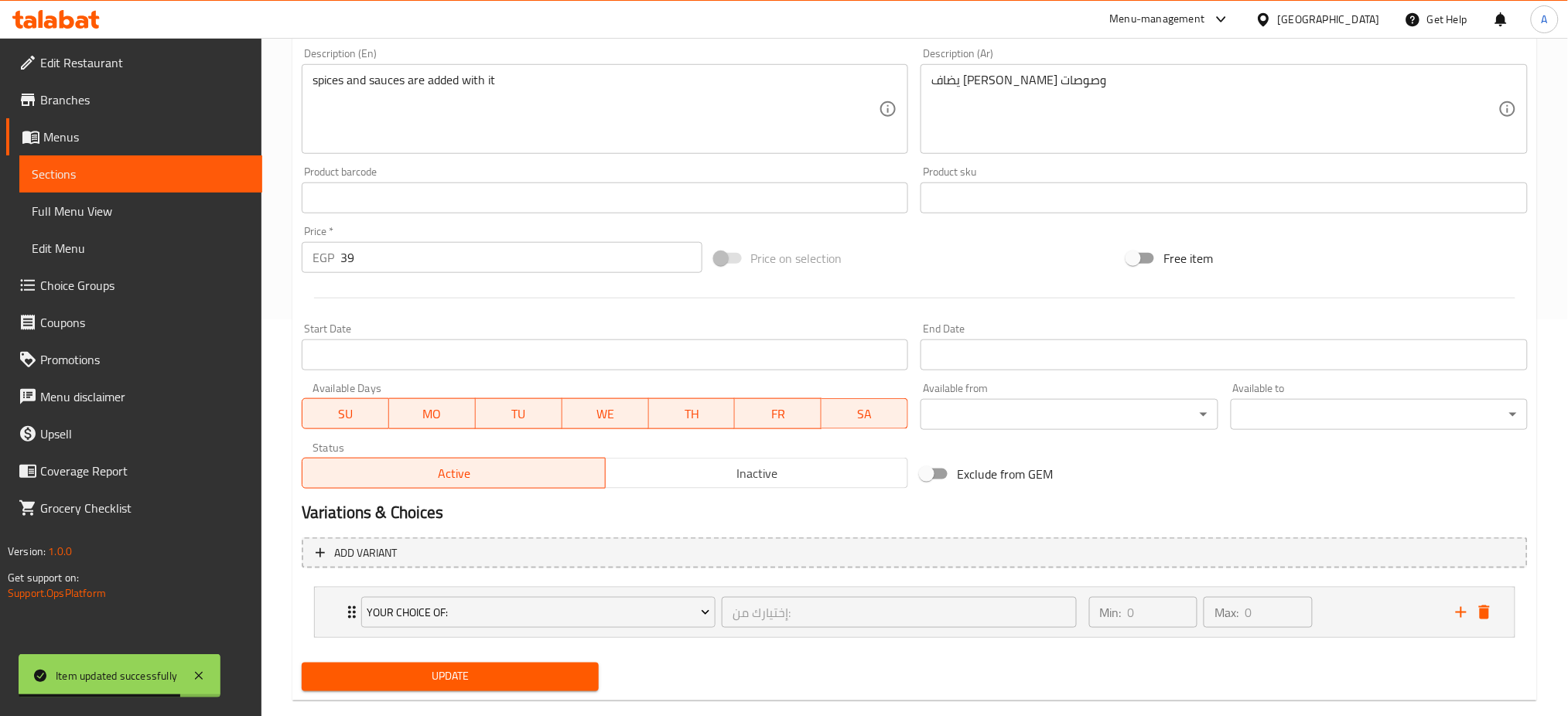
click at [428, 679] on span "Update" at bounding box center [450, 677] width 272 height 19
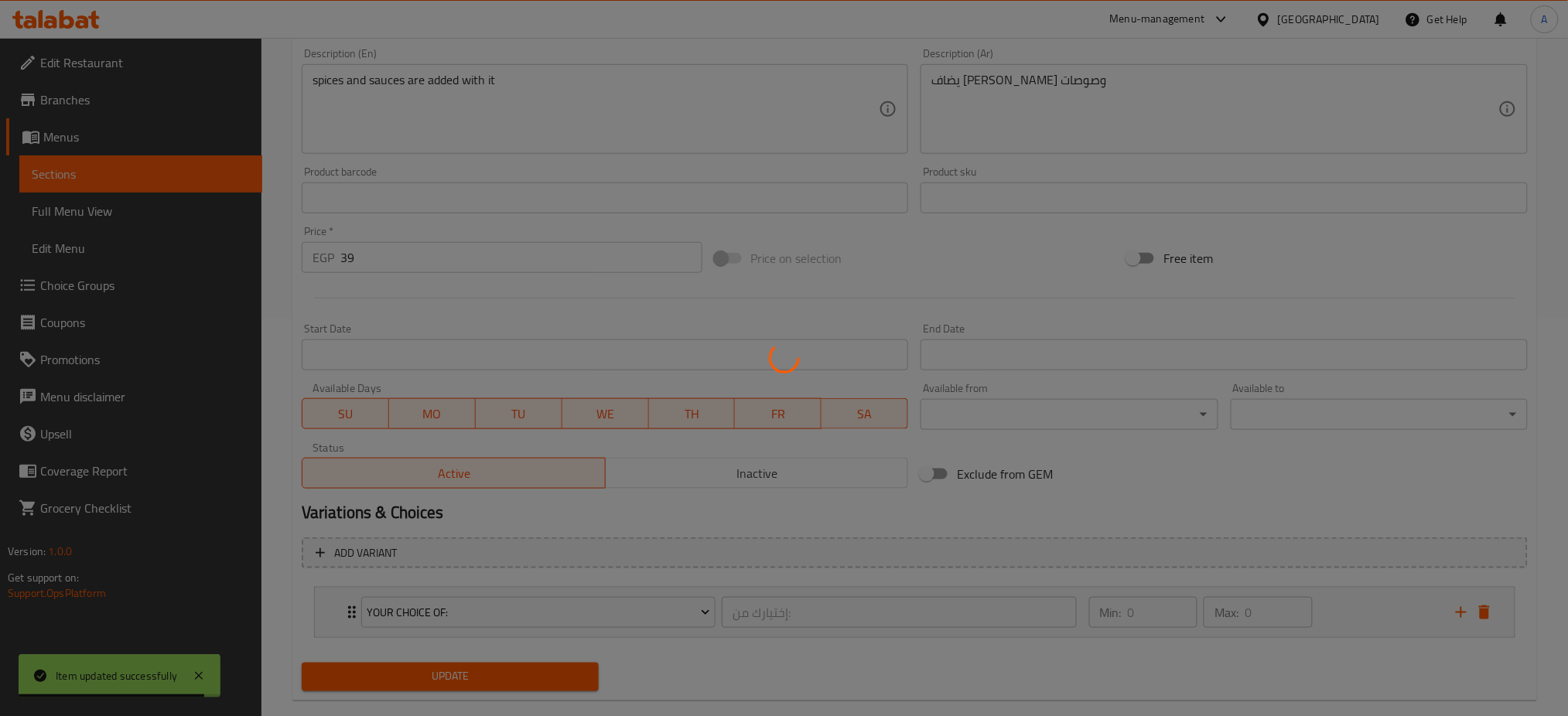
scroll to position [0, 0]
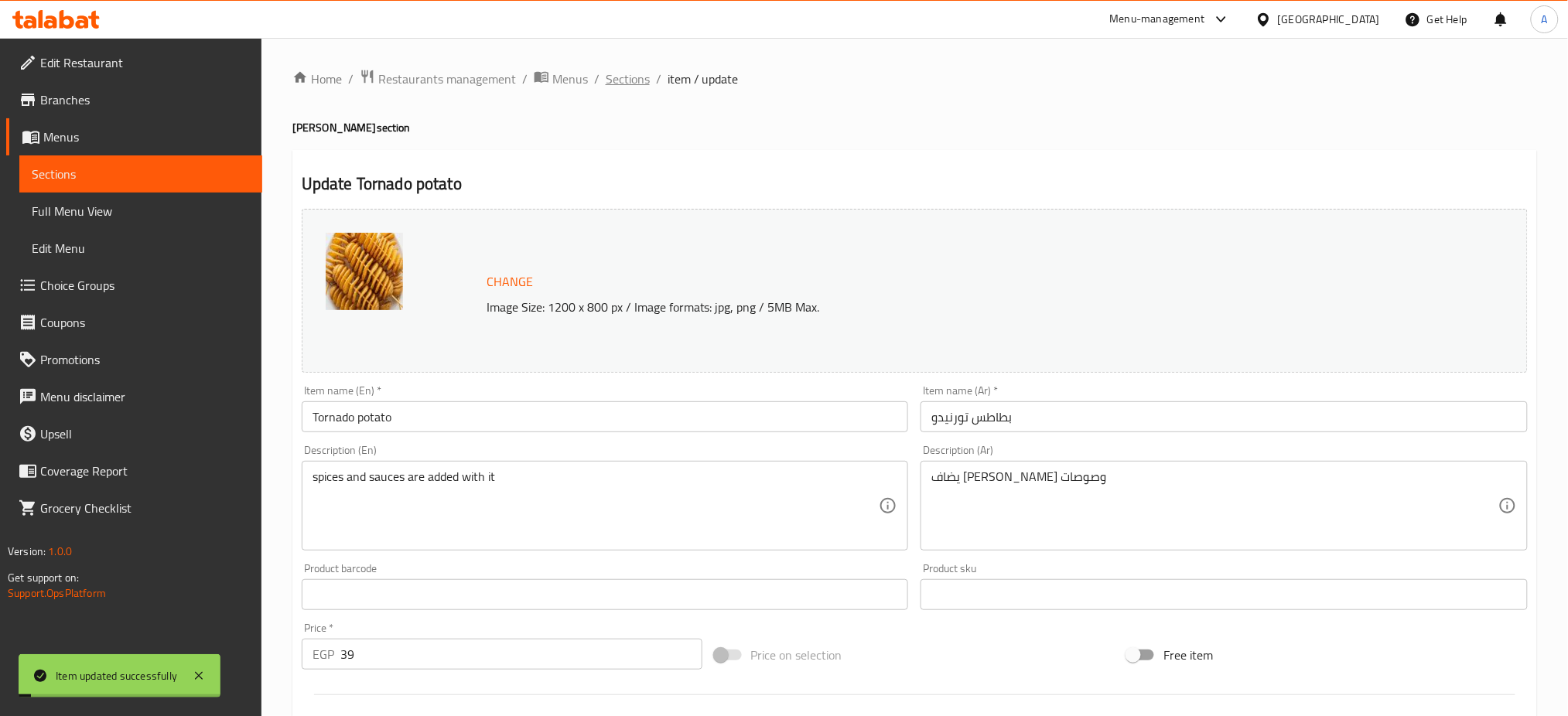
click at [629, 85] on span "Sections" at bounding box center [627, 79] width 44 height 18
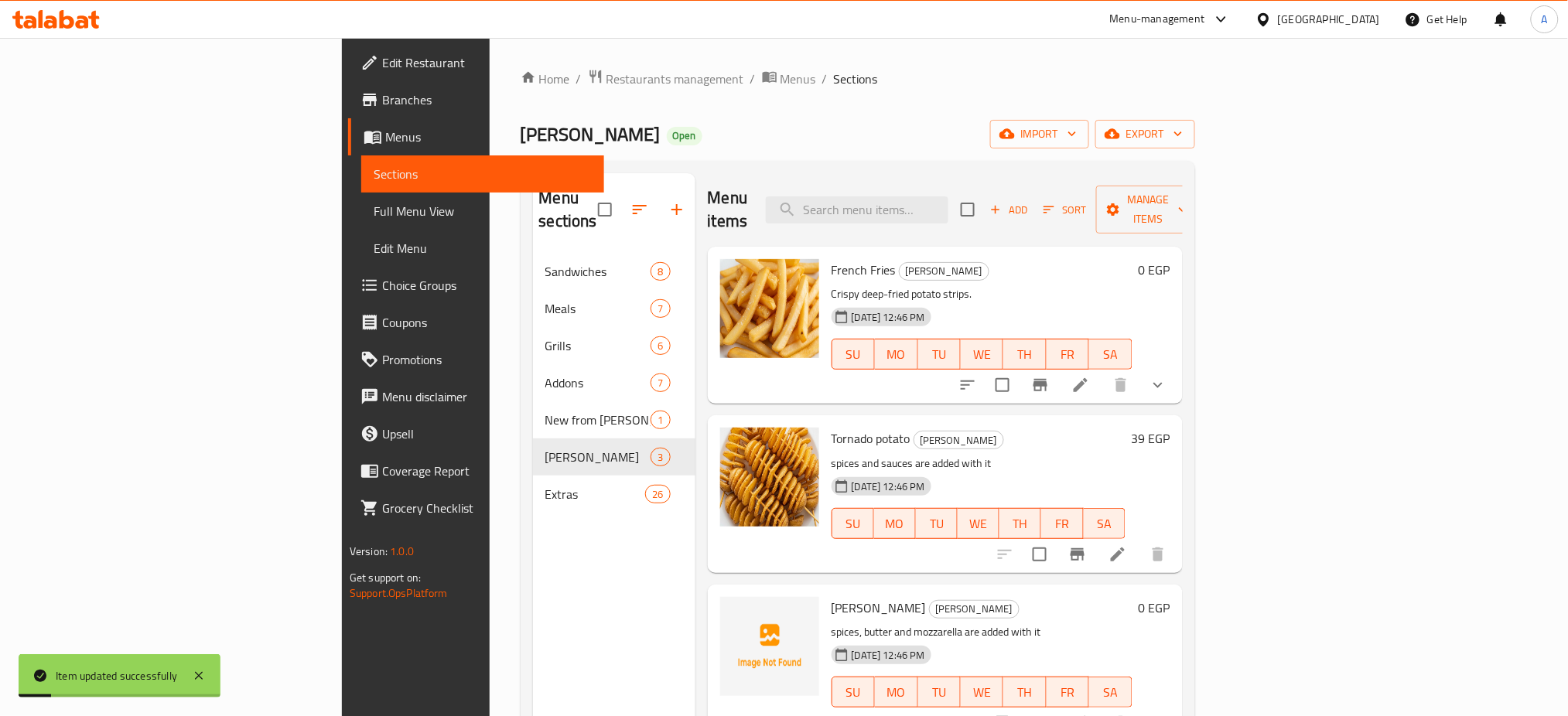
scroll to position [217, 0]
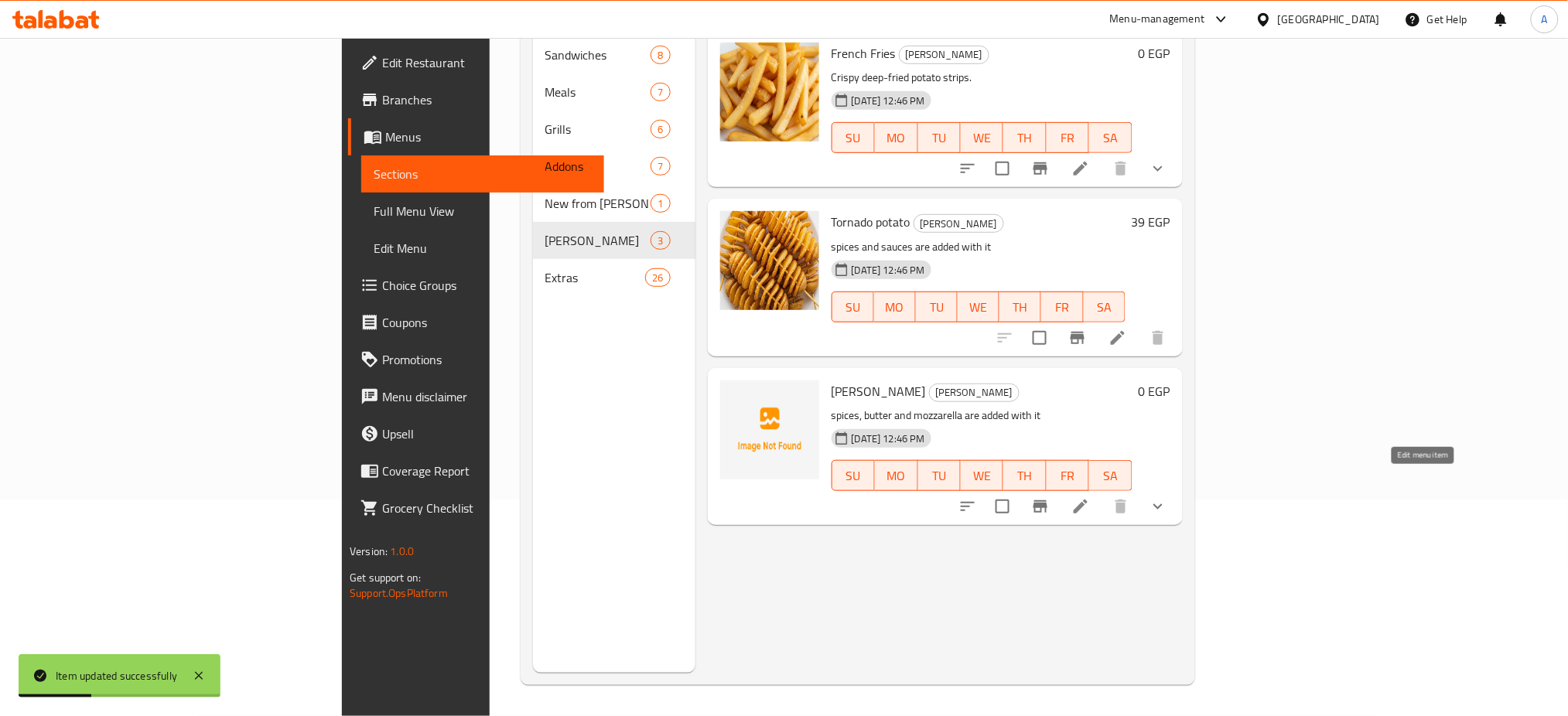
click at [1090, 497] on icon at bounding box center [1081, 506] width 18 height 18
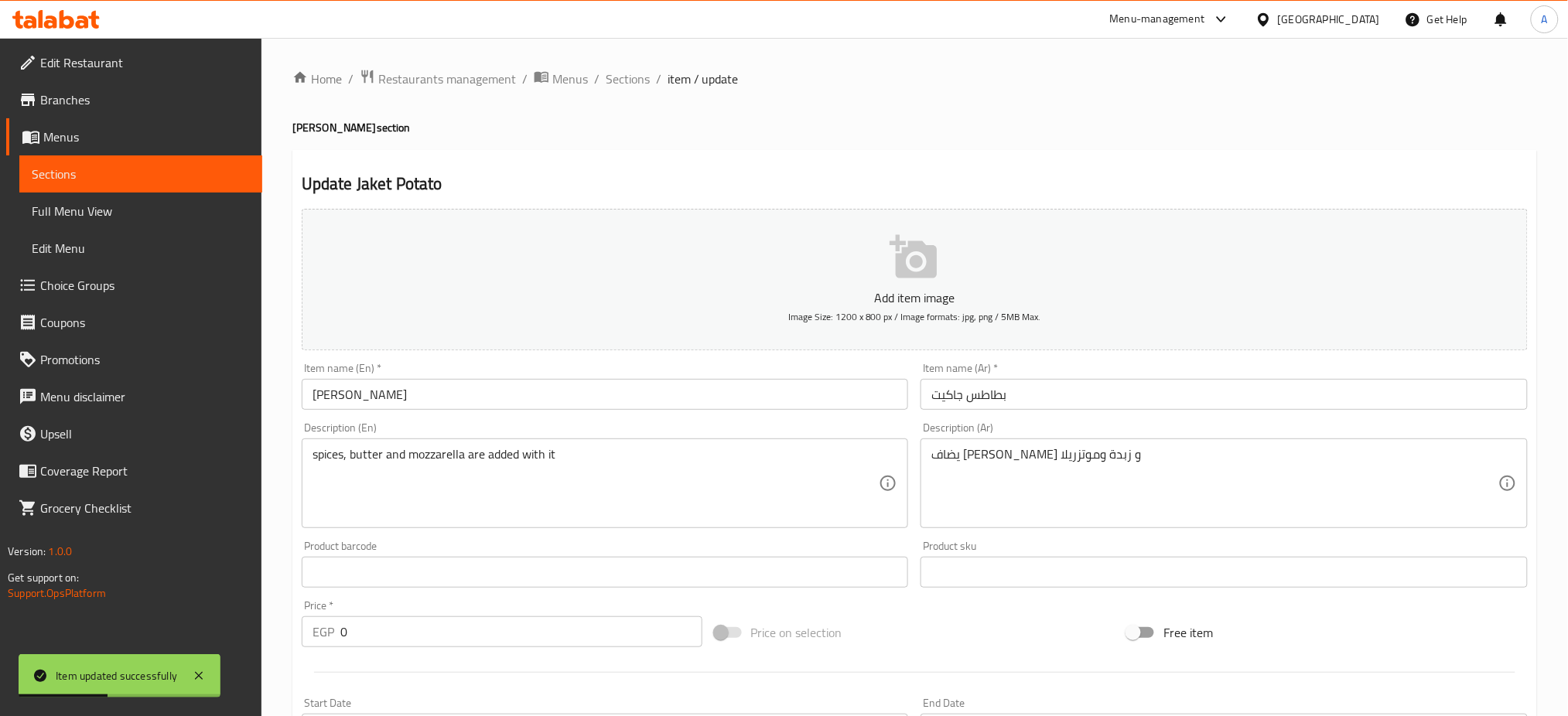
scroll to position [401, 0]
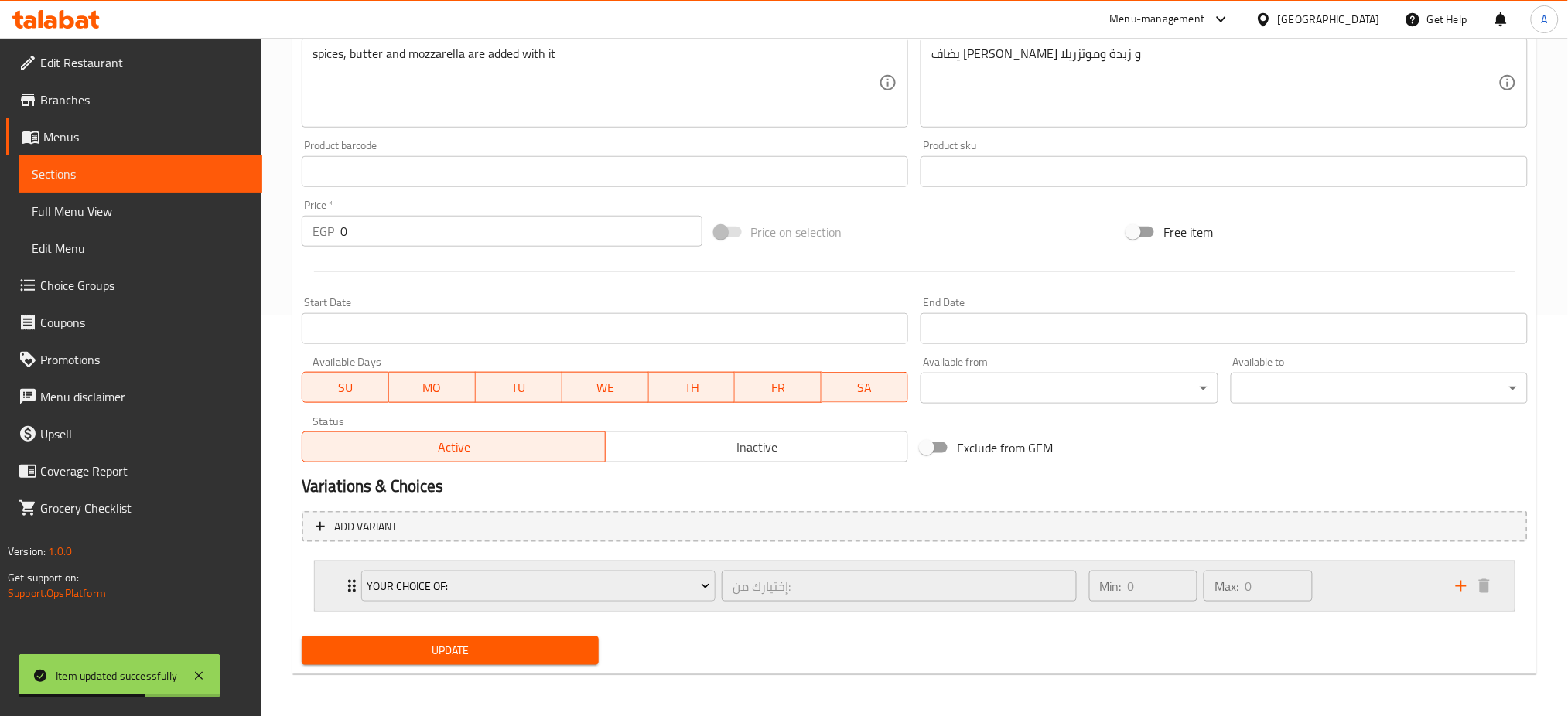
click at [349, 587] on icon "Expand" at bounding box center [352, 586] width 8 height 13
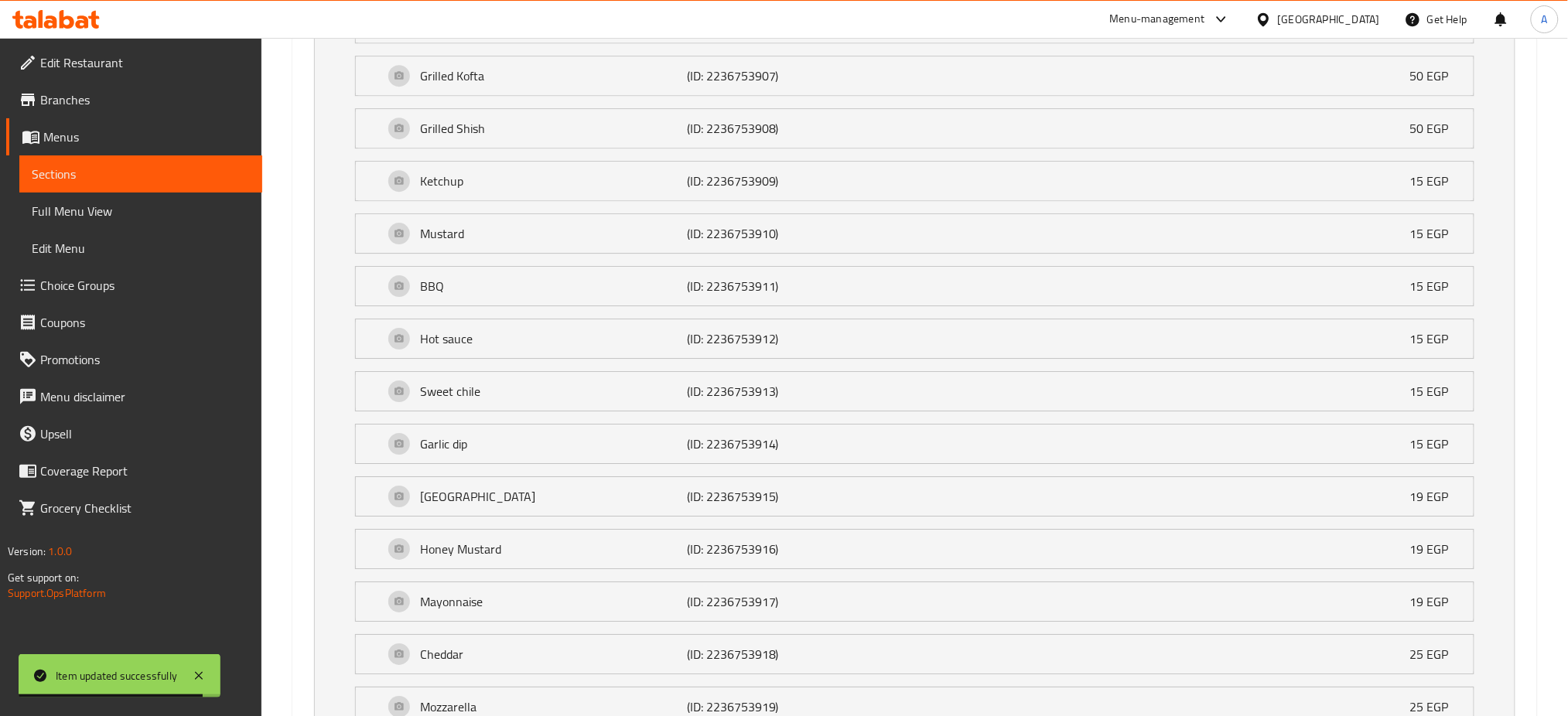
scroll to position [1803, 0]
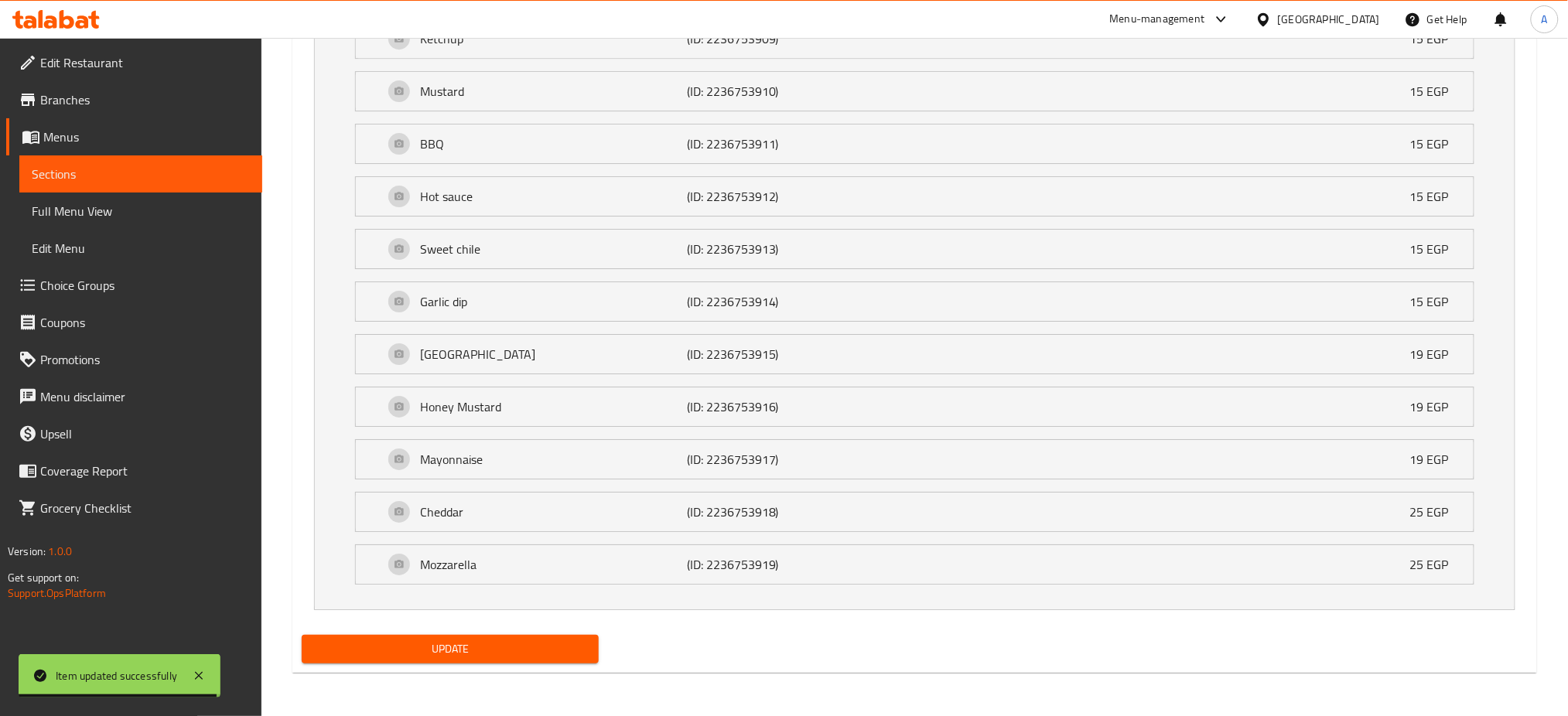
click at [414, 652] on span "Update" at bounding box center [450, 650] width 272 height 19
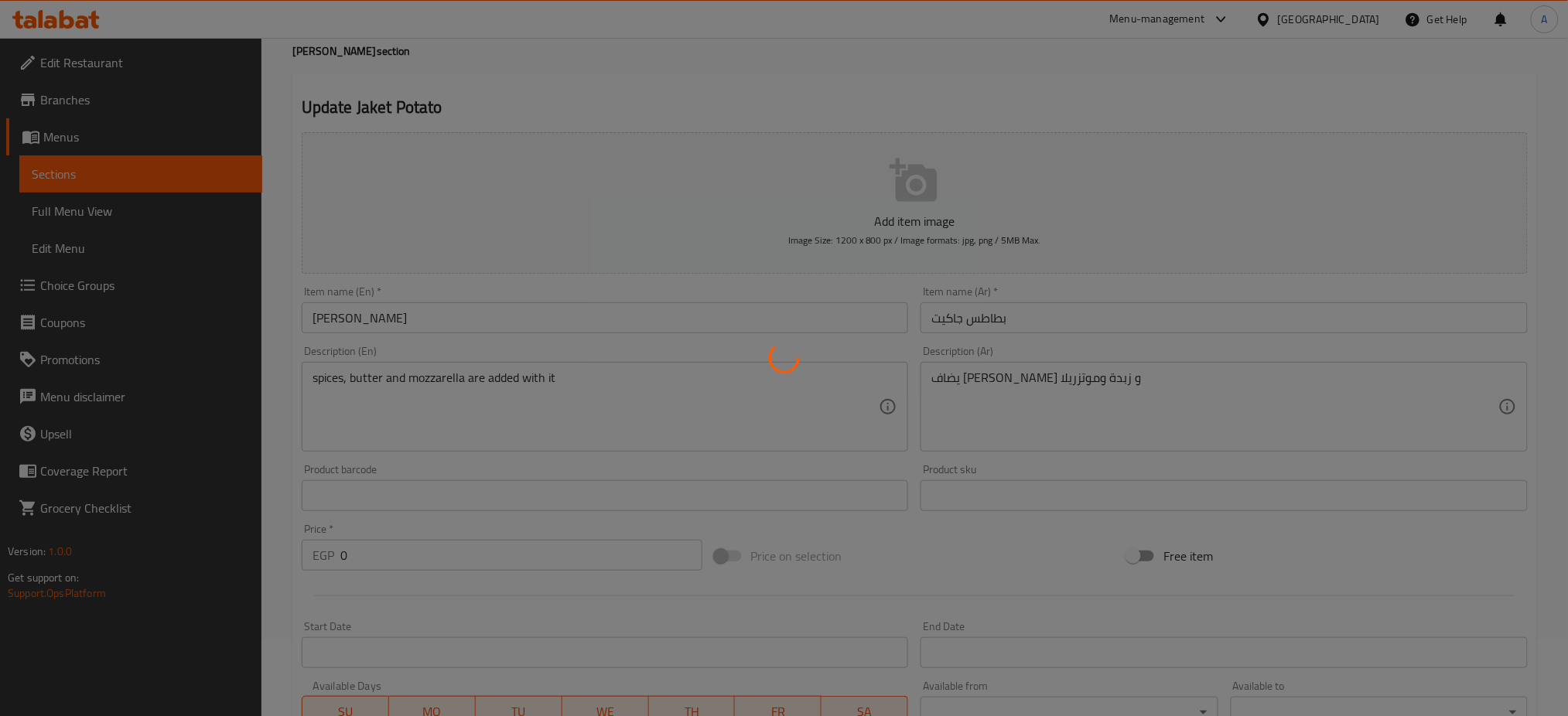
scroll to position [0, 0]
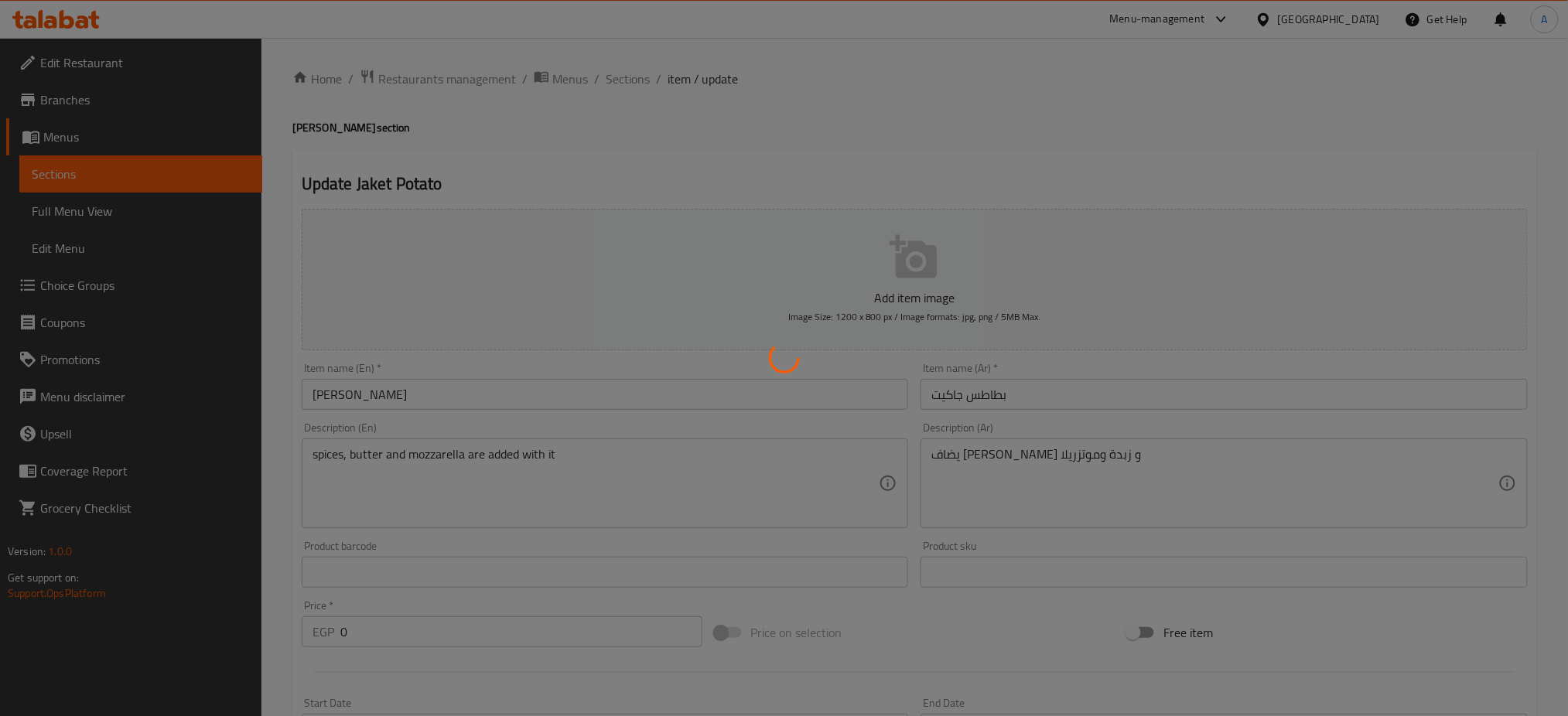
click at [624, 82] on div at bounding box center [784, 358] width 1568 height 716
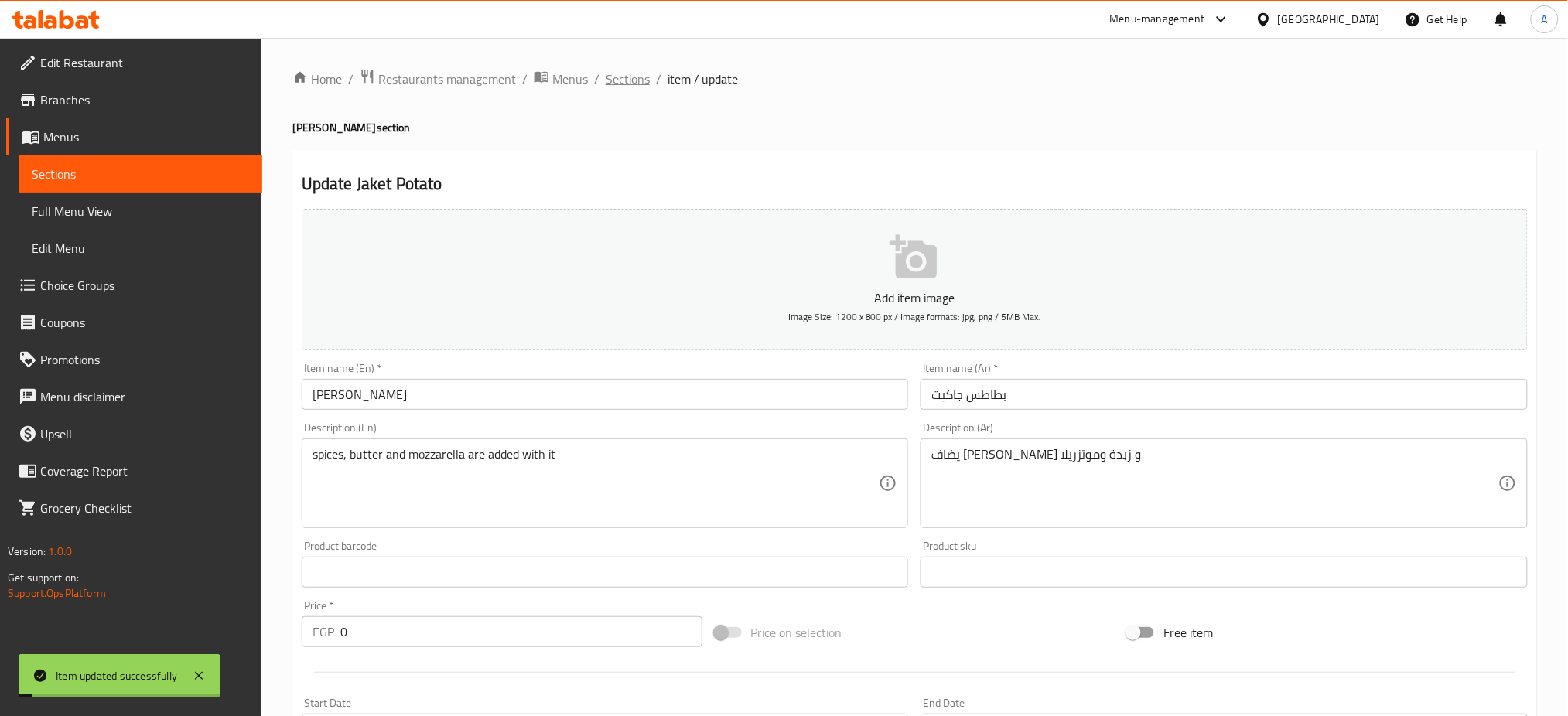
click at [635, 71] on span "Sections" at bounding box center [627, 79] width 44 height 18
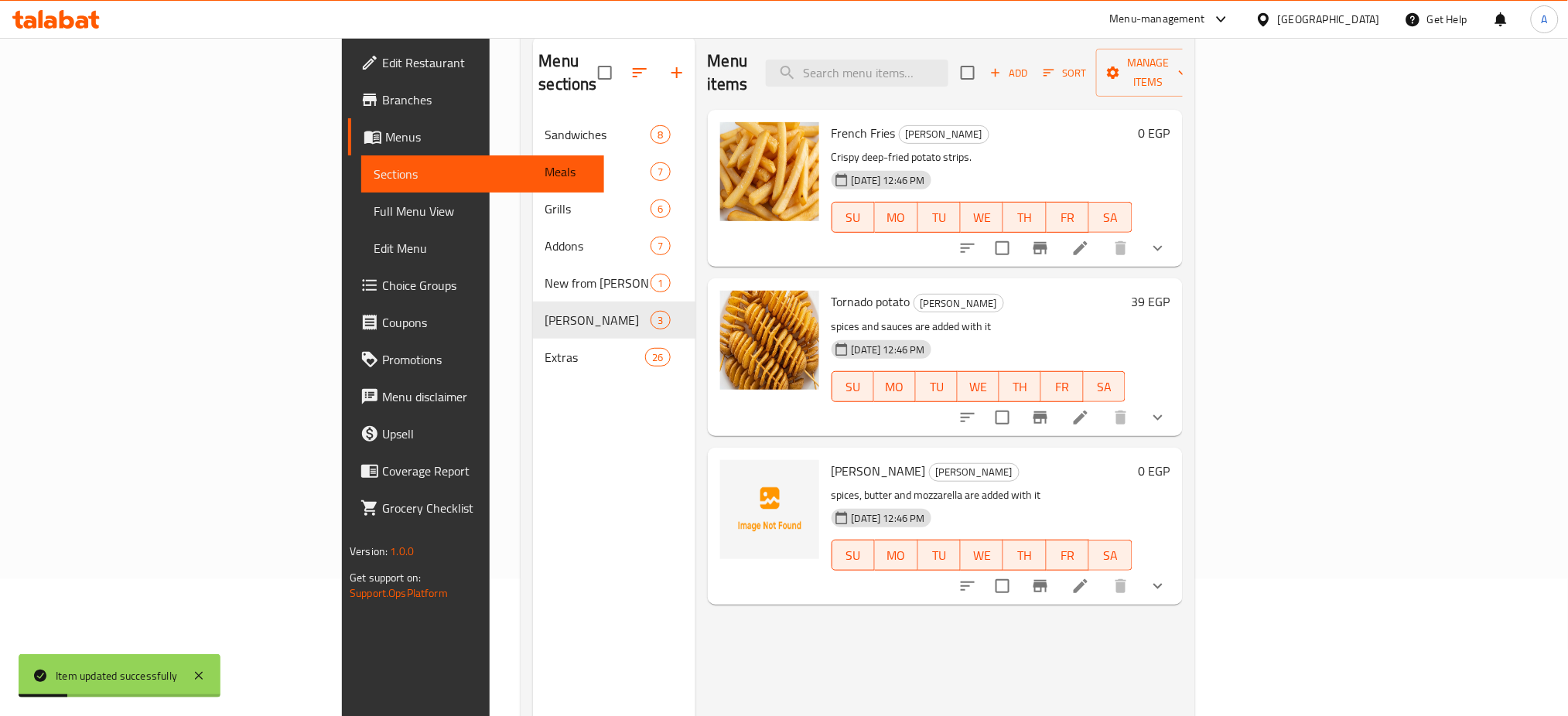
scroll to position [143, 0]
